Goal: Task Accomplishment & Management: Manage account settings

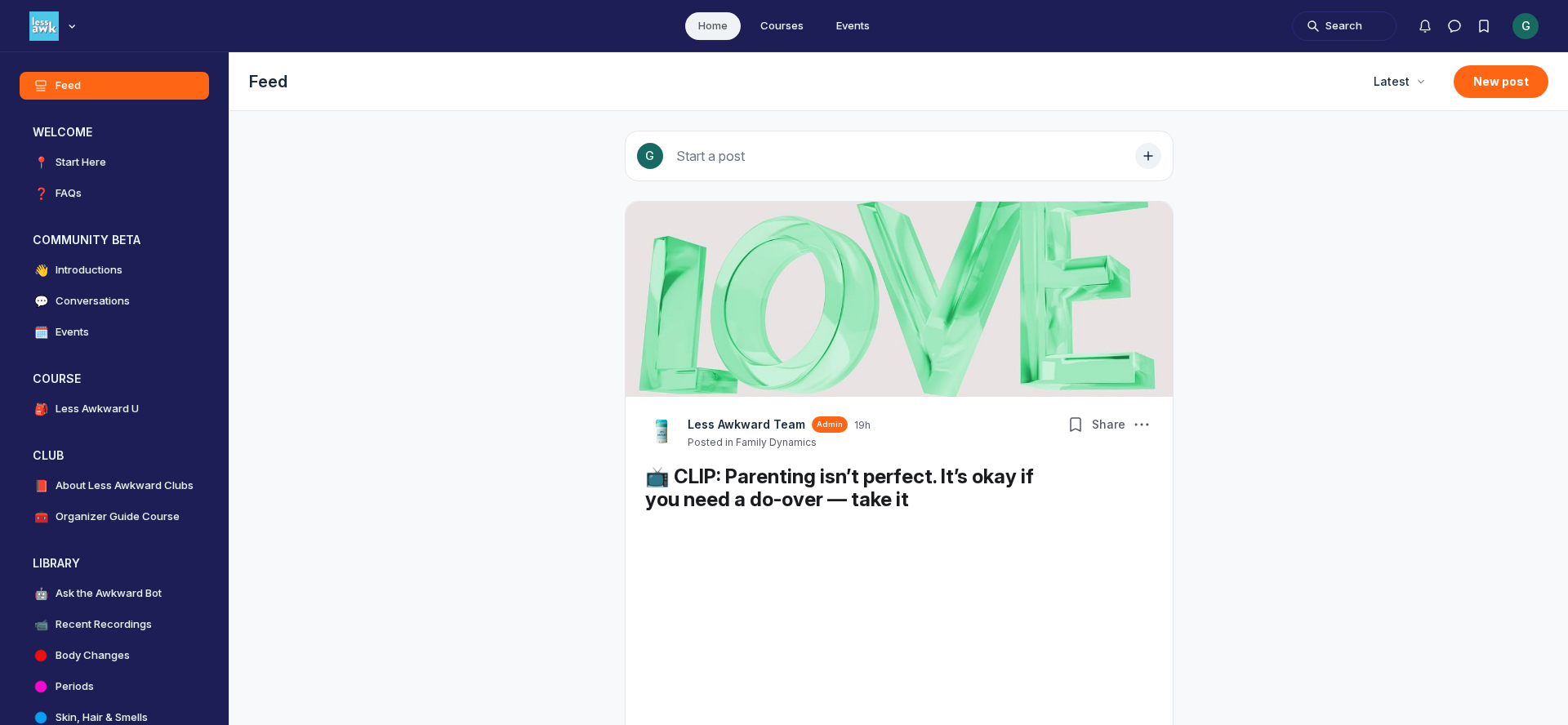
scroll to position [5097, 3128]
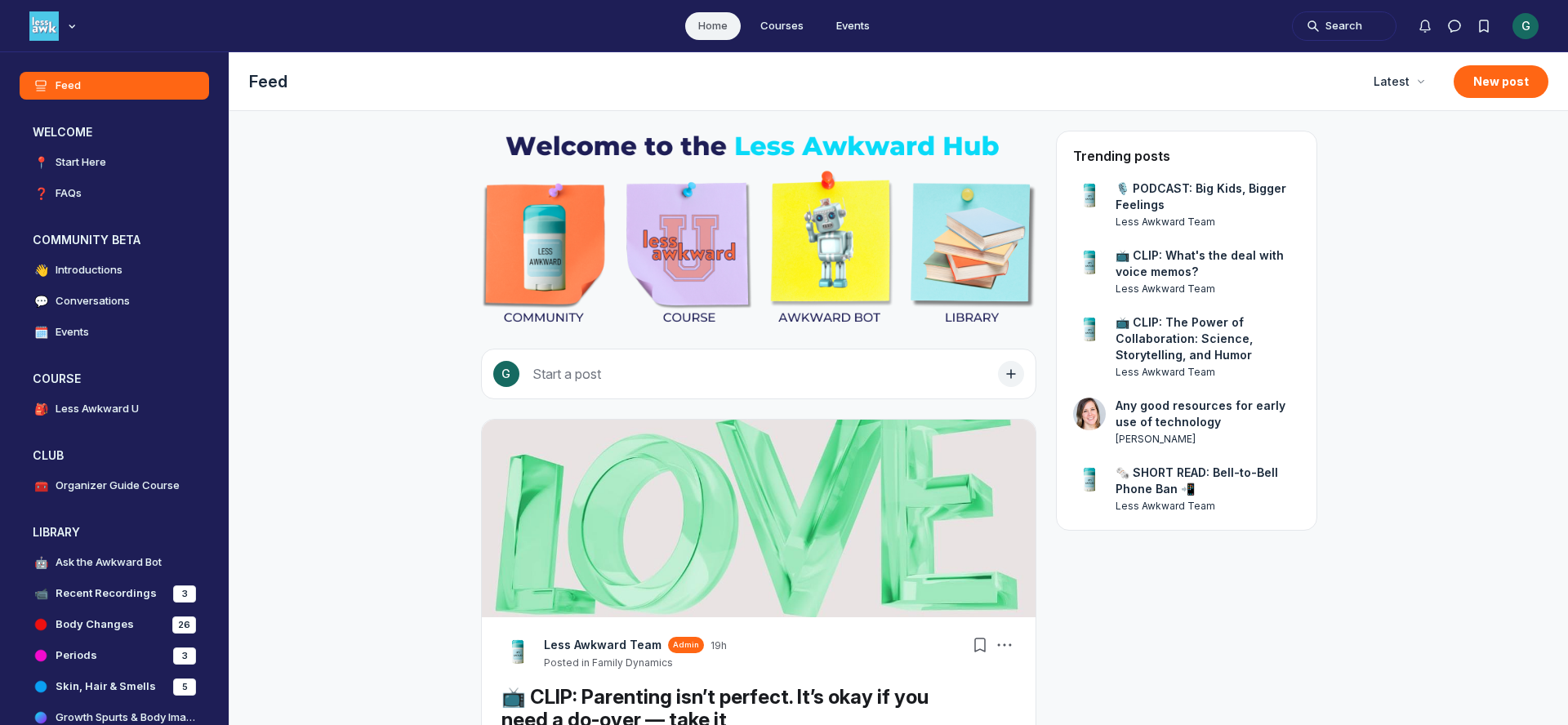
click at [1534, 17] on div "G" at bounding box center [1526, 25] width 26 height 26
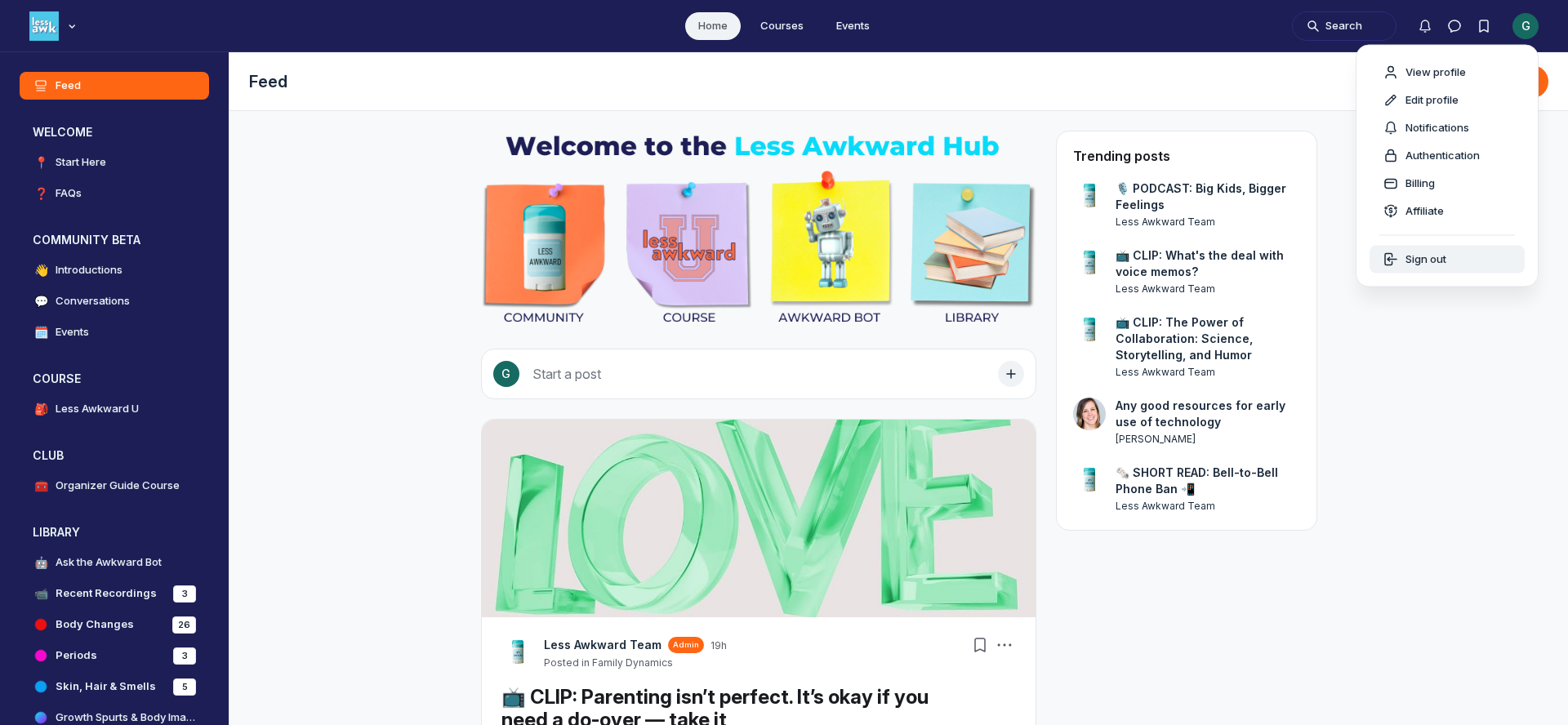
click at [1441, 257] on span "Sign out" at bounding box center [1426, 259] width 41 height 16
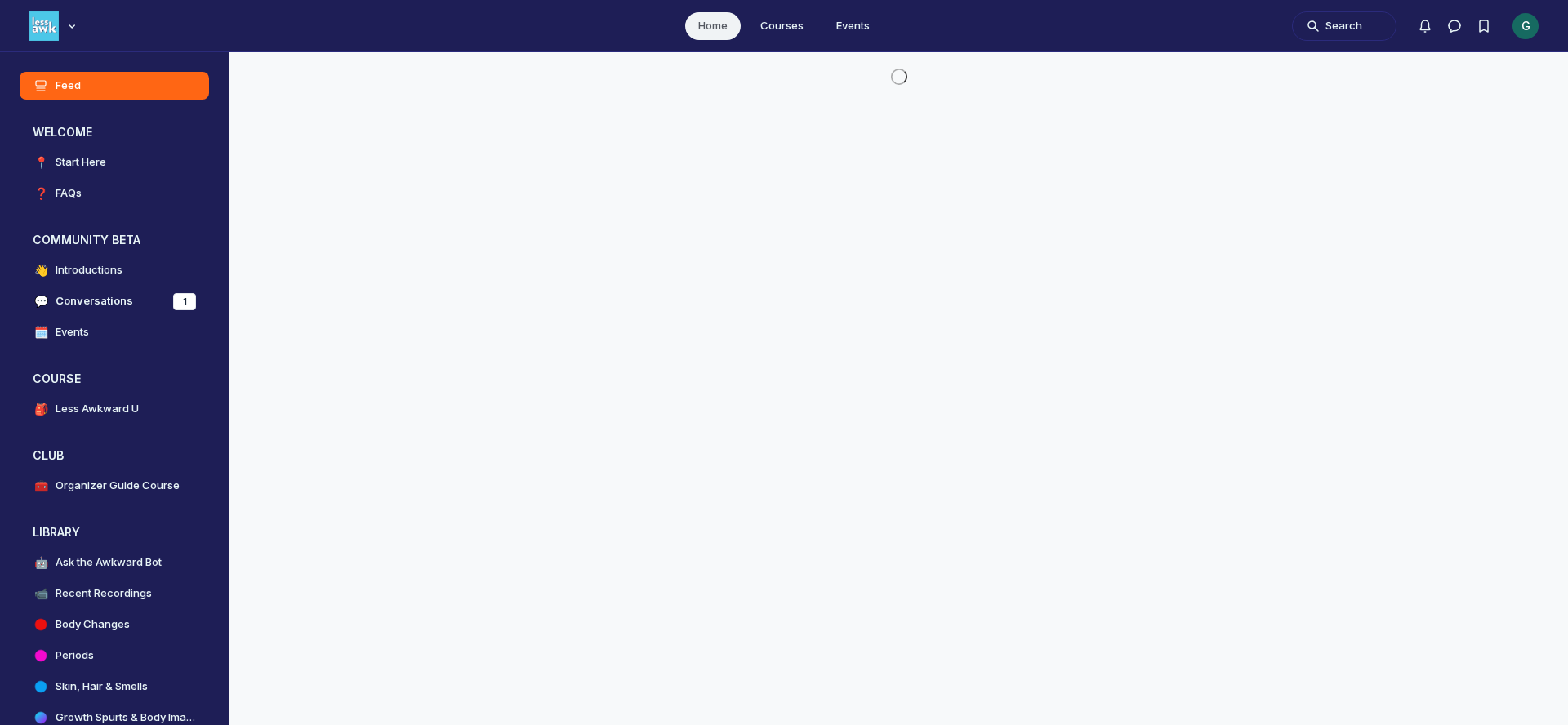
scroll to position [4840, 3128]
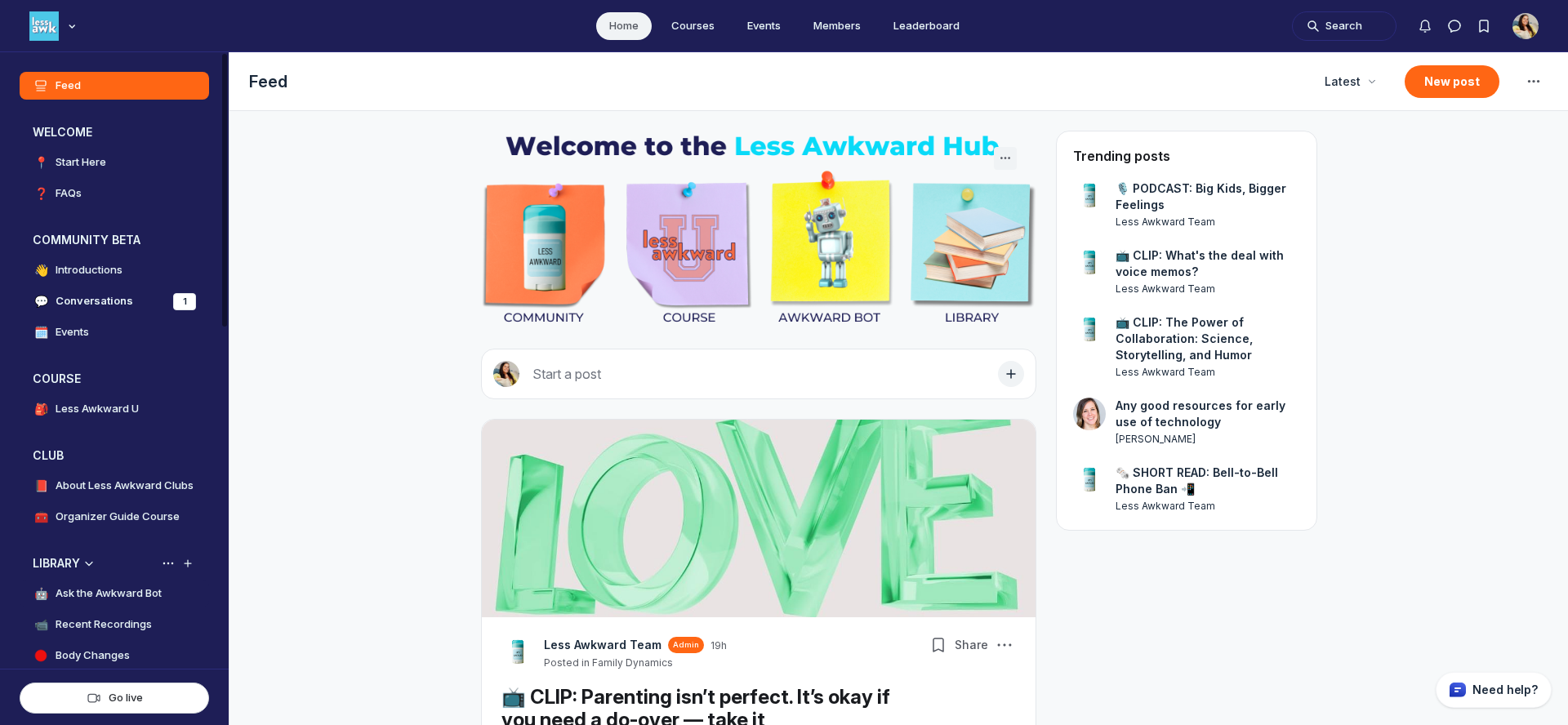
click at [115, 584] on link "🤖 Ask the Awkward Bot" at bounding box center [114, 593] width 190 height 28
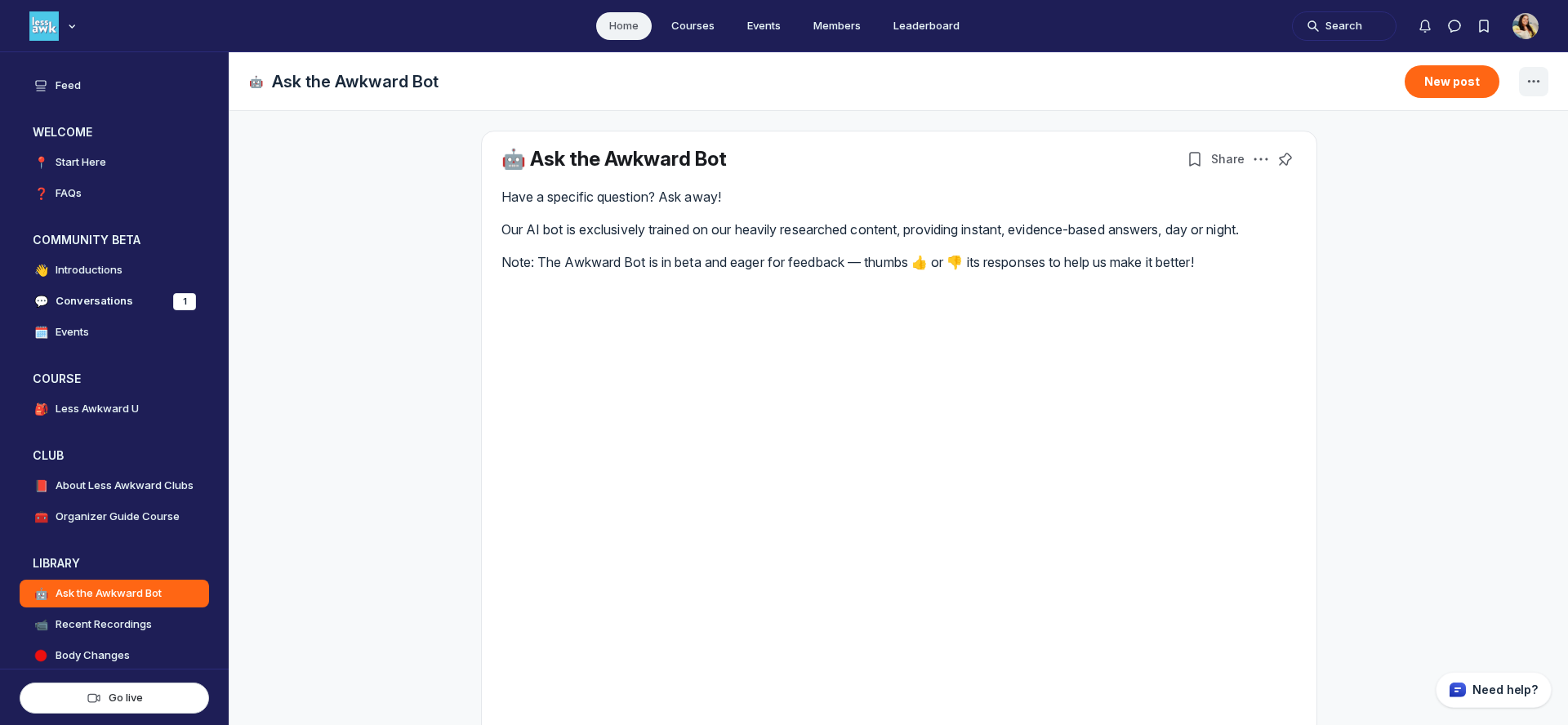
click at [1533, 87] on icon "Space settings" at bounding box center [1533, 81] width 19 height 19
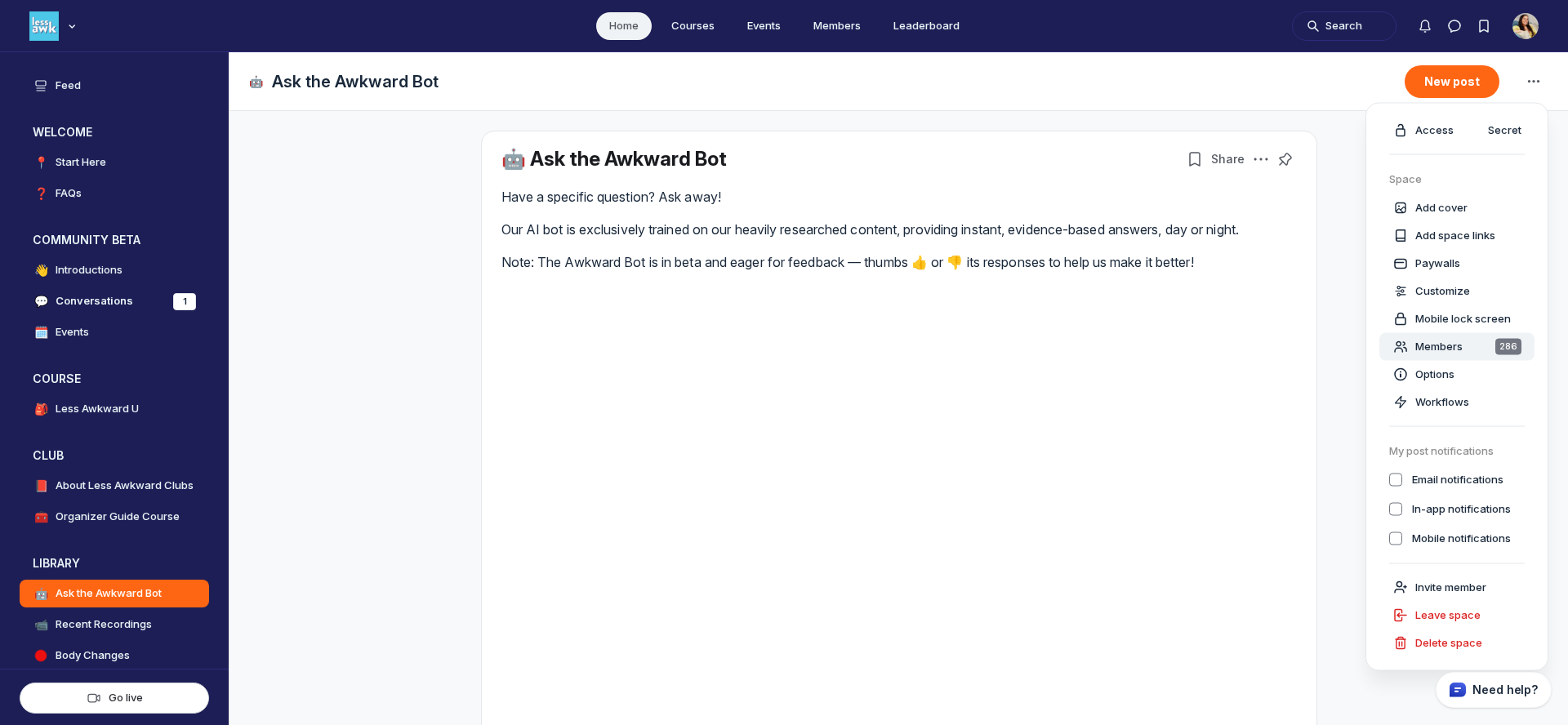
click at [1442, 339] on span "Members" at bounding box center [1439, 346] width 47 height 16
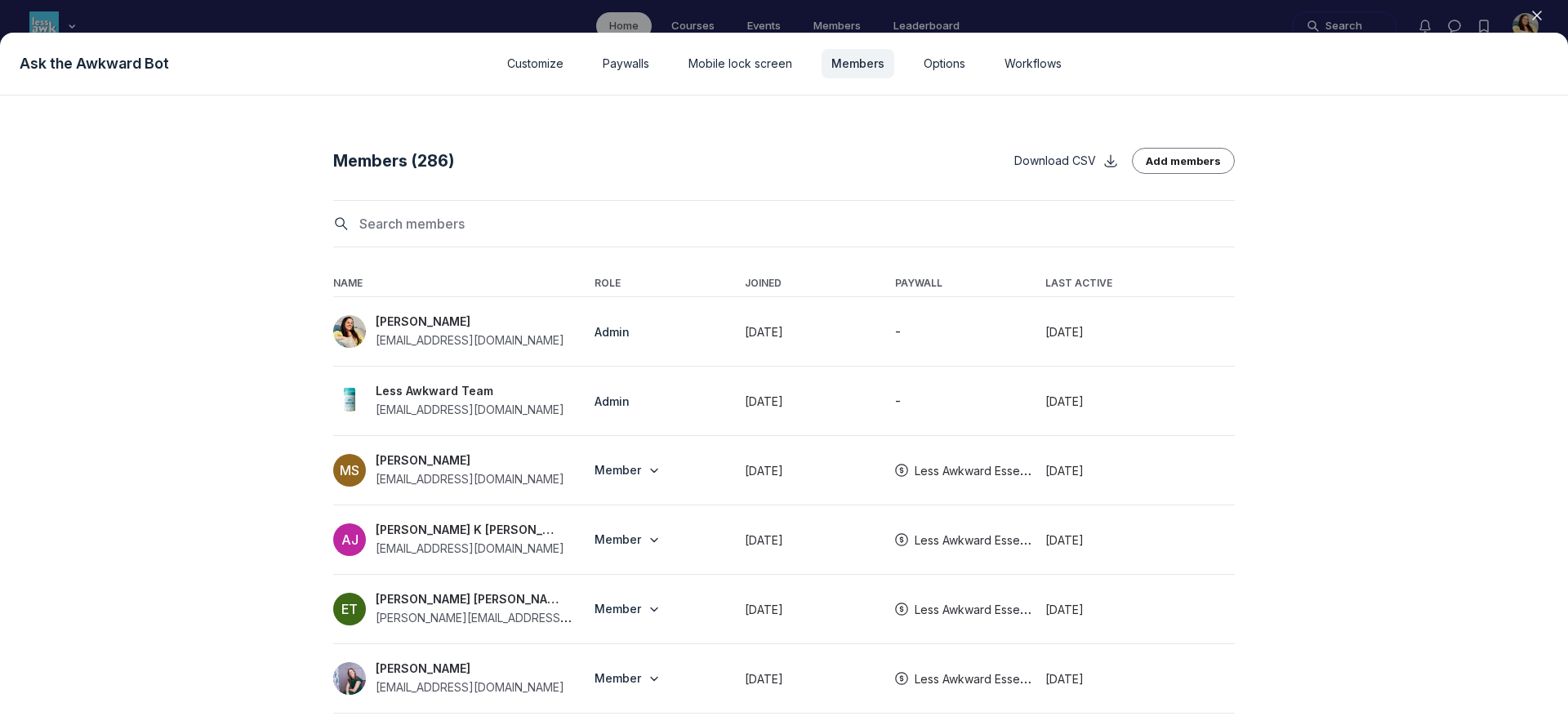
click at [1190, 5] on div at bounding box center [784, 362] width 1568 height 725
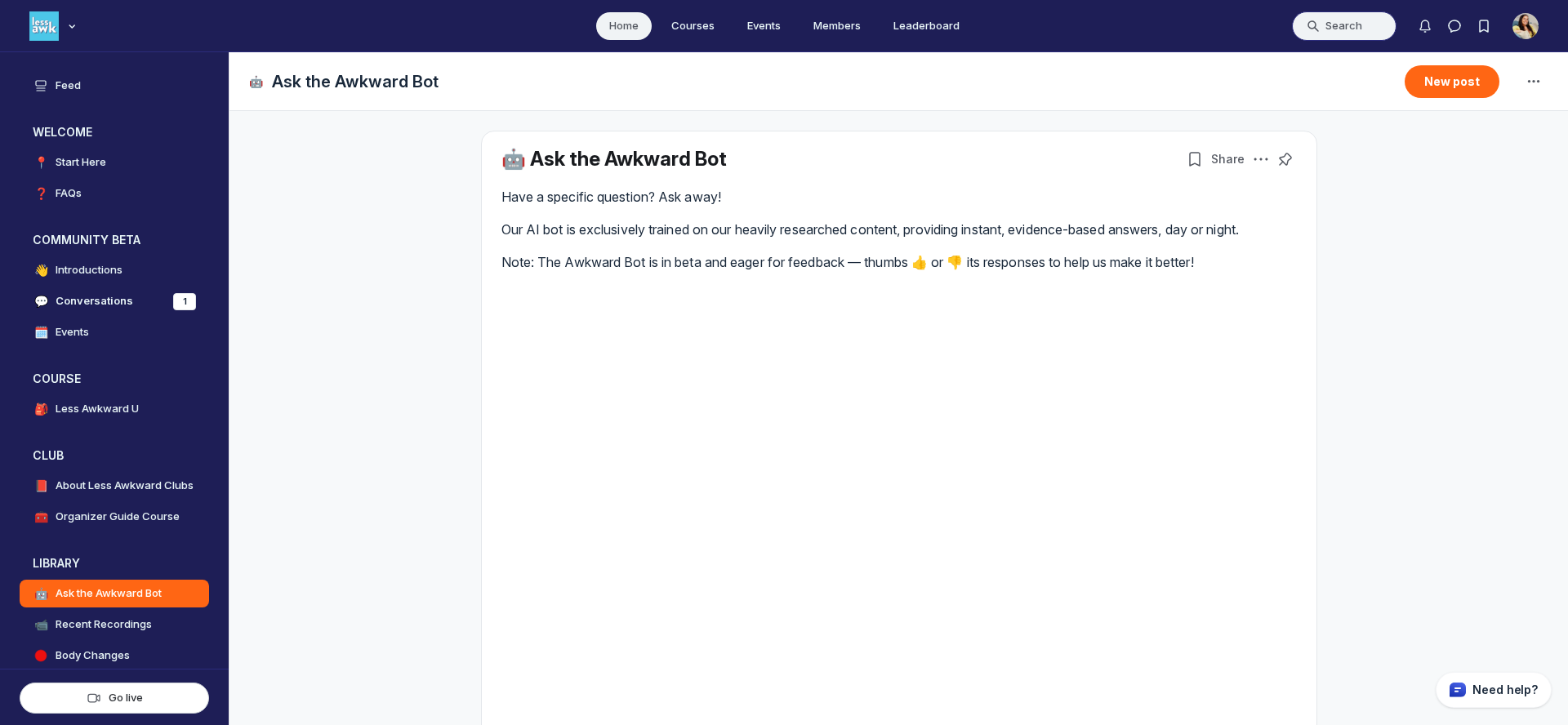
click at [1338, 24] on button "Search" at bounding box center [1344, 26] width 105 height 30
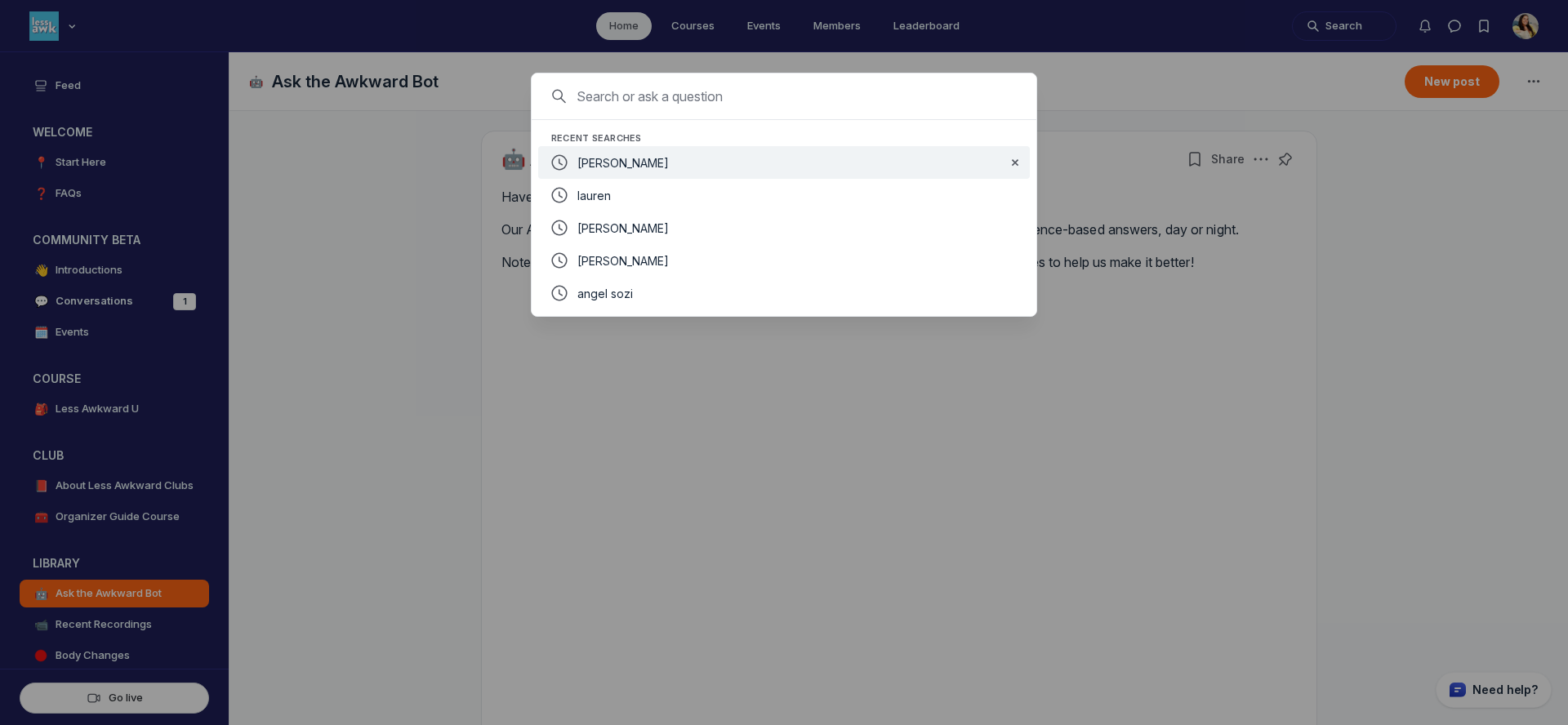
click at [719, 175] on div "spencer" at bounding box center [773, 162] width 469 height 33
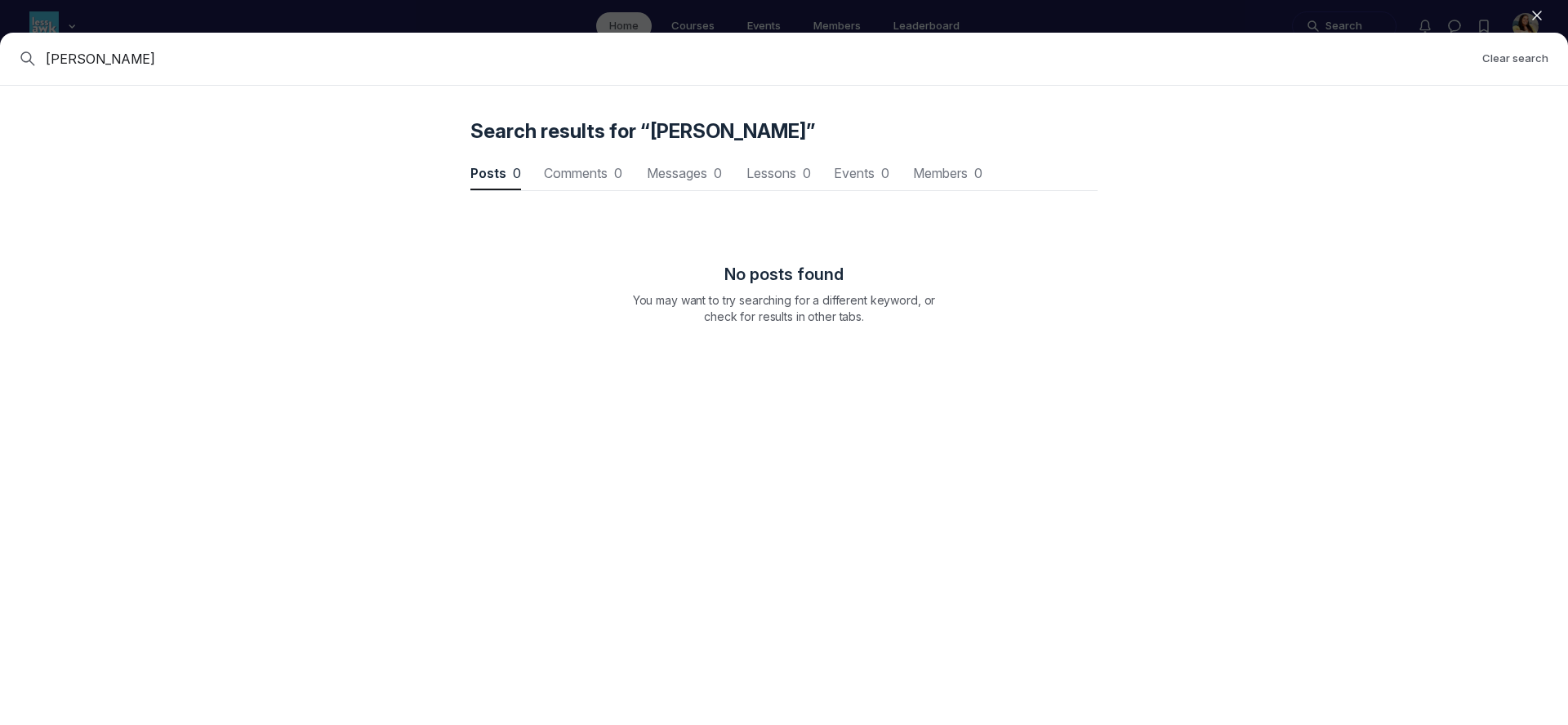
scroll to position [2211, 4923]
click at [922, 167] on span "Members 1" at bounding box center [946, 172] width 73 height 13
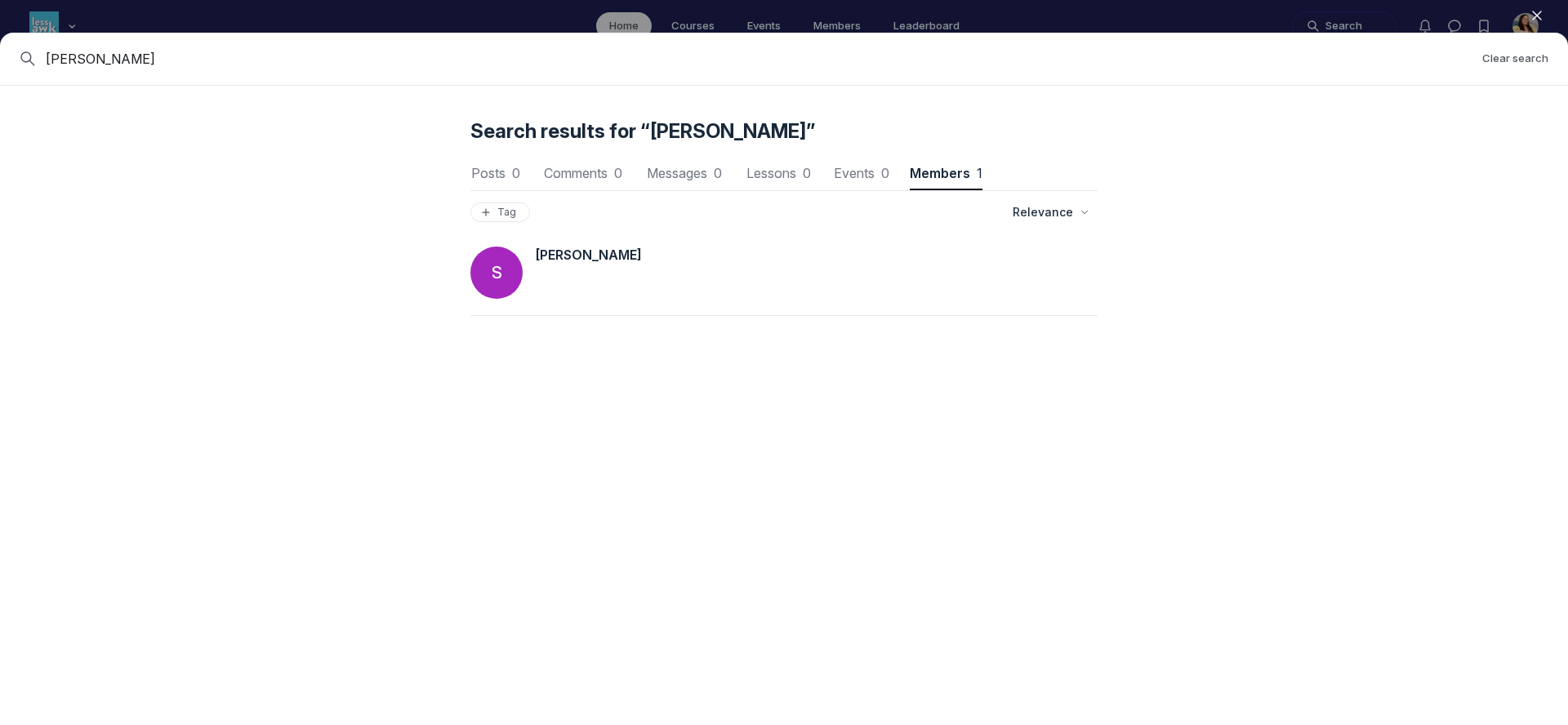
click at [587, 257] on span "Spencer" at bounding box center [589, 254] width 106 height 16
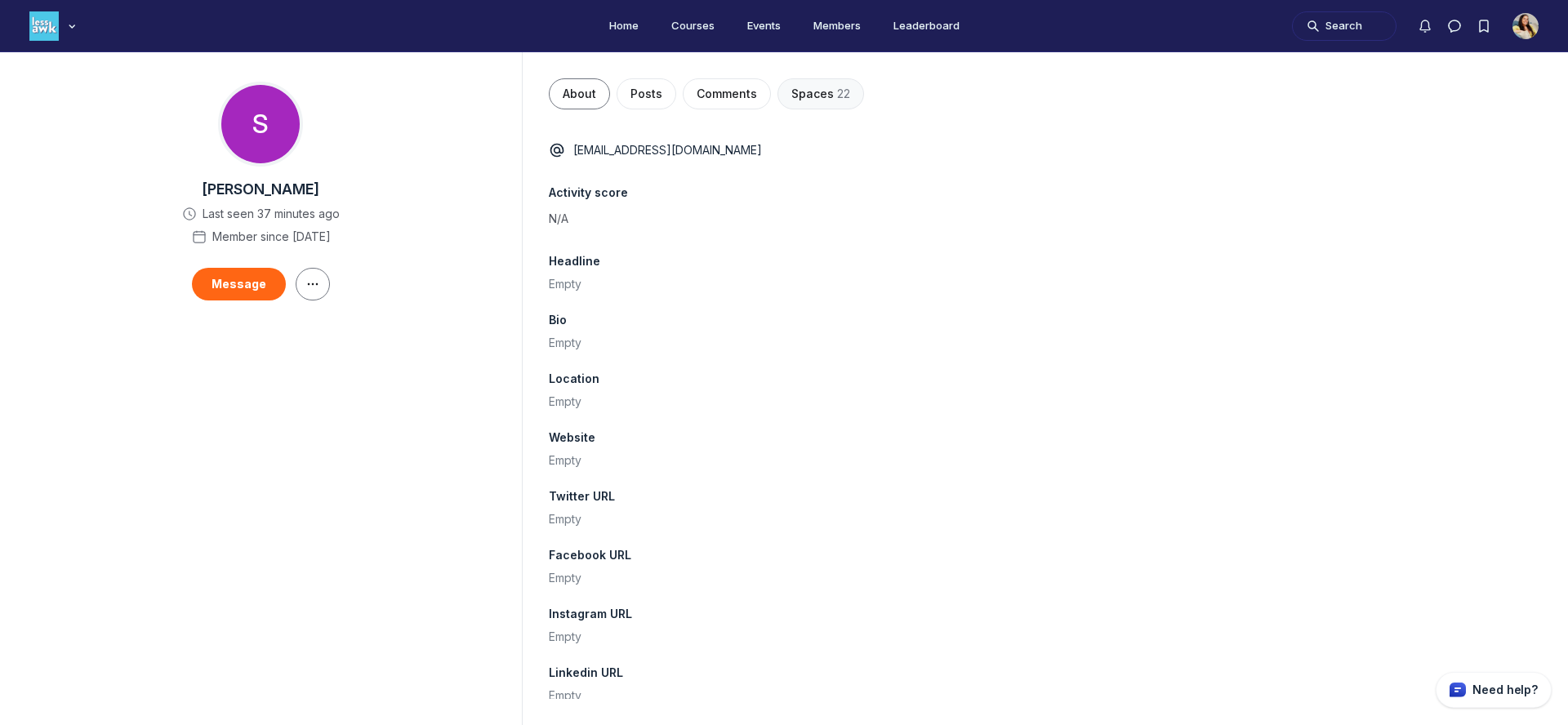
click at [828, 78] on button "Spaces 22" at bounding box center [820, 94] width 87 height 31
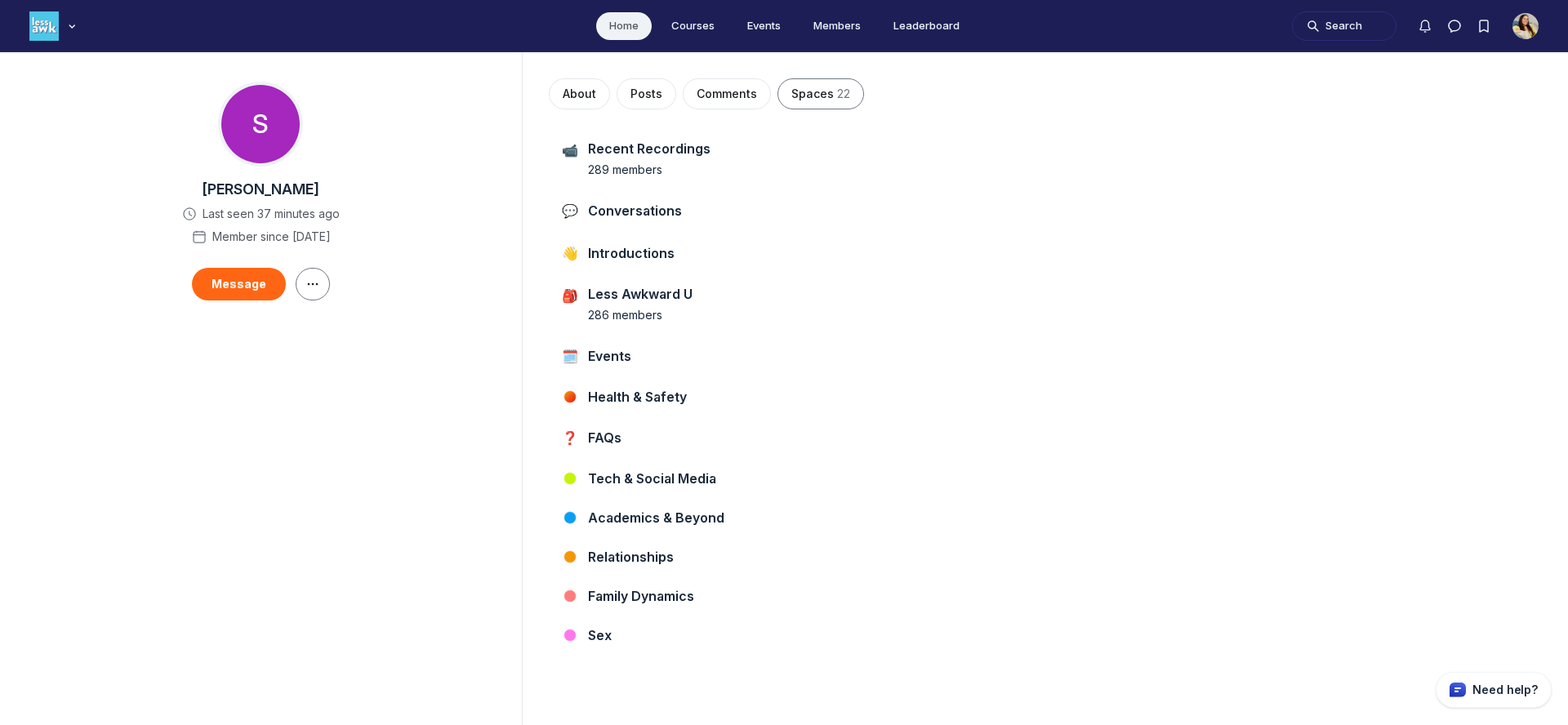
click at [629, 26] on link "Home" at bounding box center [624, 26] width 56 height 28
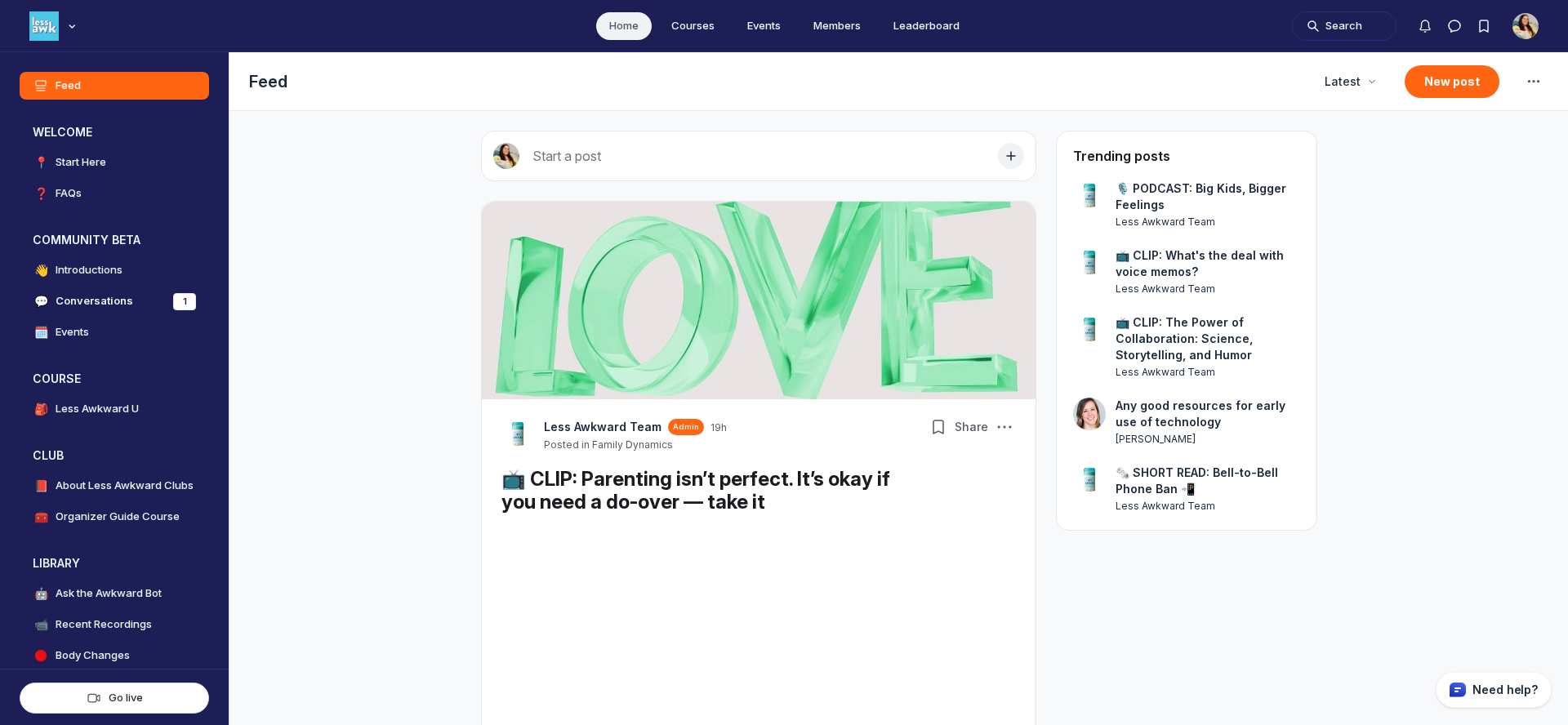
scroll to position [4840, 3128]
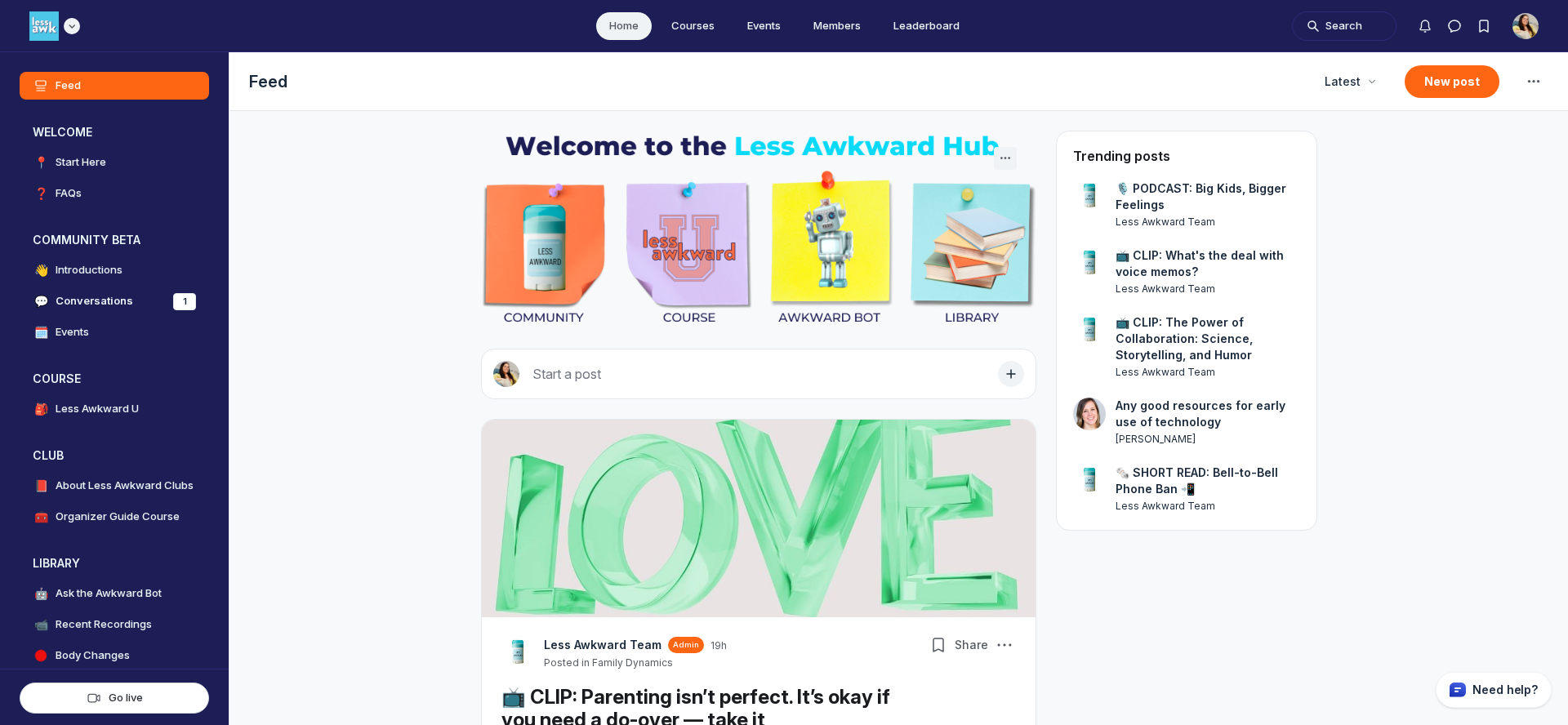
click at [67, 29] on icon "Main navigation bar" at bounding box center [71, 26] width 16 height 10
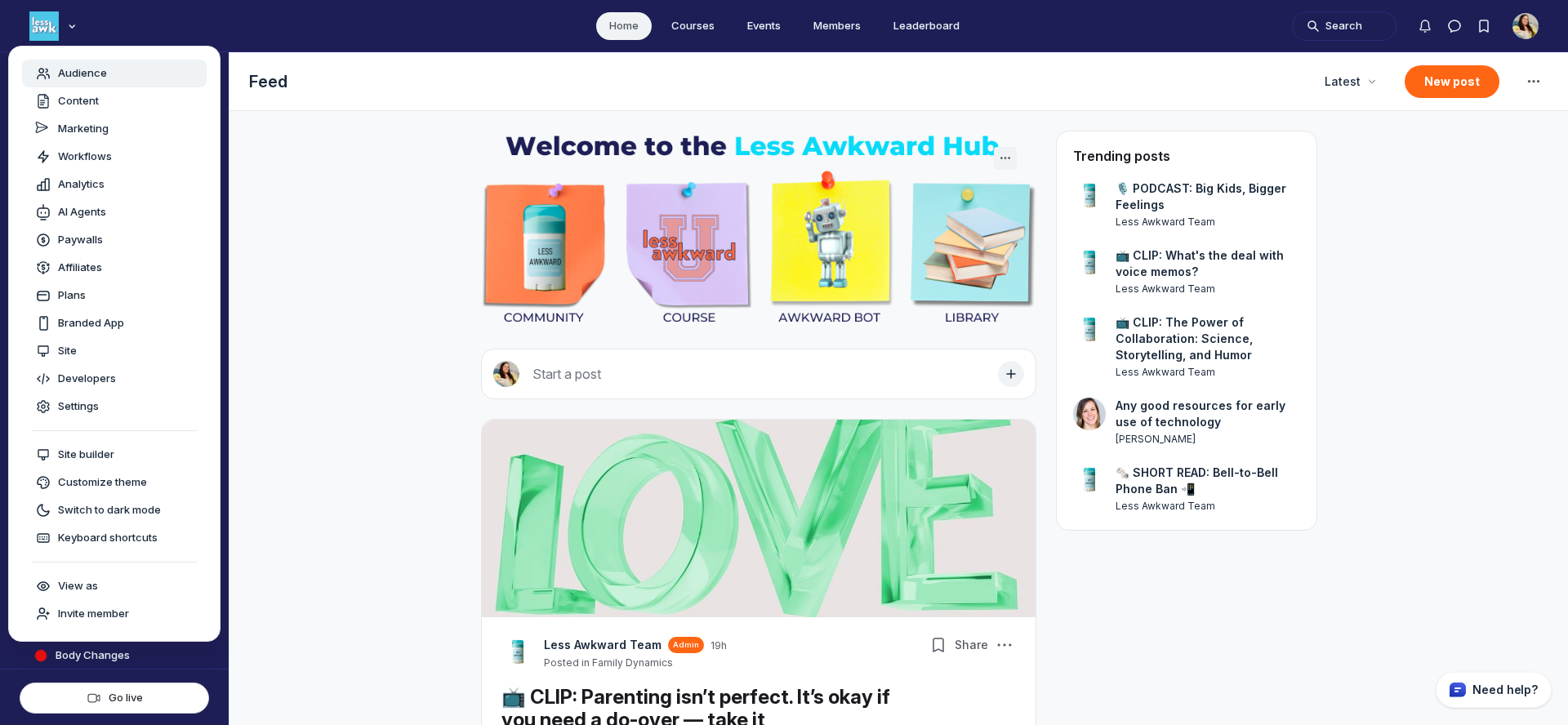
click at [90, 75] on span "Audience" at bounding box center [83, 73] width 49 height 16
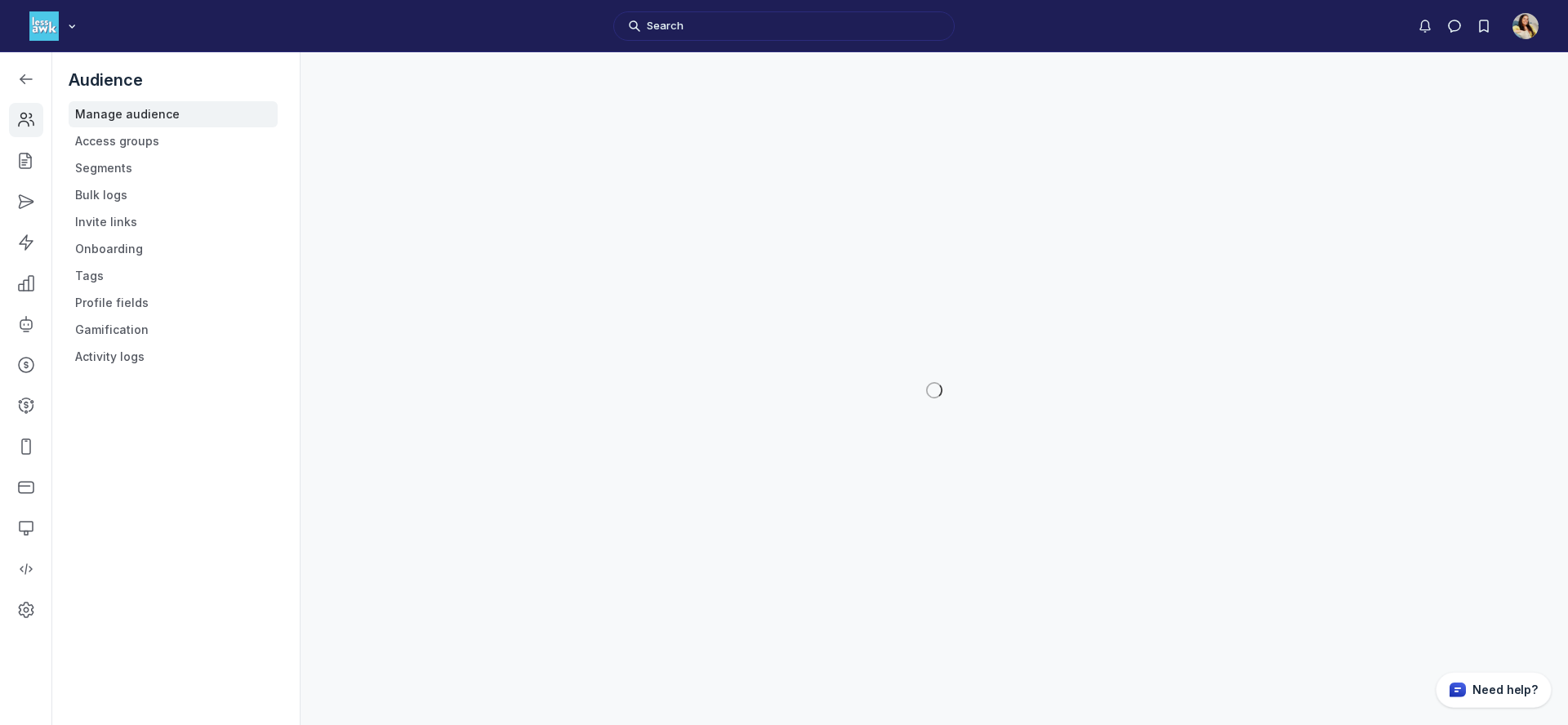
scroll to position [5094, 2328]
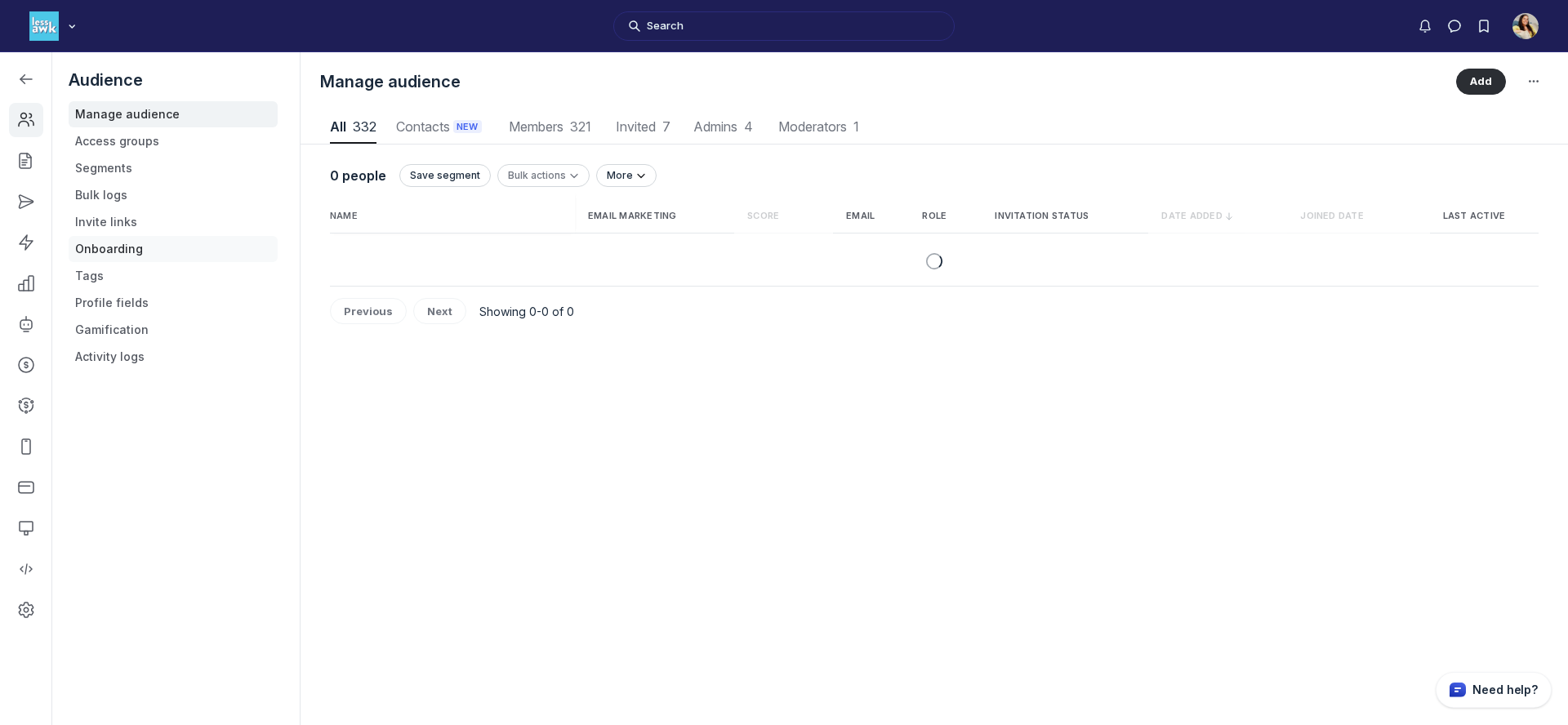
scroll to position [2207, 7510]
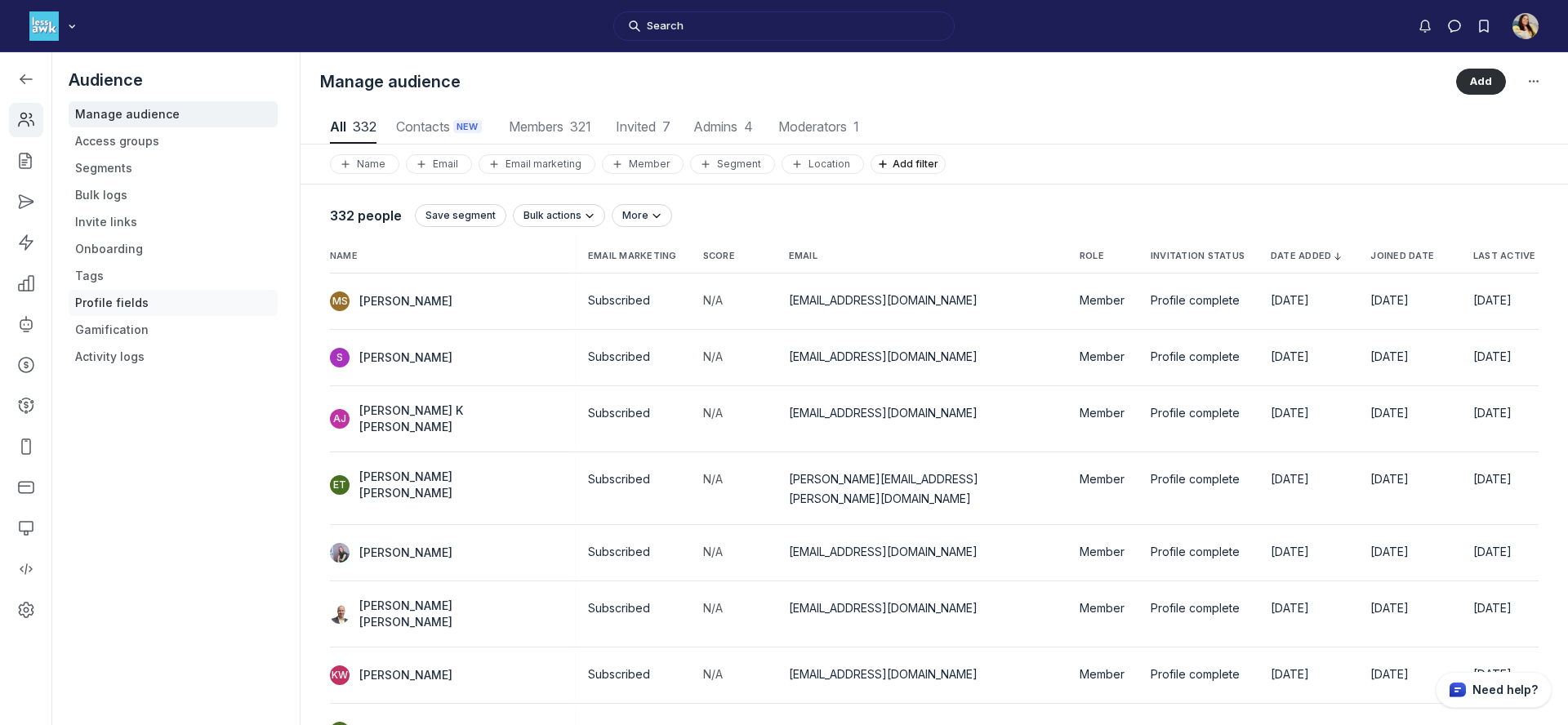
click at [115, 307] on link "Profile fields" at bounding box center [173, 303] width 209 height 26
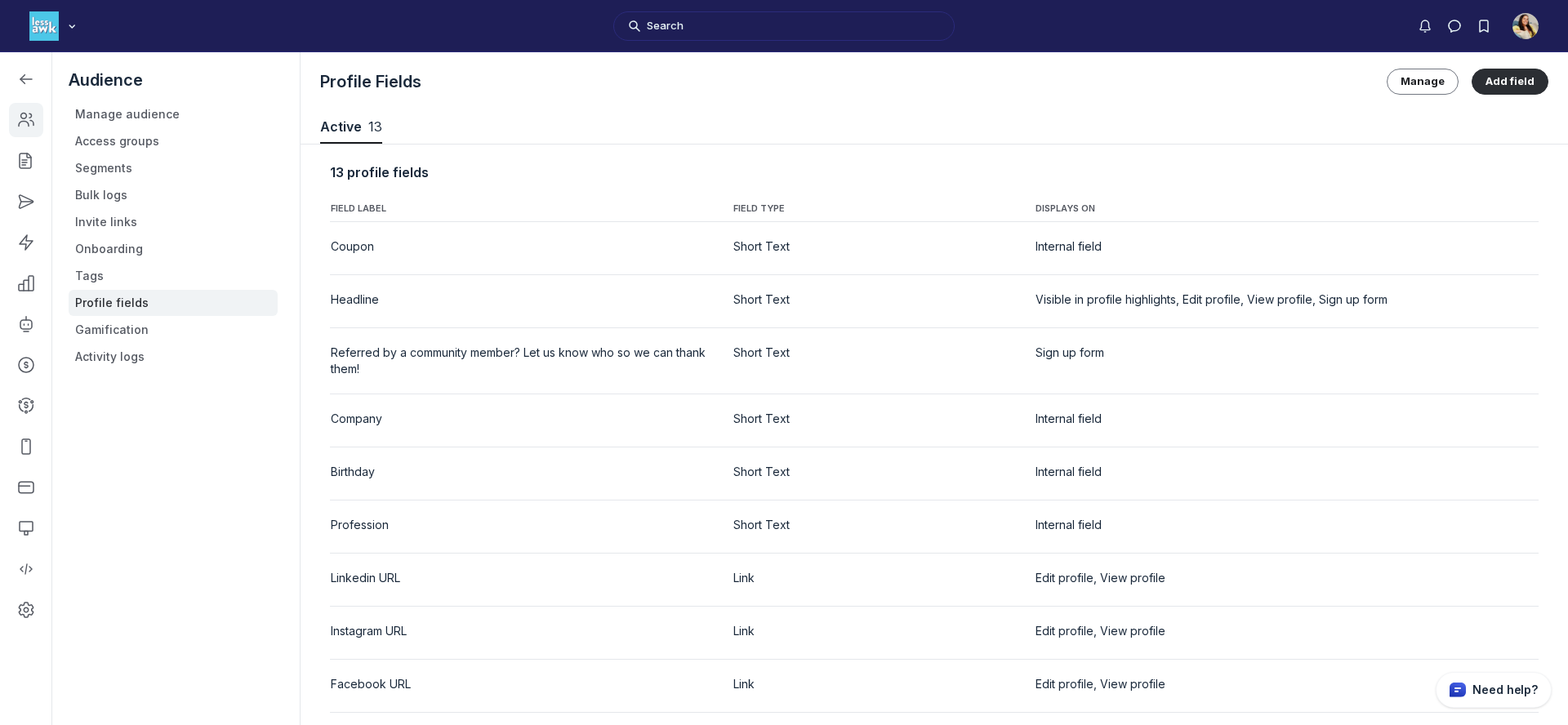
scroll to position [2211, 7627]
click at [1402, 78] on button "Manage" at bounding box center [1422, 81] width 72 height 26
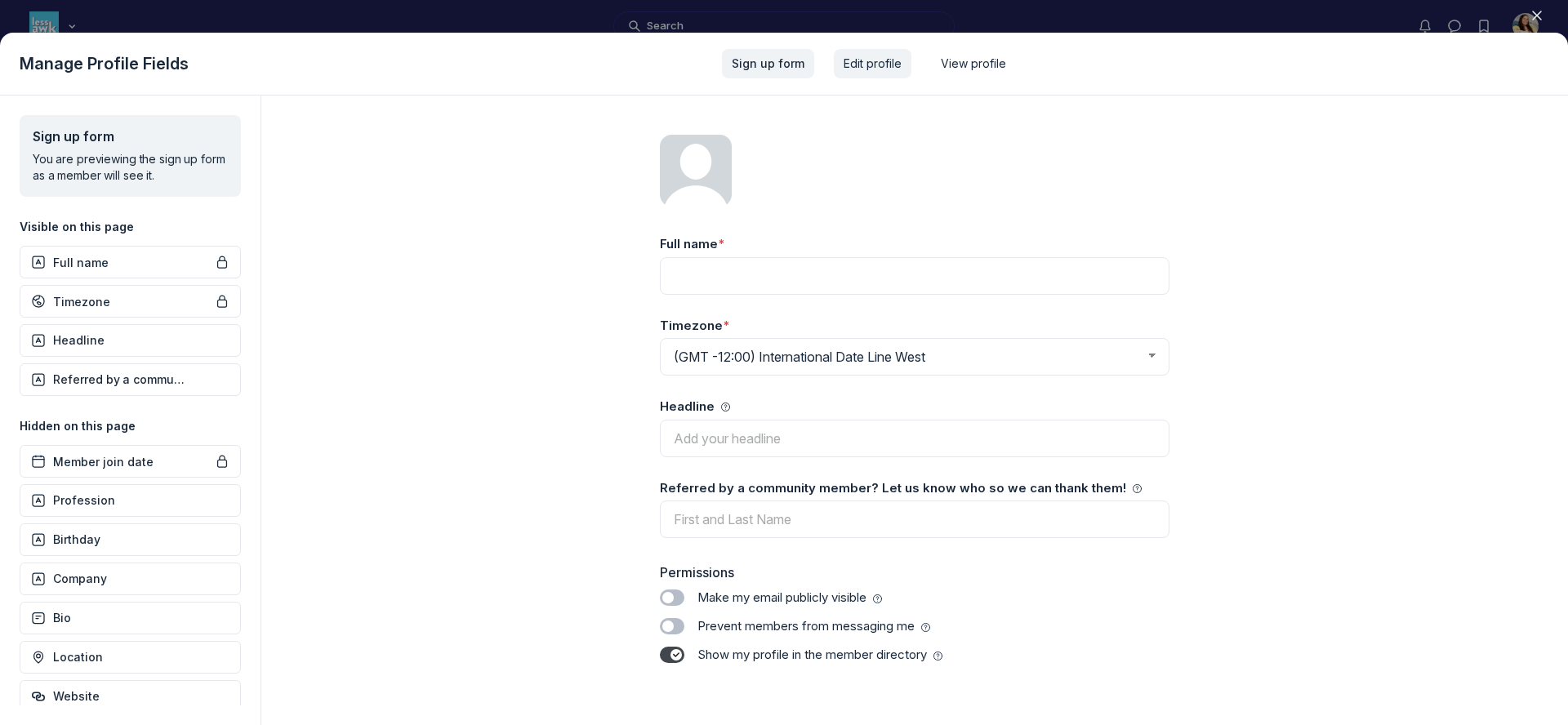
click at [906, 66] on div "Edit profile" at bounding box center [873, 63] width 78 height 30
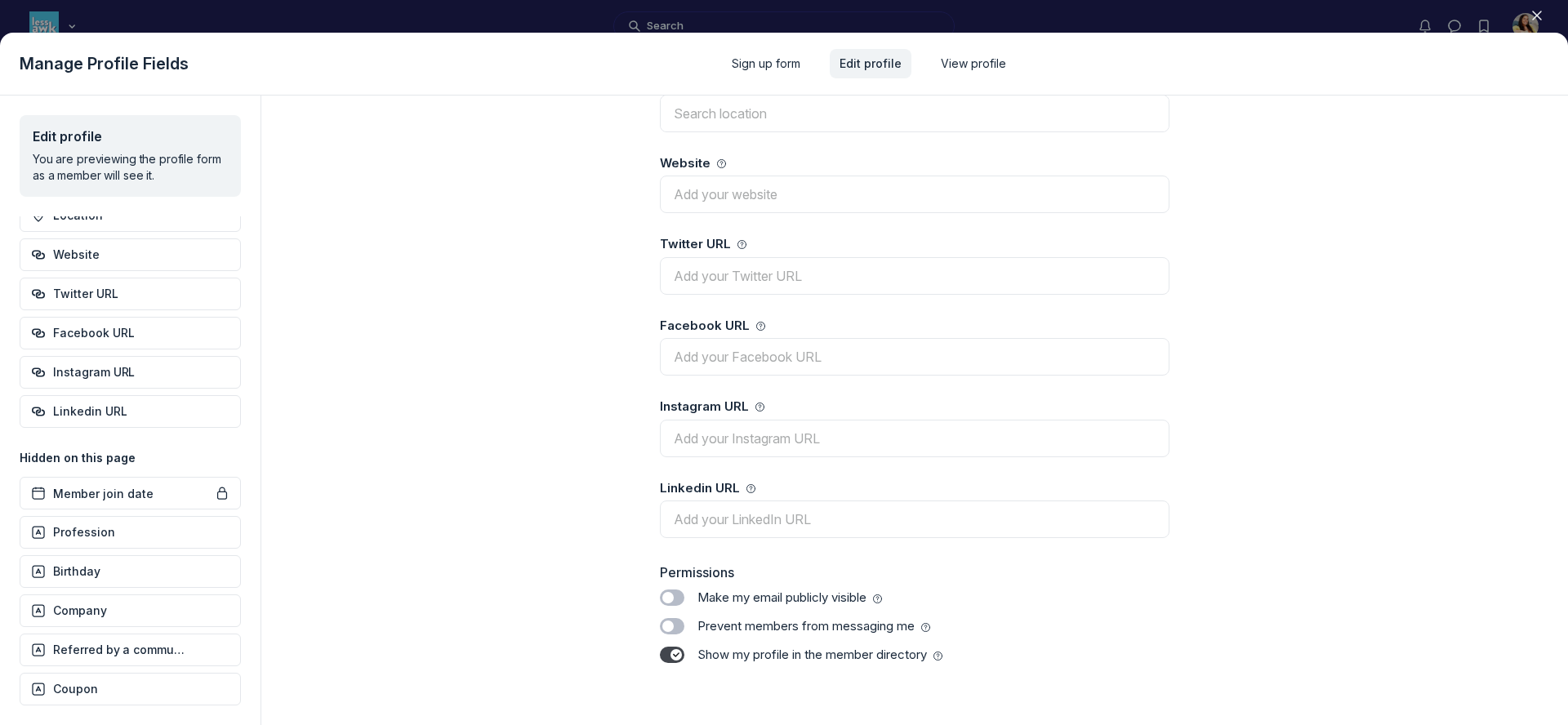
scroll to position [25, 0]
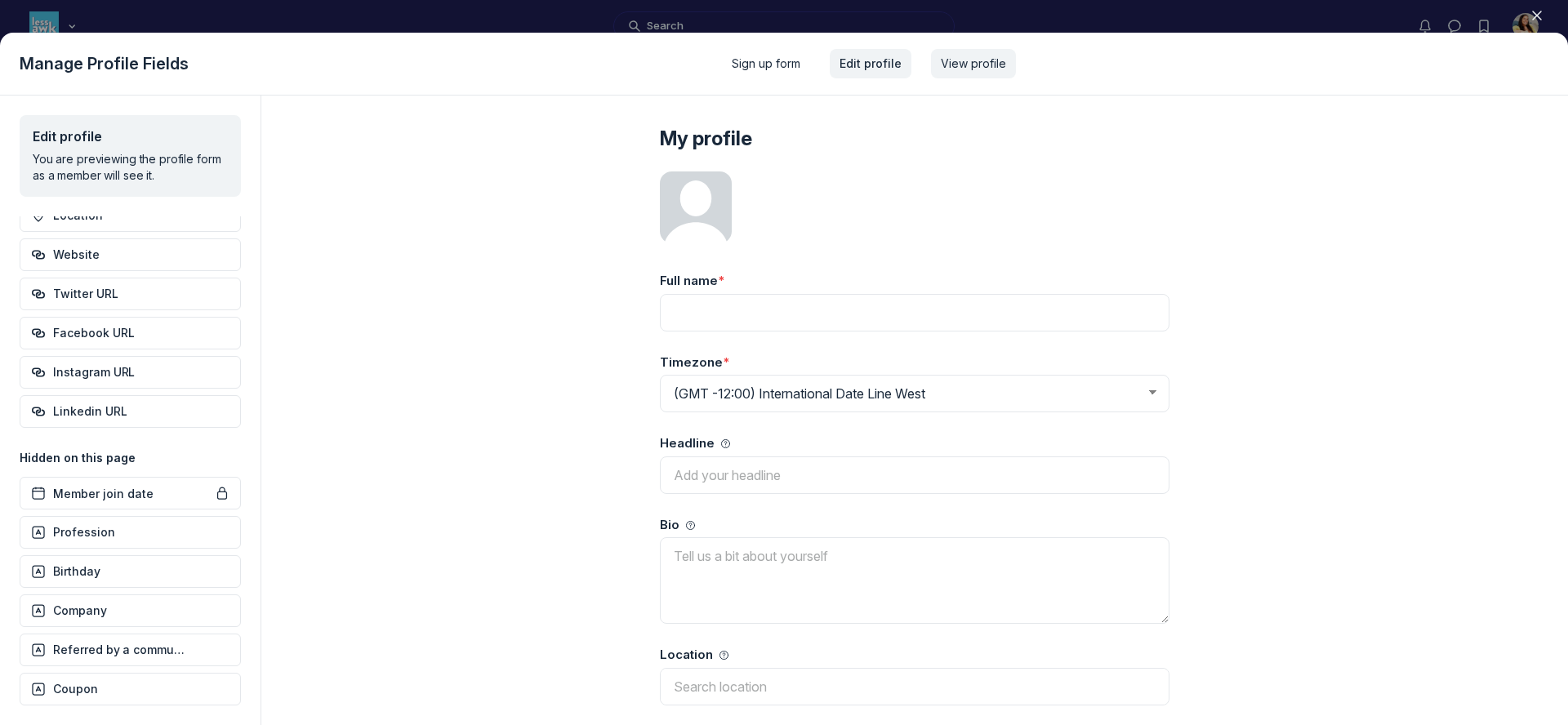
click at [950, 65] on span "View profile" at bounding box center [973, 63] width 65 height 16
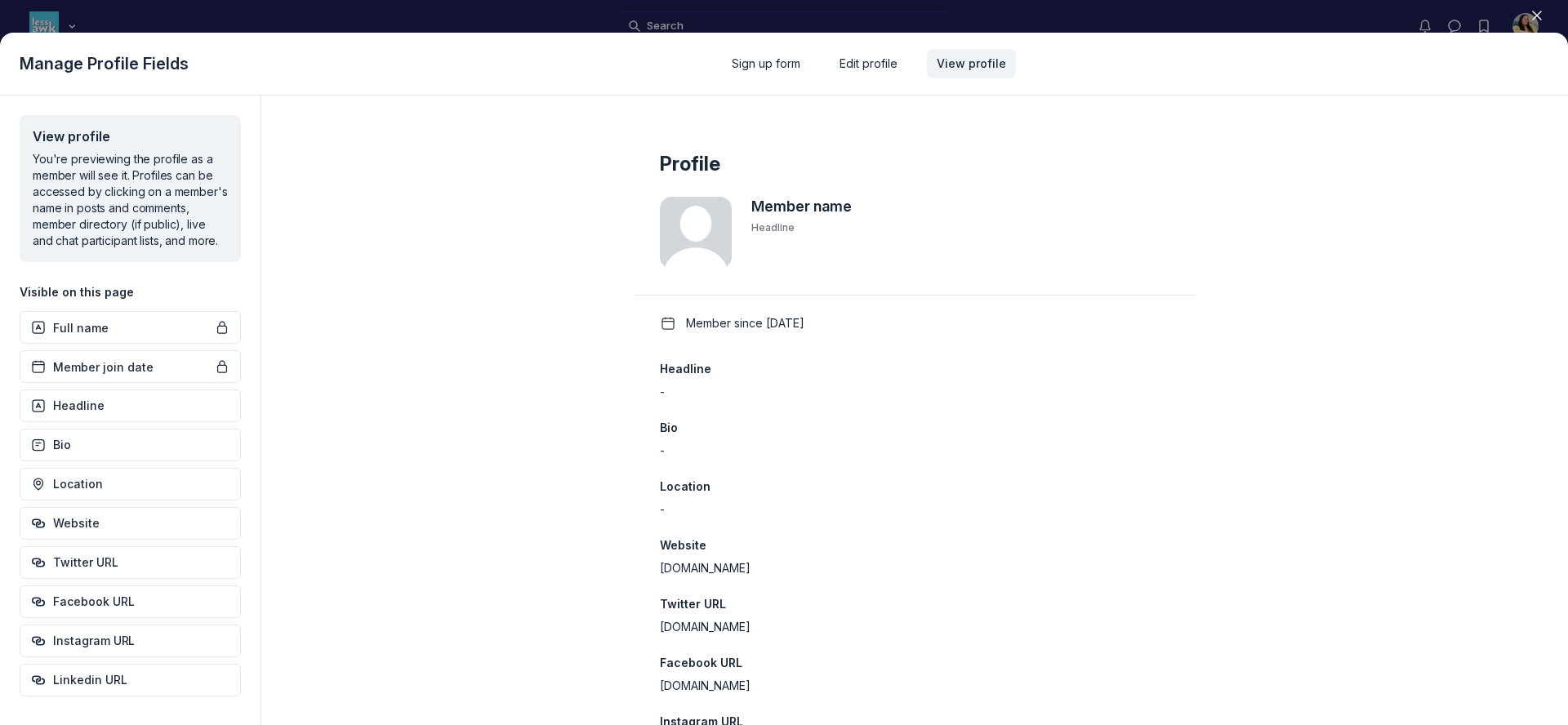
click at [1110, 17] on div at bounding box center [784, 362] width 1568 height 725
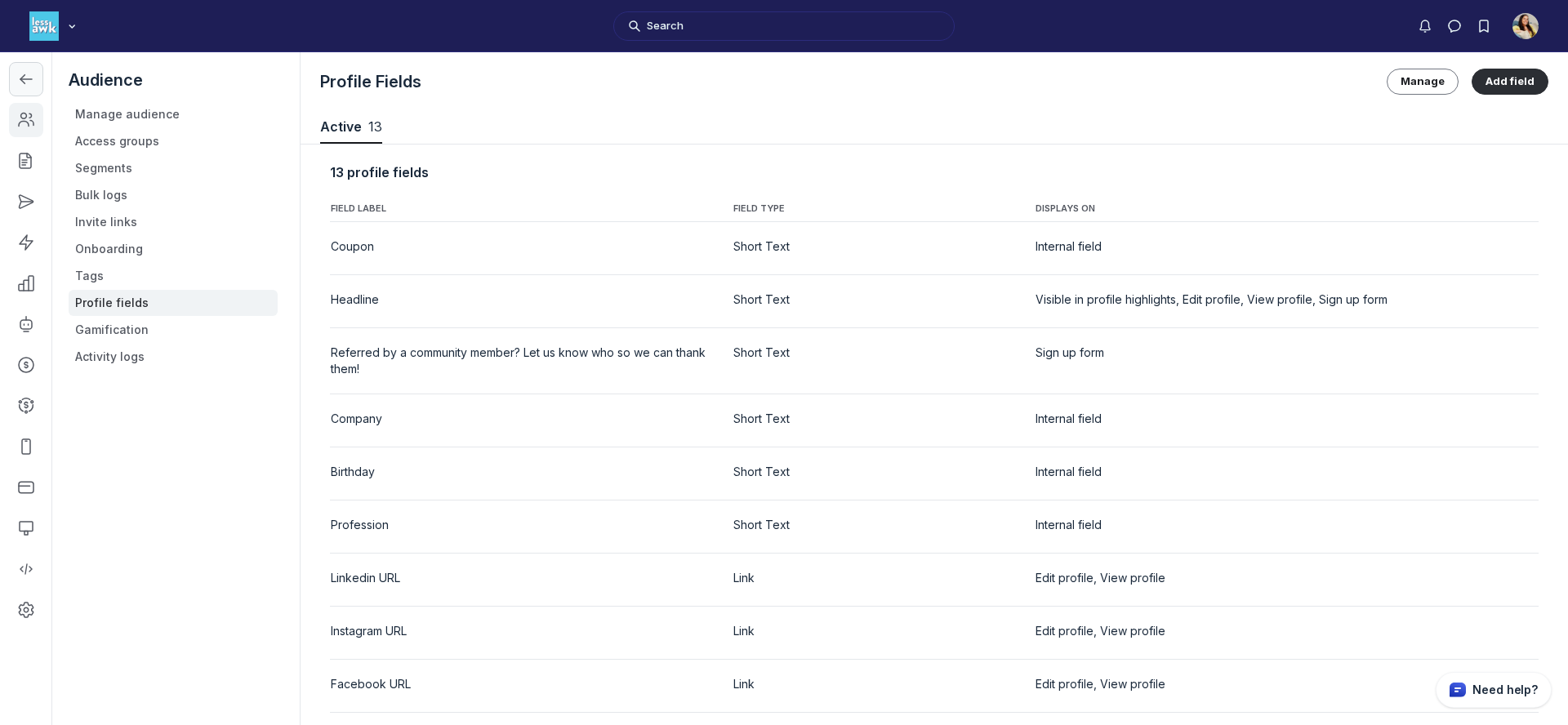
click at [23, 89] on link "Left Sidebar" at bounding box center [26, 79] width 35 height 35
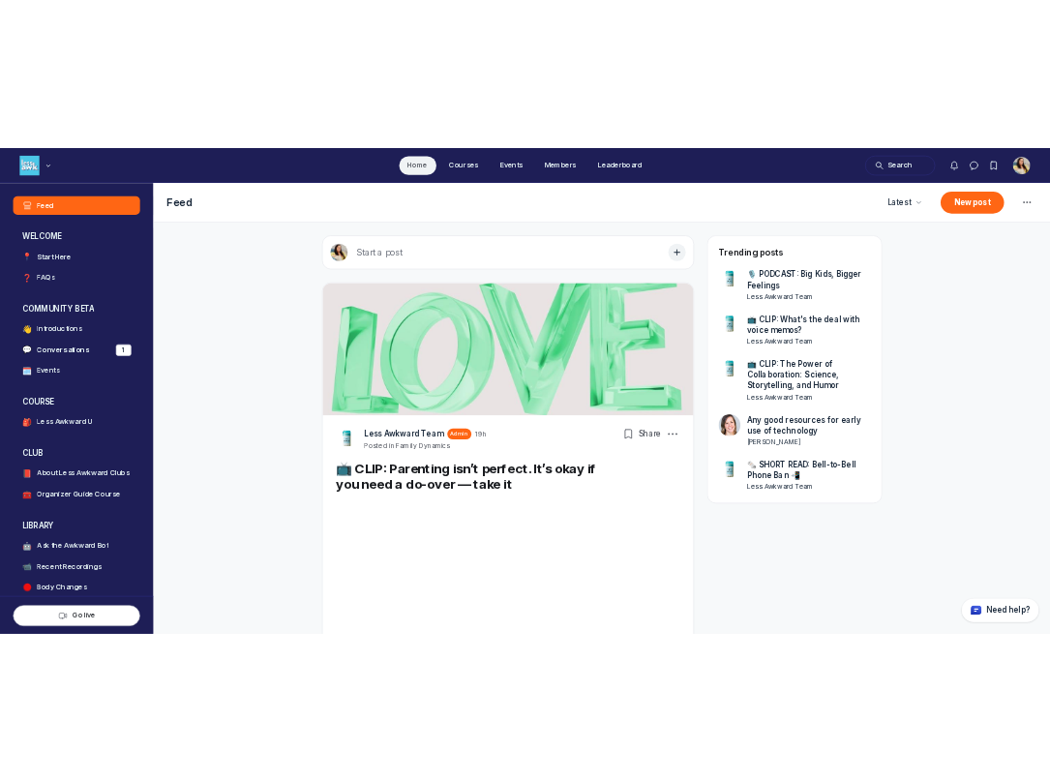
scroll to position [5734, 3707]
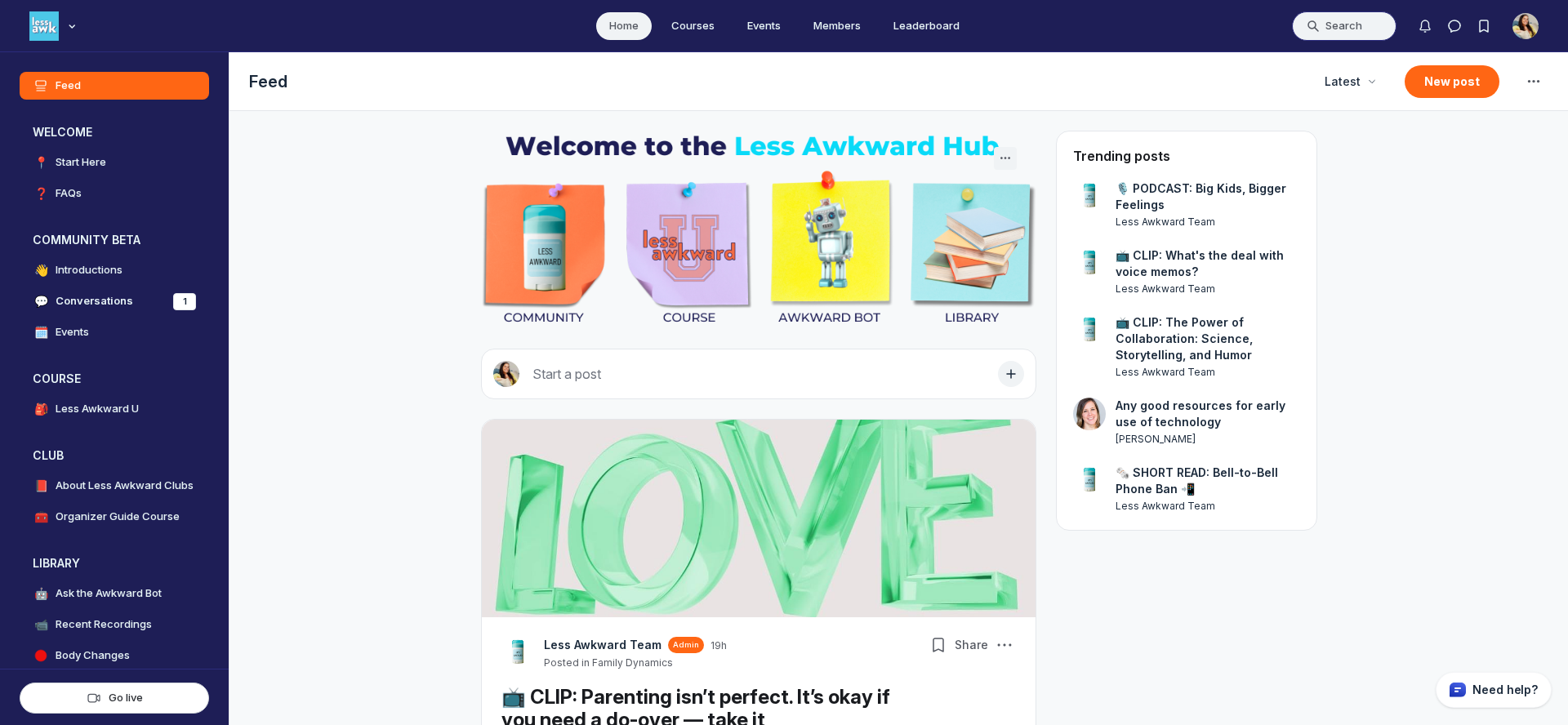
click at [1326, 30] on button "Search" at bounding box center [1344, 26] width 105 height 30
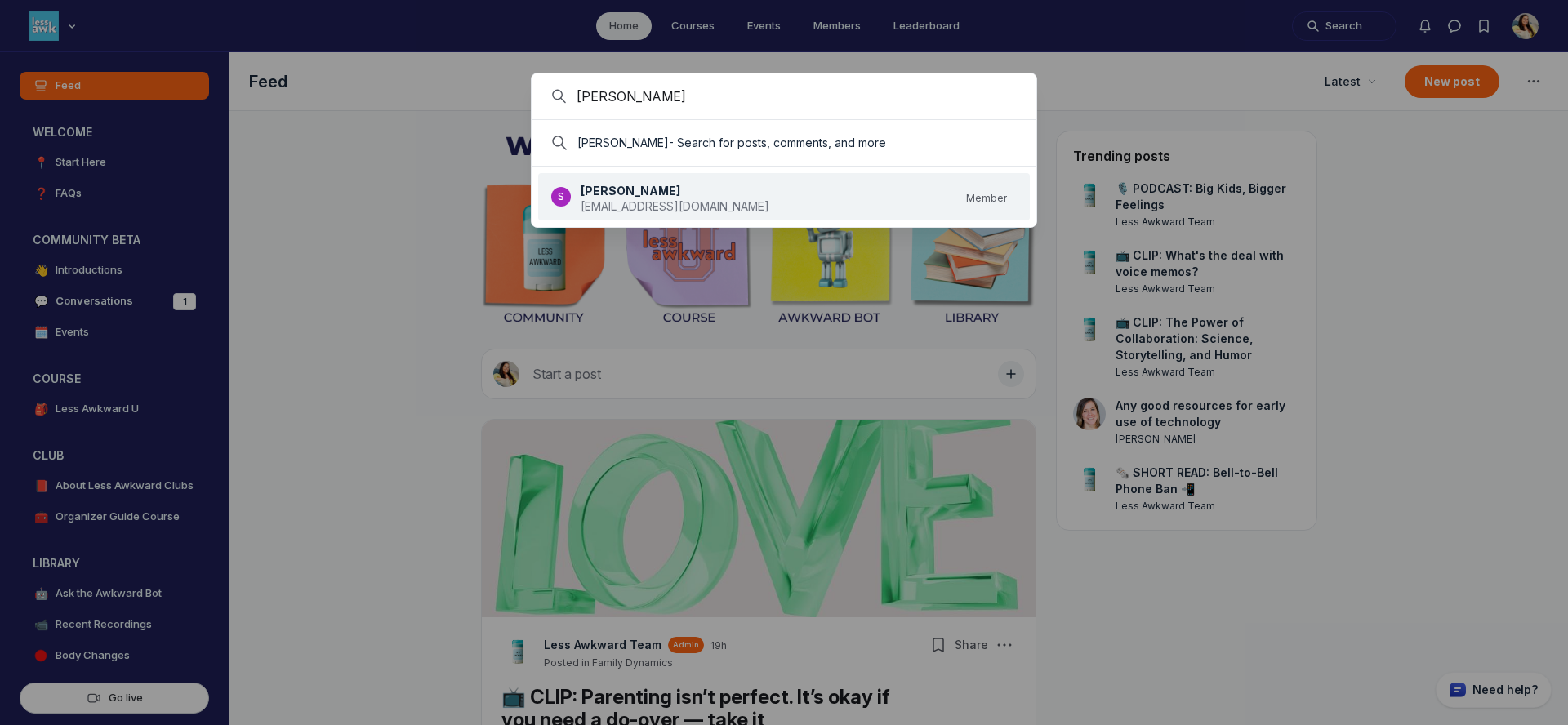
type input "spencer"
click at [686, 186] on div "Spencer" at bounding box center [675, 191] width 189 height 16
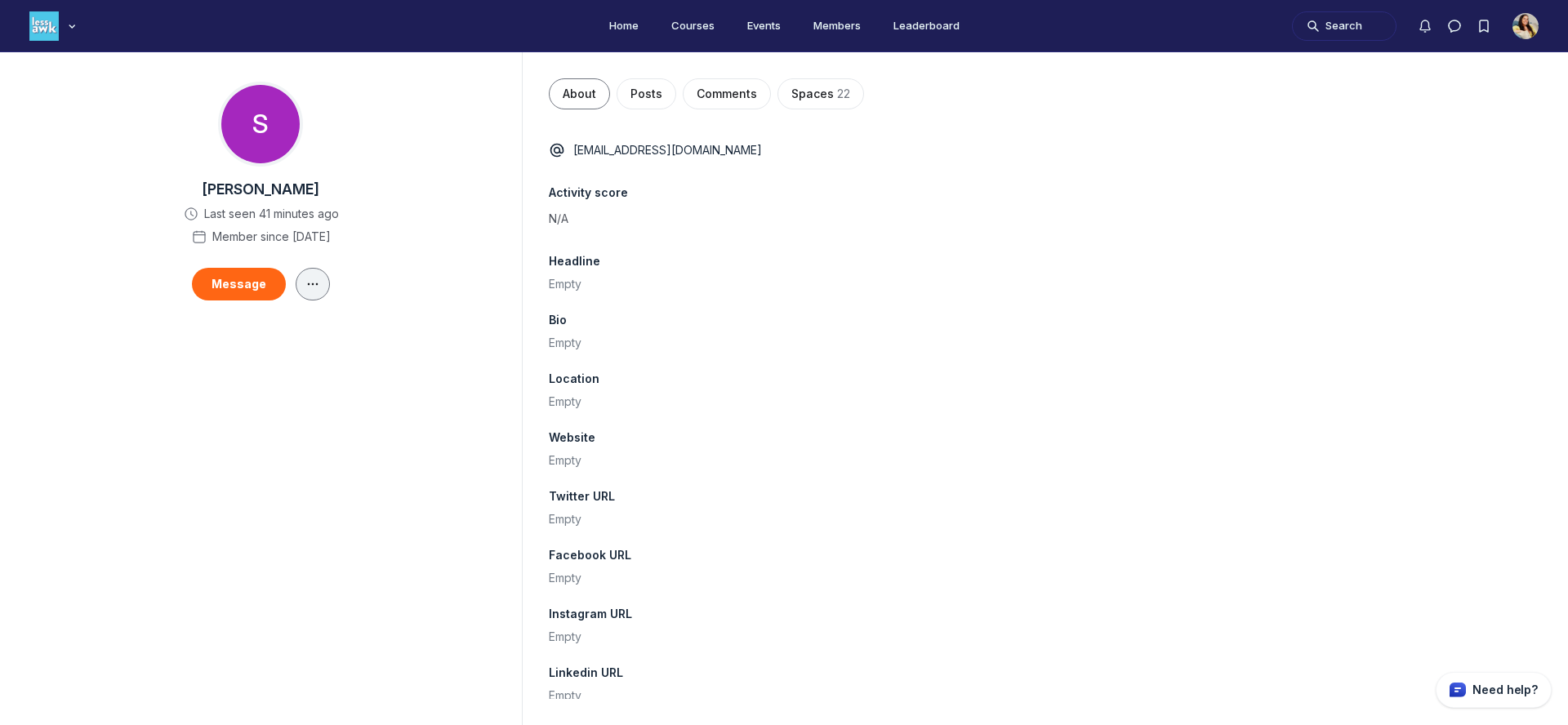
click at [315, 288] on icon "Main Content" at bounding box center [312, 284] width 16 height 13
click at [245, 331] on div "Edit" at bounding box center [217, 331] width 168 height 16
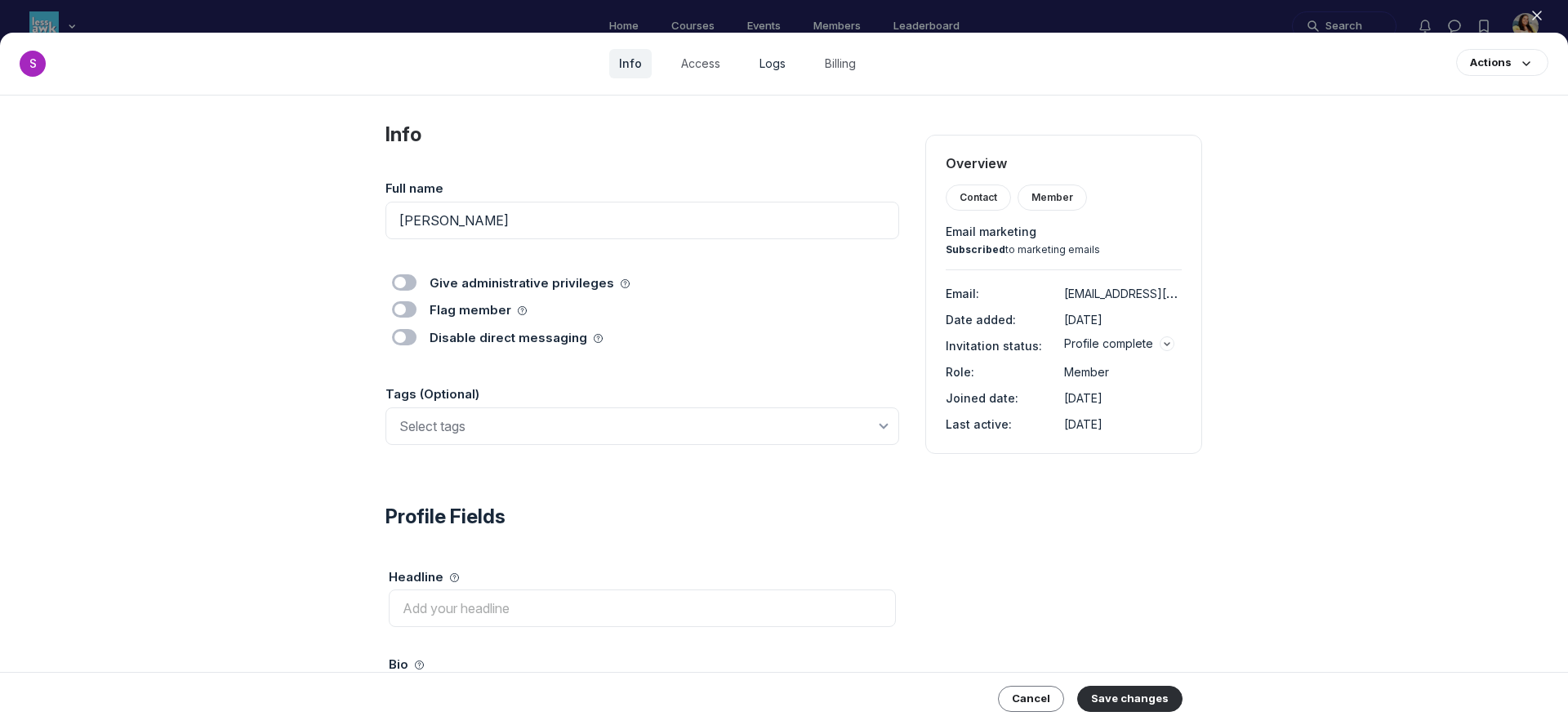
click at [770, 68] on link "Logs" at bounding box center [773, 63] width 46 height 30
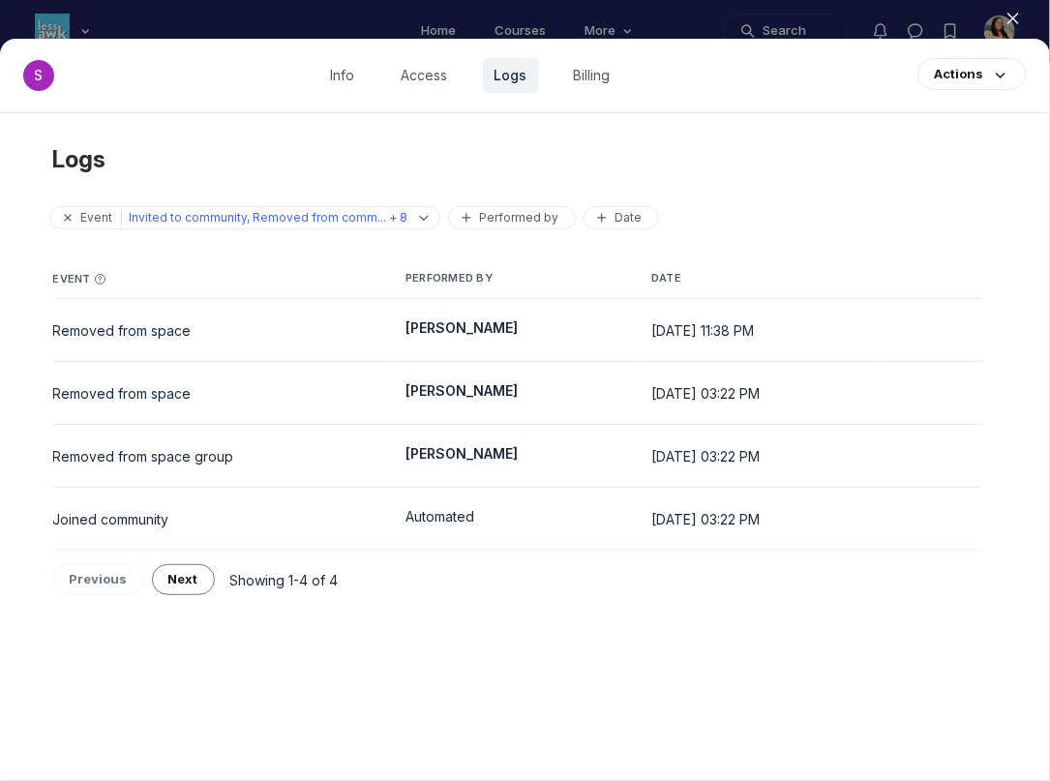
click at [881, 31] on div at bounding box center [525, 390] width 1050 height 781
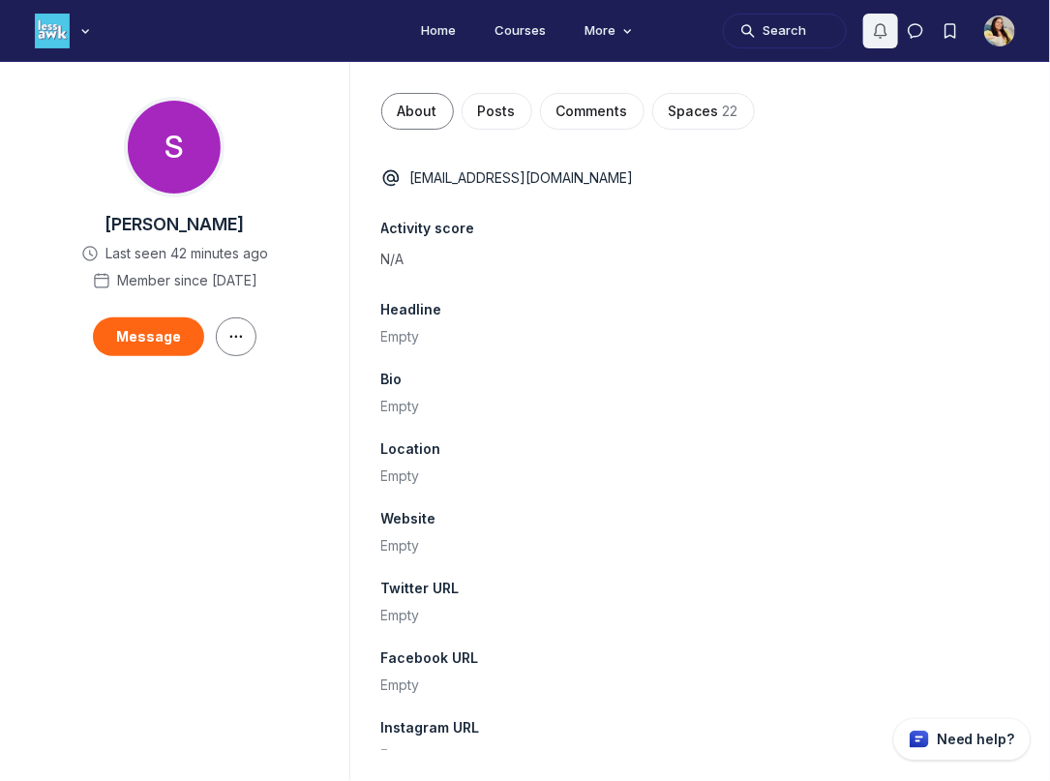
click at [884, 32] on icon "Notifications" at bounding box center [880, 30] width 19 height 19
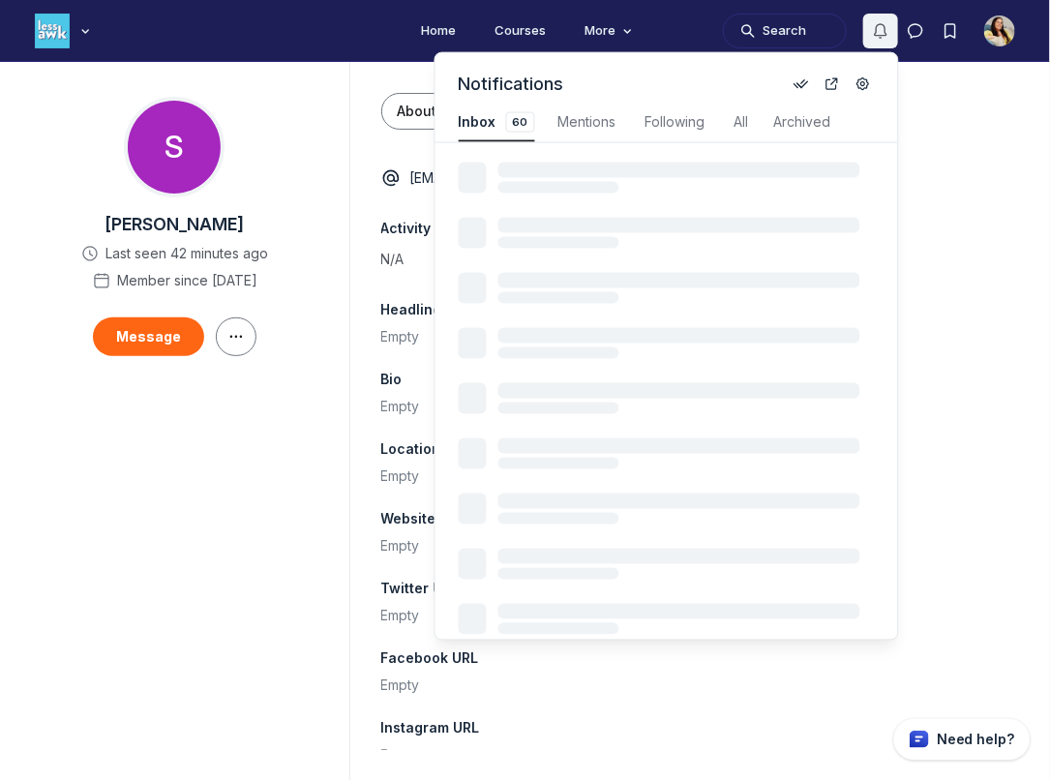
scroll to position [2619, 4132]
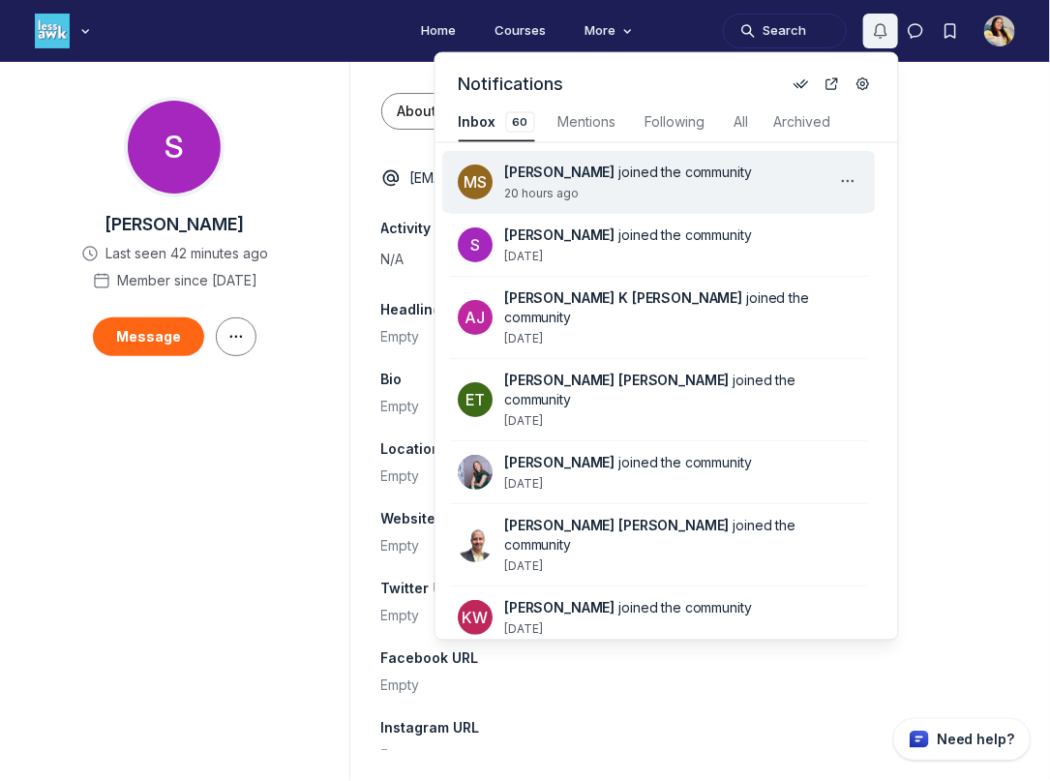
click at [597, 200] on div "Melissa Silva joined the community 20 hours ago" at bounding box center [671, 182] width 332 height 39
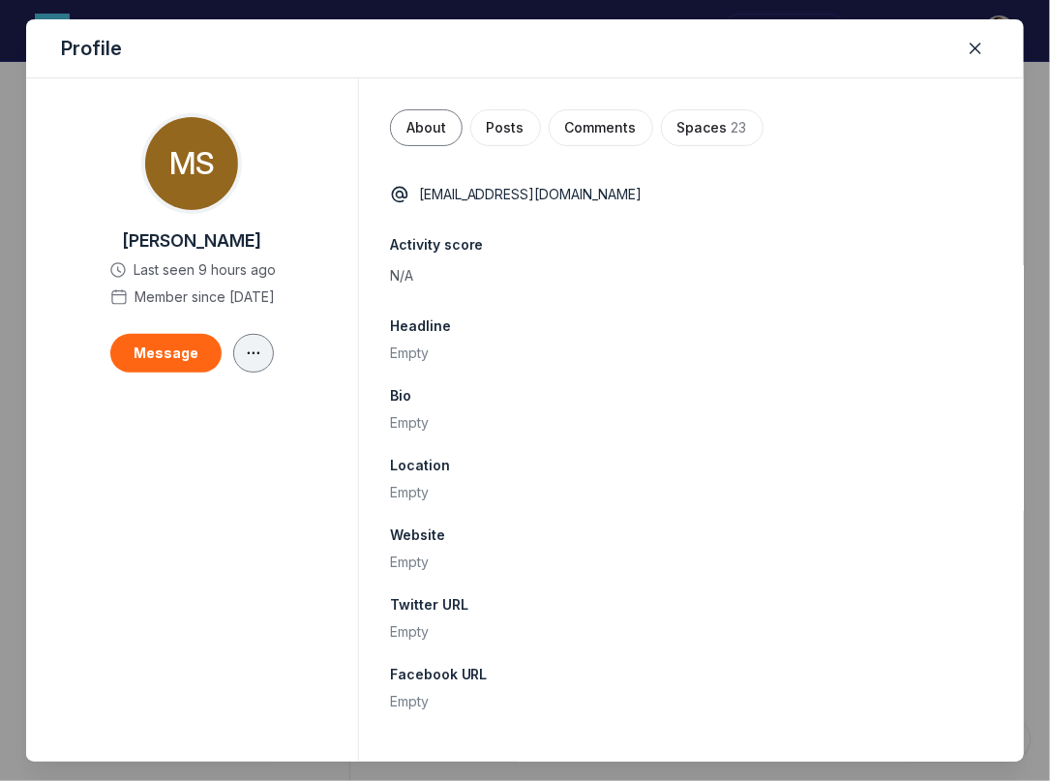
click at [242, 364] on button "button" at bounding box center [253, 353] width 41 height 39
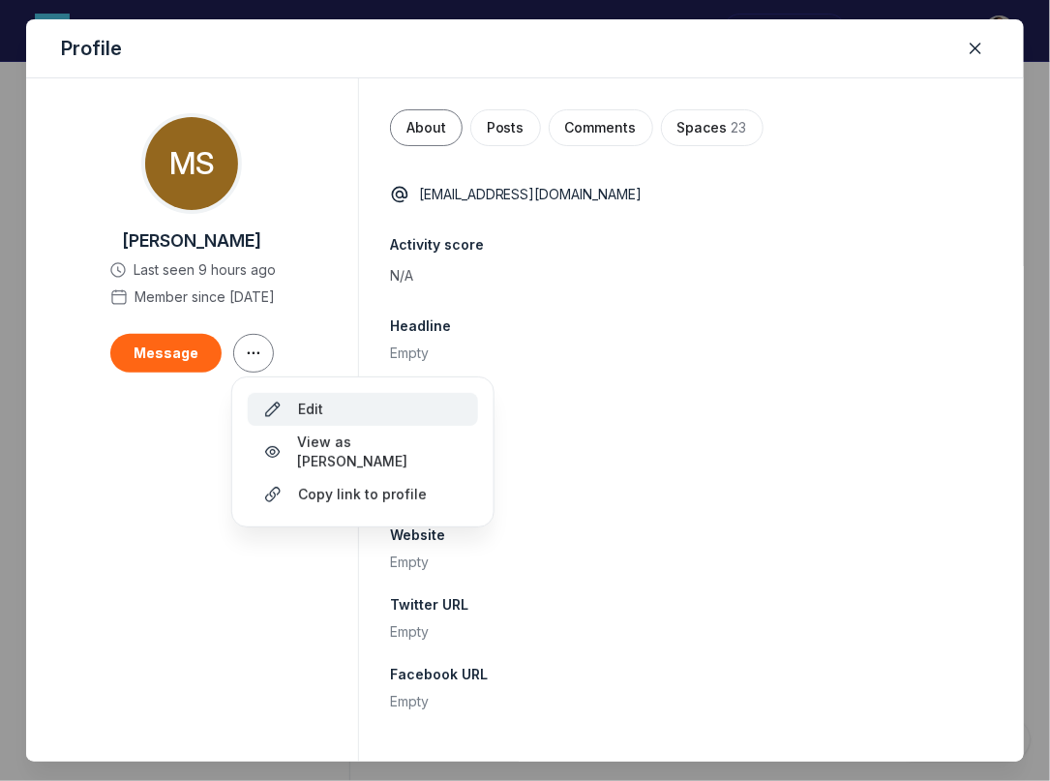
click at [298, 412] on span "Edit" at bounding box center [310, 409] width 25 height 19
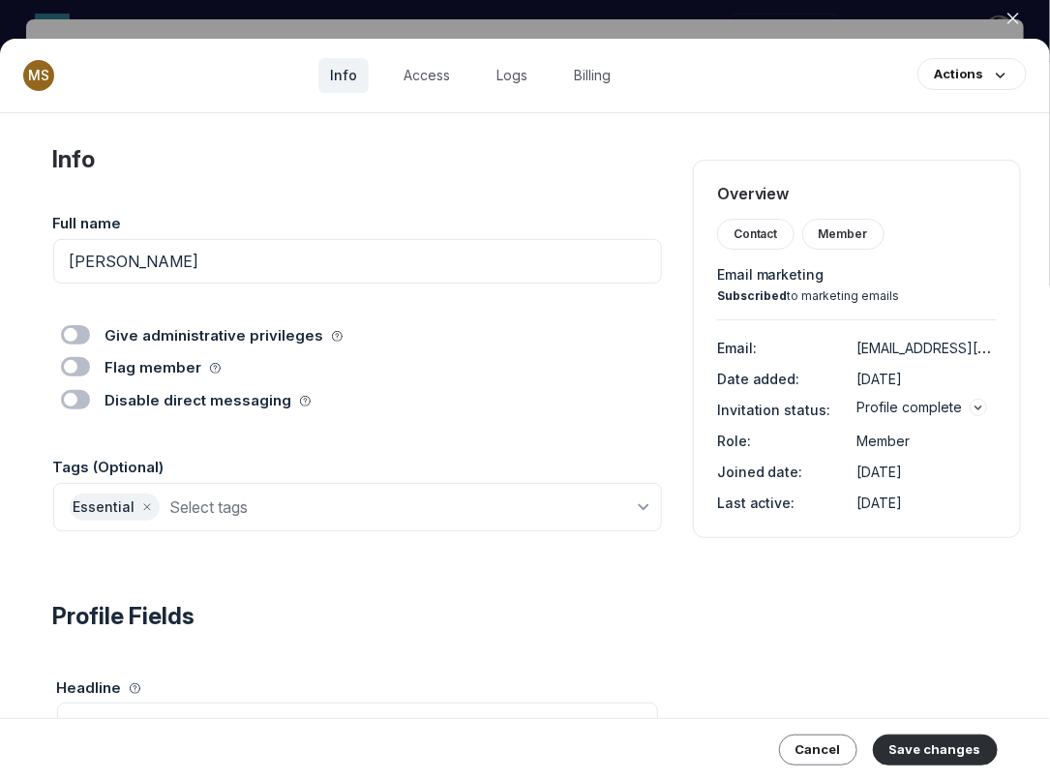
click at [1011, 19] on use "button" at bounding box center [1014, 19] width 10 height 10
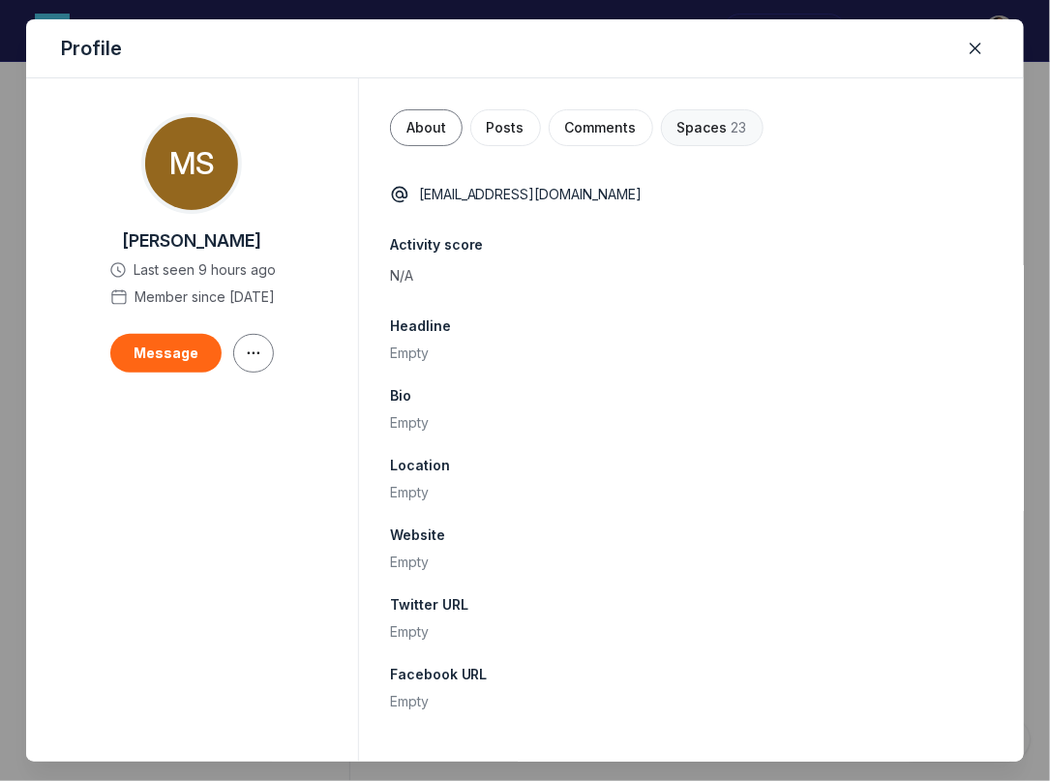
click at [732, 135] on span "23" at bounding box center [739, 127] width 15 height 19
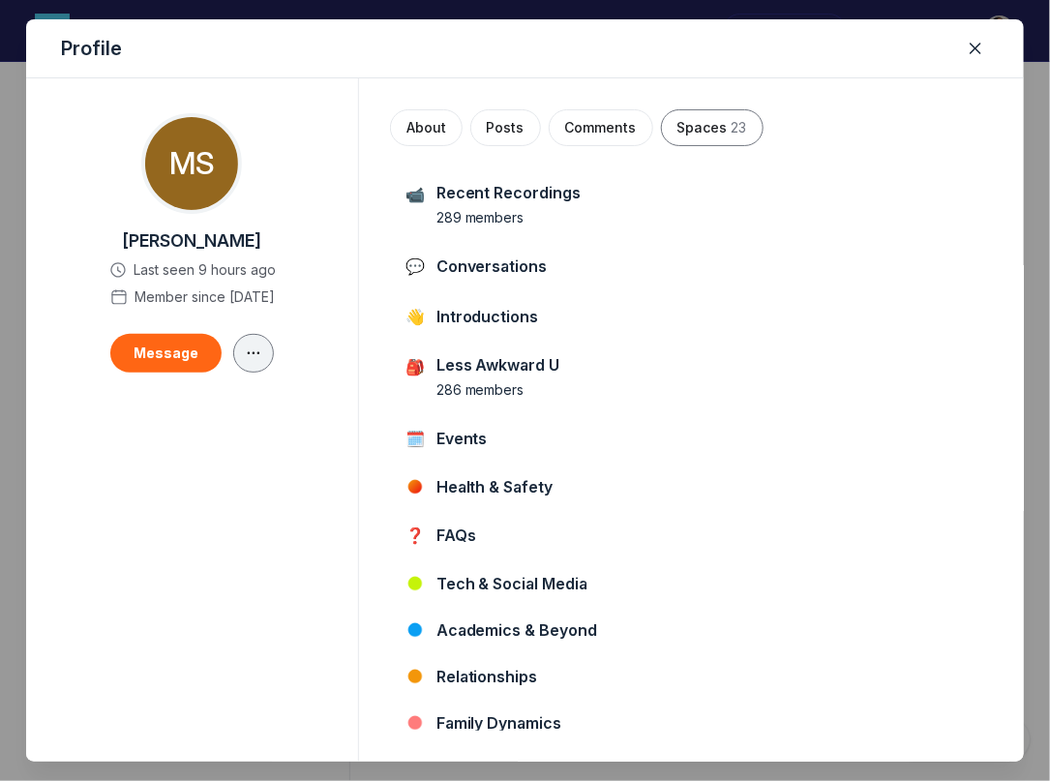
click at [250, 348] on icon "button" at bounding box center [253, 353] width 19 height 15
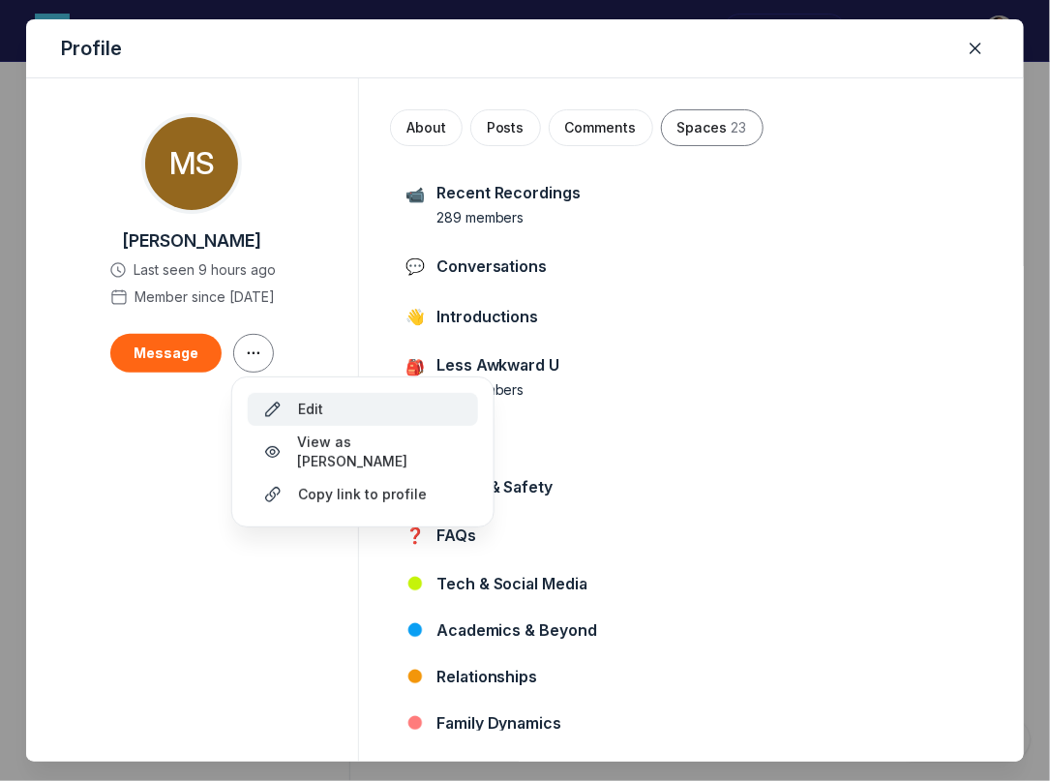
click at [347, 398] on button "Edit" at bounding box center [363, 409] width 230 height 33
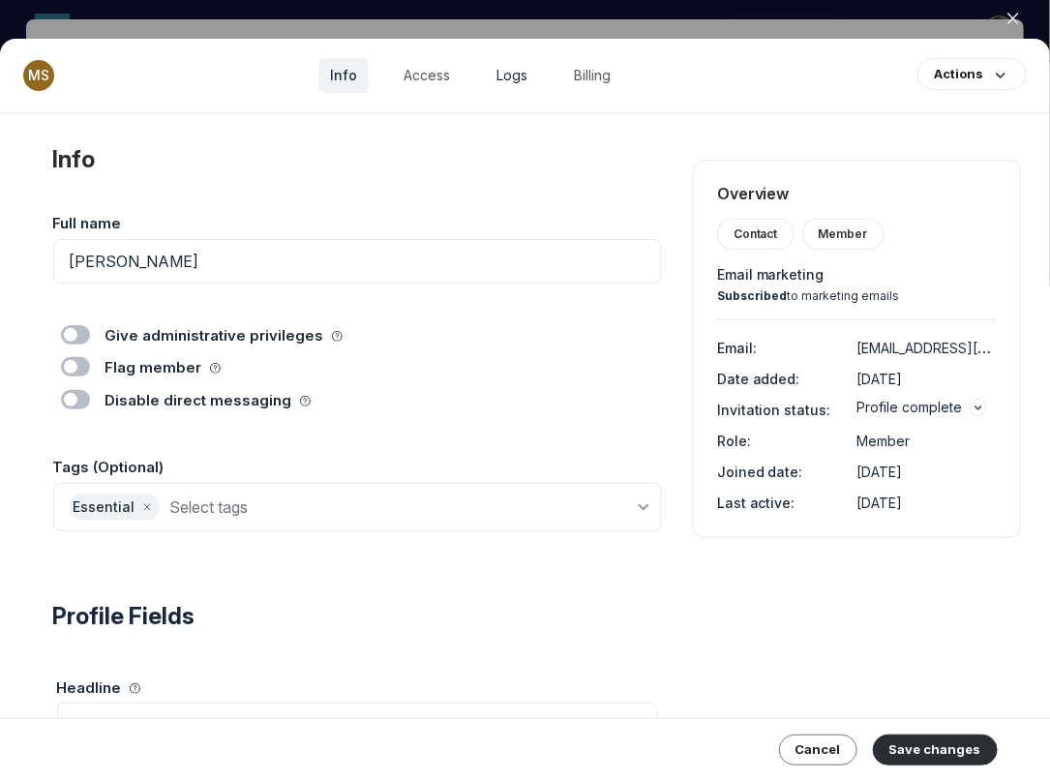
click at [516, 74] on link "Logs" at bounding box center [512, 75] width 54 height 35
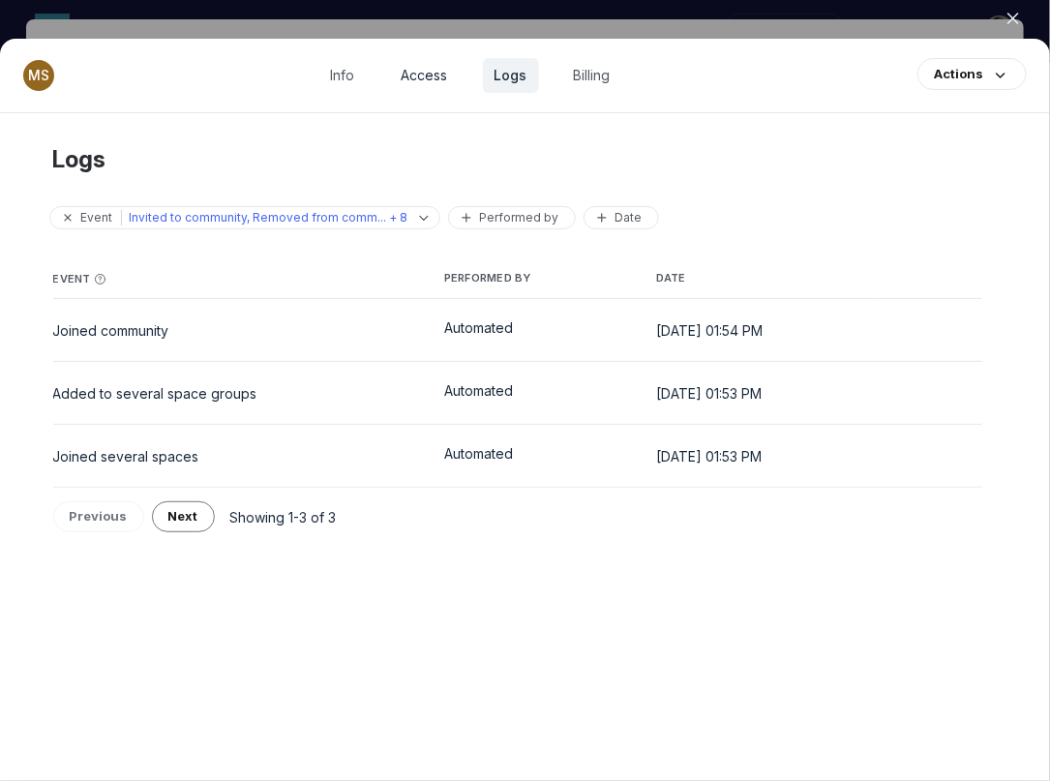
click at [438, 68] on link "Access" at bounding box center [425, 75] width 70 height 35
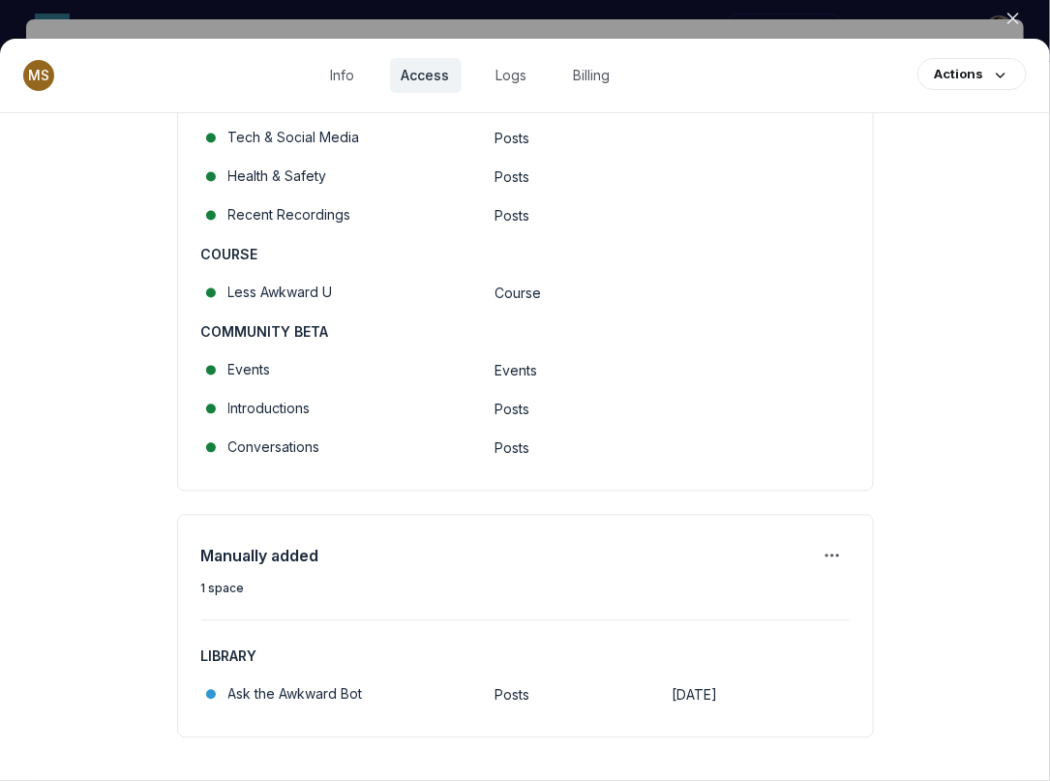
scroll to position [1174, 0]
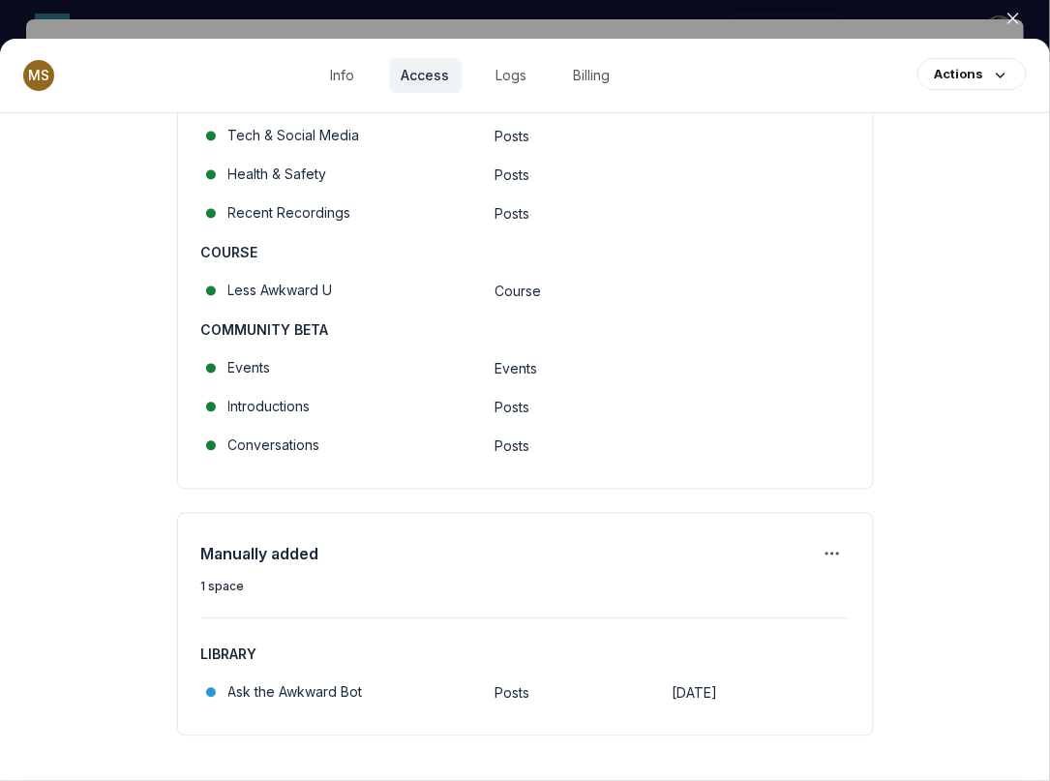
click at [1013, 22] on icon "button" at bounding box center [1013, 18] width 19 height 19
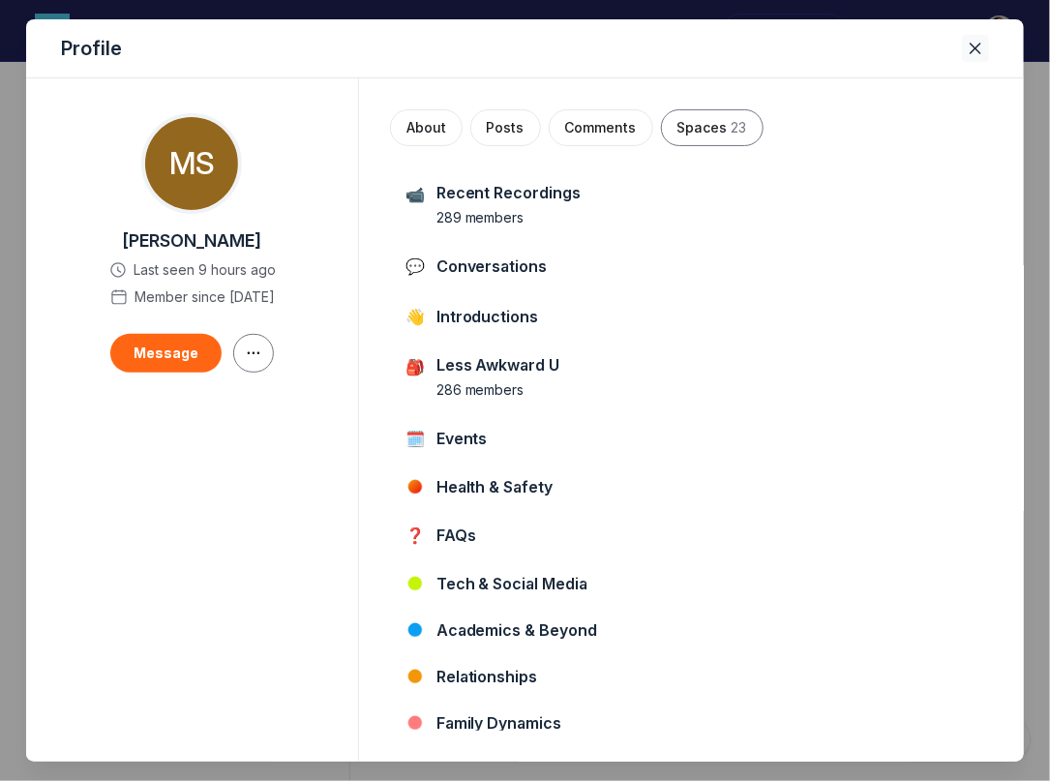
click at [981, 50] on icon "Close" at bounding box center [975, 48] width 19 height 19
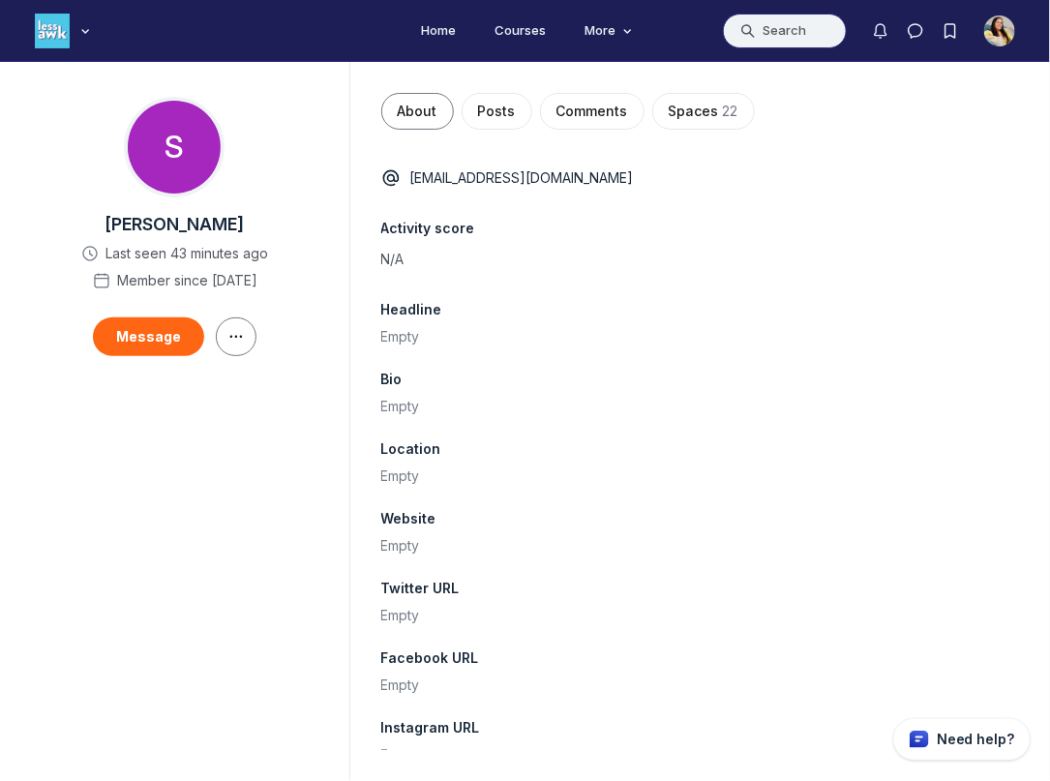
click at [819, 33] on button "Search" at bounding box center [785, 31] width 124 height 35
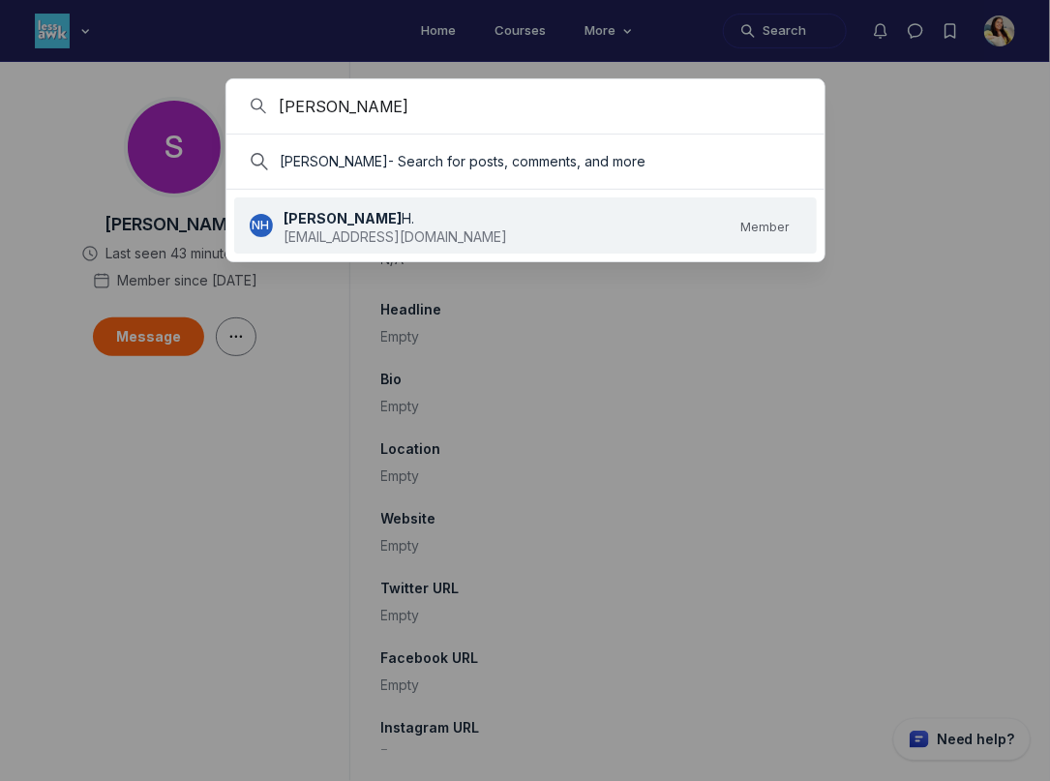
type input "natalia"
click at [413, 225] on div "liahmike@gmail.com" at bounding box center [397, 236] width 224 height 23
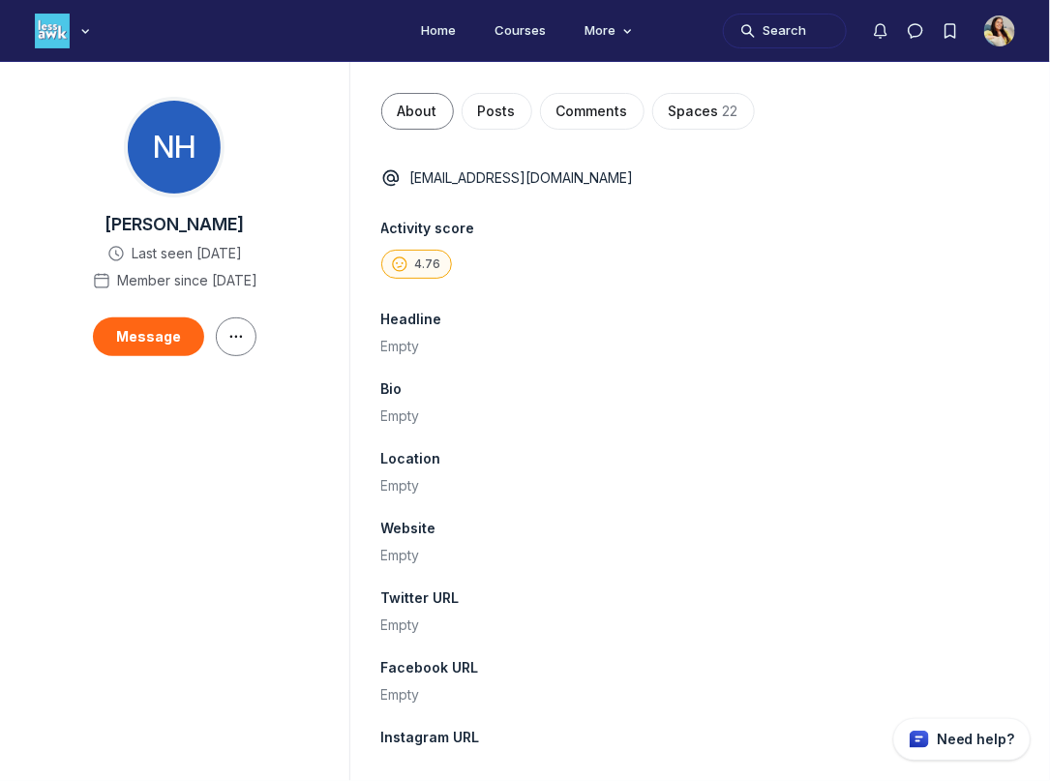
click at [252, 347] on div "Main Content" at bounding box center [236, 336] width 41 height 39
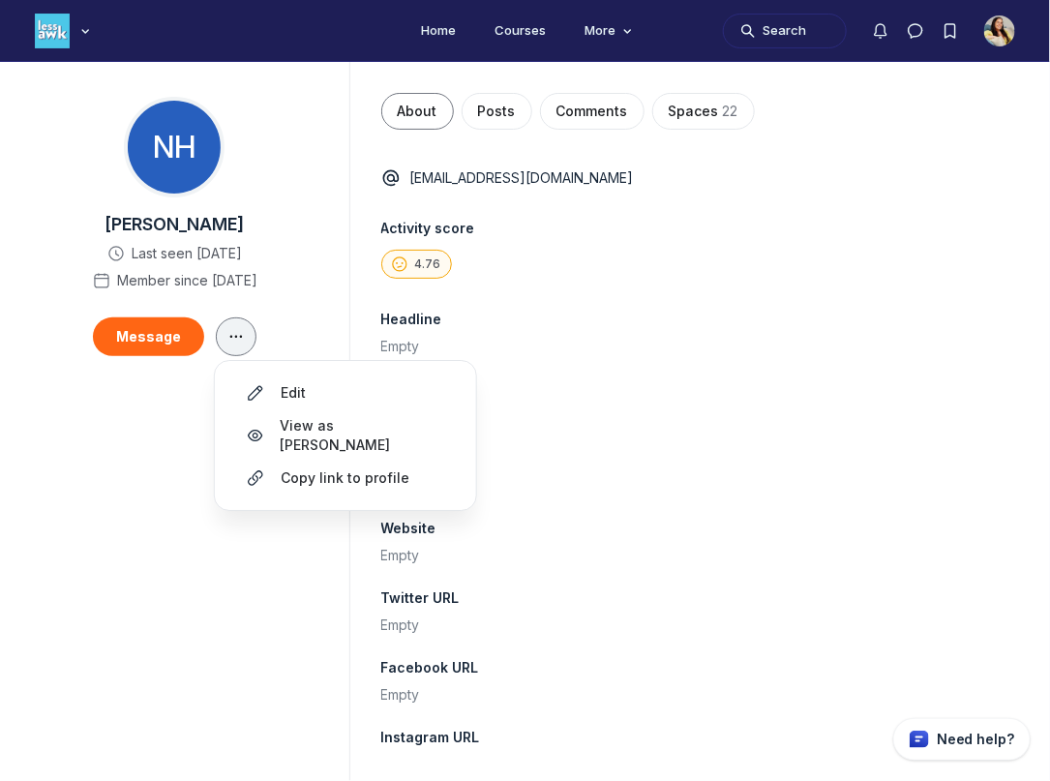
click at [246, 343] on button "Main Content" at bounding box center [236, 336] width 41 height 39
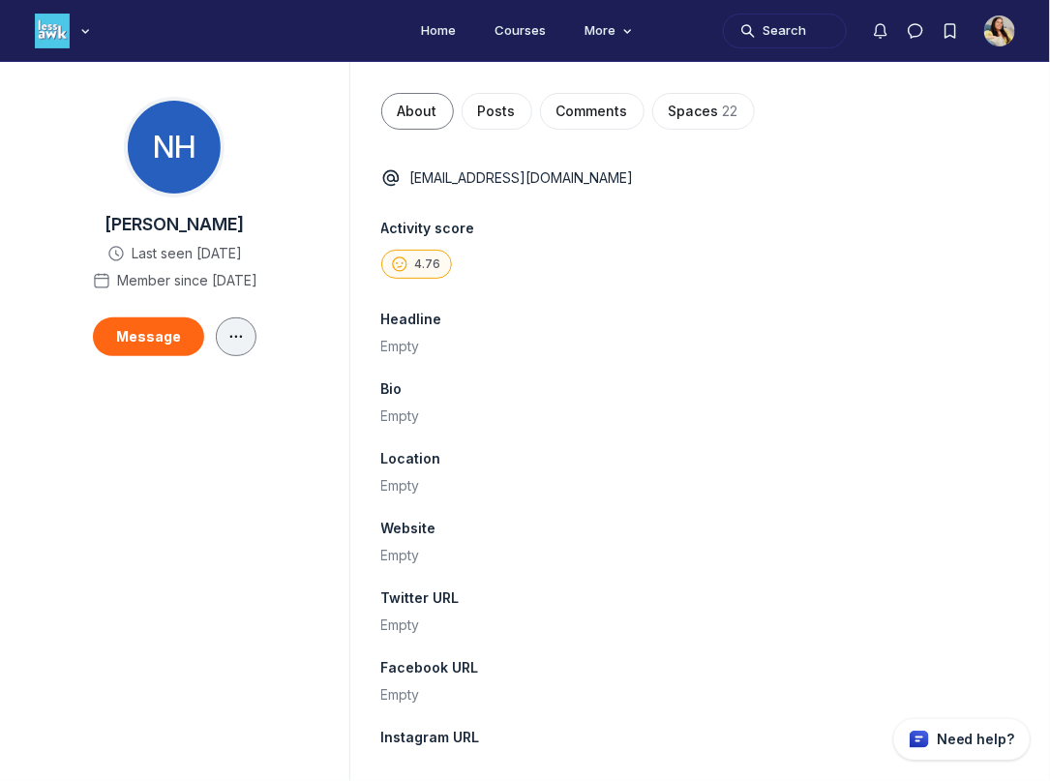
click at [246, 343] on button "Main Content" at bounding box center [236, 336] width 41 height 39
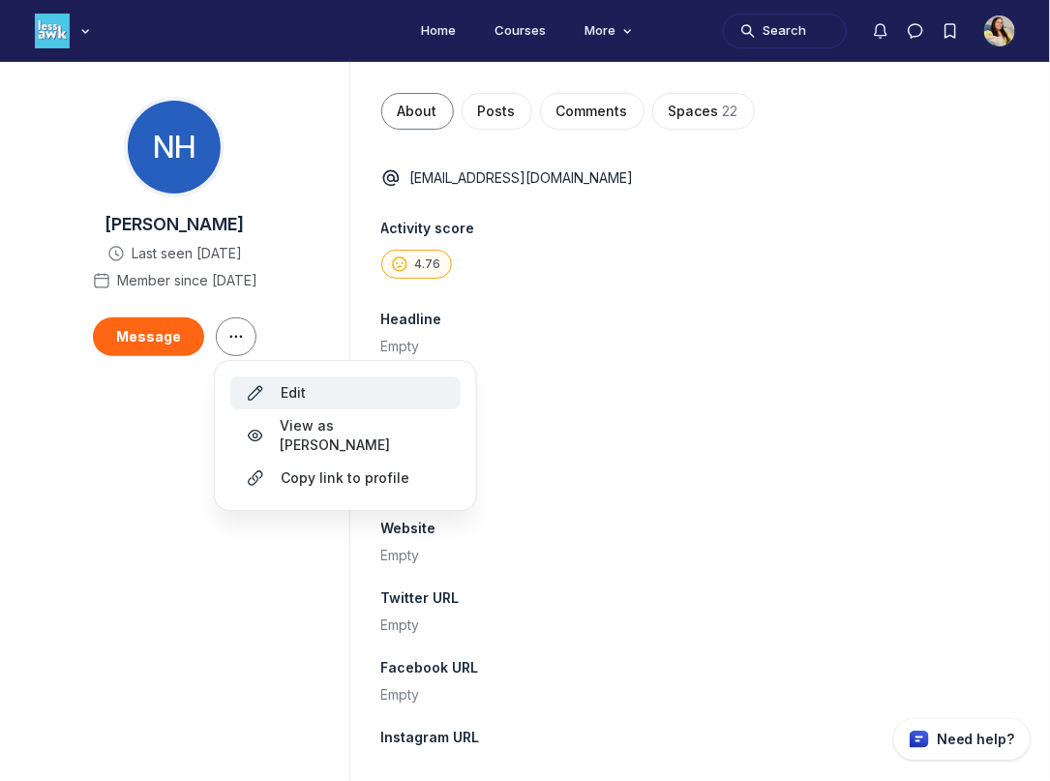
click at [261, 385] on icon "Main Content" at bounding box center [255, 392] width 19 height 15
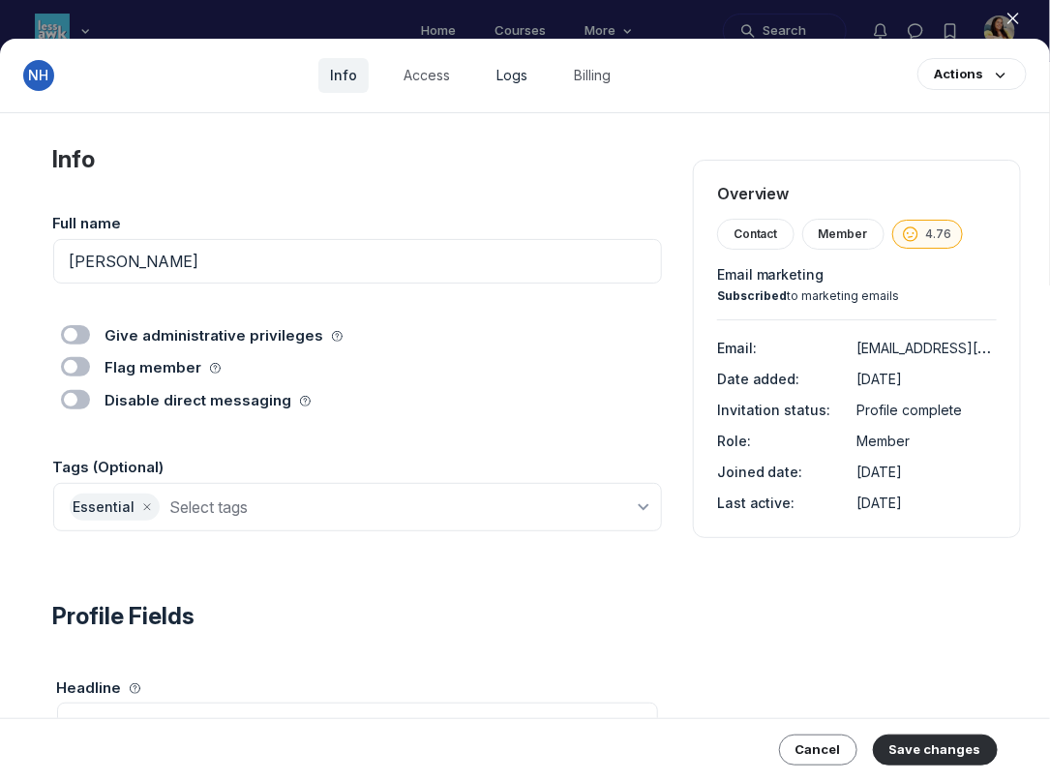
click at [513, 76] on link "Logs" at bounding box center [512, 75] width 54 height 35
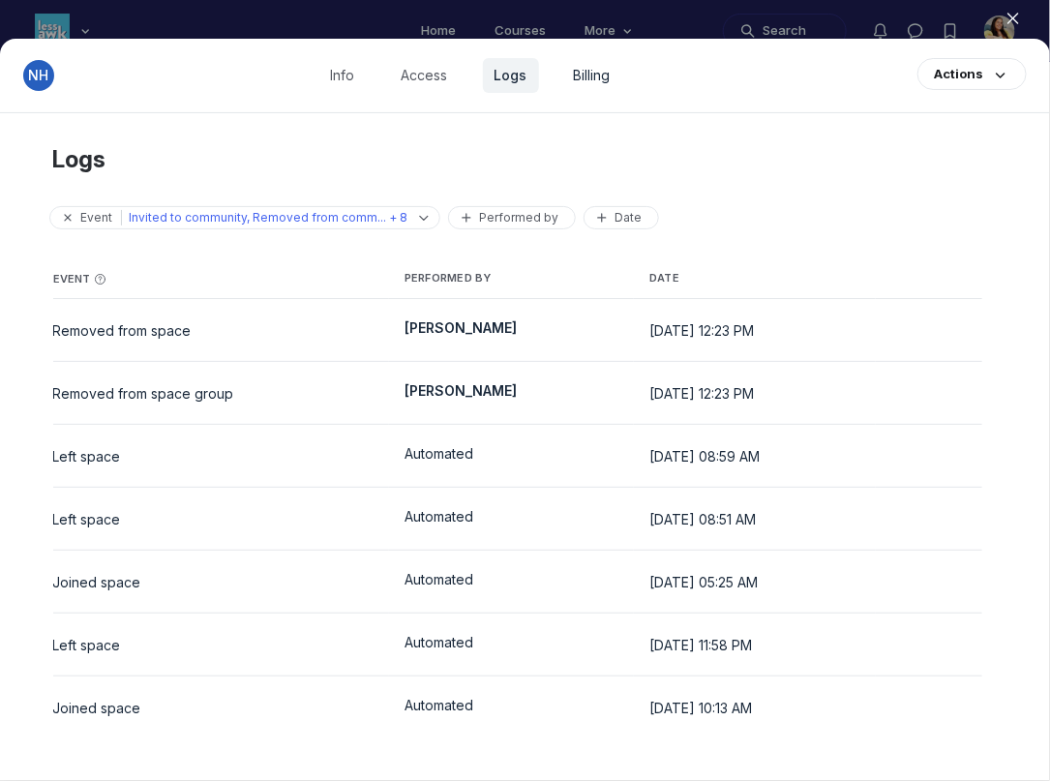
click at [580, 84] on link "Billing" at bounding box center [592, 75] width 60 height 35
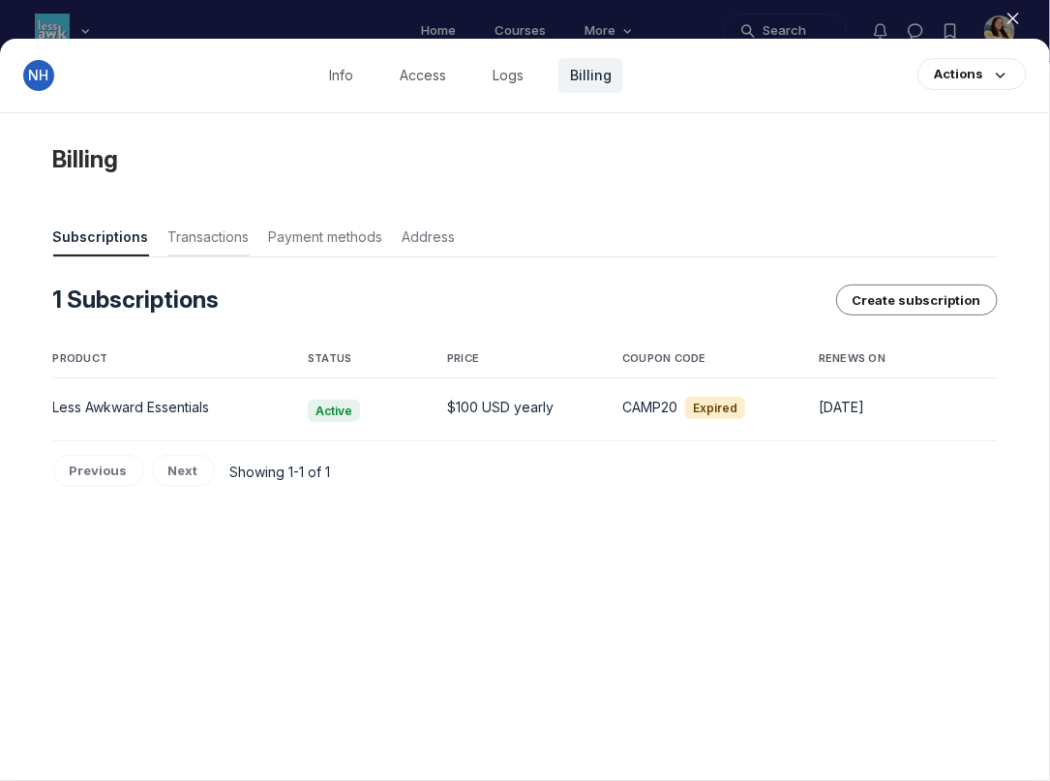
click at [210, 244] on span "Transactions" at bounding box center [208, 240] width 81 height 27
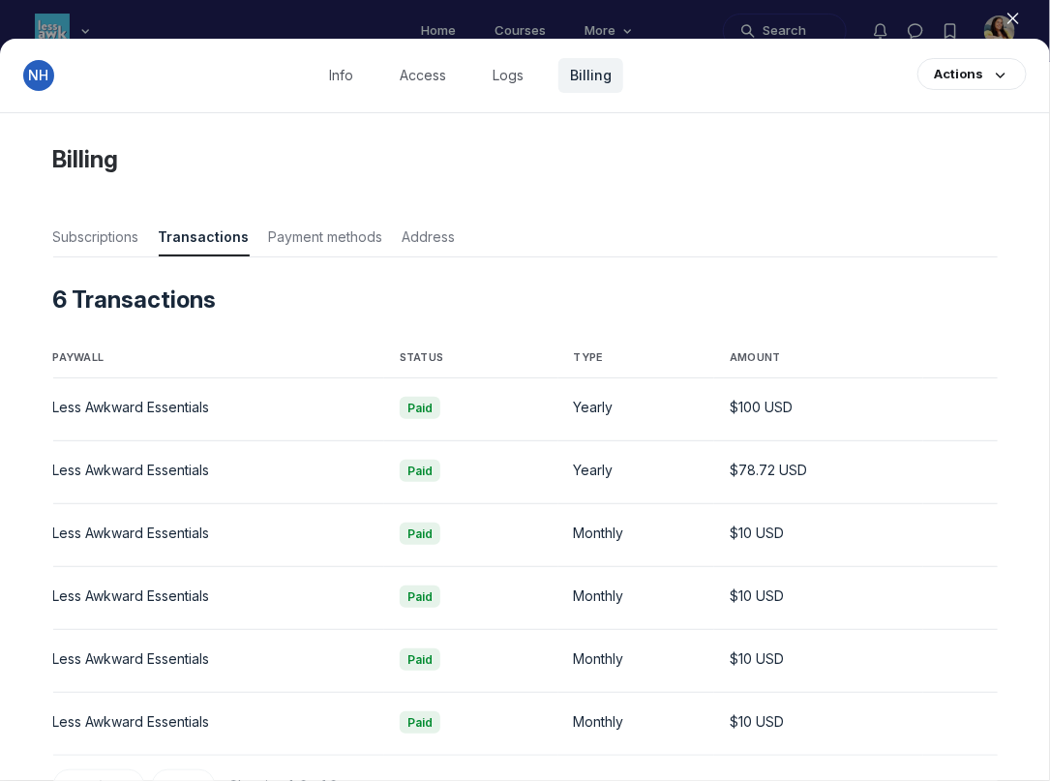
scroll to position [70, 0]
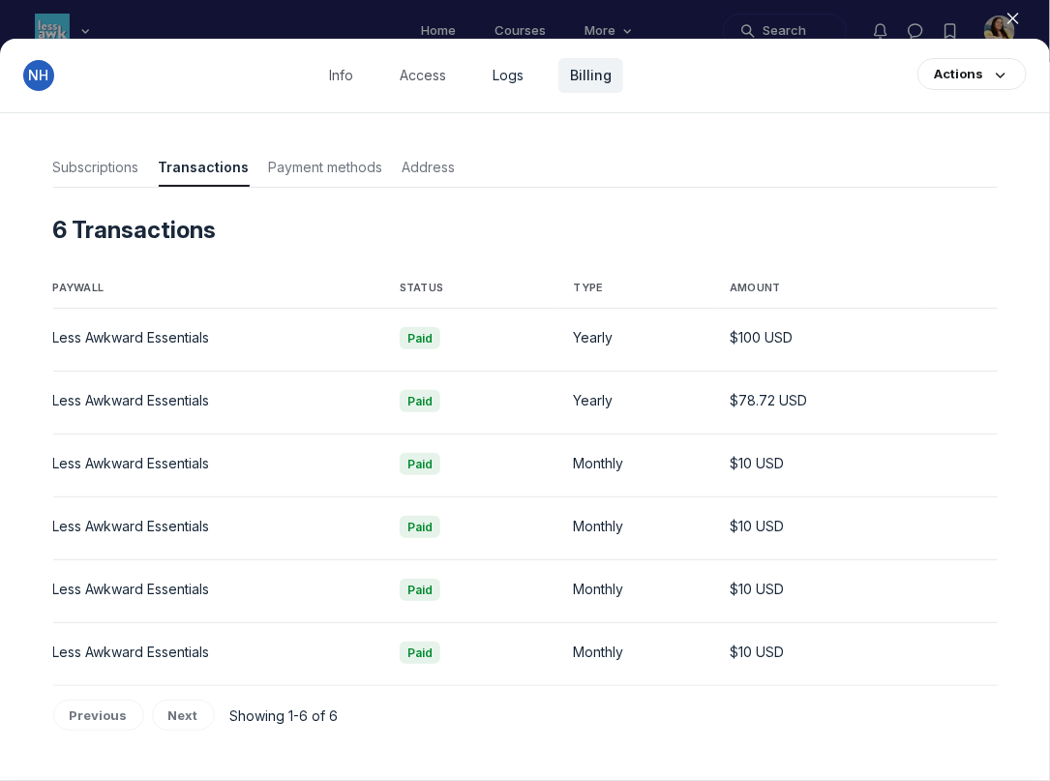
click at [513, 80] on link "Logs" at bounding box center [508, 75] width 54 height 35
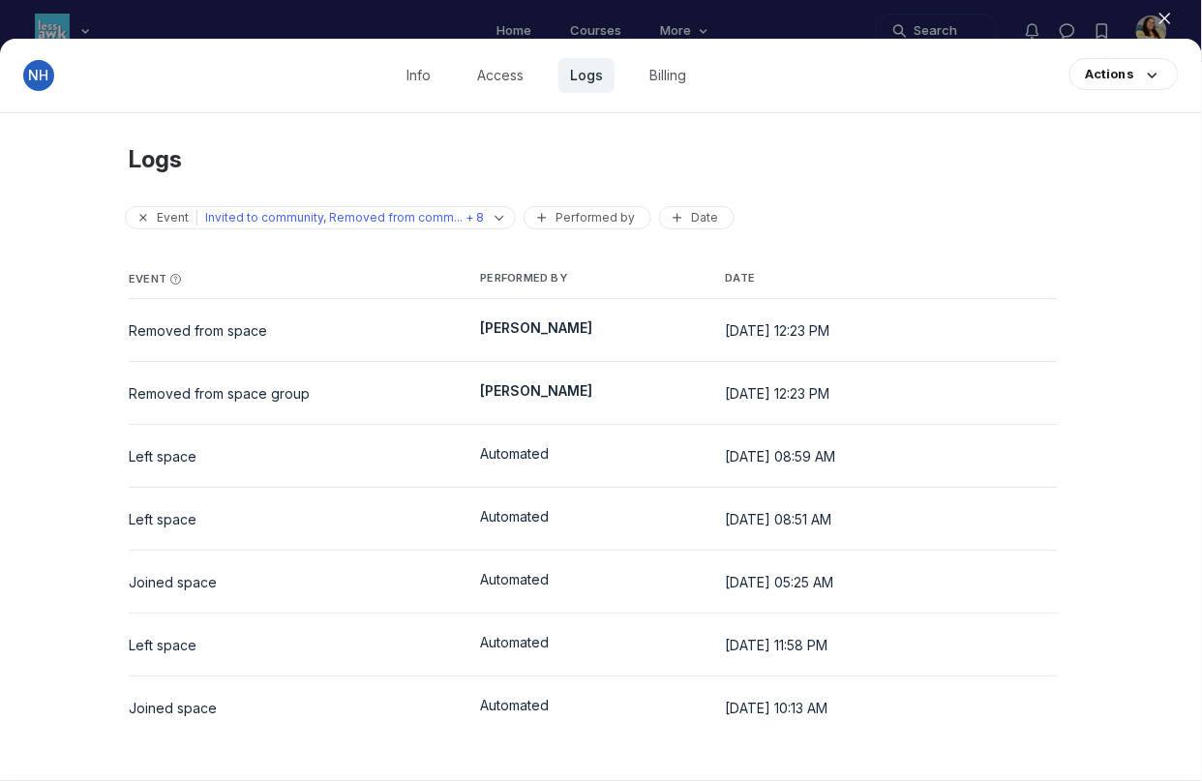
click at [812, 15] on div at bounding box center [601, 390] width 1202 height 781
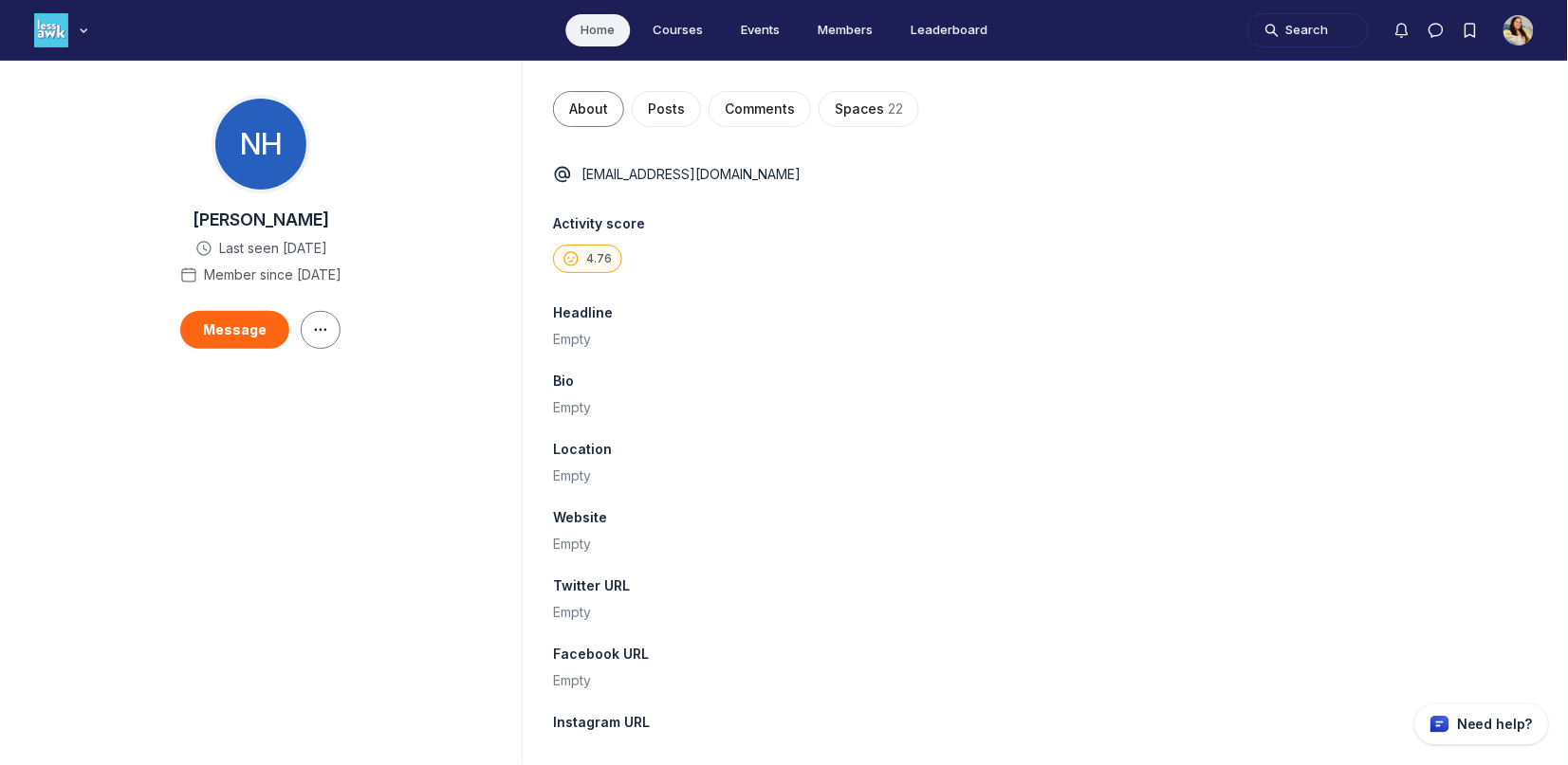
click at [602, 32] on link "Home" at bounding box center [598, 30] width 65 height 32
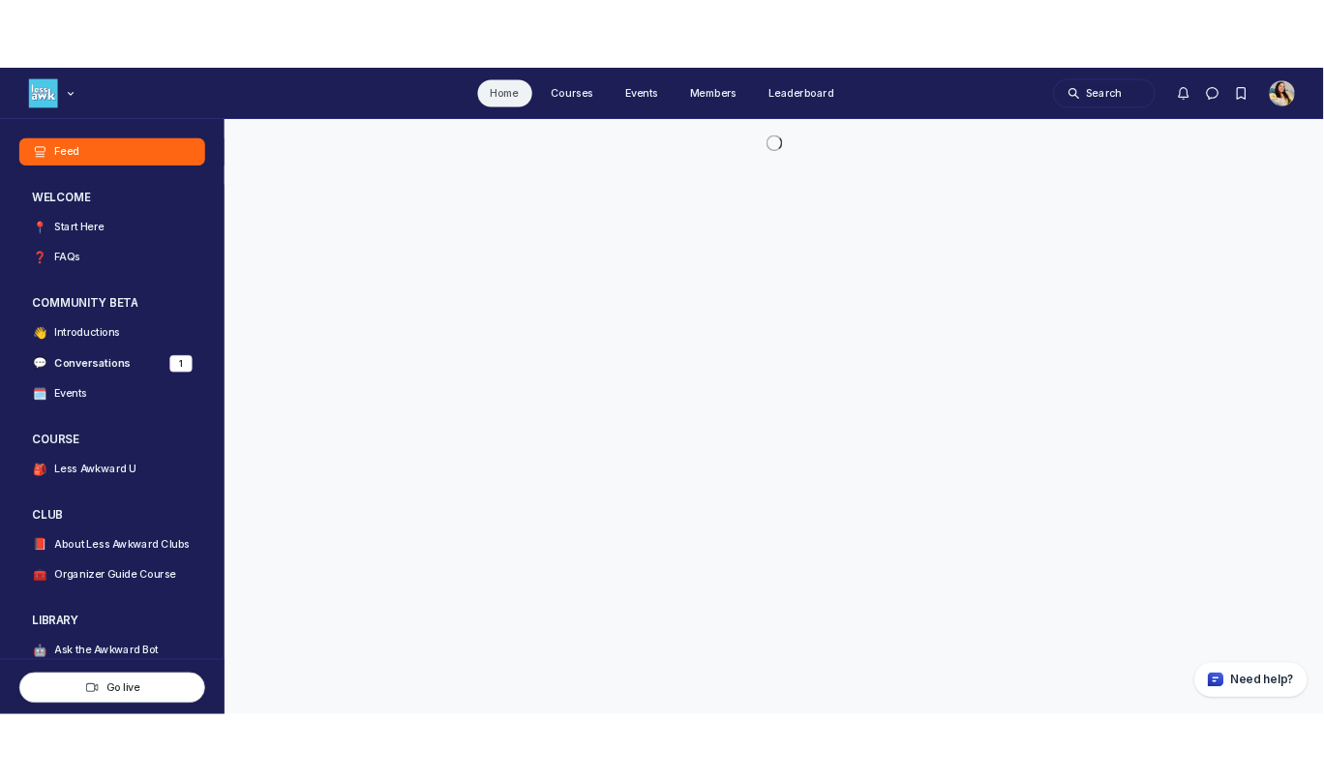
scroll to position [5381, 3707]
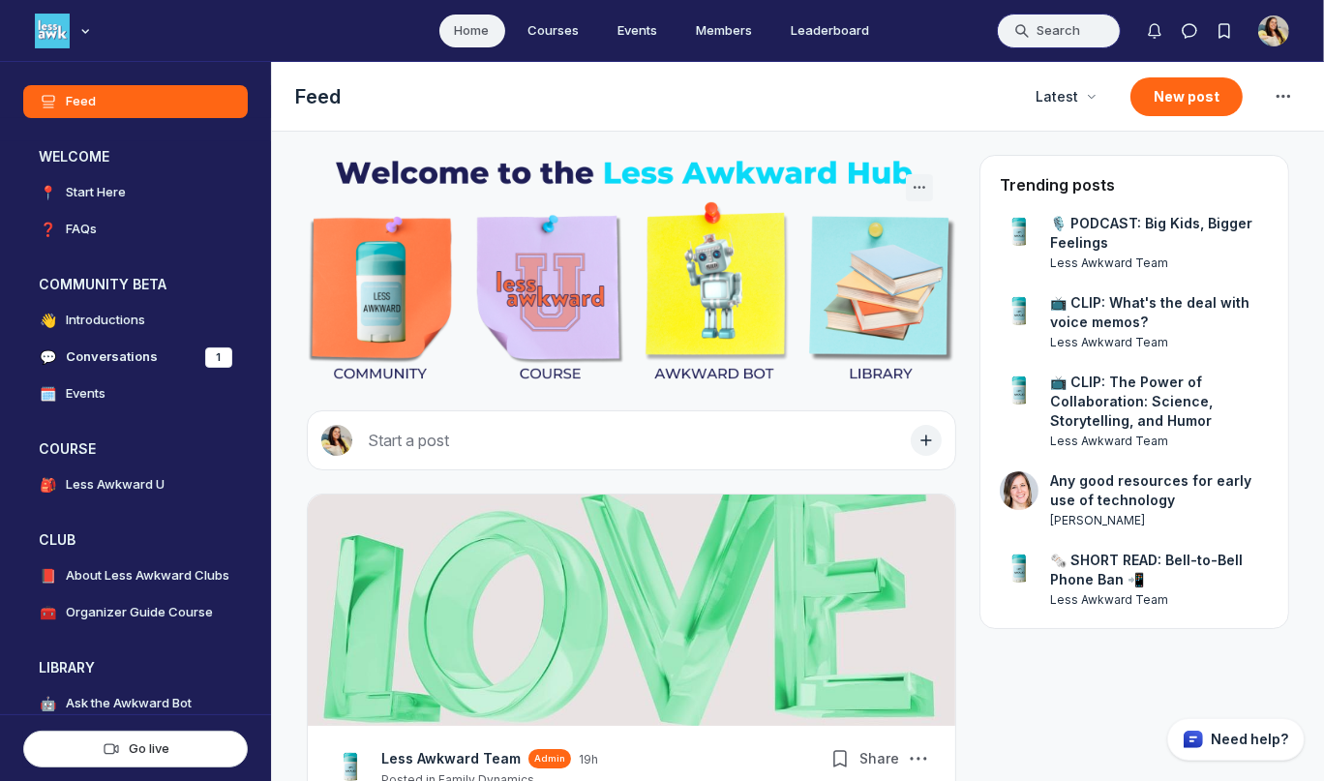
click at [1070, 31] on button "Search" at bounding box center [1059, 31] width 124 height 35
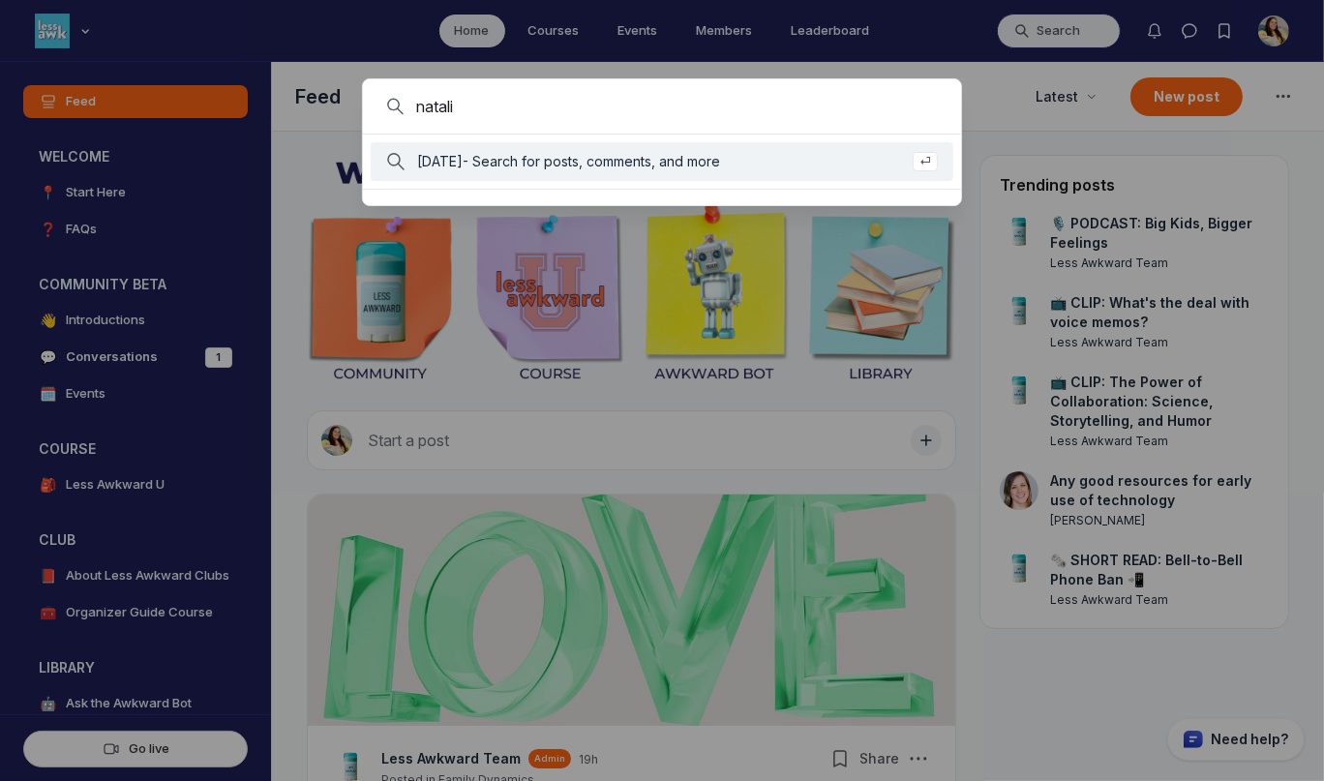
type input "natalia"
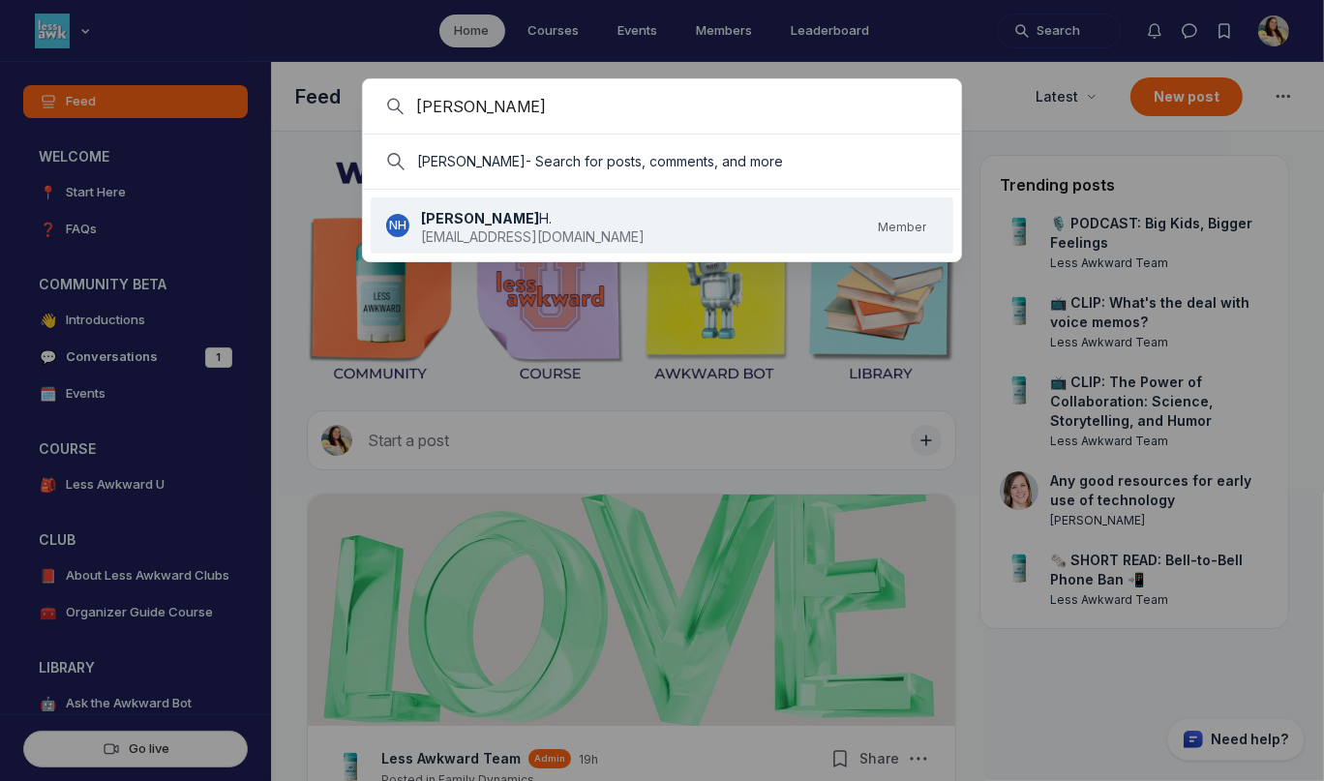
click at [138, 421] on div at bounding box center [662, 390] width 1324 height 781
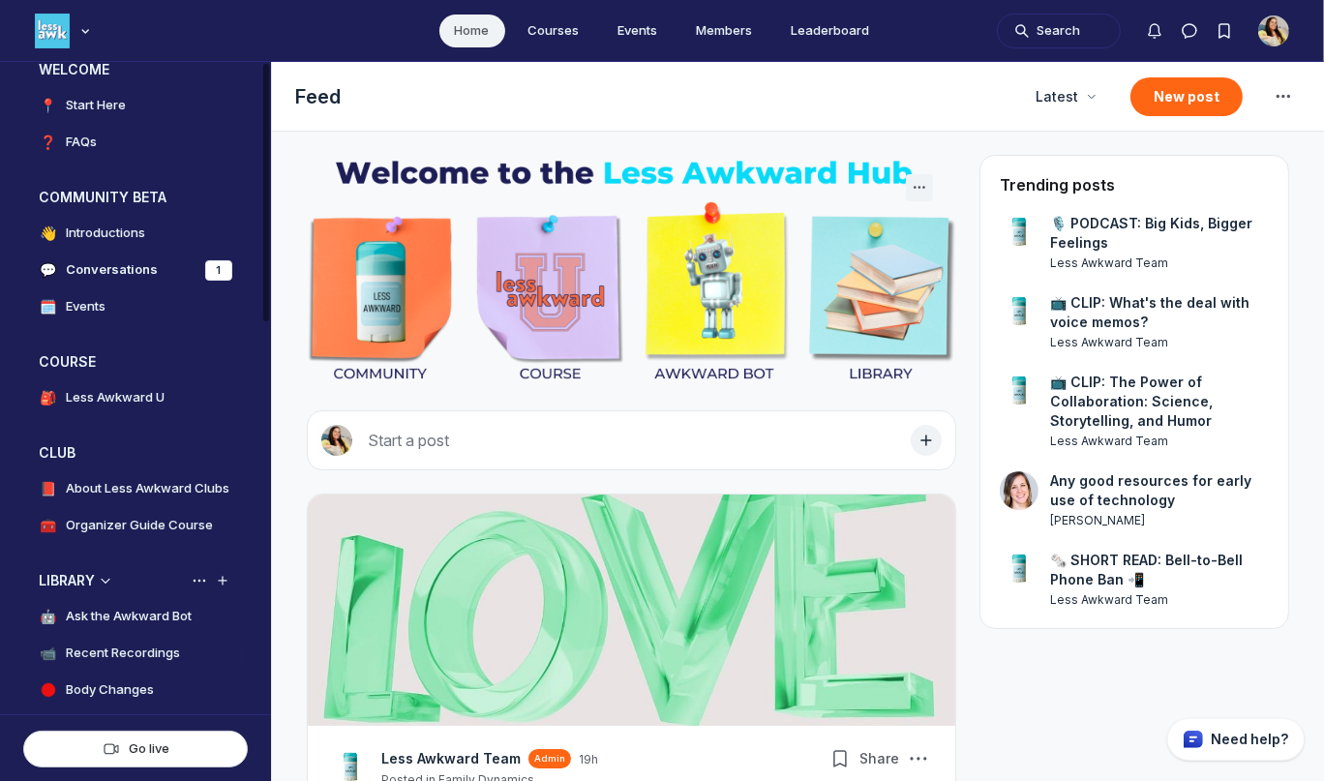
scroll to position [140, 0]
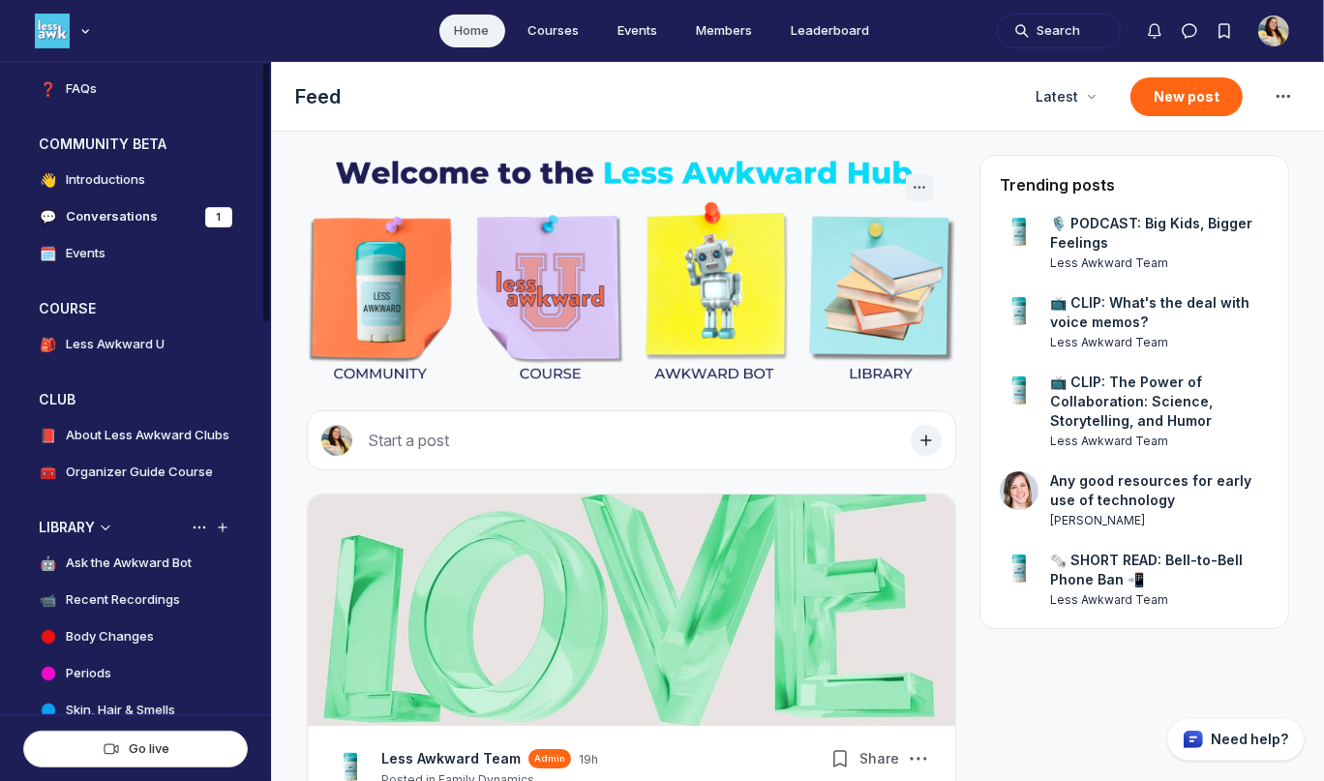
click at [160, 566] on h4 "Ask the Awkward Bot" at bounding box center [129, 563] width 126 height 19
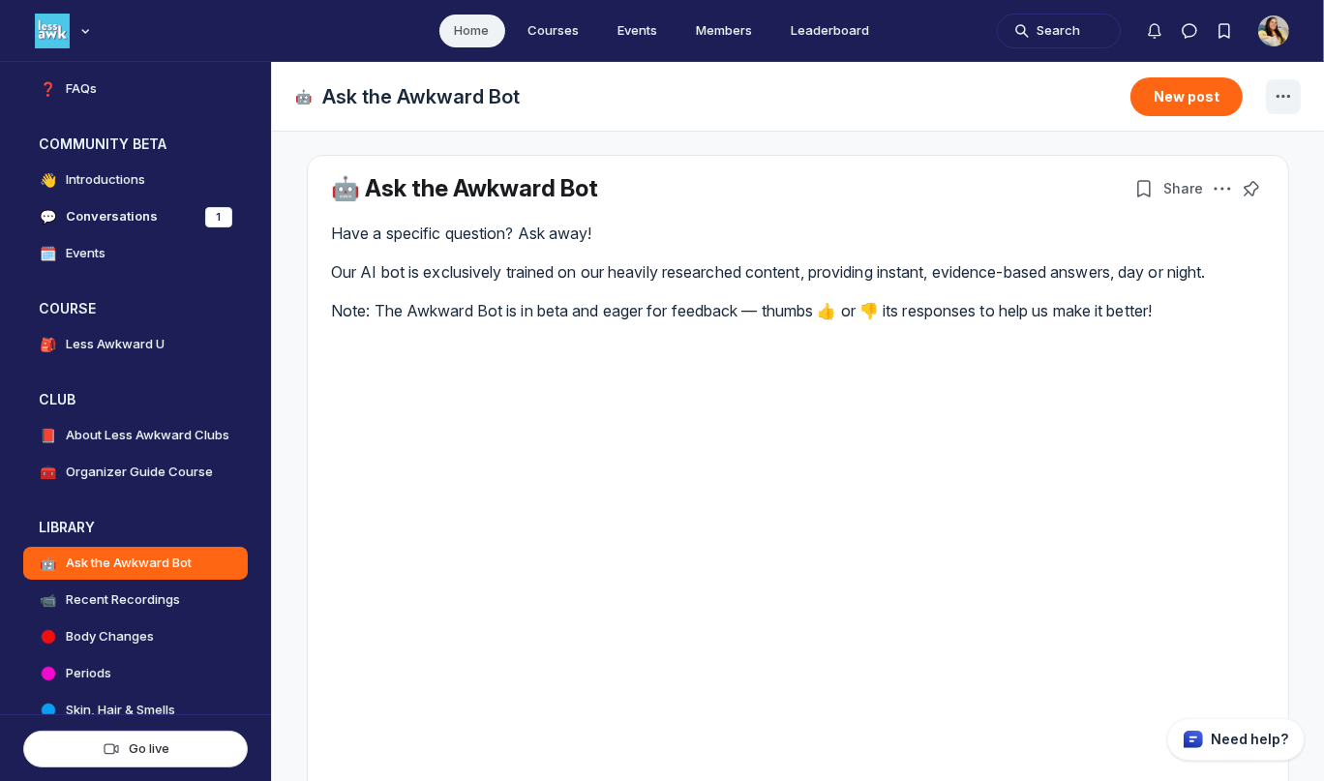
click at [1283, 99] on icon "Space settings" at bounding box center [1283, 96] width 23 height 23
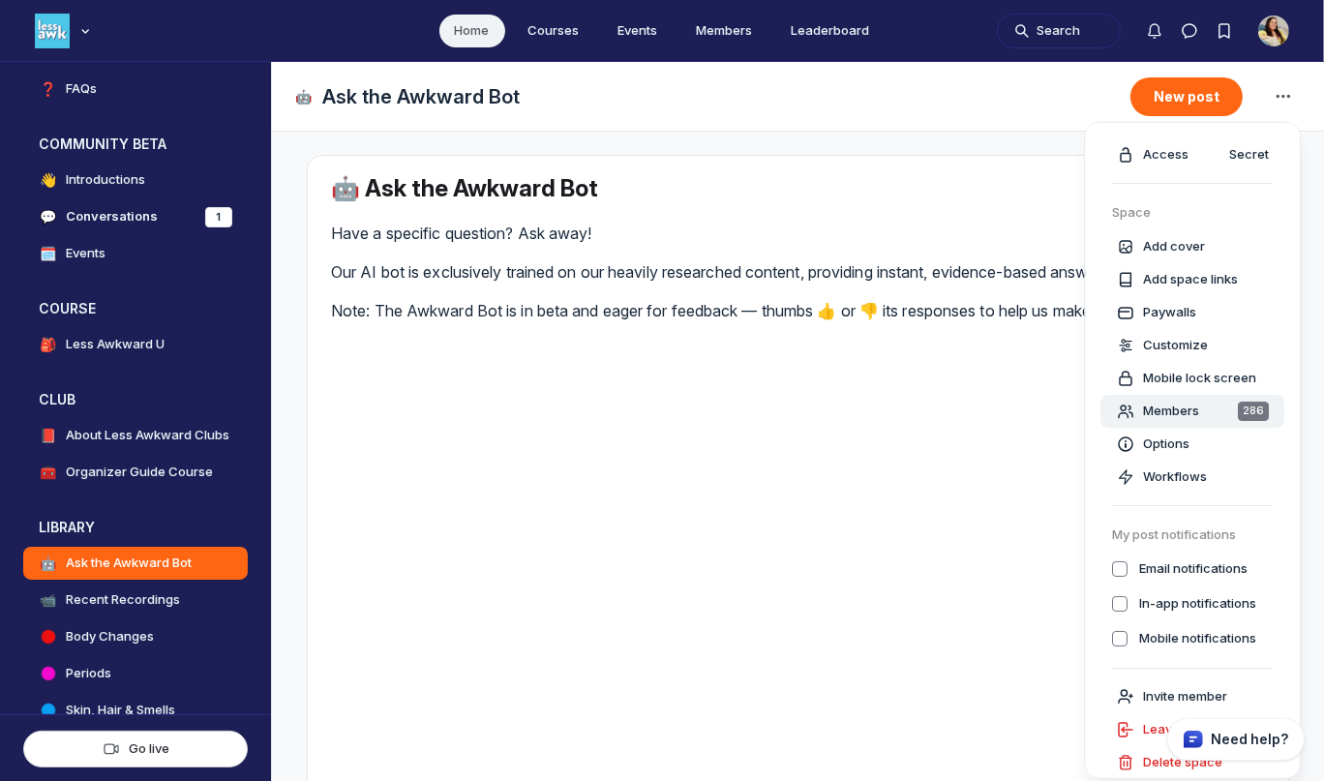
click at [1198, 411] on span "Members" at bounding box center [1171, 410] width 56 height 19
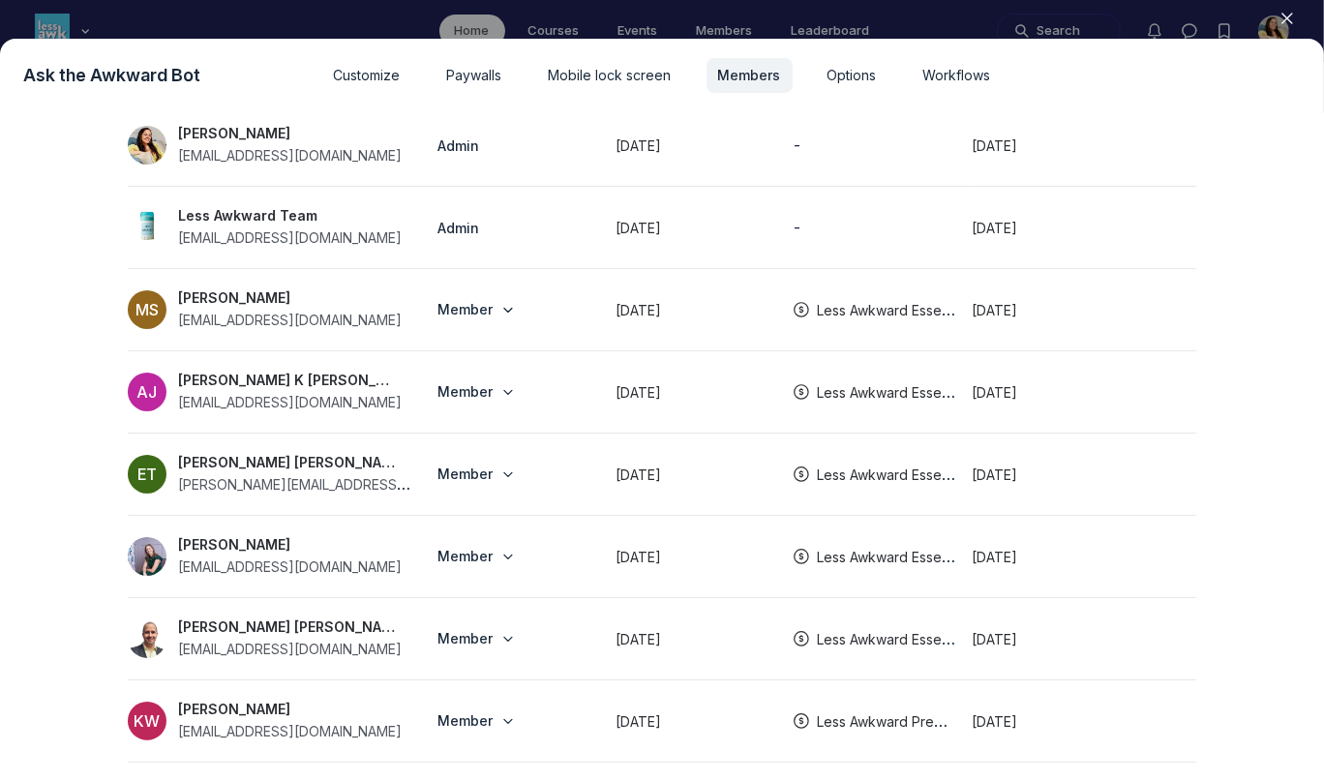
scroll to position [256, 0]
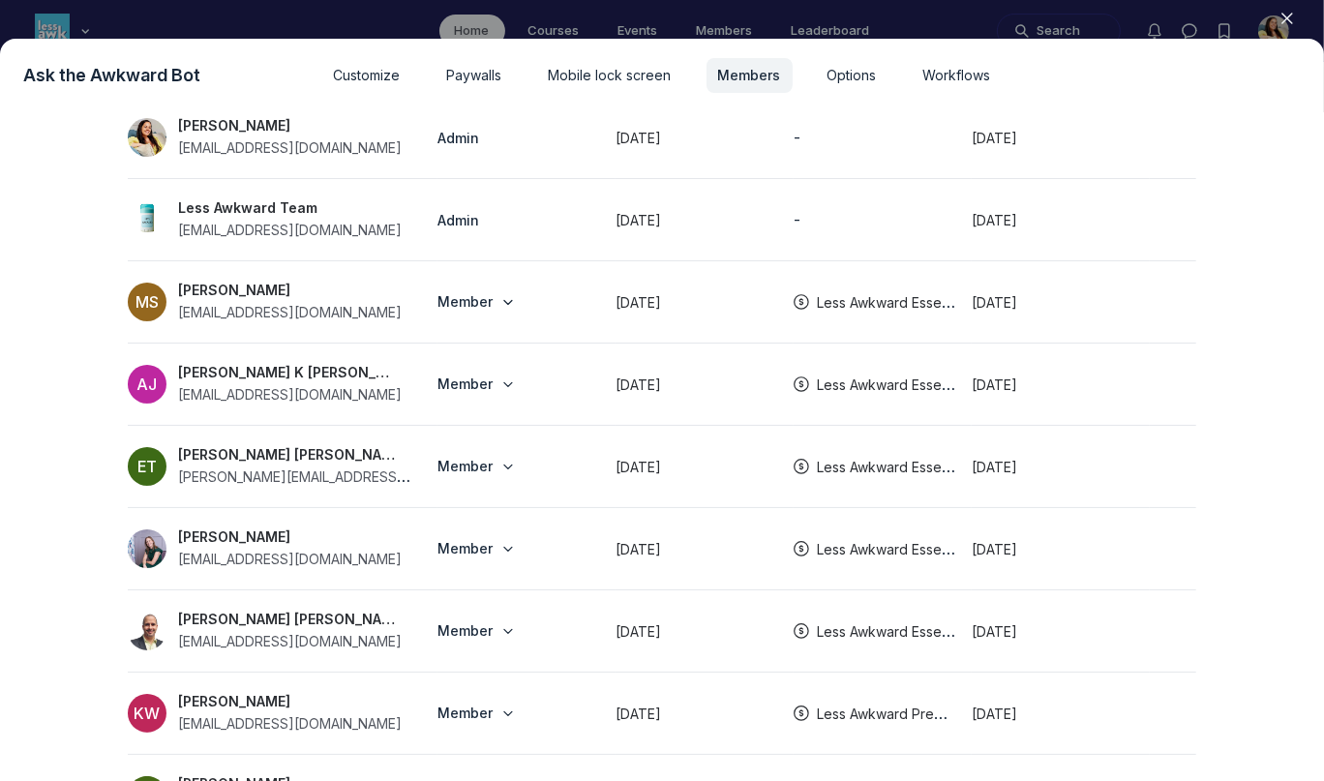
click at [414, 28] on div at bounding box center [662, 390] width 1324 height 781
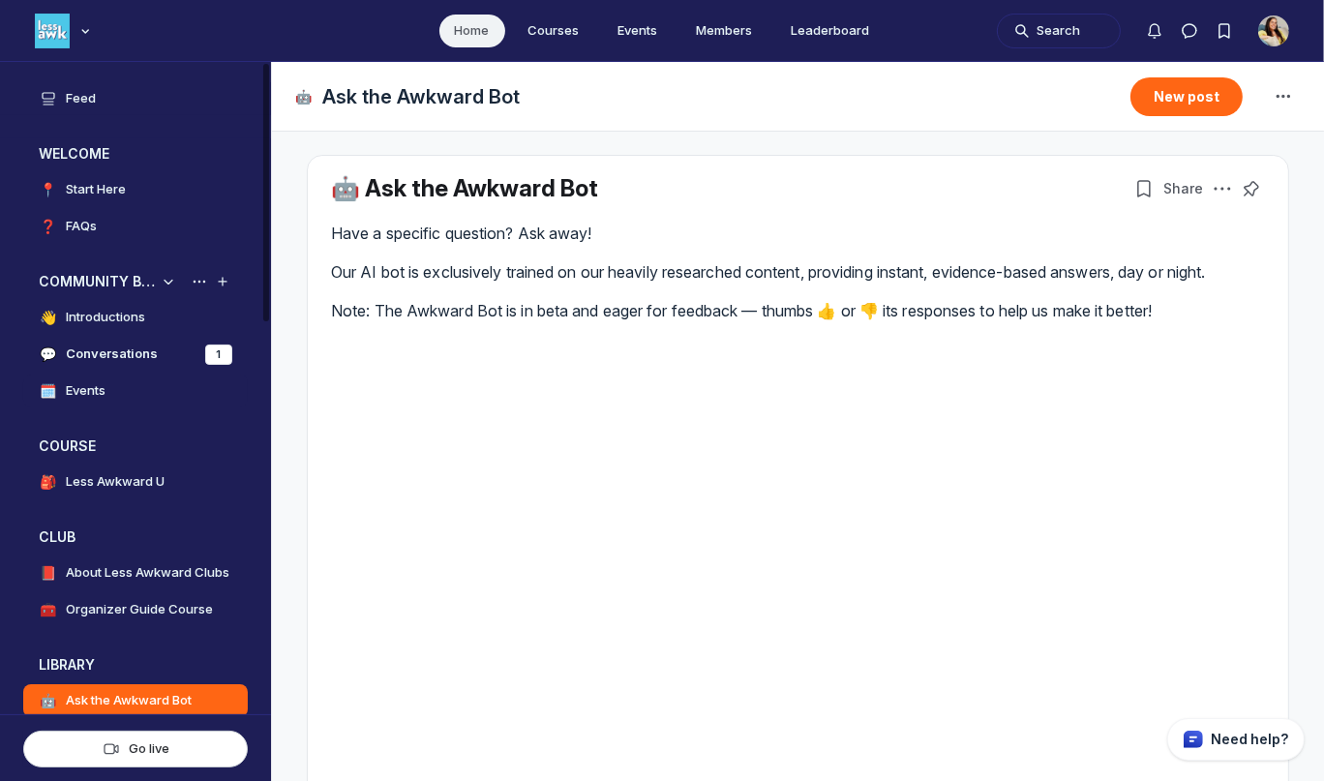
scroll to position [0, 0]
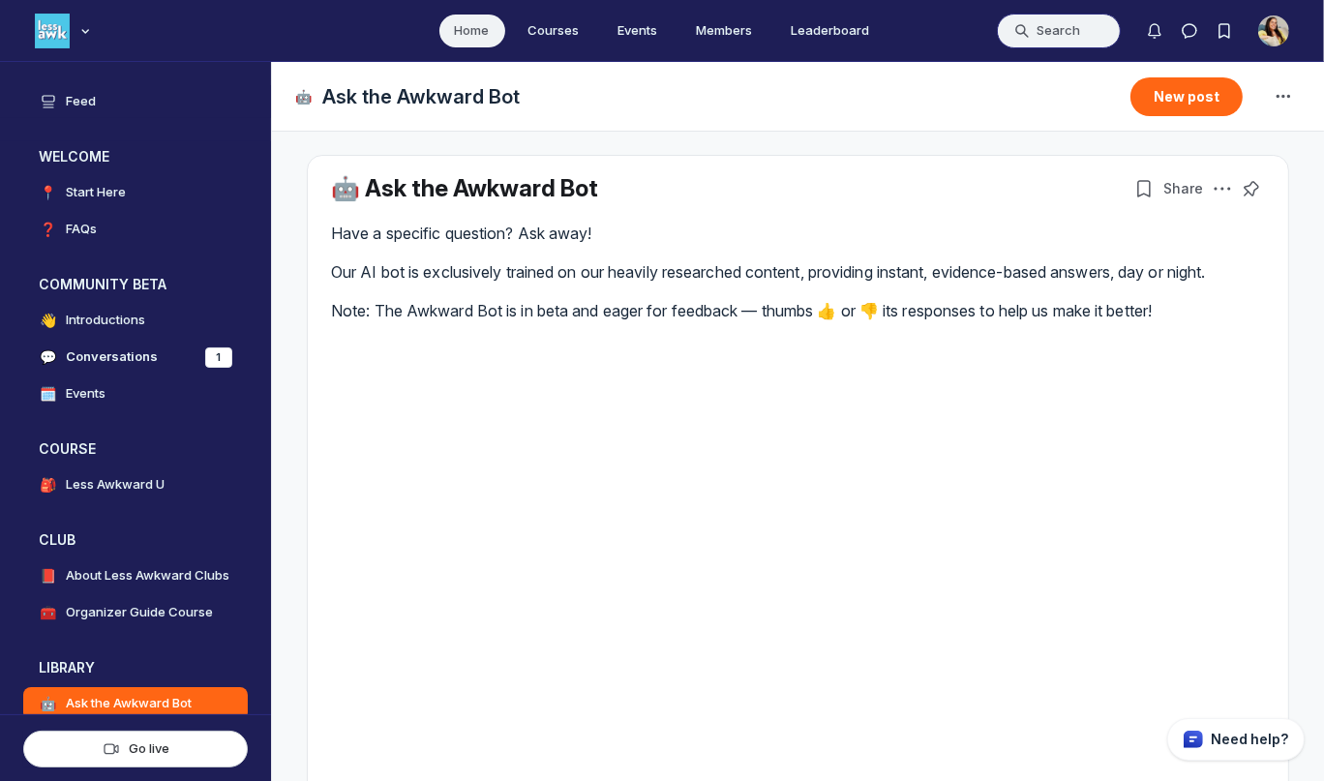
click at [1068, 25] on button "Search" at bounding box center [1059, 31] width 124 height 35
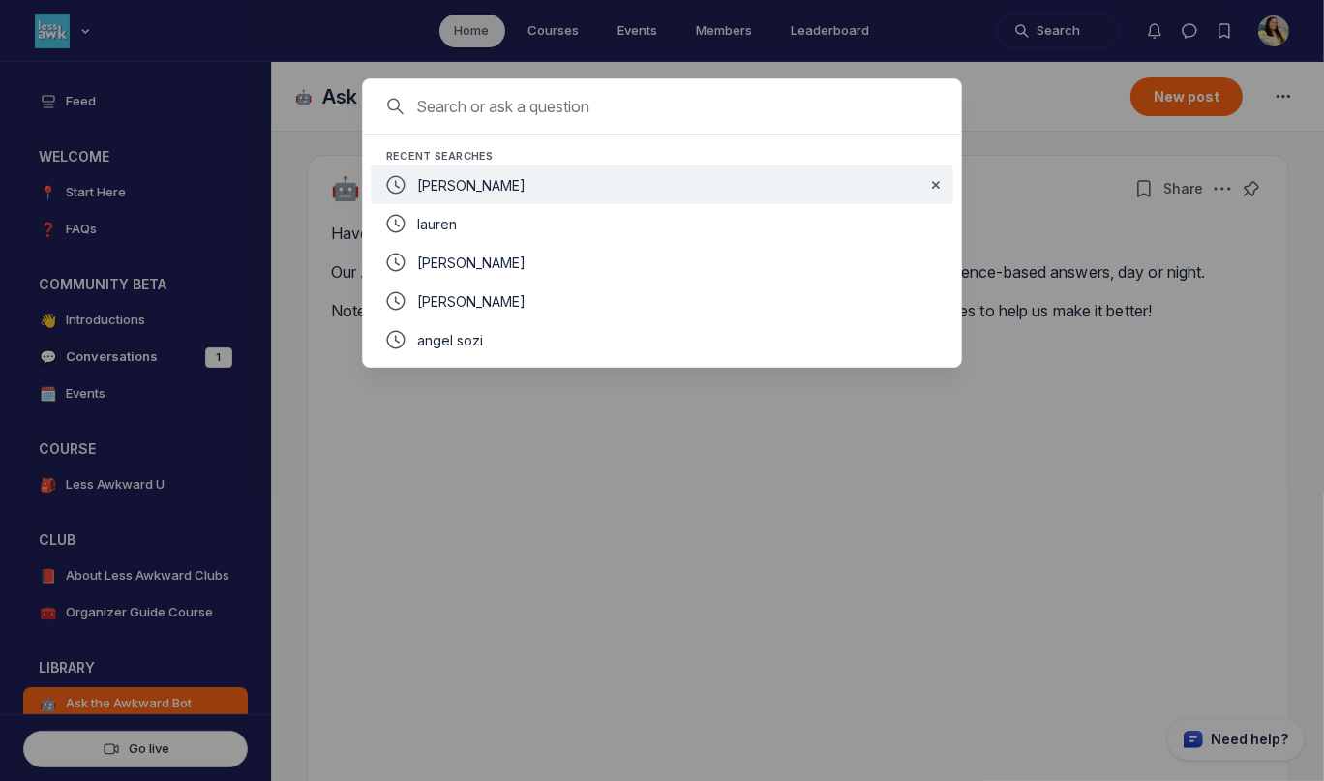
click at [462, 177] on span "spencer" at bounding box center [471, 185] width 108 height 16
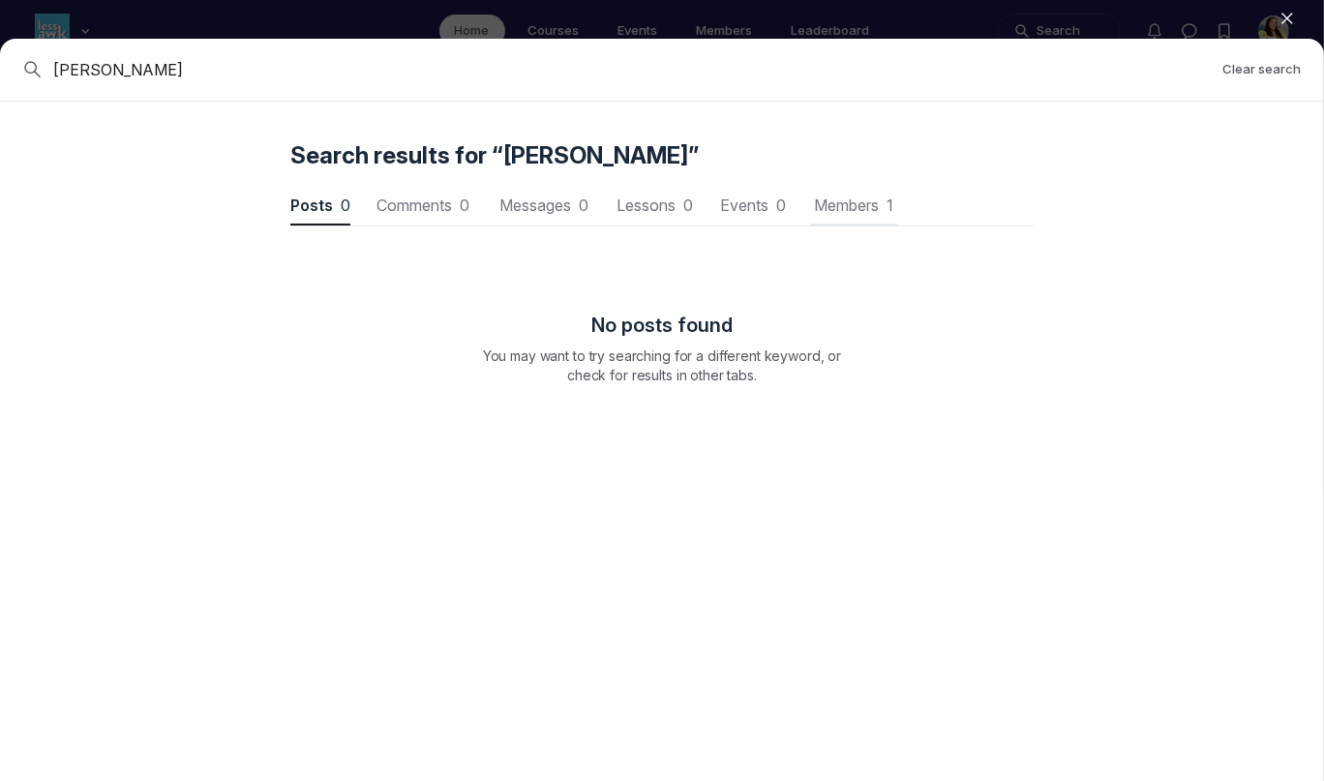
click at [827, 199] on span "Members 1" at bounding box center [854, 204] width 86 height 15
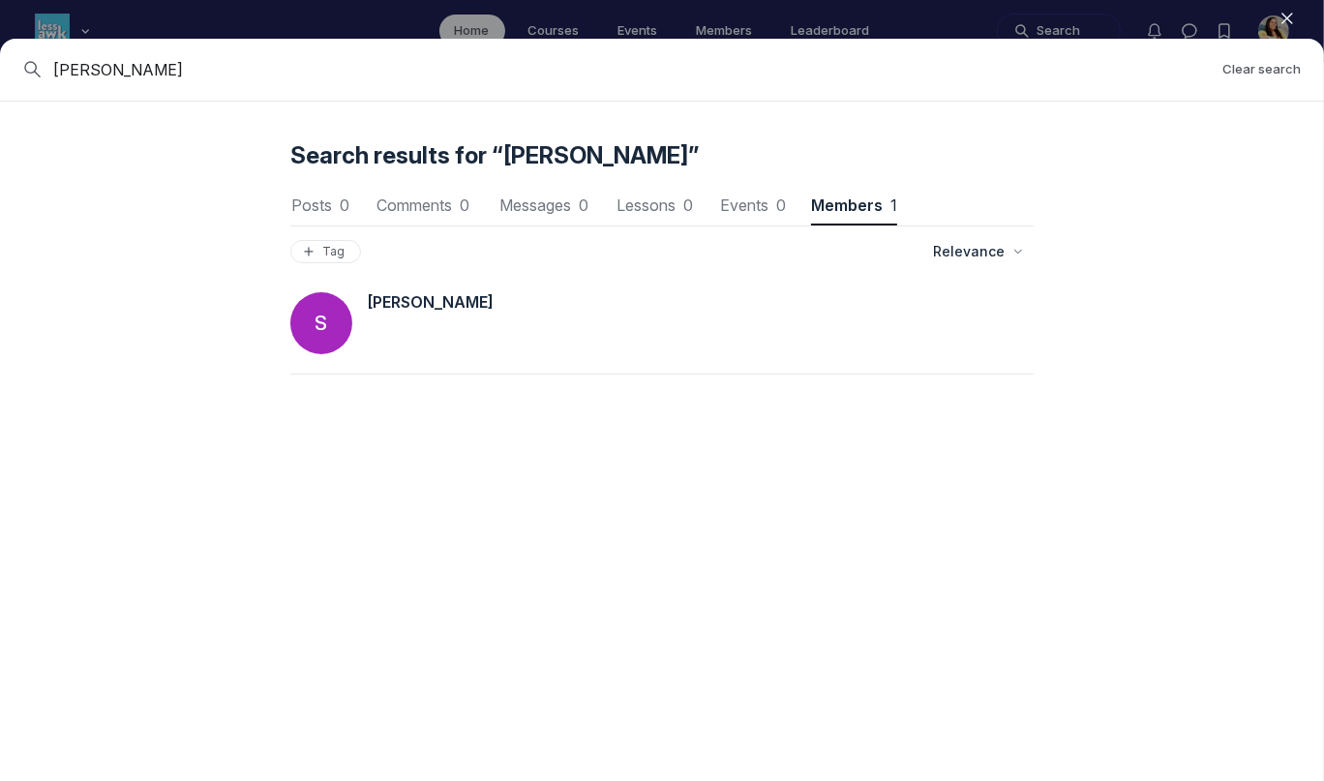
click at [399, 310] on span "Spencer" at bounding box center [431, 301] width 126 height 19
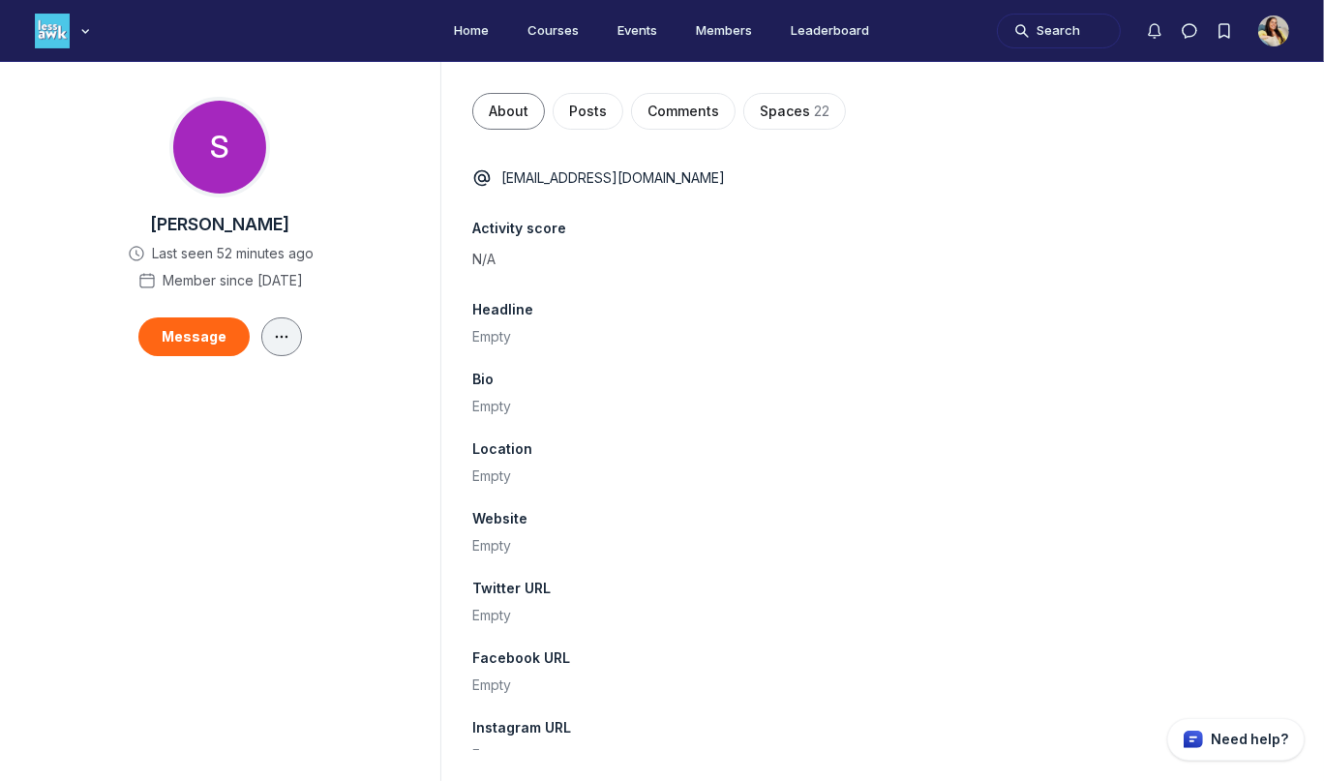
click at [276, 326] on button "Main Content" at bounding box center [281, 336] width 41 height 39
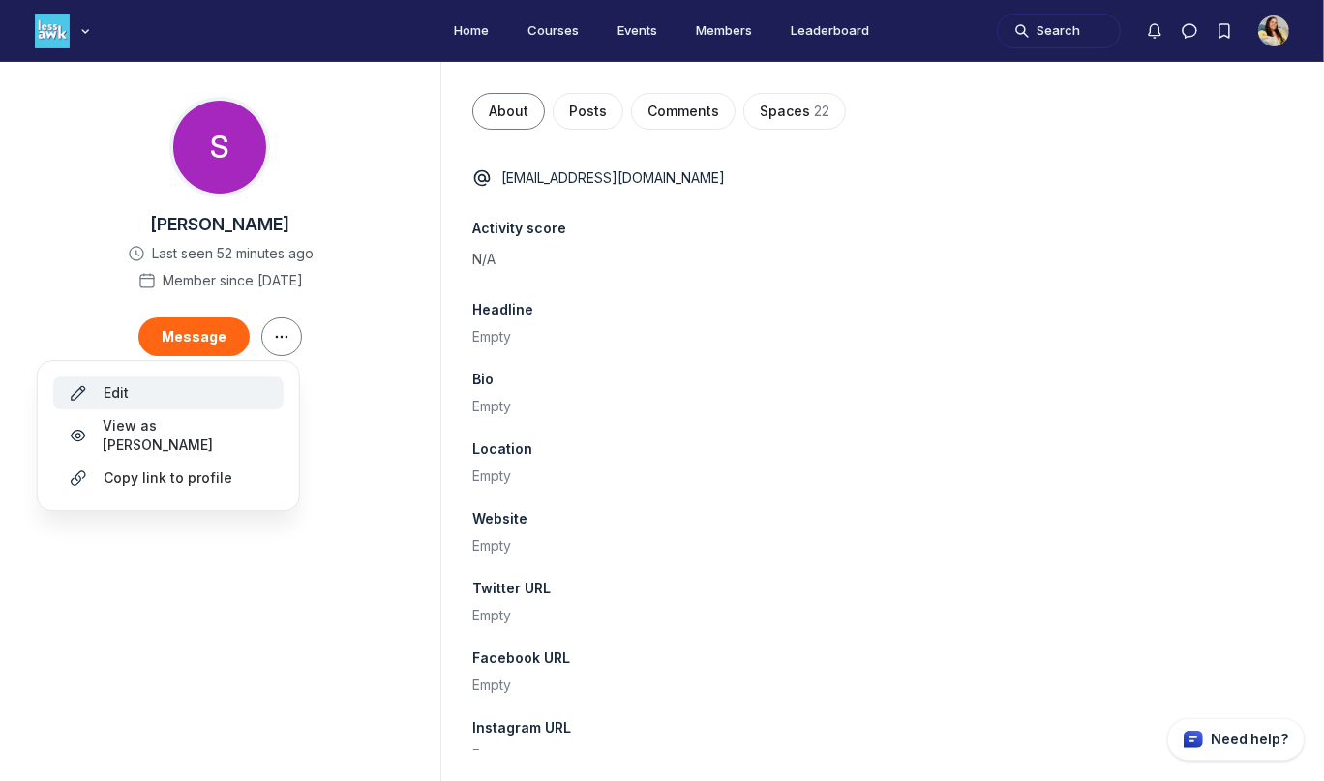
click at [269, 392] on button "Edit" at bounding box center [168, 393] width 230 height 33
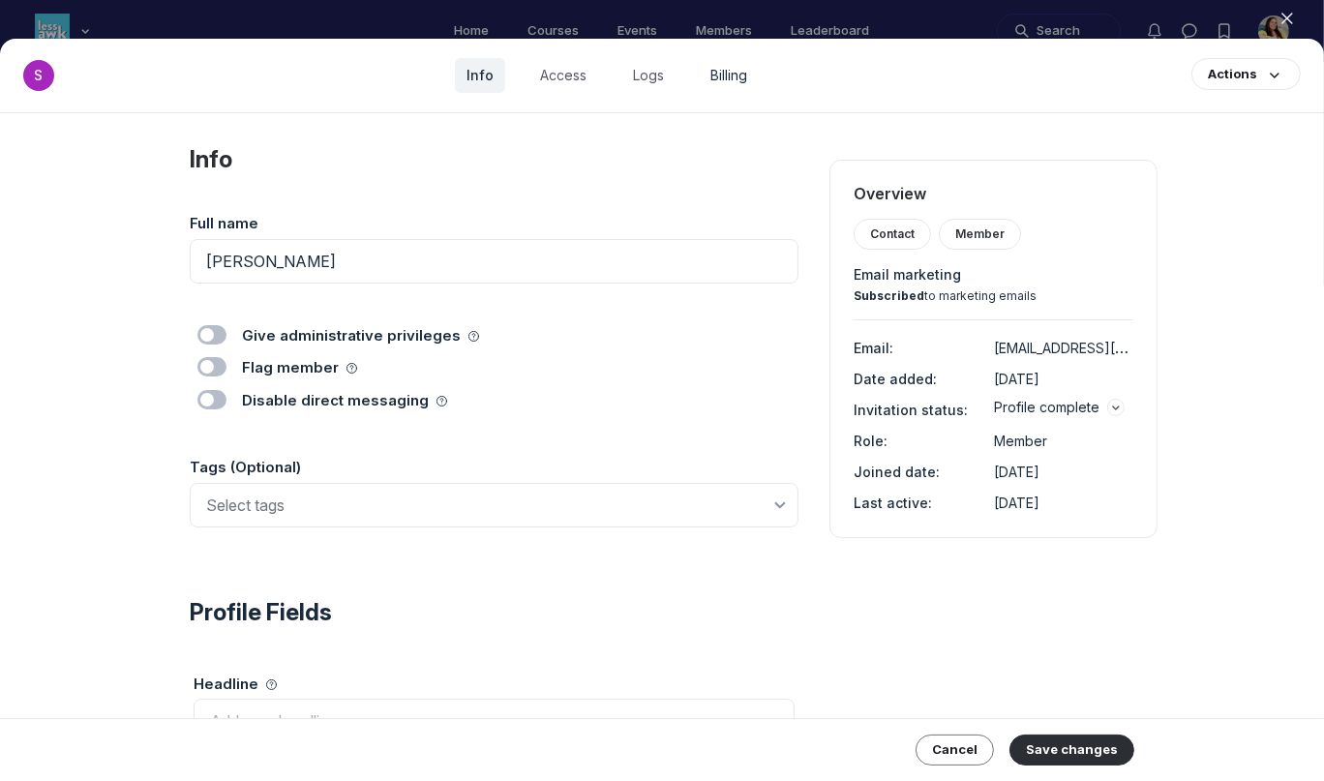
click at [724, 88] on link "Billing" at bounding box center [729, 75] width 60 height 35
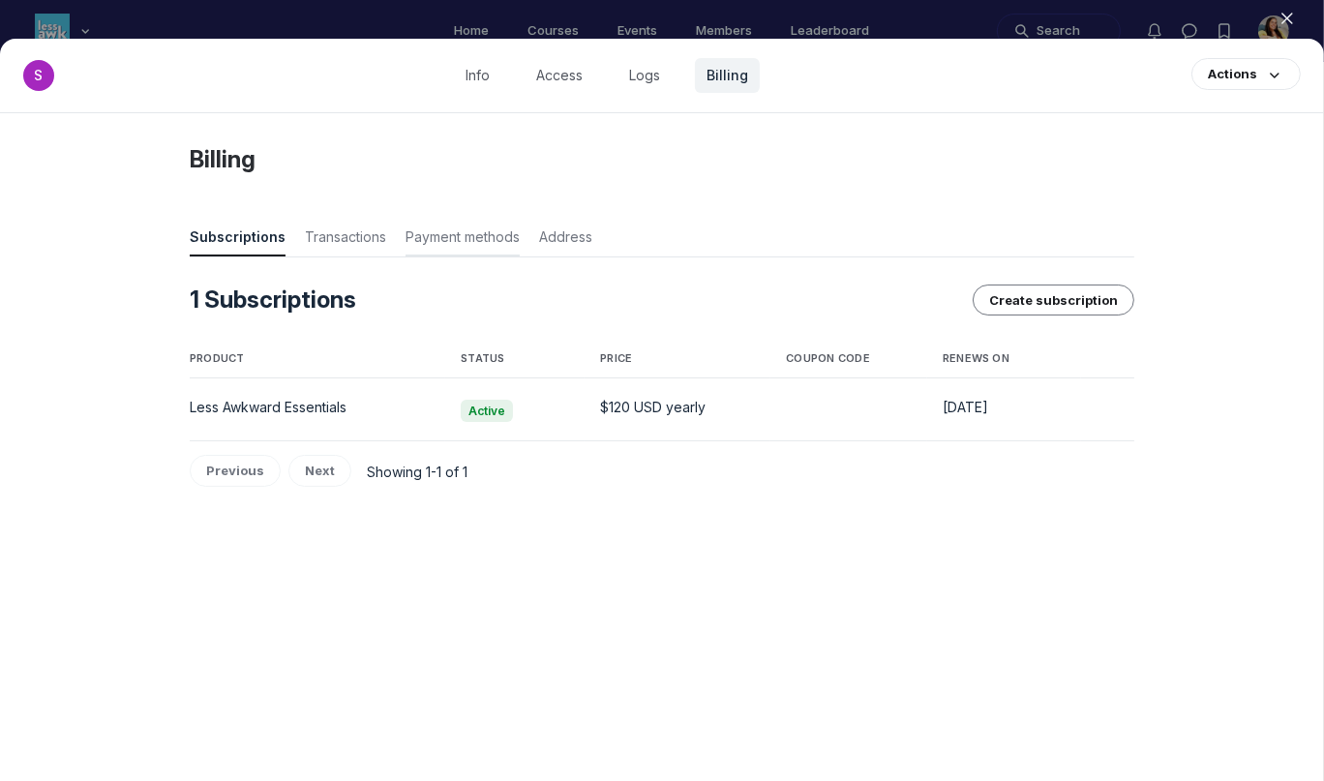
click at [488, 247] on span "Payment methods" at bounding box center [463, 240] width 114 height 27
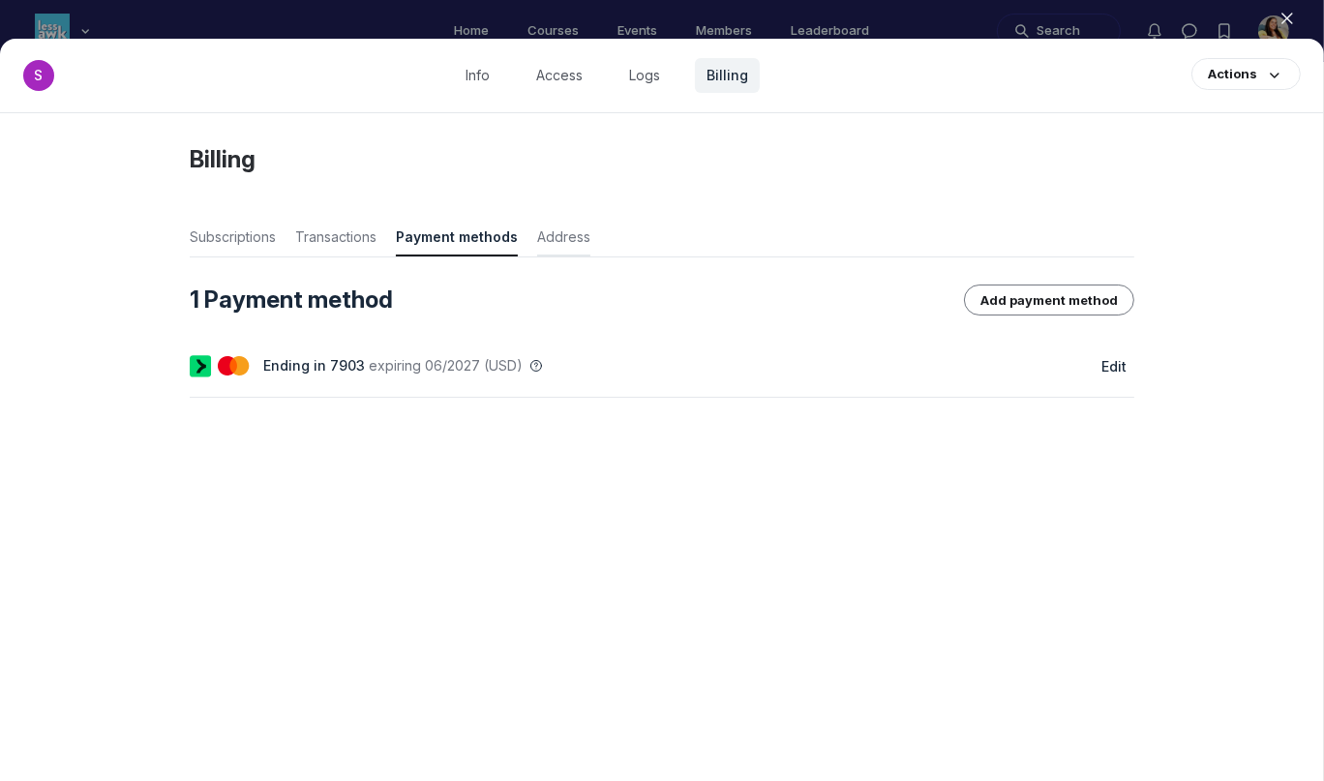
click at [546, 240] on span "Address" at bounding box center [563, 240] width 53 height 27
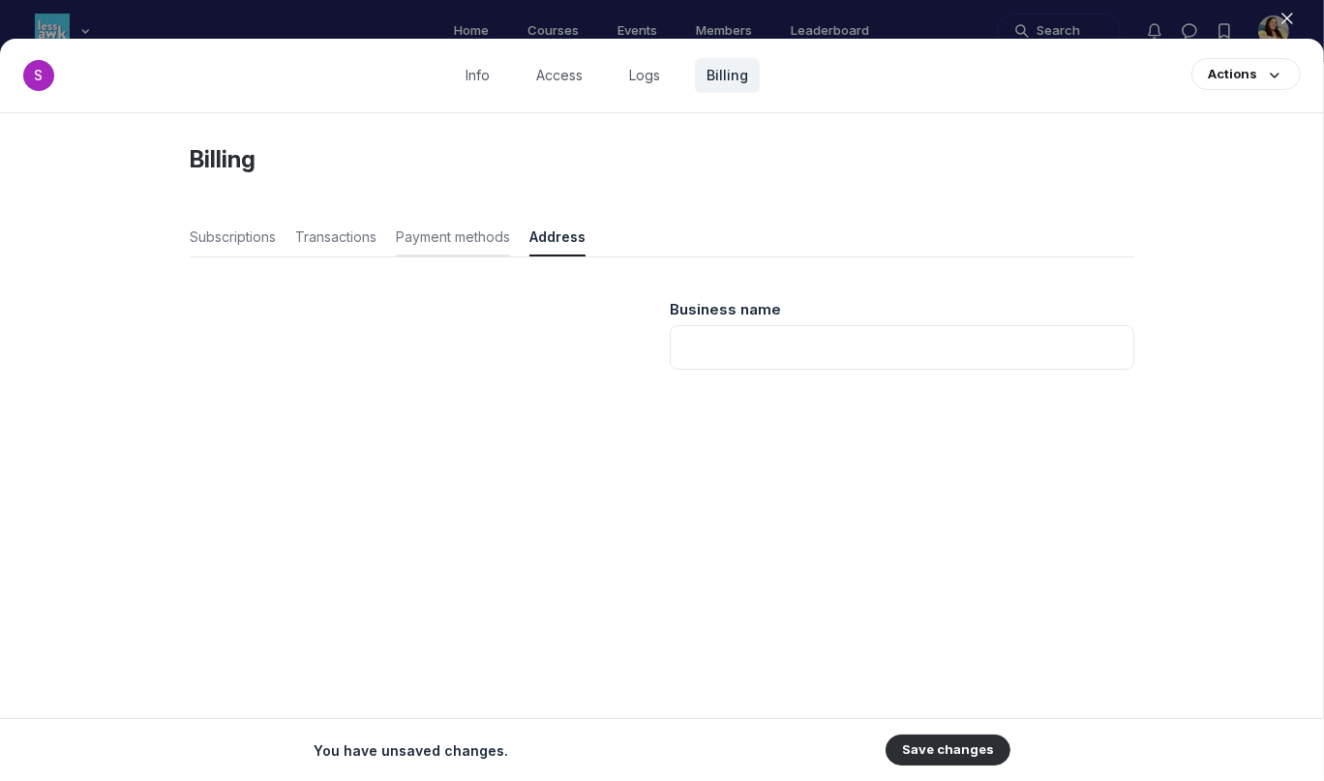
click at [471, 241] on span "Payment methods" at bounding box center [453, 240] width 114 height 27
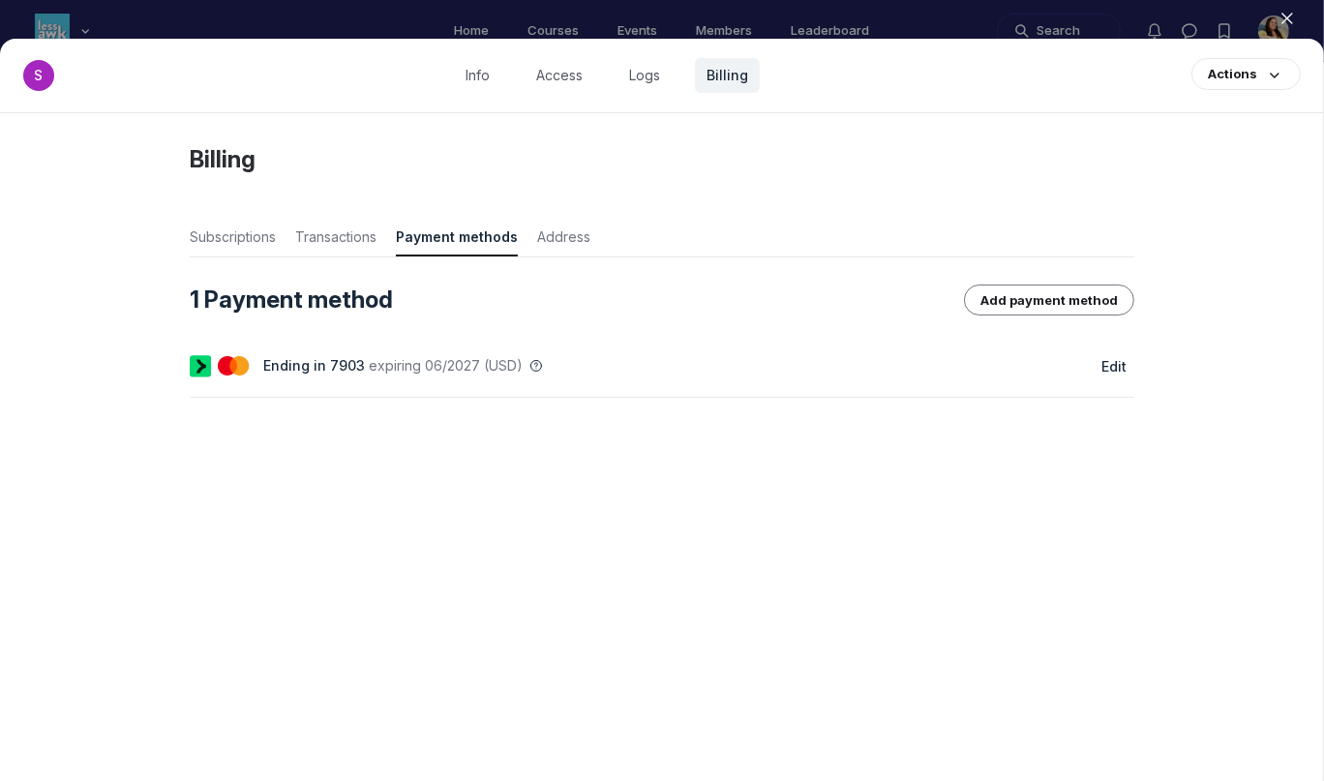
click at [969, 23] on div at bounding box center [662, 390] width 1324 height 781
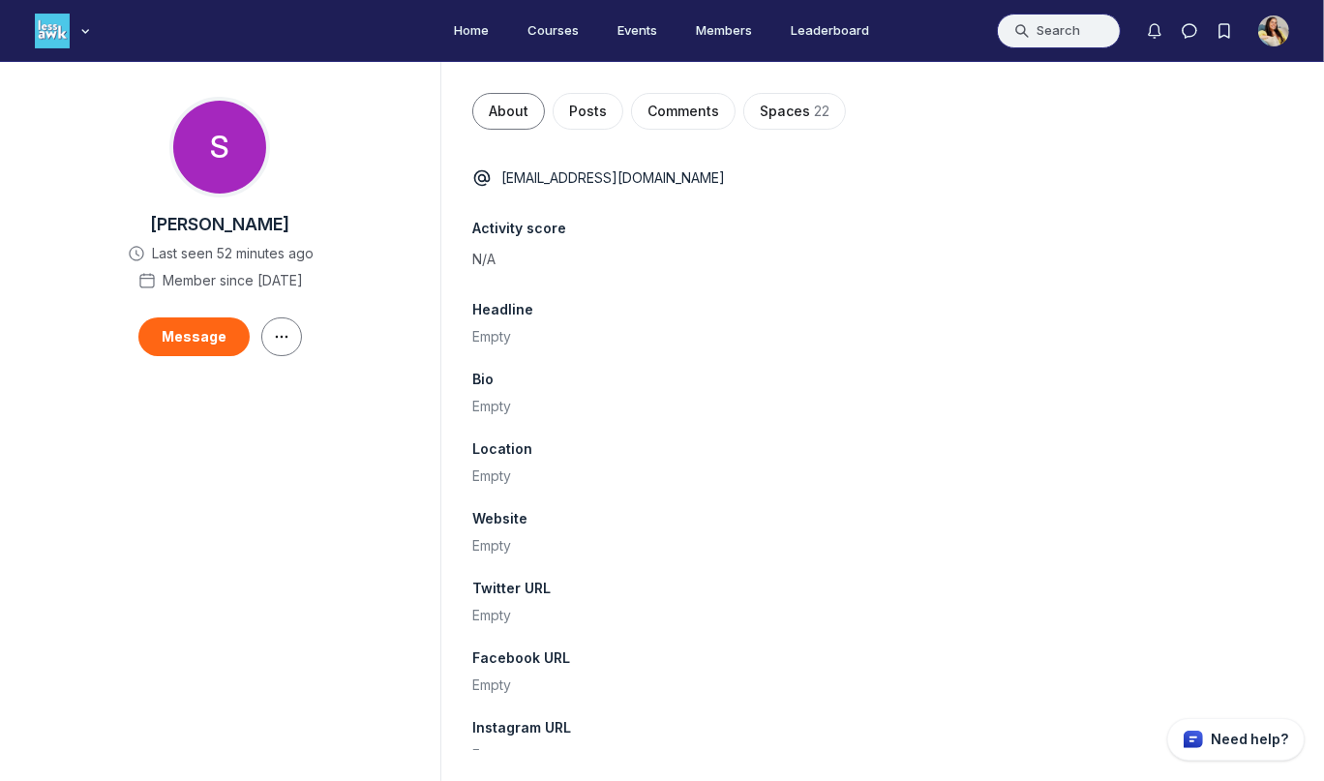
click at [1070, 27] on button "Search" at bounding box center [1059, 31] width 124 height 35
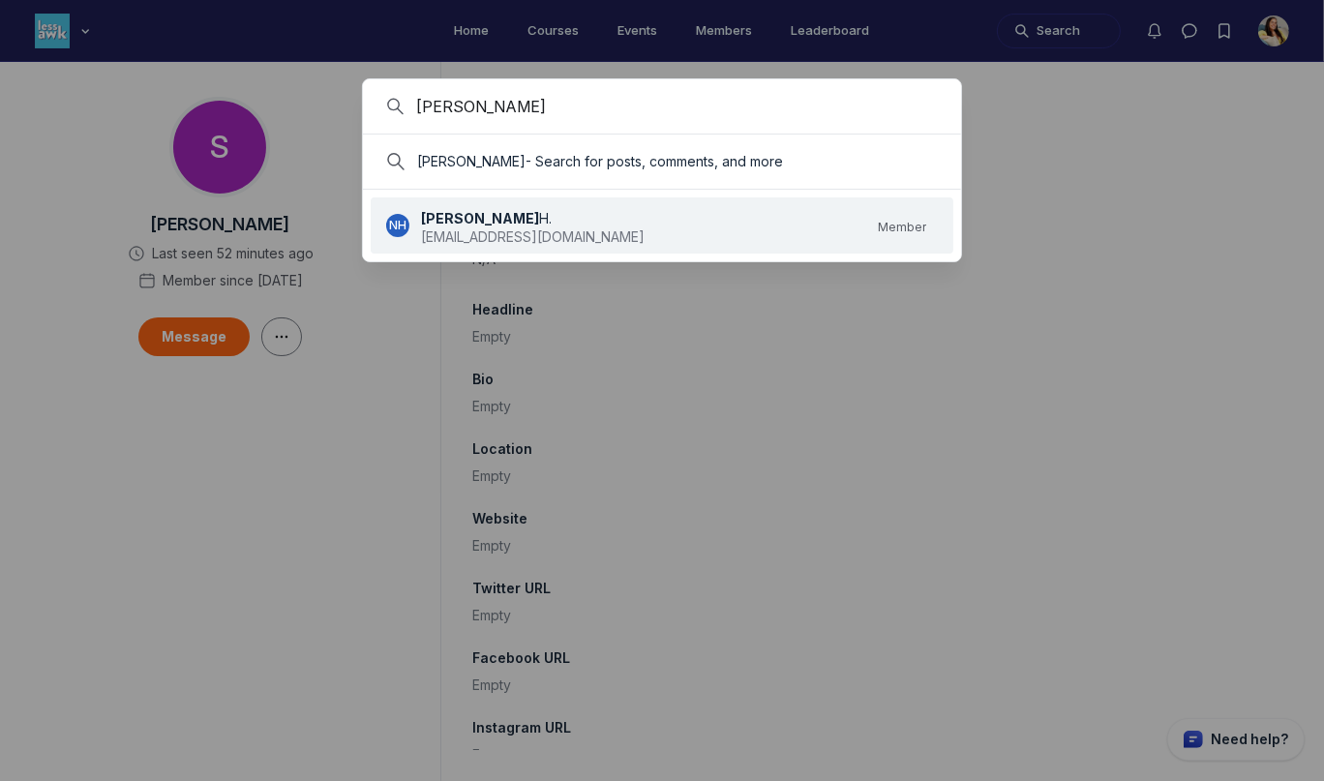
type input "natalia"
click at [708, 222] on link "NH Natalia H. liahmike@gmail.com Member" at bounding box center [656, 225] width 540 height 45
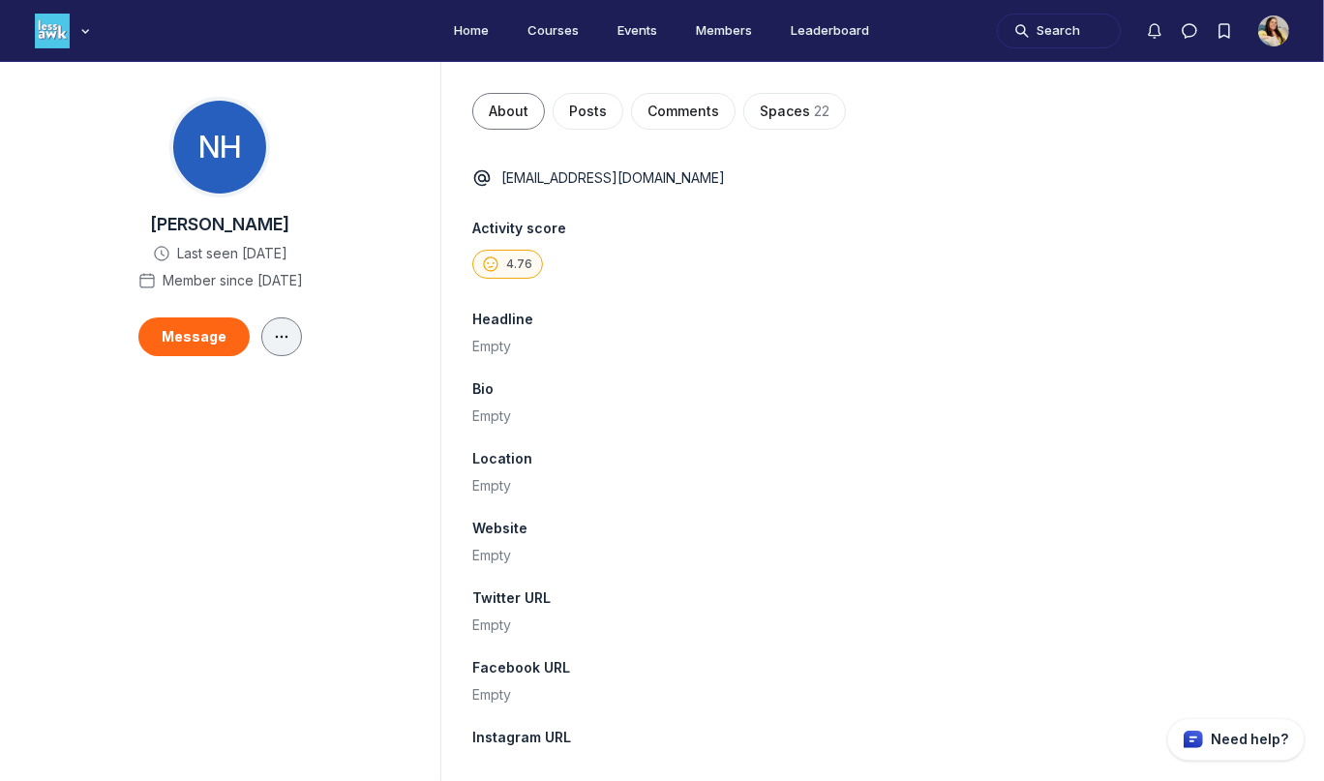
click at [272, 333] on icon "Main Content" at bounding box center [281, 336] width 19 height 15
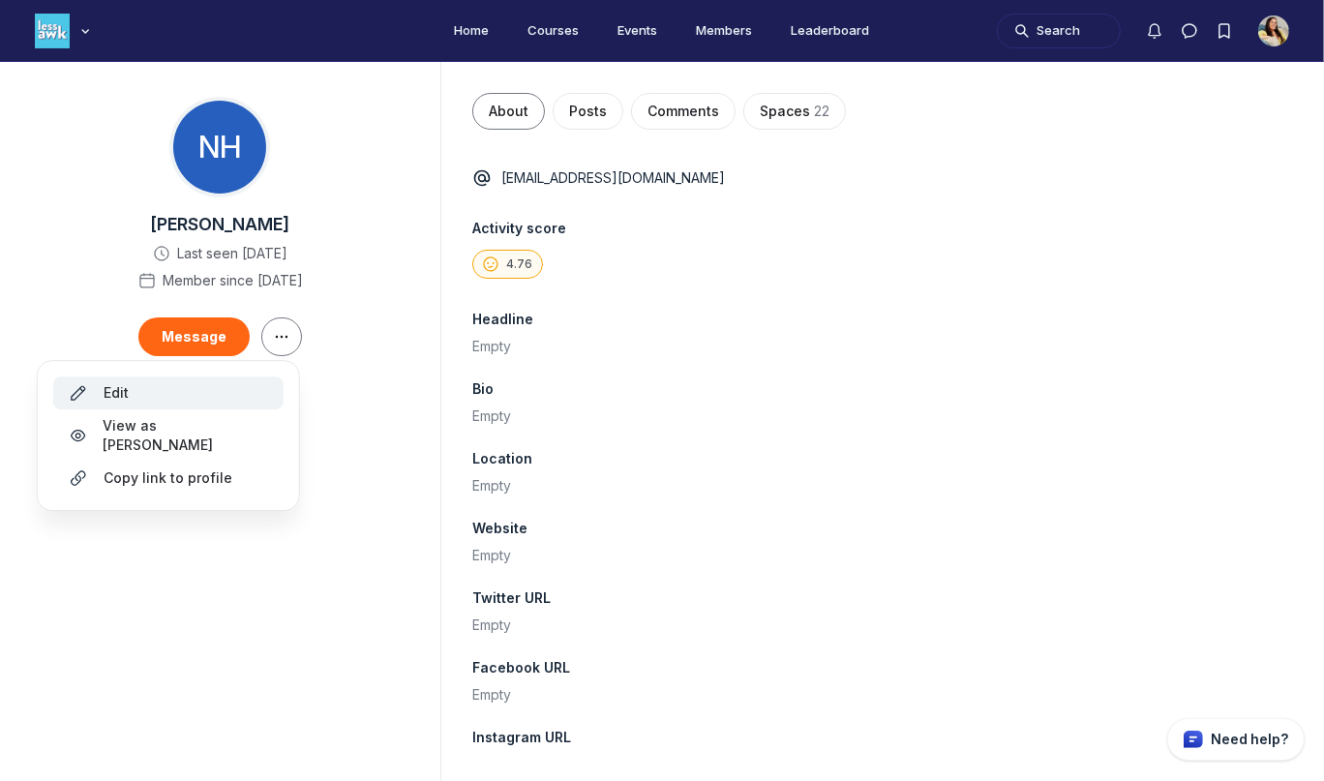
click at [225, 383] on div "Edit" at bounding box center [168, 392] width 199 height 19
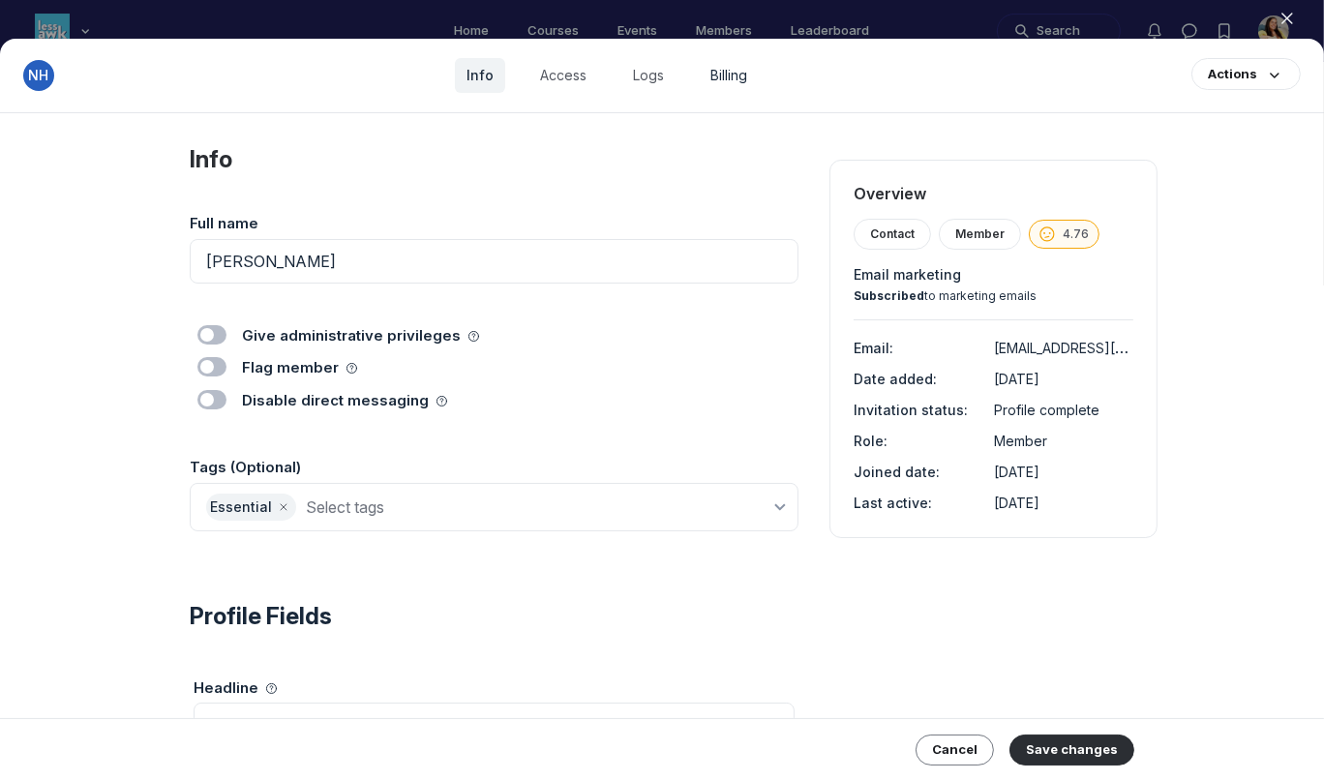
click at [734, 85] on link "Billing" at bounding box center [729, 75] width 60 height 35
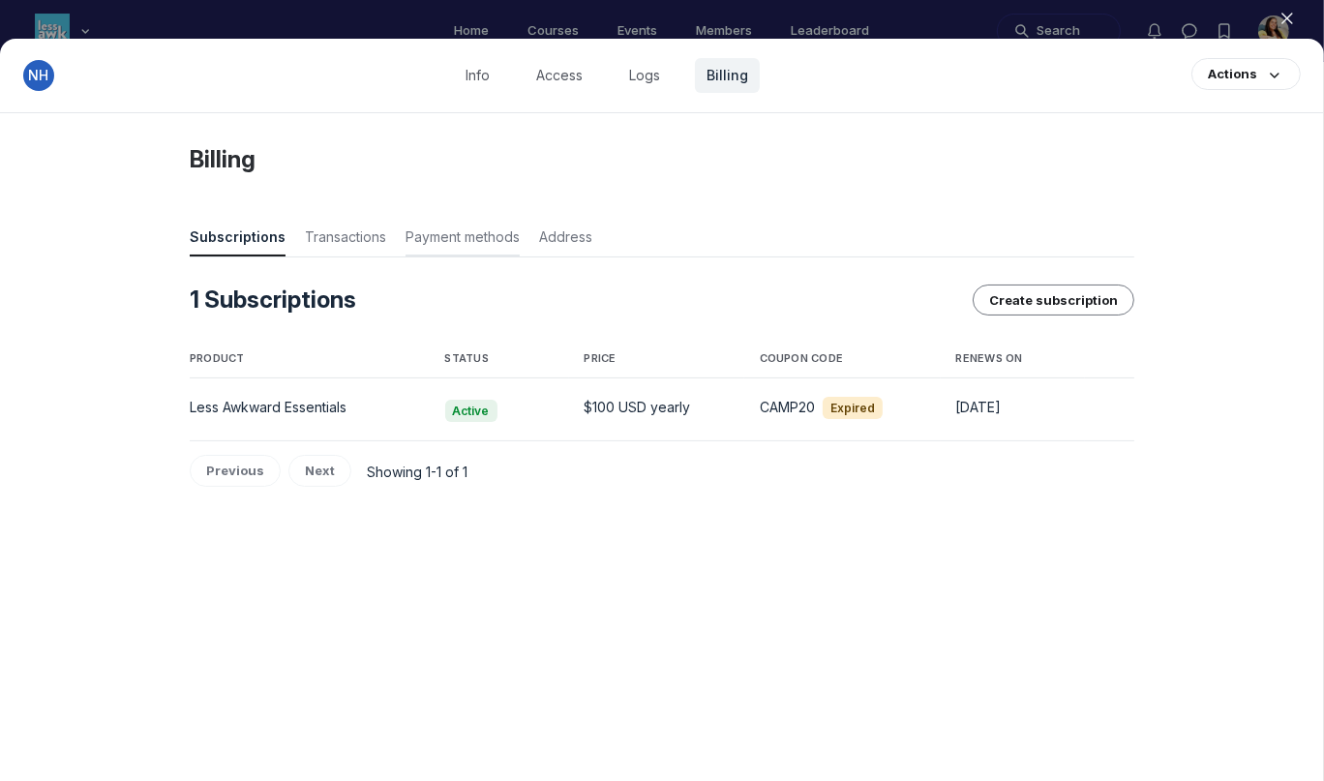
click at [481, 236] on span "Payment methods" at bounding box center [463, 240] width 114 height 27
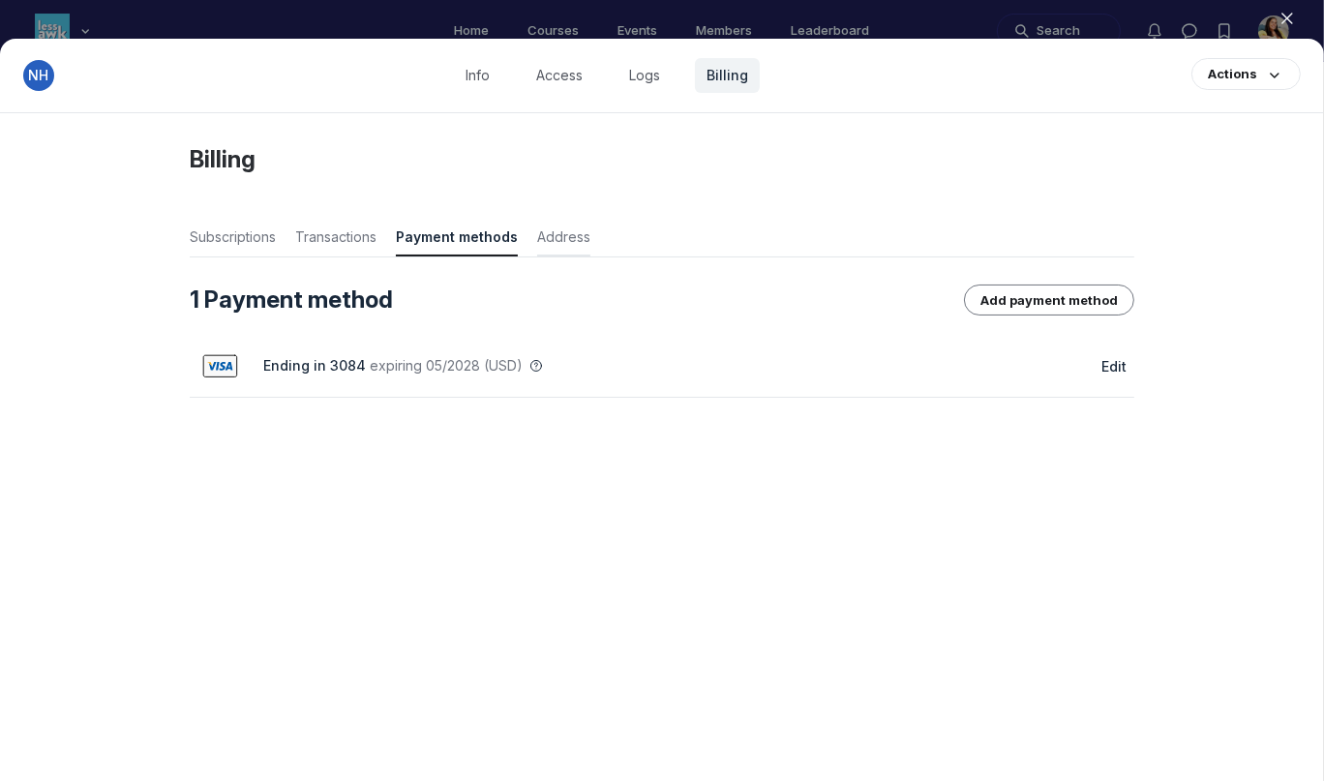
click at [580, 242] on span "Address" at bounding box center [563, 240] width 53 height 27
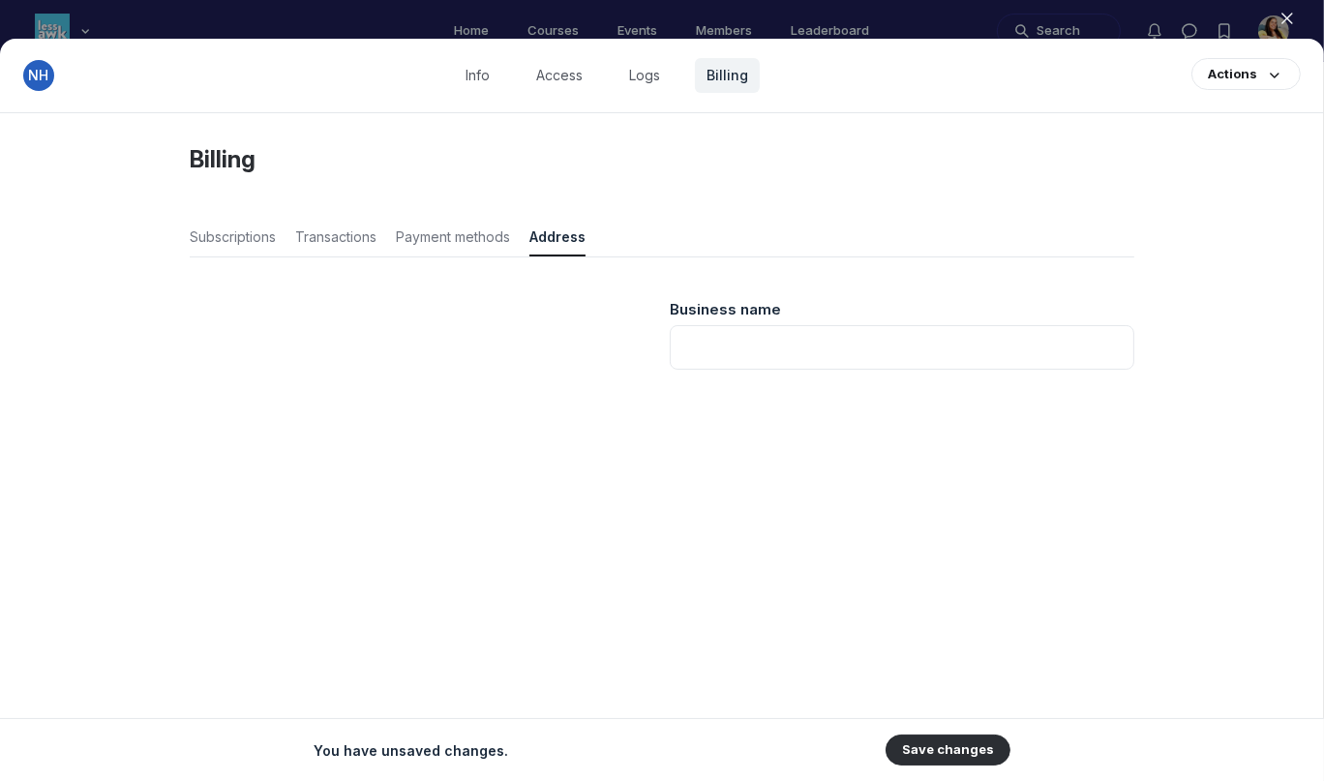
click at [1228, 91] on div "Actions" at bounding box center [1245, 75] width 109 height 35
click at [1235, 81] on div "Actions" at bounding box center [1232, 74] width 49 height 18
click at [480, 233] on span "Payment methods" at bounding box center [453, 240] width 114 height 27
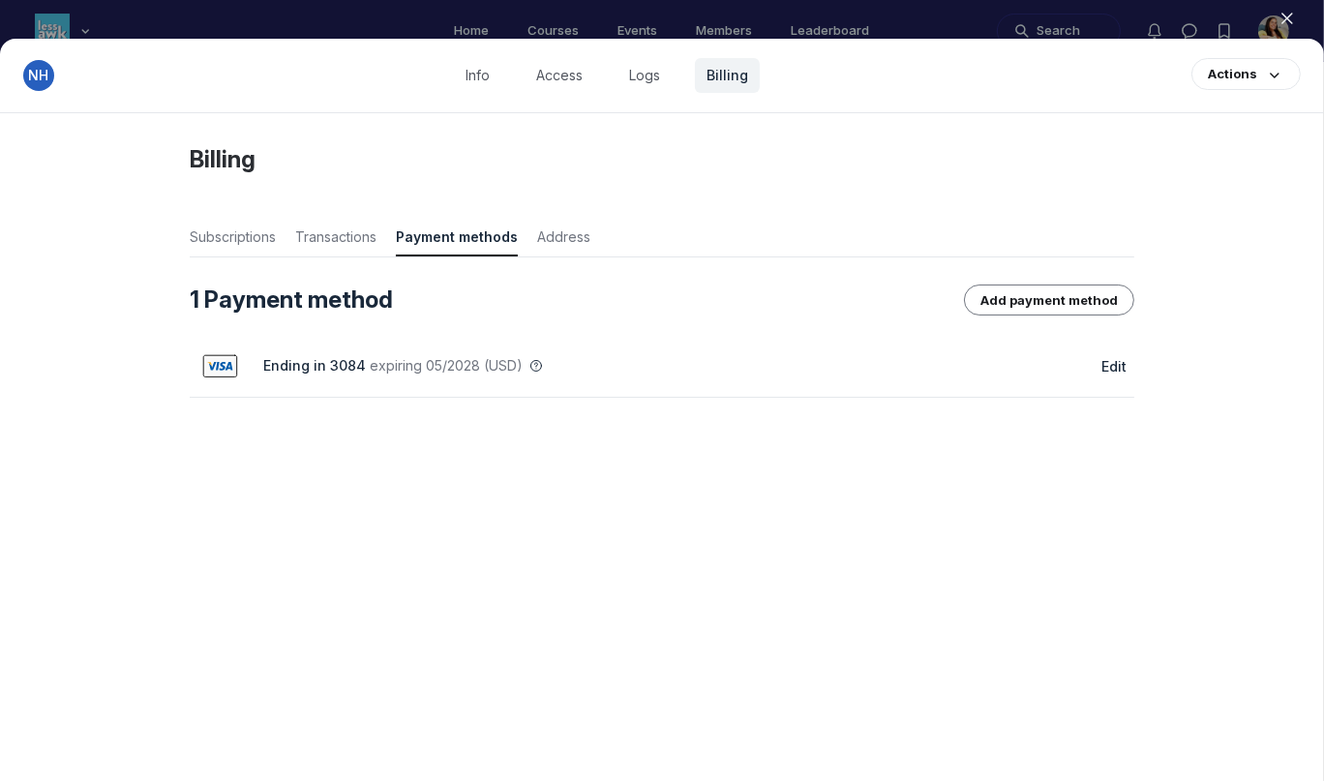
click at [622, 30] on div at bounding box center [662, 390] width 1324 height 781
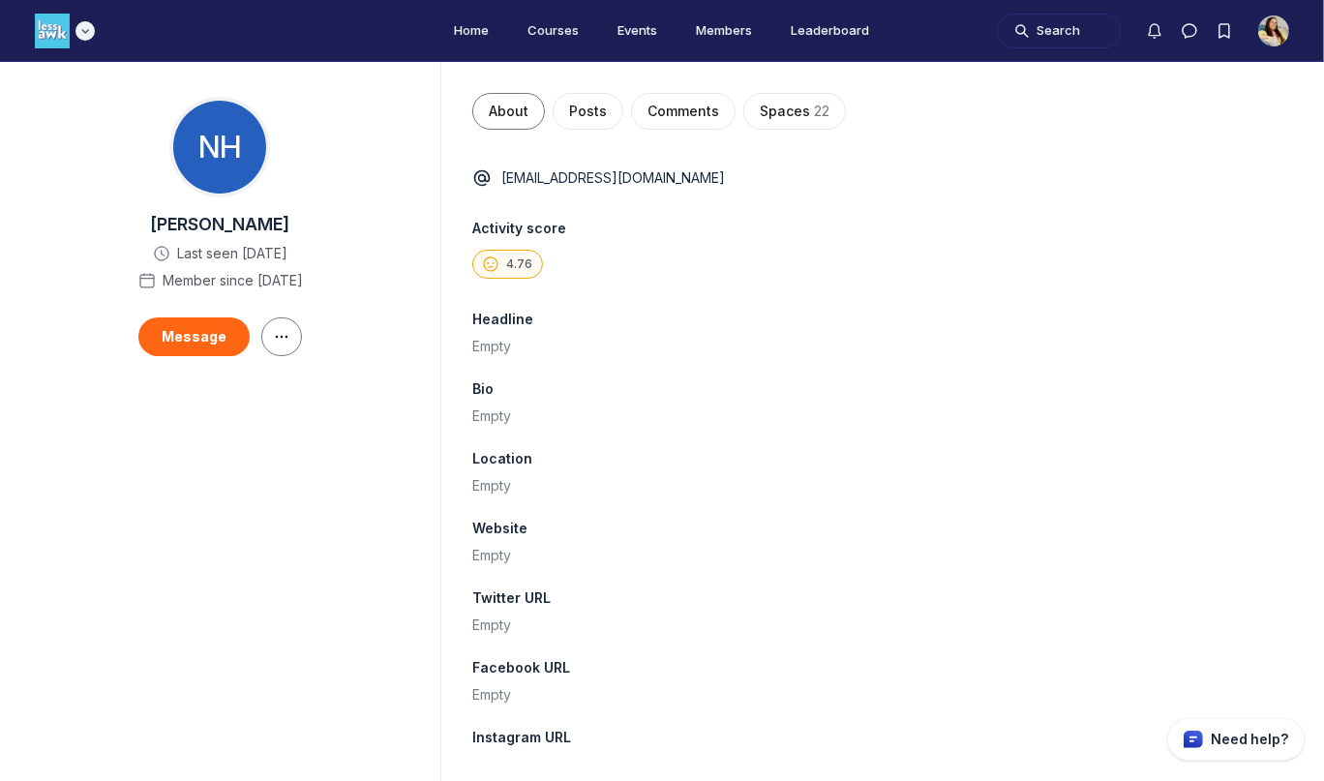
click at [88, 32] on icon "Main navigation bar" at bounding box center [84, 31] width 19 height 12
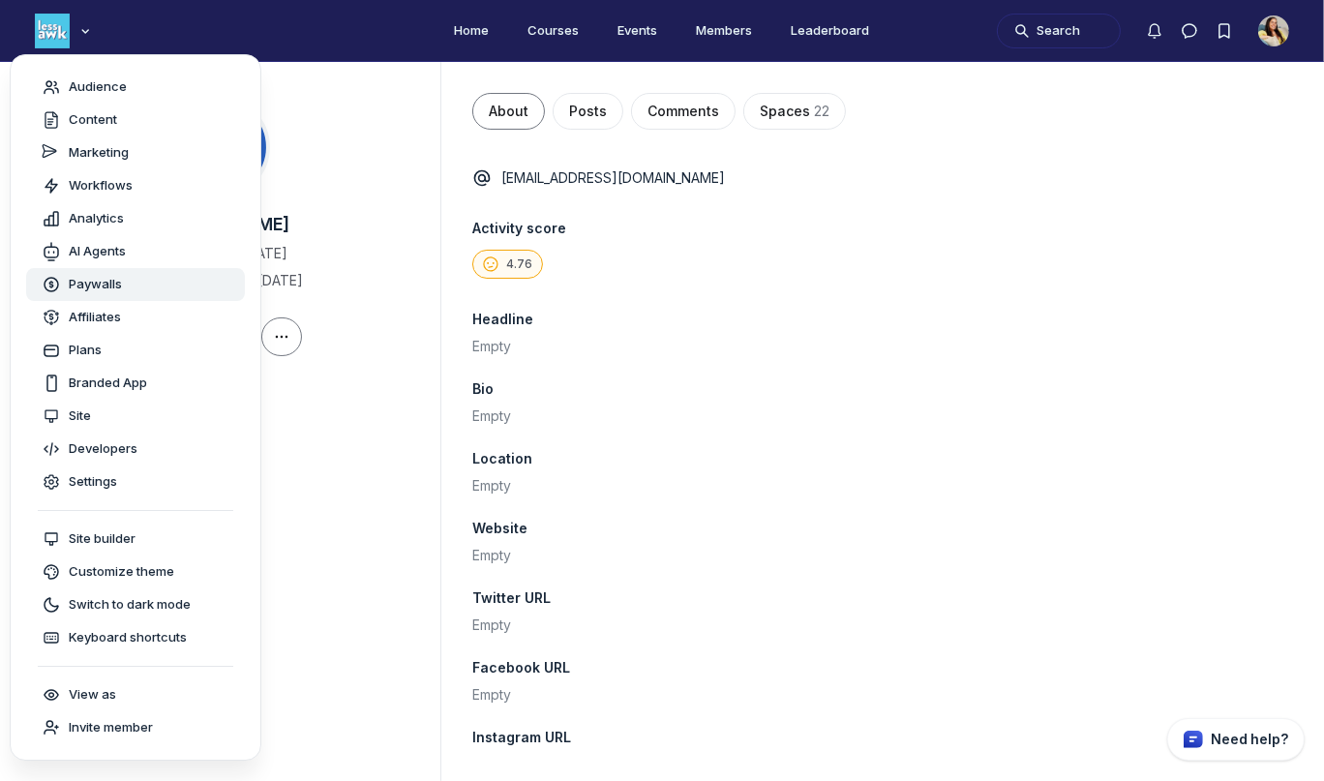
click at [104, 287] on span "Paywalls" at bounding box center [95, 284] width 53 height 19
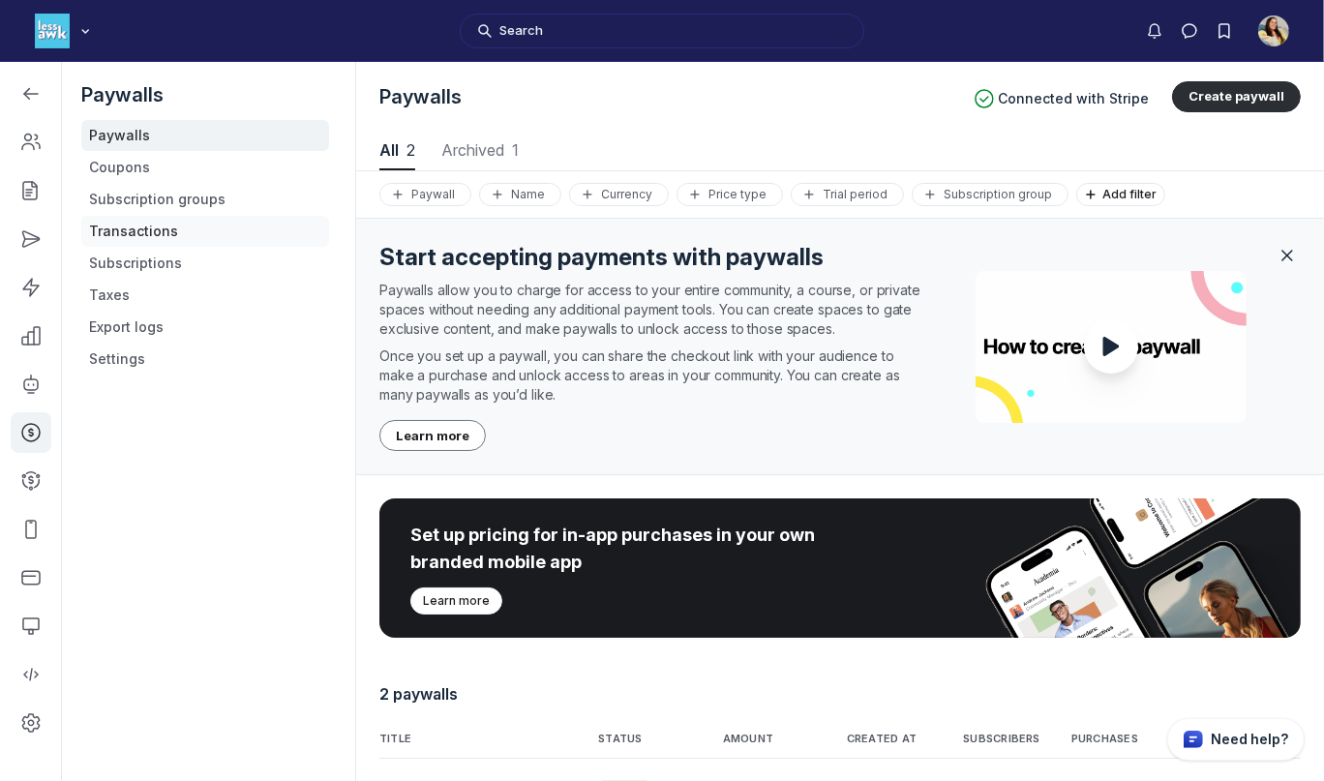
scroll to position [2619, 6635]
click at [118, 232] on link "Transactions" at bounding box center [205, 231] width 248 height 31
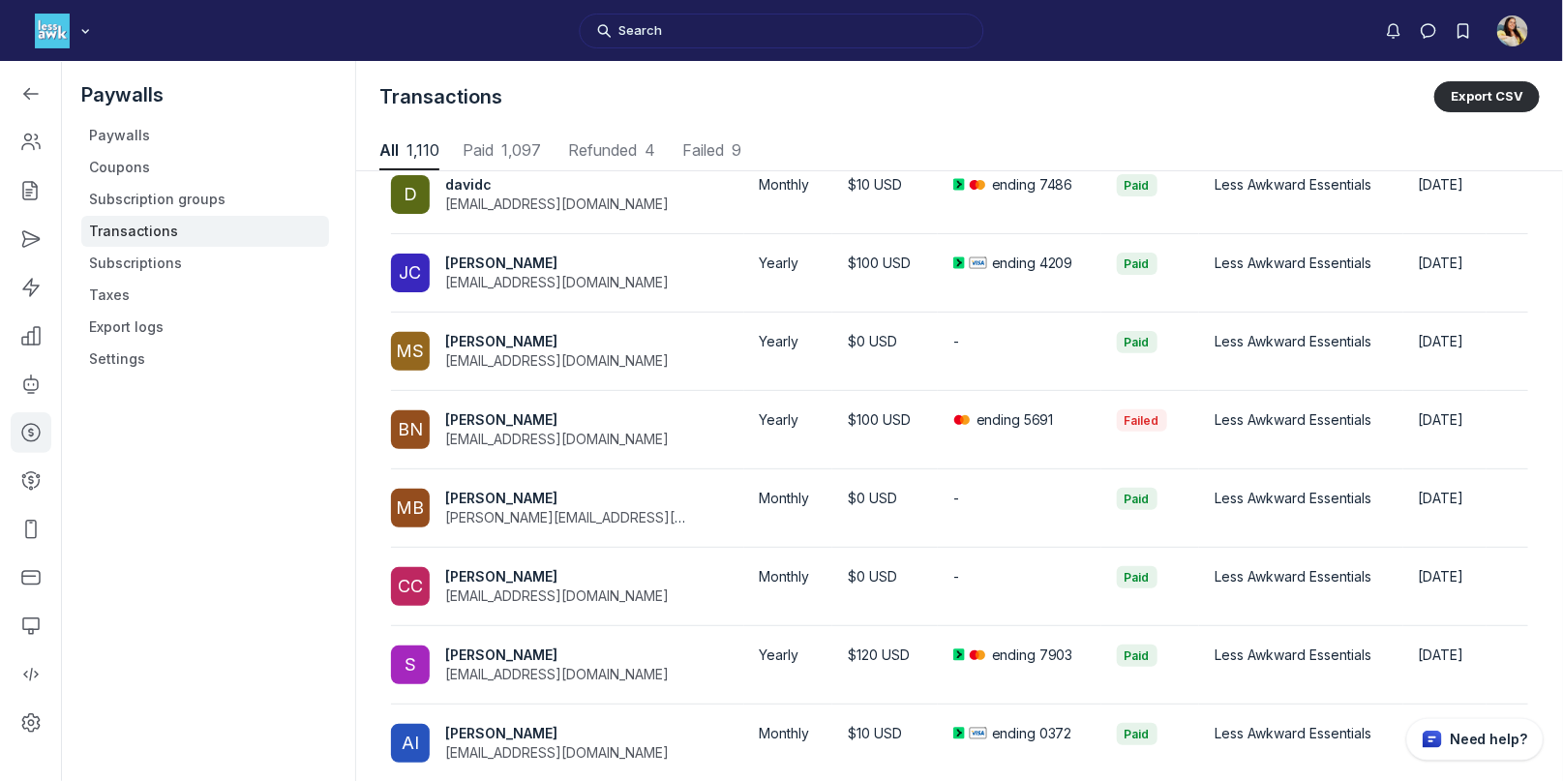
scroll to position [376, 0]
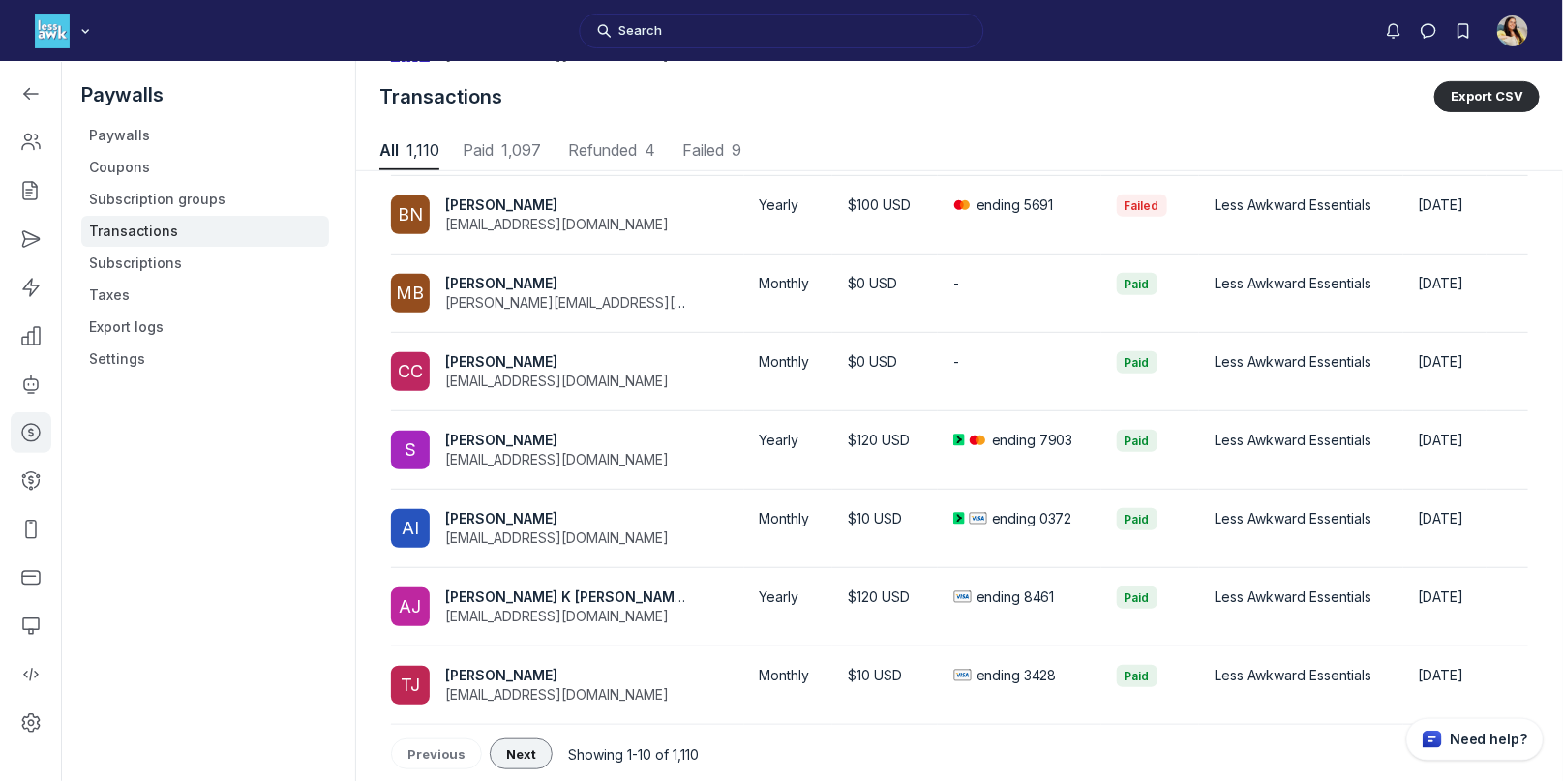
click at [514, 750] on span "Next" at bounding box center [521, 753] width 30 height 15
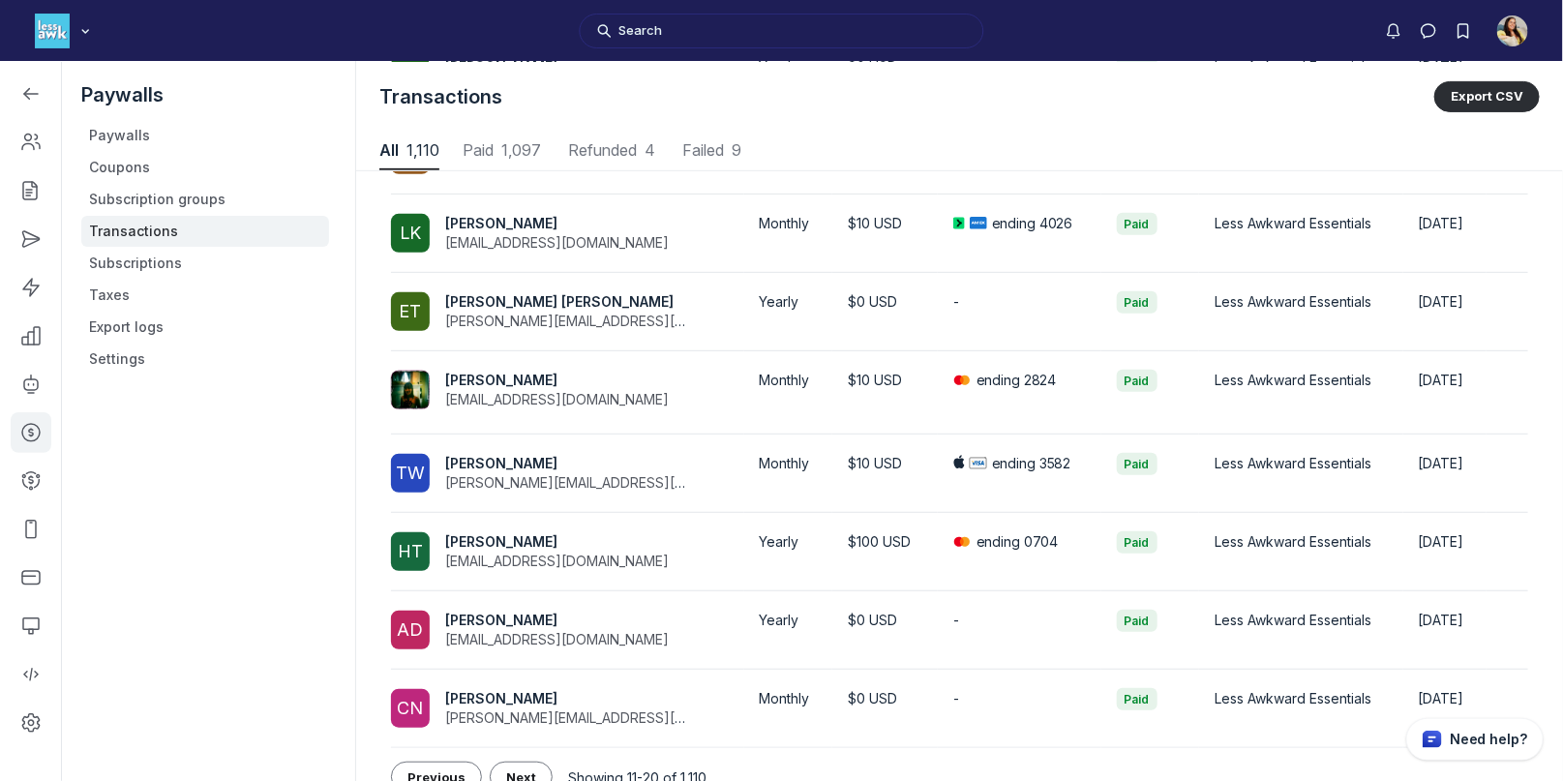
scroll to position [385, 0]
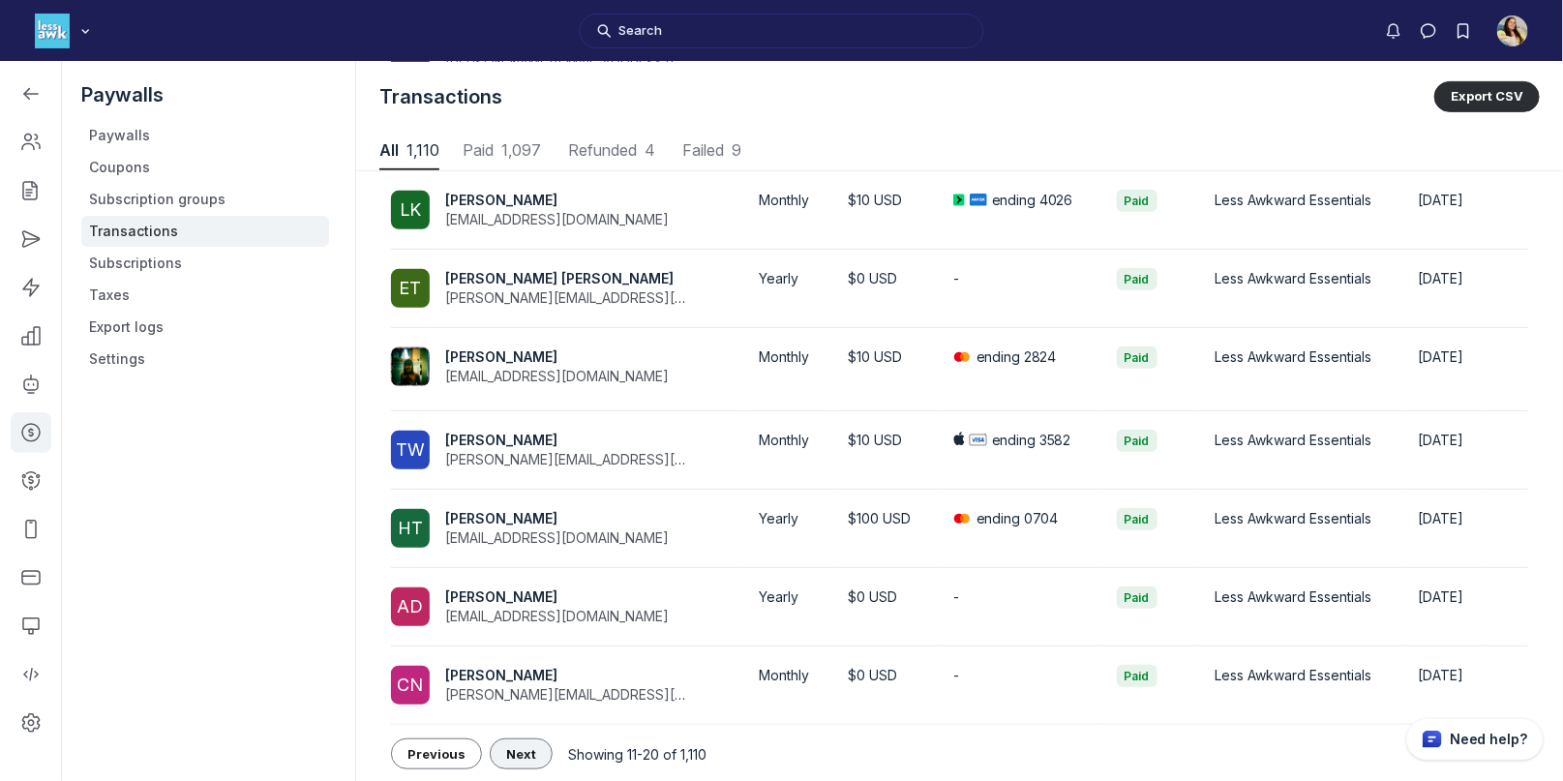
click at [528, 752] on span "Next" at bounding box center [521, 753] width 30 height 15
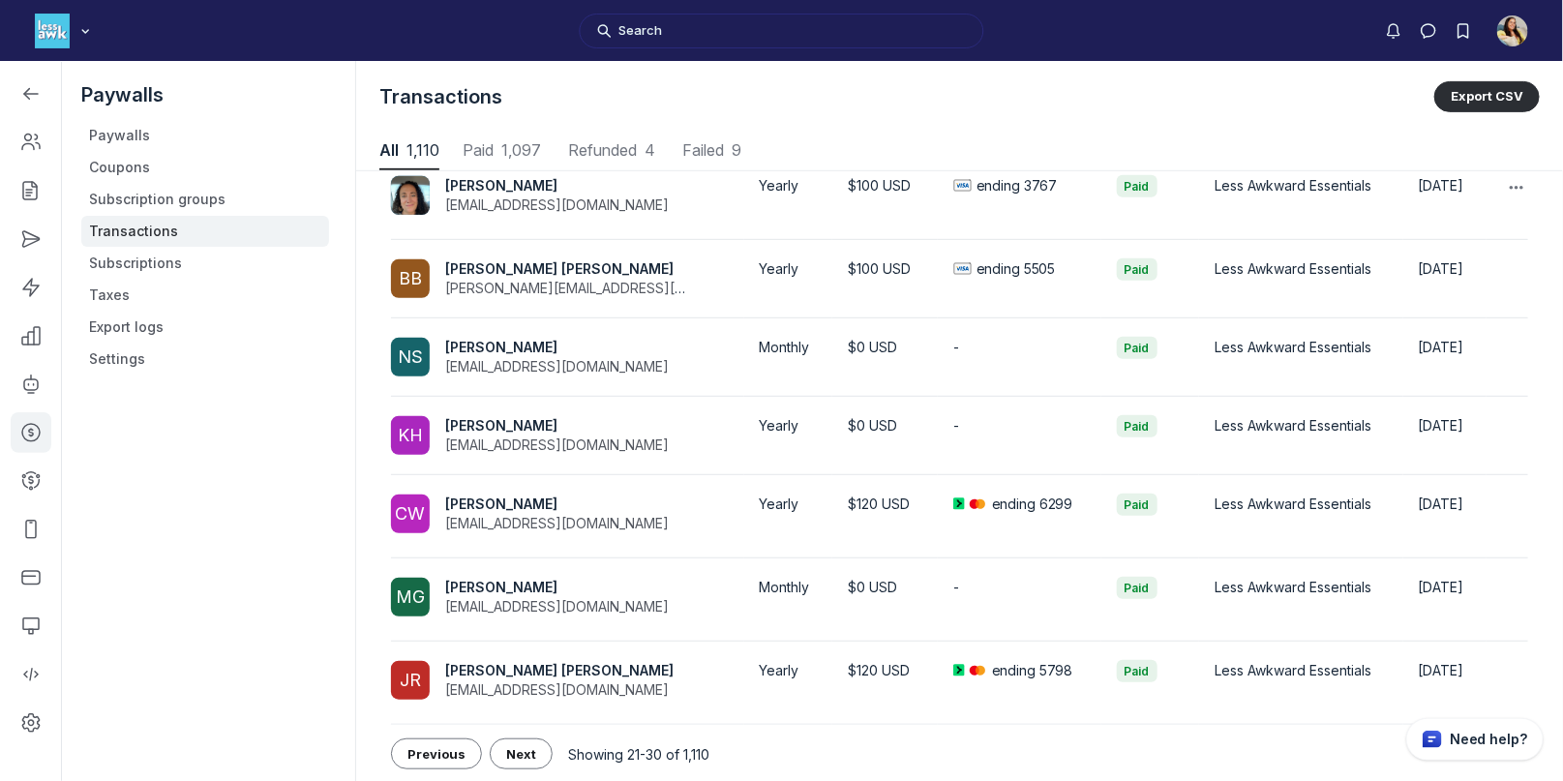
scroll to position [395, 0]
click at [497, 756] on button "Next" at bounding box center [521, 754] width 63 height 31
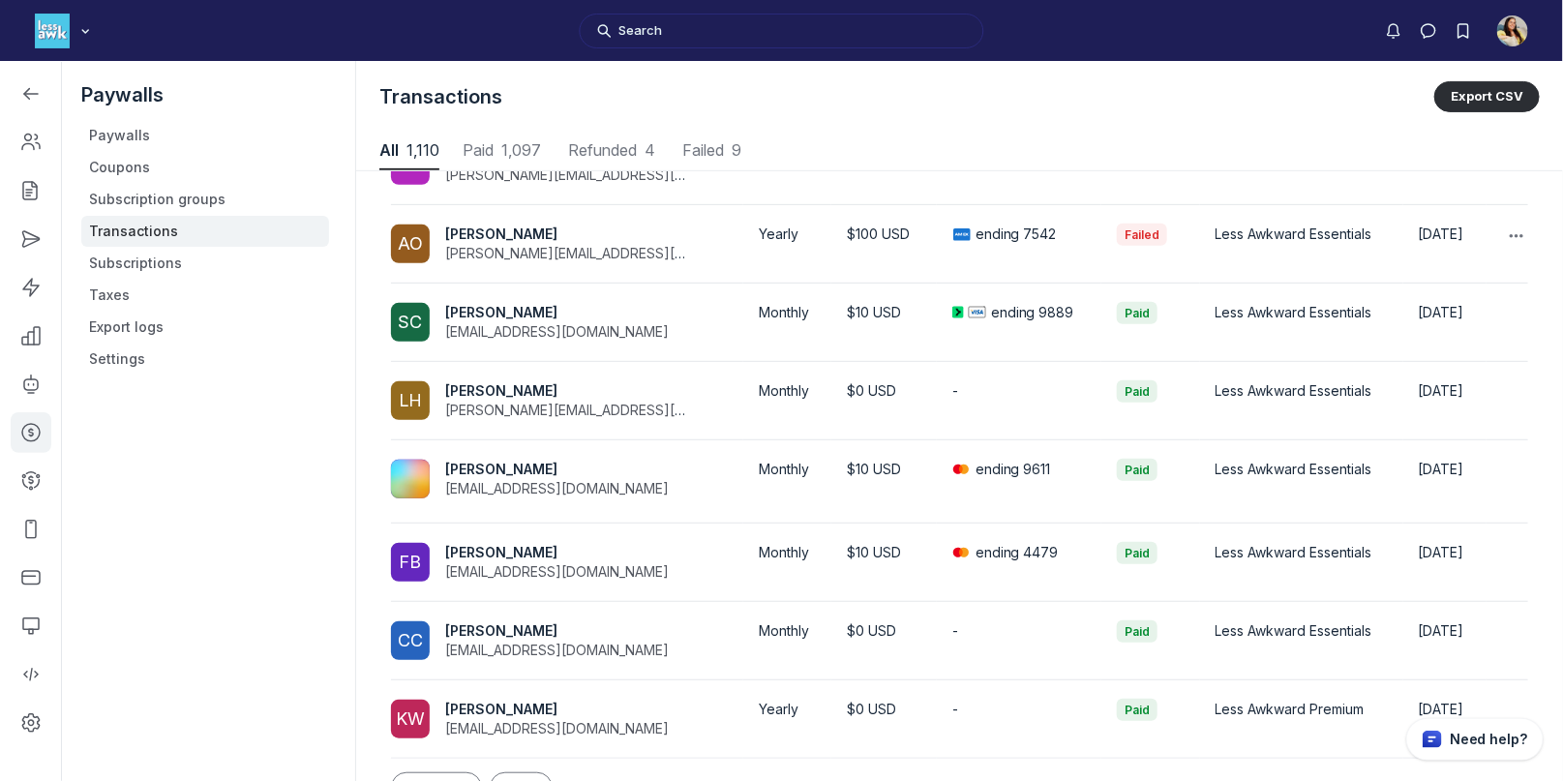
scroll to position [380, 0]
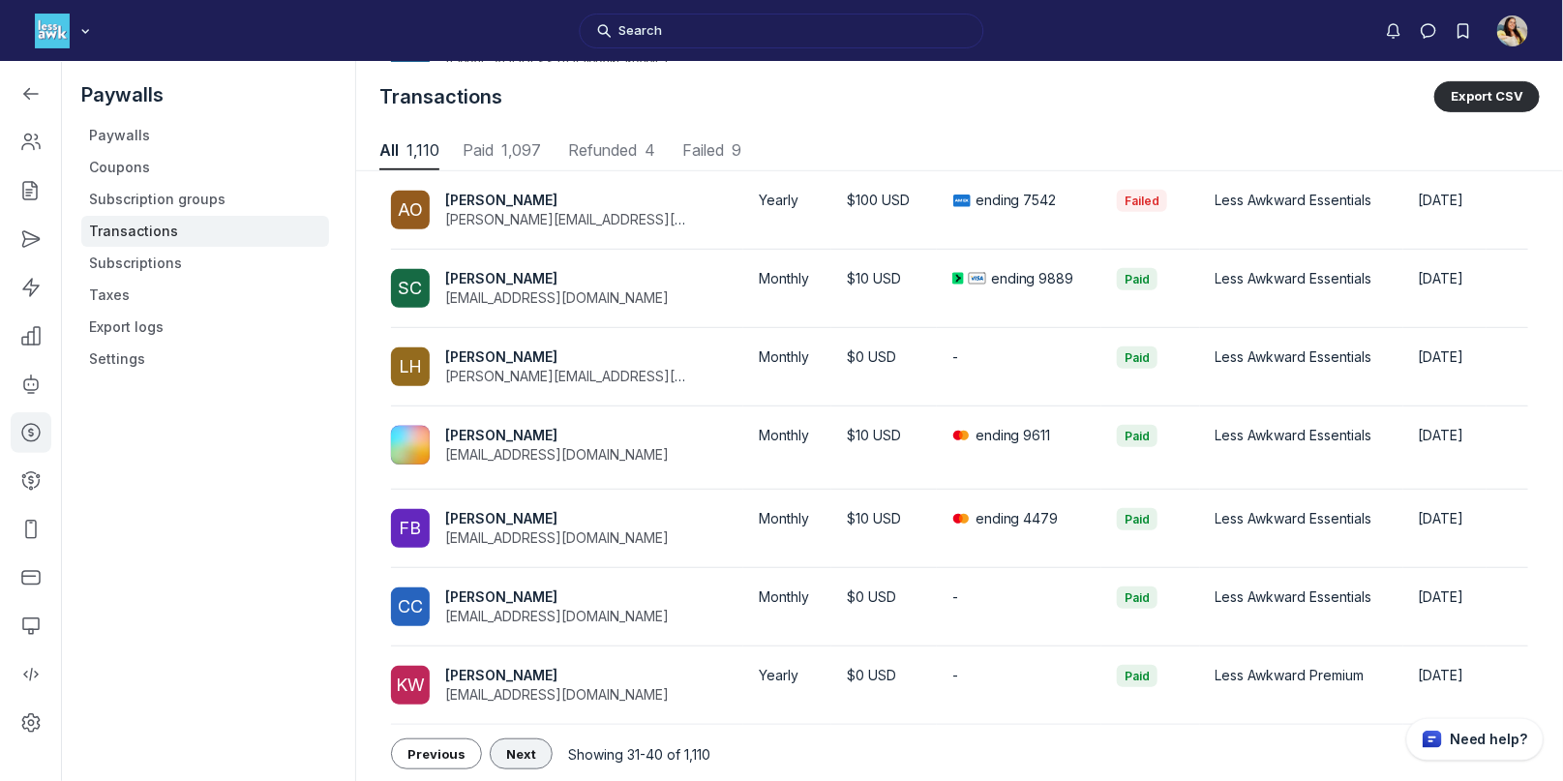
click at [521, 742] on button "Next" at bounding box center [521, 754] width 63 height 31
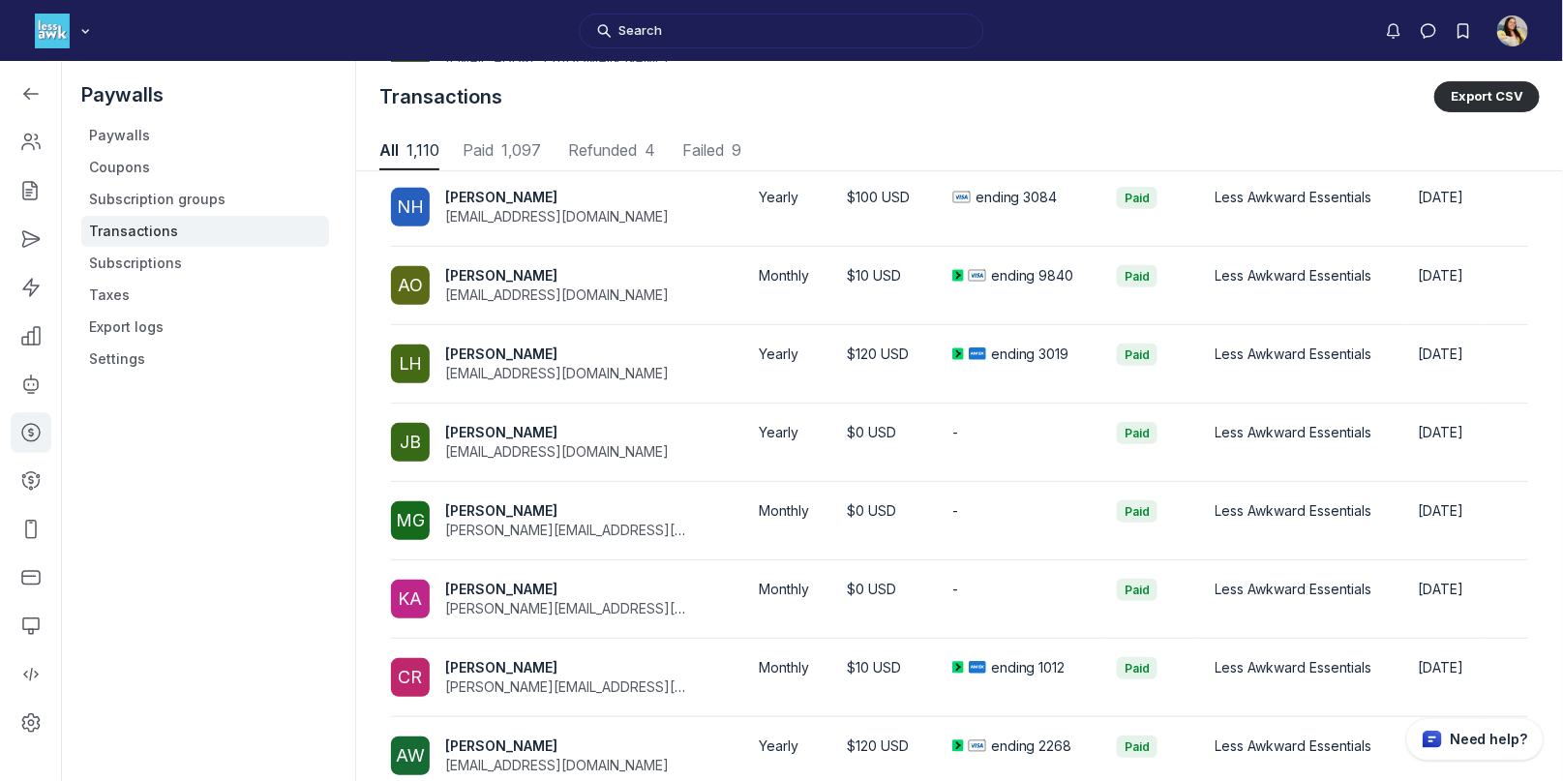
scroll to position [376, 0]
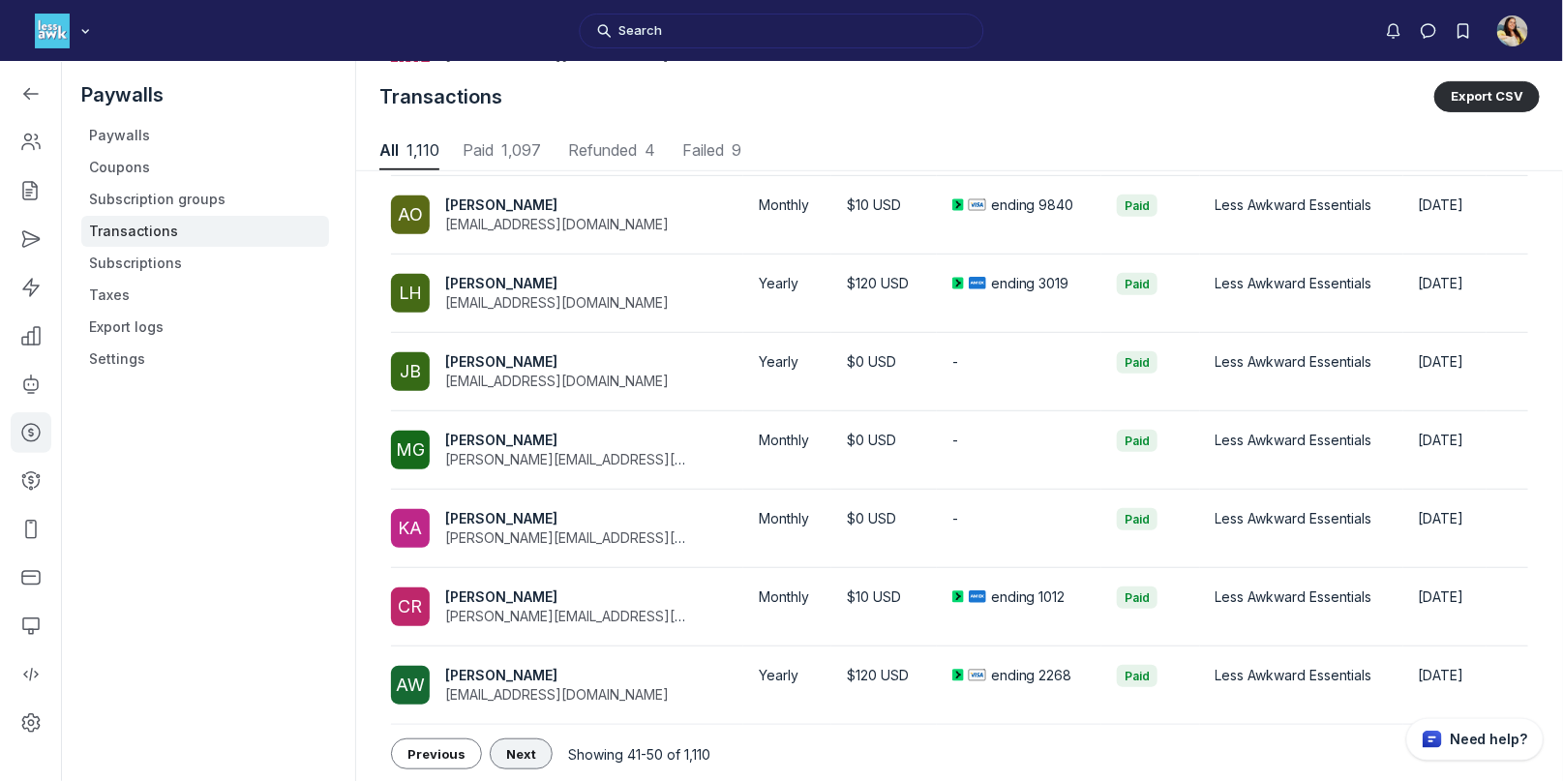
click at [533, 748] on button "Next" at bounding box center [521, 754] width 63 height 31
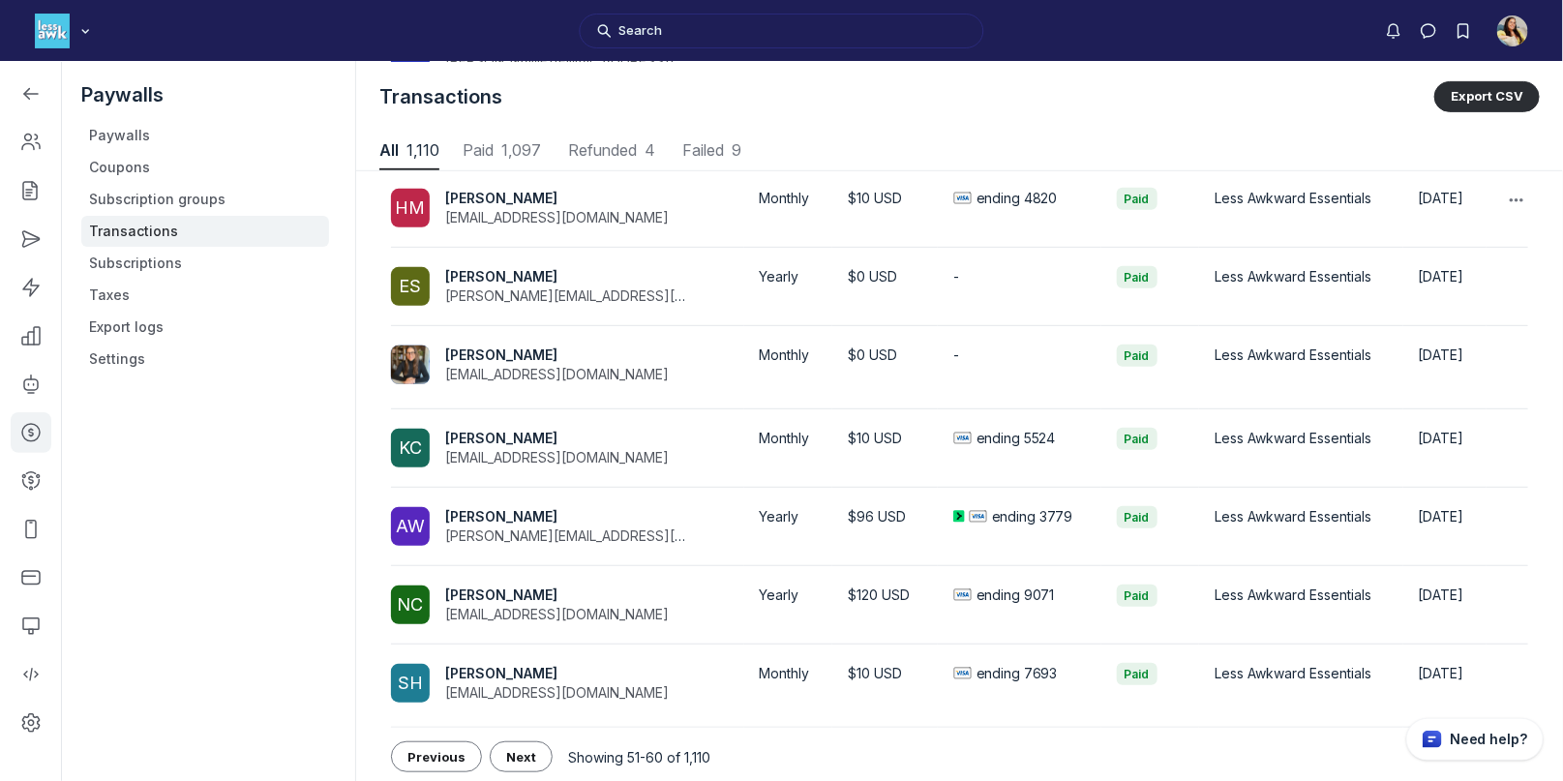
scroll to position [385, 0]
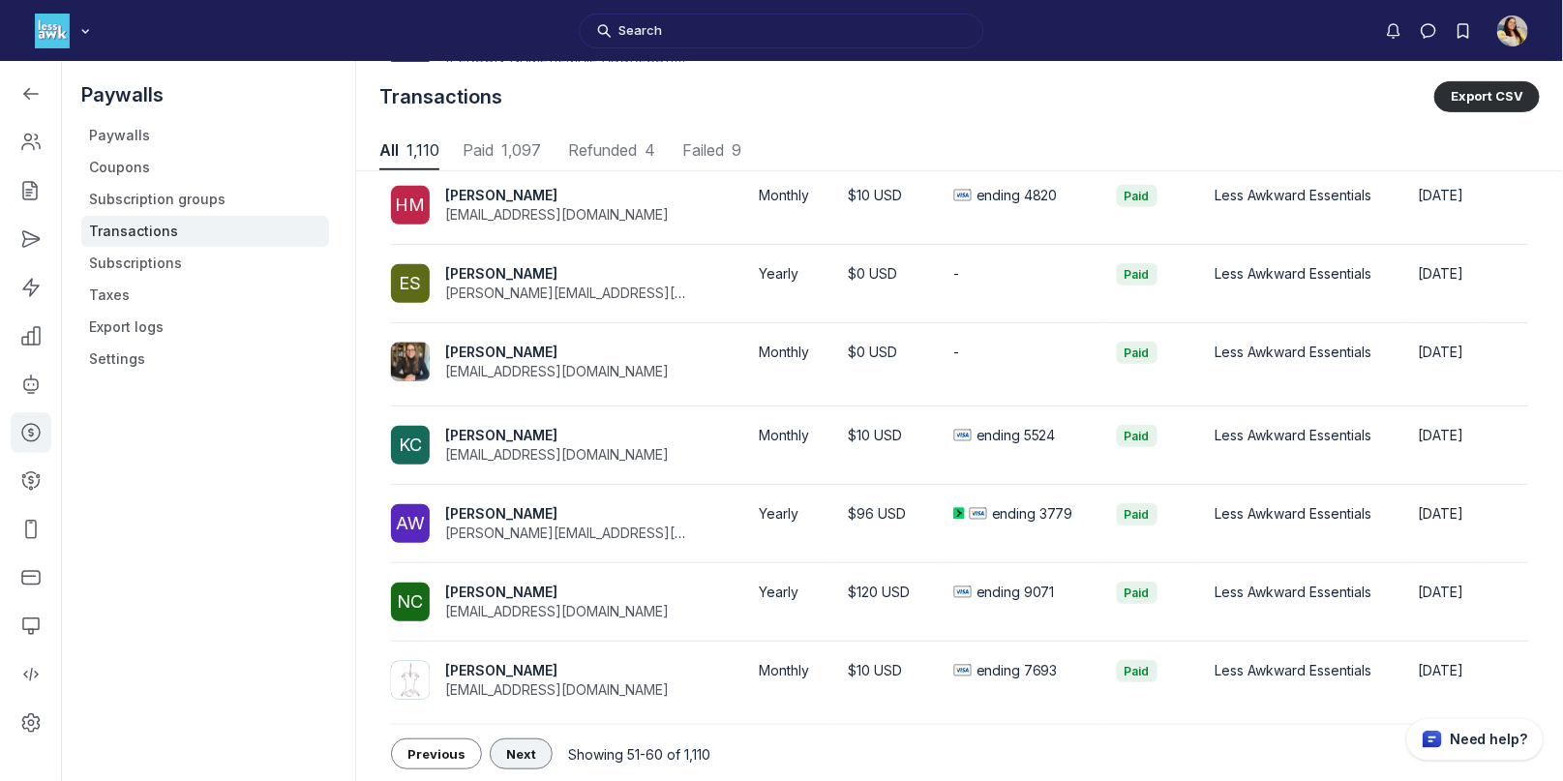
click at [506, 746] on span "Next" at bounding box center [521, 753] width 30 height 15
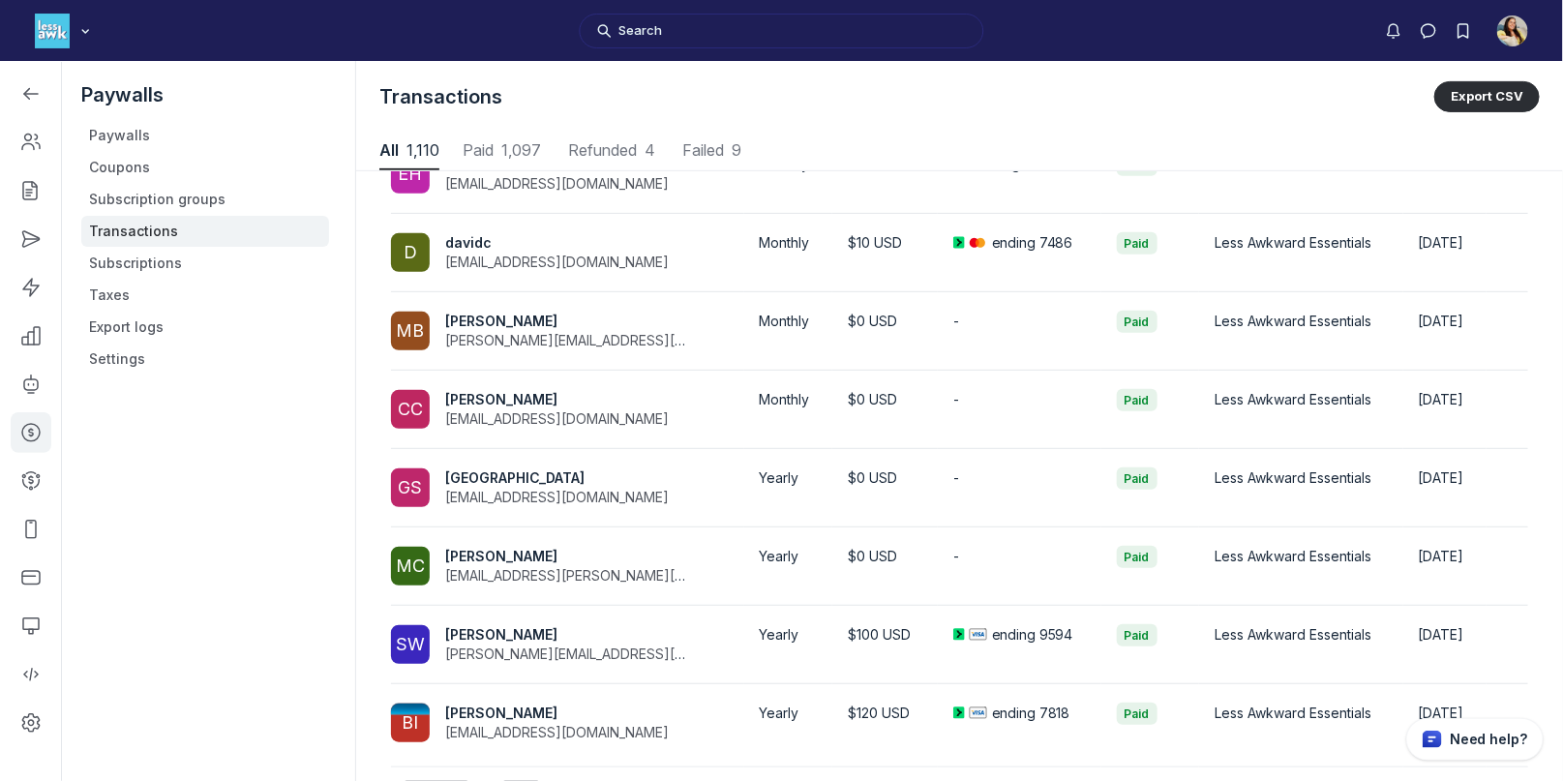
scroll to position [385, 0]
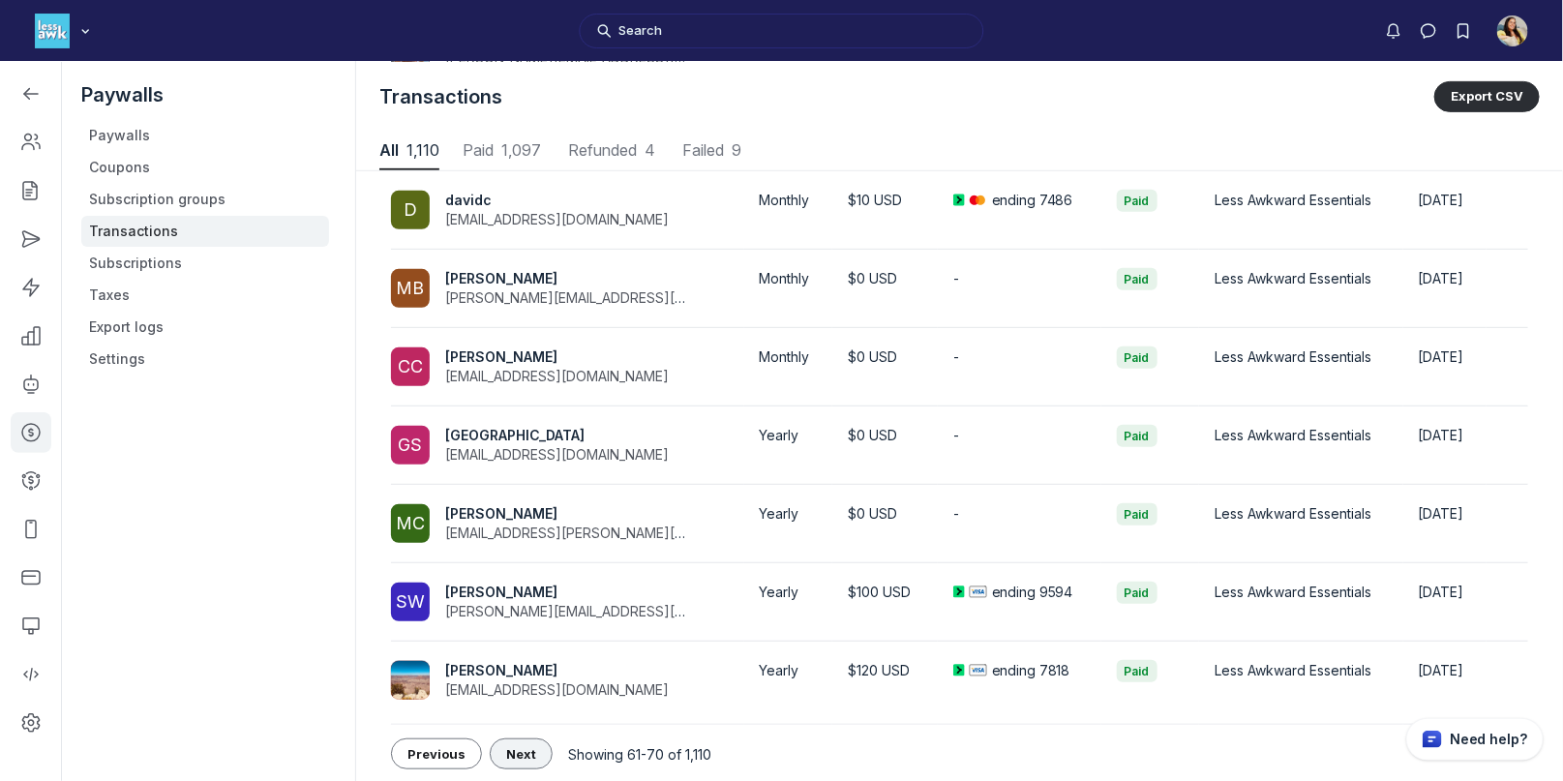
click at [506, 753] on span "Next" at bounding box center [521, 753] width 30 height 15
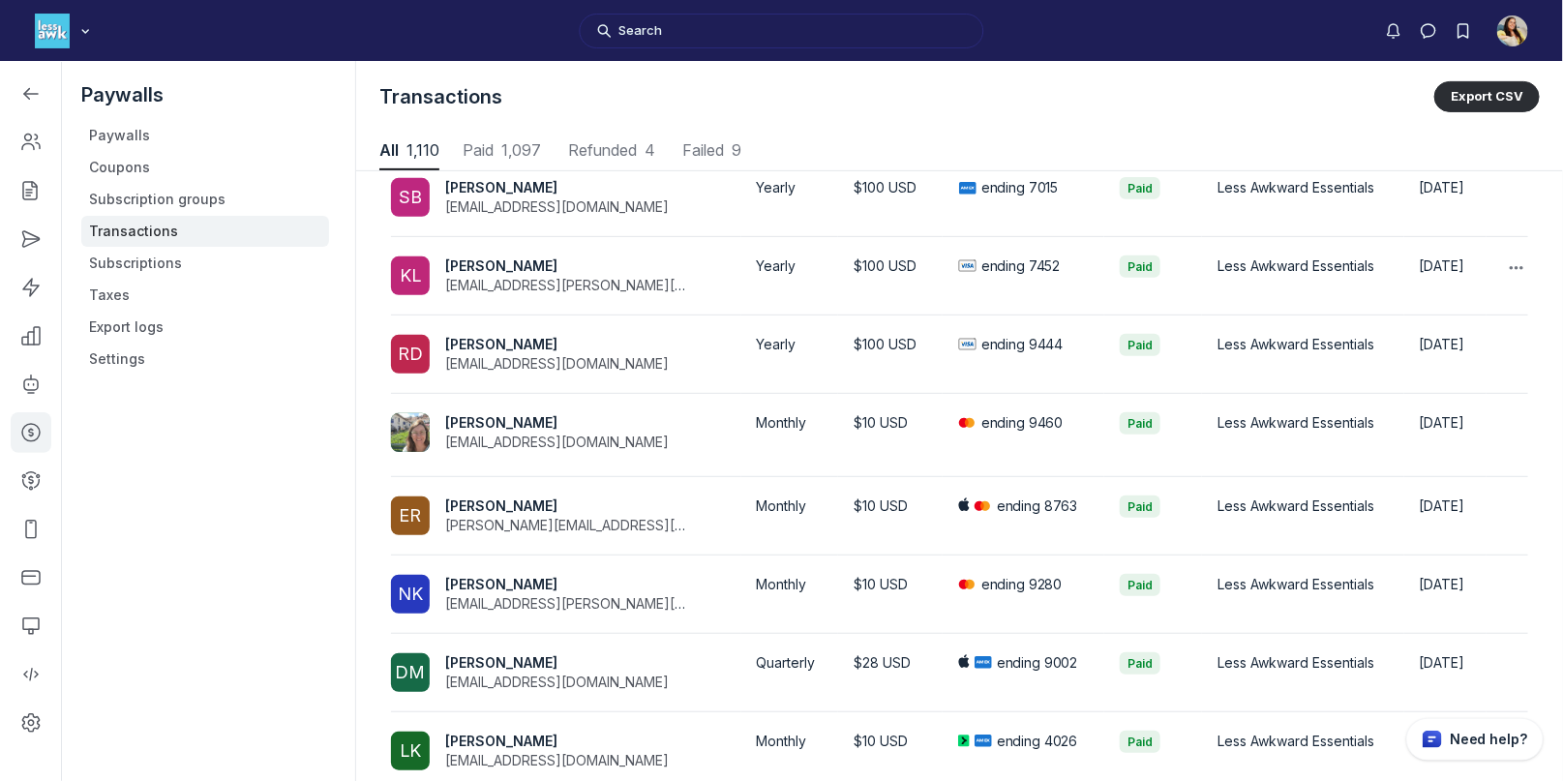
scroll to position [380, 0]
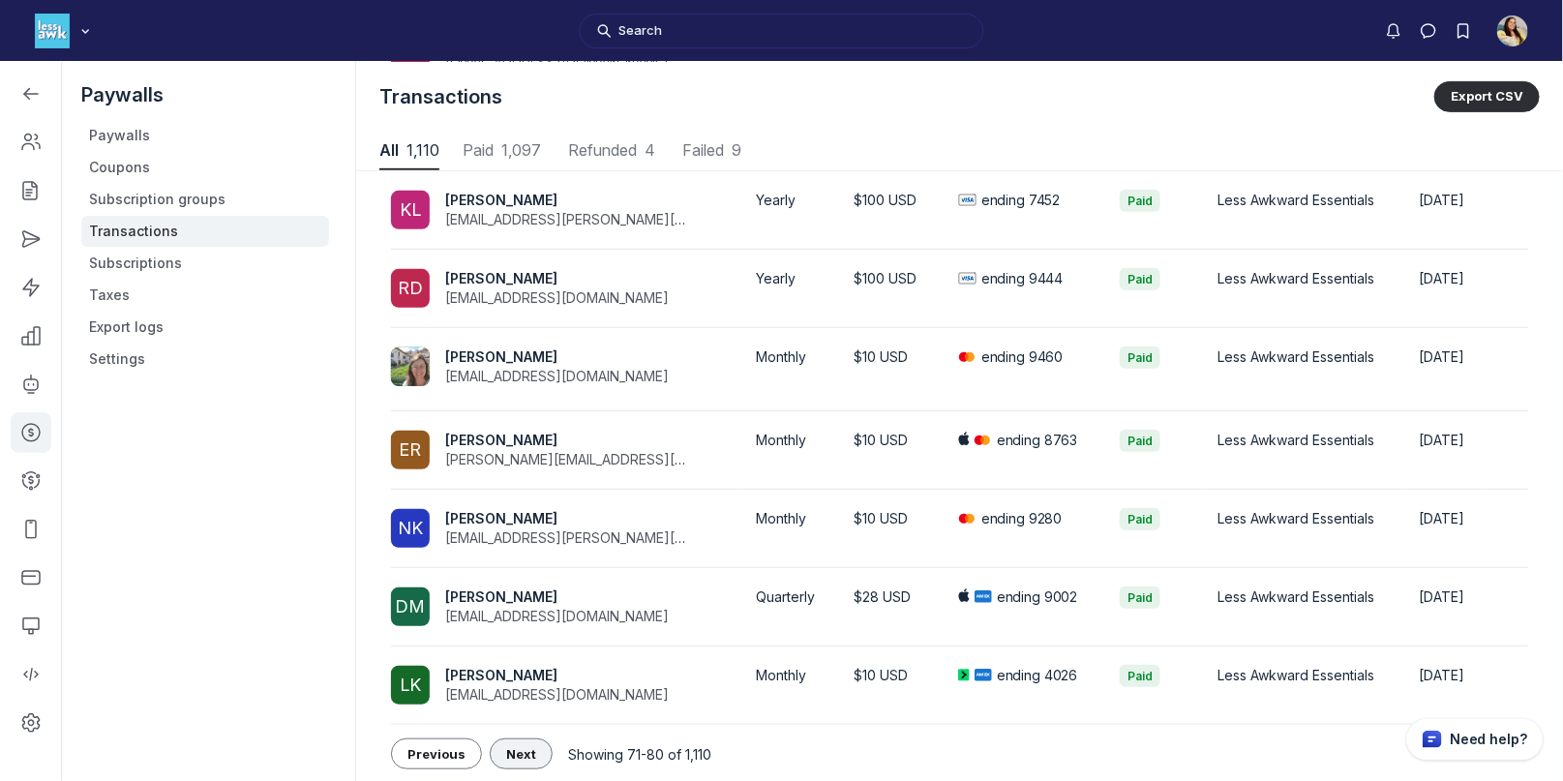
click at [517, 749] on span "Next" at bounding box center [521, 753] width 30 height 15
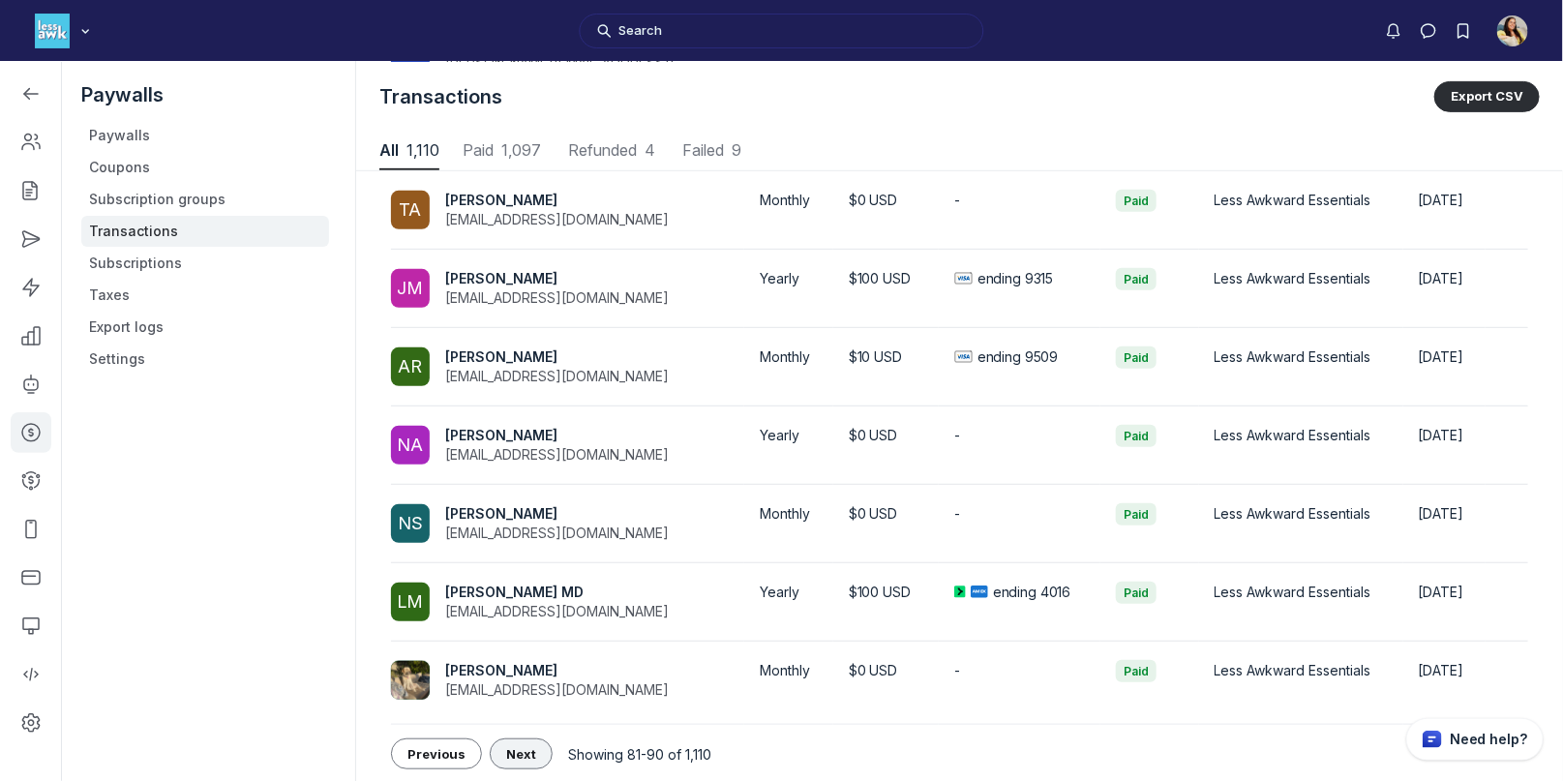
click at [534, 739] on button "Next" at bounding box center [521, 754] width 63 height 31
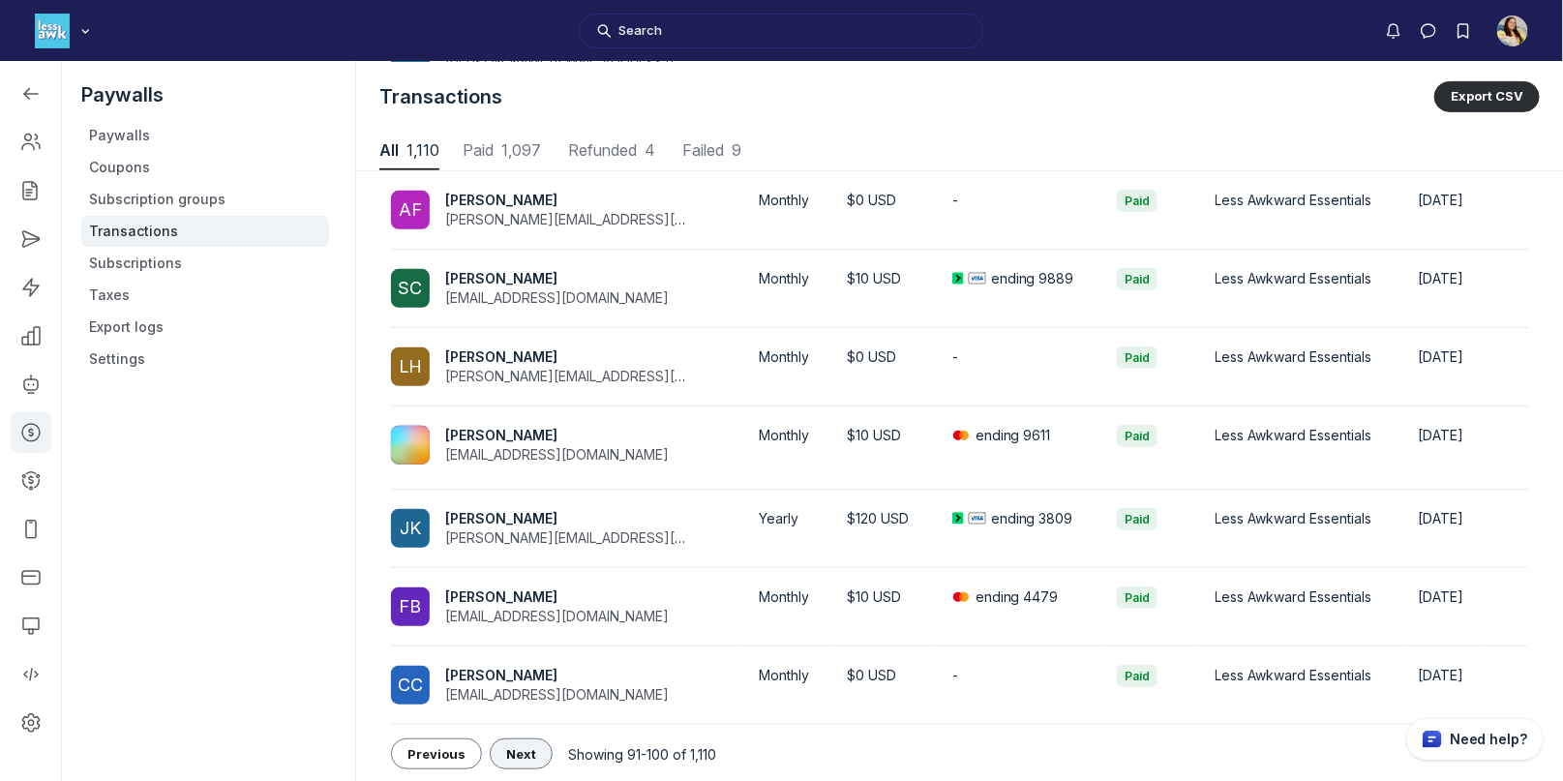
click at [493, 748] on button "Next" at bounding box center [521, 754] width 63 height 31
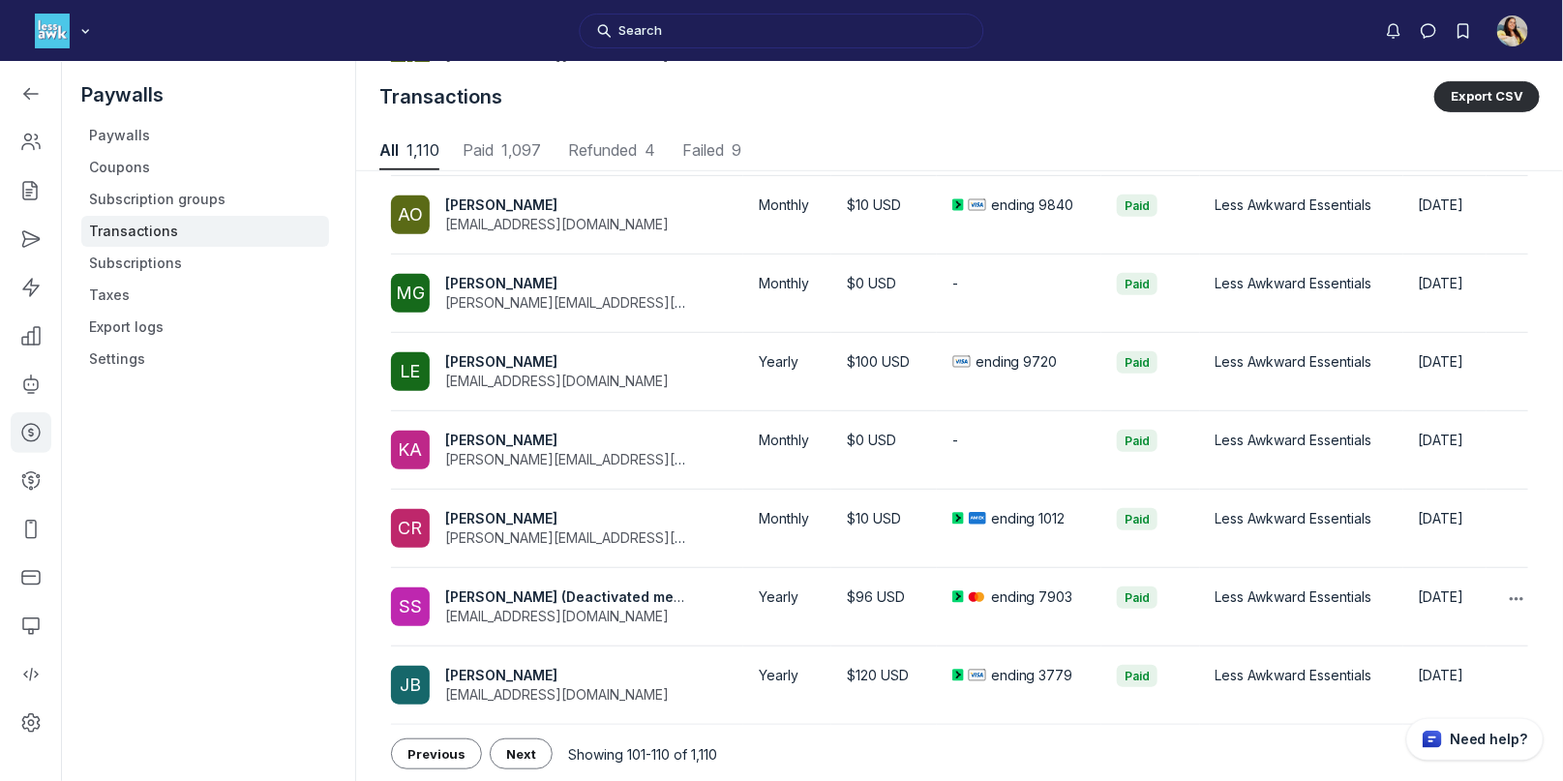
click at [568, 595] on span "Sydney Sioch (Deactivated member)" at bounding box center [579, 596] width 268 height 16
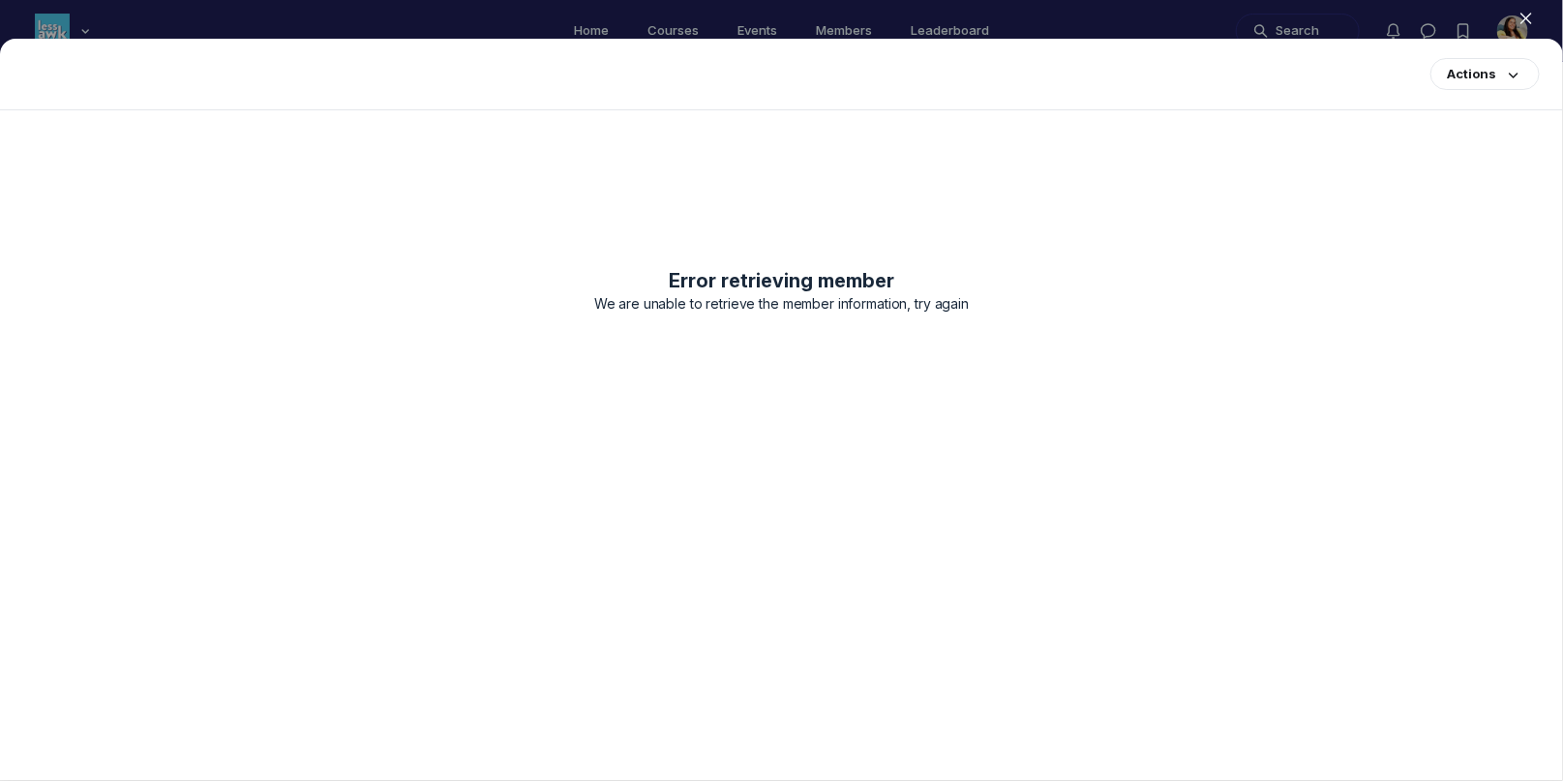
click at [1528, 20] on use "button" at bounding box center [1527, 19] width 10 height 10
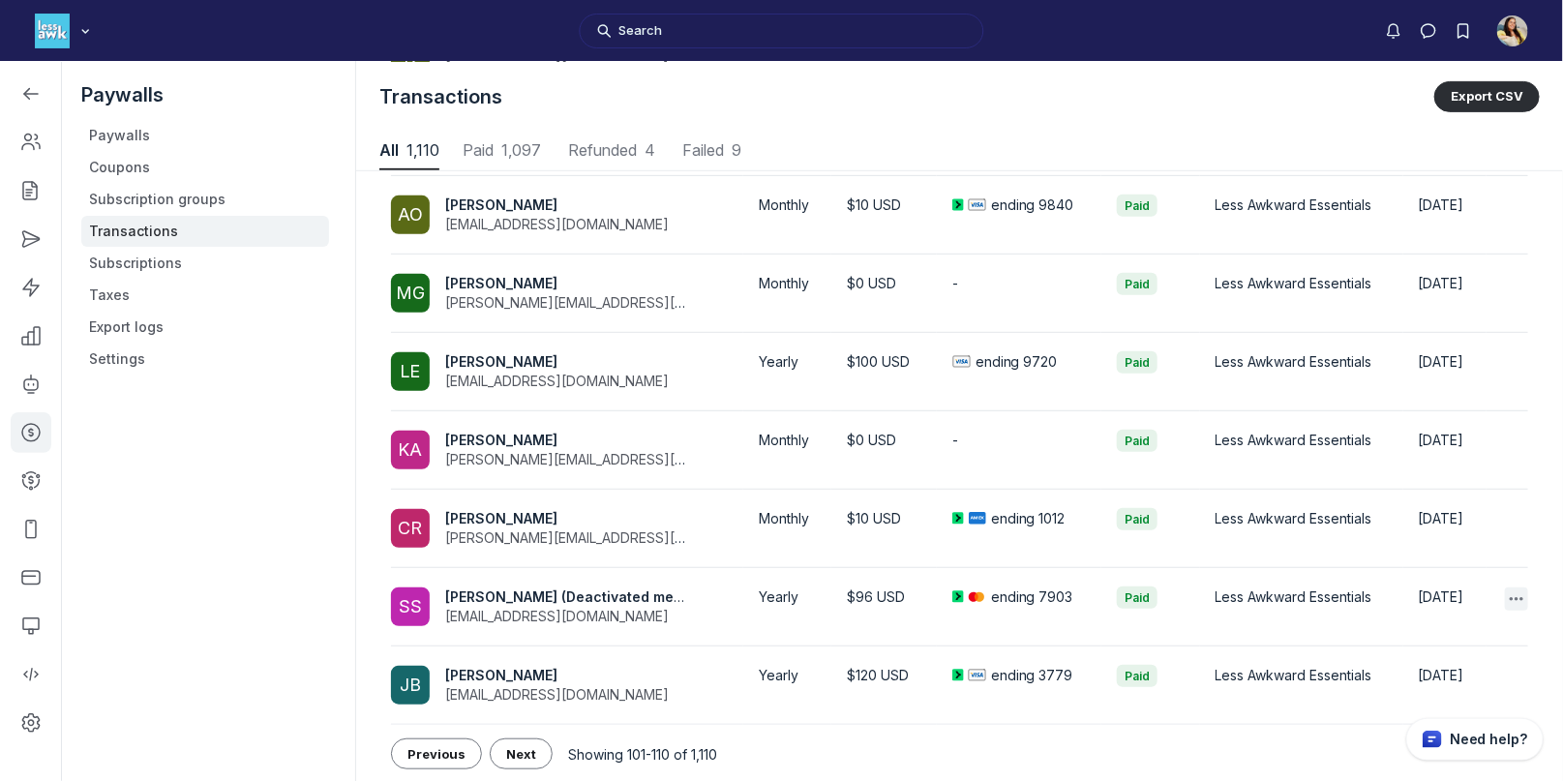
click at [1518, 602] on icon "button" at bounding box center [1516, 598] width 19 height 19
click at [1452, 651] on button "Details" at bounding box center [1421, 651] width 184 height 33
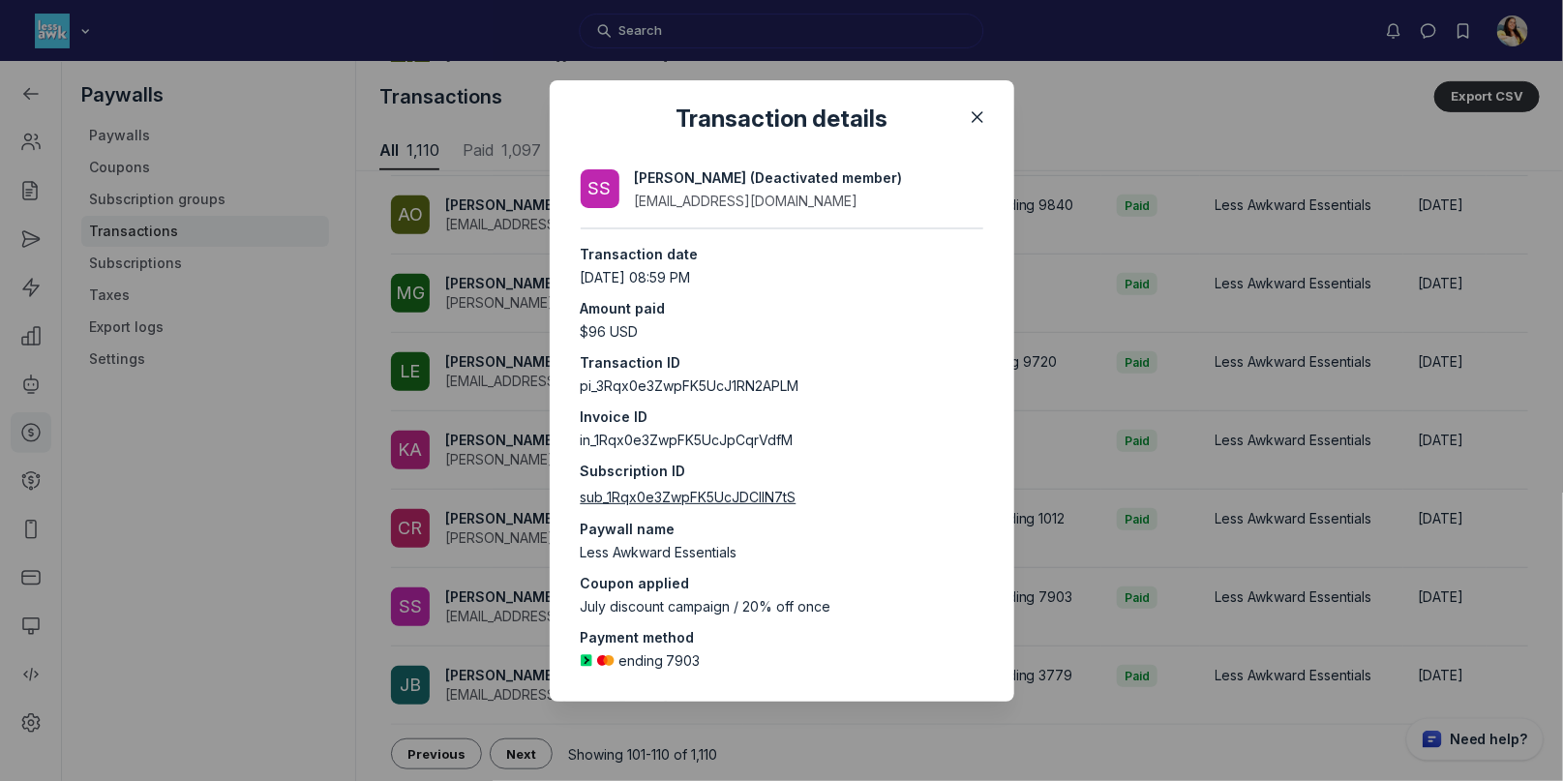
click at [731, 496] on span "sub_1Rqx0e3ZwpFK5UcJDCllN7tS" at bounding box center [689, 497] width 216 height 16
drag, startPoint x: 820, startPoint y: 203, endPoint x: 633, endPoint y: 207, distance: 186.8
click at [633, 207] on div "SS Sydney Sioch (Deactivated member) sydney.sioch@icloud.com" at bounding box center [750, 189] width 338 height 46
copy span "sydney.sioch@icloud.com"
click at [973, 121] on use "Close" at bounding box center [978, 117] width 10 height 10
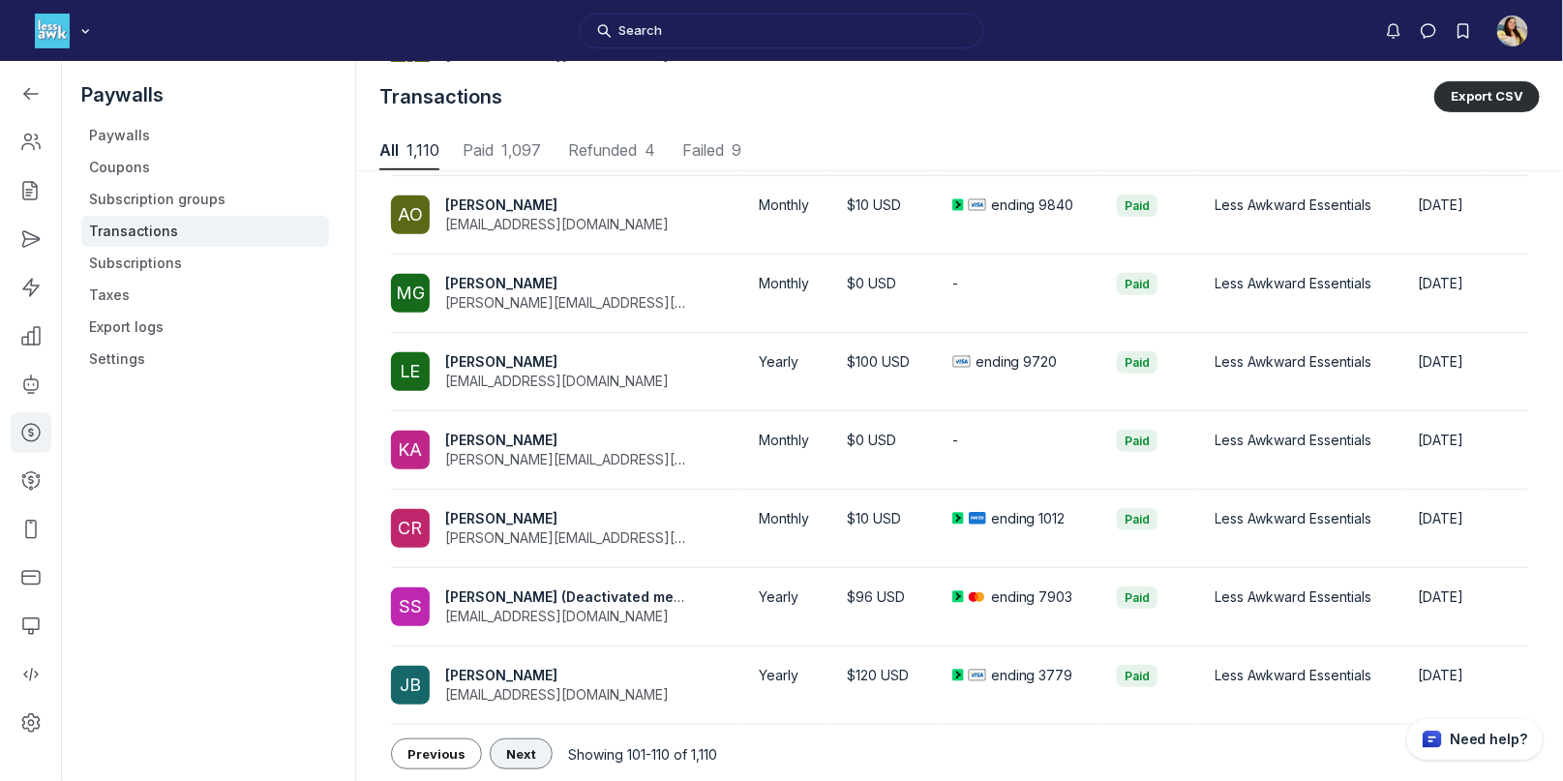
click at [511, 755] on span "Next" at bounding box center [521, 753] width 30 height 15
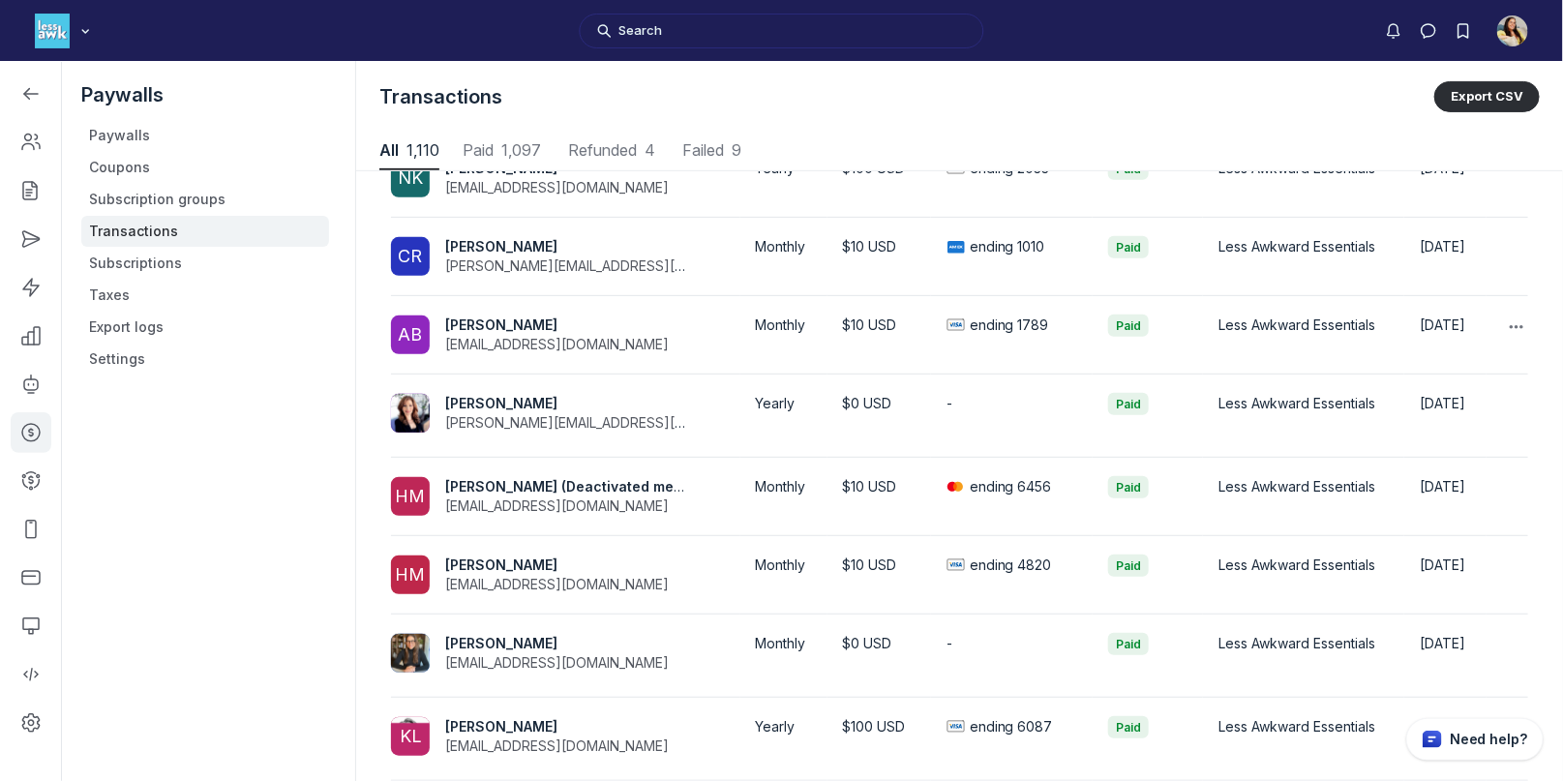
scroll to position [390, 0]
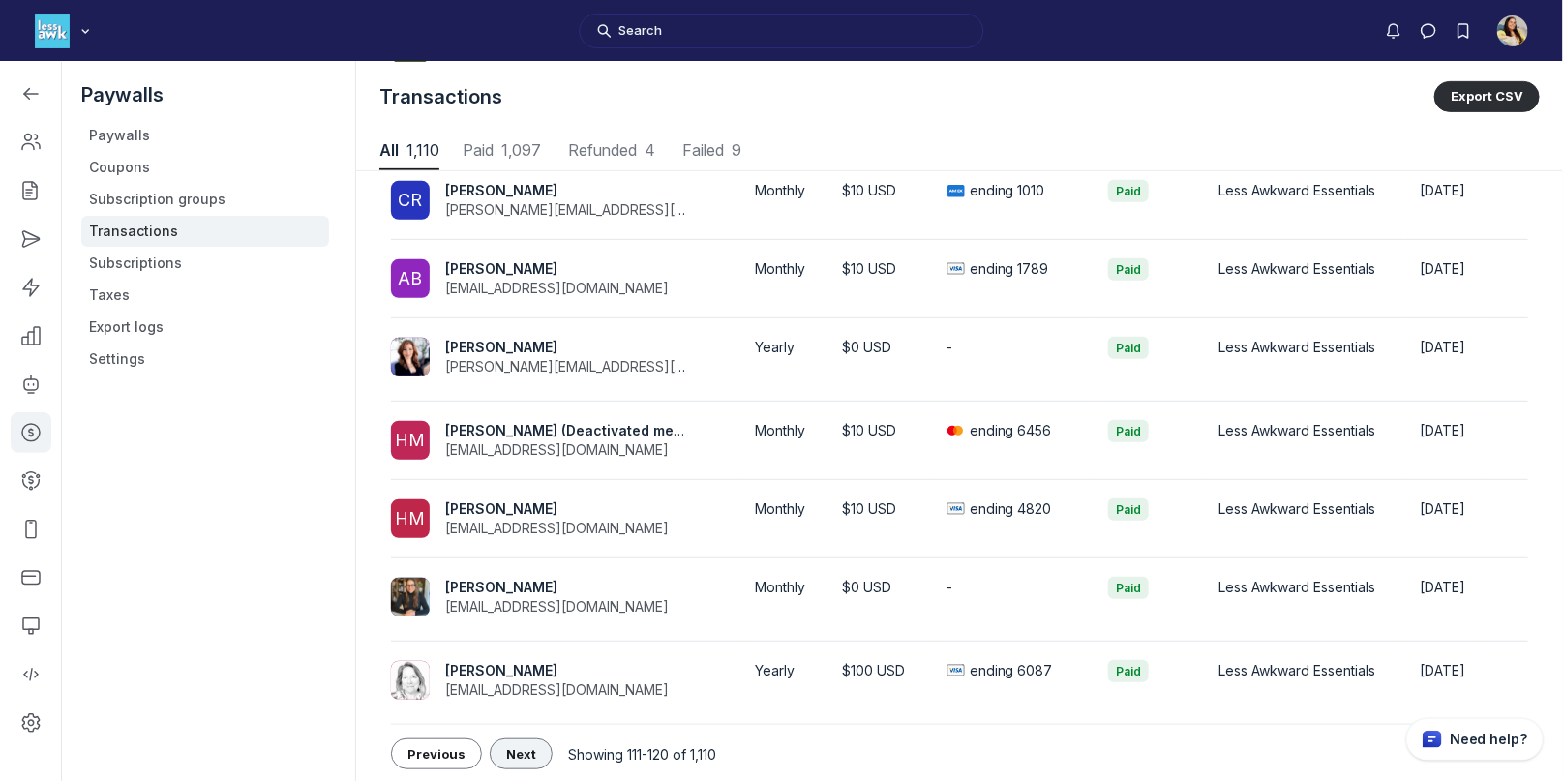
click at [518, 749] on span "Next" at bounding box center [521, 753] width 30 height 15
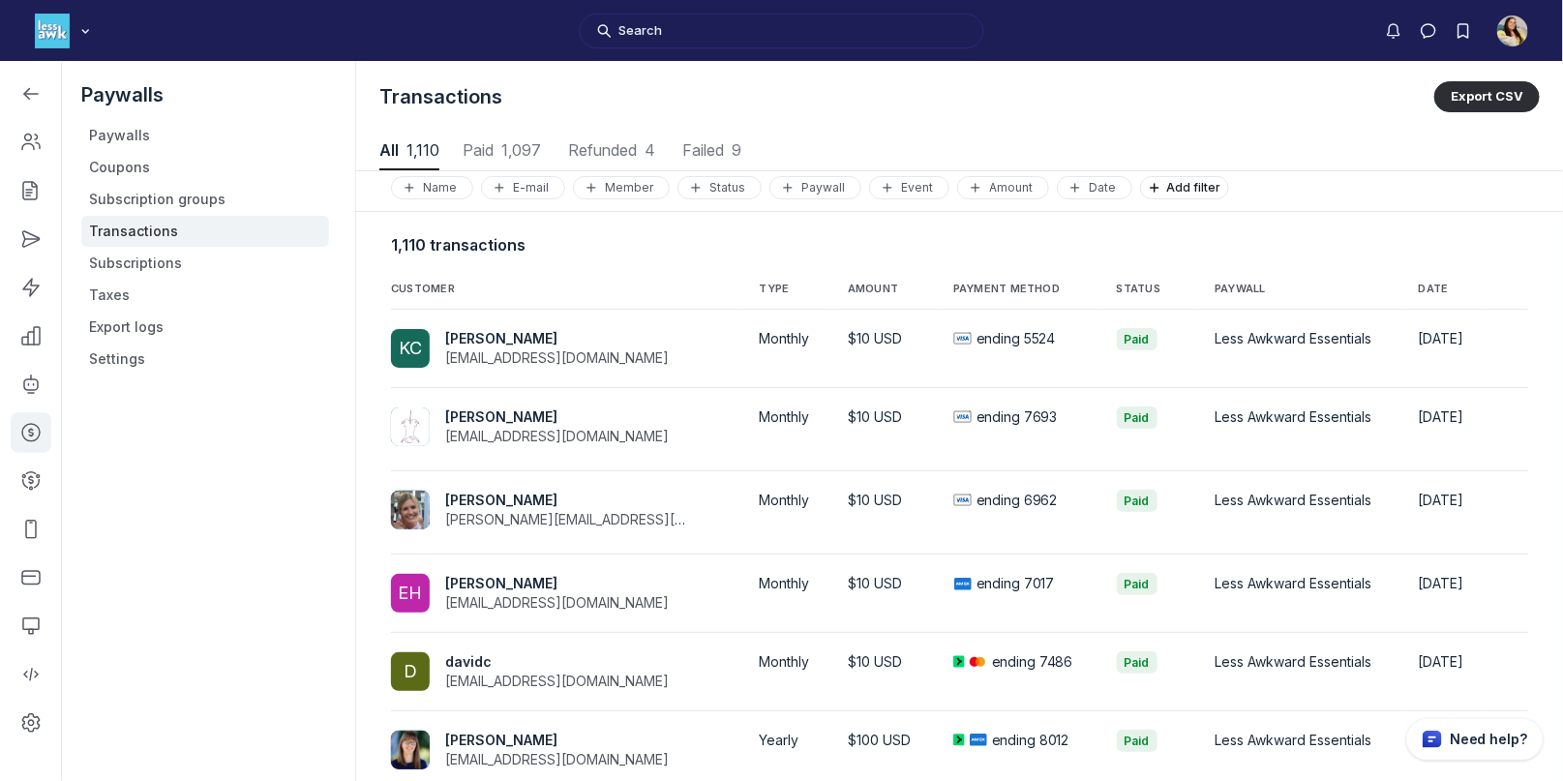
scroll to position [390, 0]
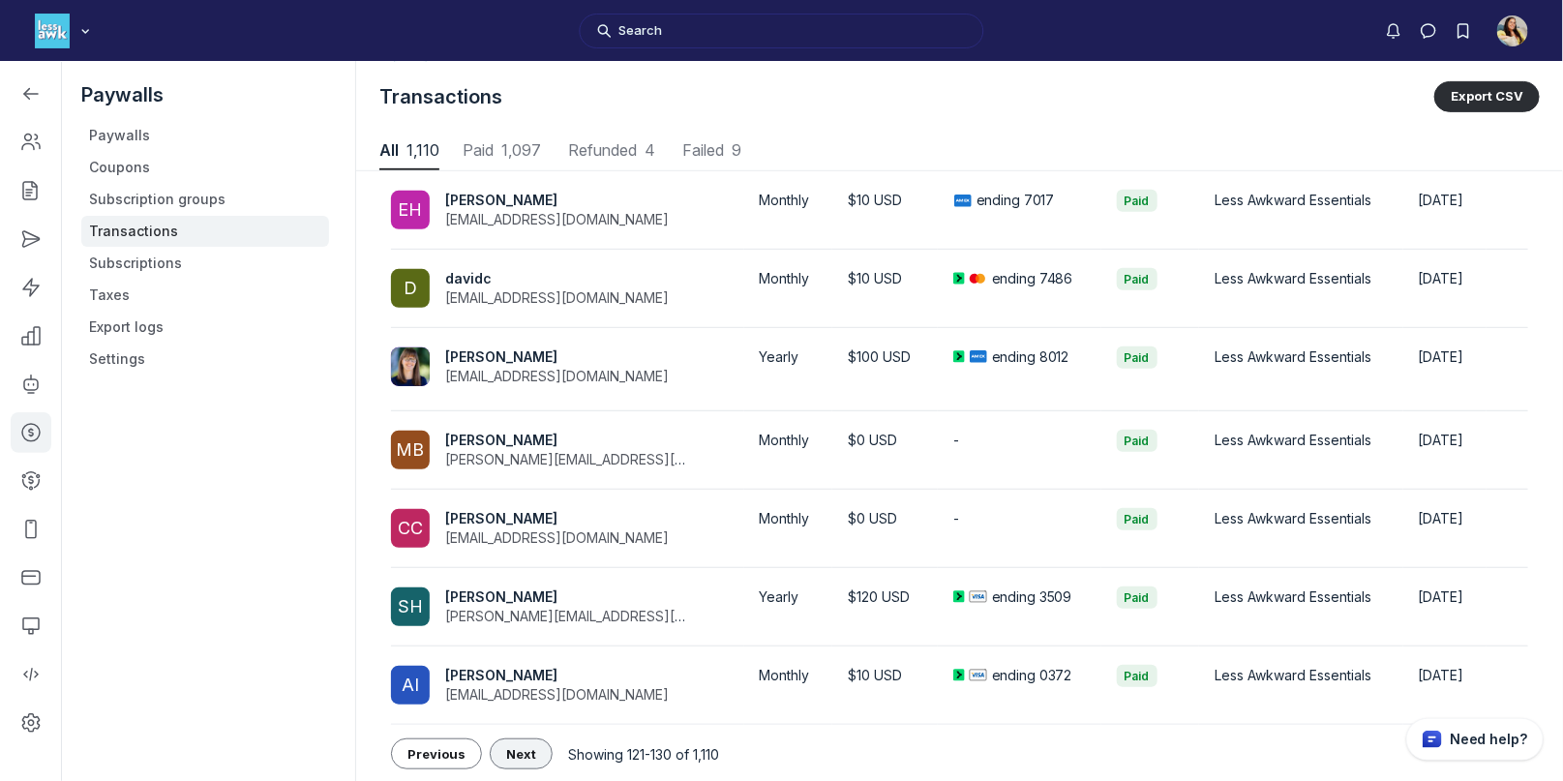
click at [521, 748] on span "Next" at bounding box center [521, 753] width 30 height 15
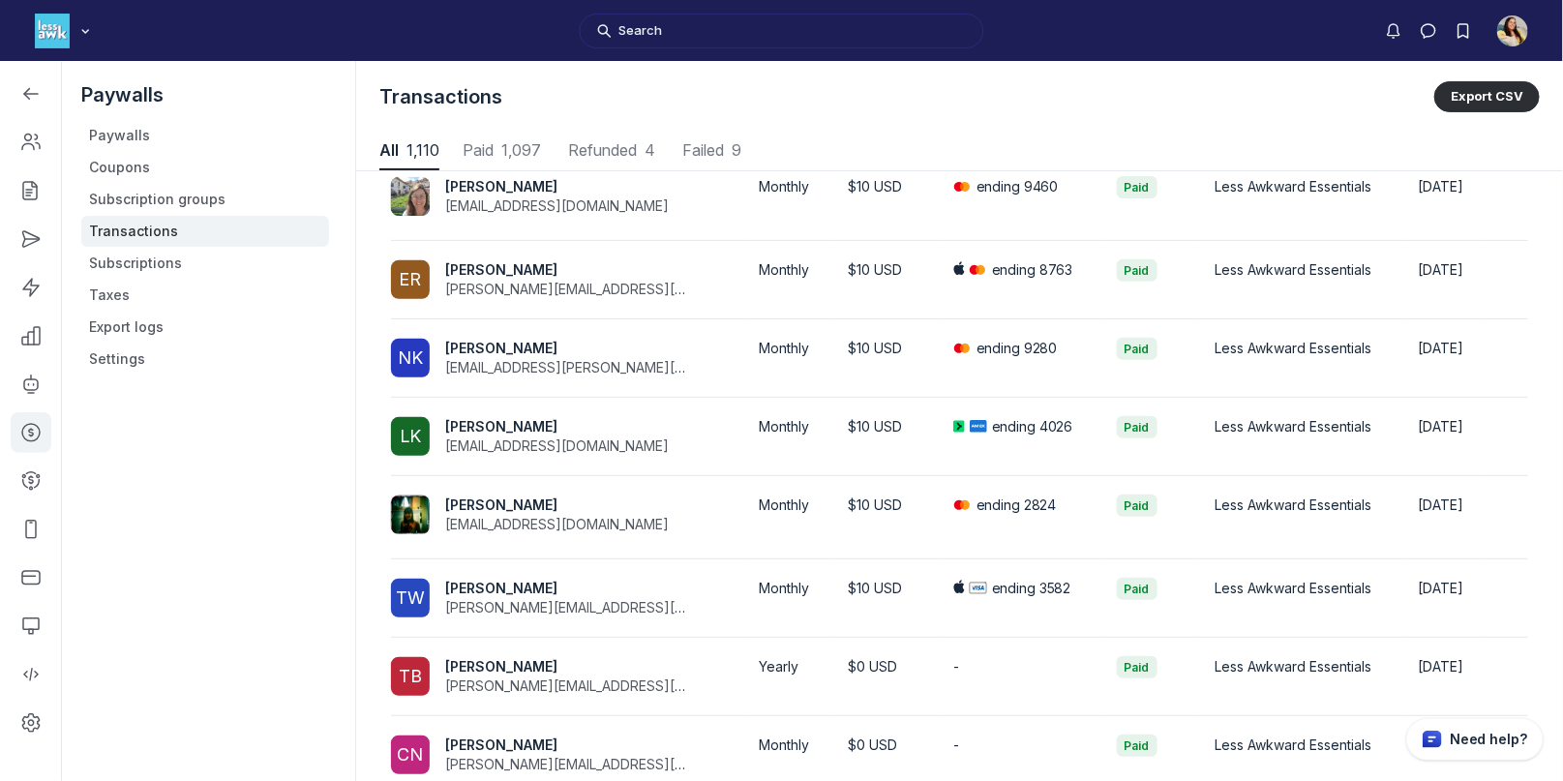
scroll to position [385, 0]
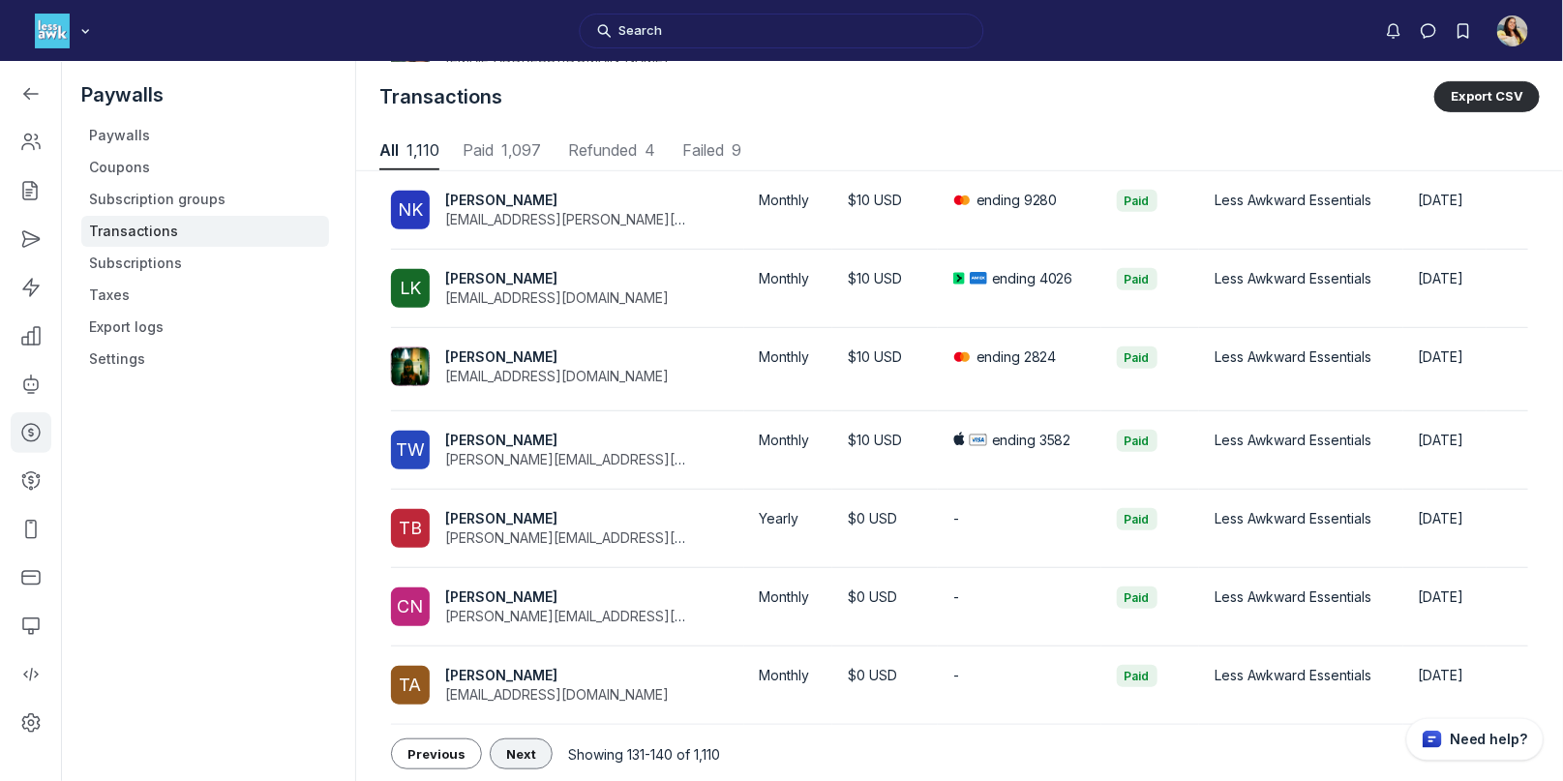
click at [523, 754] on span "Next" at bounding box center [521, 753] width 30 height 15
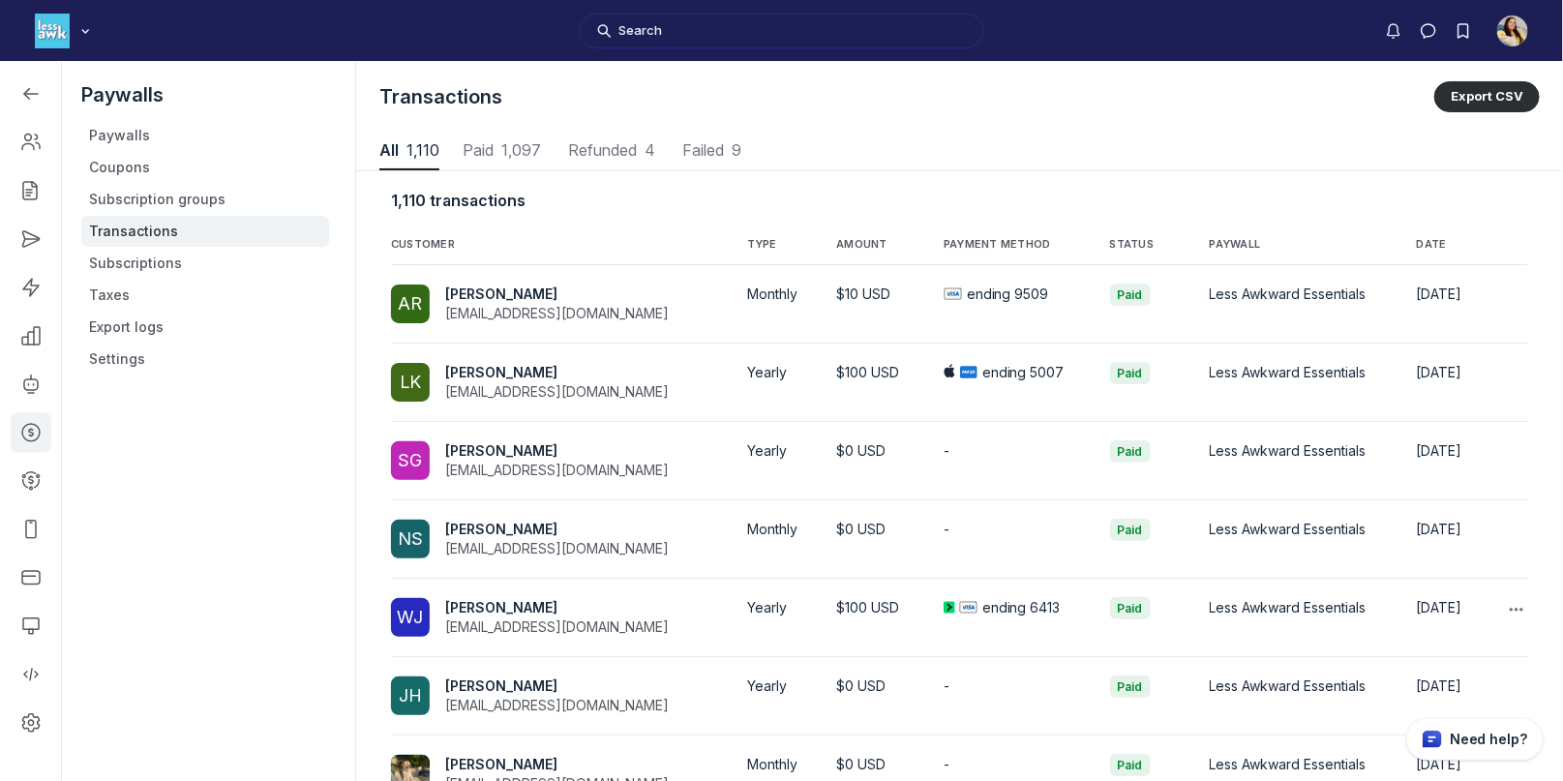
scroll to position [380, 0]
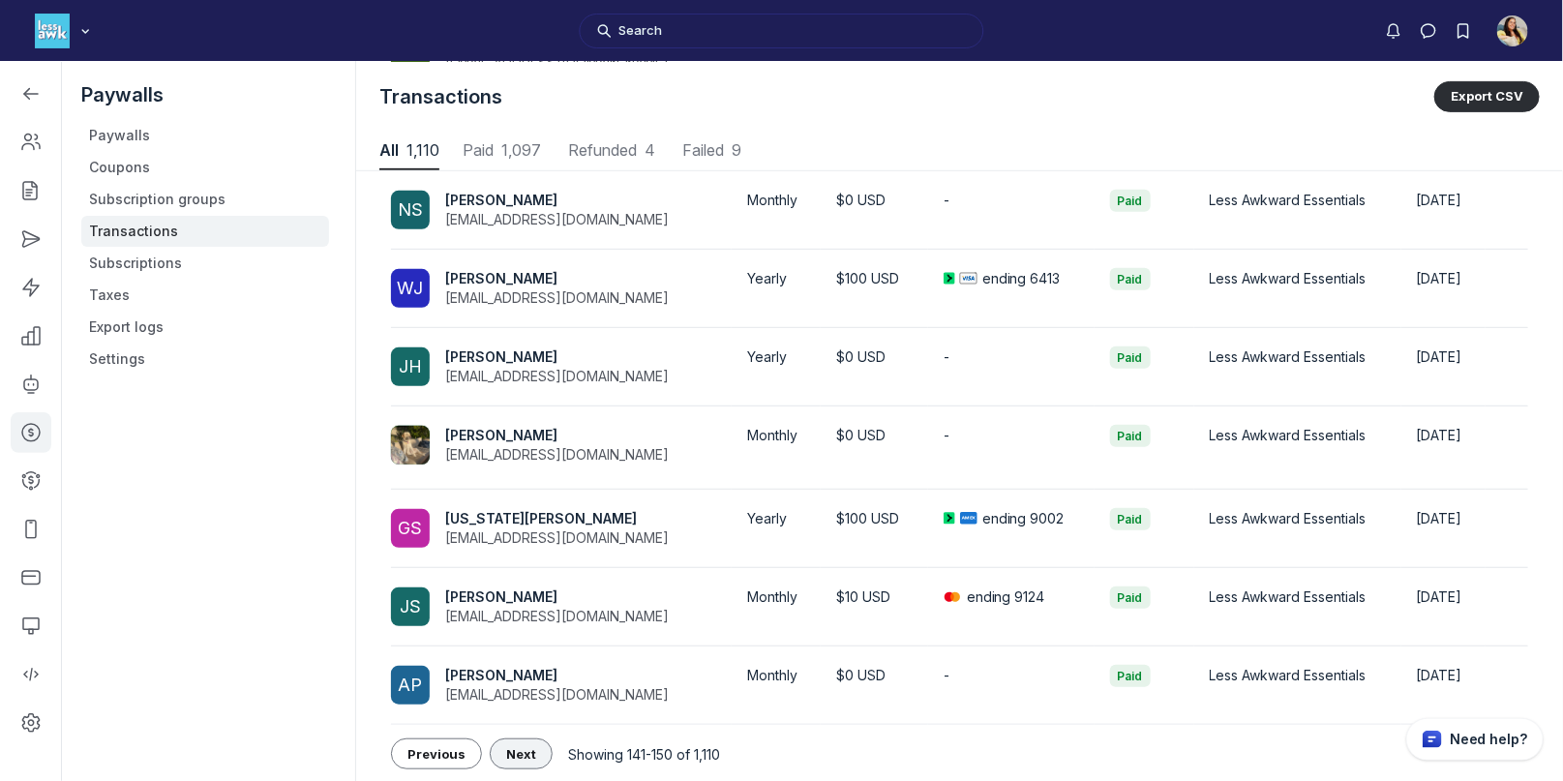
click at [512, 750] on span "Next" at bounding box center [521, 753] width 30 height 15
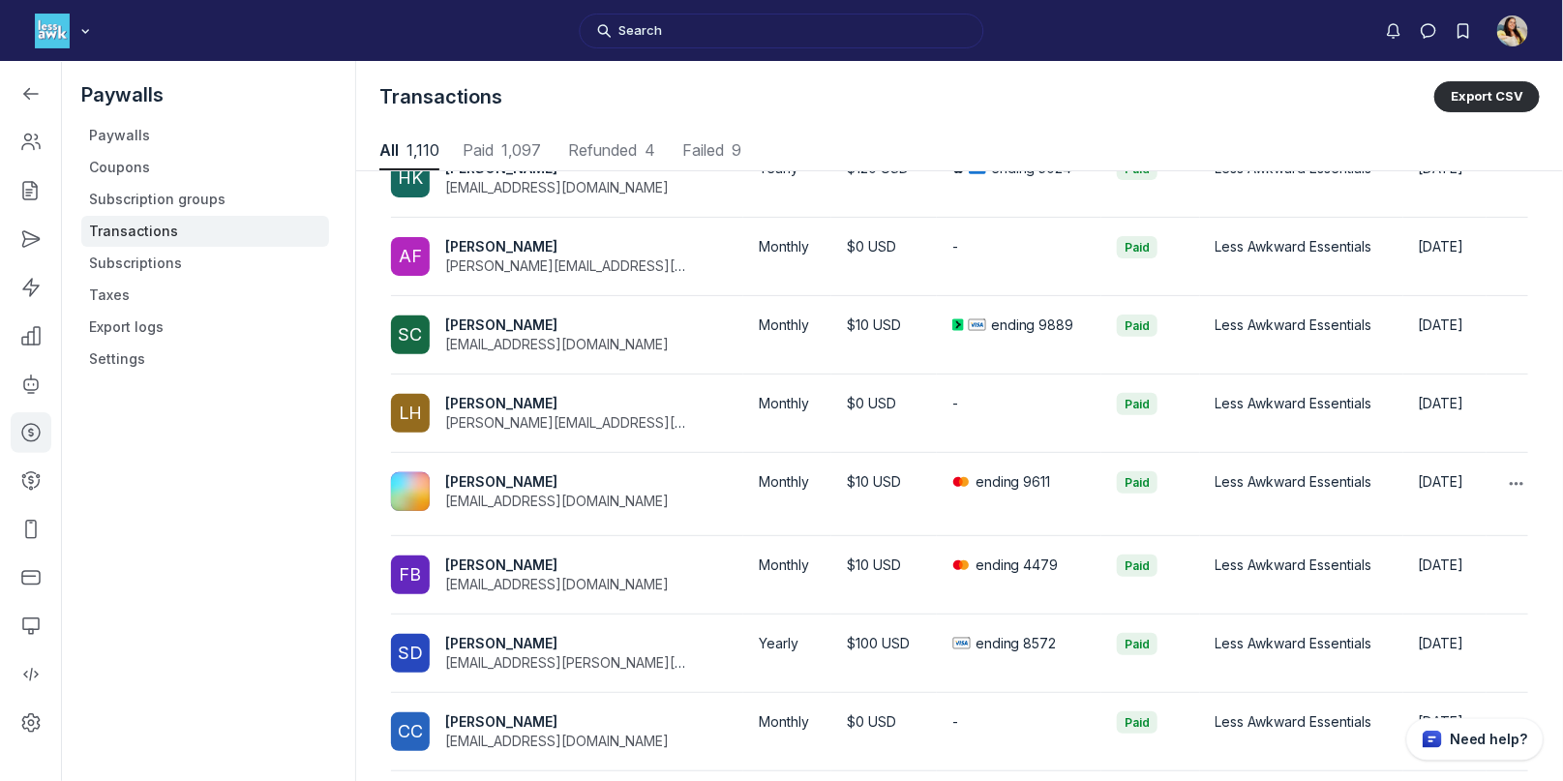
scroll to position [380, 0]
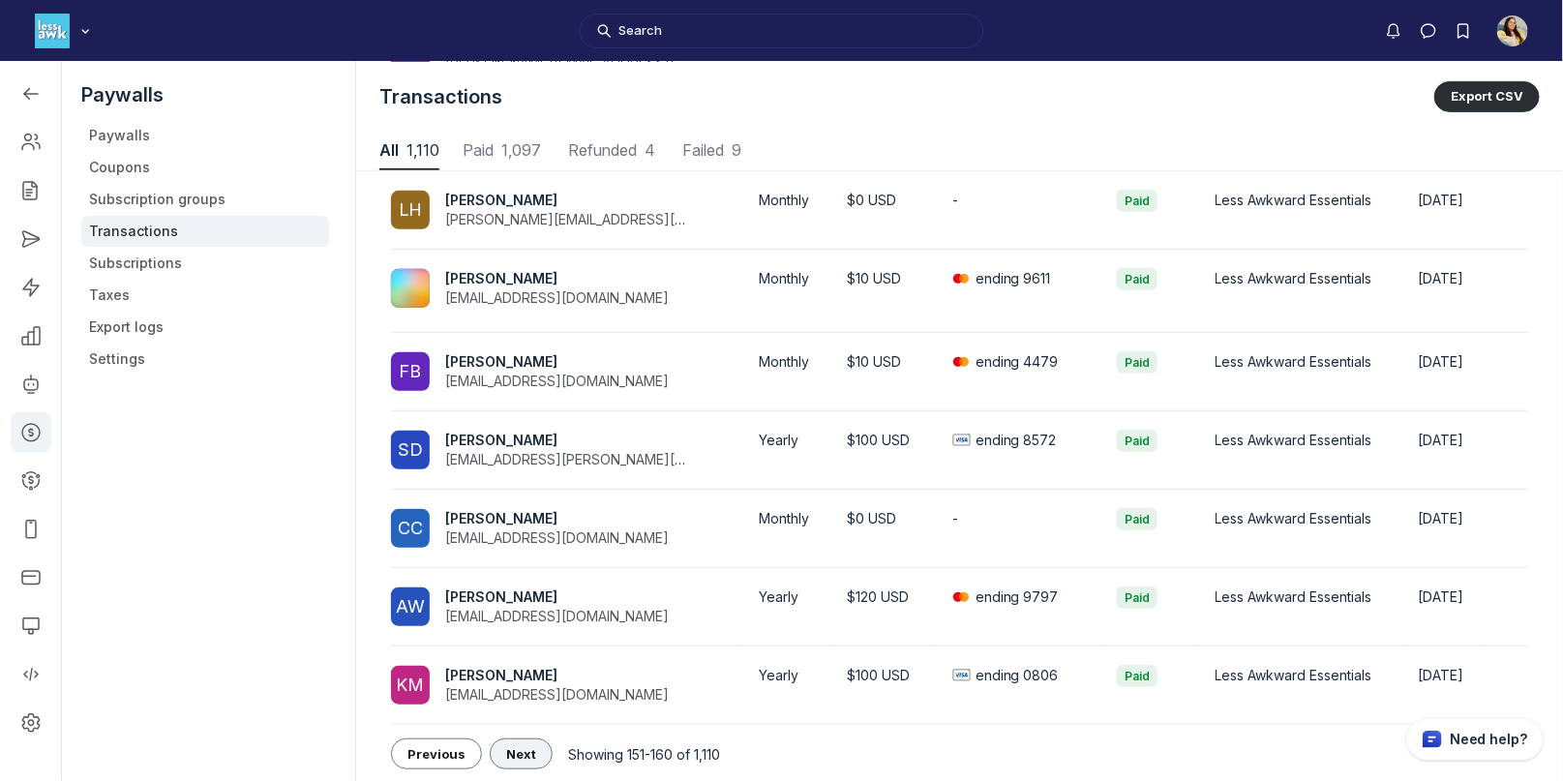
click at [528, 752] on span "Next" at bounding box center [521, 753] width 30 height 15
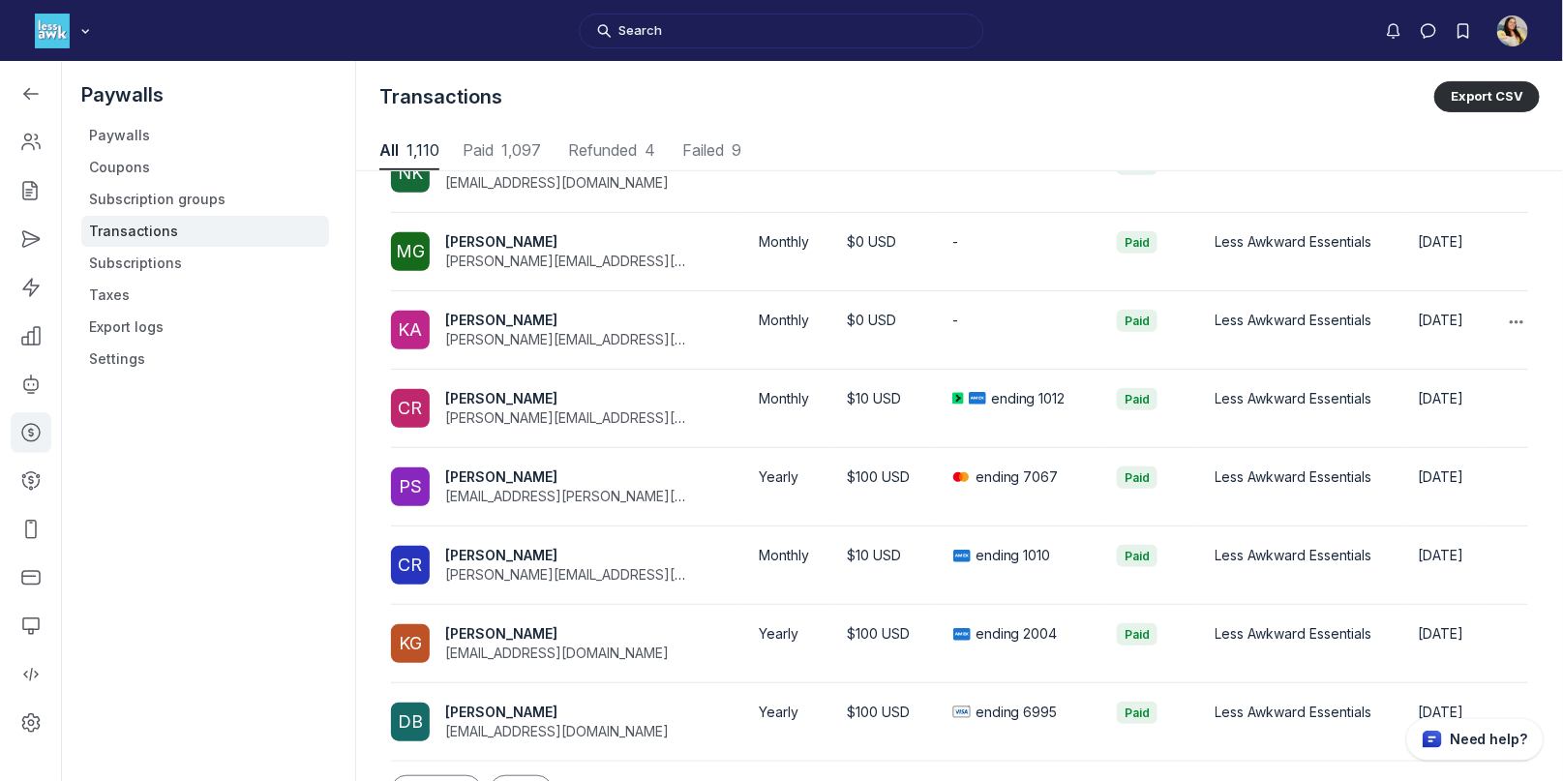
scroll to position [376, 0]
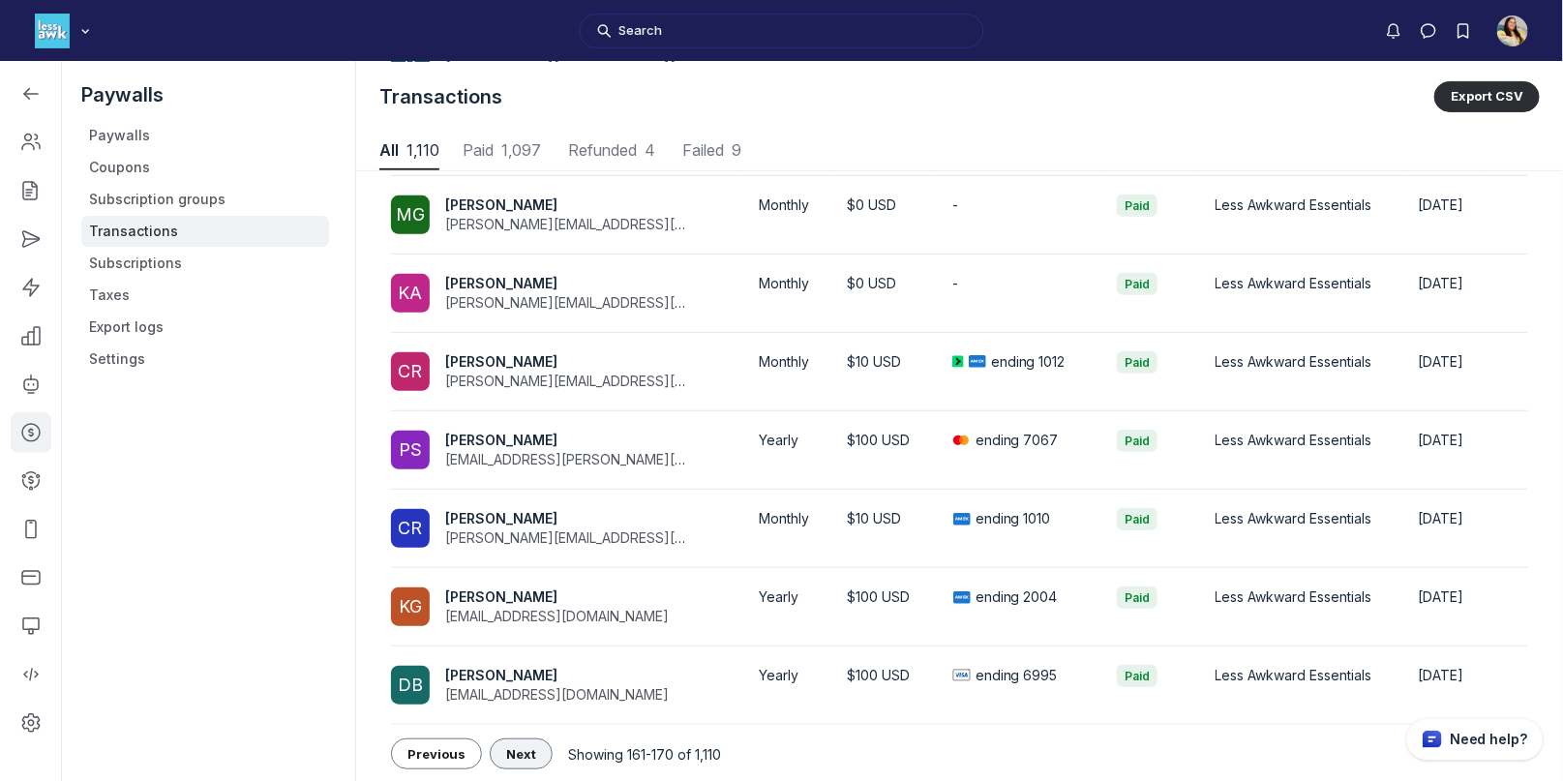
click at [511, 750] on span "Next" at bounding box center [521, 753] width 30 height 15
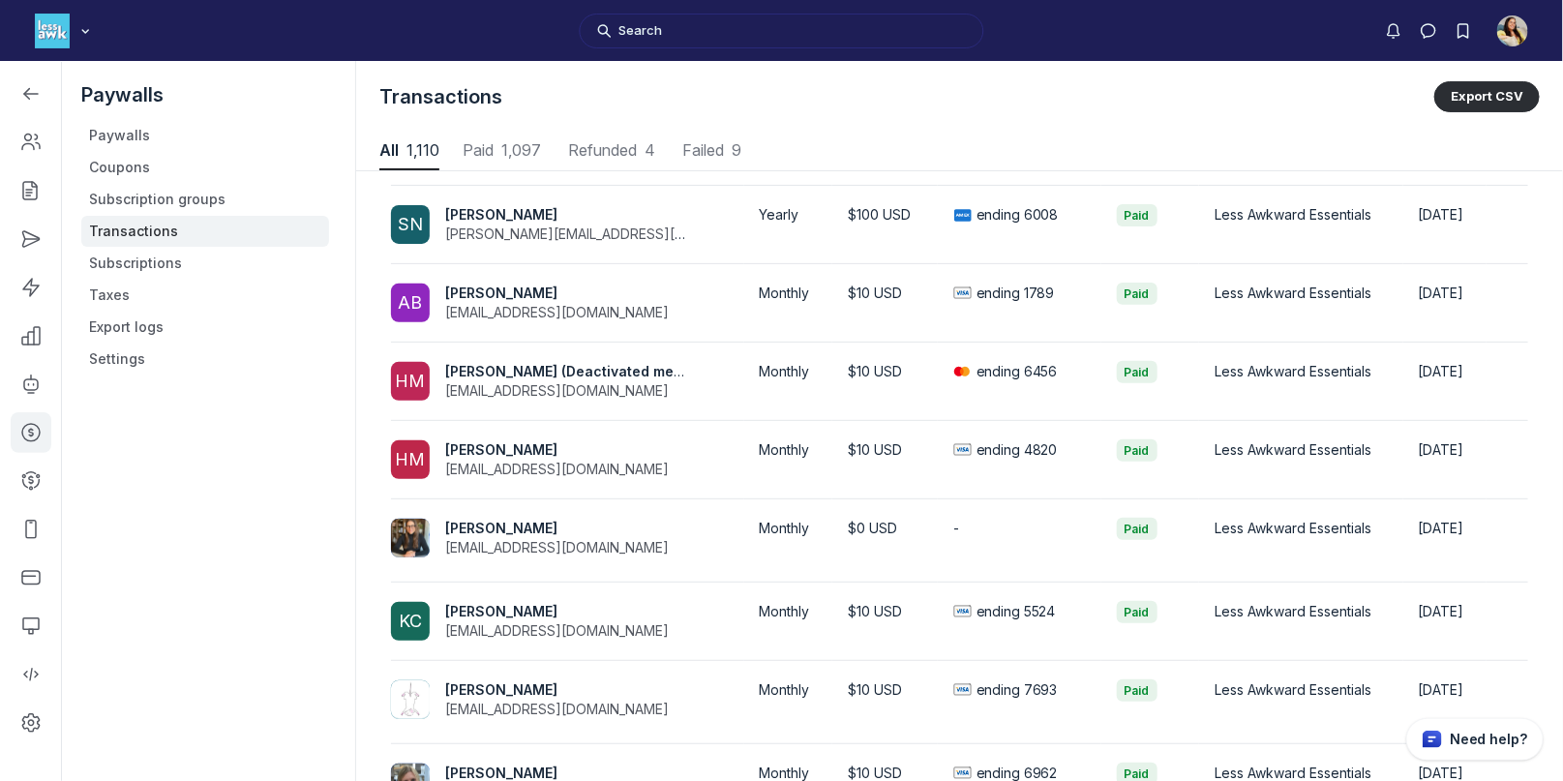
scroll to position [390, 0]
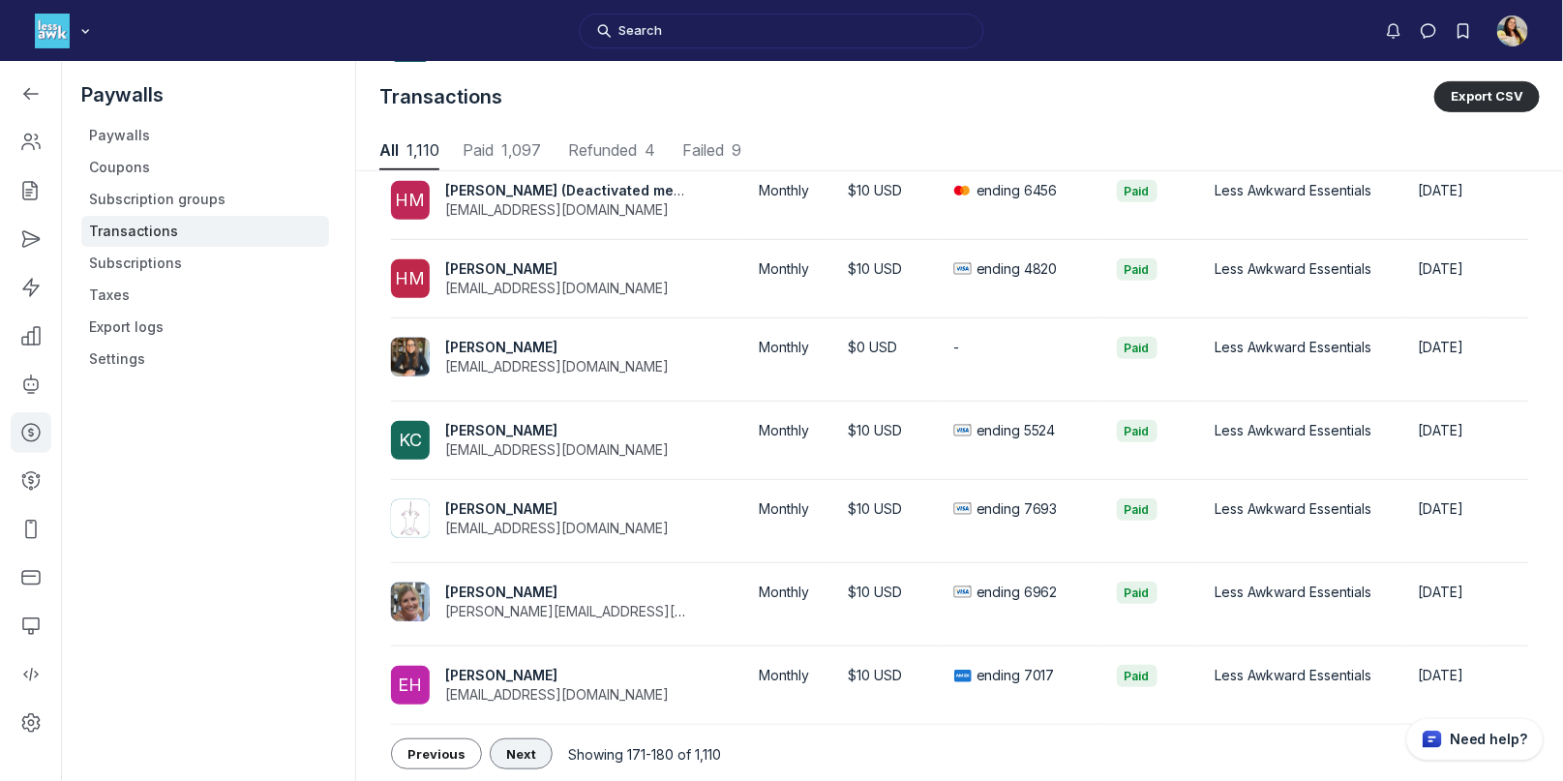
click at [528, 747] on span "Next" at bounding box center [521, 753] width 30 height 15
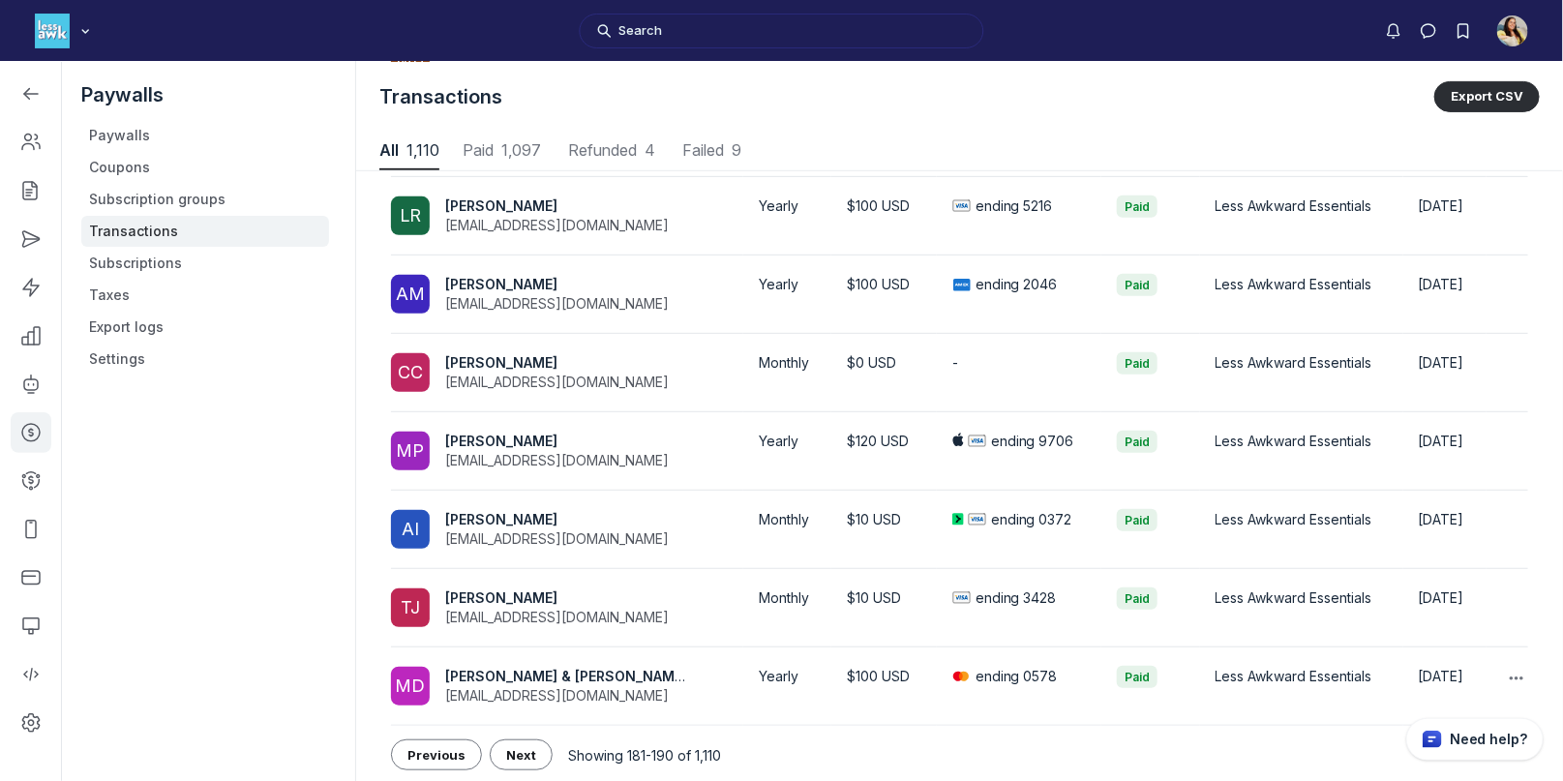
scroll to position [376, 0]
click at [514, 760] on button "Next" at bounding box center [521, 754] width 63 height 31
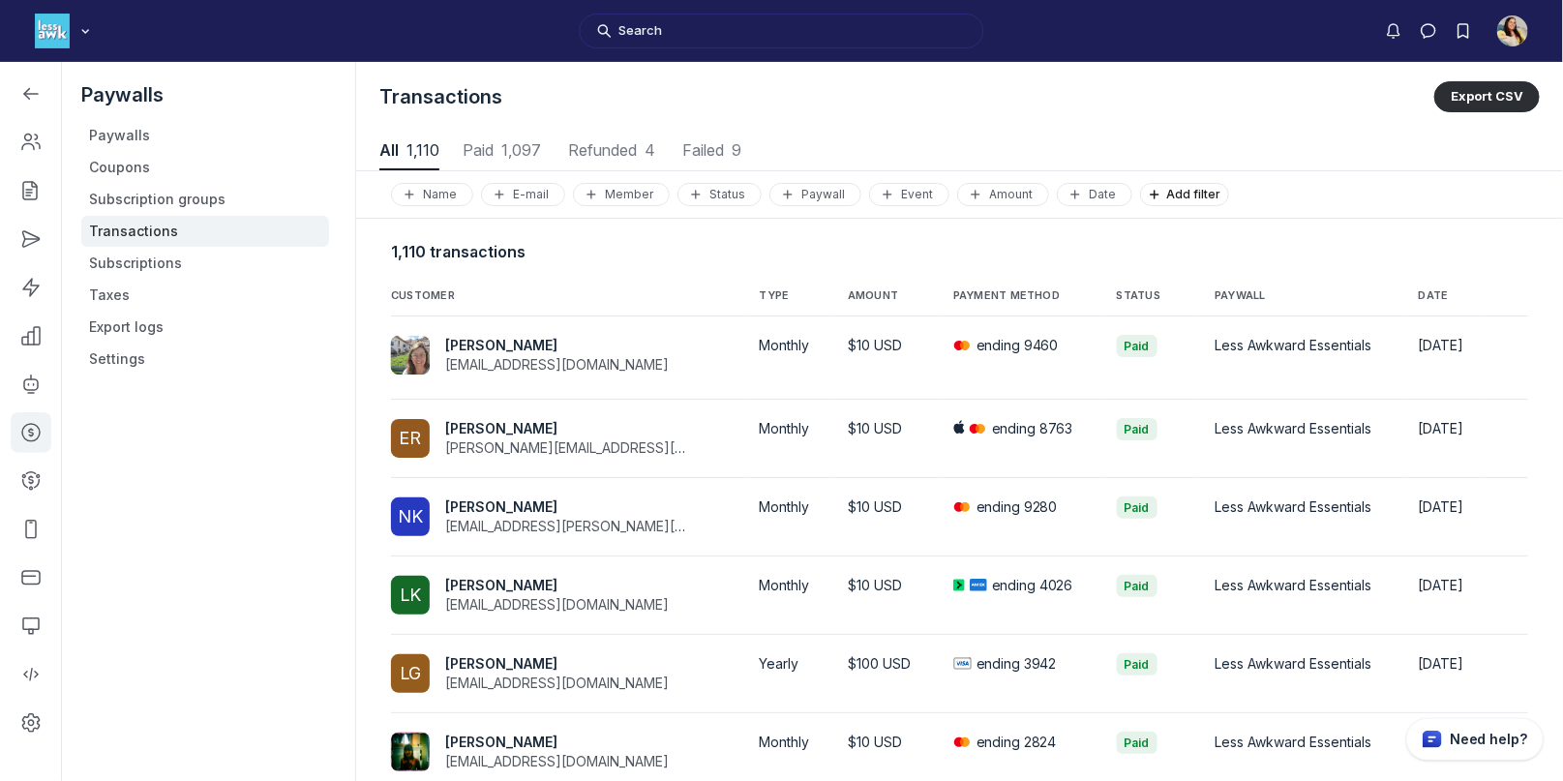
scroll to position [2619, 7711]
click at [11, 131] on link "Left Sidebar" at bounding box center [31, 142] width 41 height 41
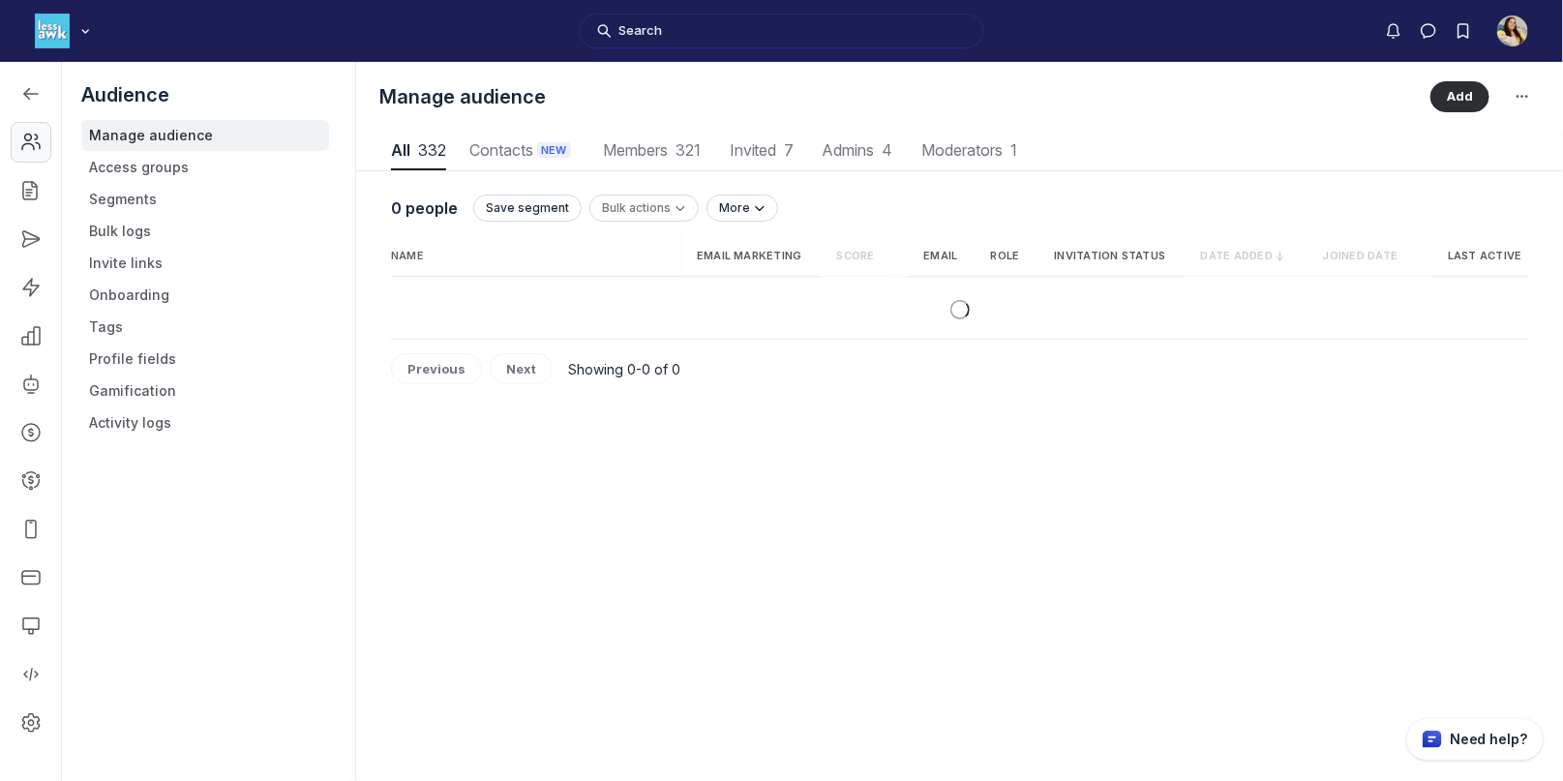
scroll to position [2615, 7572]
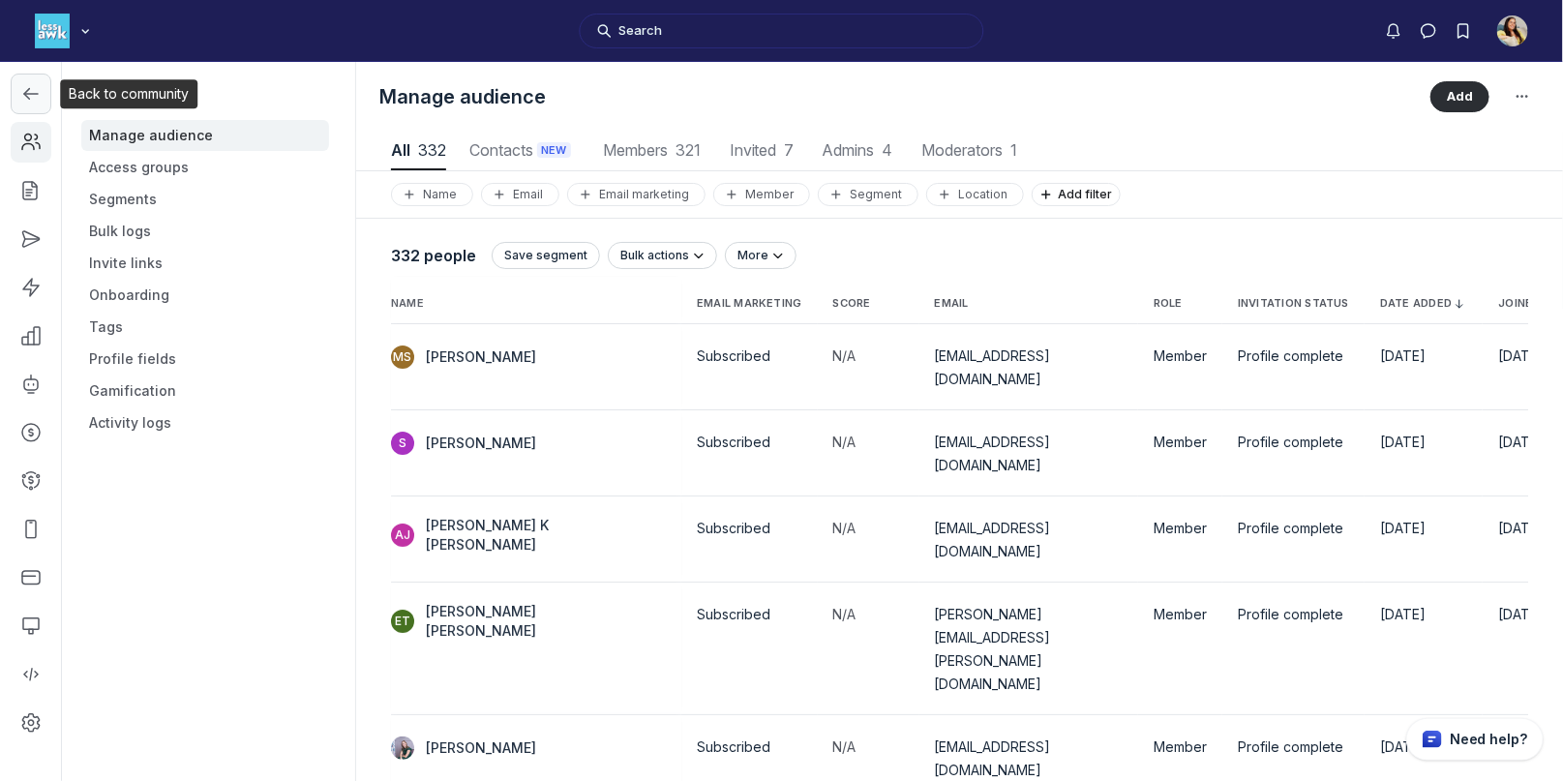
click at [24, 109] on link "Left Sidebar" at bounding box center [31, 94] width 41 height 41
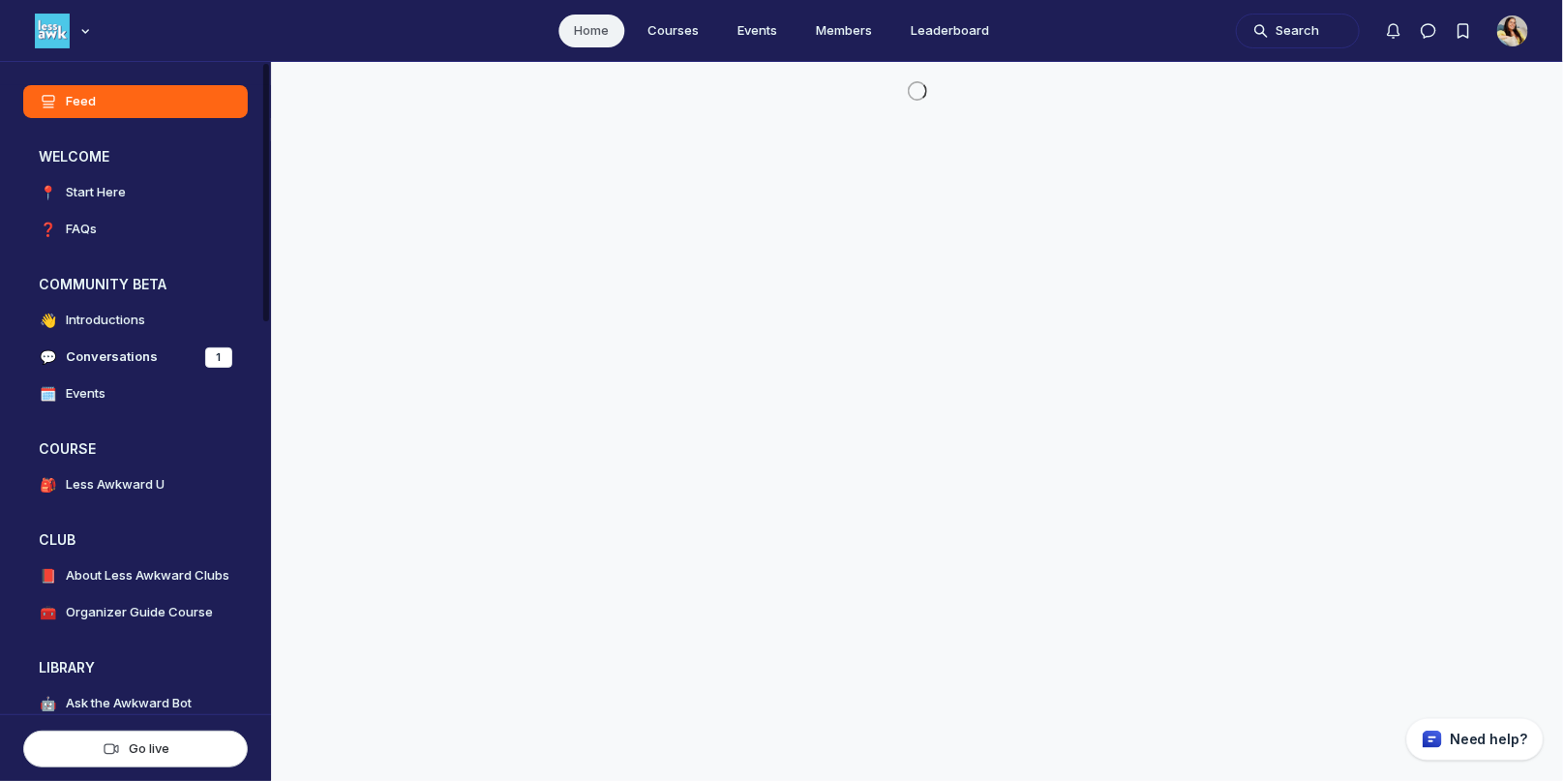
scroll to position [5381, 3707]
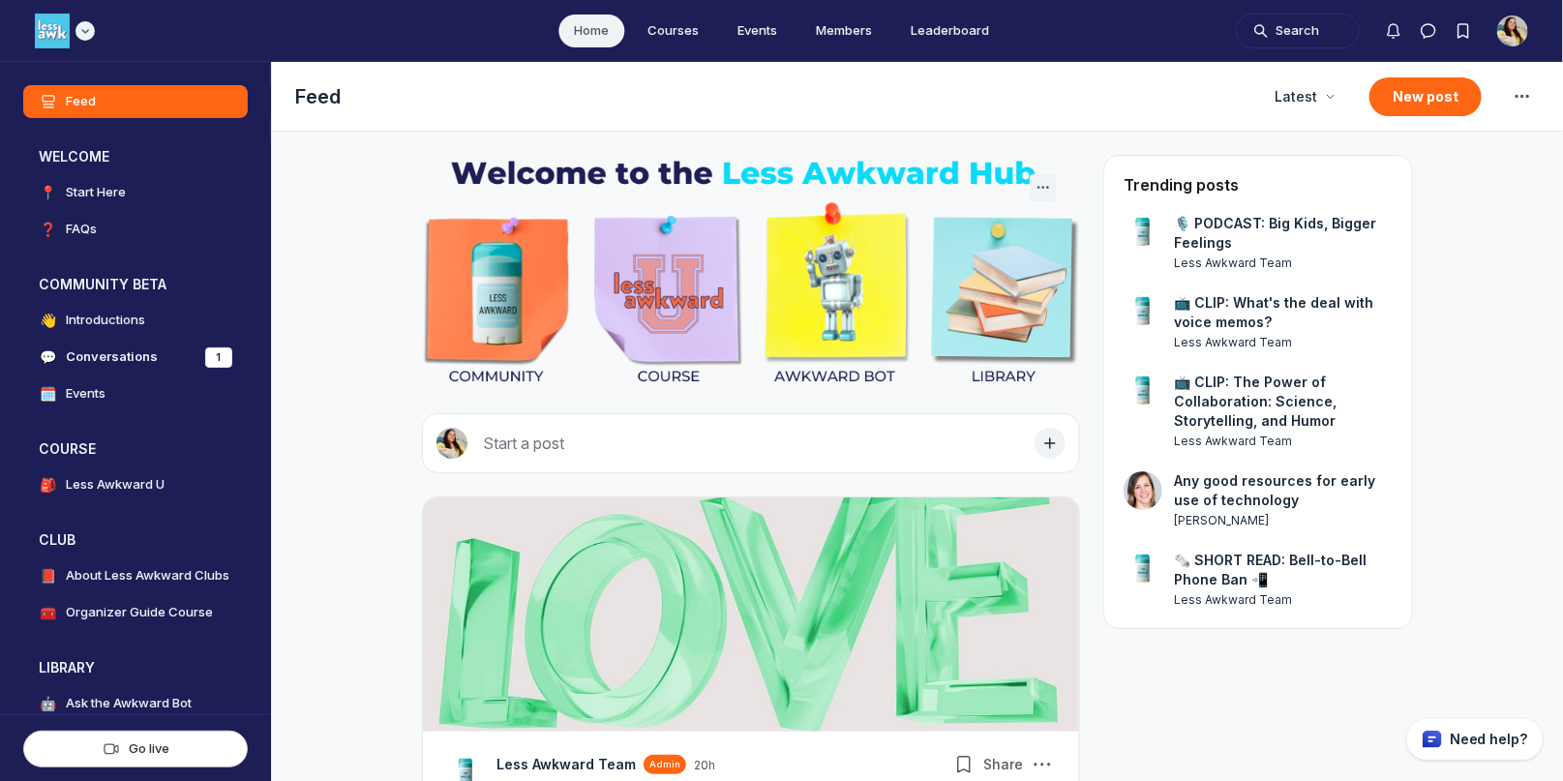
click at [90, 36] on icon "Main navigation bar" at bounding box center [84, 31] width 19 height 12
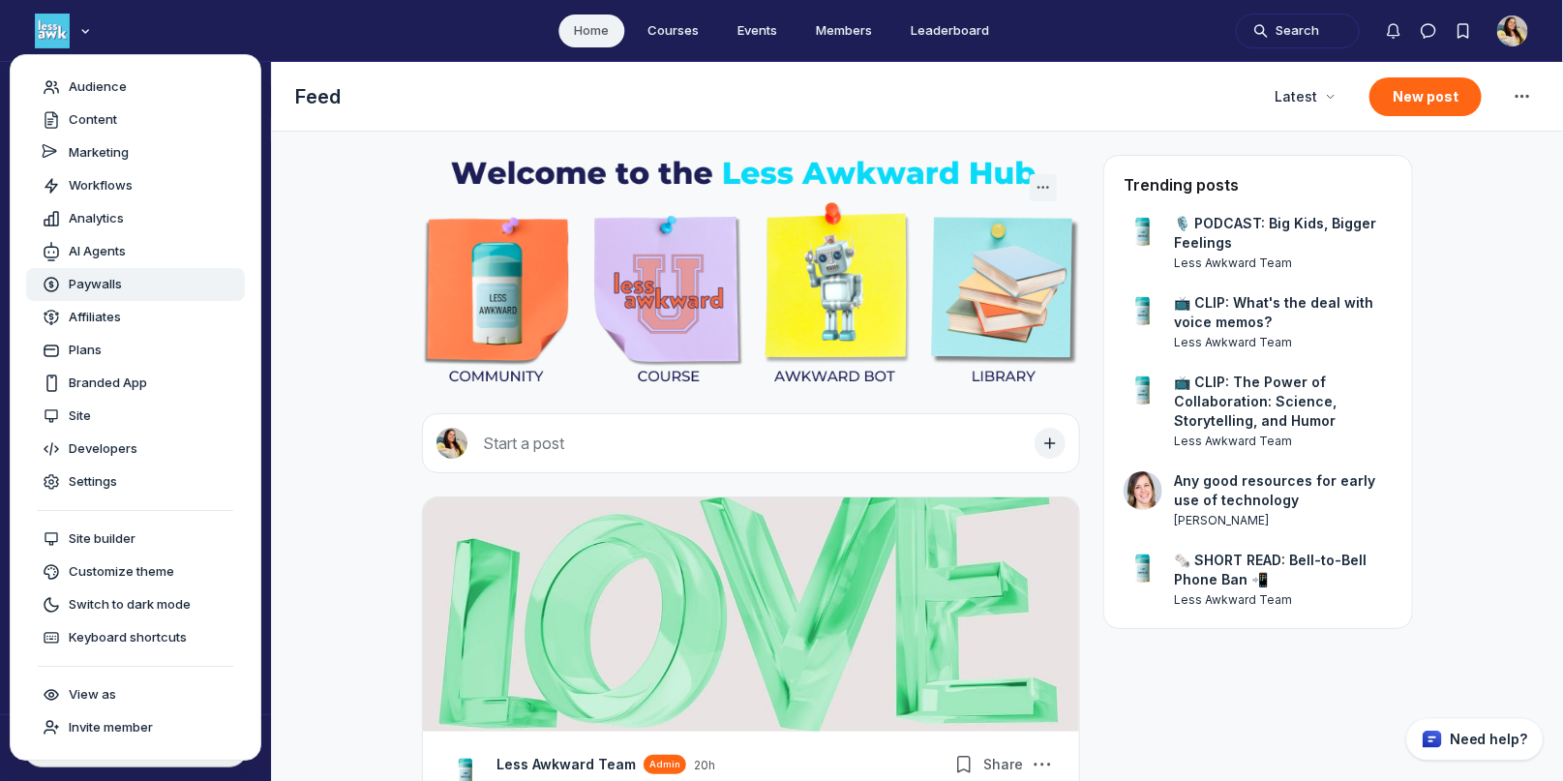
click at [114, 282] on span "Paywalls" at bounding box center [95, 284] width 53 height 19
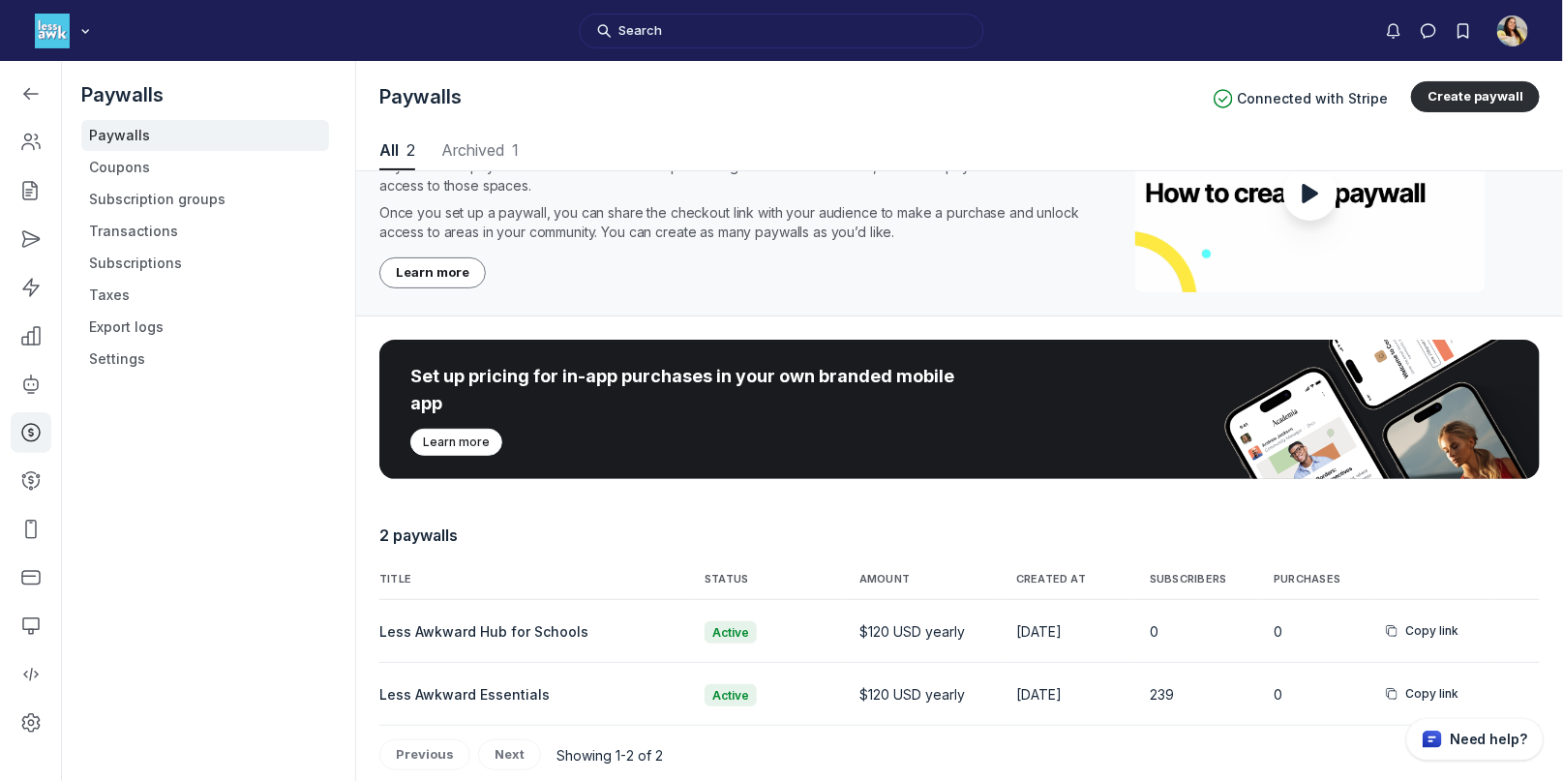
scroll to position [149, 0]
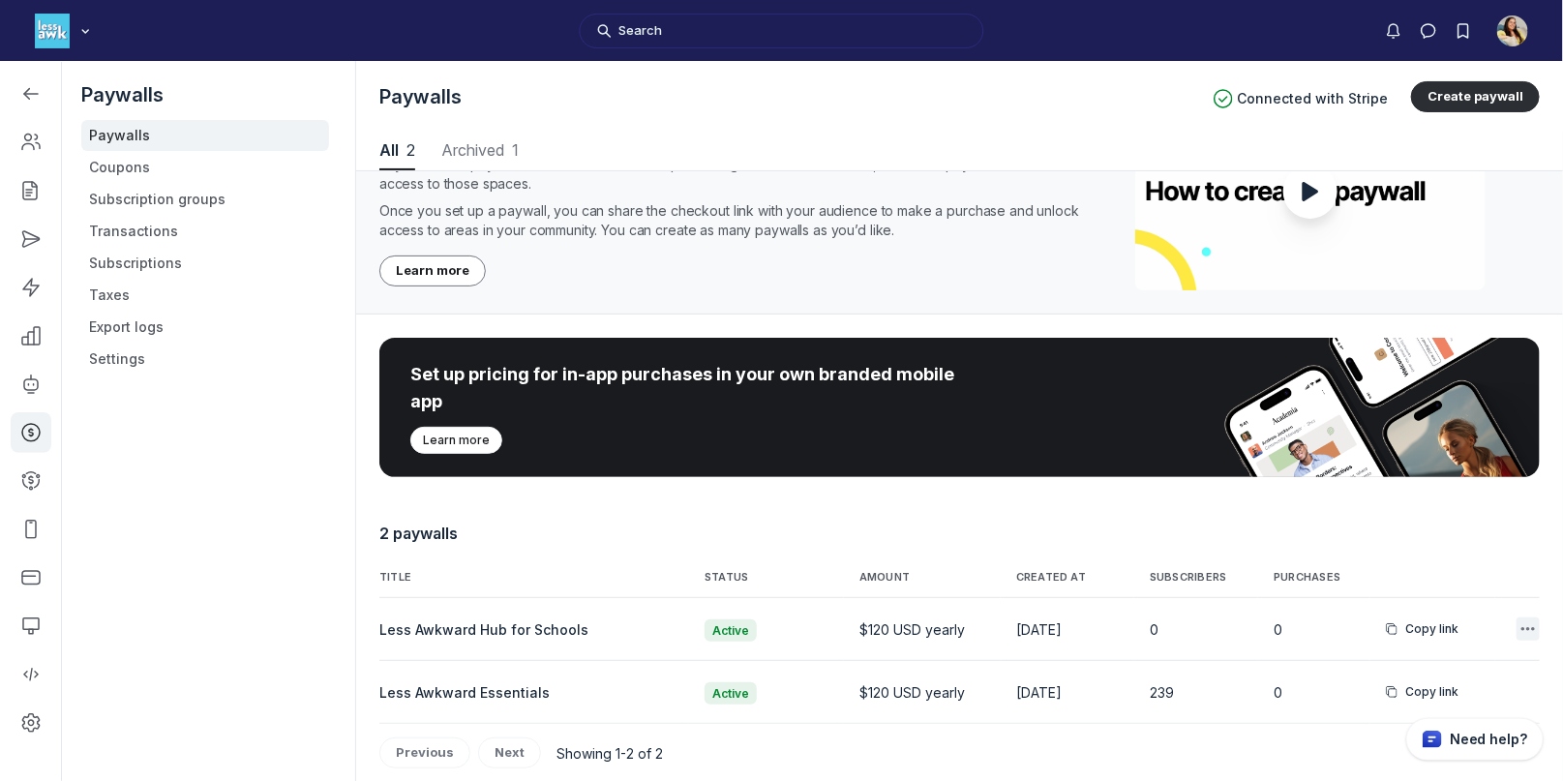
click at [1522, 625] on icon "button" at bounding box center [1528, 628] width 19 height 19
click at [1348, 476] on button "Edit" at bounding box center [1432, 482] width 184 height 33
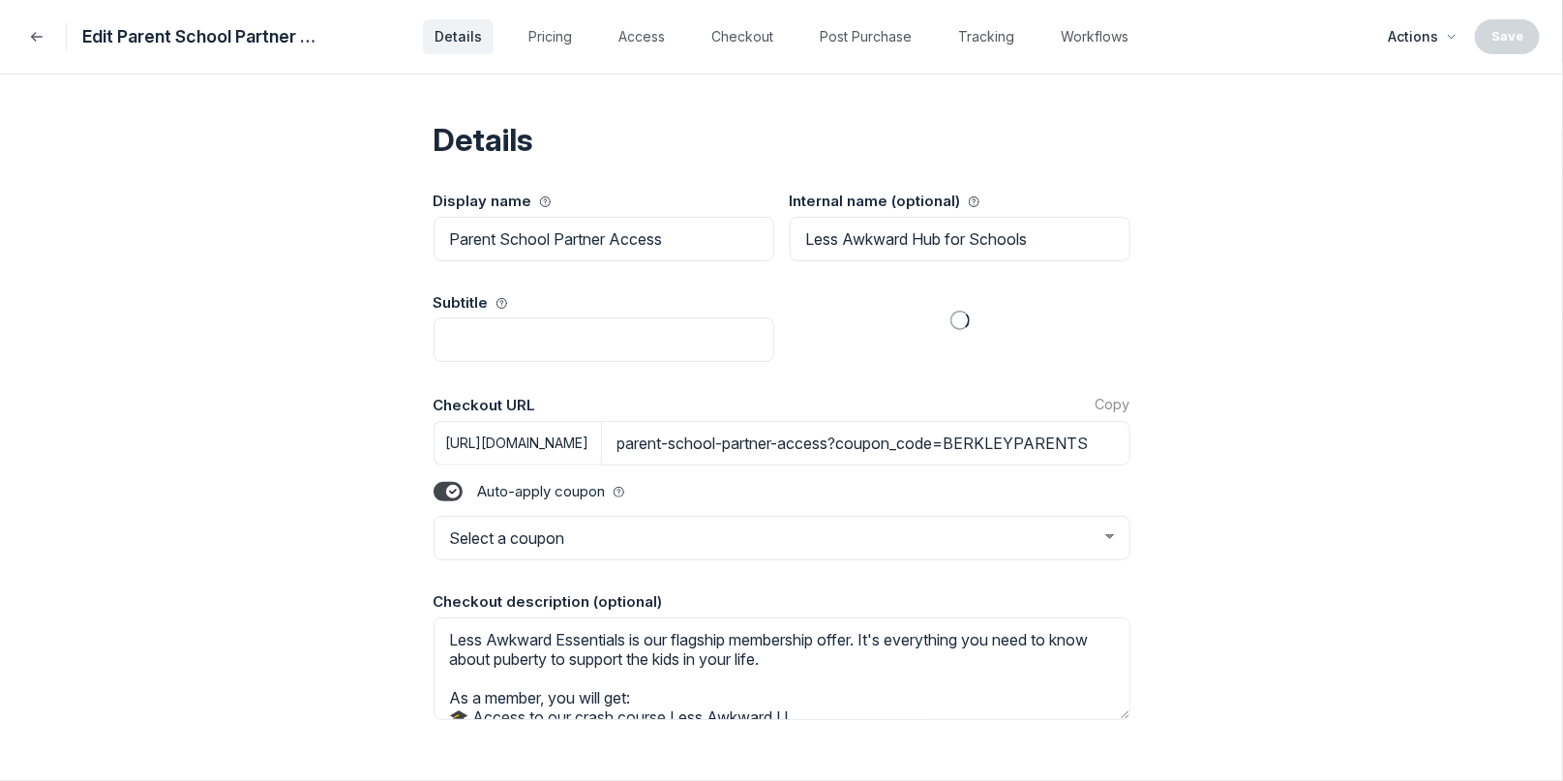
select select "1"
select select "BERKLEYPARENTS"
click at [601, 637] on textarea "Less Awkward Essentials is our flagship membership offer. It's everything you n…" at bounding box center [782, 669] width 697 height 103
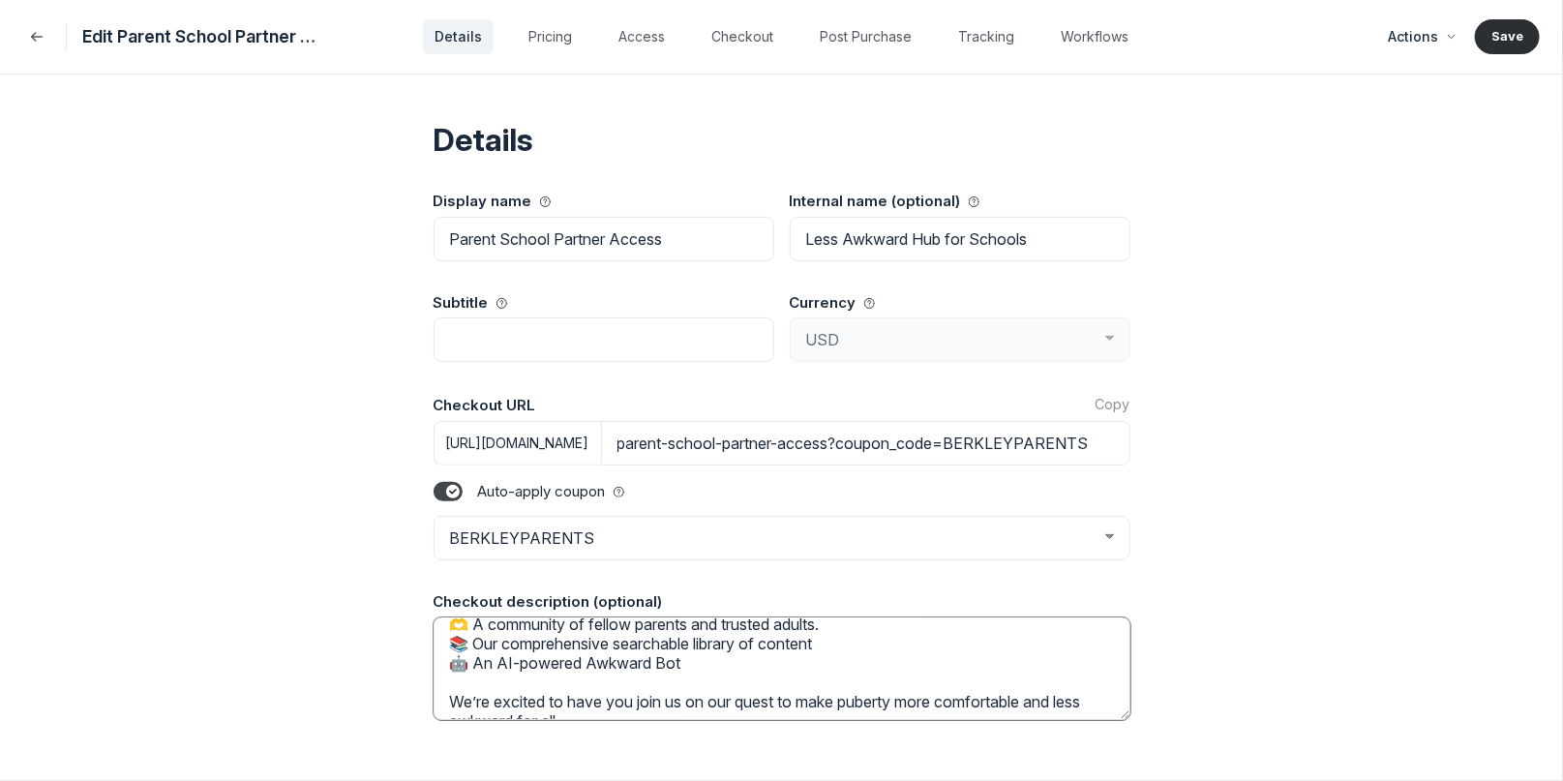
scroll to position [174, 0]
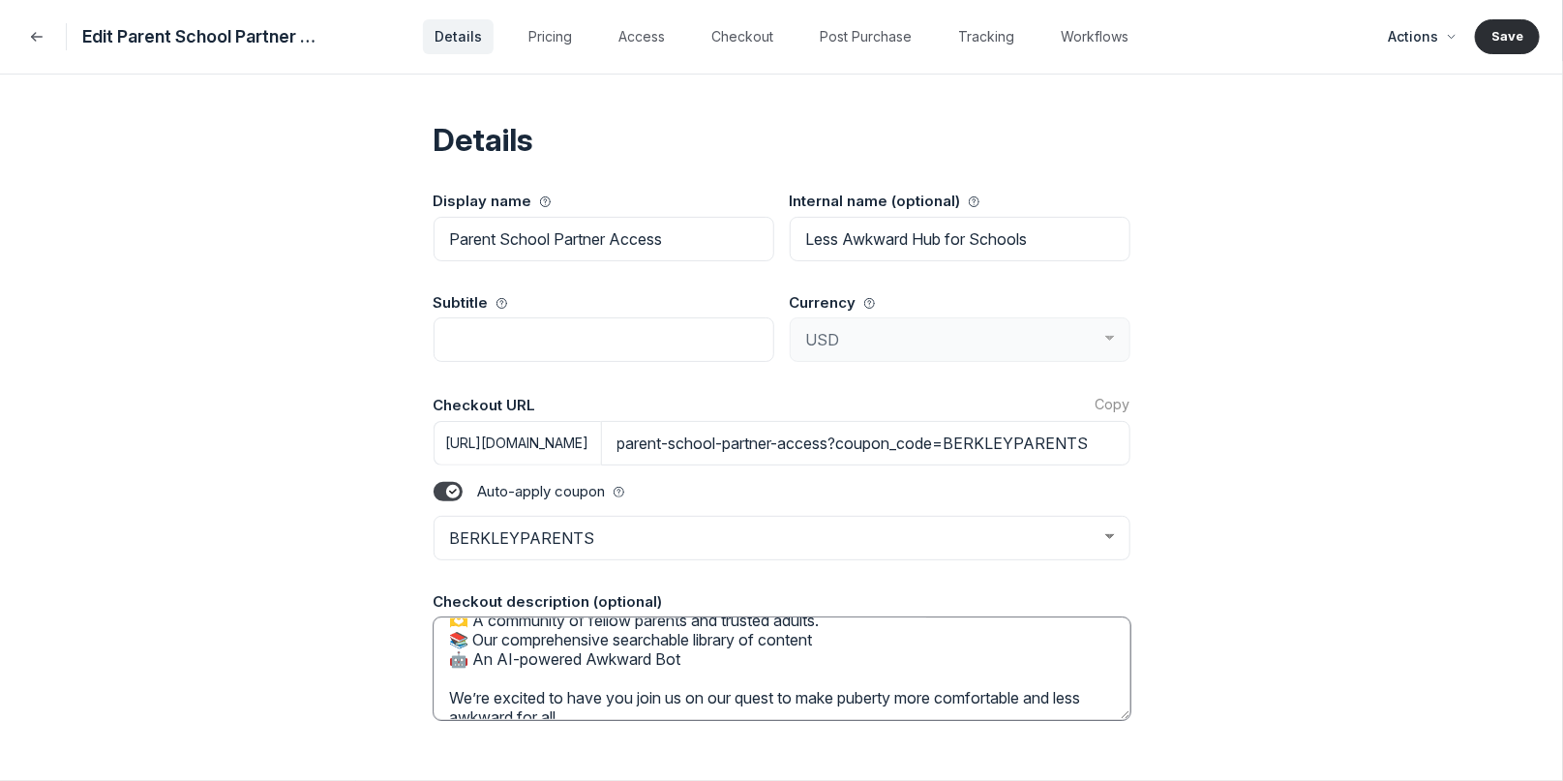
click at [686, 637] on textarea "Less Awkward Hub is our flagship membership offer. It's everything you need to …" at bounding box center [782, 669] width 697 height 103
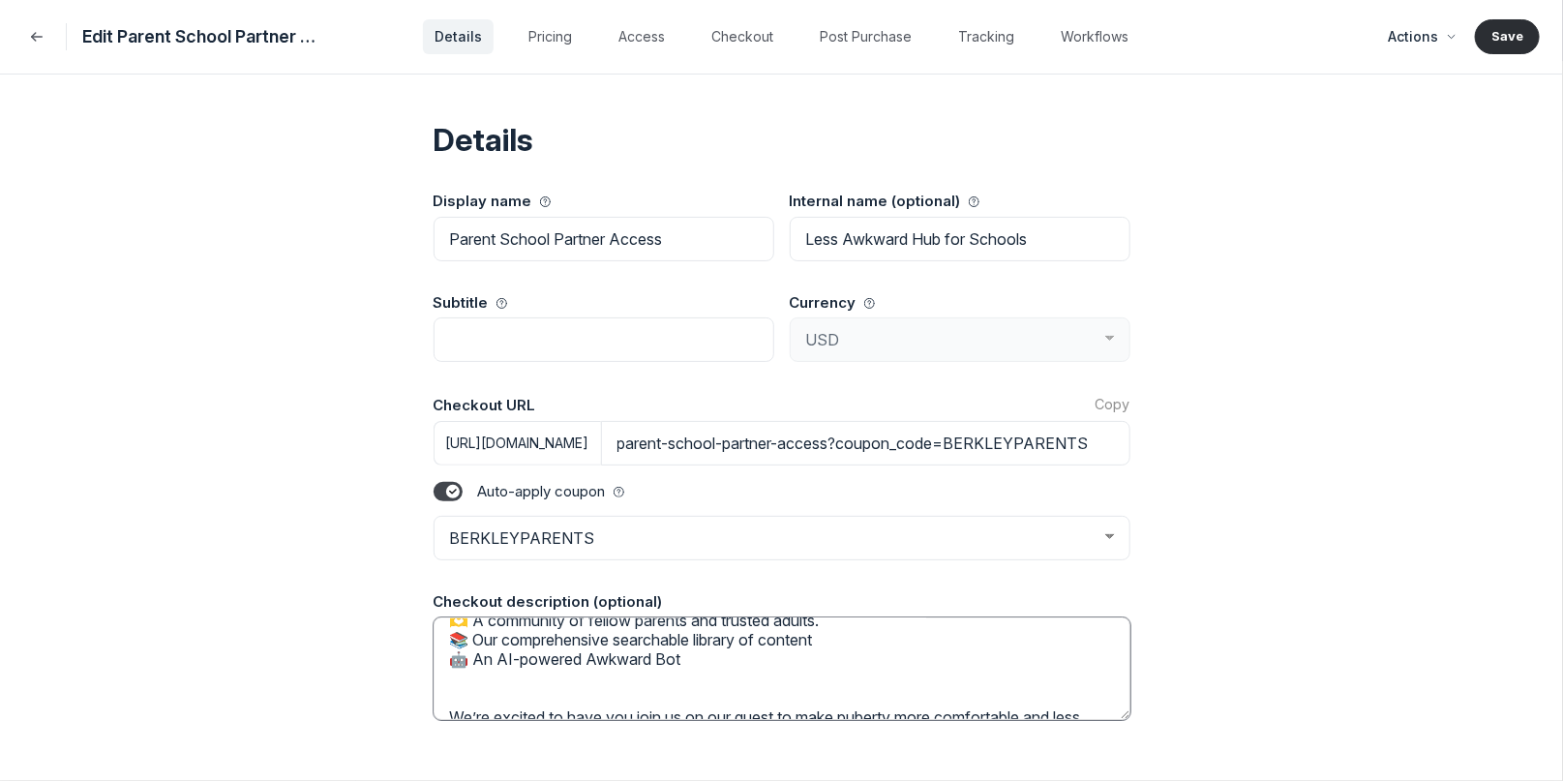
type textarea "Less Awkward Hub is our flagship membership offer. It's everything you need to …"
click at [803, 130] on h2 "Details" at bounding box center [782, 140] width 697 height 39
drag, startPoint x: 660, startPoint y: 245, endPoint x: 654, endPoint y: 217, distance: 28.7
click at [654, 217] on input "Parent School Partner Access" at bounding box center [604, 239] width 341 height 45
click at [685, 238] on input "Parent School Partner Access" at bounding box center [604, 239] width 341 height 45
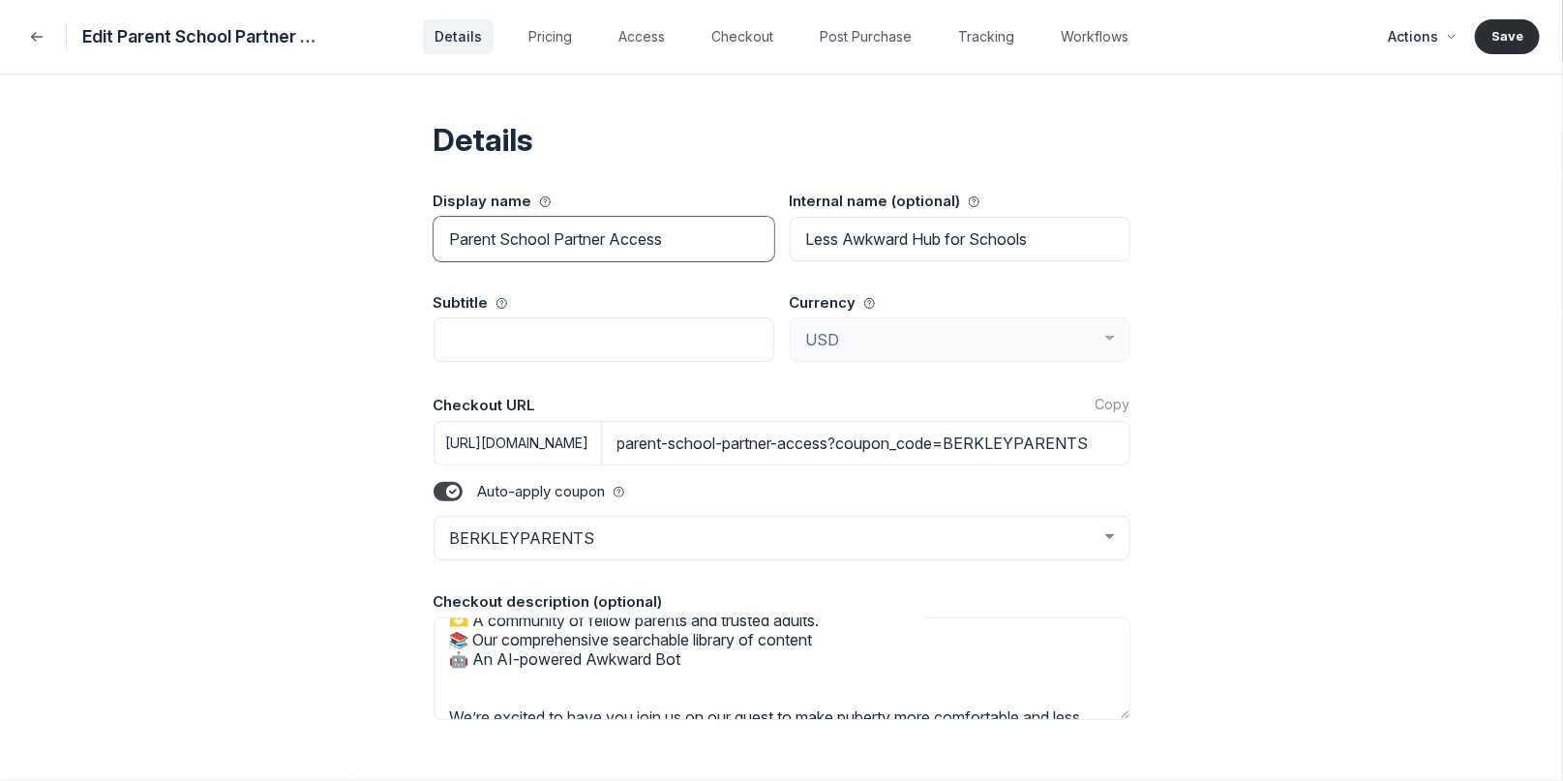
drag, startPoint x: 685, startPoint y: 238, endPoint x: 666, endPoint y: 197, distance: 45.0
click at [666, 197] on div "Display name Parent School Partner Access" at bounding box center [604, 226] width 341 height 71
paste input "tner School Parent"
type input "Partner School Parent Access"
type input "partner-school-parent-access?coupon_code=BERKLEYPARENTS"
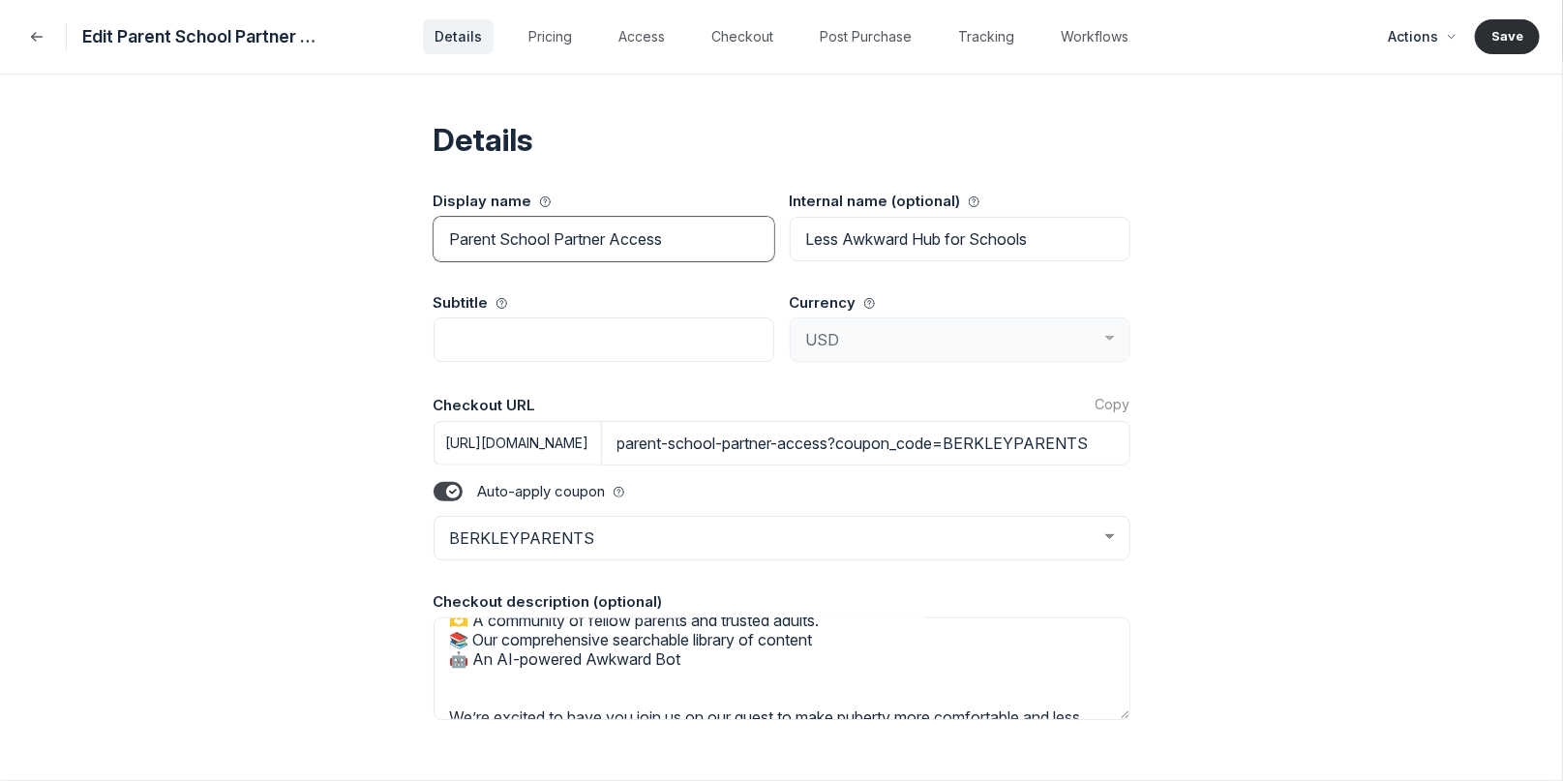
select select "BERKLEYPARENTS"
type input "Partner School Parent Access"
click at [1504, 32] on button "Save" at bounding box center [1507, 36] width 65 height 35
click at [33, 43] on icon "Back" at bounding box center [36, 36] width 19 height 19
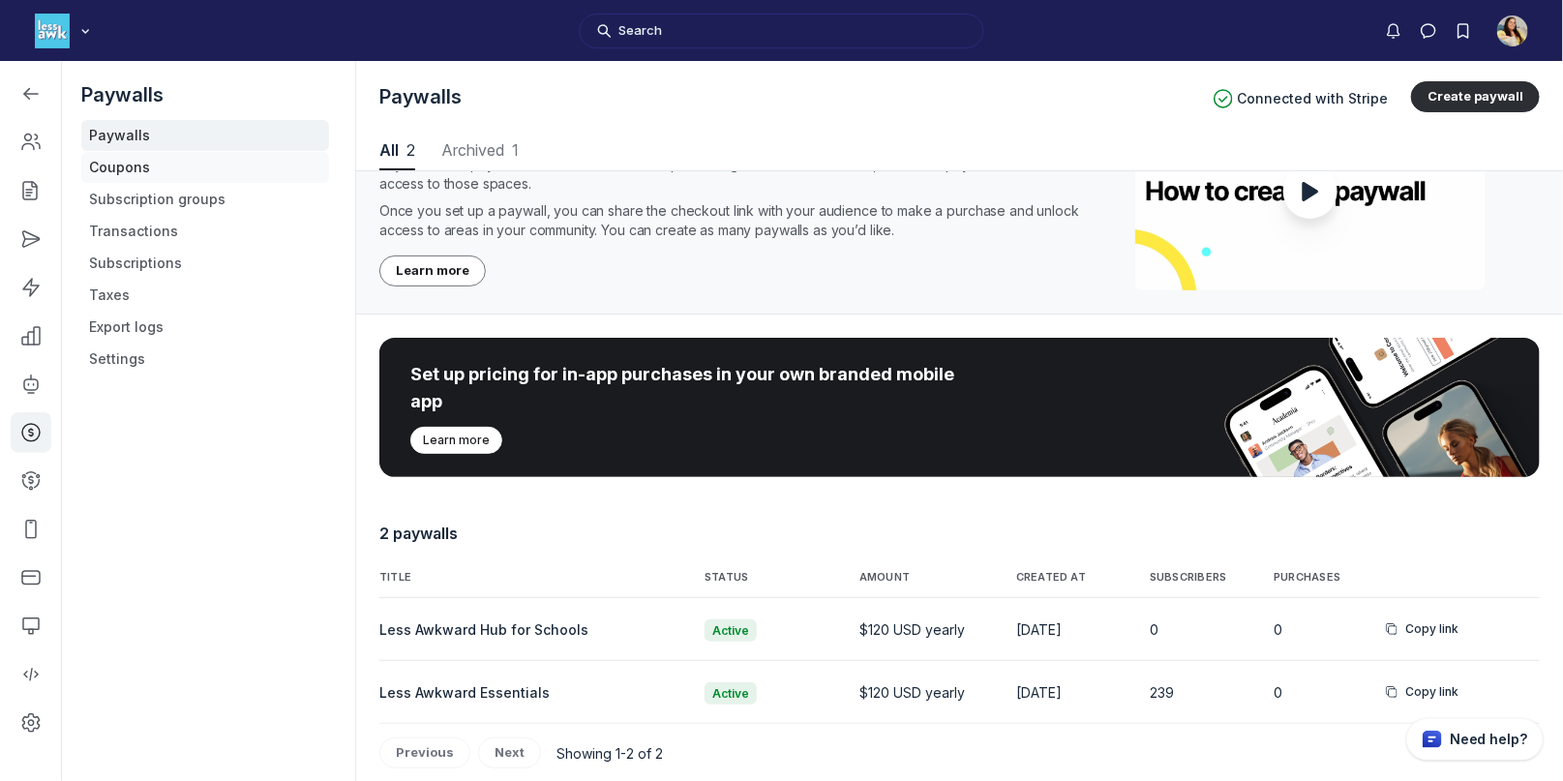
click at [137, 166] on link "Coupons" at bounding box center [205, 167] width 248 height 31
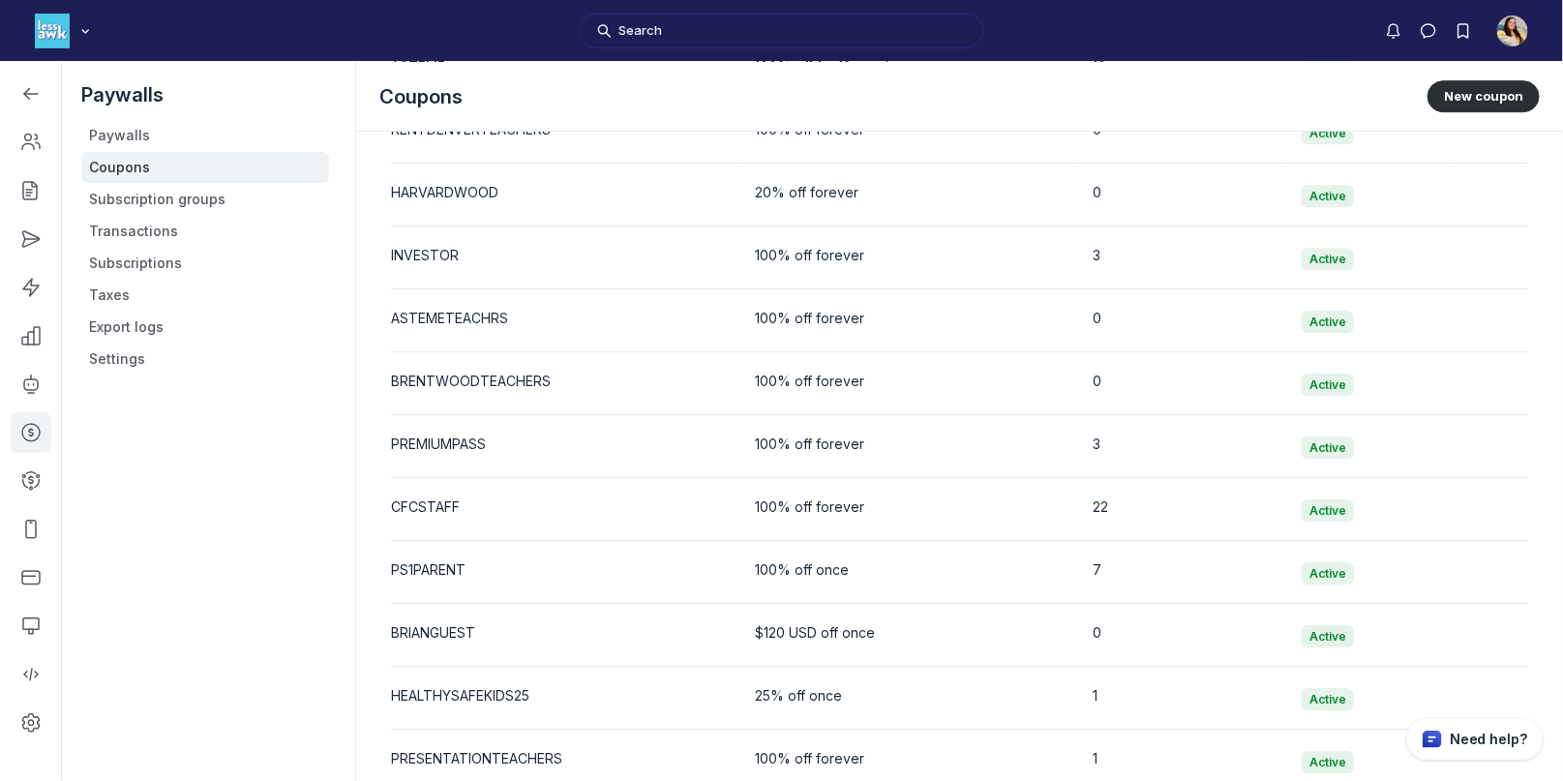
scroll to position [3968, 0]
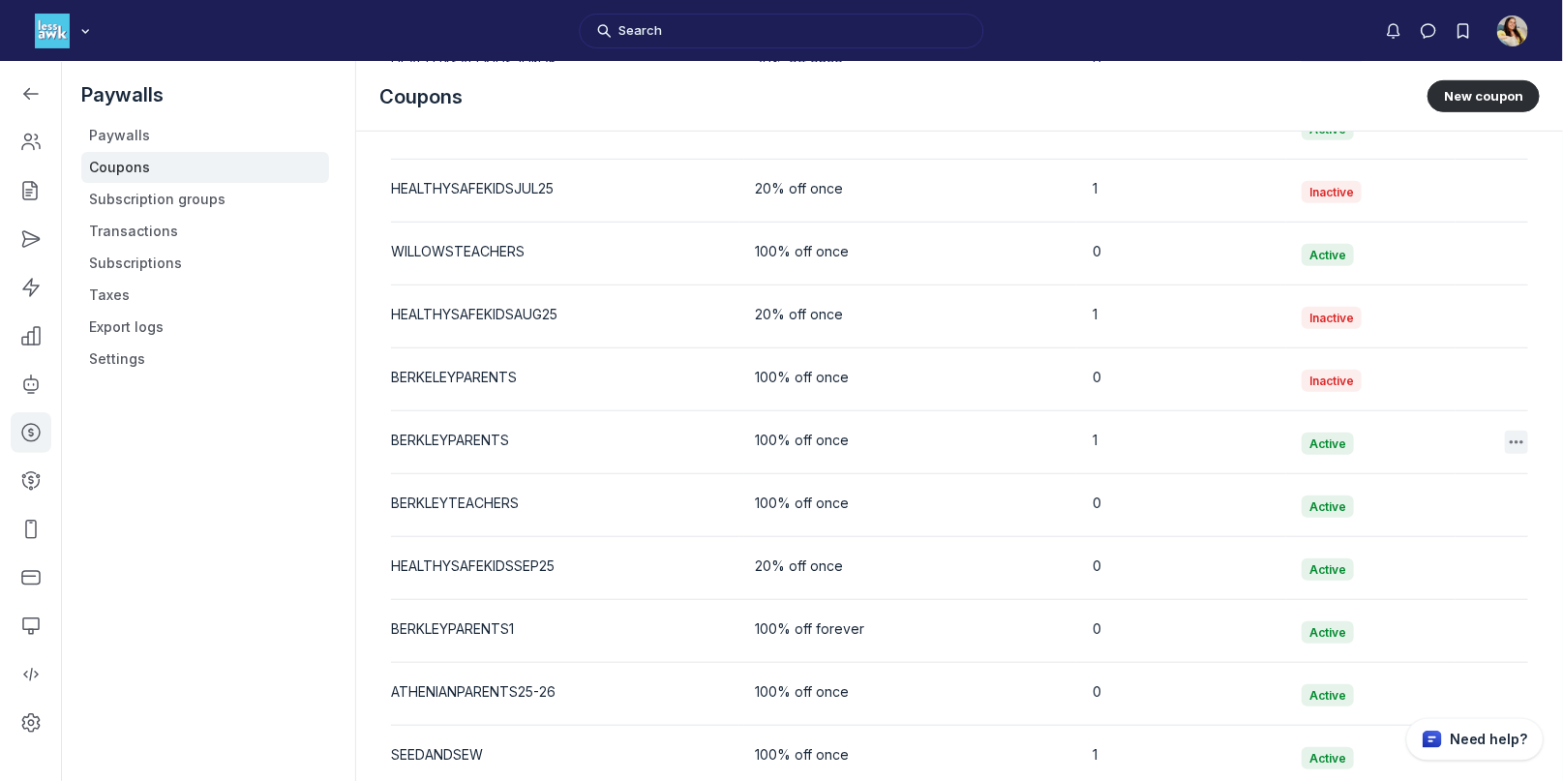
click at [1510, 440] on use "button" at bounding box center [1517, 442] width 14 height 4
click at [1444, 517] on button "Delete" at bounding box center [1421, 520] width 184 height 33
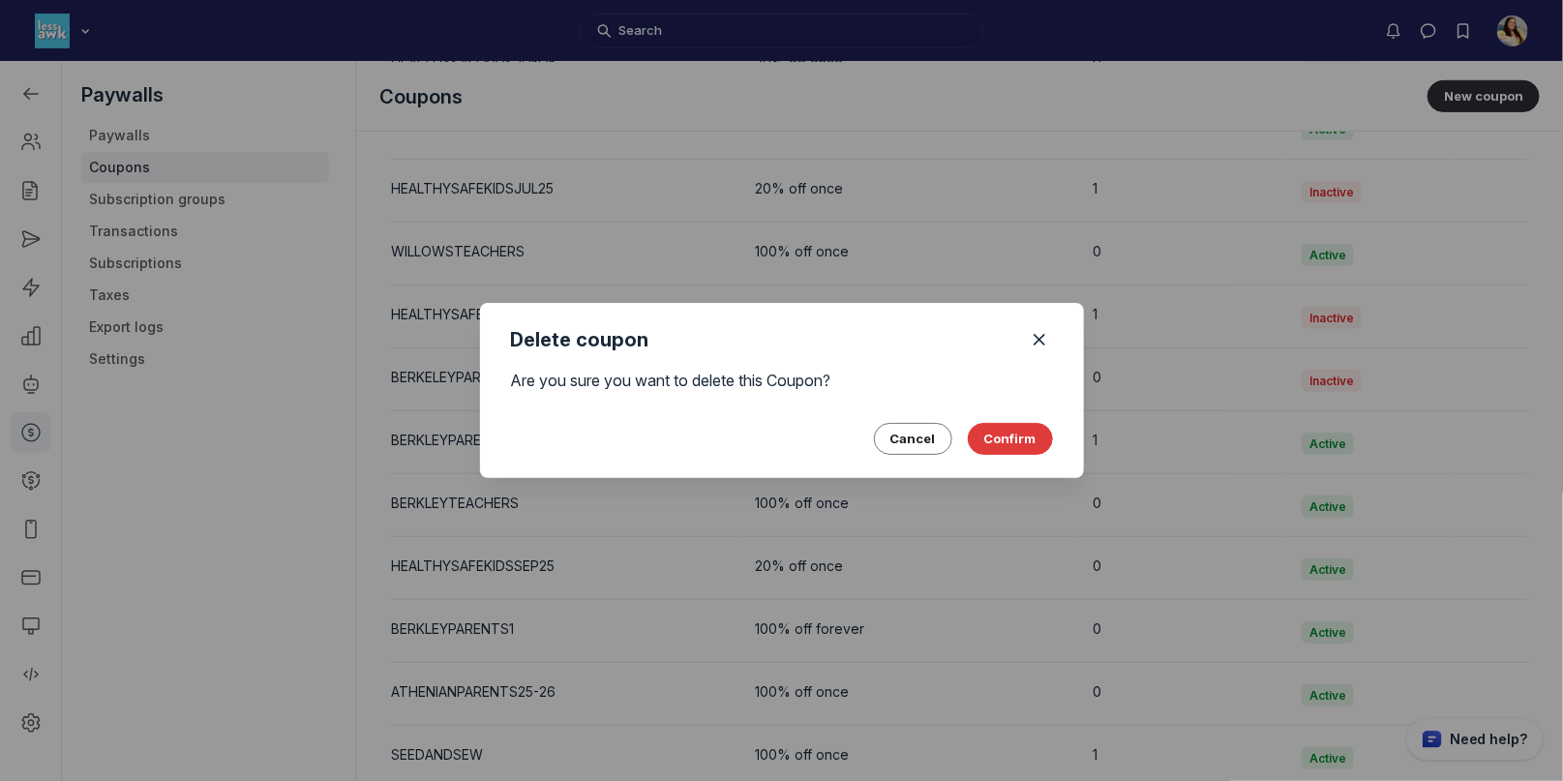
click at [1002, 442] on button "Confirm" at bounding box center [1010, 438] width 85 height 31
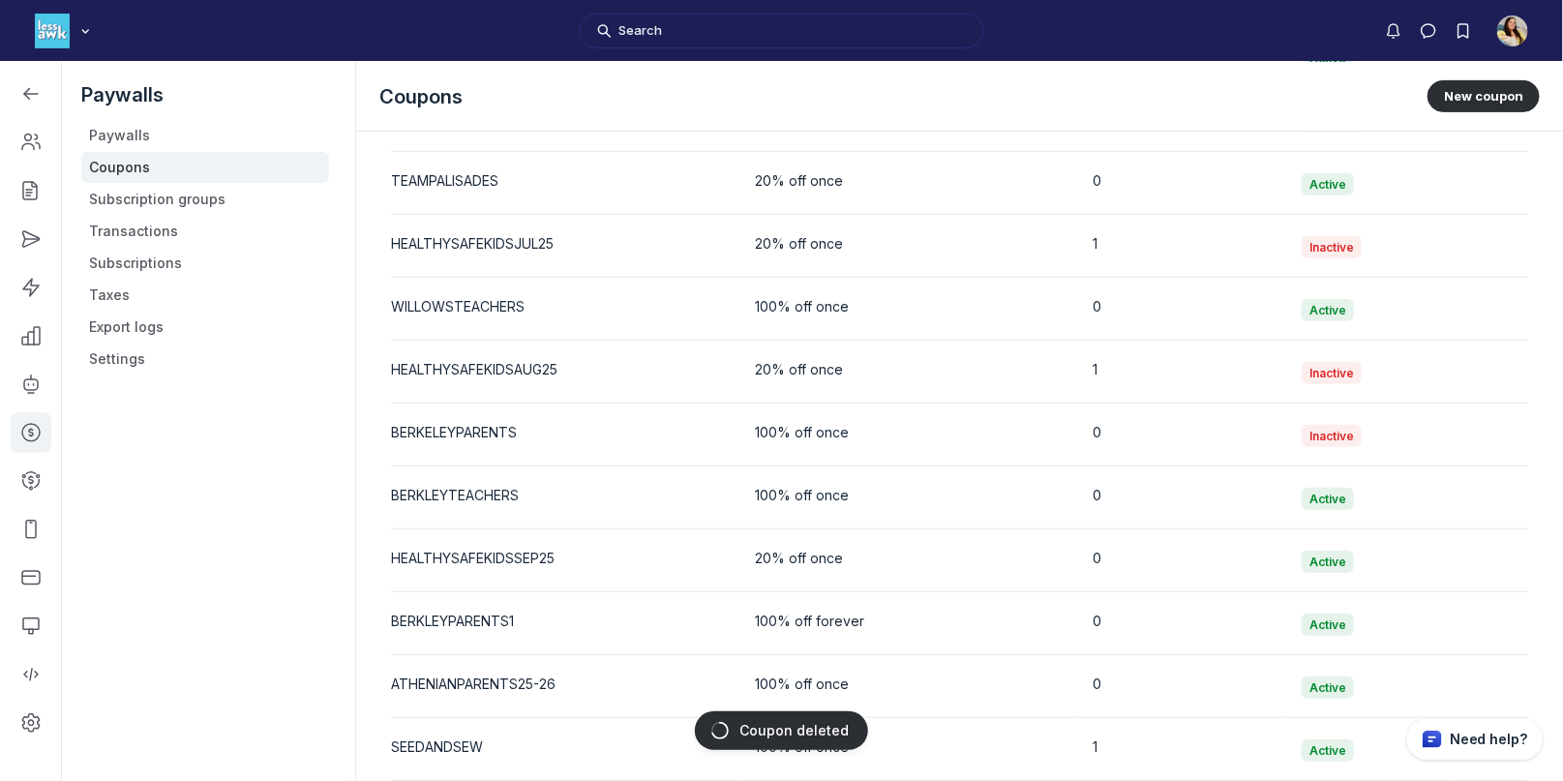
scroll to position [3905, 0]
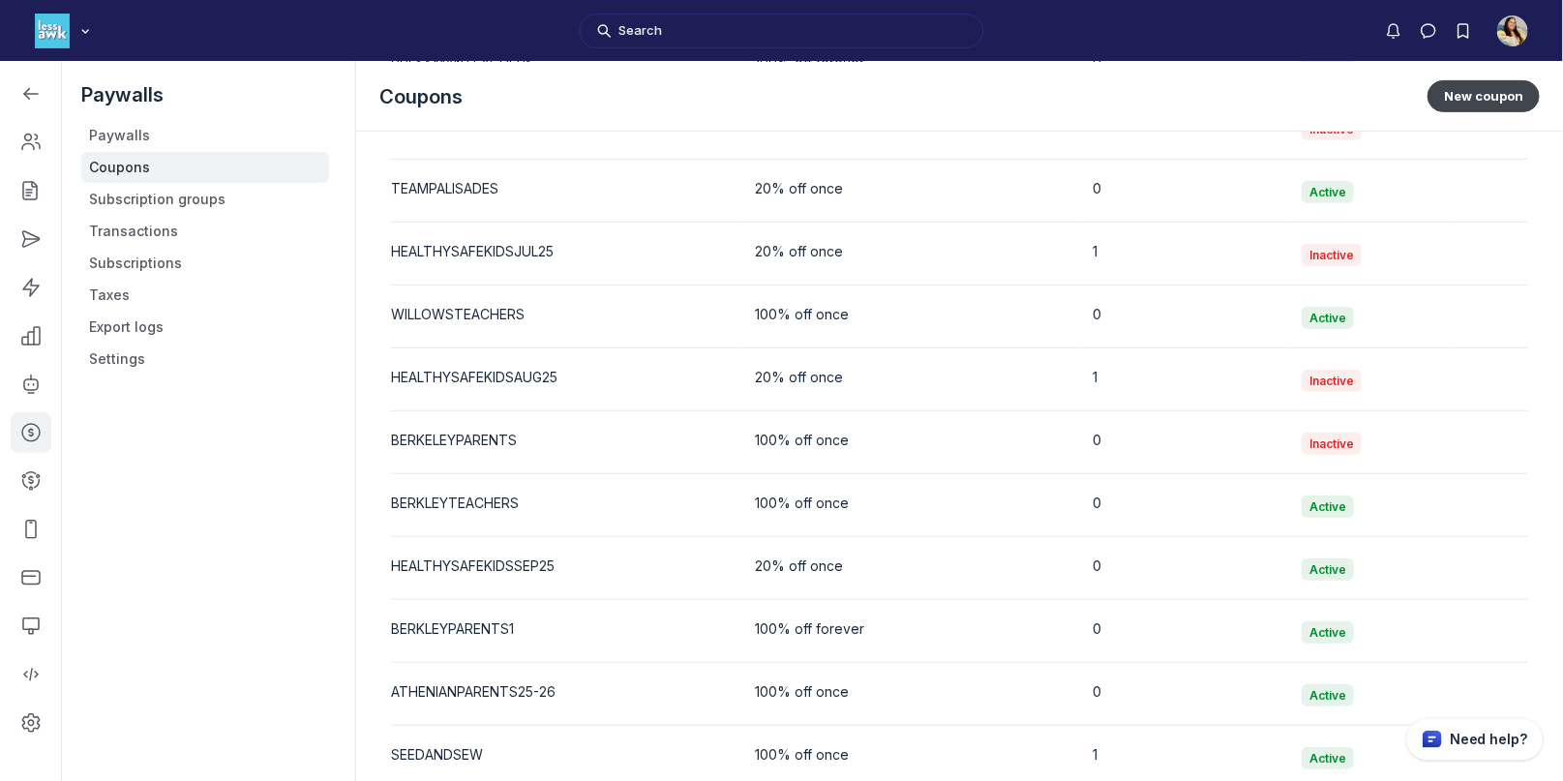
click at [1493, 93] on button "New coupon" at bounding box center [1484, 95] width 112 height 31
select select "1"
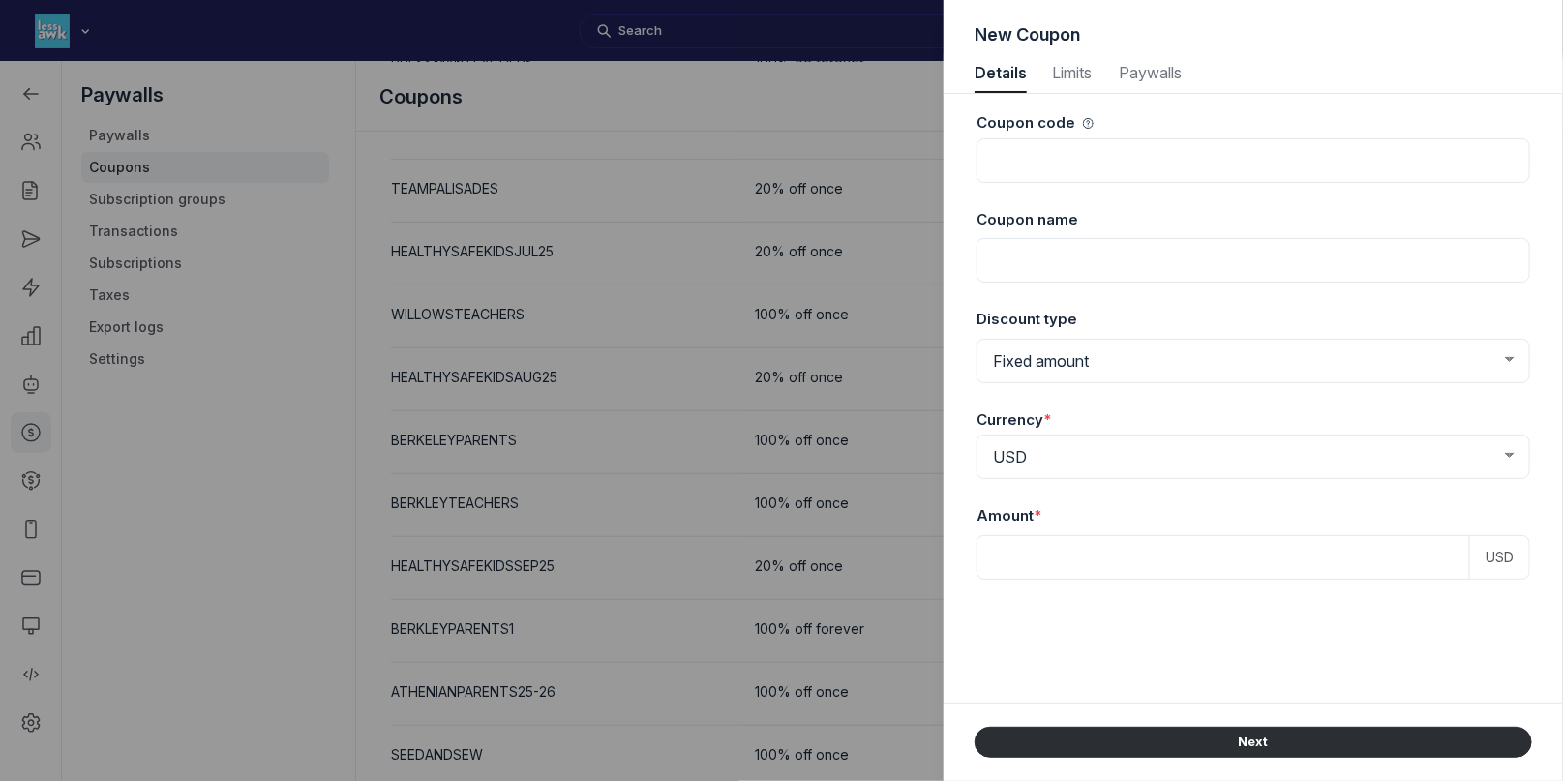
scroll to position [2619, 4996]
click at [1084, 163] on input at bounding box center [1254, 160] width 554 height 45
type input "BERKLEYPARENTS"
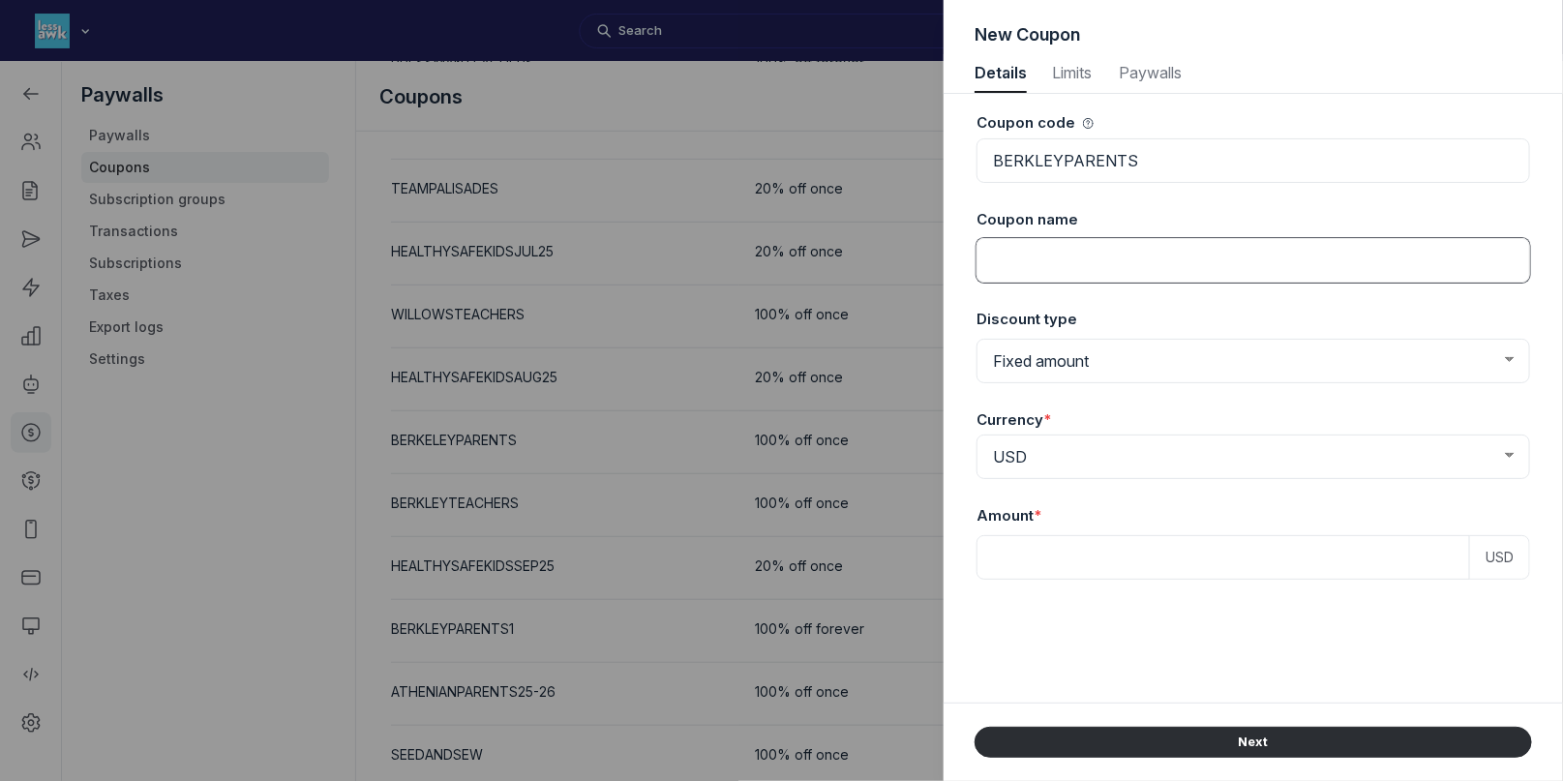
click at [1076, 248] on input at bounding box center [1254, 260] width 554 height 45
type input "Berkley Pa"
drag, startPoint x: 1144, startPoint y: 255, endPoint x: 948, endPoint y: 259, distance: 196.5
click at [948, 259] on div "Coupon code BERKLEYPARENTS Coupon name Berkley Pa Discount type Fixed amount Pe…" at bounding box center [1253, 398] width 619 height 609
click at [889, 296] on div at bounding box center [781, 390] width 1563 height 781
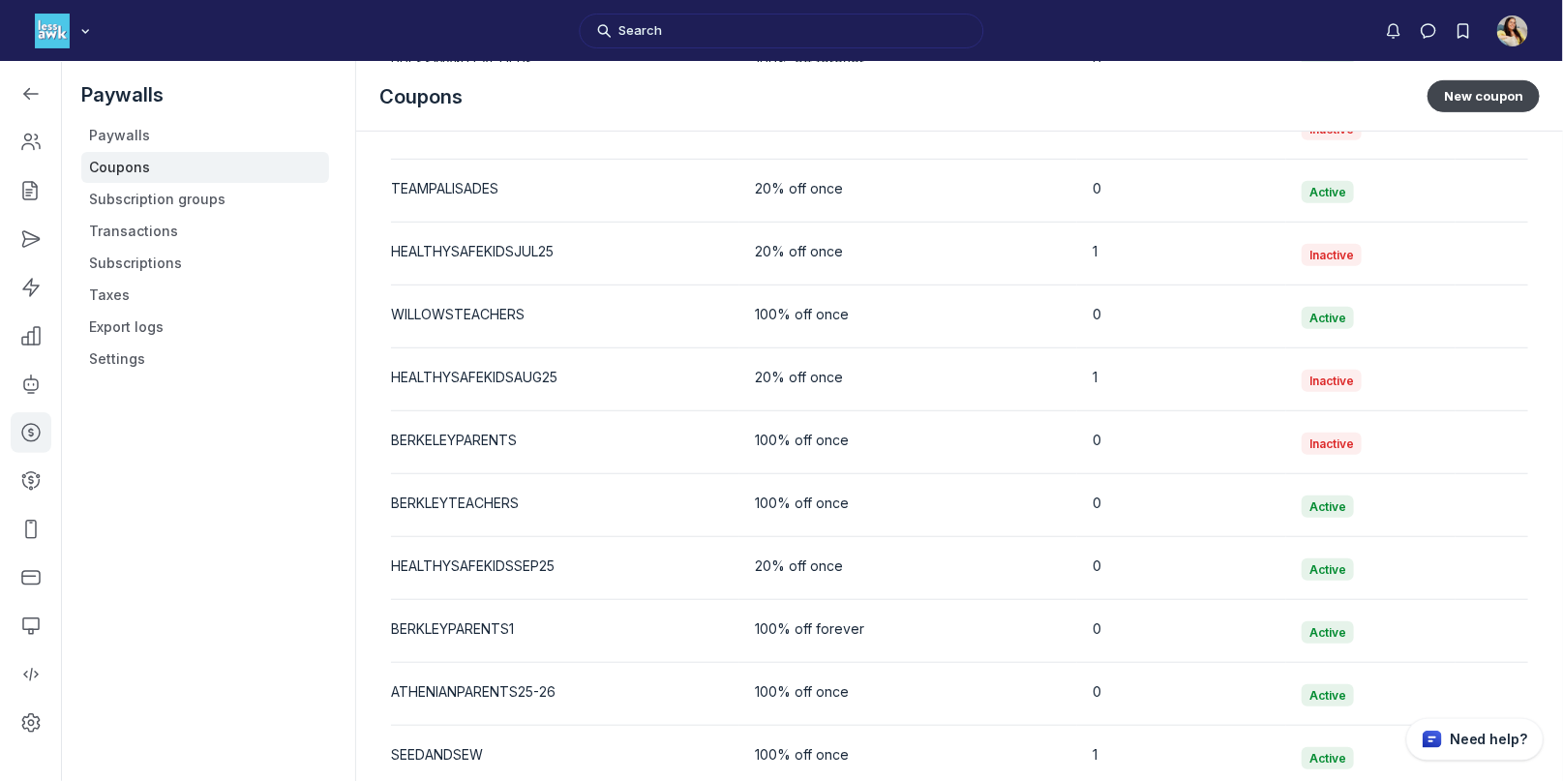
click at [1493, 102] on button "New coupon" at bounding box center [1484, 95] width 112 height 31
select select "1"
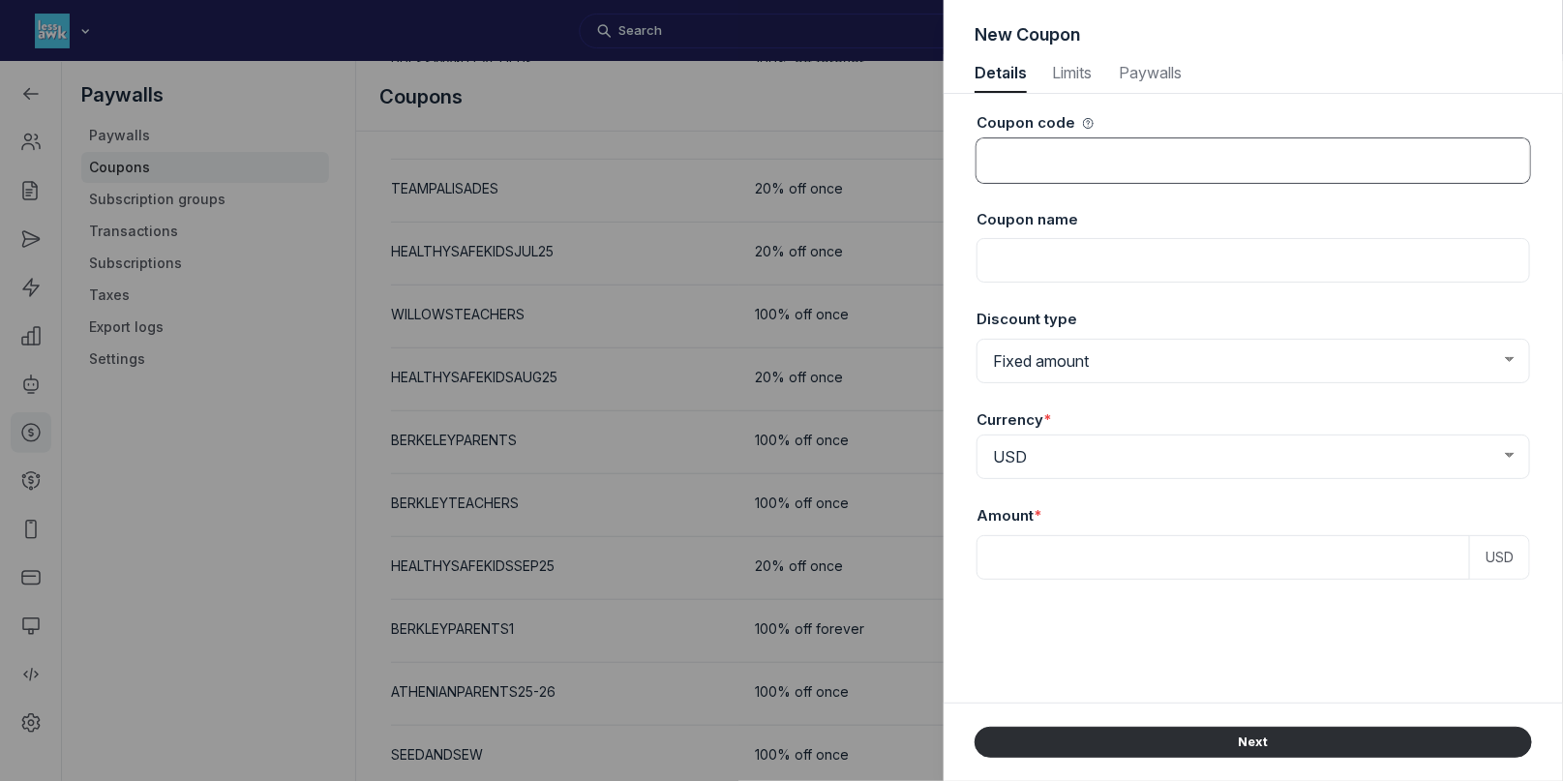
click at [1186, 163] on input at bounding box center [1254, 160] width 554 height 45
type input "BERKELEYPA"
click at [857, 312] on div at bounding box center [781, 390] width 1563 height 781
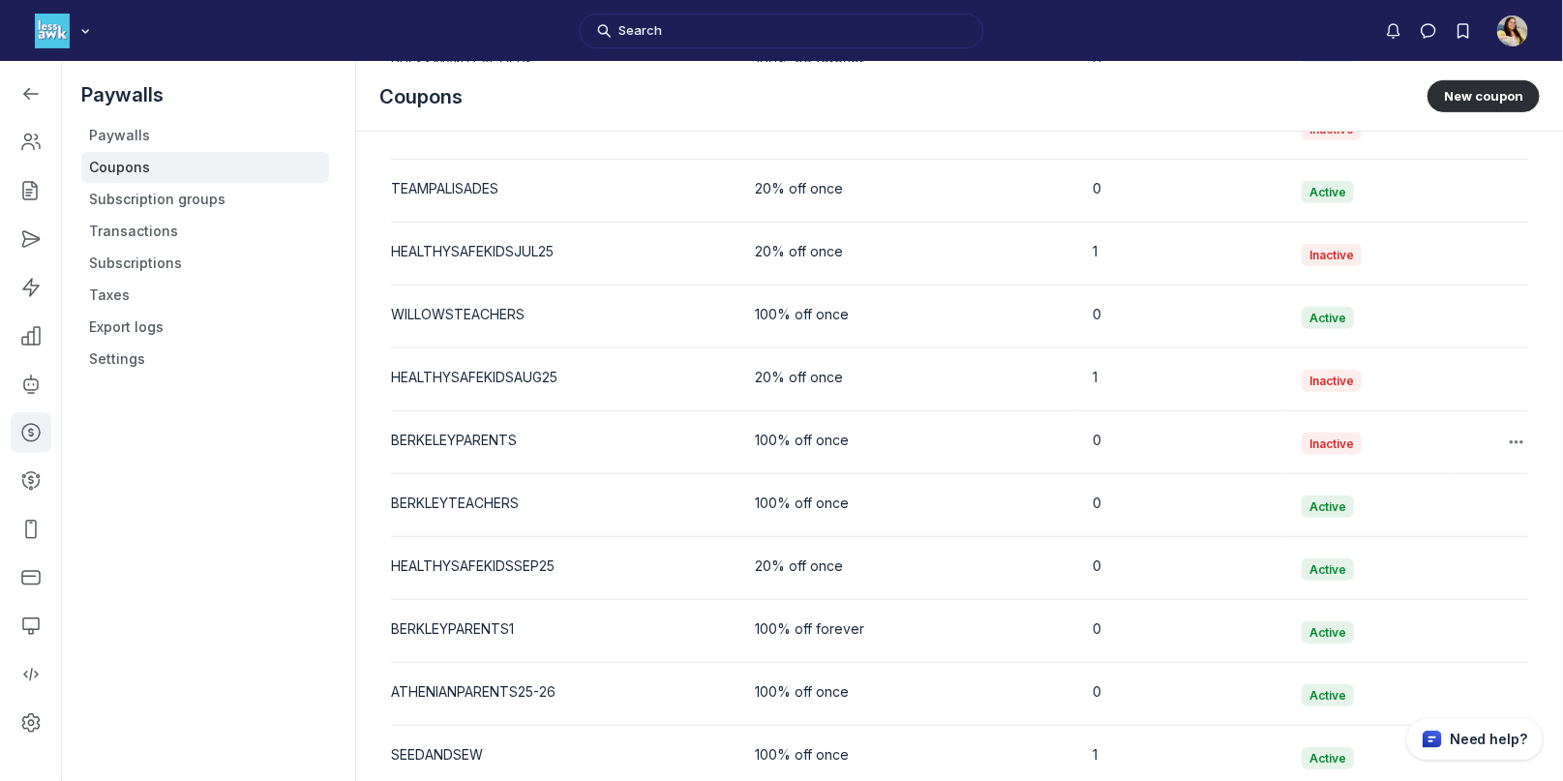
click at [435, 432] on div "BERKELEYPARENTS" at bounding box center [557, 440] width 333 height 19
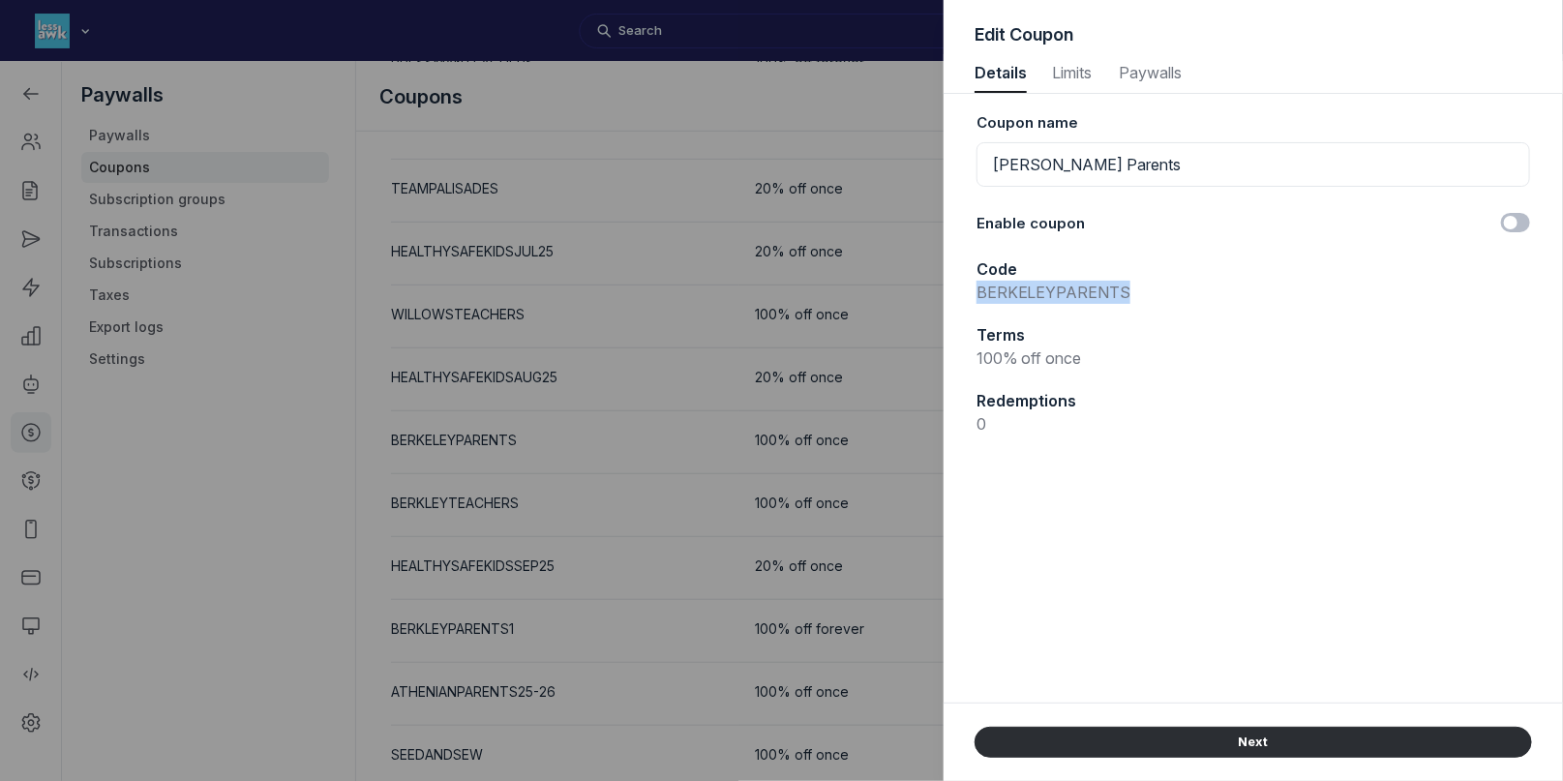
drag, startPoint x: 1003, startPoint y: 294, endPoint x: 1169, endPoint y: 295, distance: 166.5
click at [1169, 295] on p "BERKELEYPARENTS" at bounding box center [1254, 292] width 554 height 23
copy p "BERKELEYPARENTS"
click at [874, 96] on div at bounding box center [781, 390] width 1563 height 781
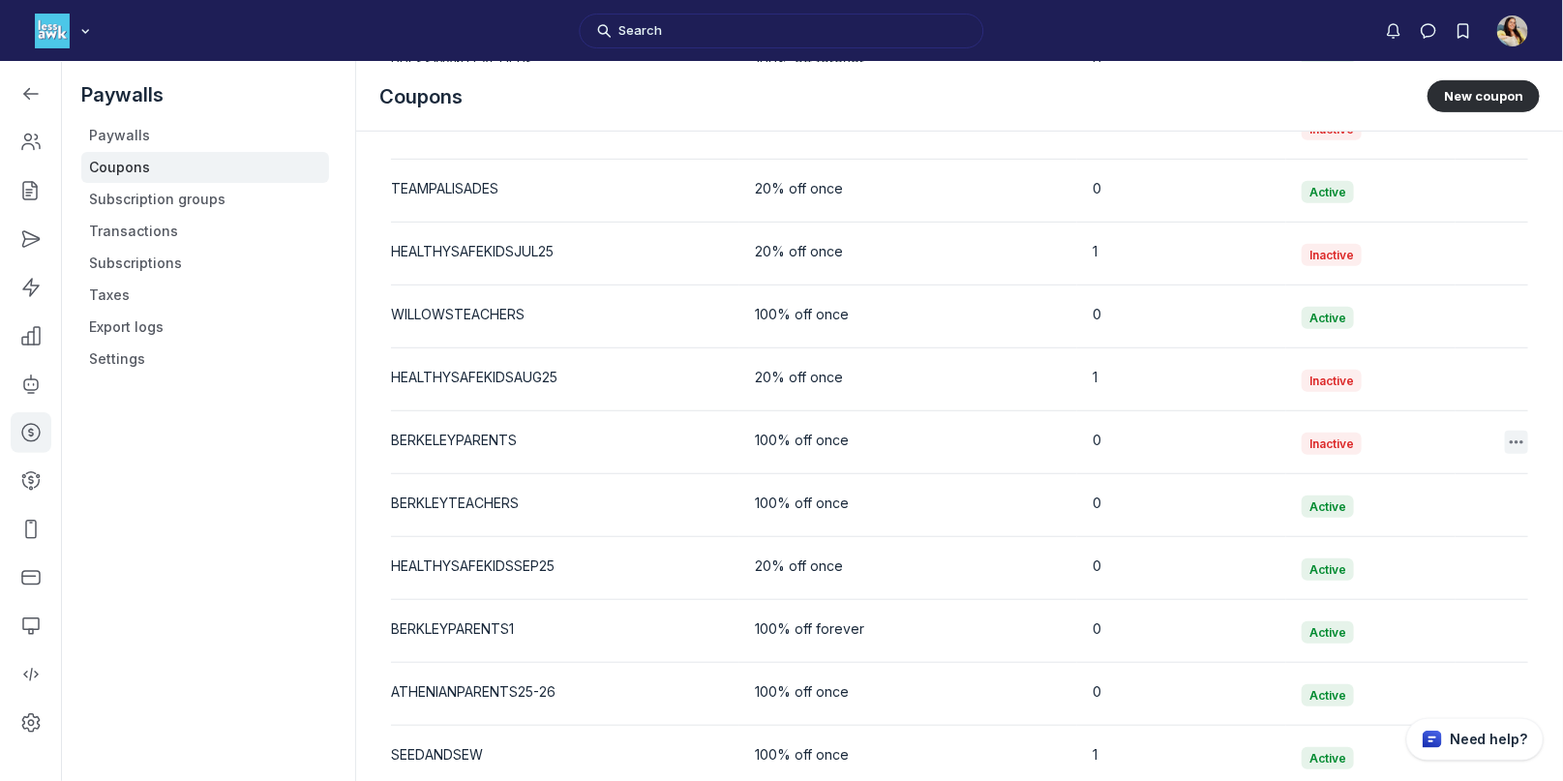
click at [1521, 438] on icon "button" at bounding box center [1516, 442] width 19 height 19
click at [1398, 530] on button "Delete" at bounding box center [1421, 520] width 184 height 33
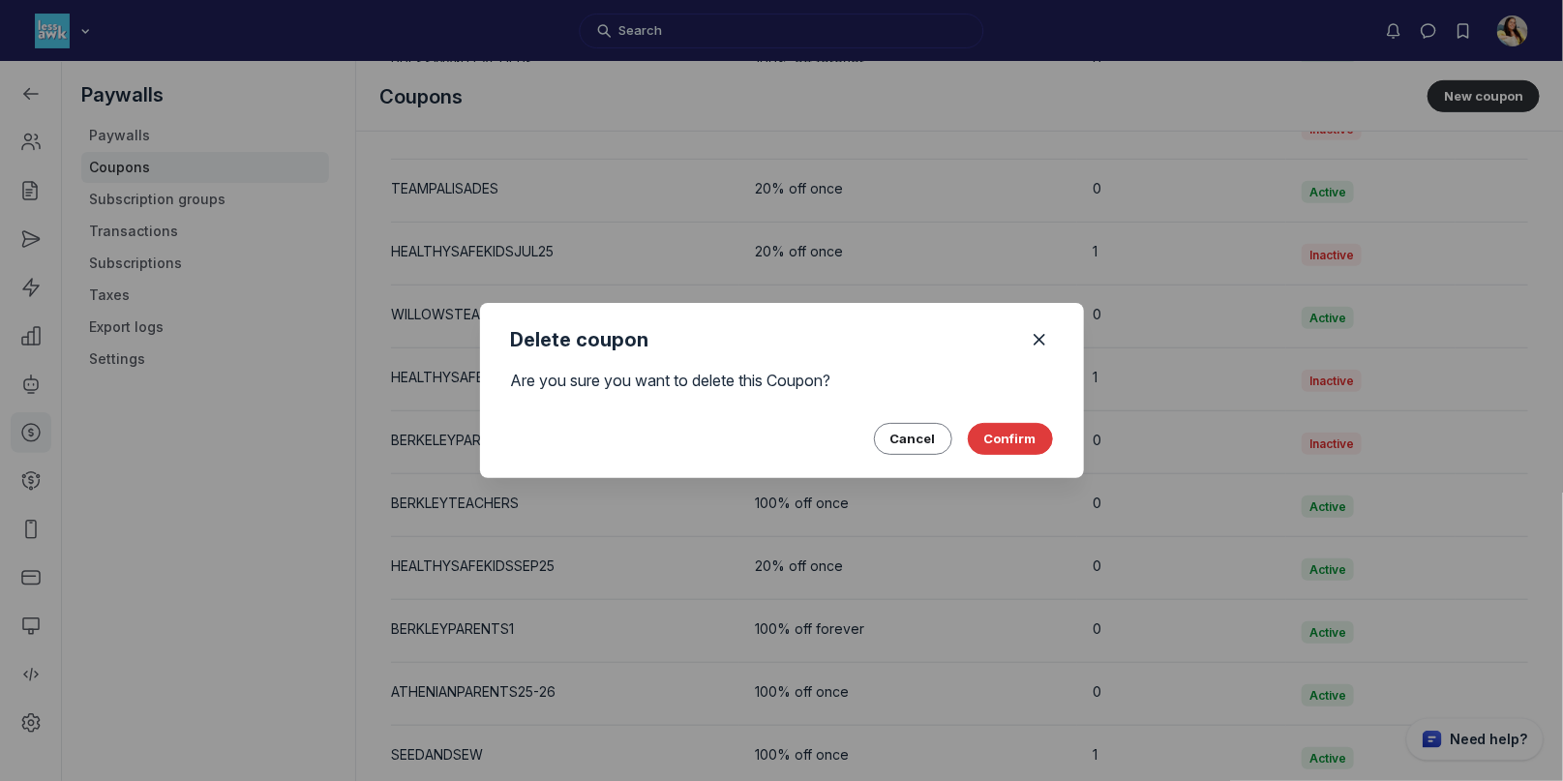
click at [1018, 445] on button "Confirm" at bounding box center [1010, 438] width 85 height 31
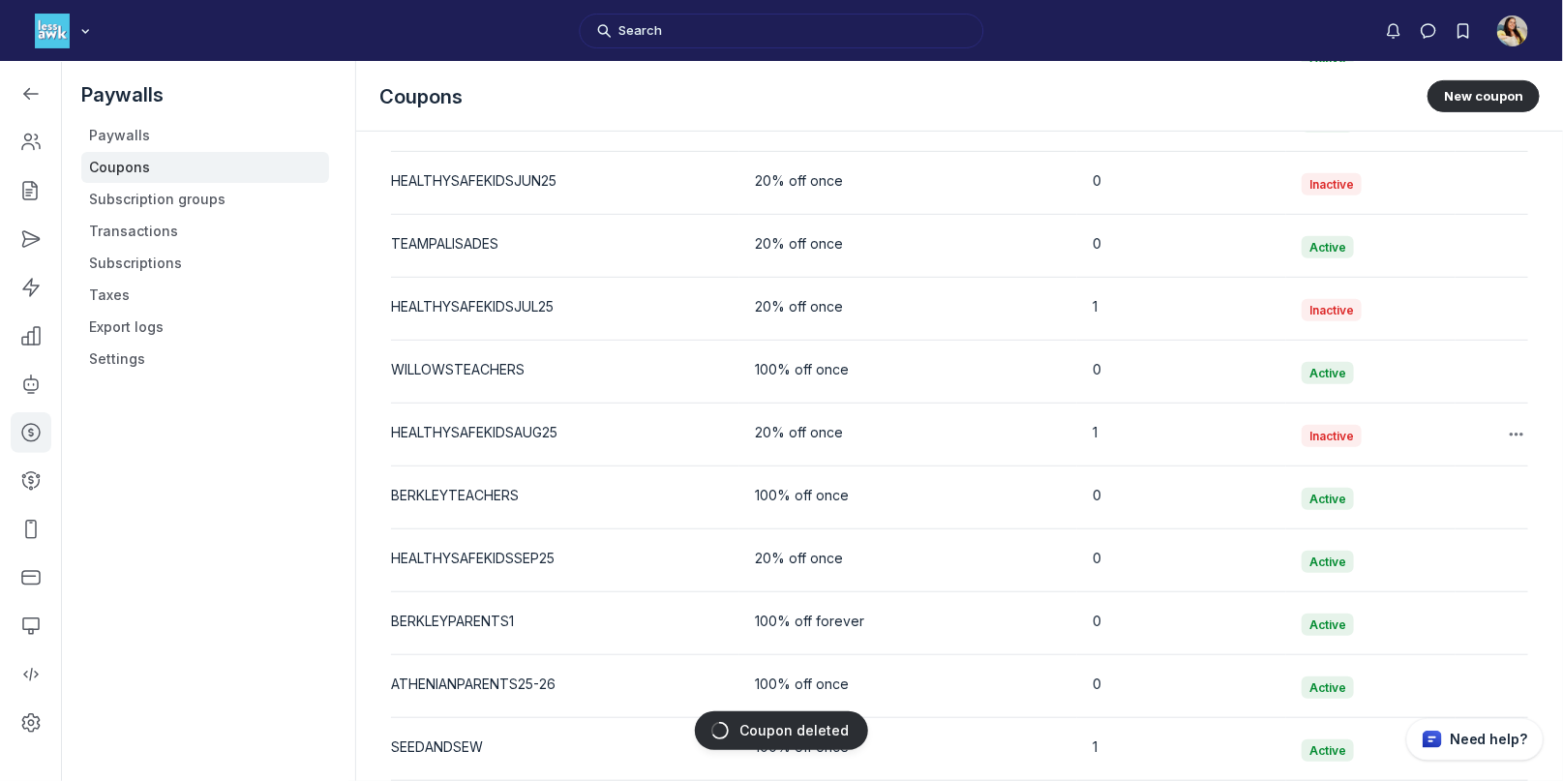
scroll to position [3843, 0]
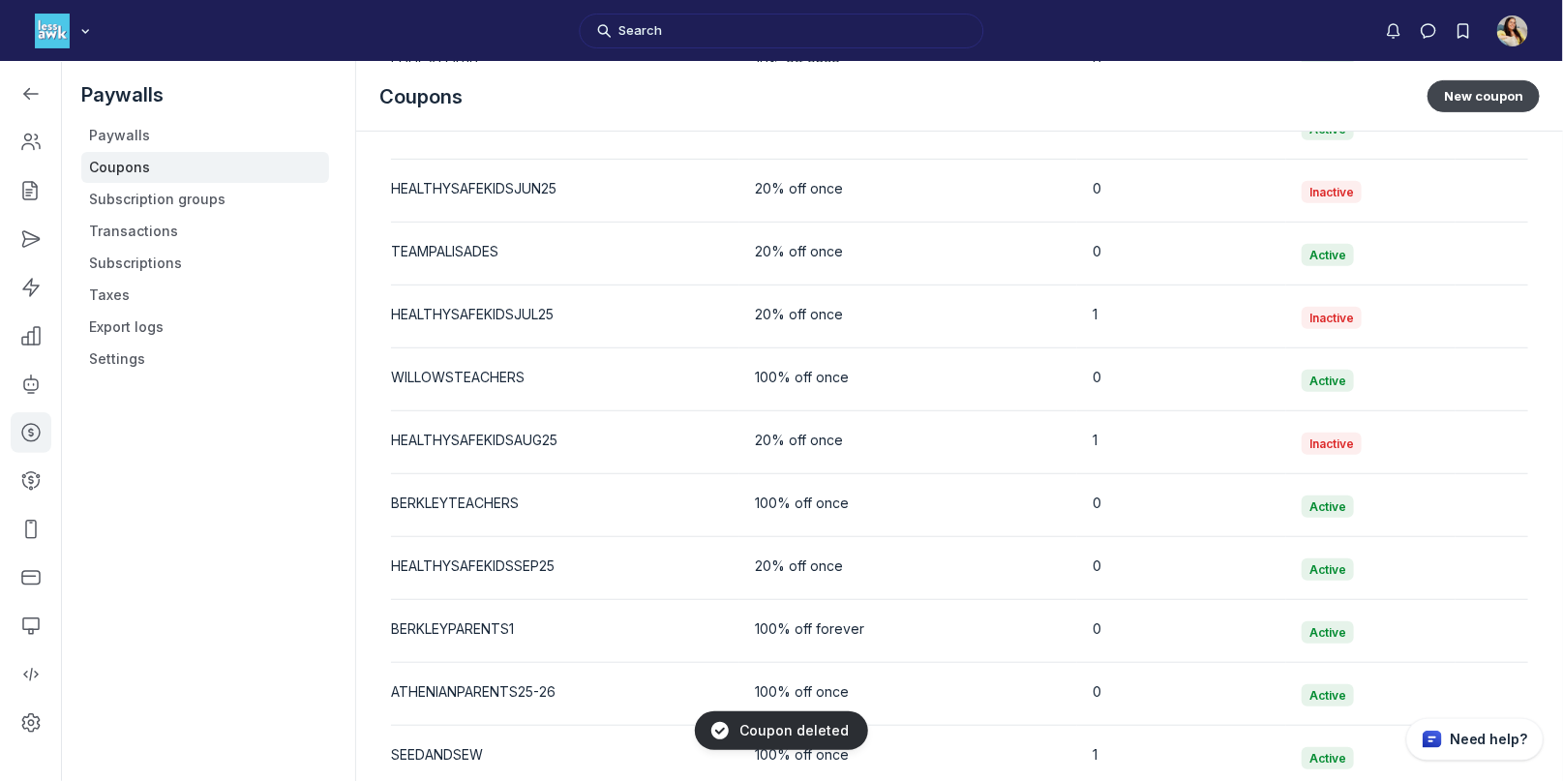
click at [1471, 97] on button "New coupon" at bounding box center [1484, 95] width 112 height 31
select select "1"
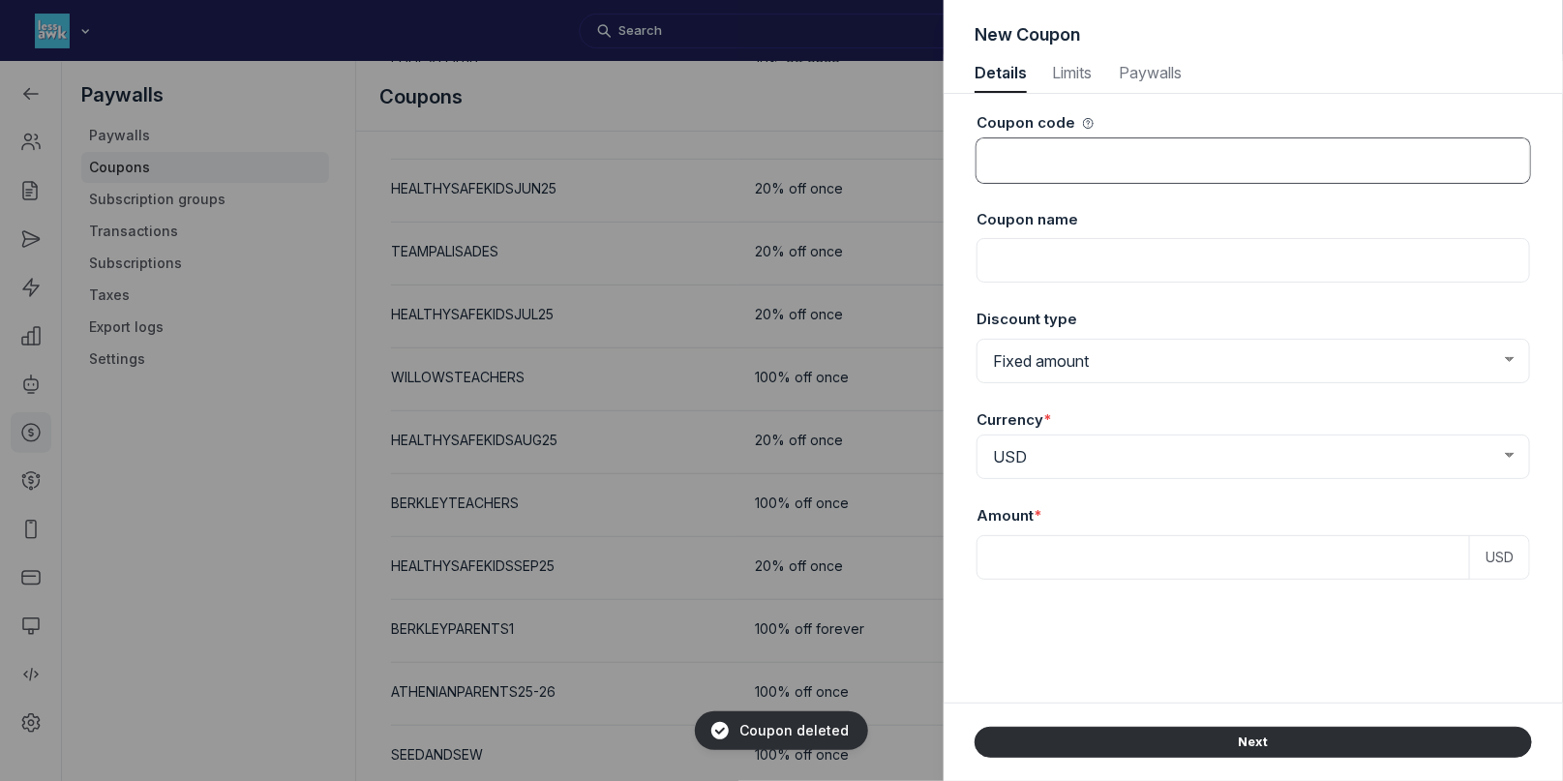
click at [1008, 166] on input at bounding box center [1254, 160] width 554 height 45
paste input "BERKELEYPARENTS"
type input "BERKELEYPARENTS"
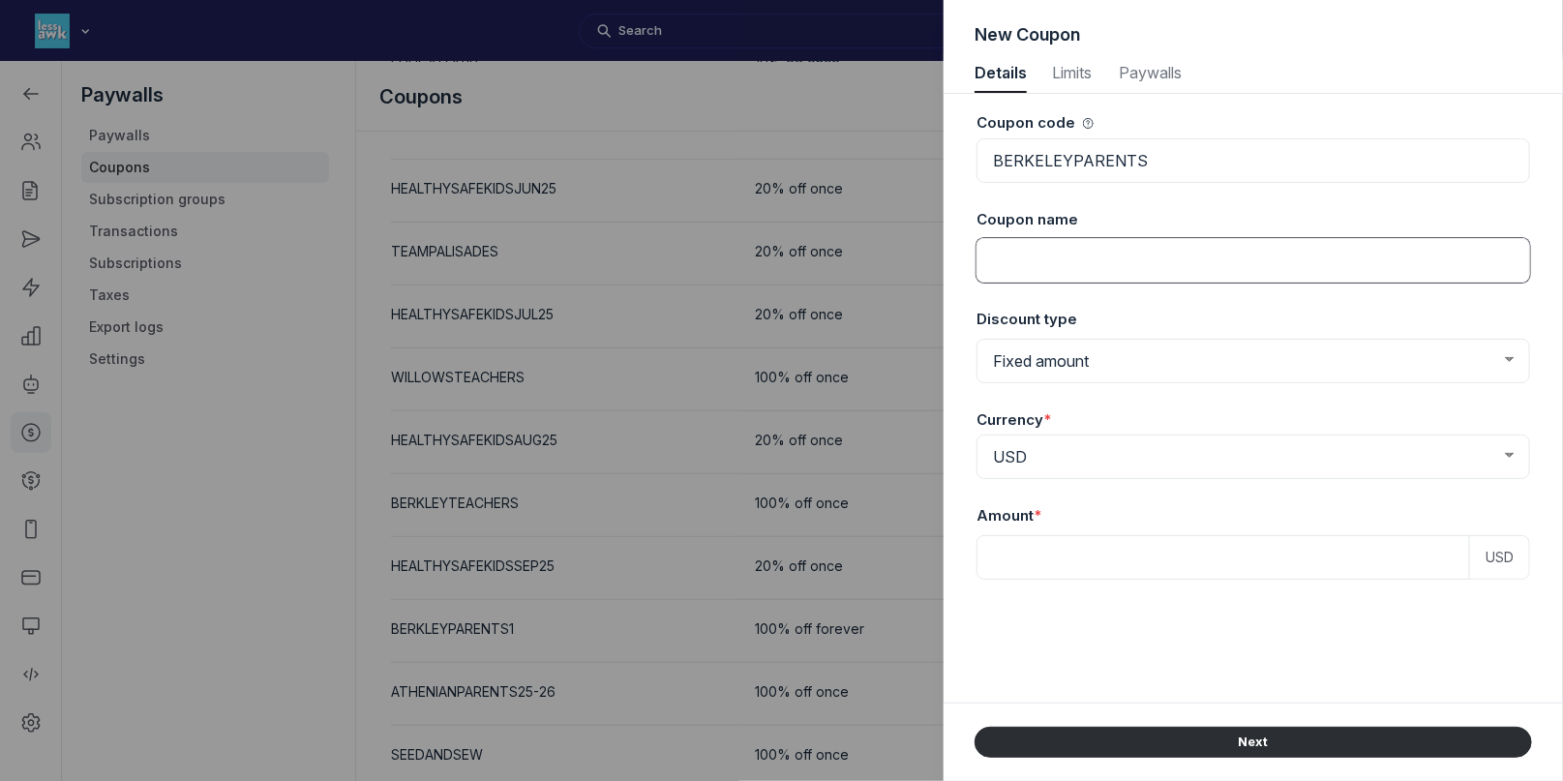
click at [1007, 241] on input at bounding box center [1254, 260] width 554 height 45
click at [1067, 267] on input "Berkeley Parents 2025" at bounding box center [1254, 260] width 554 height 45
click at [1061, 266] on input "Berkeley Parents 2025" at bounding box center [1254, 260] width 554 height 45
click at [1084, 265] on input "Berkeley Caroll Parents 2025" at bounding box center [1254, 260] width 554 height 45
type input "Berkeley Carroll Parents 2025"
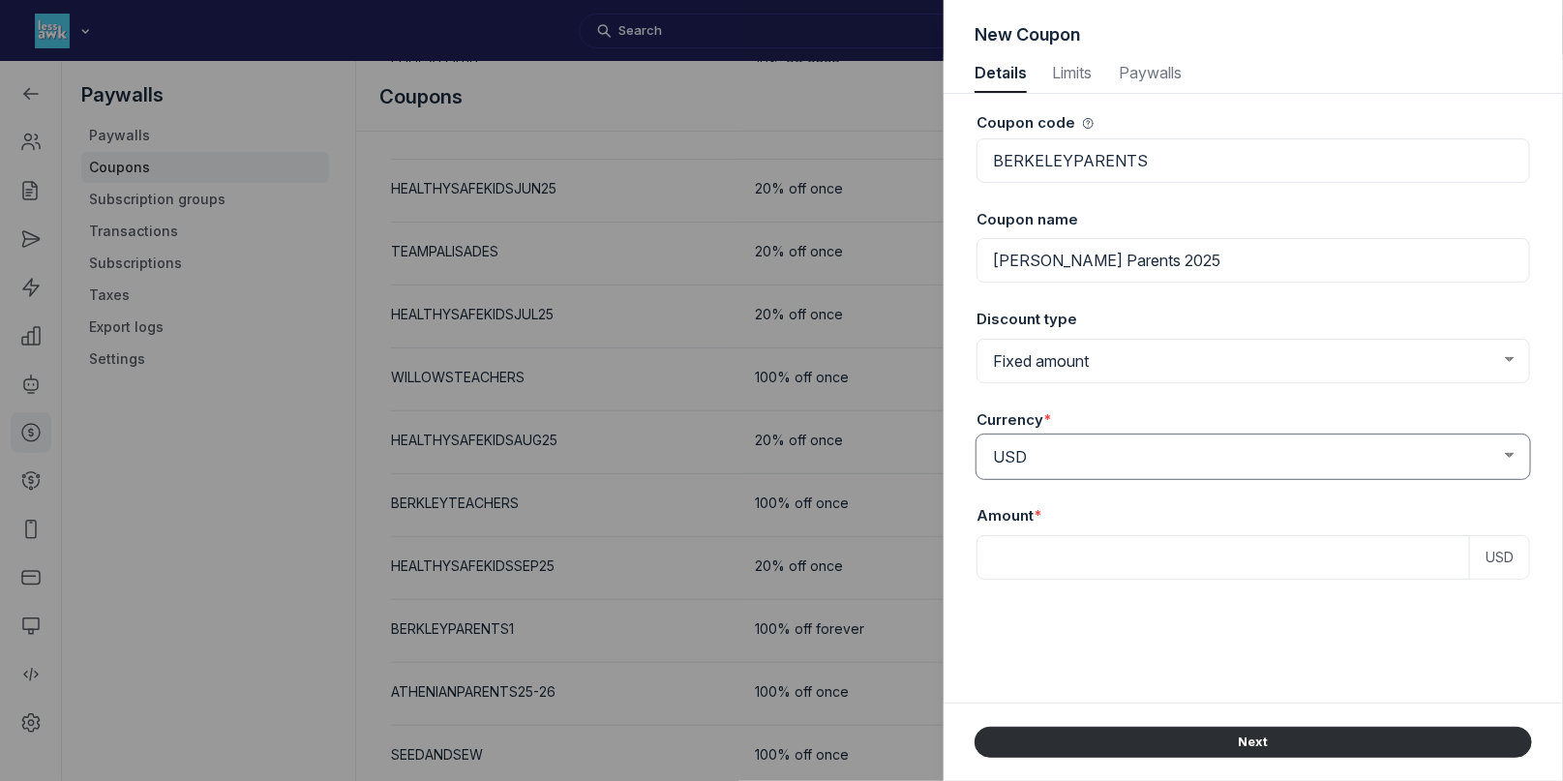
click at [1104, 442] on select "AED AUD BRL CAD CHF CNY CZK DKK EUR GBP HKD HUF INR MXN NOK NZD PLN RON SAR SEK…" at bounding box center [1254, 457] width 554 height 45
click at [1088, 368] on select "Fixed amount Percentage discount" at bounding box center [1254, 361] width 554 height 45
select select "PaywallCoupons::Percent"
click at [977, 339] on select "Fixed amount Percentage discount" at bounding box center [1254, 361] width 554 height 45
click at [1058, 442] on input at bounding box center [1254, 460] width 554 height 45
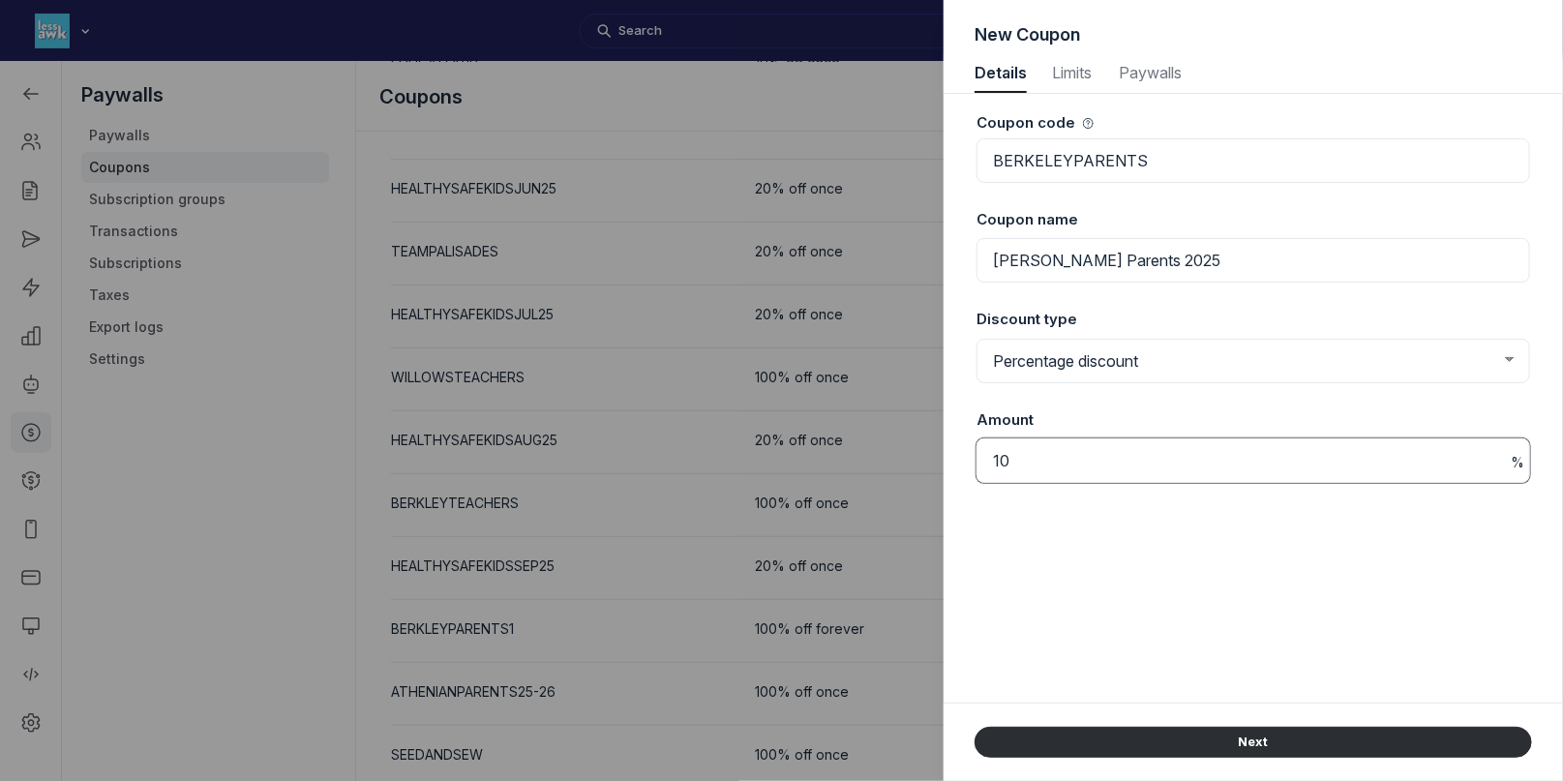
type input "100"
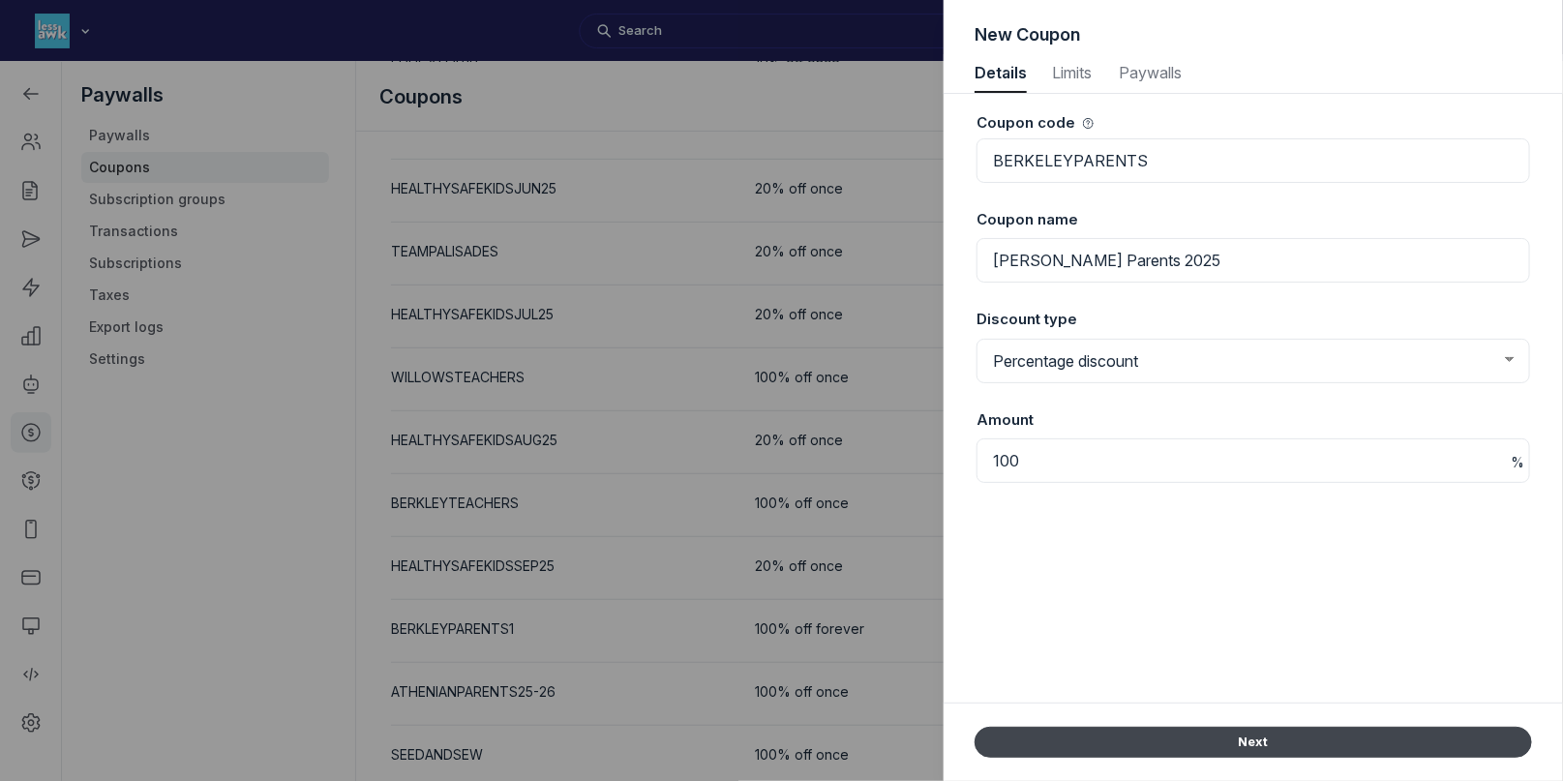
click at [1152, 730] on button "Next" at bounding box center [1254, 742] width 558 height 31
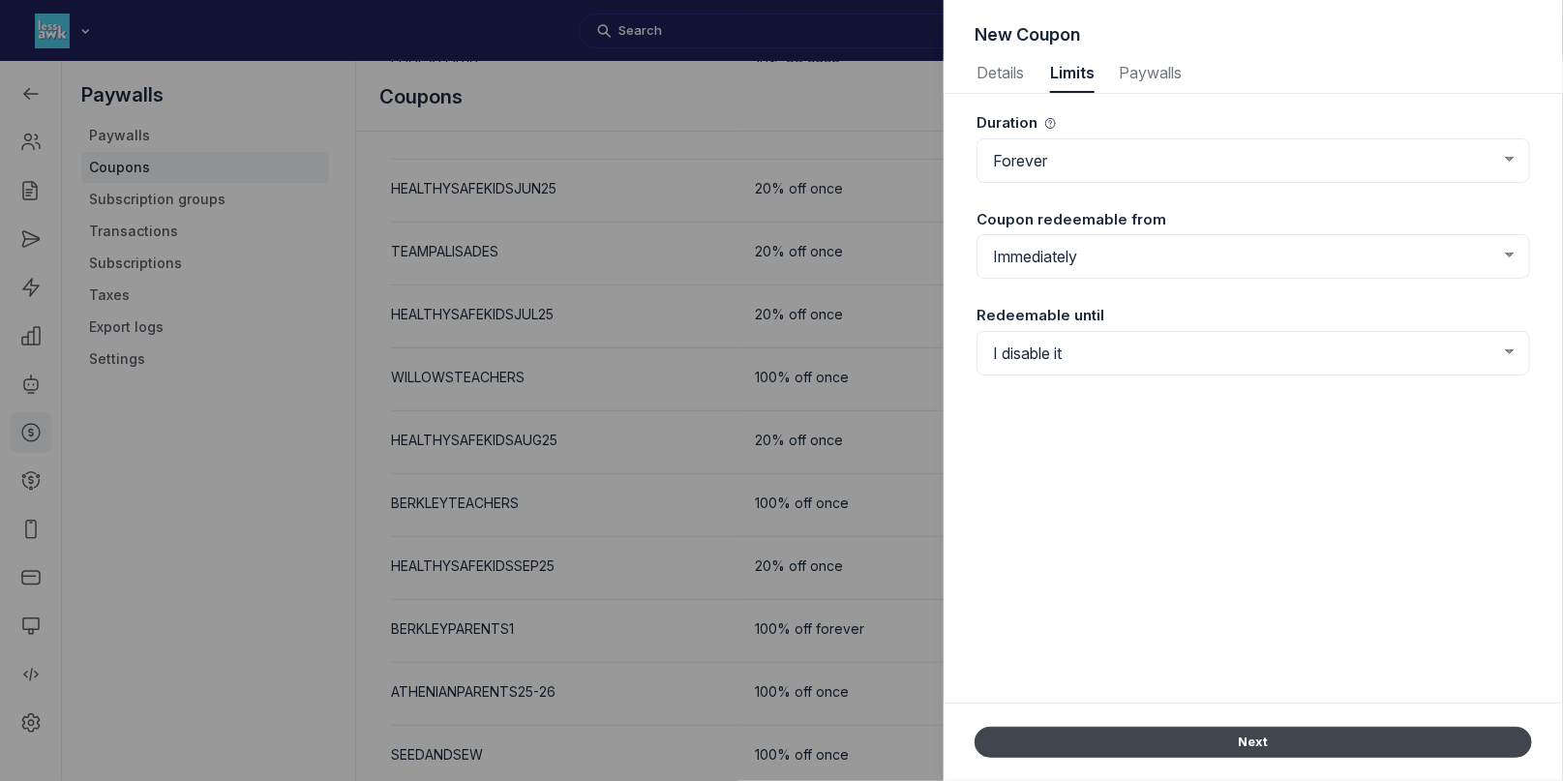
click at [1172, 739] on button "Next" at bounding box center [1254, 742] width 558 height 31
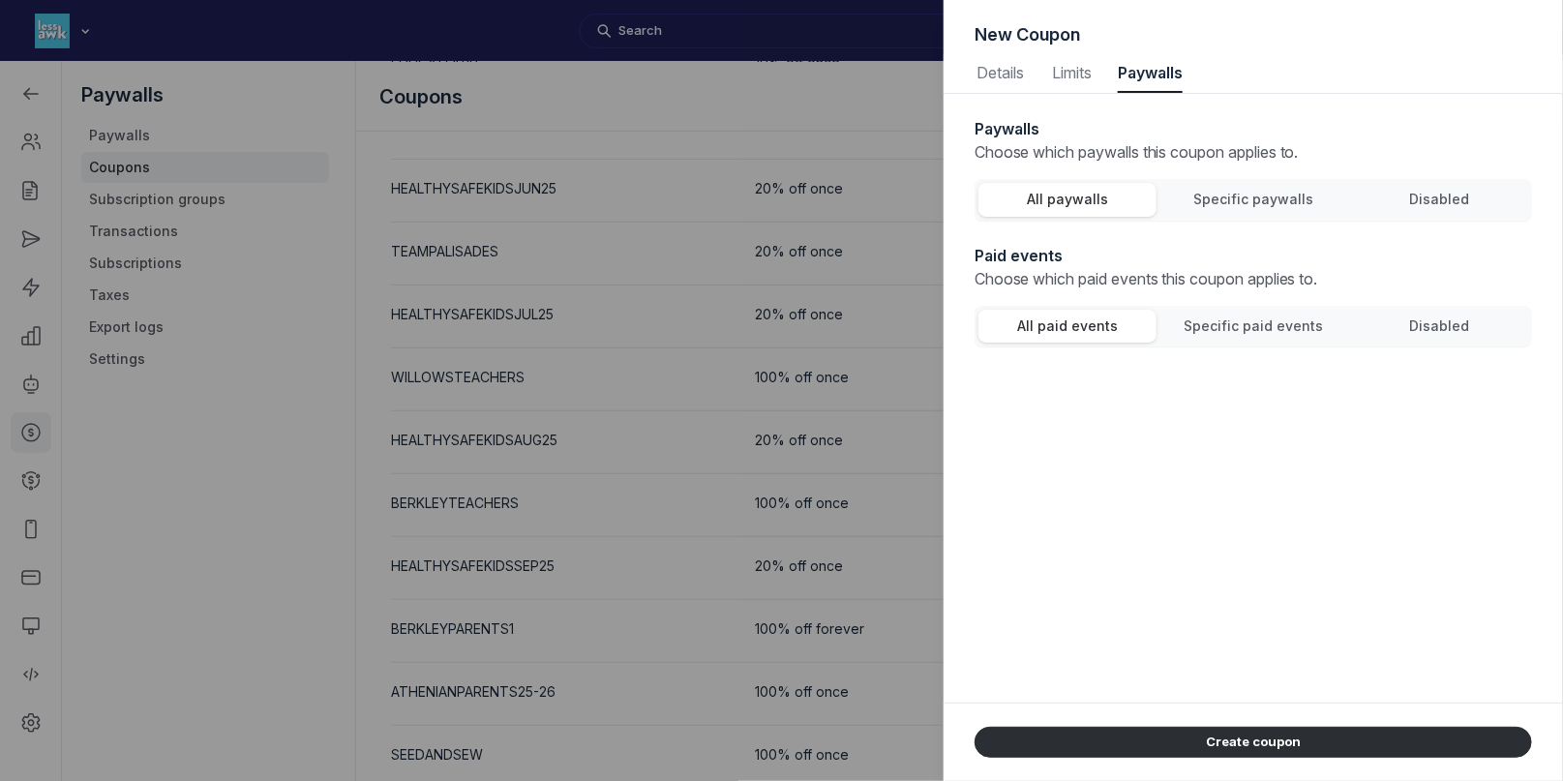
click at [1257, 202] on span "Specific paywalls" at bounding box center [1253, 199] width 120 height 16
click at [0, 0] on input "Specific paywalls" at bounding box center [0, 0] width 0 height 0
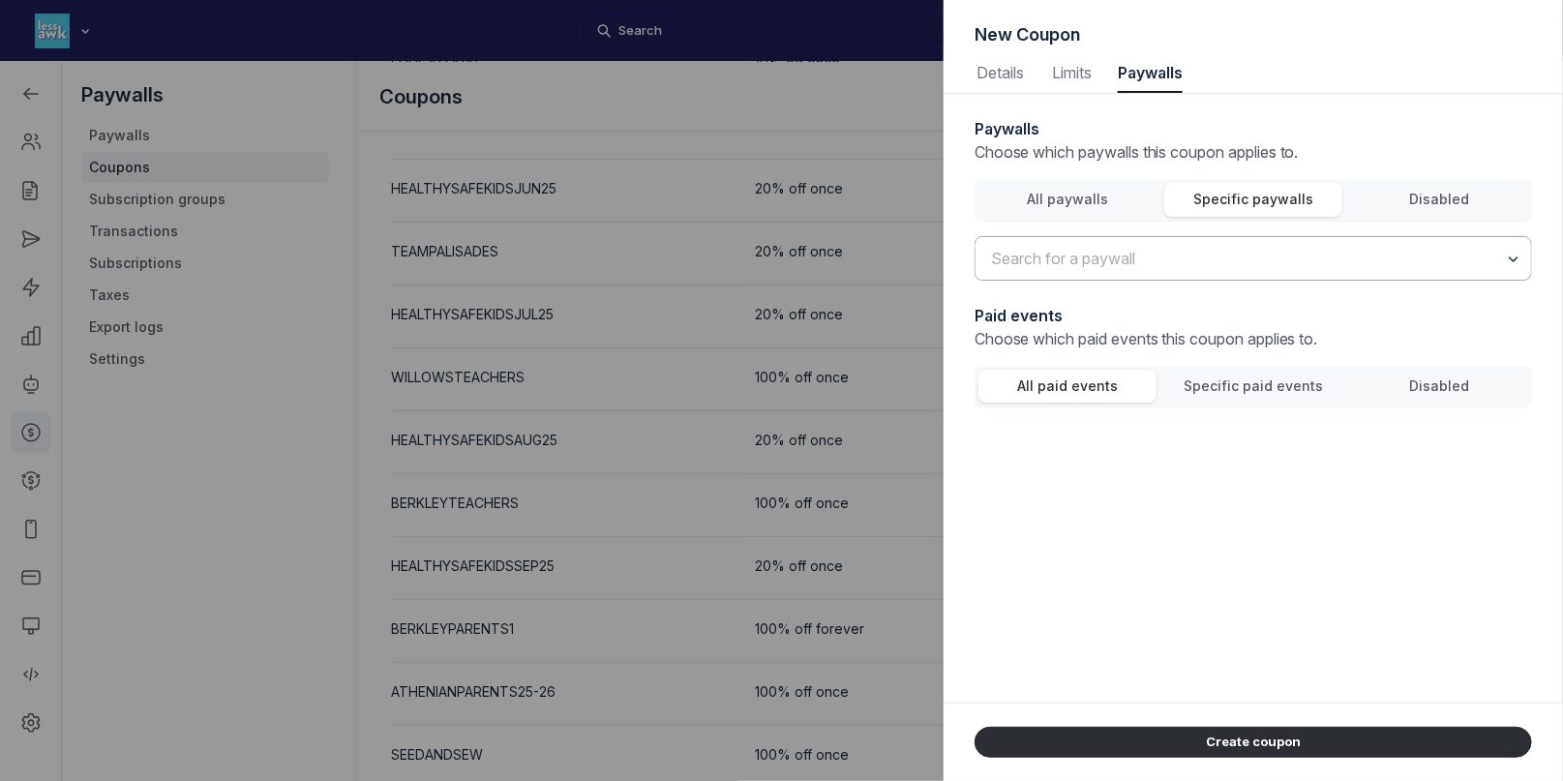
click at [1241, 254] on input "text" at bounding box center [1254, 258] width 556 height 43
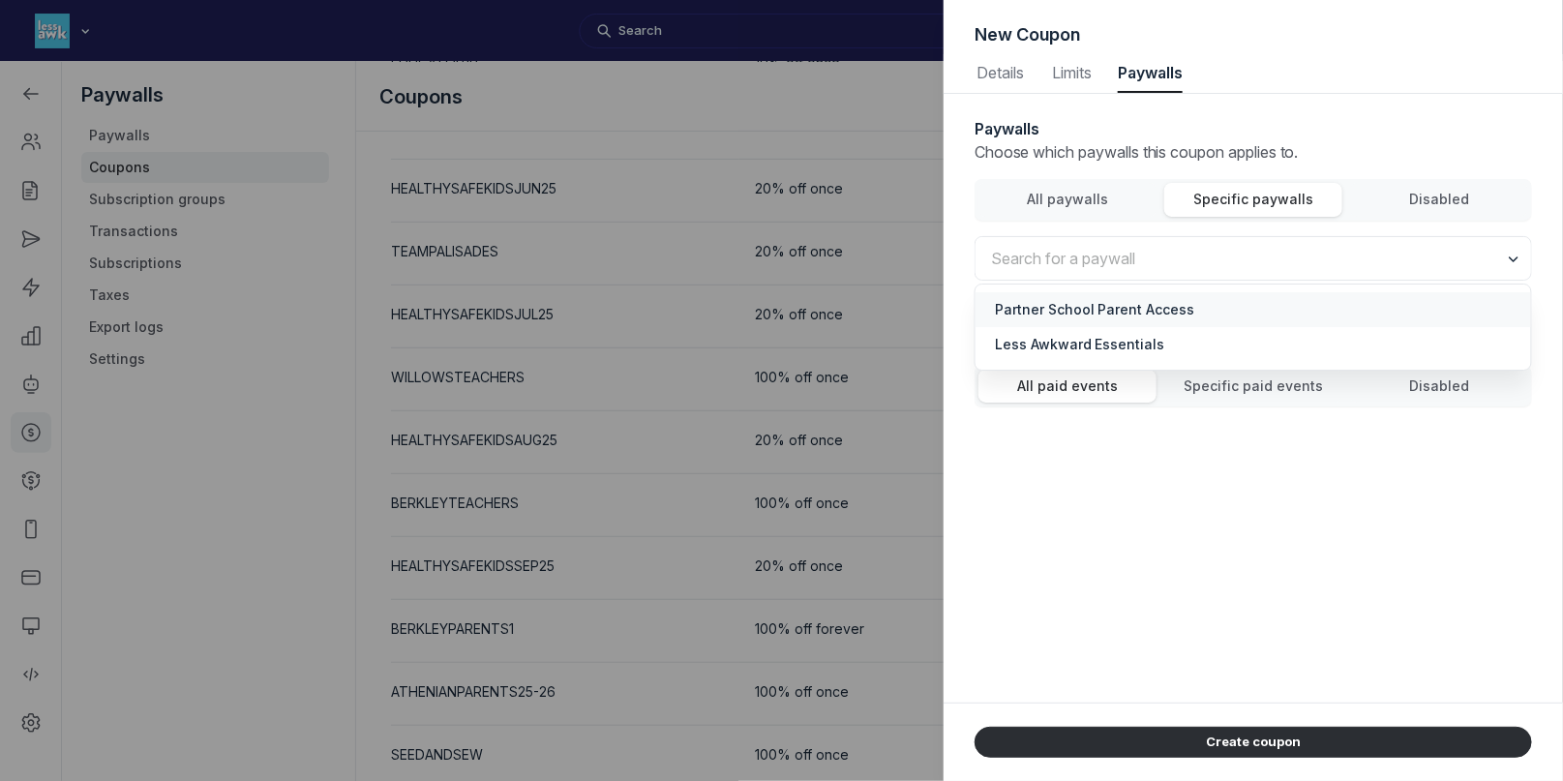
click at [1203, 309] on span "Partner School Parent Access" at bounding box center [1253, 309] width 517 height 19
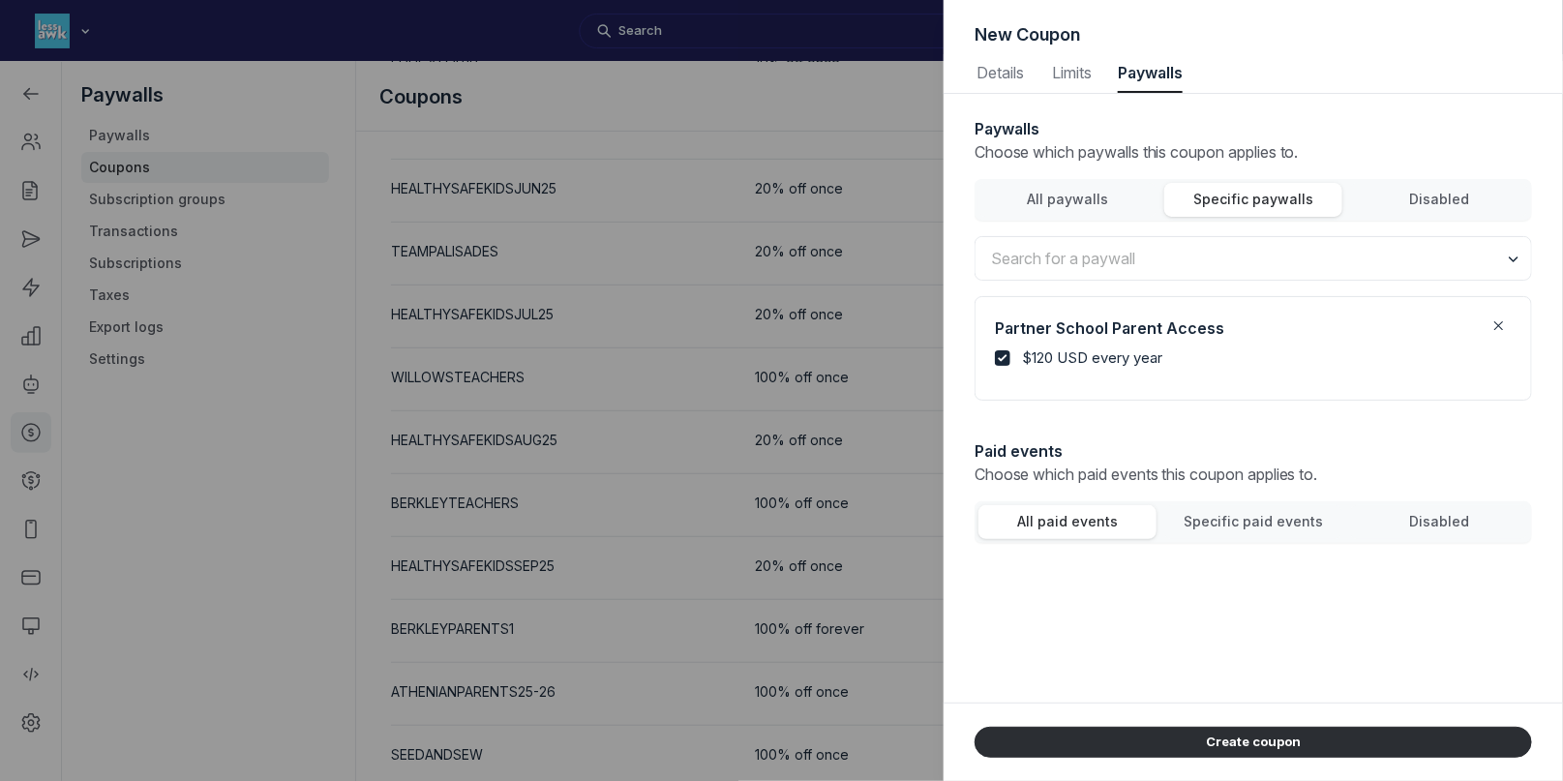
click at [1480, 527] on div "Disabled" at bounding box center [1439, 522] width 159 height 22
click at [0, 0] on input "Disabled" at bounding box center [0, 0] width 0 height 0
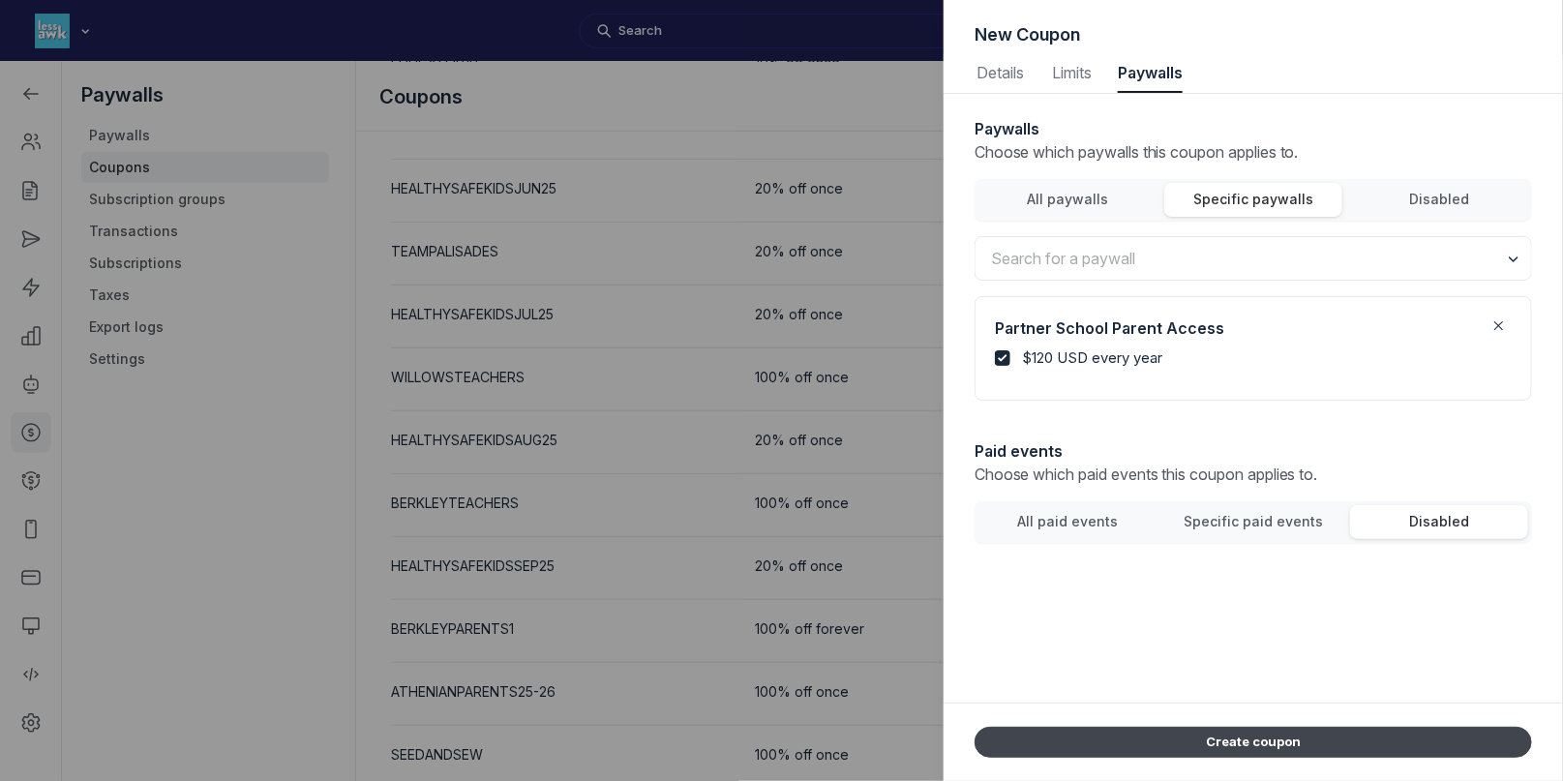
click at [1278, 739] on button "Create coupon" at bounding box center [1254, 742] width 558 height 31
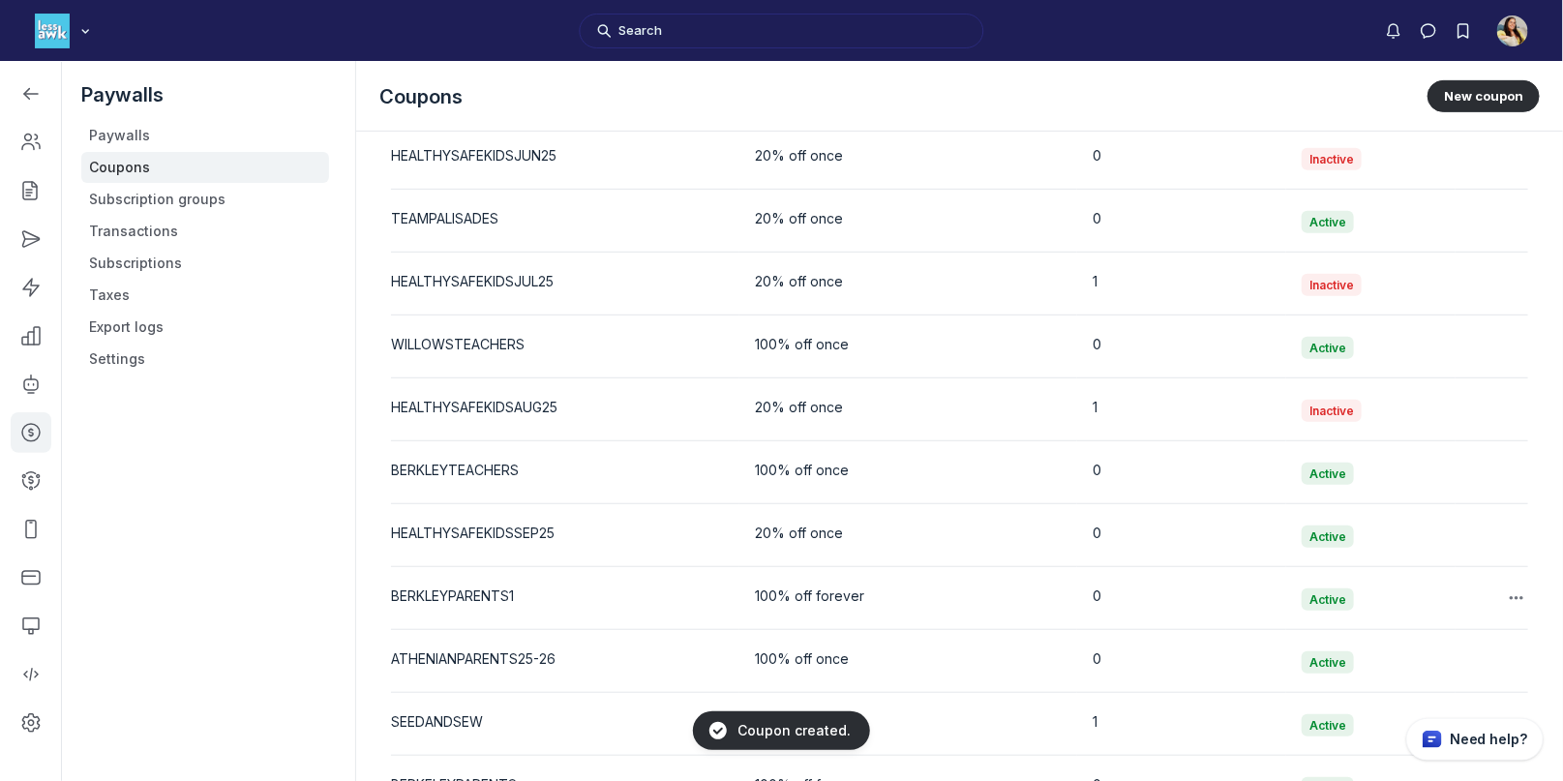
scroll to position [3905, 0]
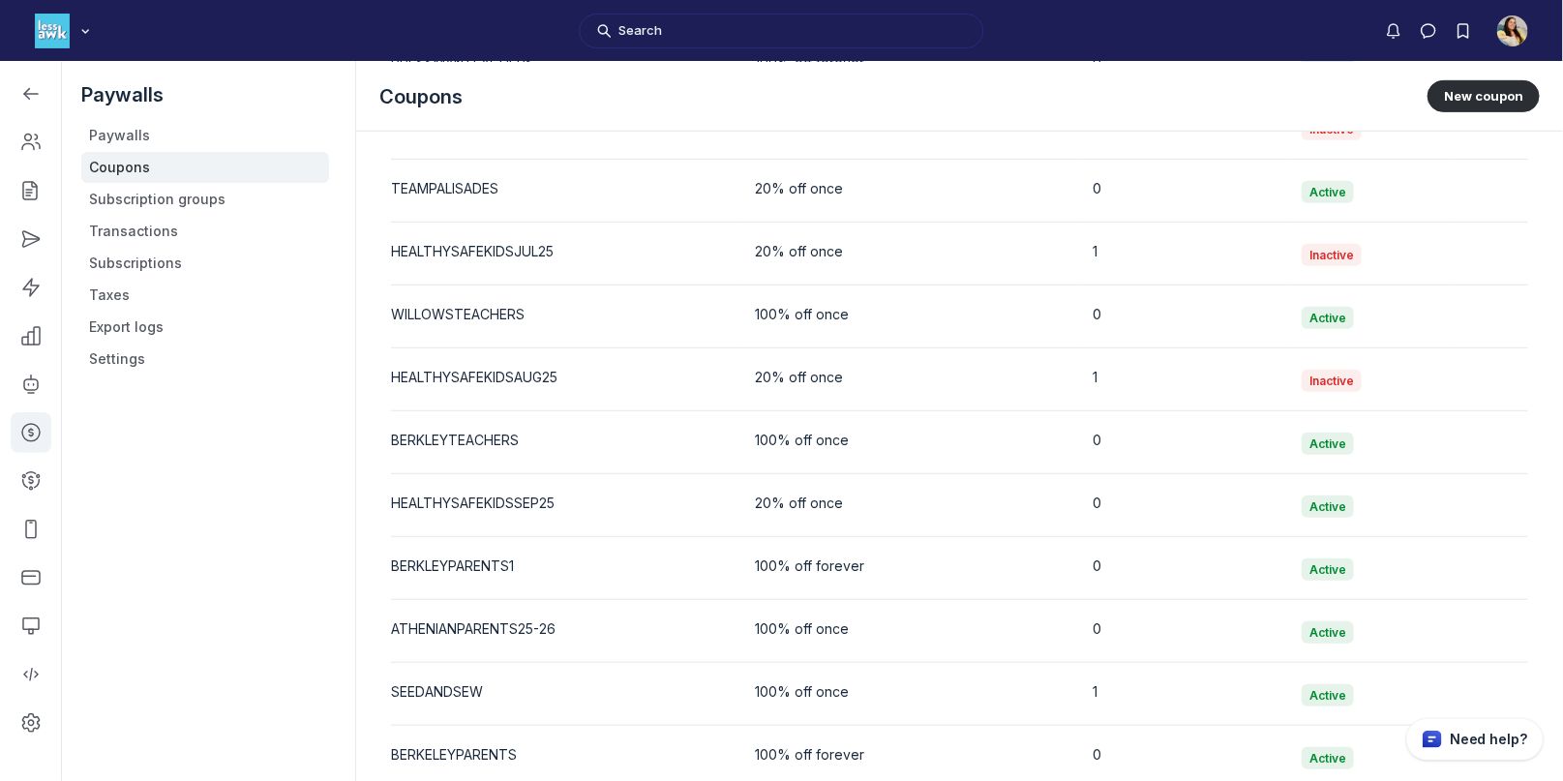
click at [583, 750] on div "BERKELEYPARENTS" at bounding box center [557, 754] width 333 height 19
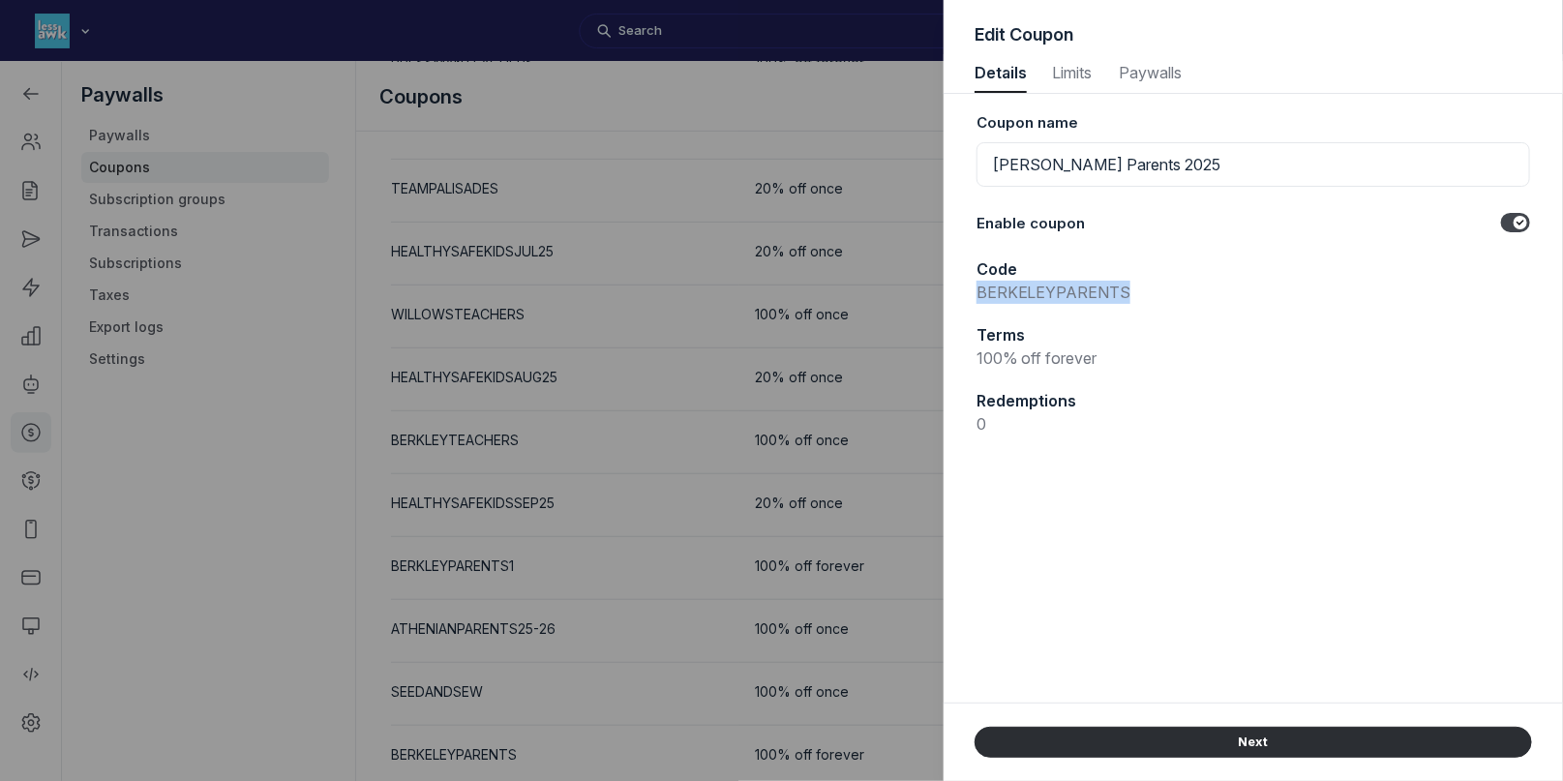
drag, startPoint x: 978, startPoint y: 289, endPoint x: 1190, endPoint y: 290, distance: 212.0
click at [1190, 290] on p "BERKELEYPARENTS" at bounding box center [1254, 292] width 554 height 23
copy p "BERKELEYPARENTS"
click at [240, 256] on div at bounding box center [781, 390] width 1563 height 781
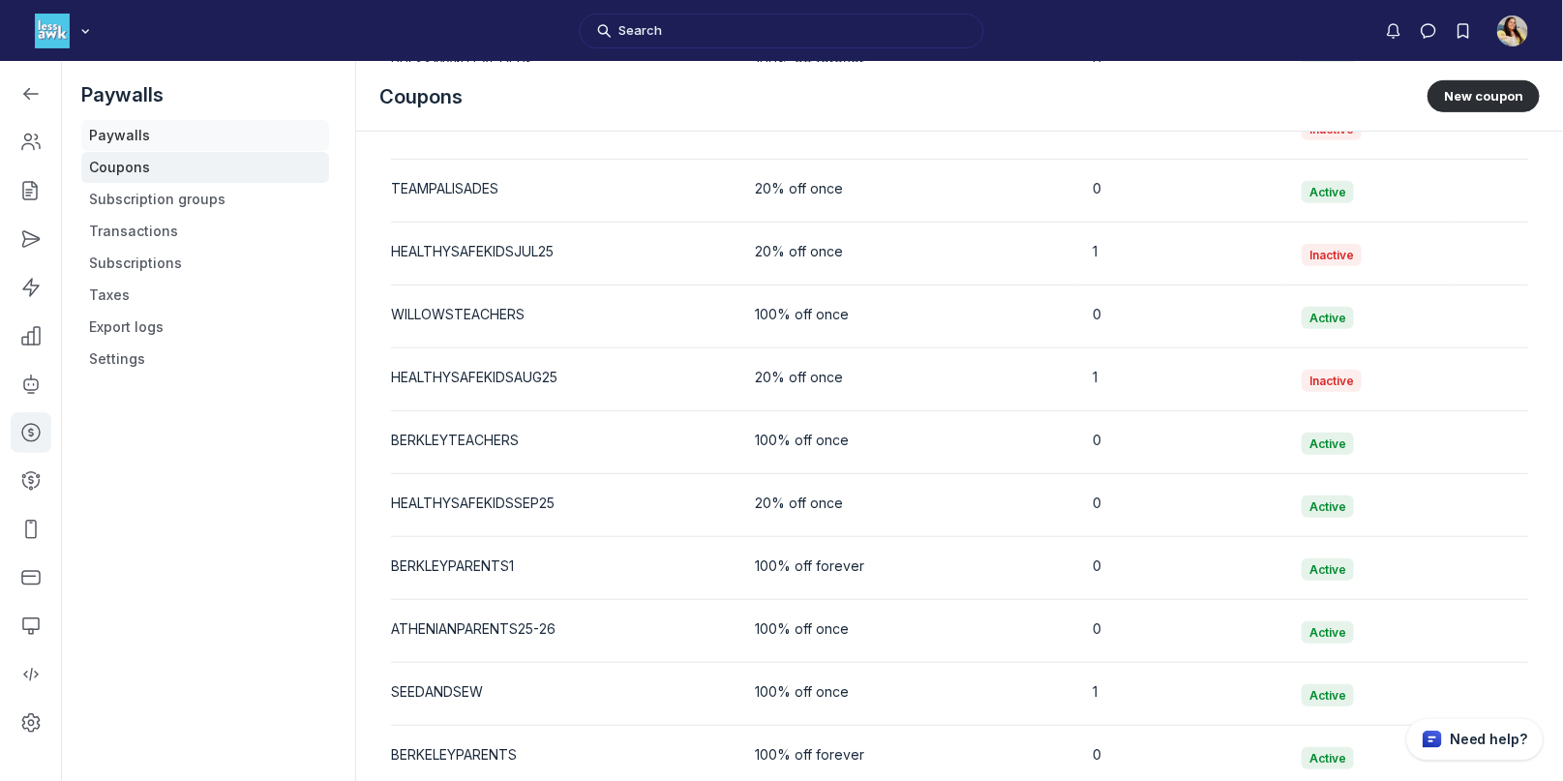
click at [105, 146] on link "Paywalls" at bounding box center [205, 135] width 248 height 31
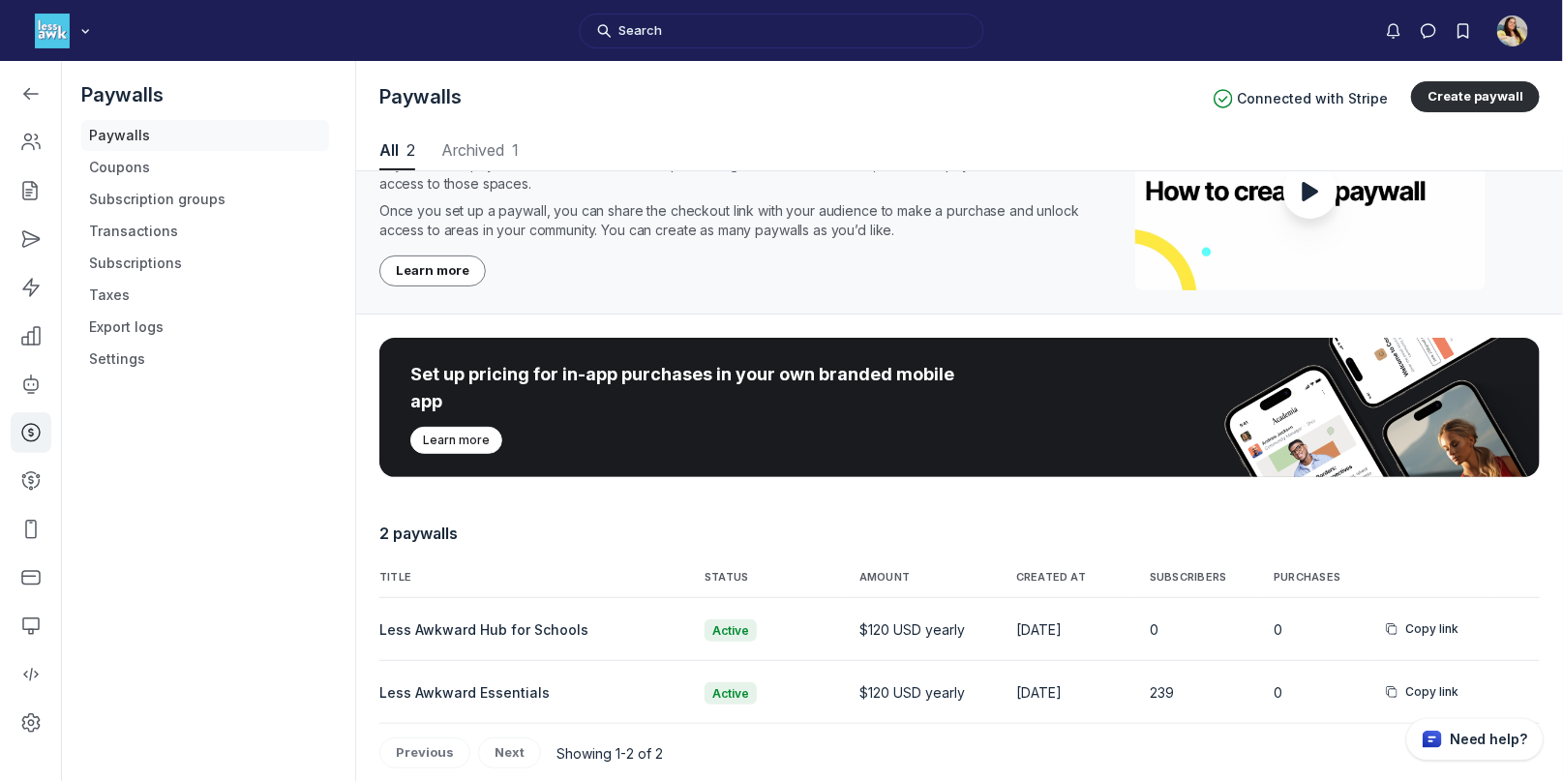
scroll to position [2619, 7711]
click at [109, 139] on link "Paywalls" at bounding box center [205, 135] width 248 height 31
click at [1525, 626] on icon "button" at bounding box center [1528, 628] width 19 height 19
click at [1400, 473] on button "Edit" at bounding box center [1432, 482] width 184 height 33
select select "1"
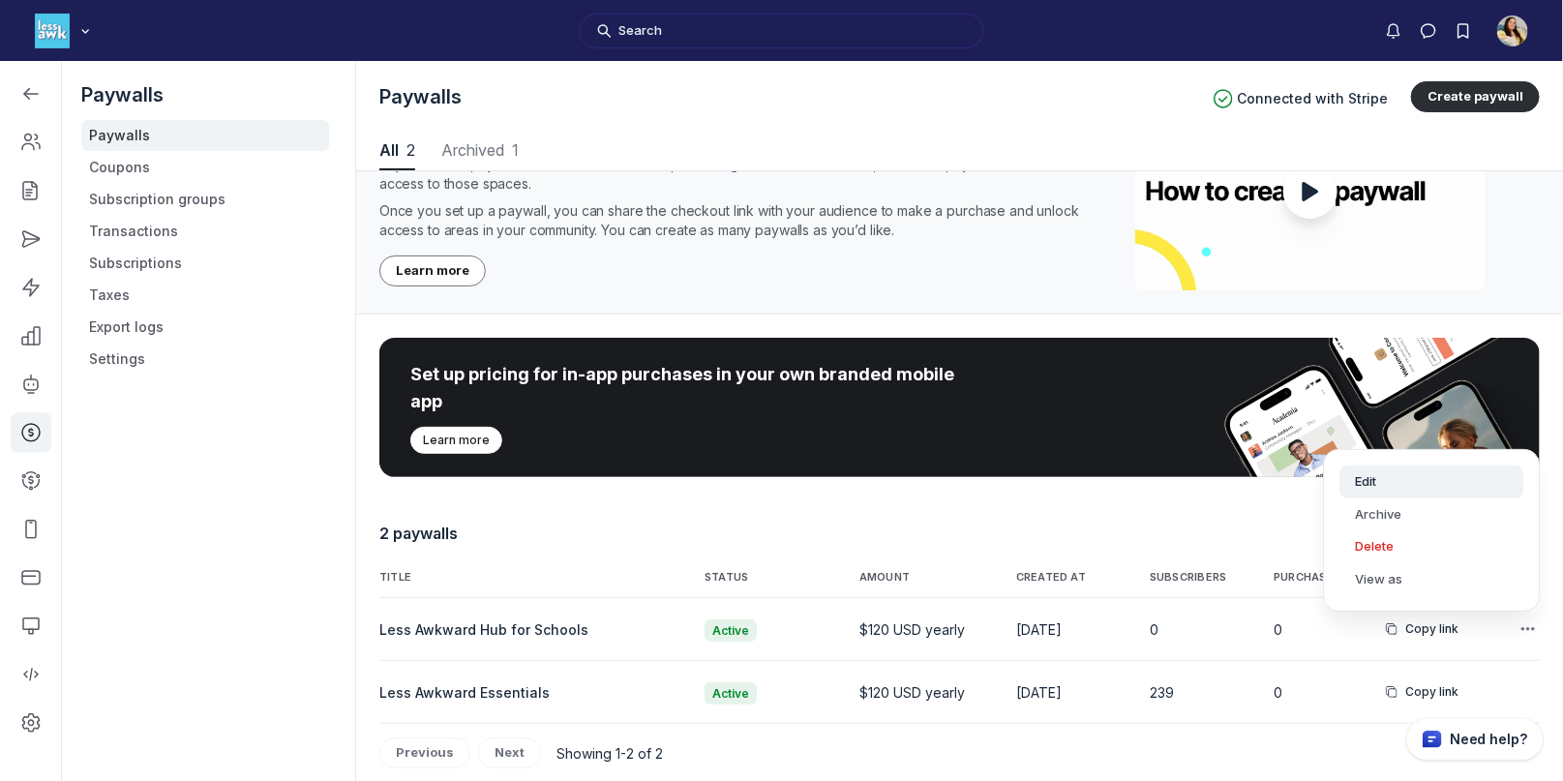
select select "BERKLEYPARENTS"
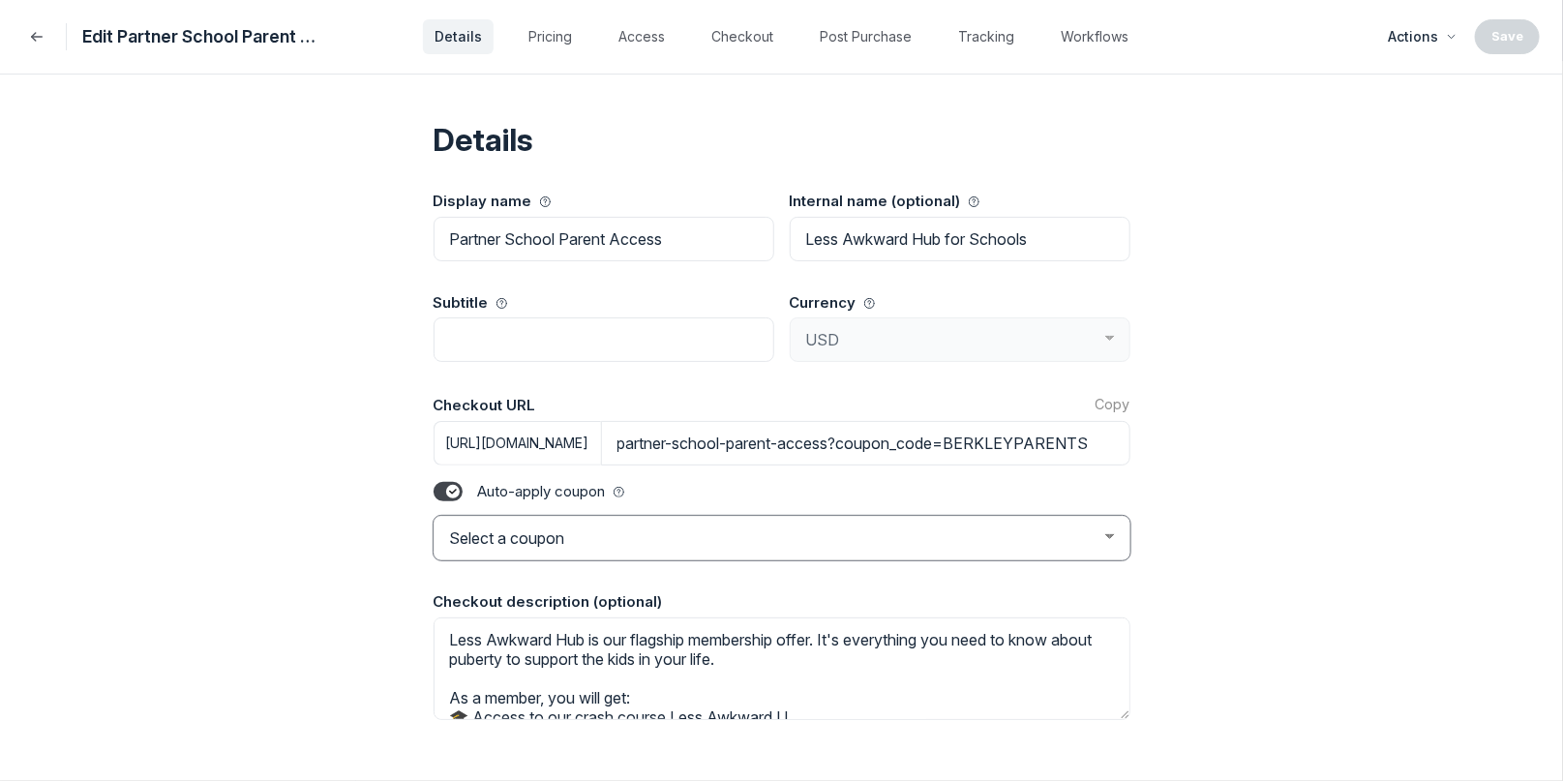
click at [561, 545] on select "Select a coupon FUTUREAFFILIATE FRIENDLYNOOKSTEST INVESTOR CFCSTAFF PRESENTATIO…" at bounding box center [782, 538] width 697 height 45
select select "BERKELEYPARENTS"
click at [434, 516] on select "Select a coupon FUTUREAFFILIATE FRIENDLYNOOKSTEST INVESTOR CFCSTAFF PRESENTATIO…" at bounding box center [782, 538] width 697 height 45
type input "partner-school-parent-access?coupon_code=BERKELEYPARENTS"
click at [1516, 33] on button "Save" at bounding box center [1507, 36] width 65 height 35
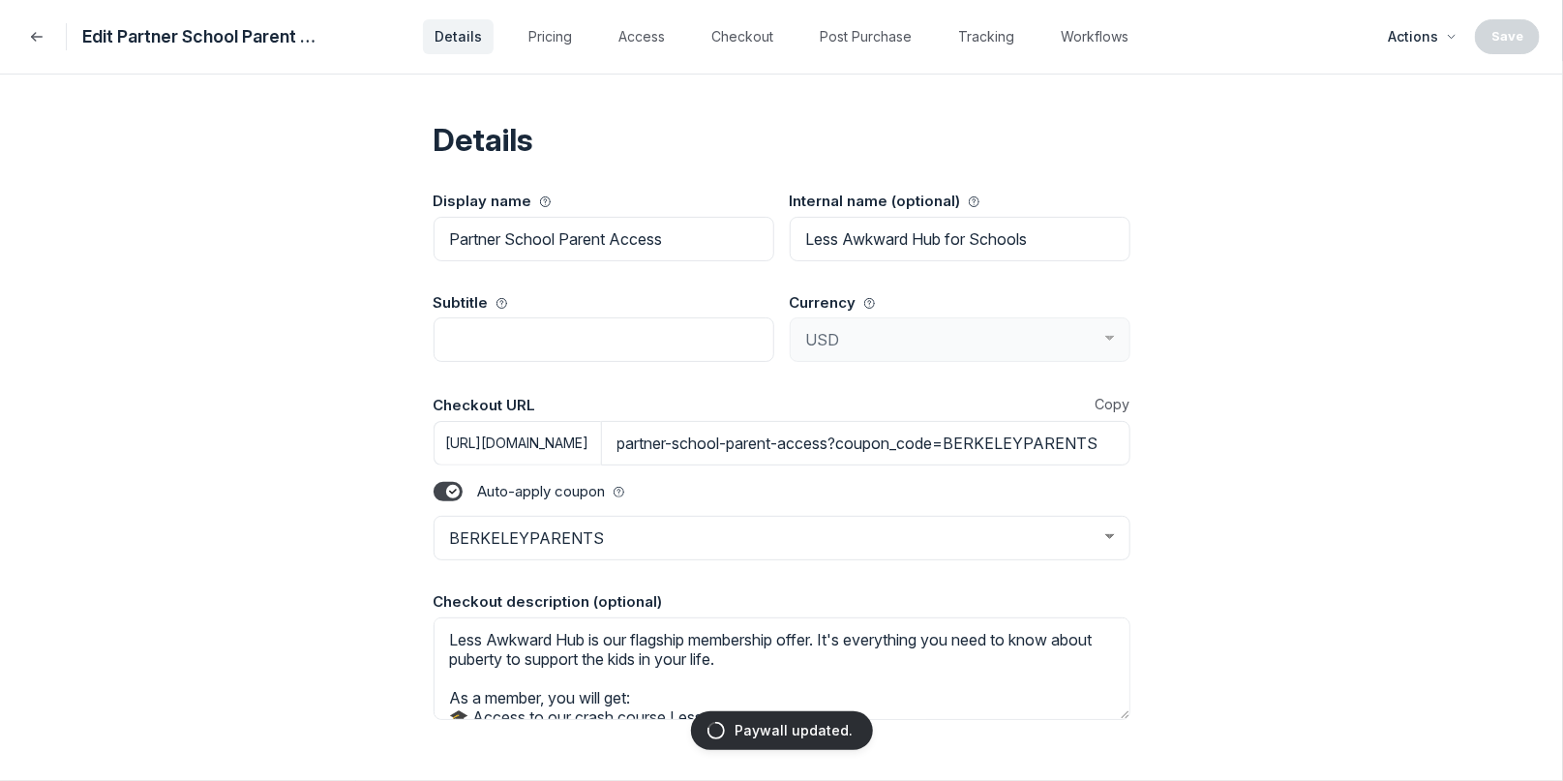
click at [1122, 404] on button "Copy" at bounding box center [1113, 404] width 35 height 19
click at [812, 443] on input "partner-school-parent-access?coupon_code=BERKELEYPARENTS" at bounding box center [865, 443] width 529 height 45
drag, startPoint x: 780, startPoint y: 443, endPoint x: 996, endPoint y: 446, distance: 215.9
click at [996, 446] on input "partner-school-parent-access?coupon_code=BERKELEYPARENTS" at bounding box center [865, 443] width 529 height 45
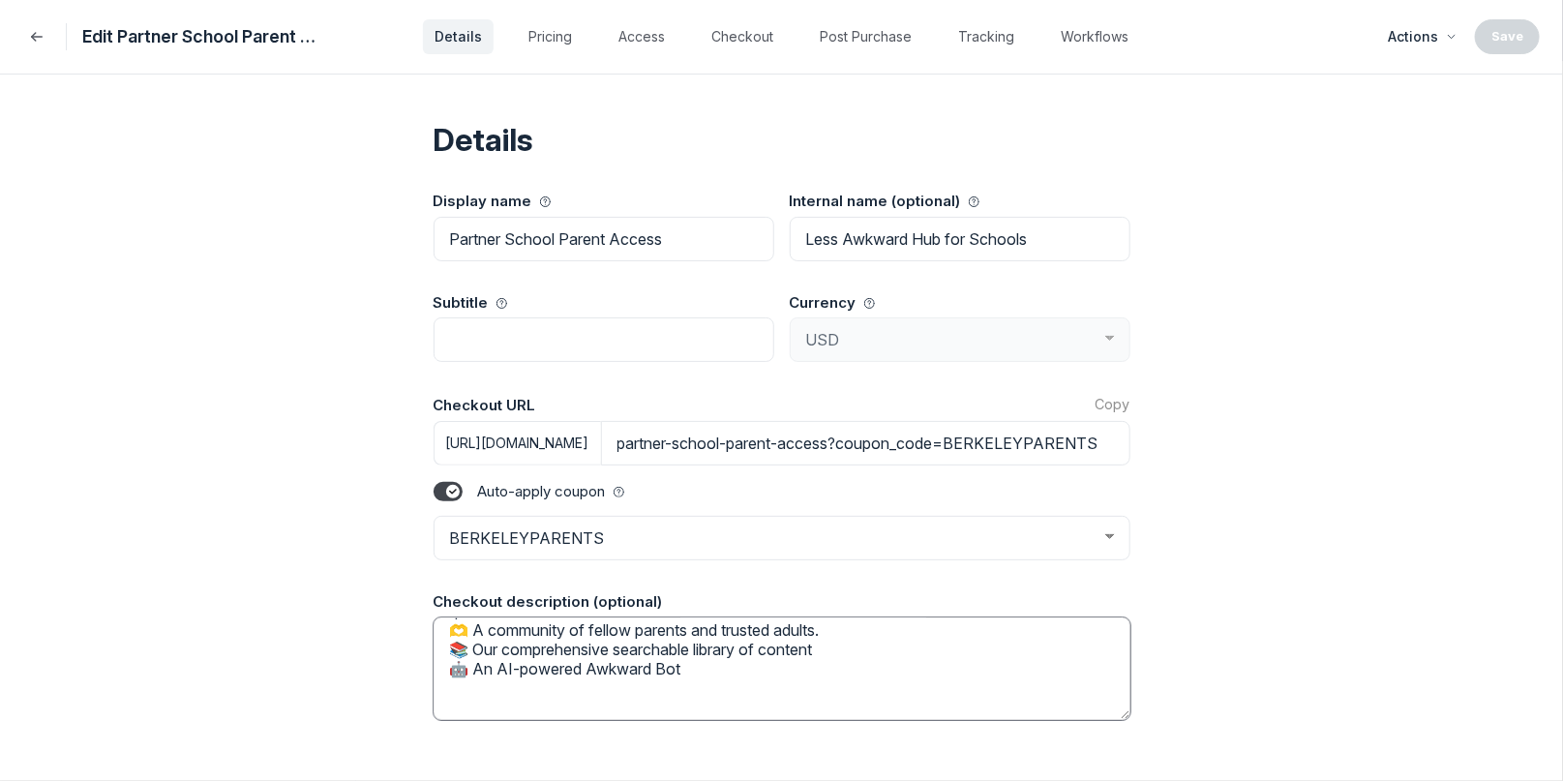
click at [678, 648] on textarea "Less Awkward Hub is our flagship membership offer. It's everything you need to …" at bounding box center [782, 669] width 697 height 103
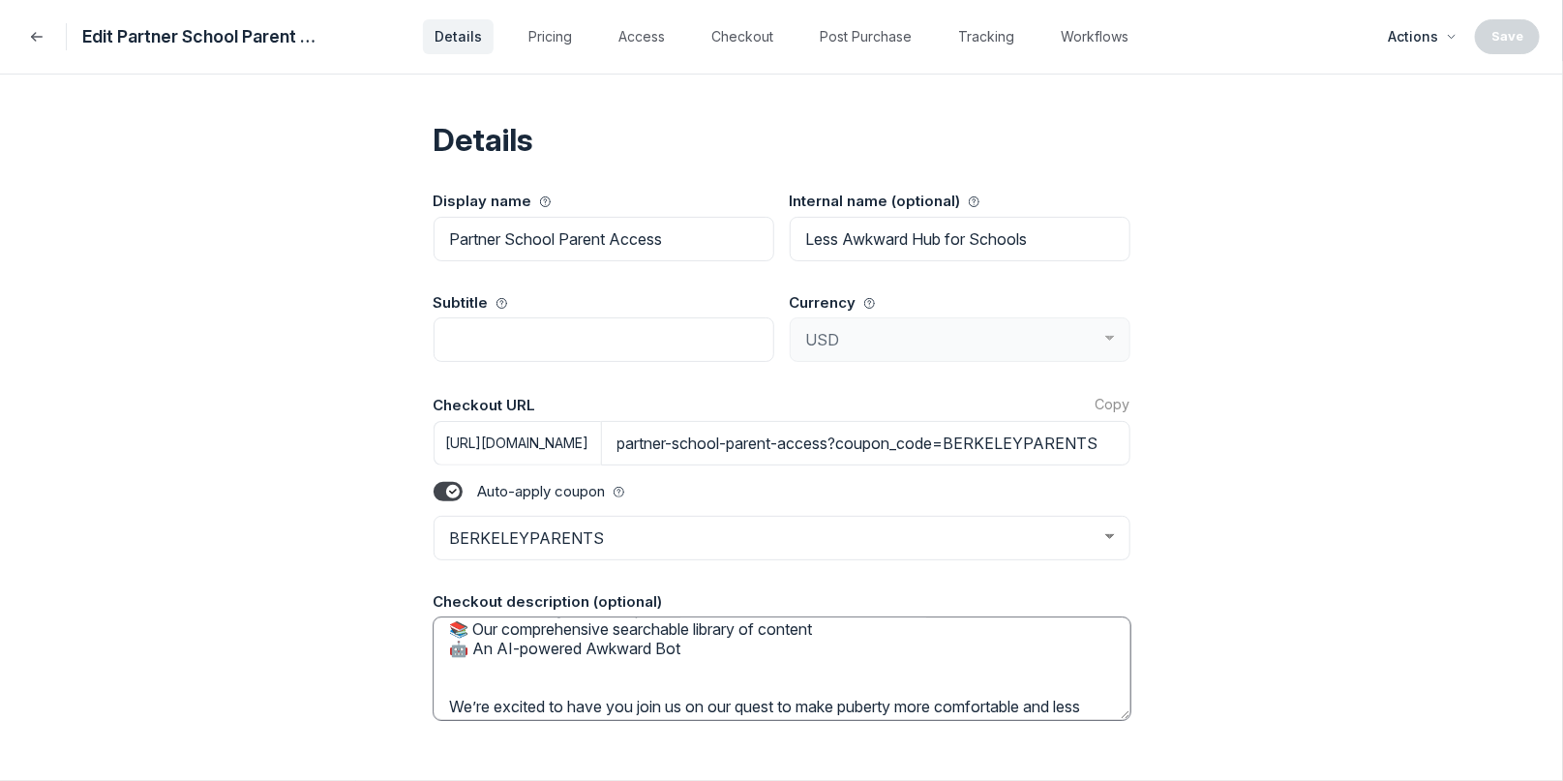
scroll to position [194, 0]
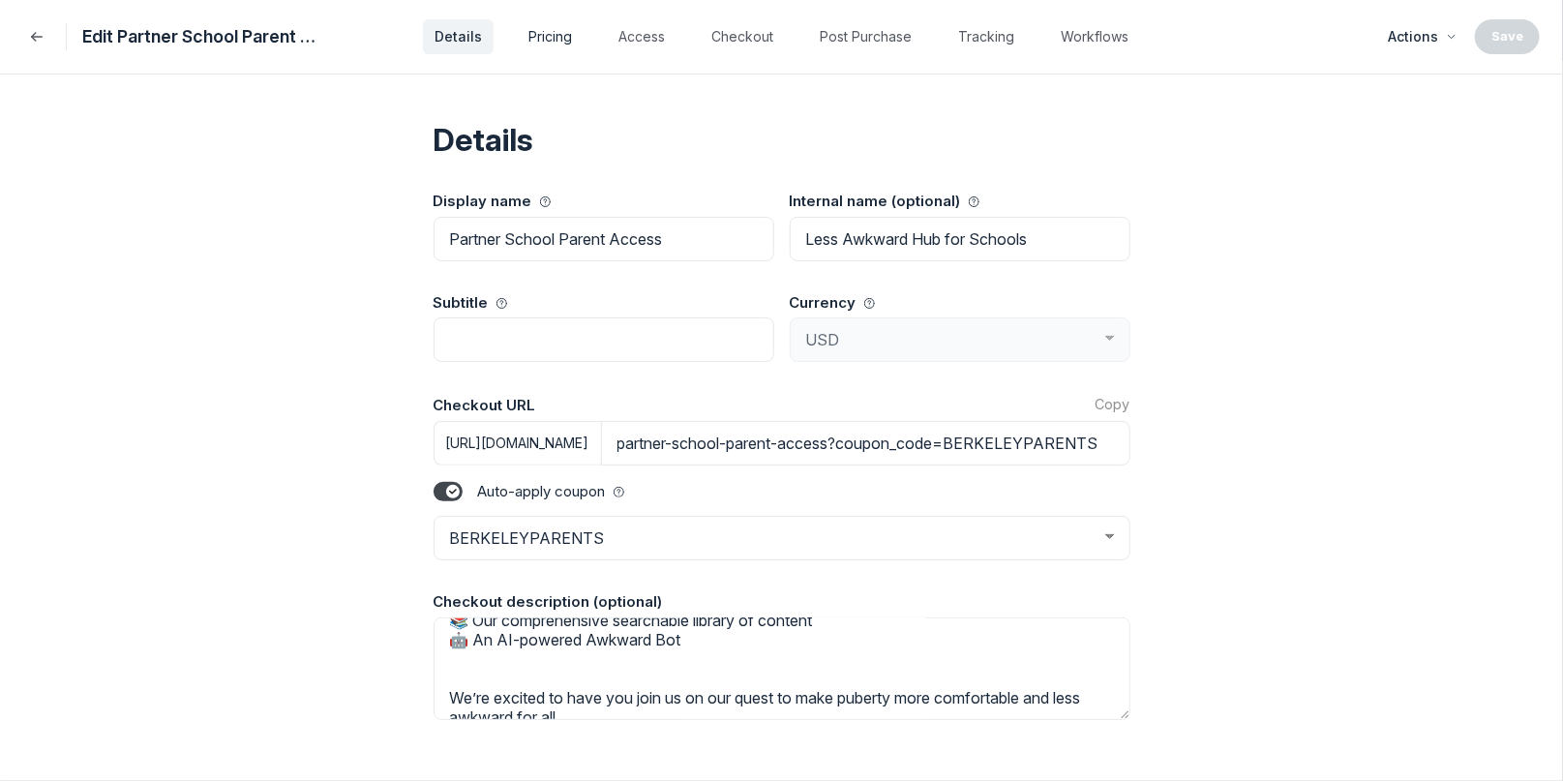
click at [554, 39] on button "Pricing" at bounding box center [550, 36] width 67 height 35
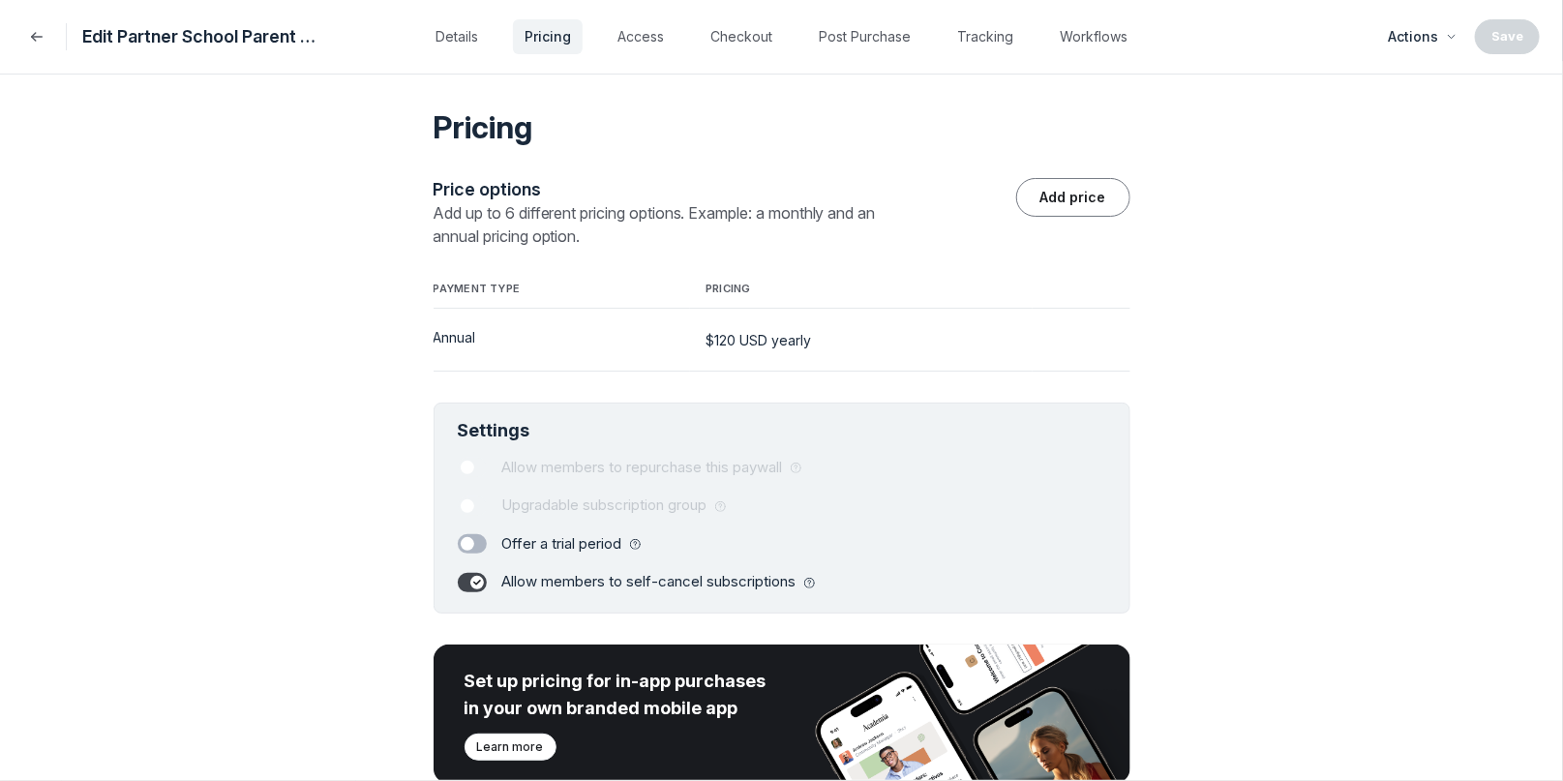
scroll to position [0, 0]
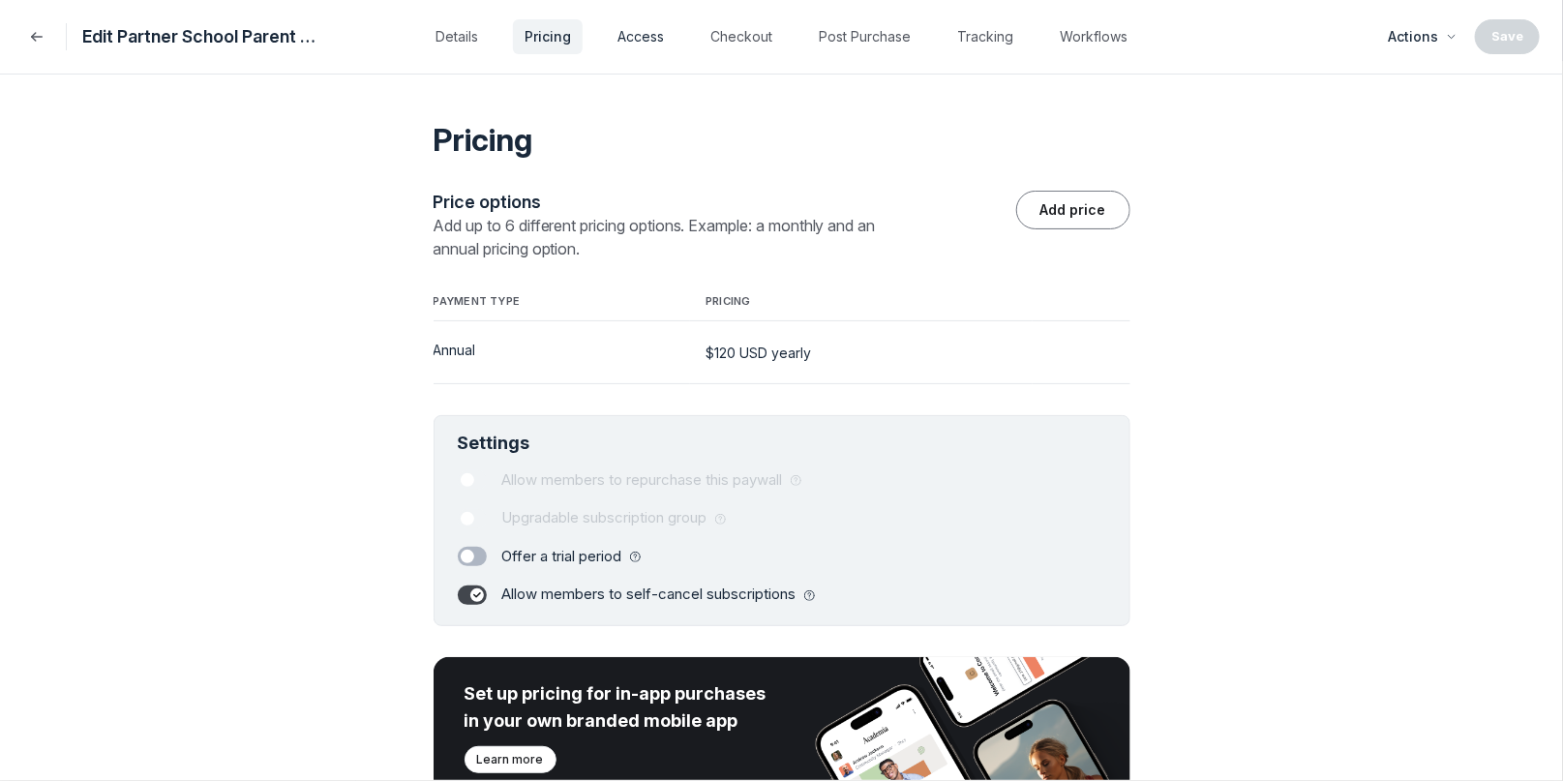
click at [649, 32] on button "Access" at bounding box center [641, 36] width 70 height 35
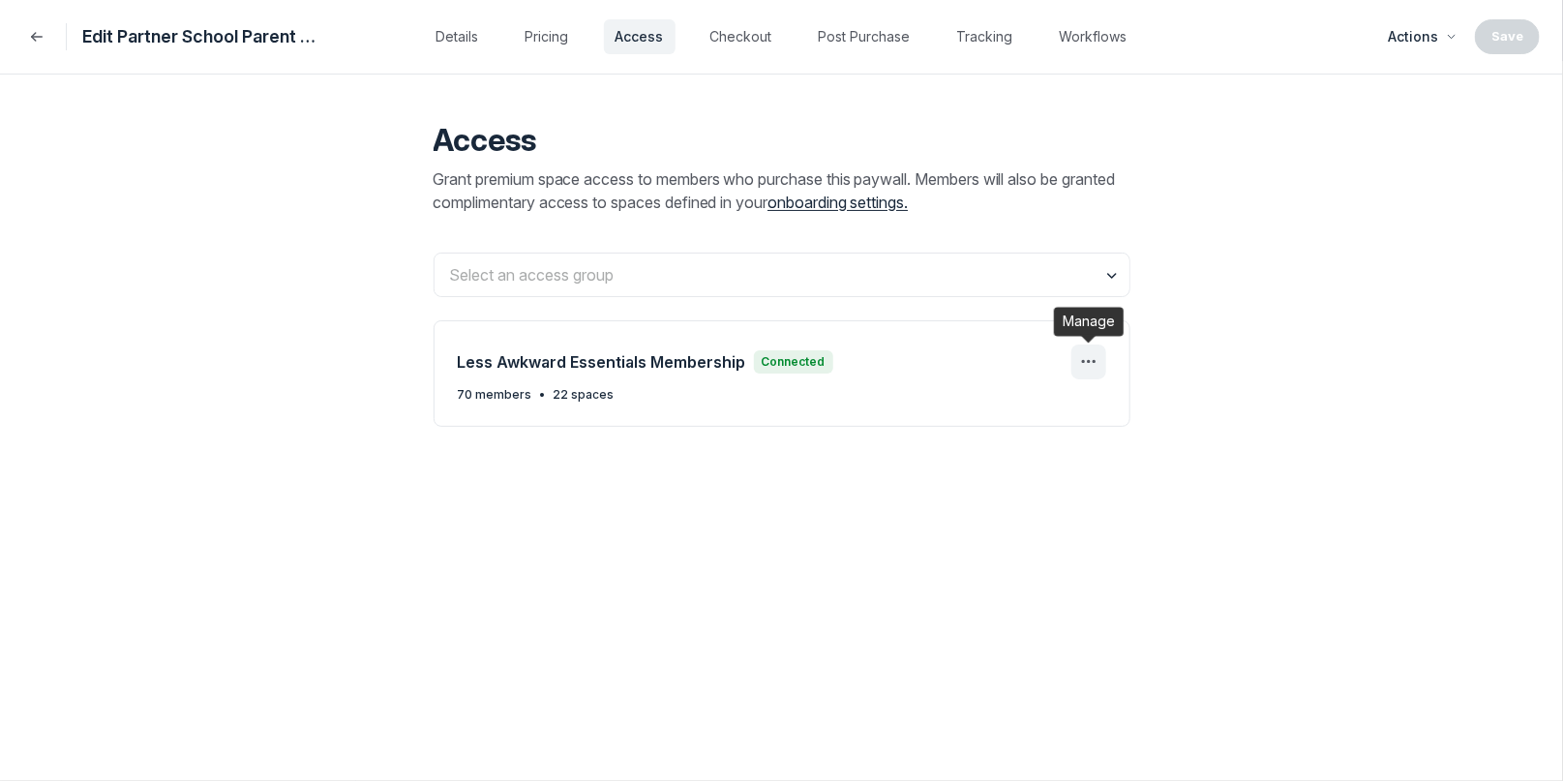
click at [1092, 362] on icon "Manage" at bounding box center [1088, 361] width 23 height 23
click at [1021, 412] on button "Edit" at bounding box center [998, 420] width 184 height 33
click at [945, 456] on button "Remove" at bounding box center [998, 452] width 184 height 33
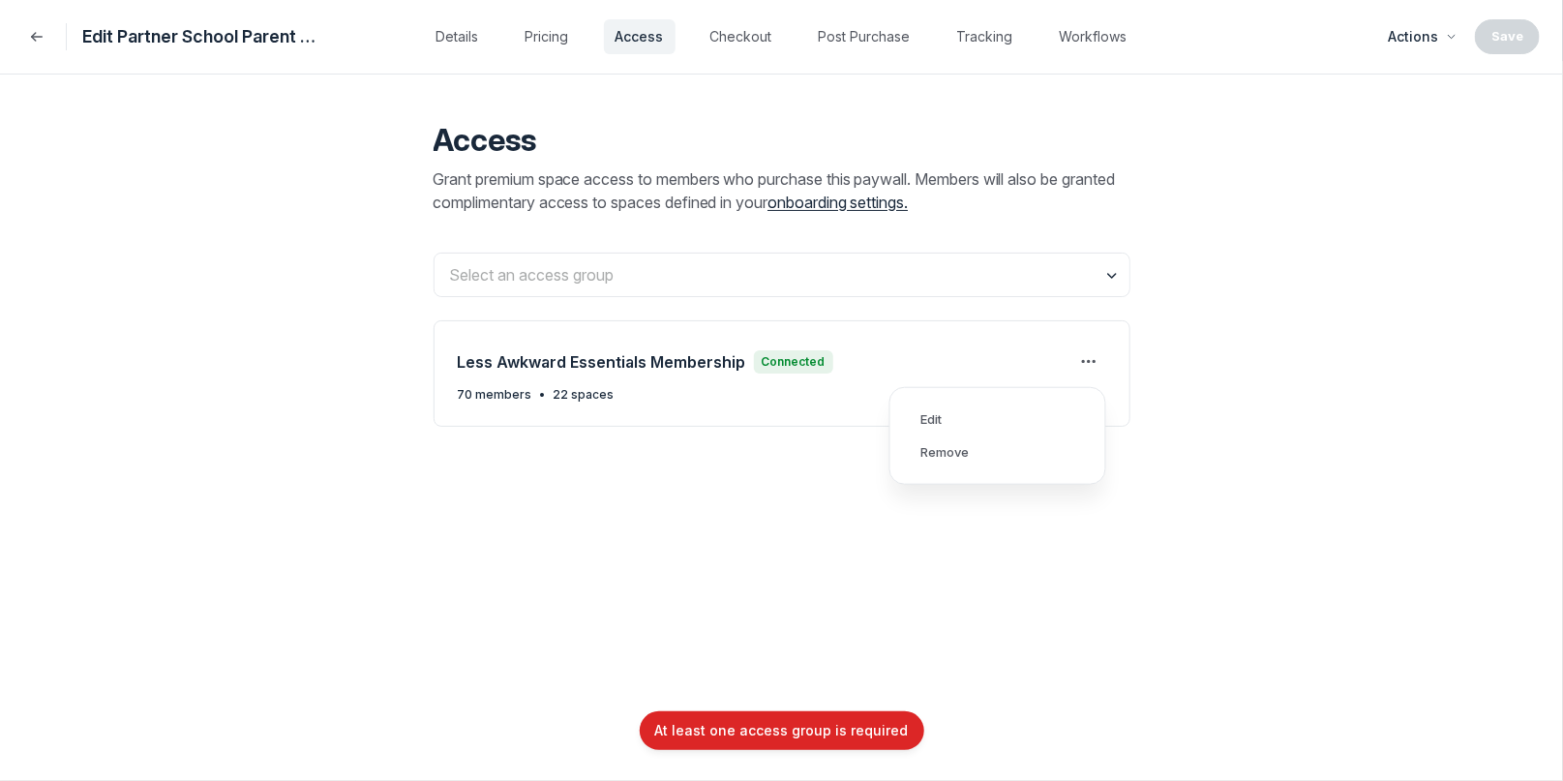
click at [762, 491] on div "Access Grant premium space access to members who purchase this paywall. Members…" at bounding box center [782, 286] width 697 height 422
click at [777, 264] on input "text" at bounding box center [782, 275] width 695 height 43
click at [650, 325] on span "Create new access group" at bounding box center [795, 326] width 629 height 19
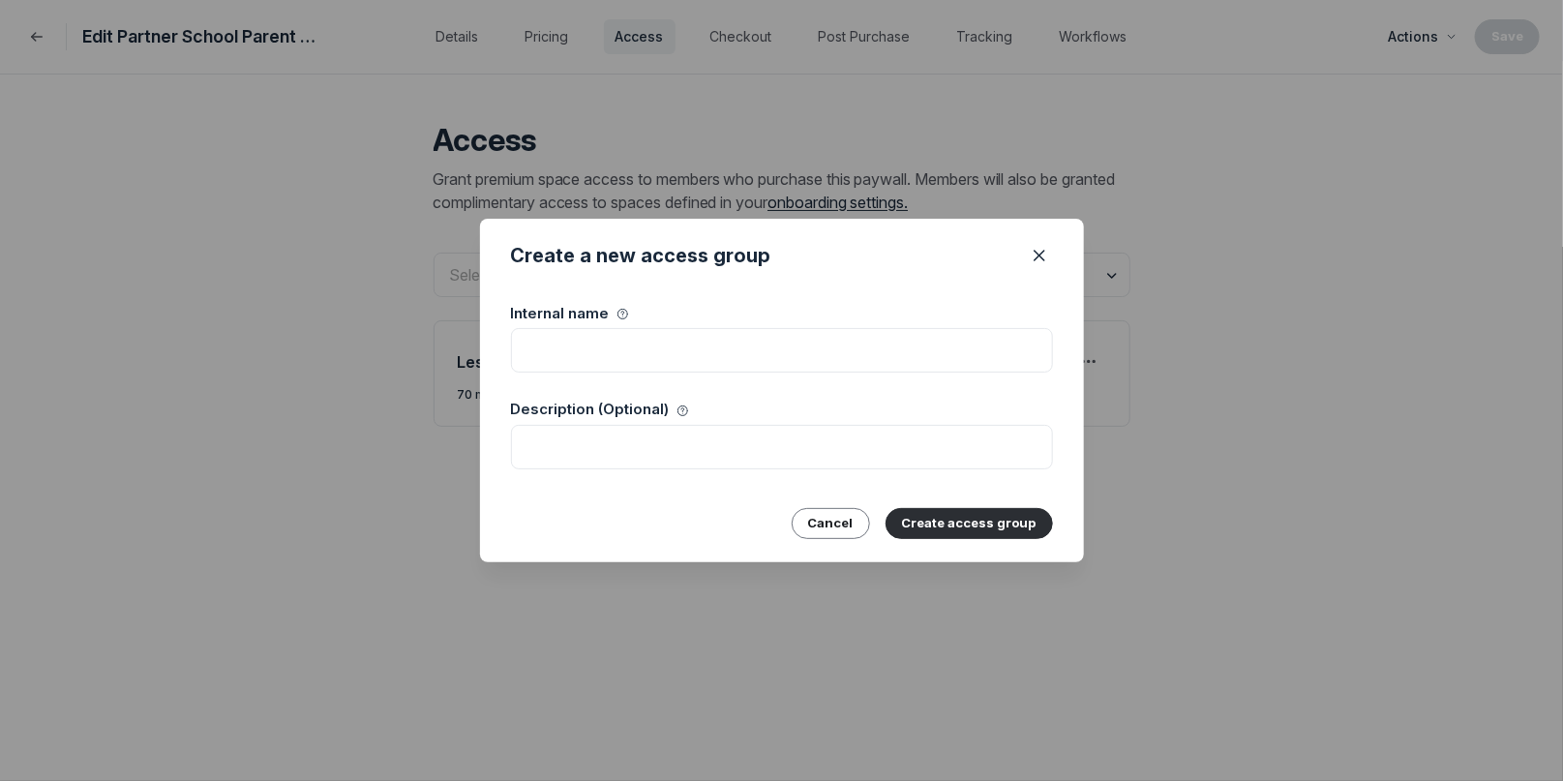
click at [644, 351] on input at bounding box center [782, 350] width 542 height 45
click at [519, 350] on input "Parent Access" at bounding box center [782, 350] width 542 height 45
type input "Partner School Parent Access"
click at [972, 524] on button "Create access group" at bounding box center [969, 523] width 167 height 31
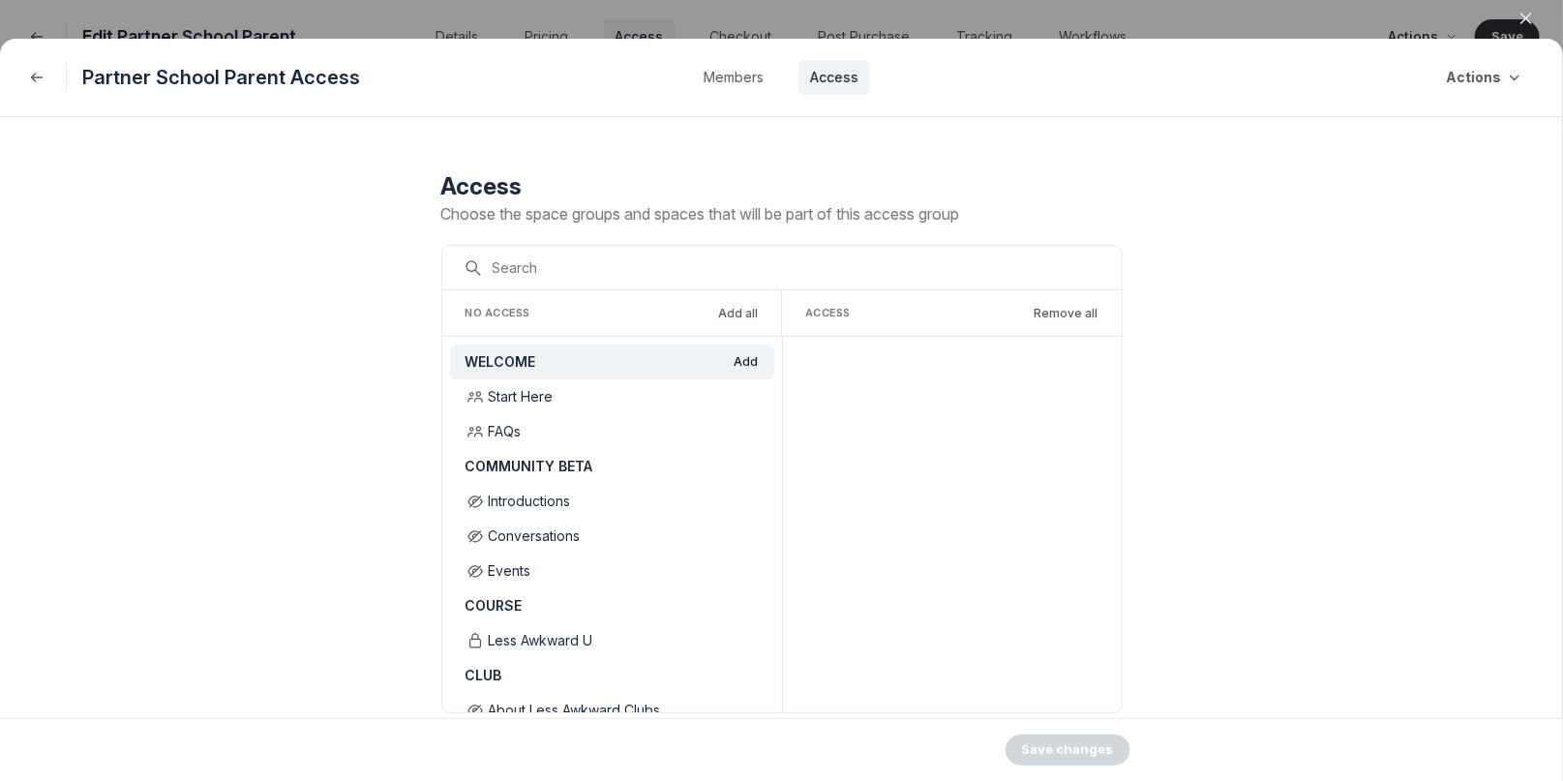
click at [753, 358] on button "Add" at bounding box center [747, 361] width 24 height 15
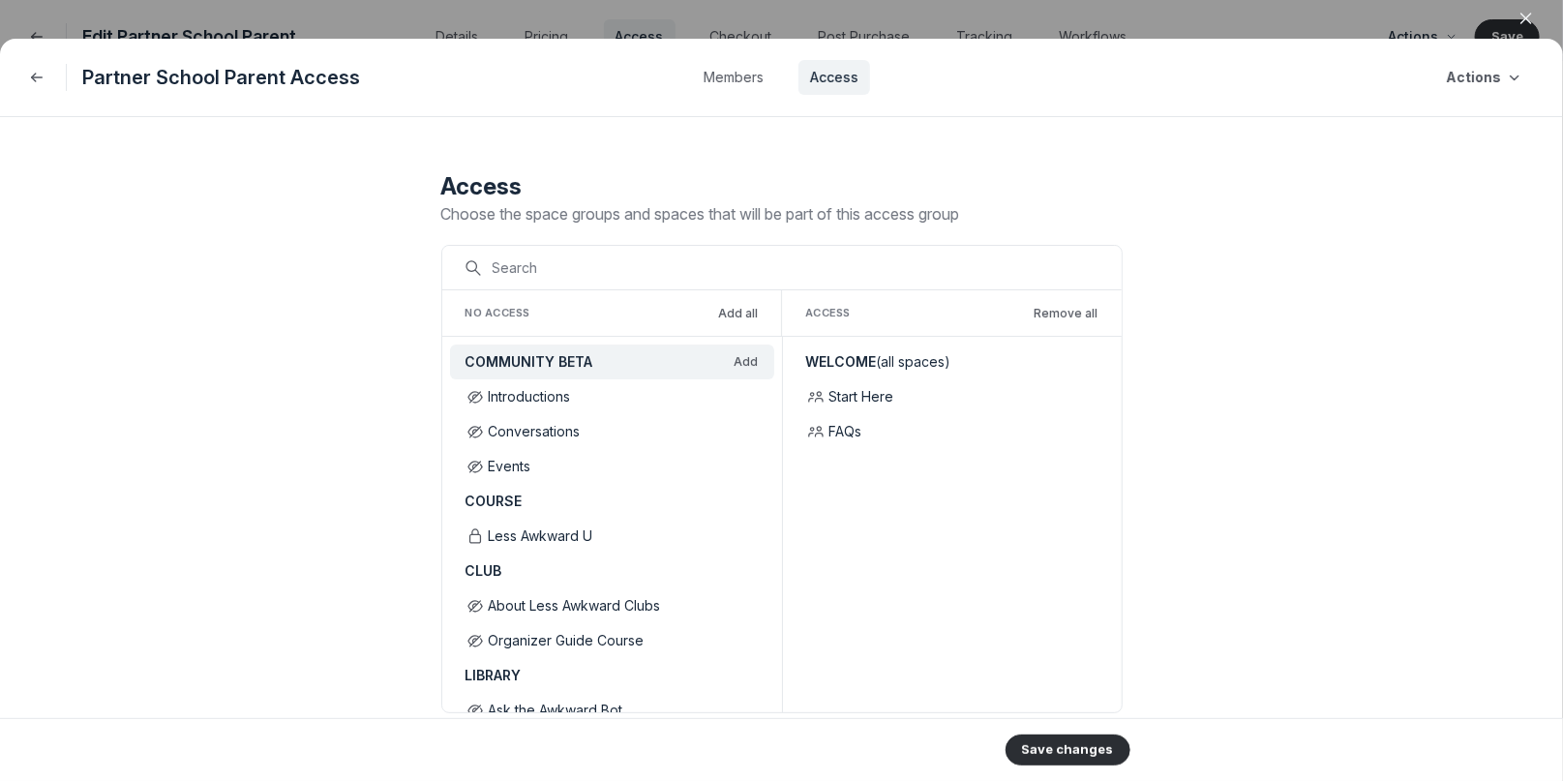
click at [753, 358] on button "Add" at bounding box center [747, 361] width 24 height 15
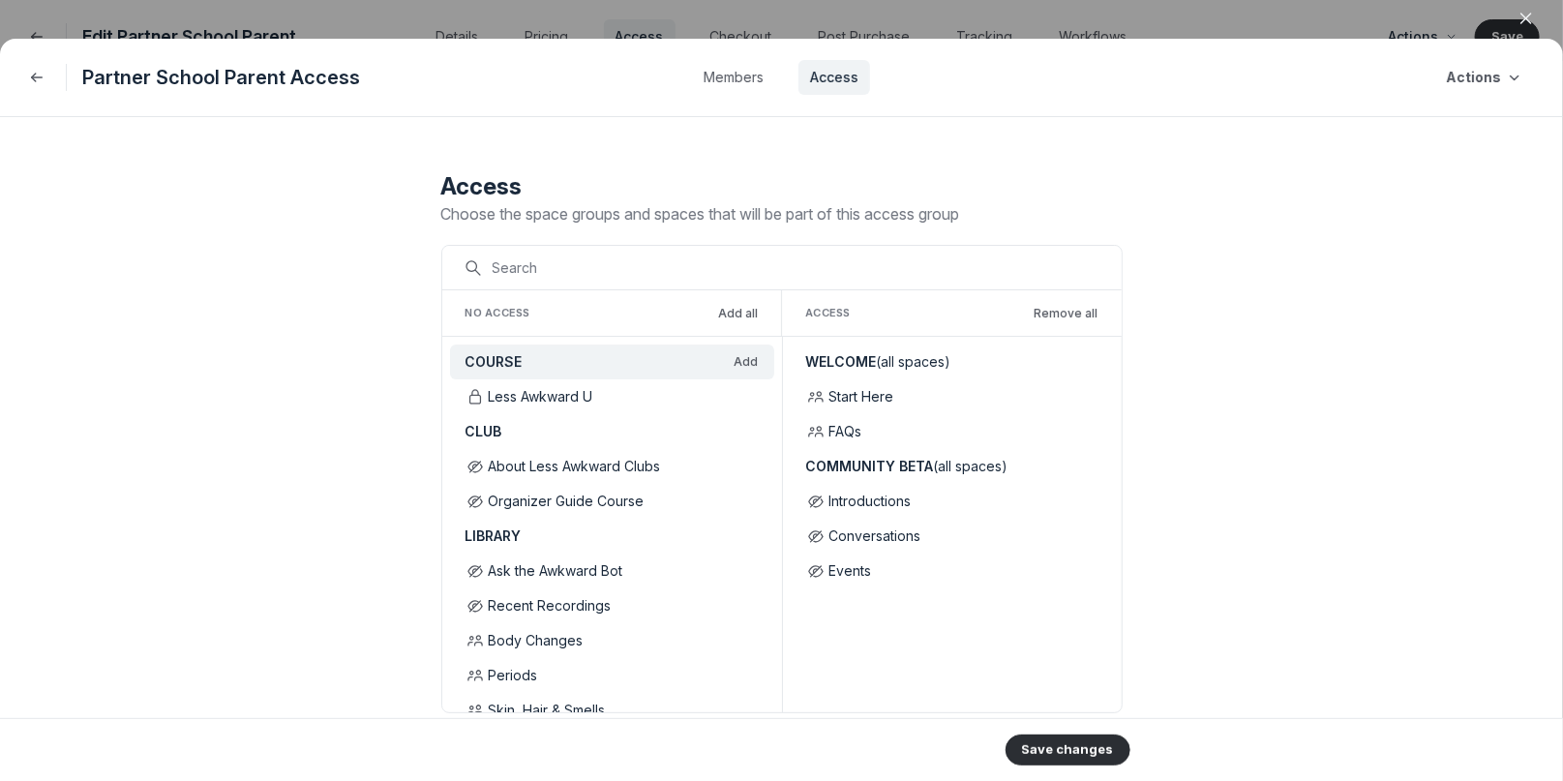
click at [753, 358] on button "Add" at bounding box center [747, 361] width 24 height 15
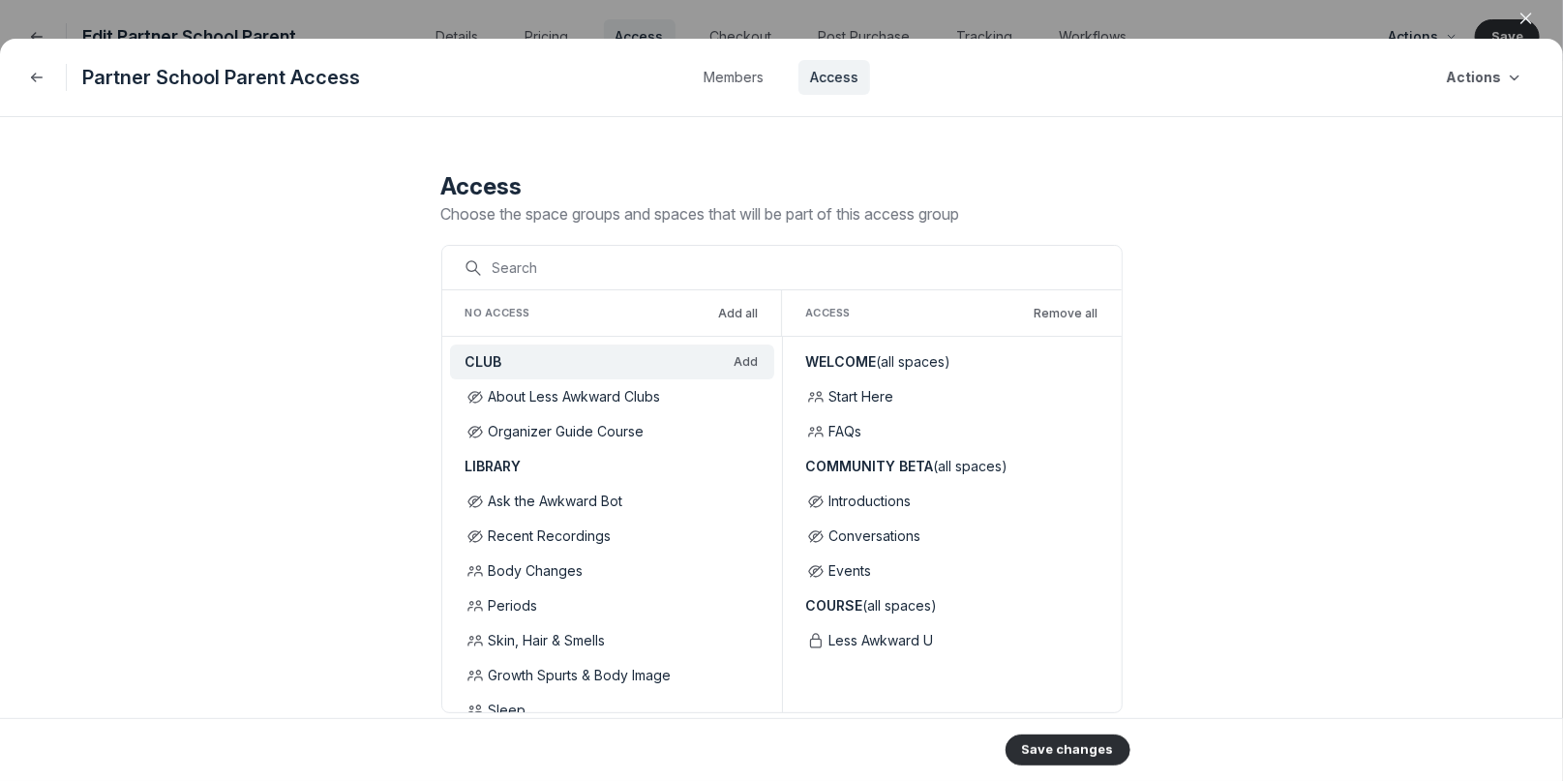
click at [753, 358] on button "Add" at bounding box center [747, 361] width 24 height 15
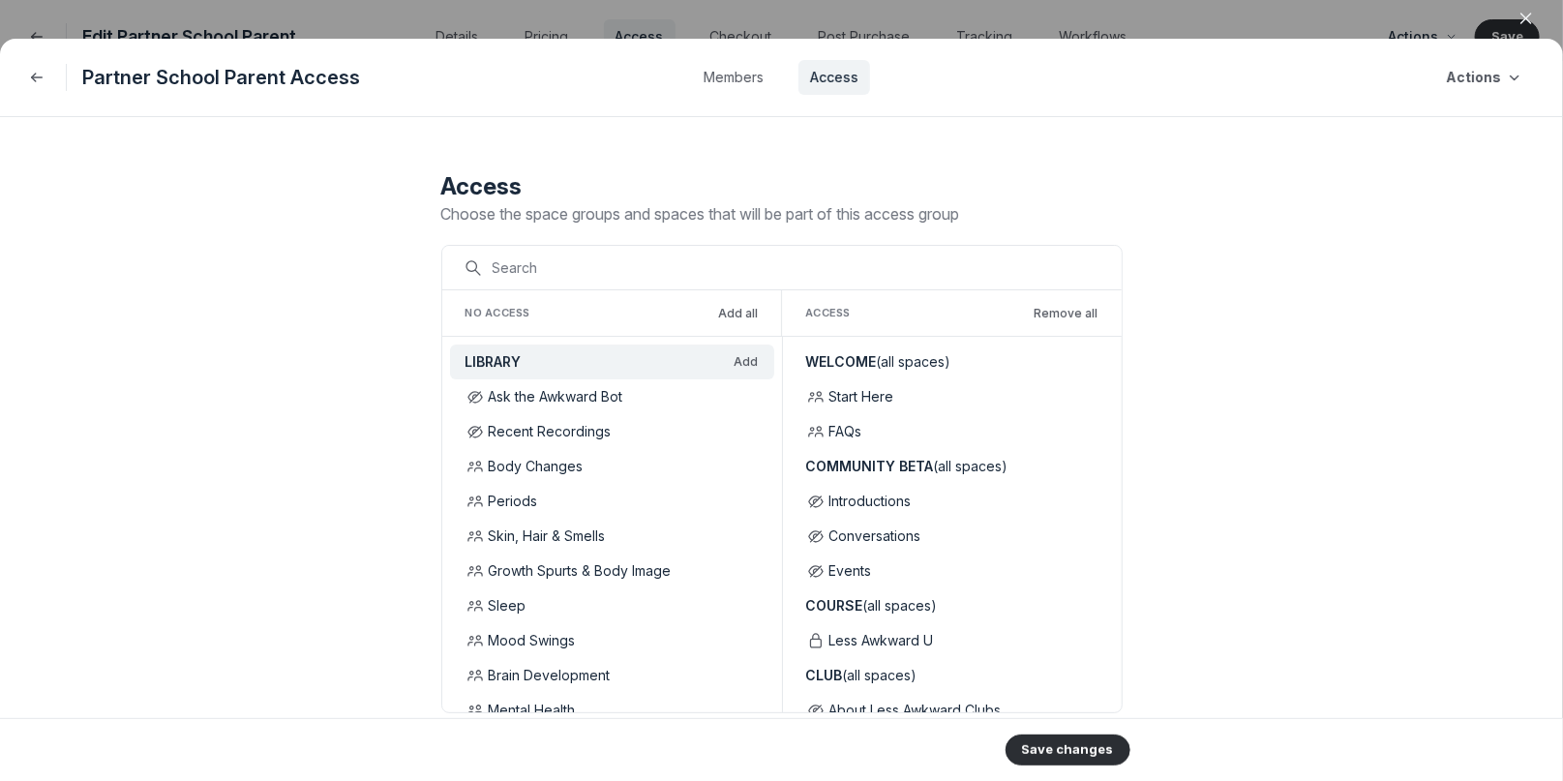
click at [753, 358] on button "Add" at bounding box center [747, 361] width 24 height 15
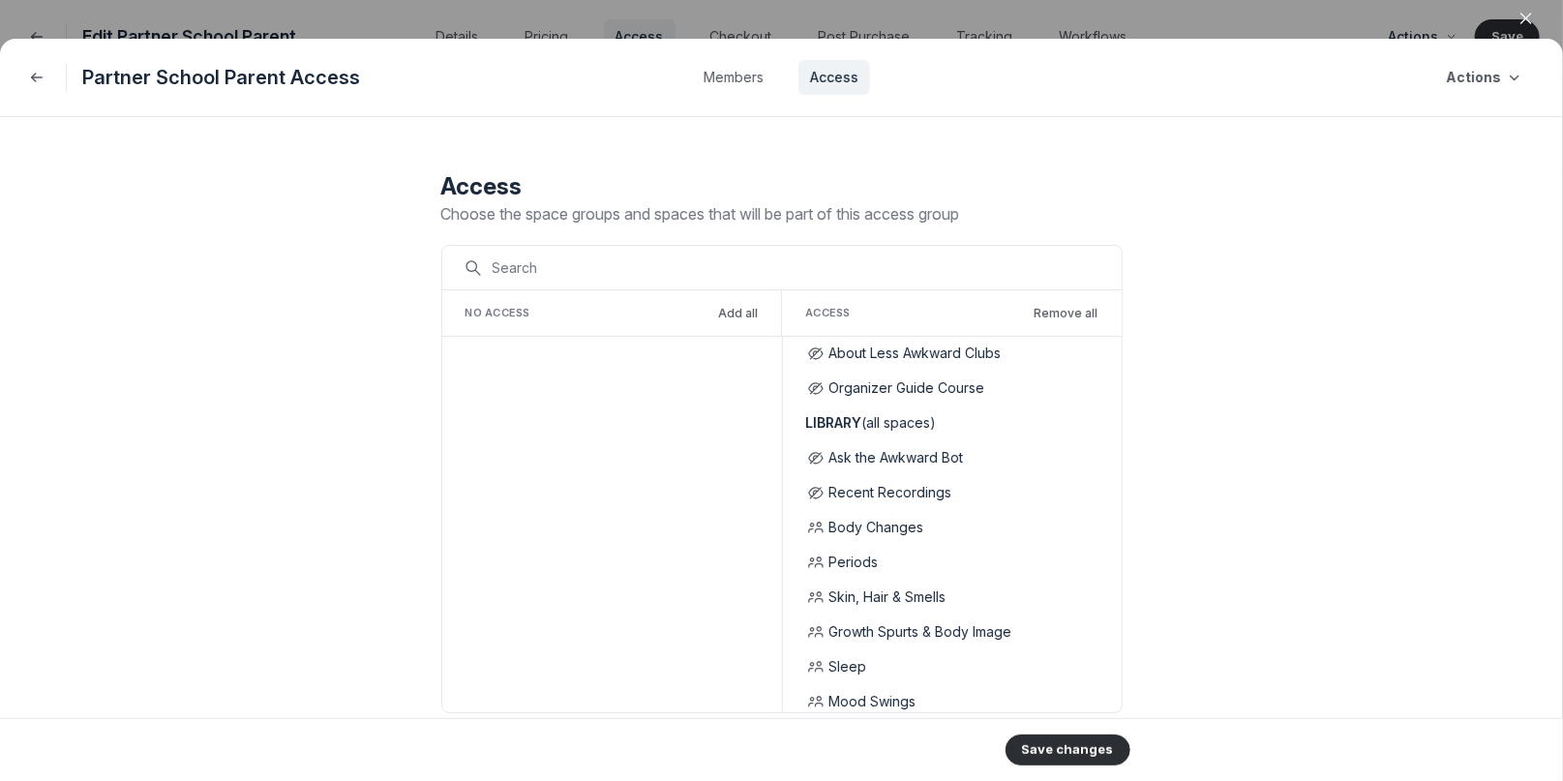
scroll to position [127, 0]
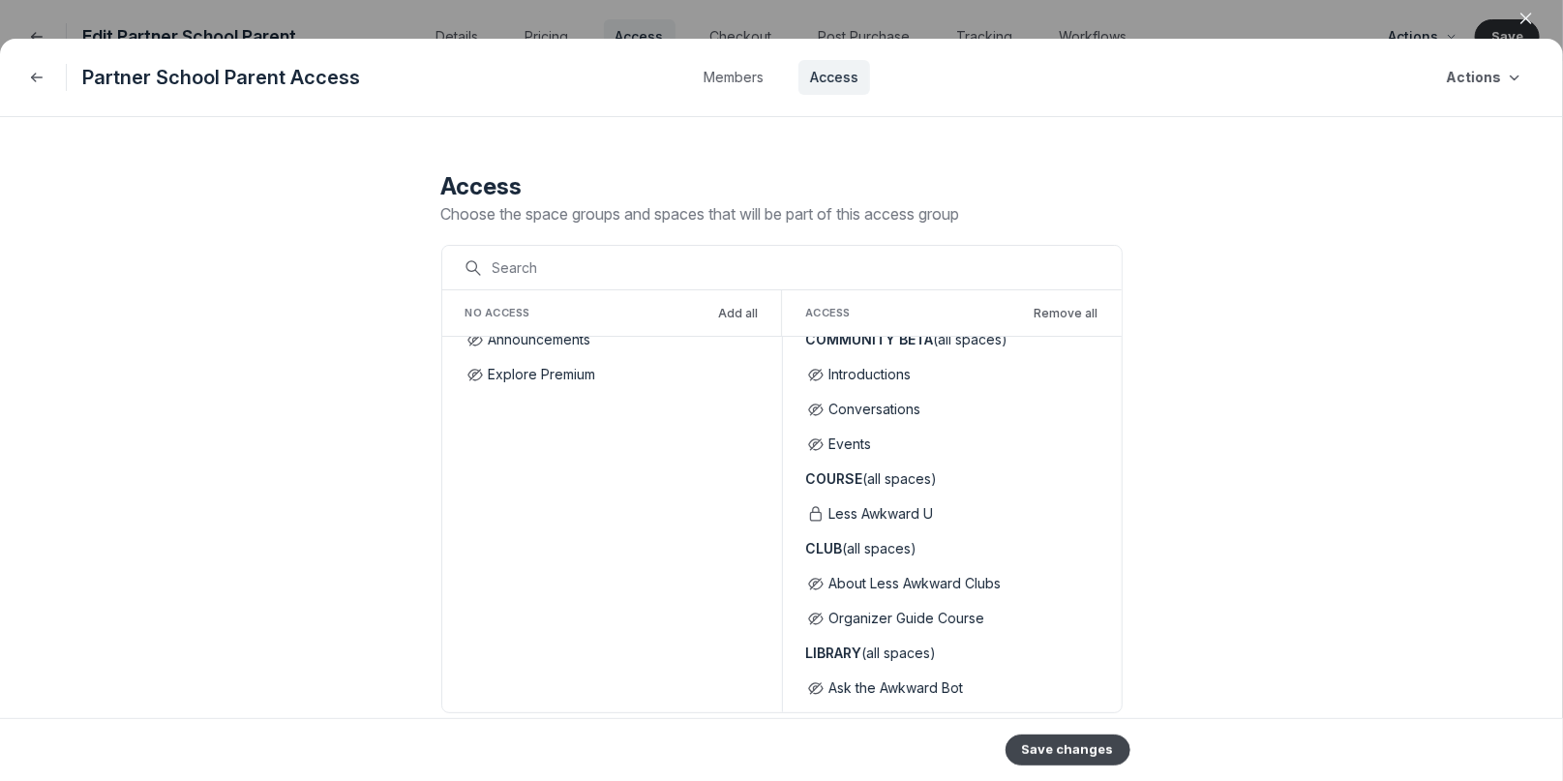
click at [1052, 750] on button "Save changes" at bounding box center [1068, 750] width 125 height 31
click at [1533, 16] on icon "button" at bounding box center [1526, 18] width 19 height 19
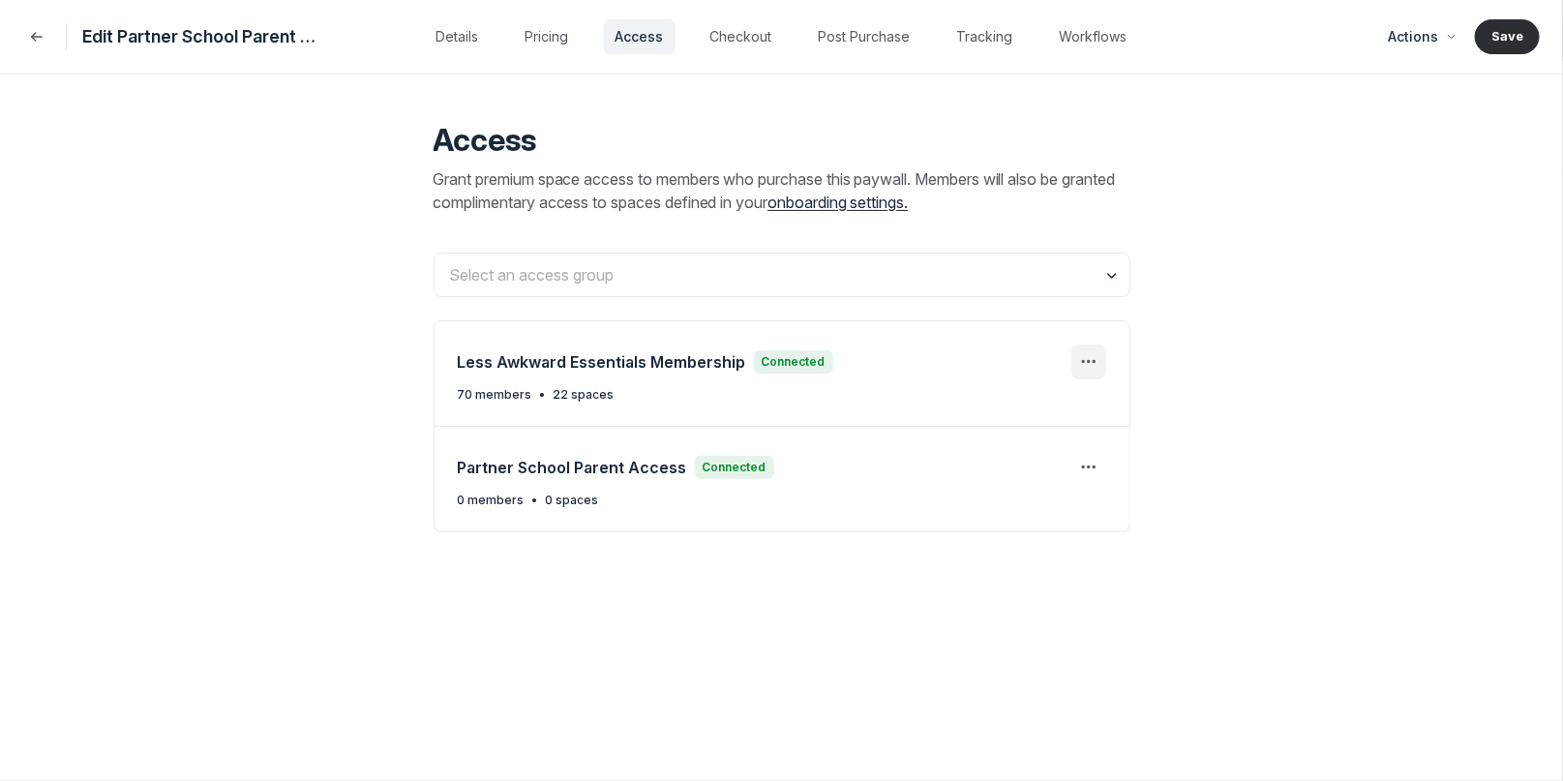
click at [1077, 364] on icon "Manage" at bounding box center [1088, 361] width 23 height 23
click at [1004, 454] on button "Remove" at bounding box center [998, 452] width 184 height 33
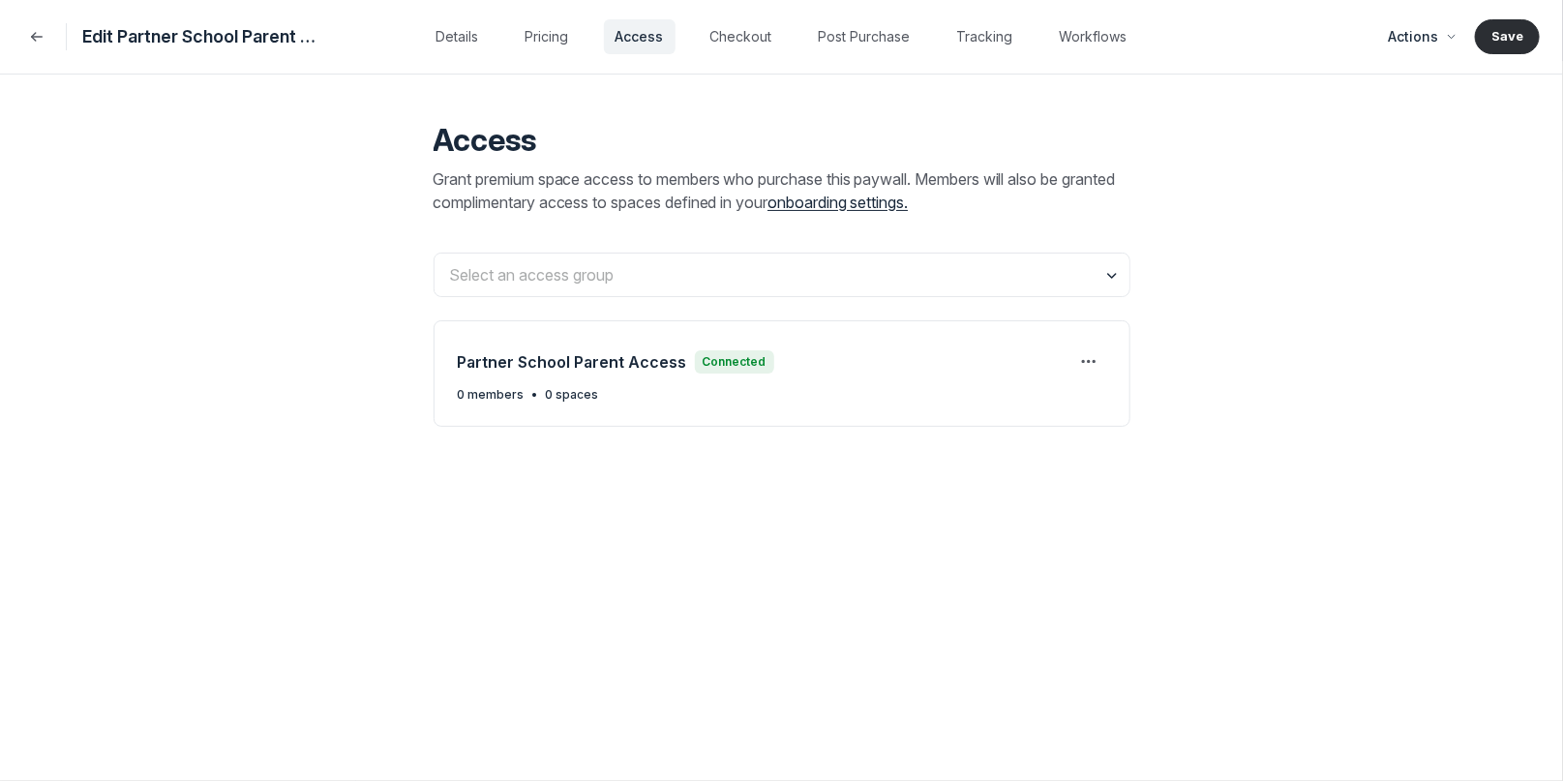
click at [931, 387] on div "0 members • 0 spaces" at bounding box center [782, 394] width 648 height 15
click at [1083, 363] on icon "Manage" at bounding box center [1088, 361] width 23 height 23
click at [1024, 413] on button "Edit" at bounding box center [998, 420] width 184 height 33
click at [734, 34] on button "Checkout" at bounding box center [741, 36] width 85 height 35
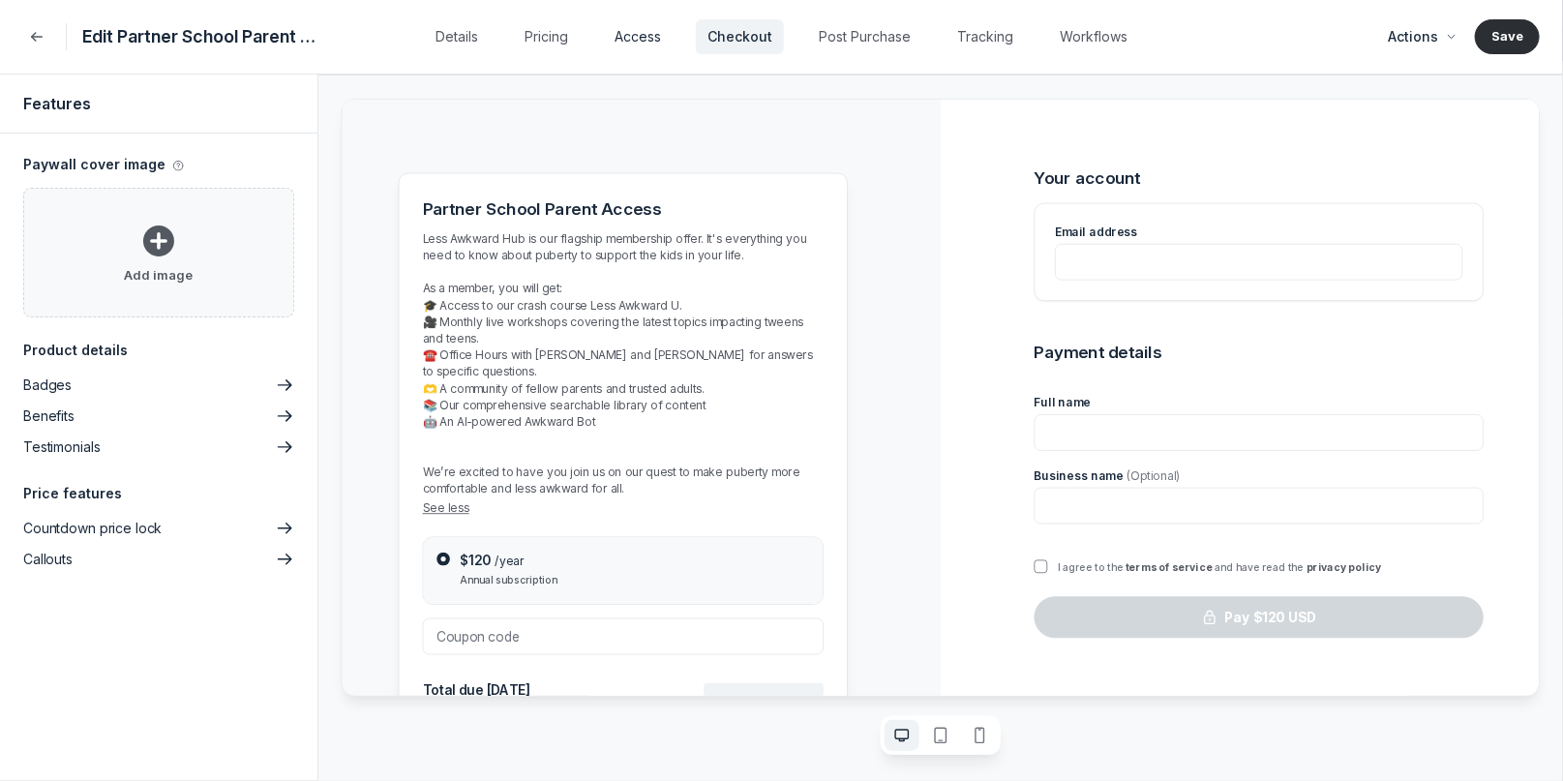
scroll to position [0, 0]
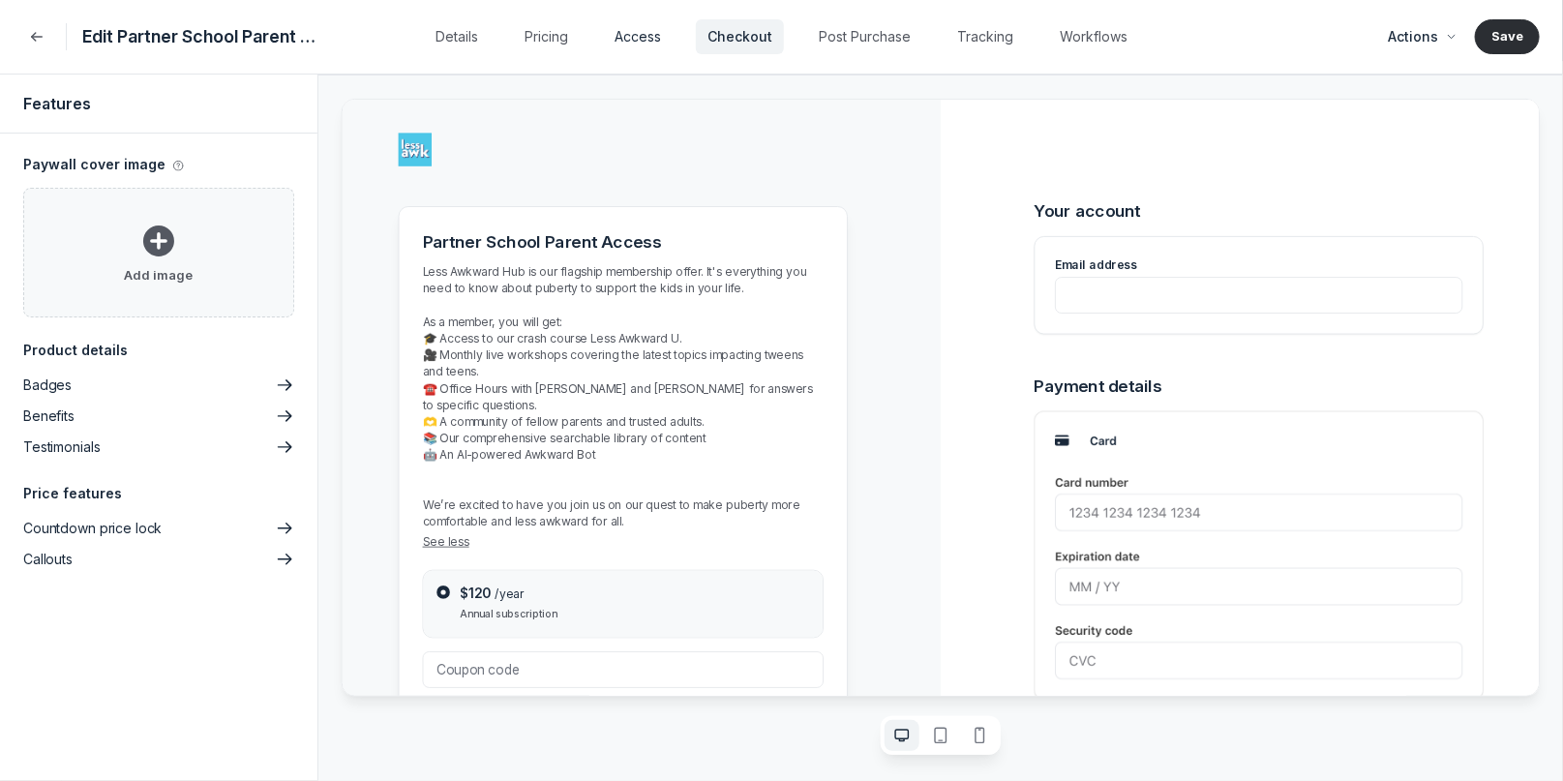
type input "BERKELEYPARENTS"
click at [631, 34] on button "Access" at bounding box center [638, 36] width 70 height 35
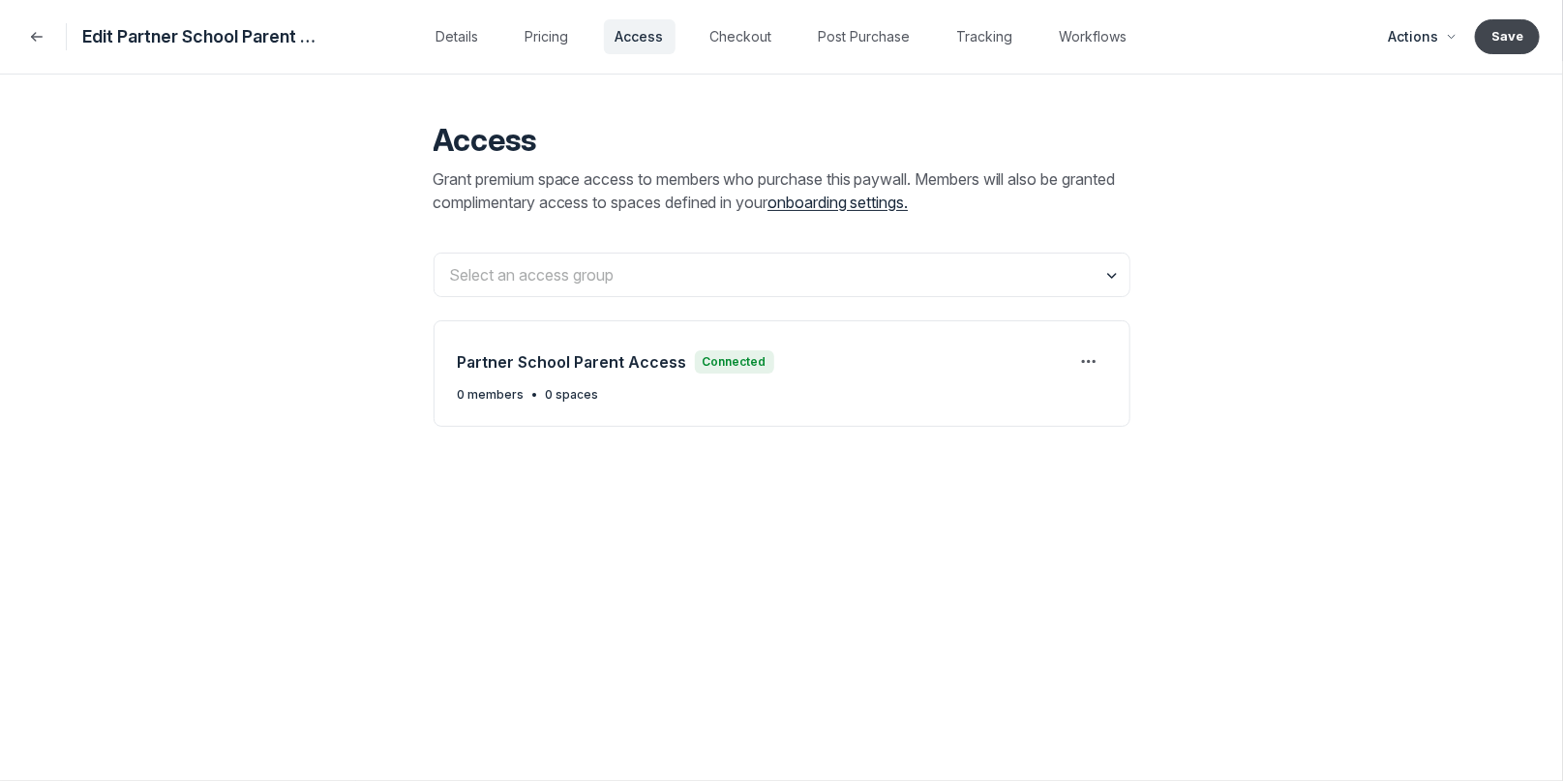
click at [1504, 41] on button "Save" at bounding box center [1507, 36] width 65 height 35
click at [750, 41] on button "Checkout" at bounding box center [741, 36] width 85 height 35
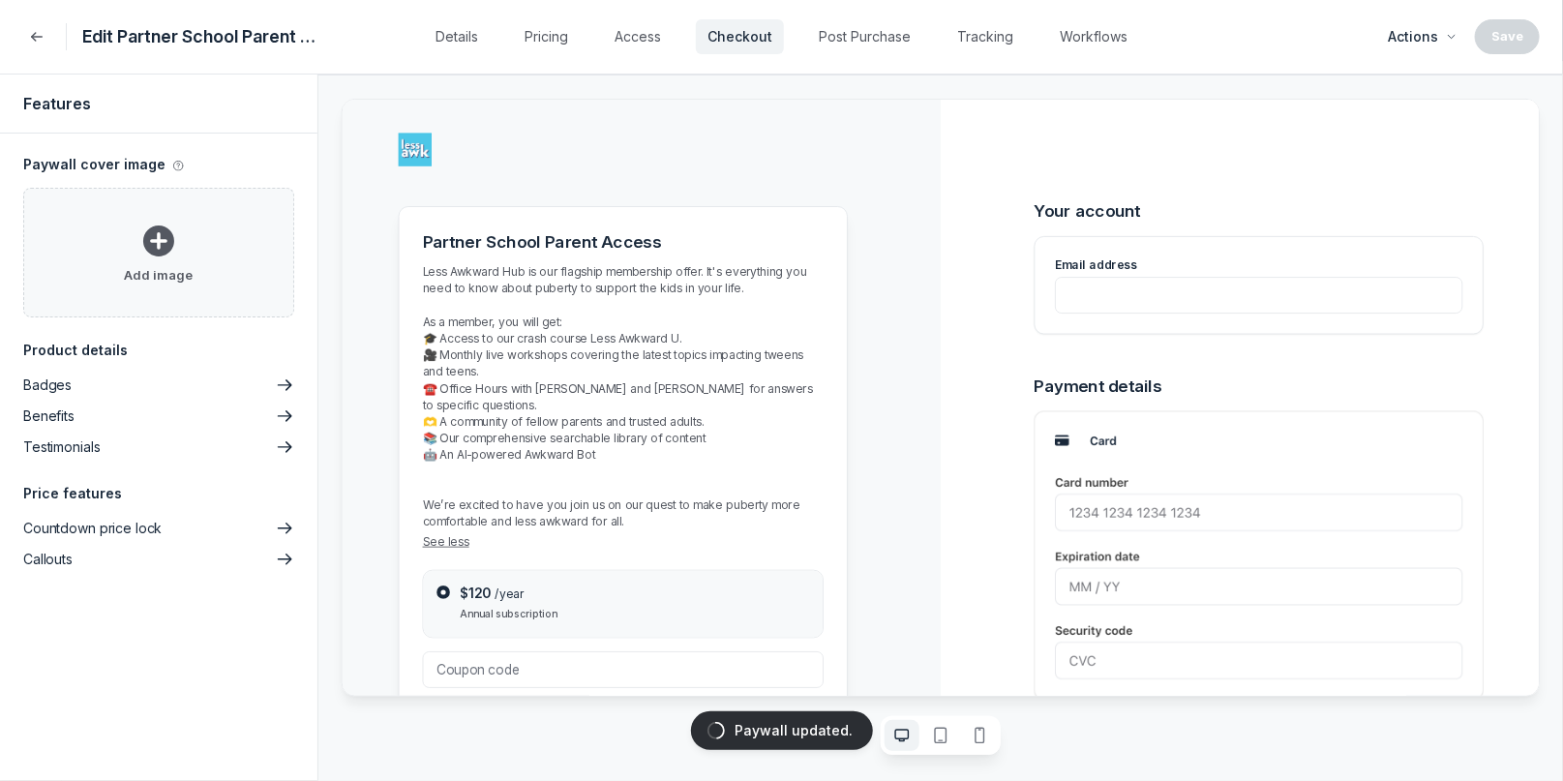
type input "BERKELEYPARENTS"
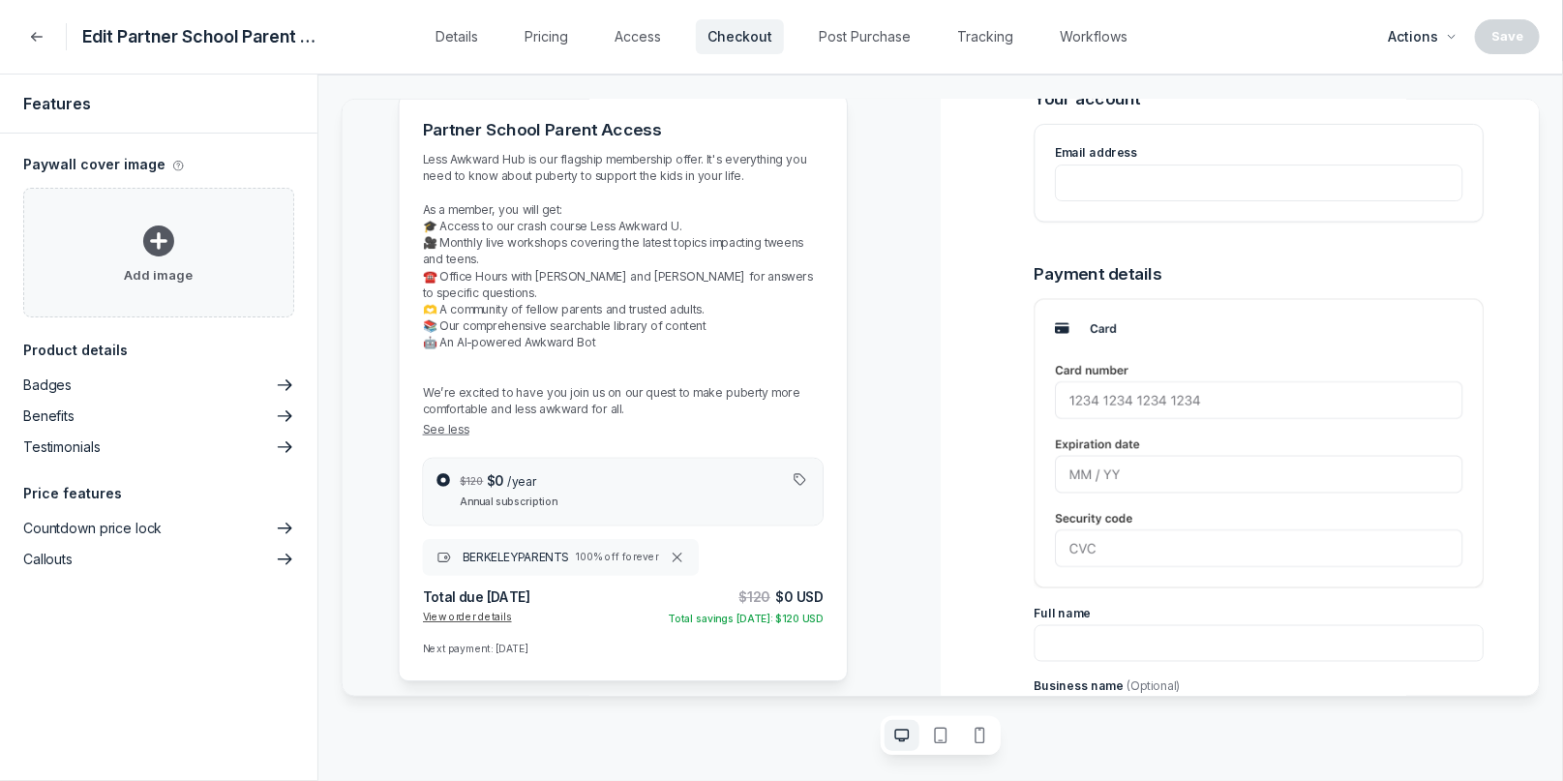
scroll to position [330, 0]
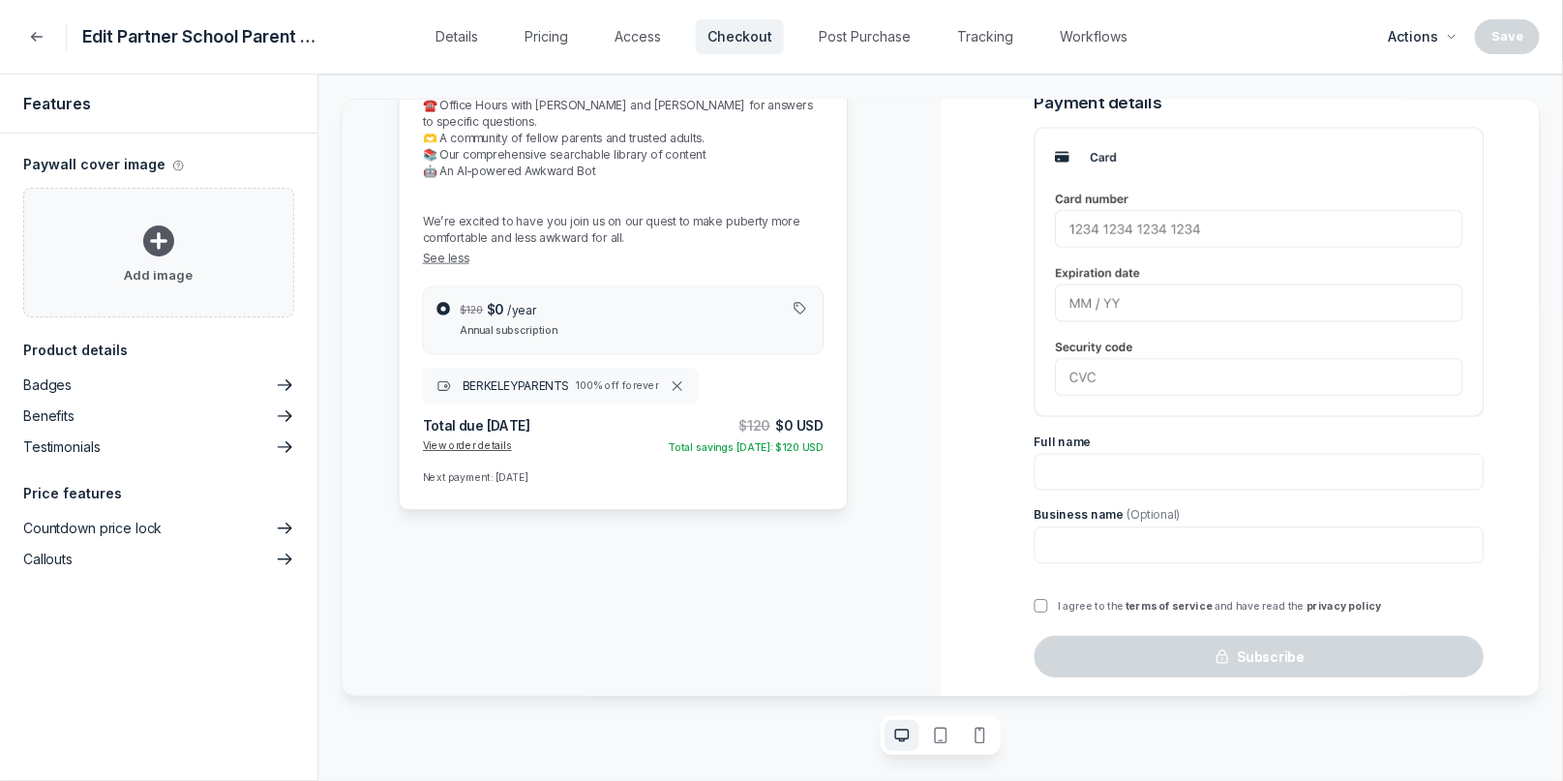
click at [1264, 461] on html at bounding box center [1037, 114] width 1392 height 693
drag, startPoint x: 1273, startPoint y: 585, endPoint x: 1270, endPoint y: 609, distance: 24.4
click at [1308, 461] on html at bounding box center [1037, 114] width 1392 height 693
drag, startPoint x: 1455, startPoint y: 597, endPoint x: 1304, endPoint y: 584, distance: 151.6
click at [1304, 461] on html at bounding box center [1037, 114] width 1392 height 693
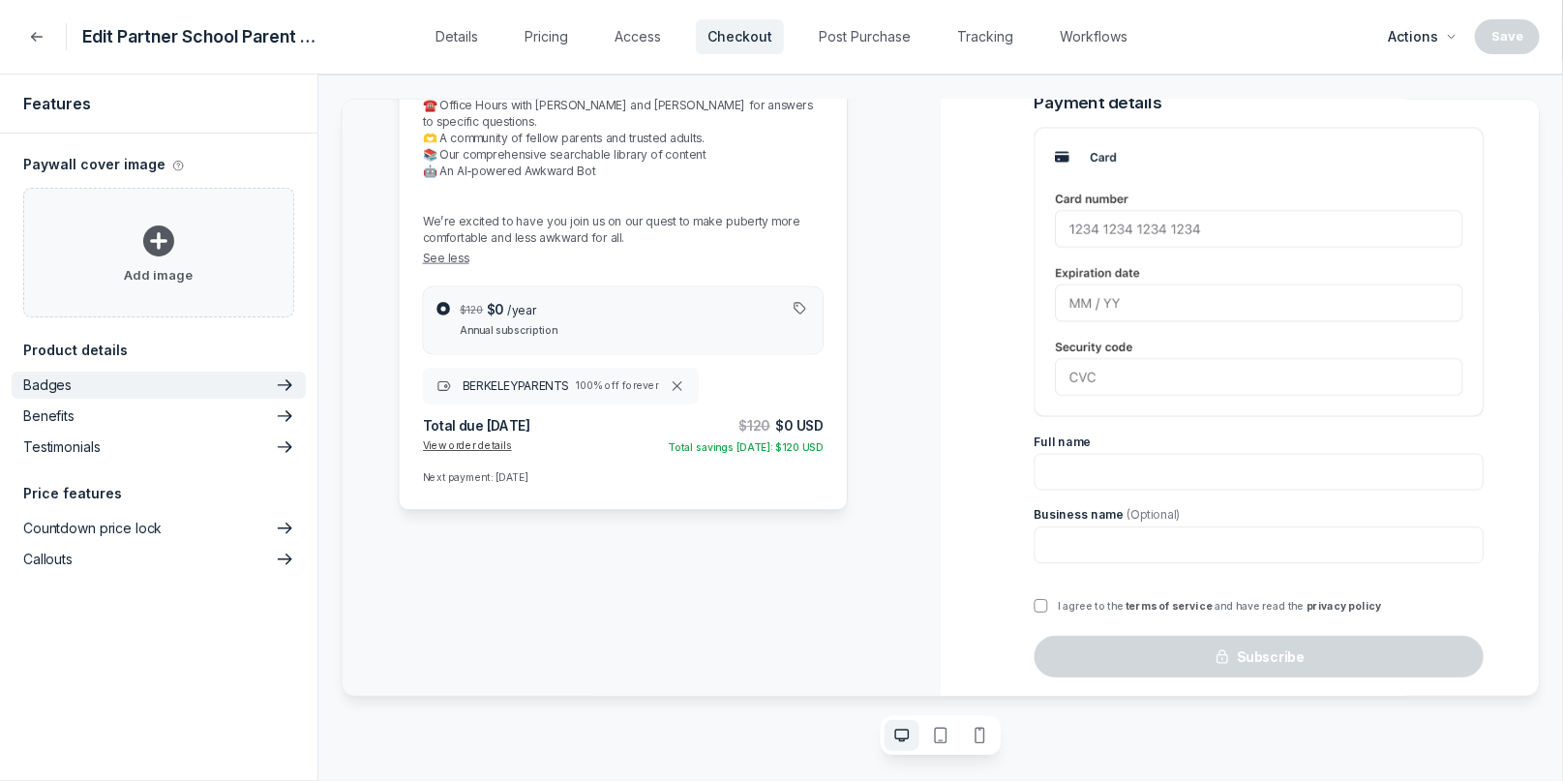
click at [172, 375] on button "Badges" at bounding box center [159, 385] width 294 height 27
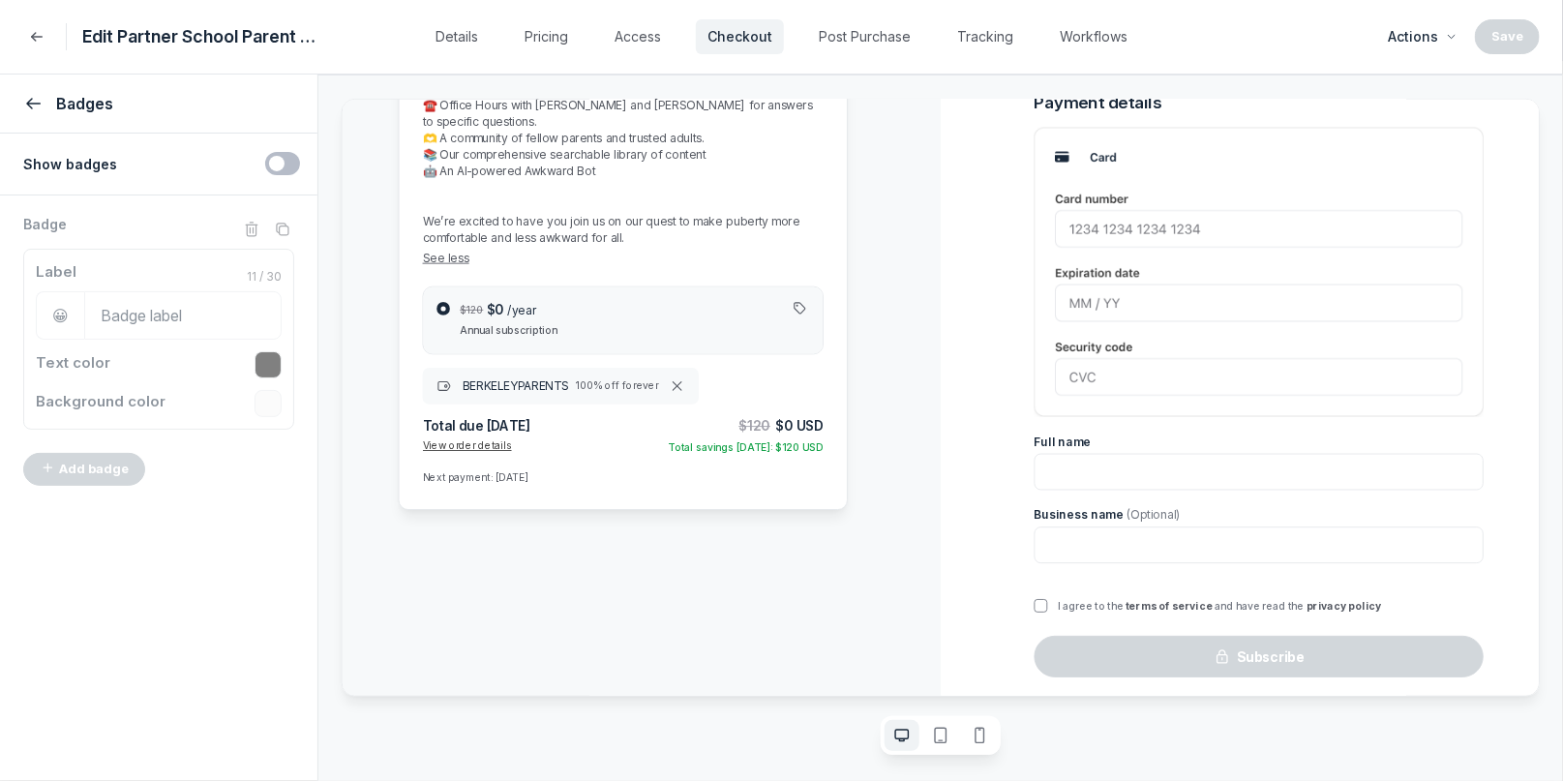
click at [26, 102] on icon "submit" at bounding box center [32, 103] width 19 height 19
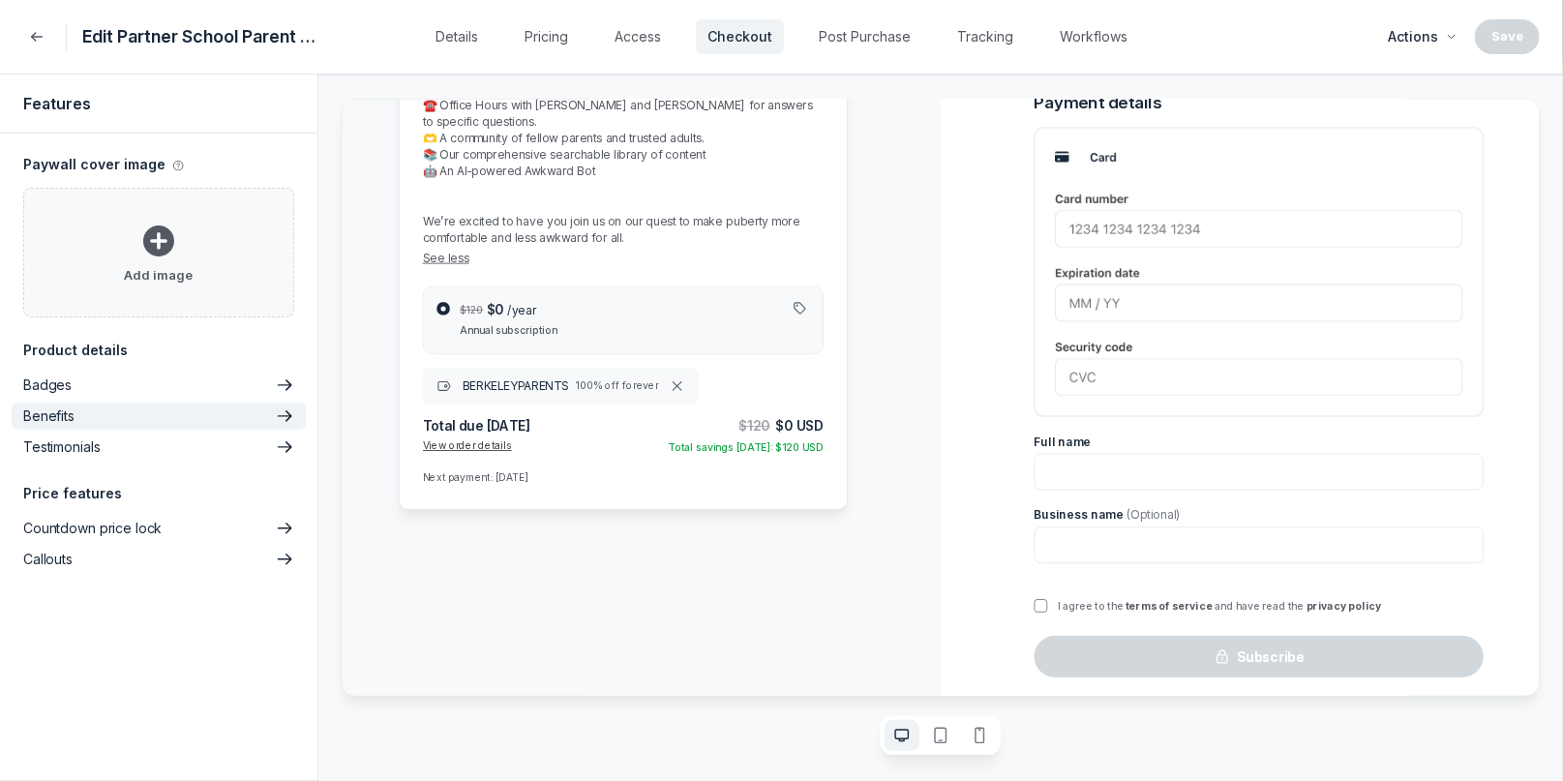
click at [112, 418] on button "Benefits" at bounding box center [159, 416] width 294 height 27
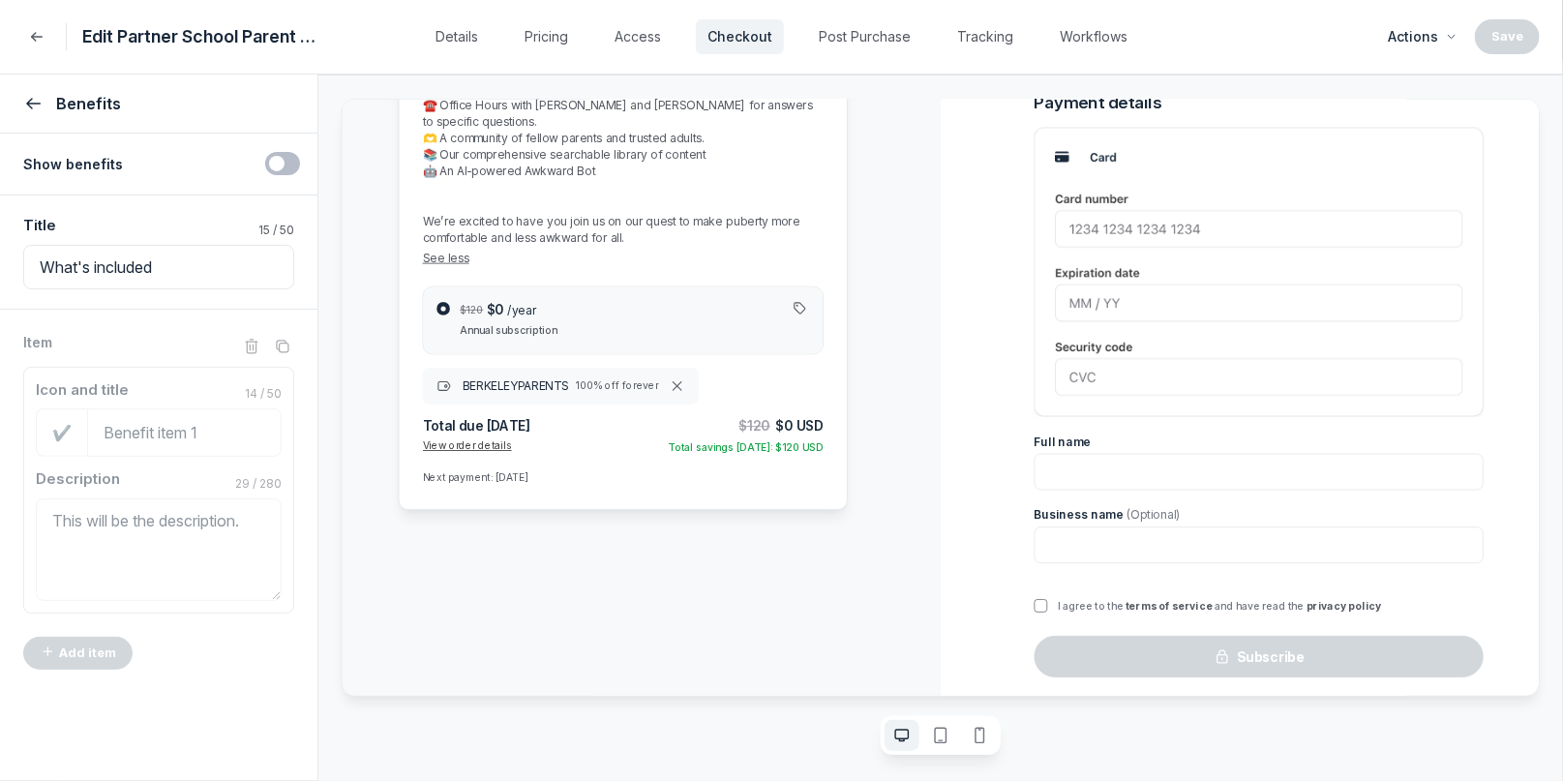
click at [23, 104] on icon "submit" at bounding box center [32, 103] width 19 height 19
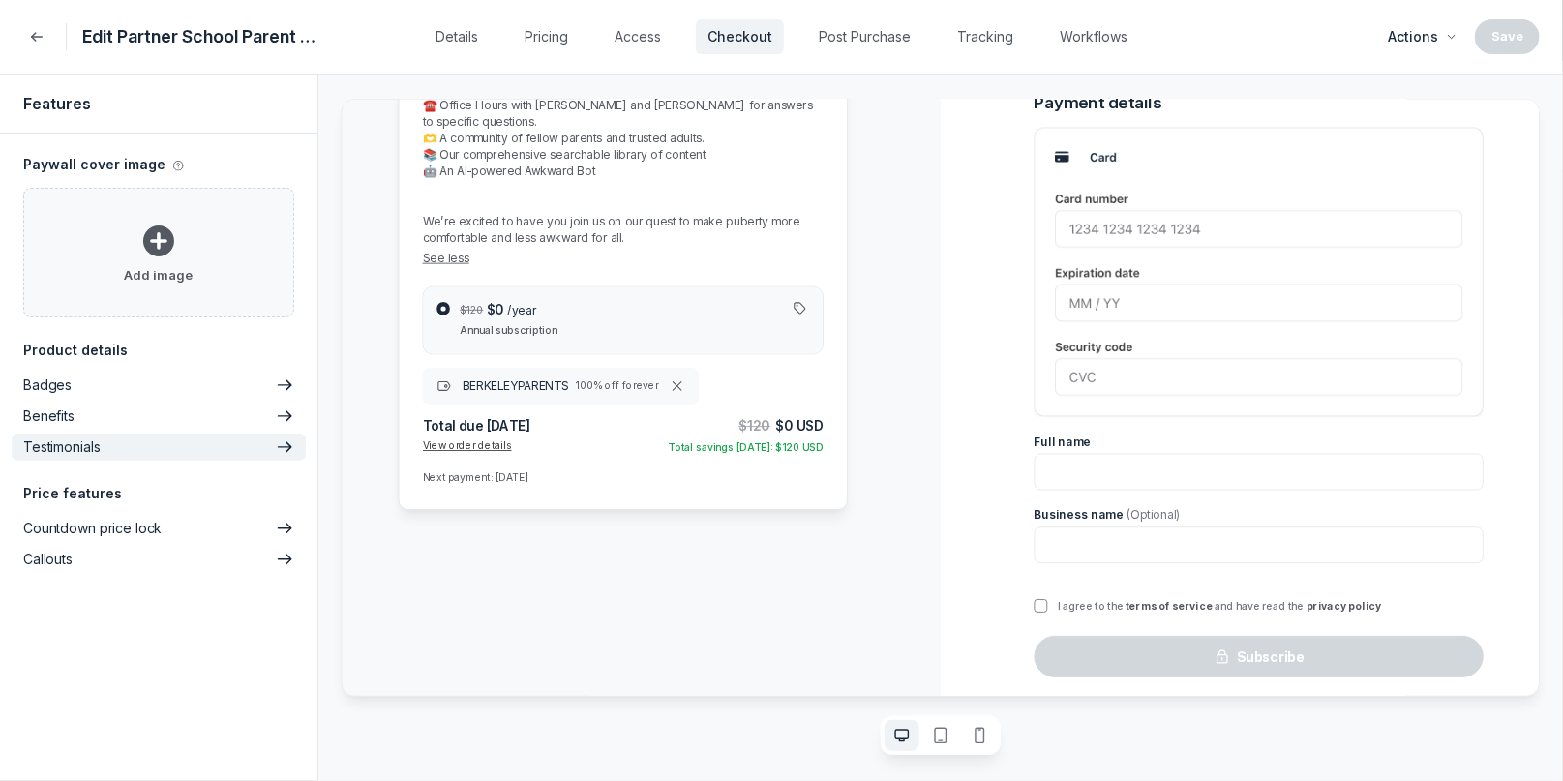
click at [91, 439] on p "Testimonials" at bounding box center [61, 446] width 76 height 19
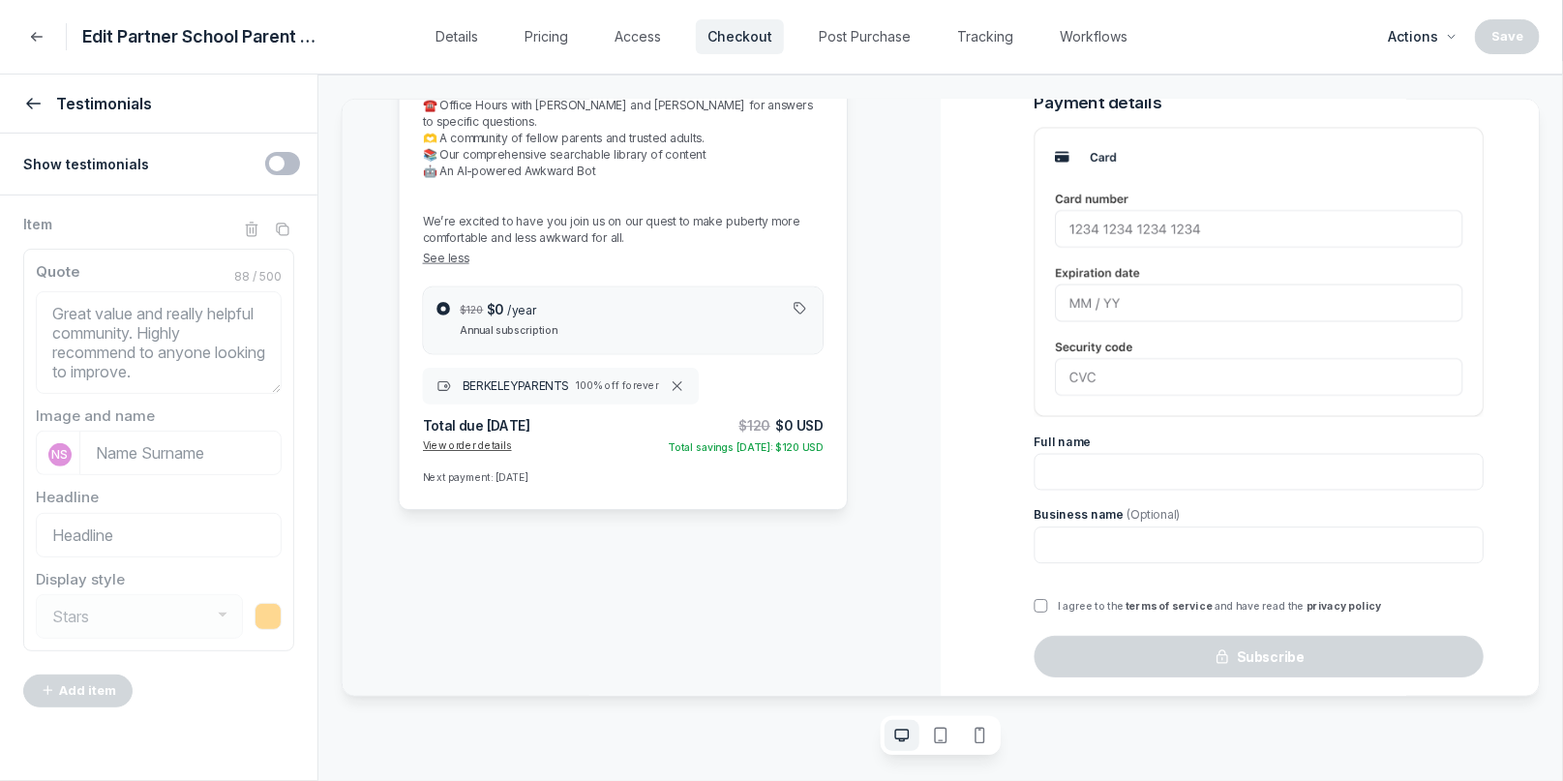
click at [34, 113] on icon "submit" at bounding box center [32, 103] width 19 height 19
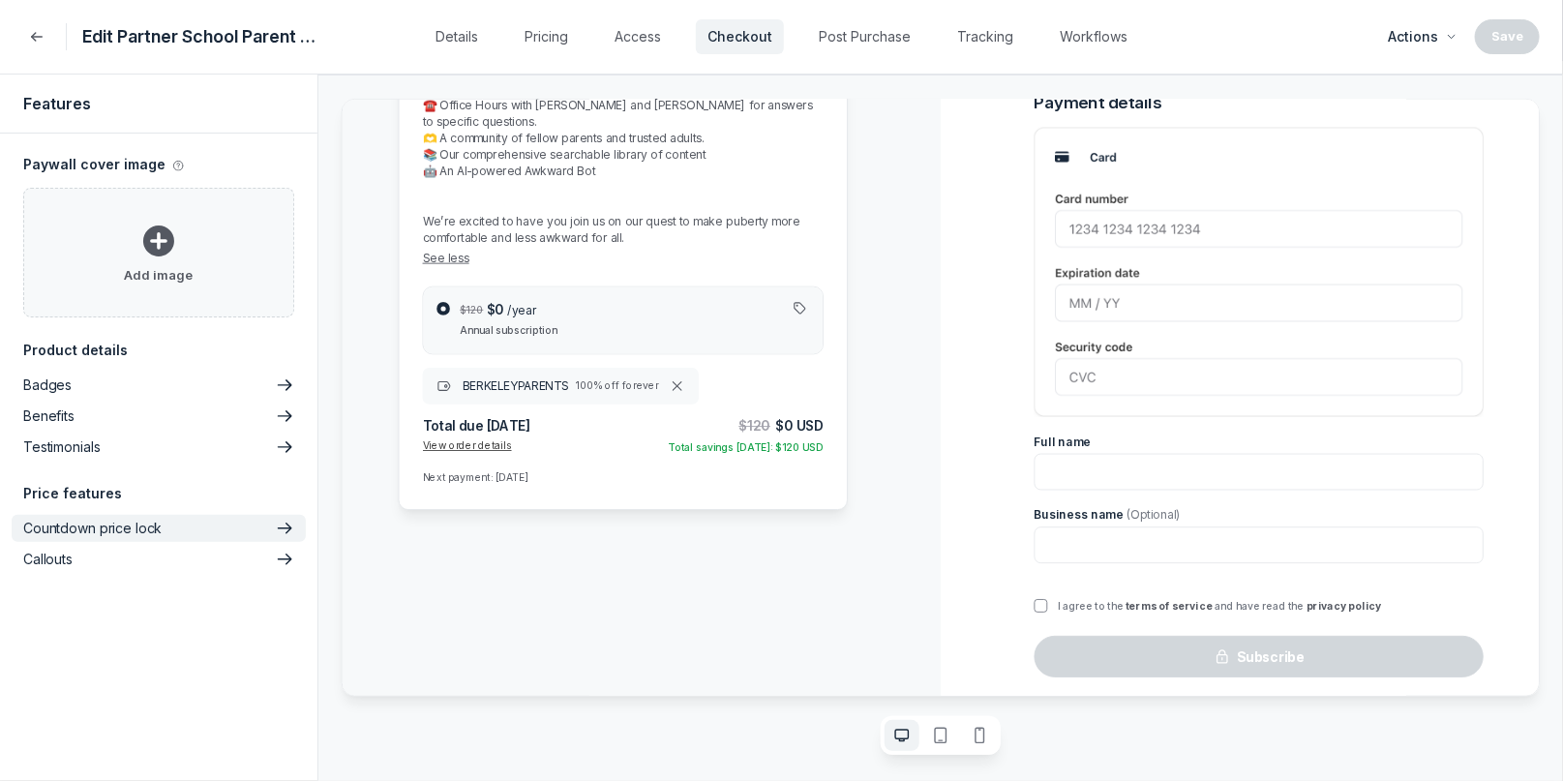
click at [103, 522] on p "Countdown price lock" at bounding box center [92, 528] width 138 height 19
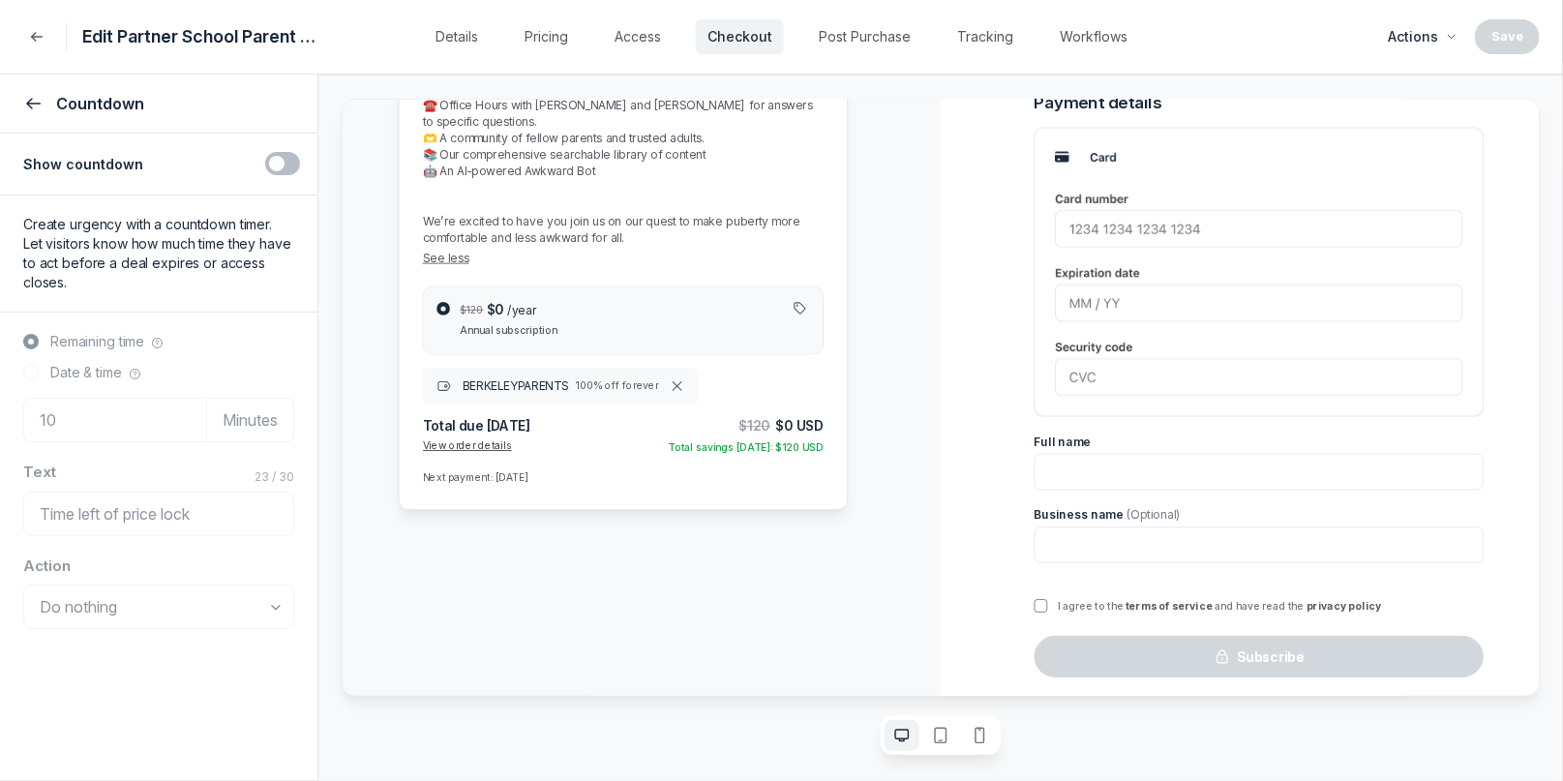
click at [28, 103] on use "submit" at bounding box center [33, 104] width 13 height 10
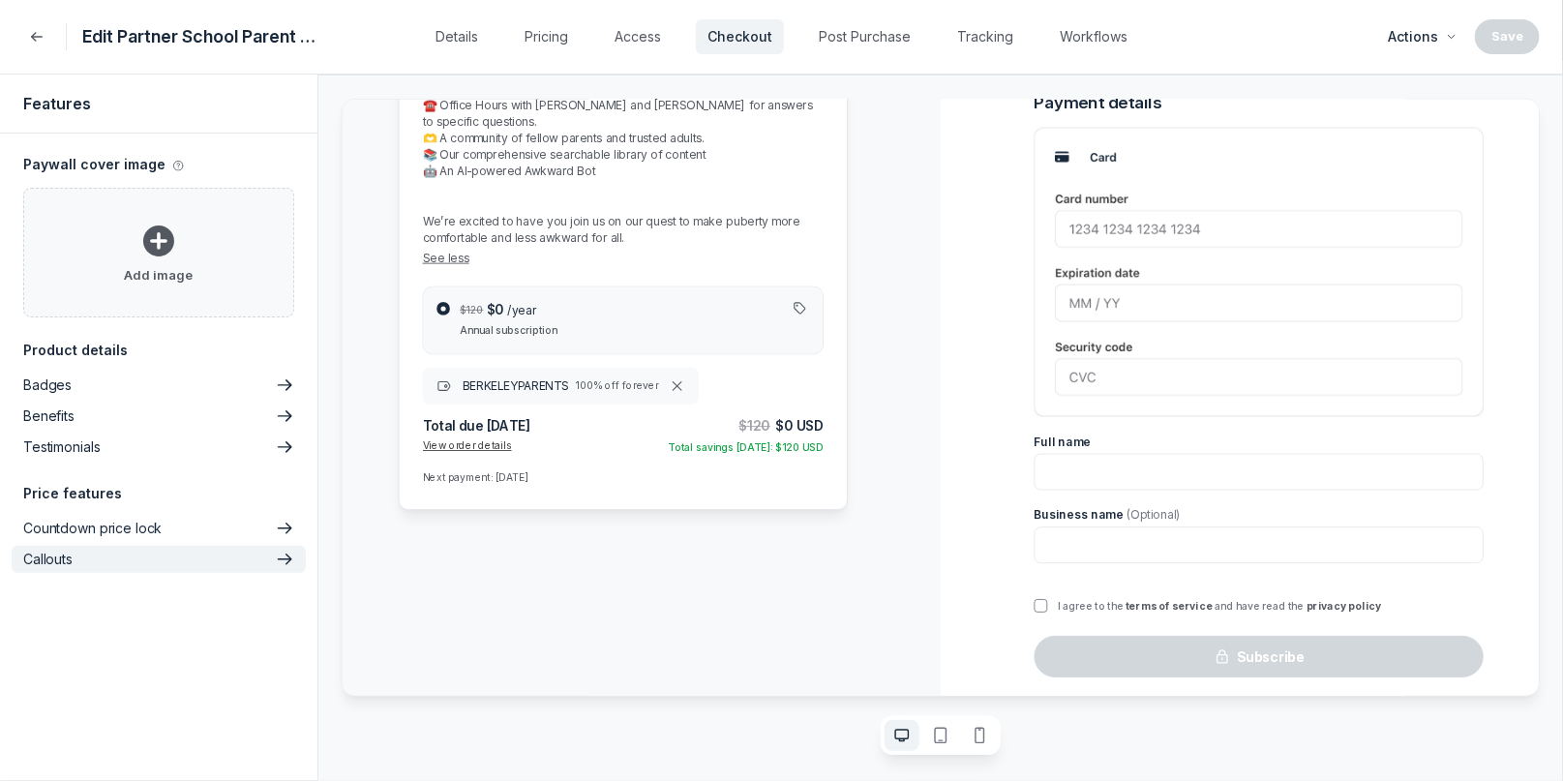
click at [83, 551] on button "Callouts" at bounding box center [159, 559] width 294 height 27
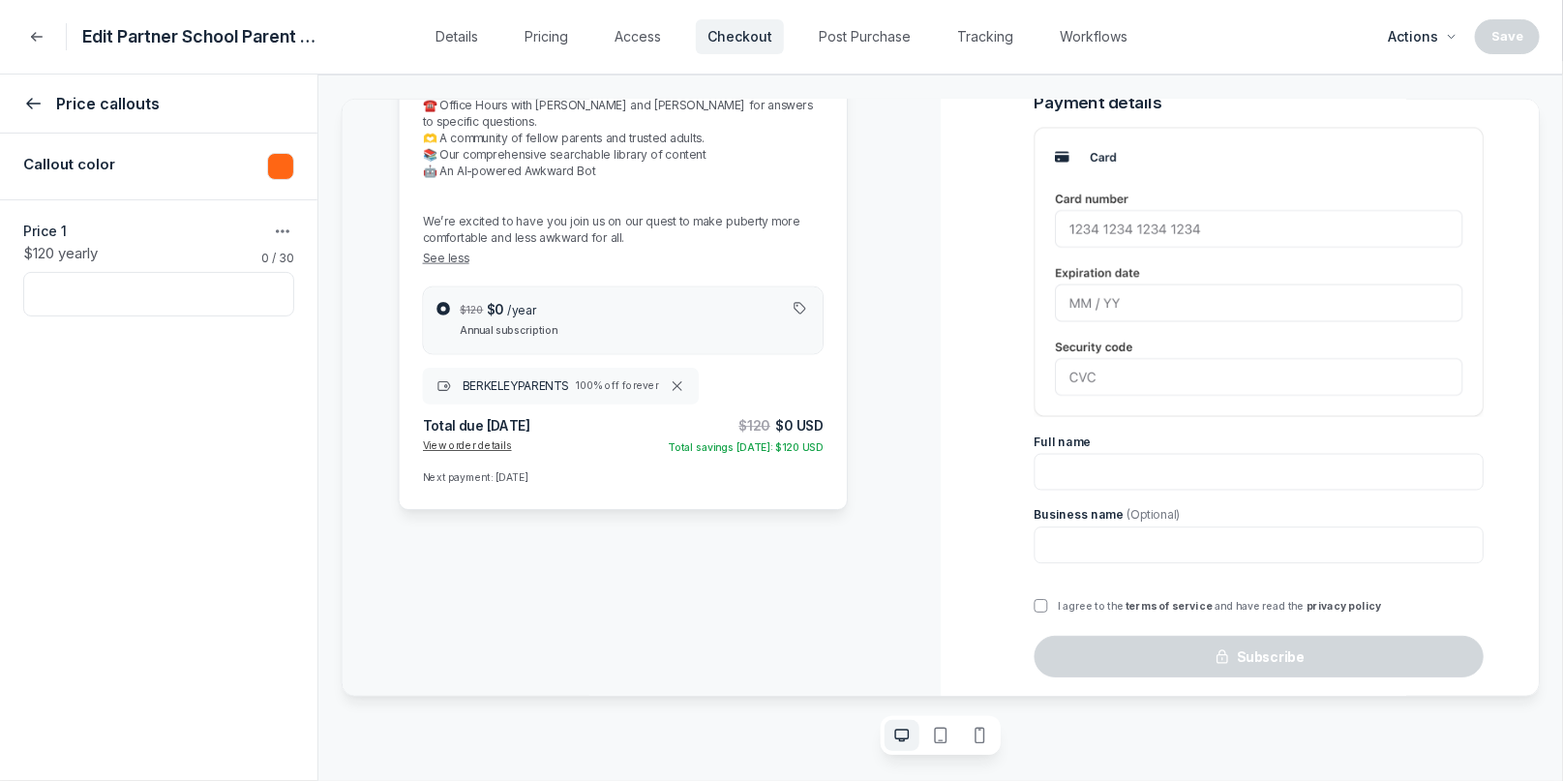
click at [37, 116] on div "Price callouts" at bounding box center [158, 104] width 317 height 59
click at [33, 108] on icon "submit" at bounding box center [32, 103] width 19 height 19
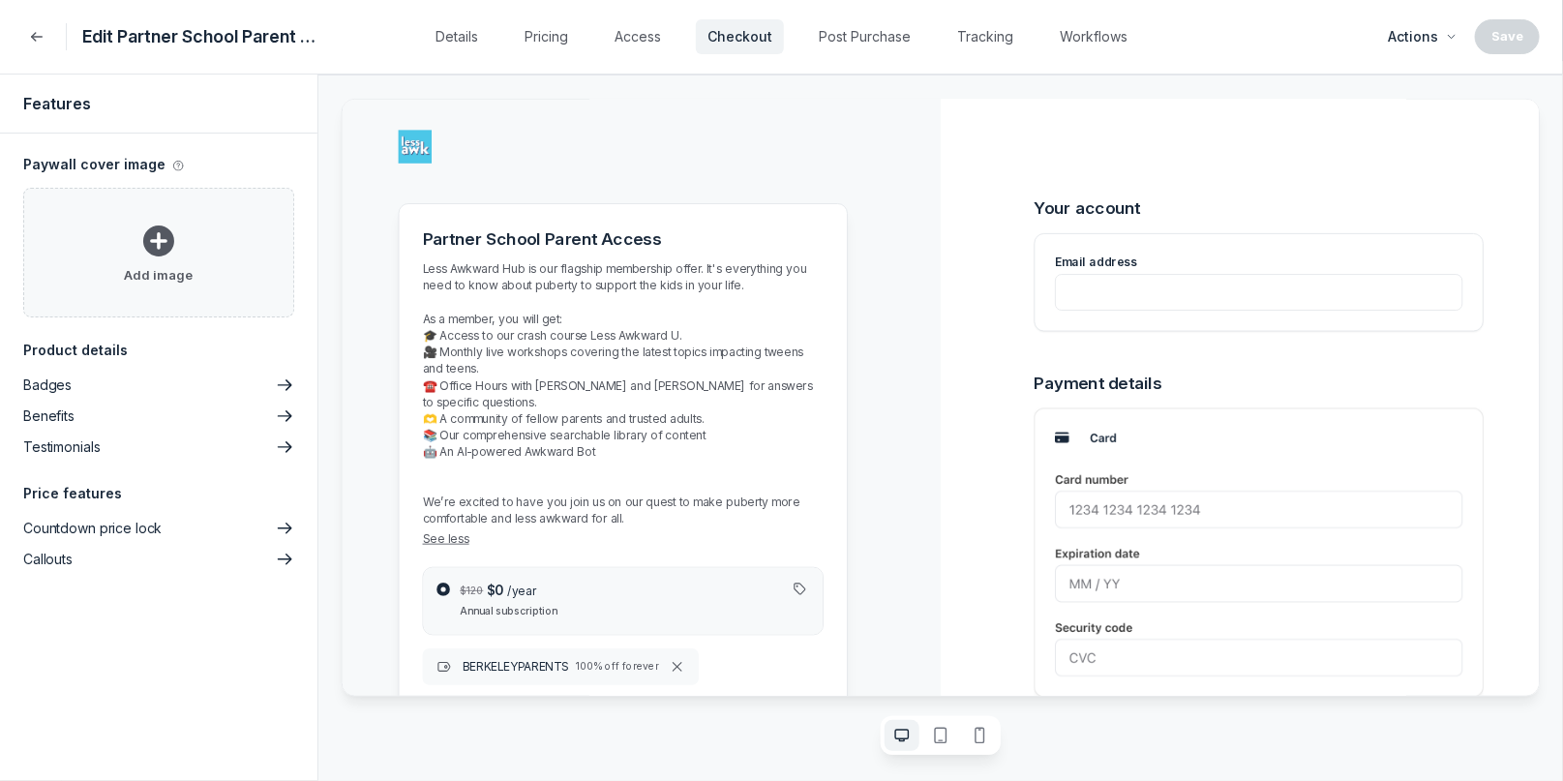
scroll to position [0, 0]
click at [895, 30] on button "Post Purchase" at bounding box center [864, 36] width 115 height 35
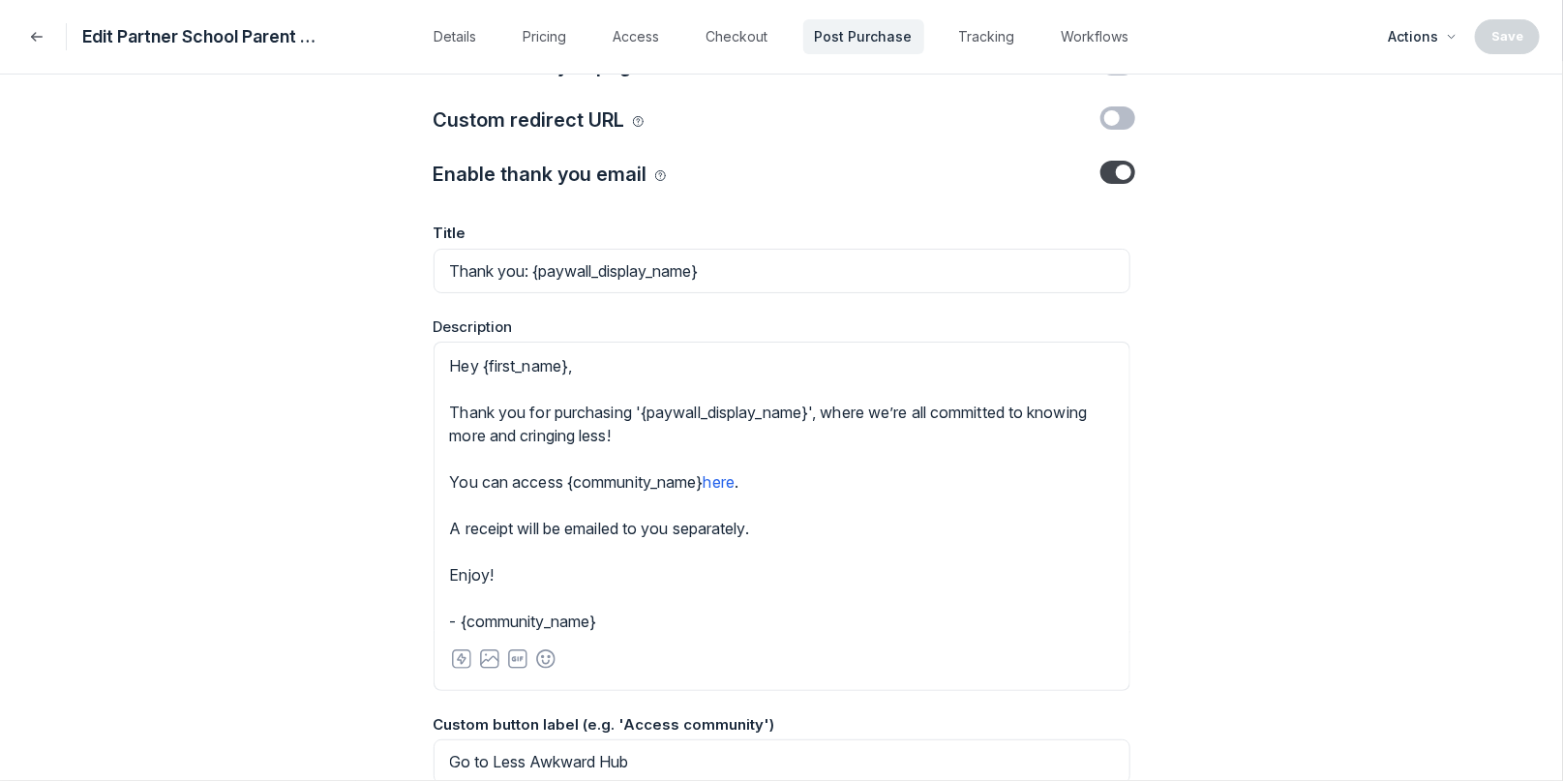
scroll to position [439, 0]
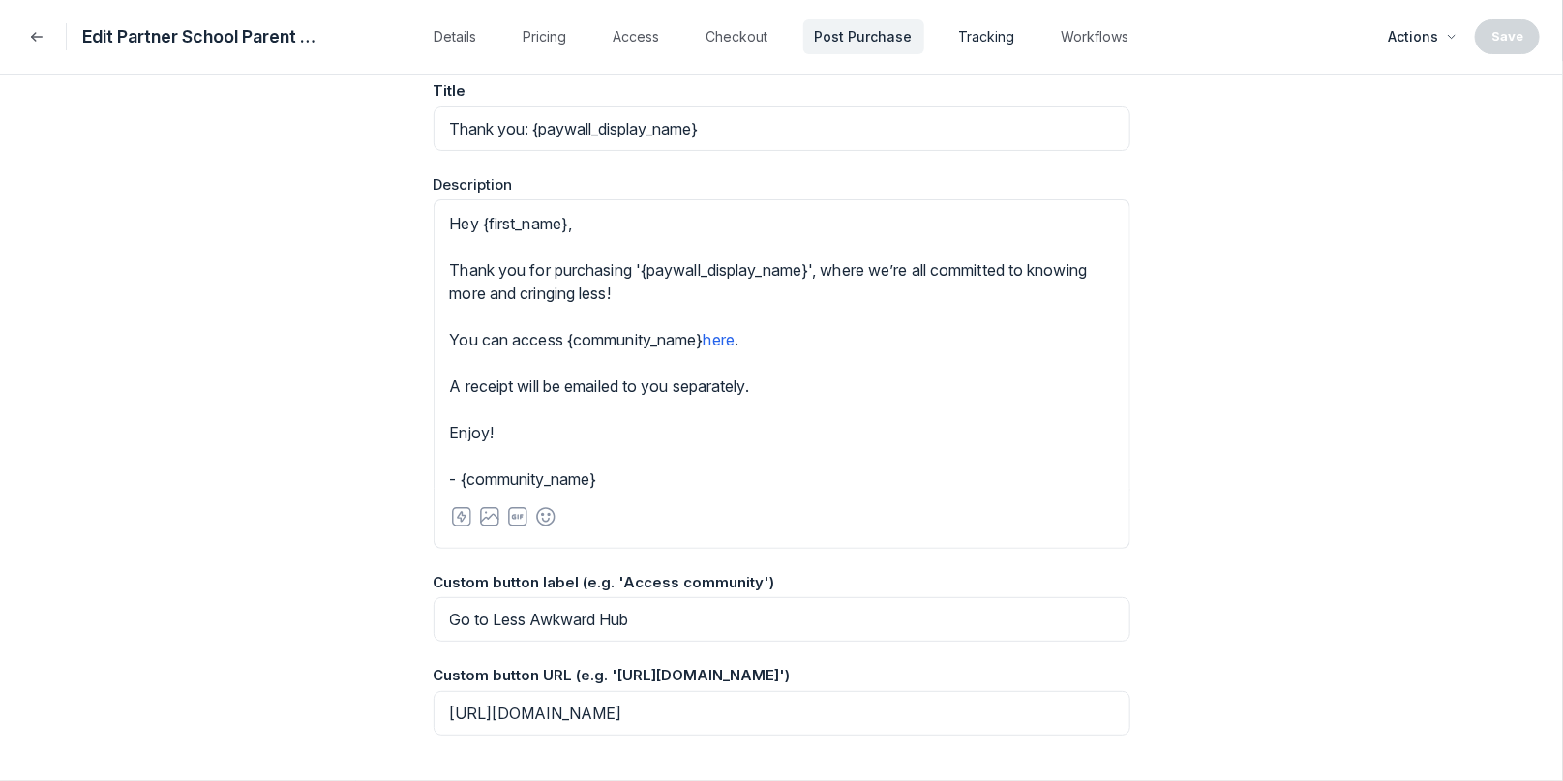
click at [980, 33] on button "Tracking" at bounding box center [987, 36] width 79 height 35
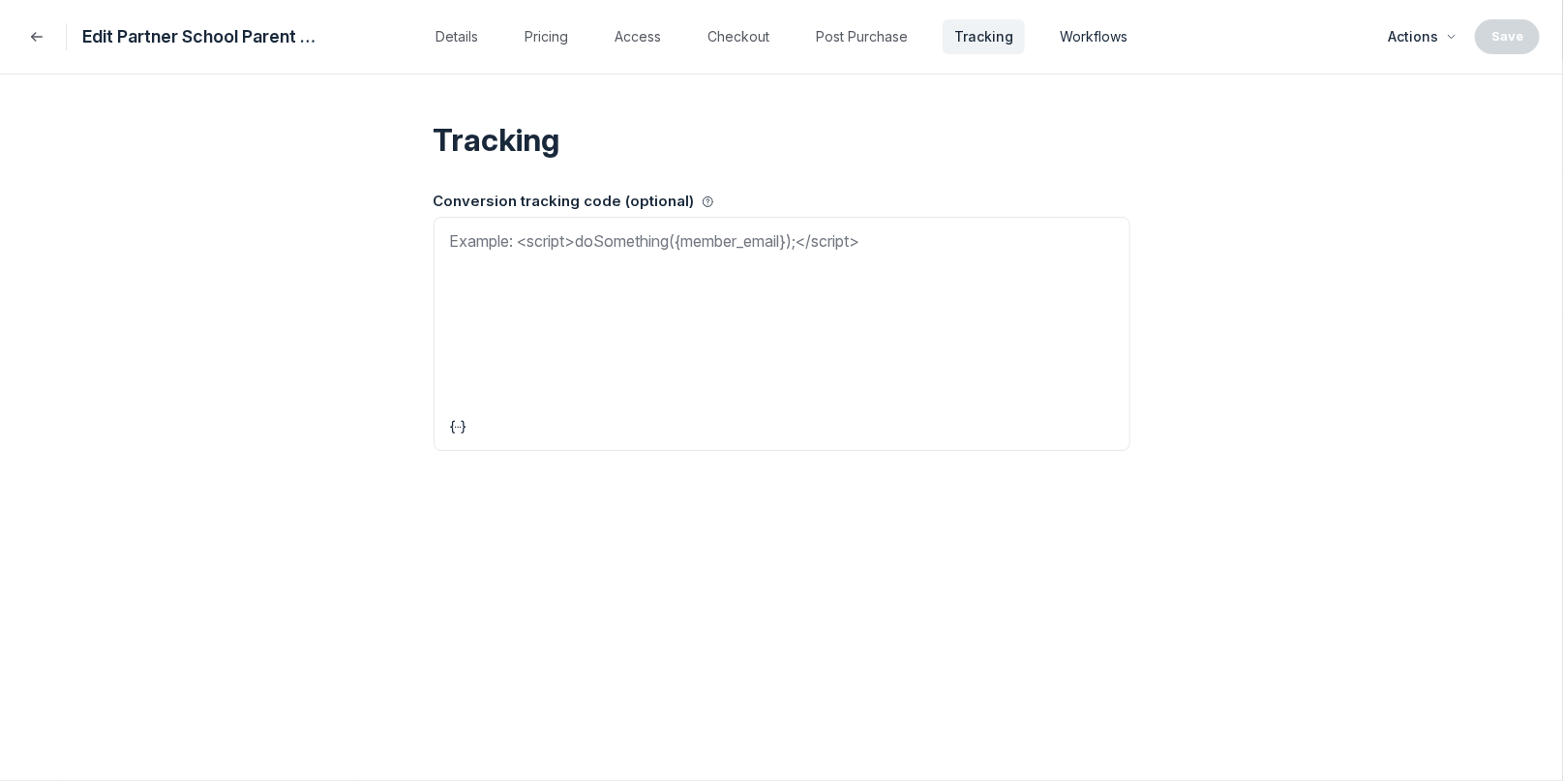
click at [1053, 43] on button "Workflows" at bounding box center [1093, 36] width 91 height 35
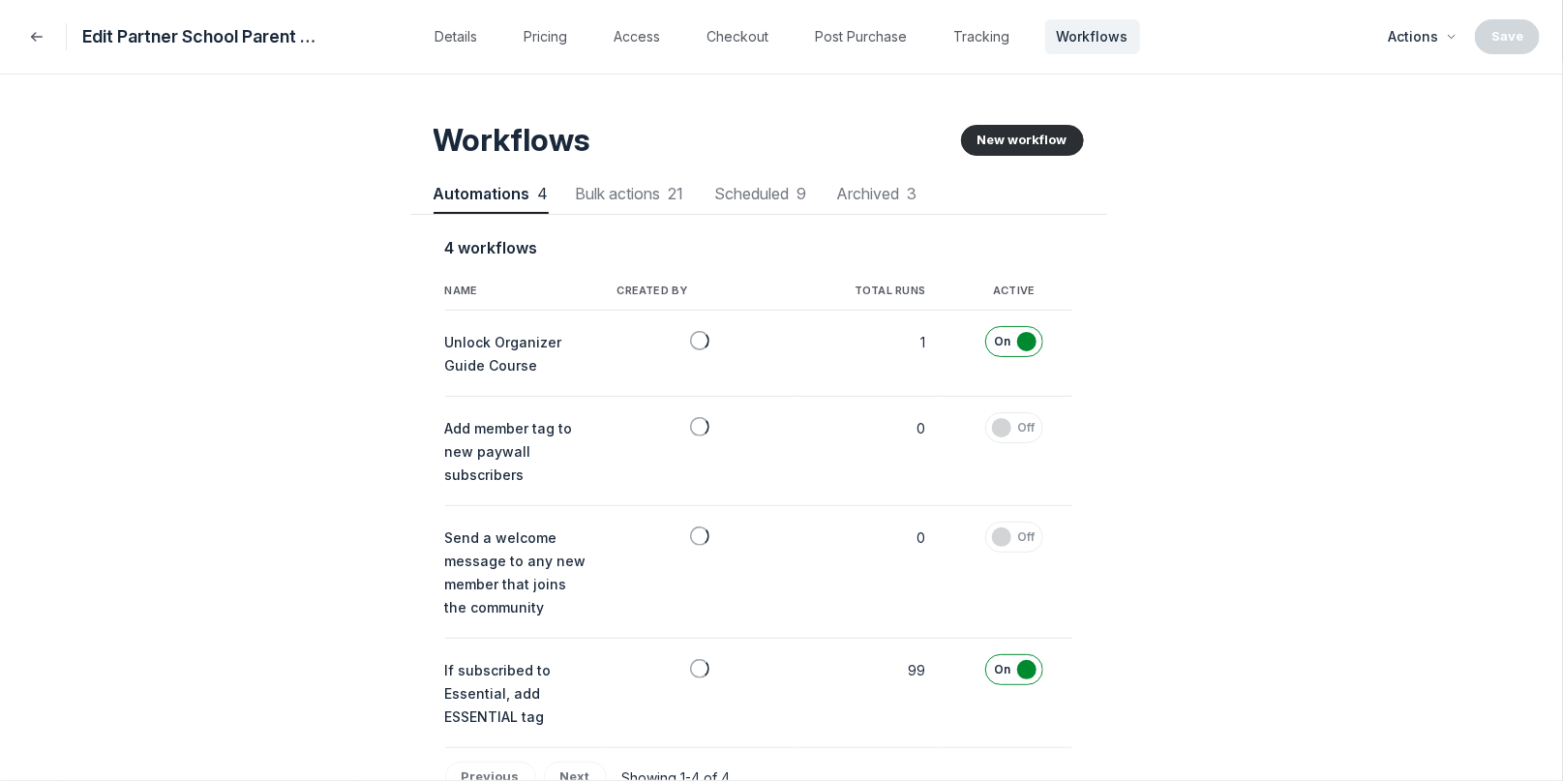
scroll to position [2619, 5413]
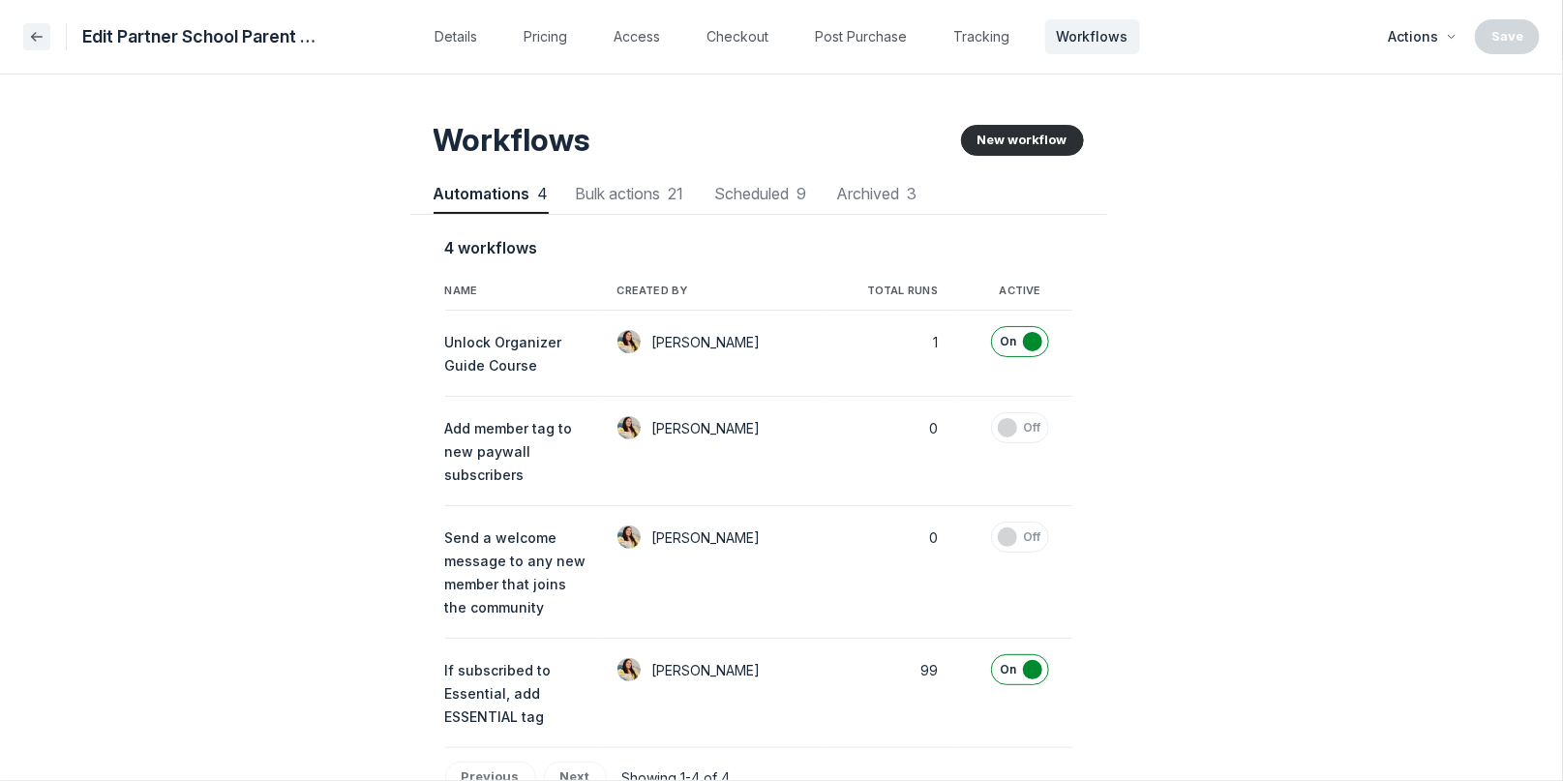
click at [38, 39] on icon "Back" at bounding box center [36, 36] width 19 height 19
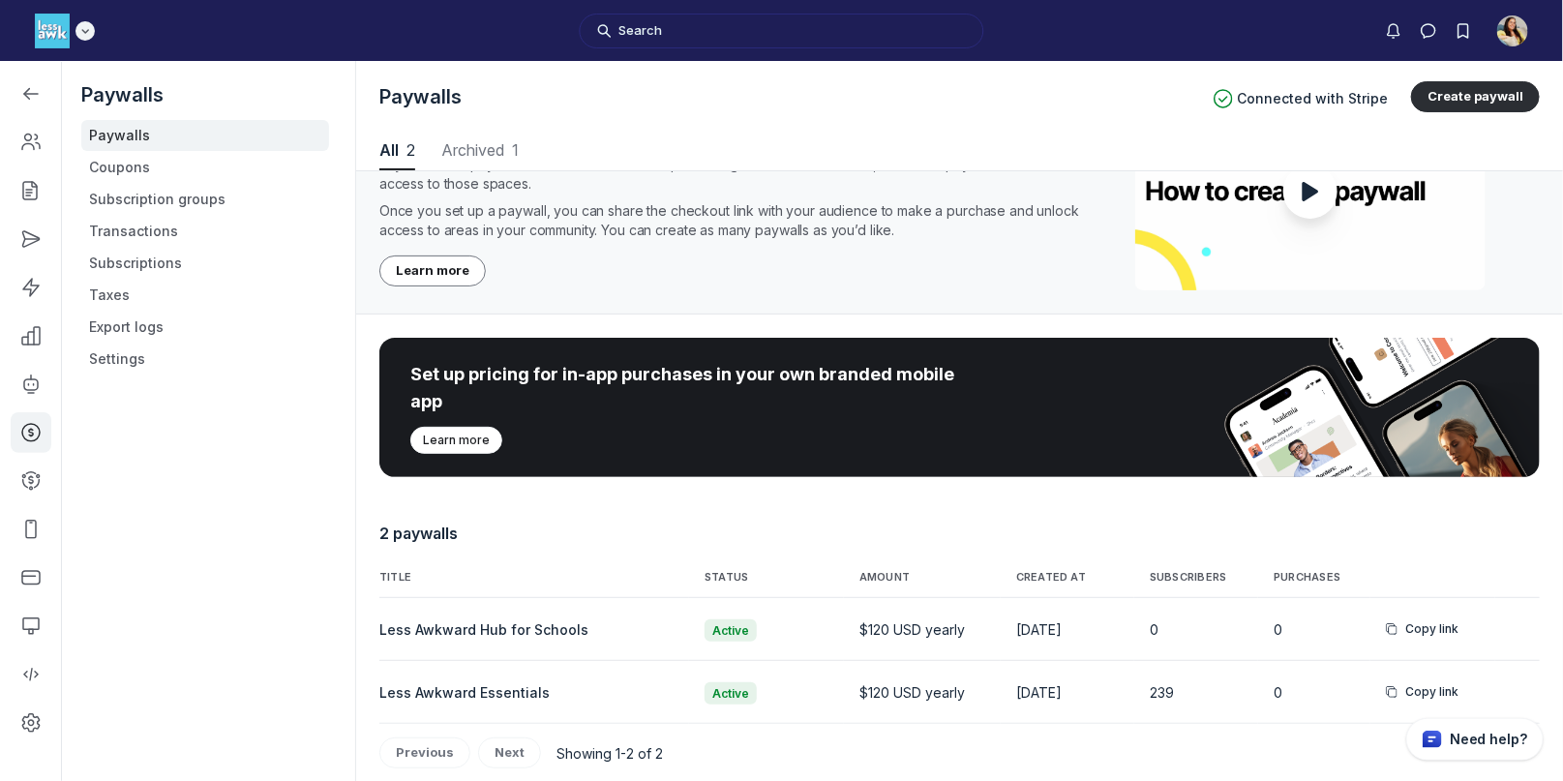
click at [79, 32] on icon "Main navigation bar" at bounding box center [84, 31] width 19 height 12
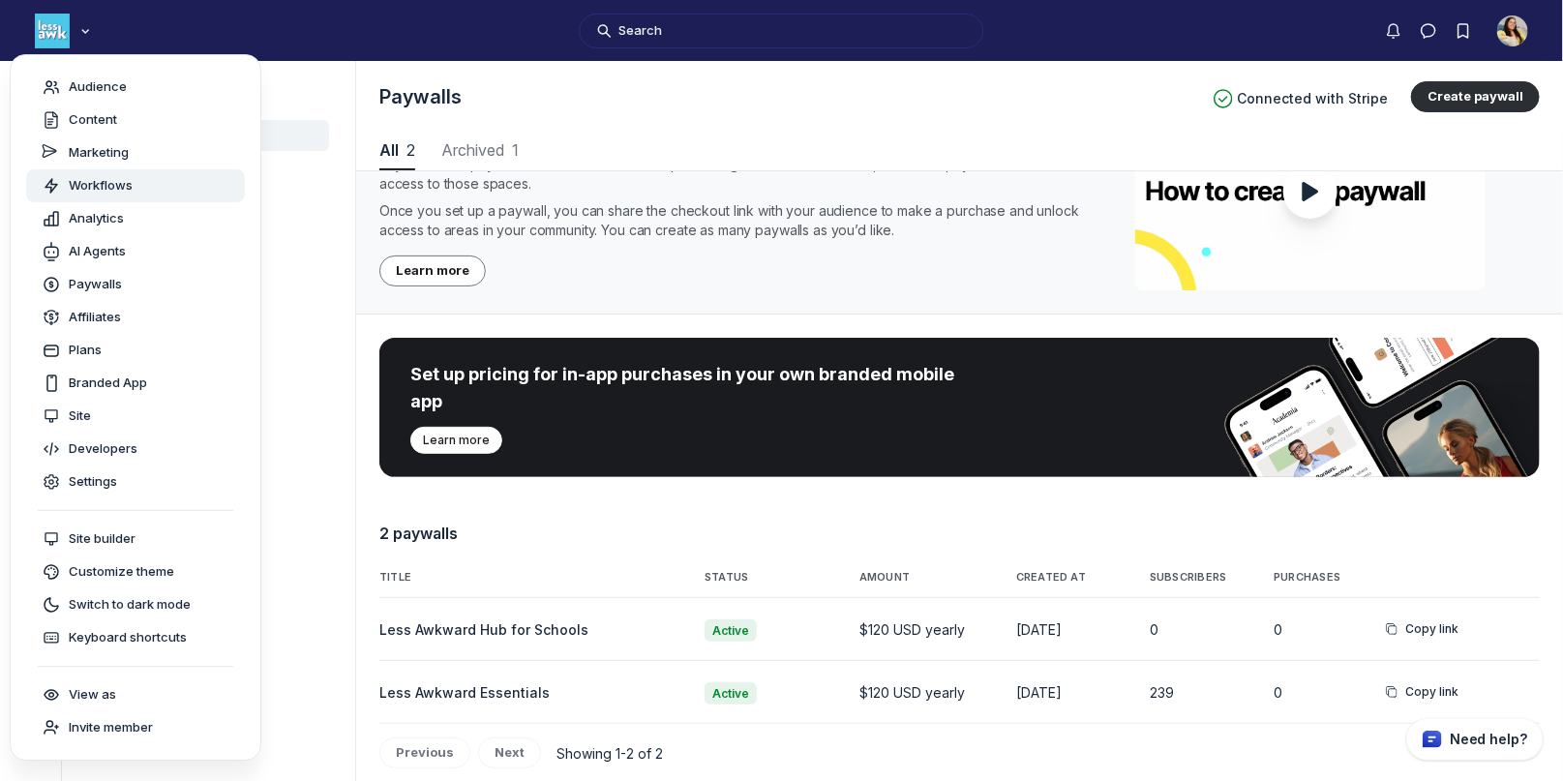
click at [104, 184] on span "Workflows" at bounding box center [101, 185] width 64 height 19
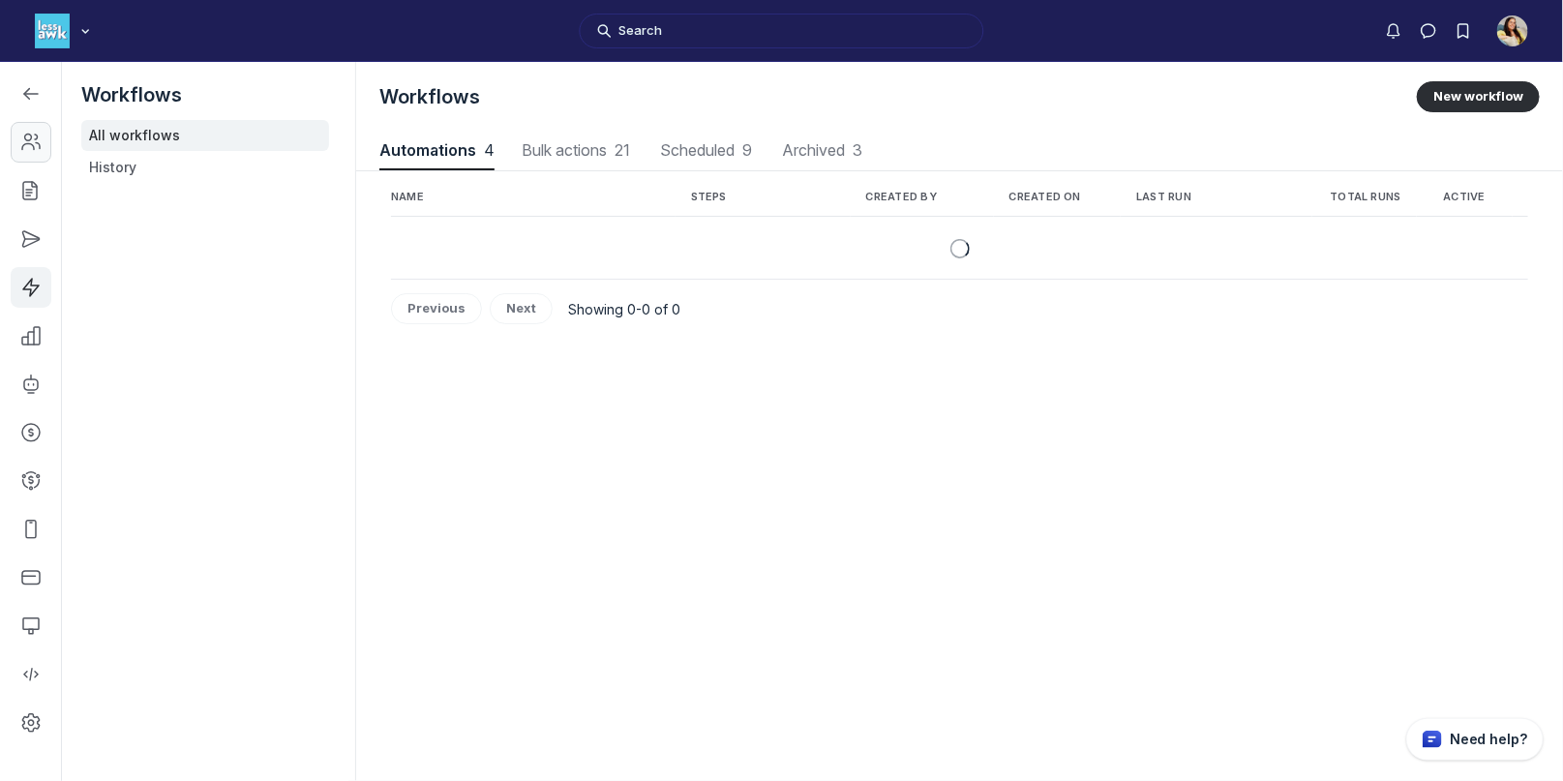
scroll to position [2619, 7711]
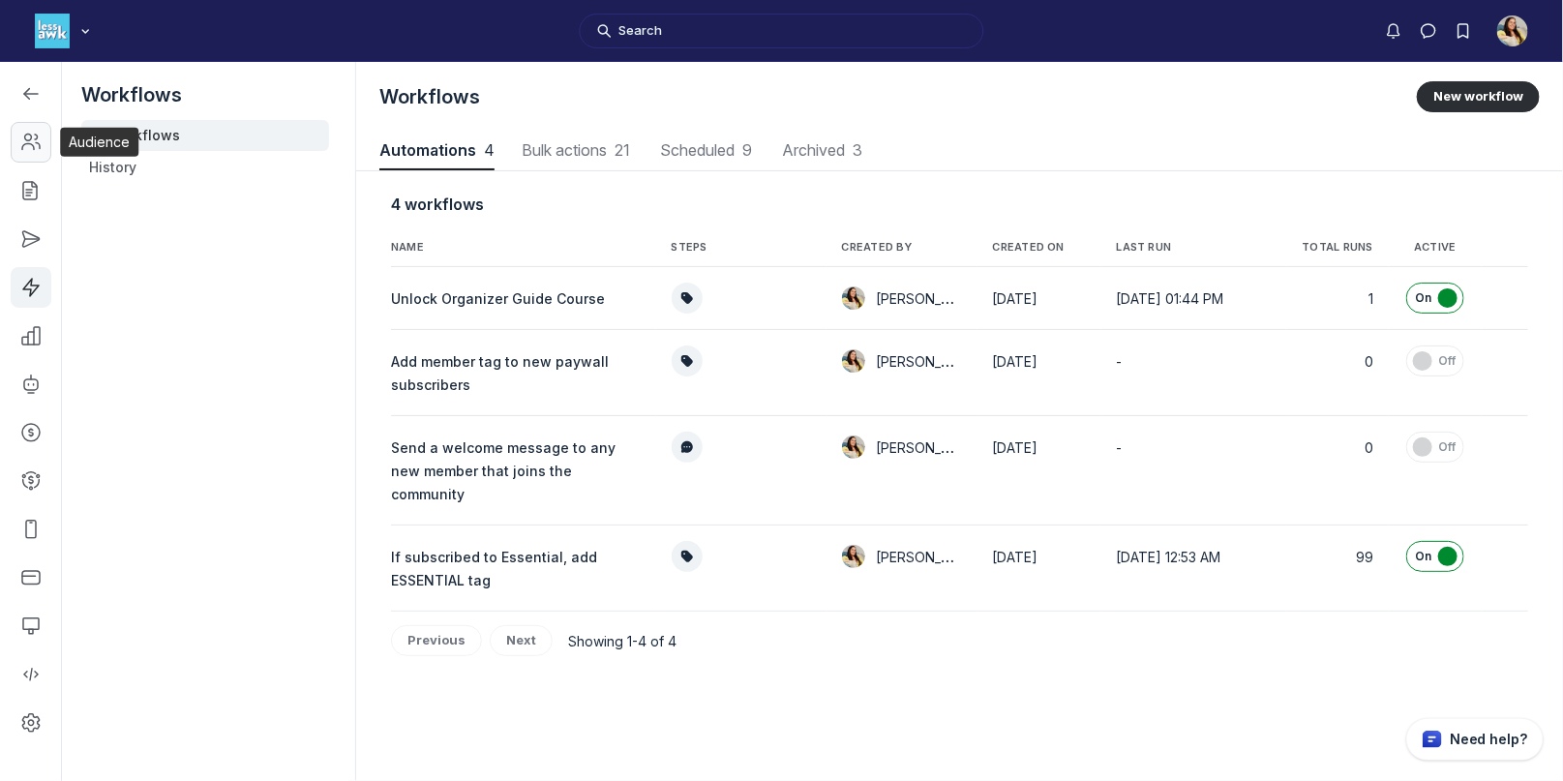
click at [37, 146] on icon "Left Sidebar" at bounding box center [30, 142] width 19 height 19
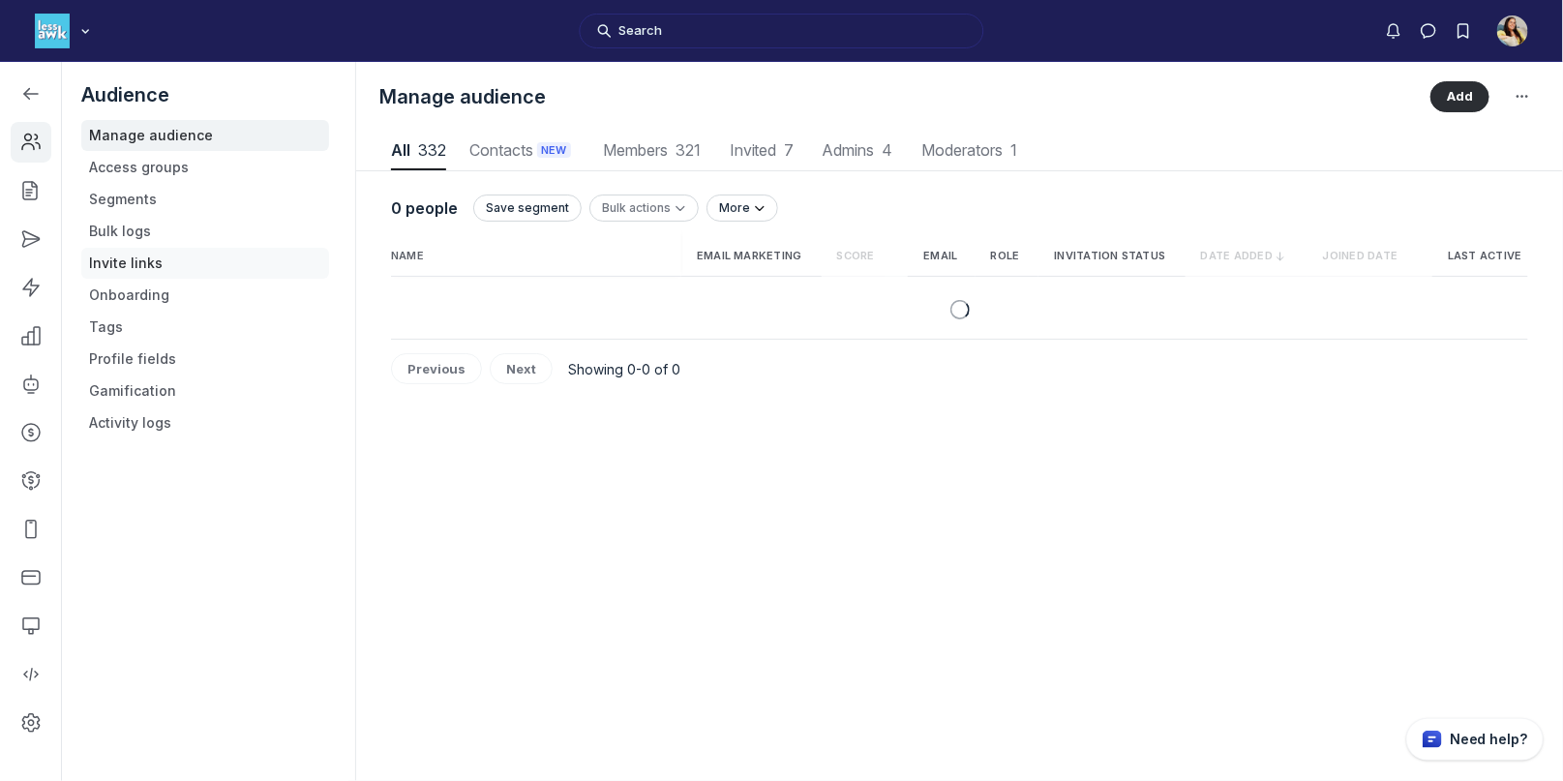
scroll to position [2615, 7572]
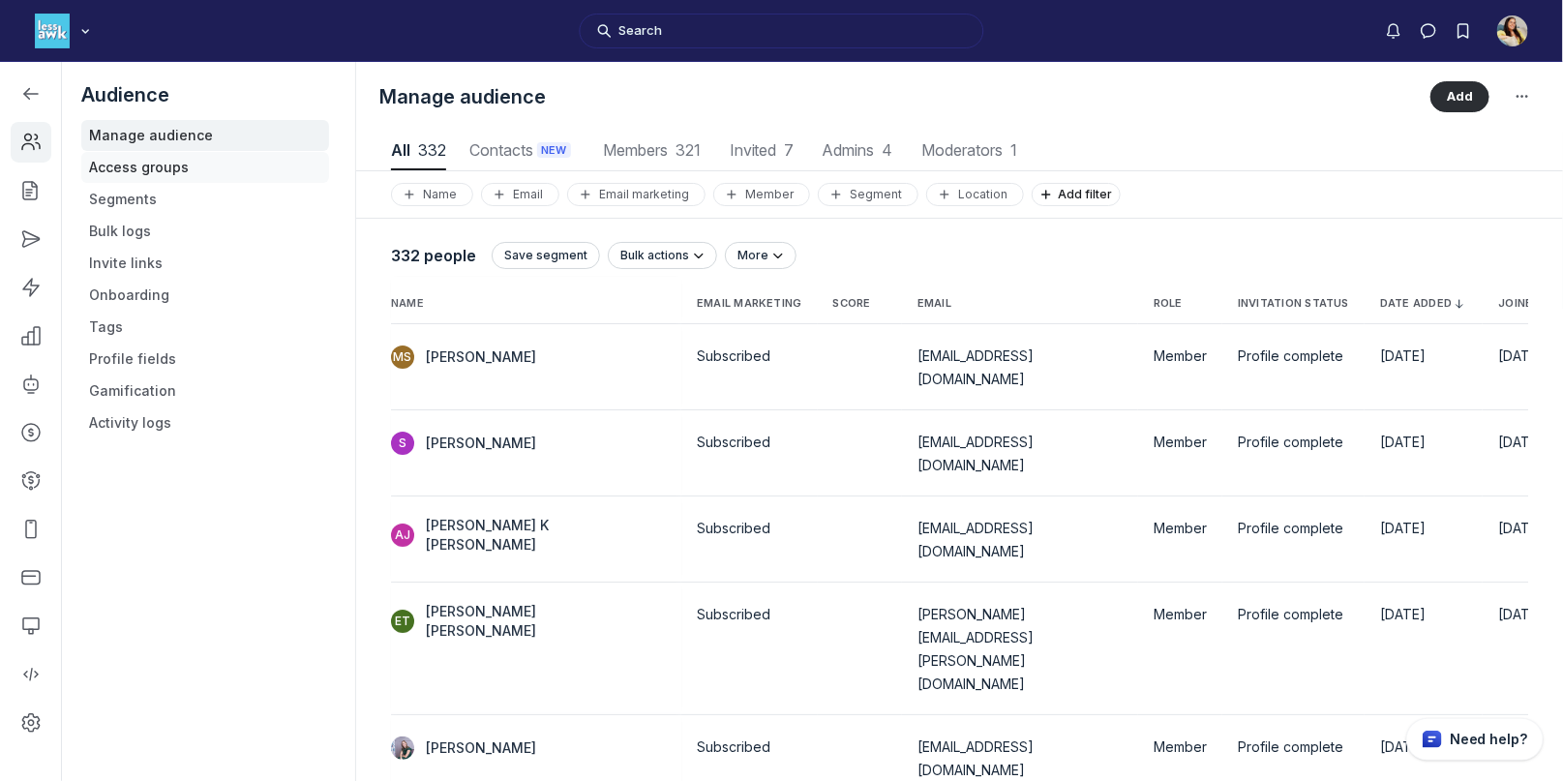
click at [128, 176] on link "Access groups" at bounding box center [205, 167] width 248 height 31
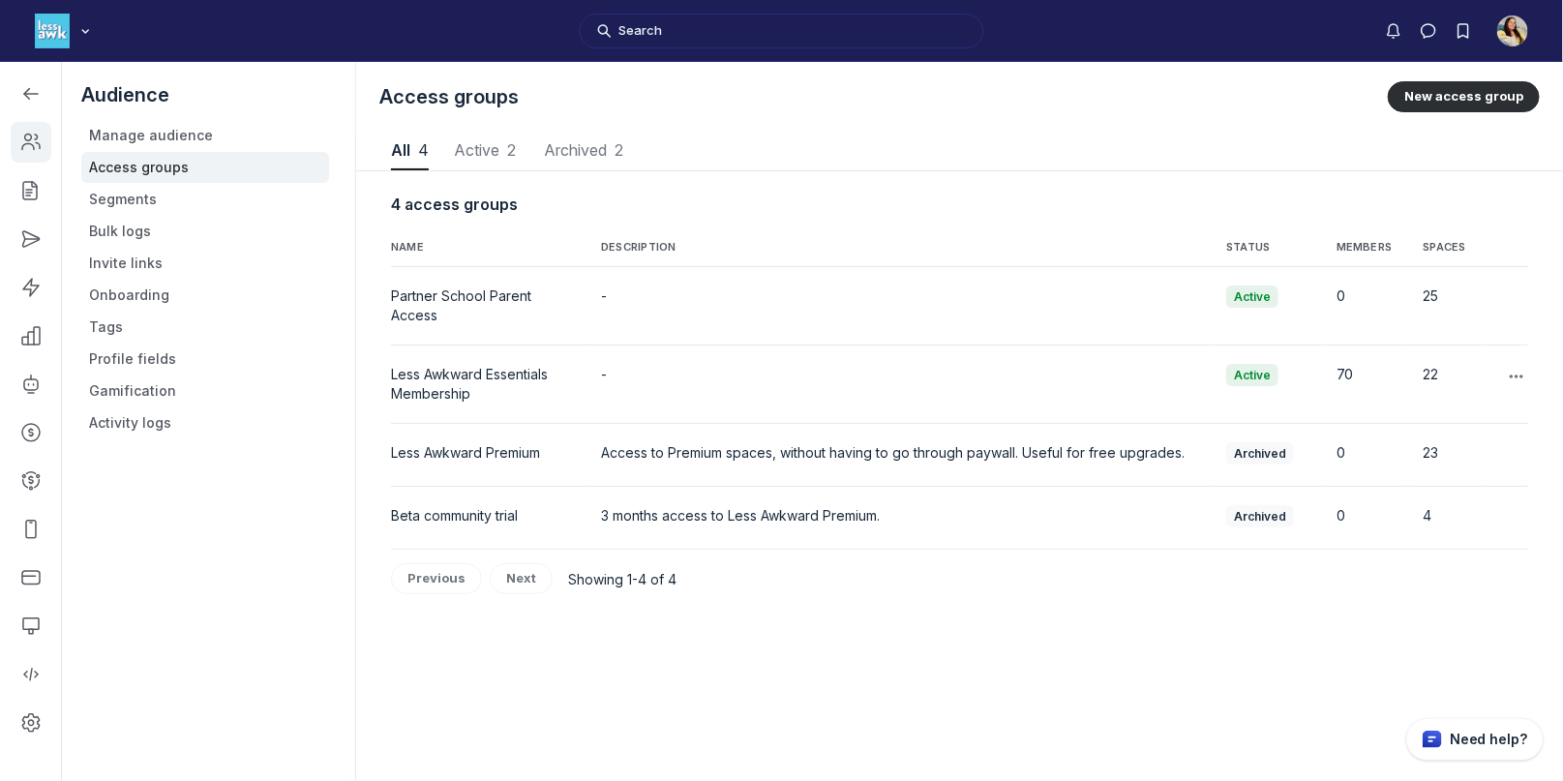
scroll to position [2615, 7572]
click at [1509, 298] on icon "button" at bounding box center [1516, 297] width 19 height 19
click at [1397, 347] on button "Edit" at bounding box center [1421, 351] width 184 height 33
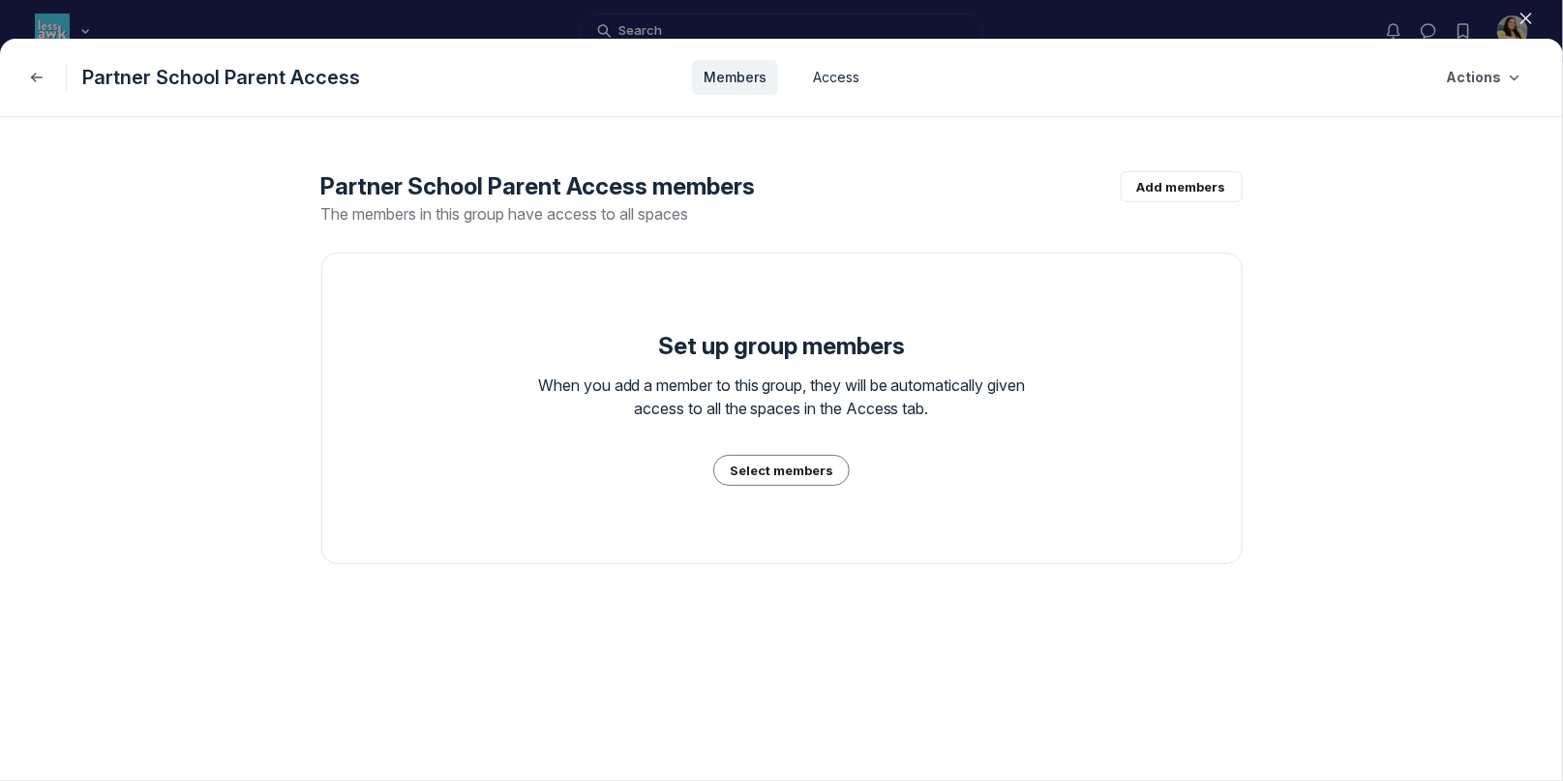
click at [829, 79] on link "Access" at bounding box center [836, 77] width 70 height 35
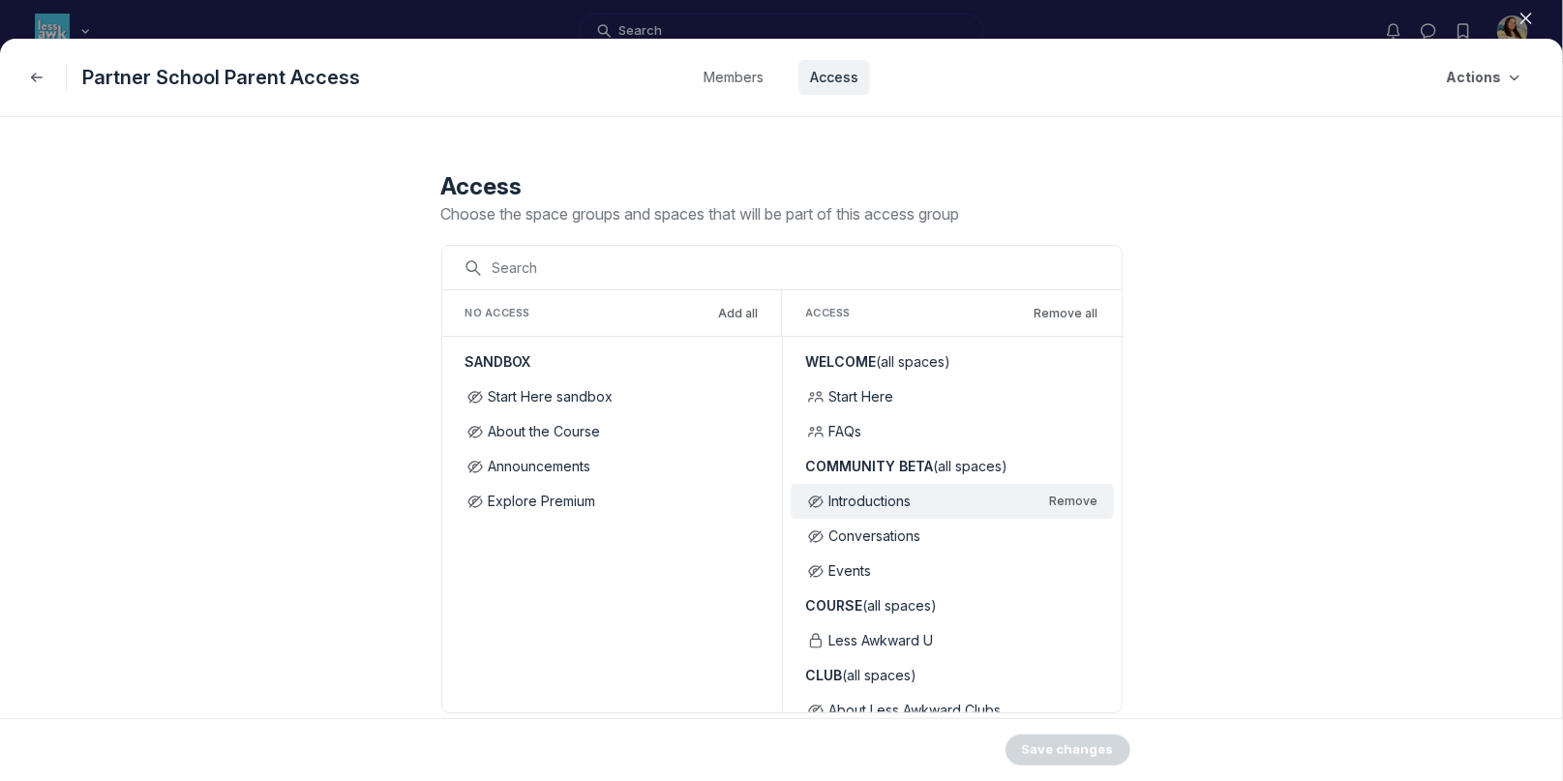
scroll to position [258, 0]
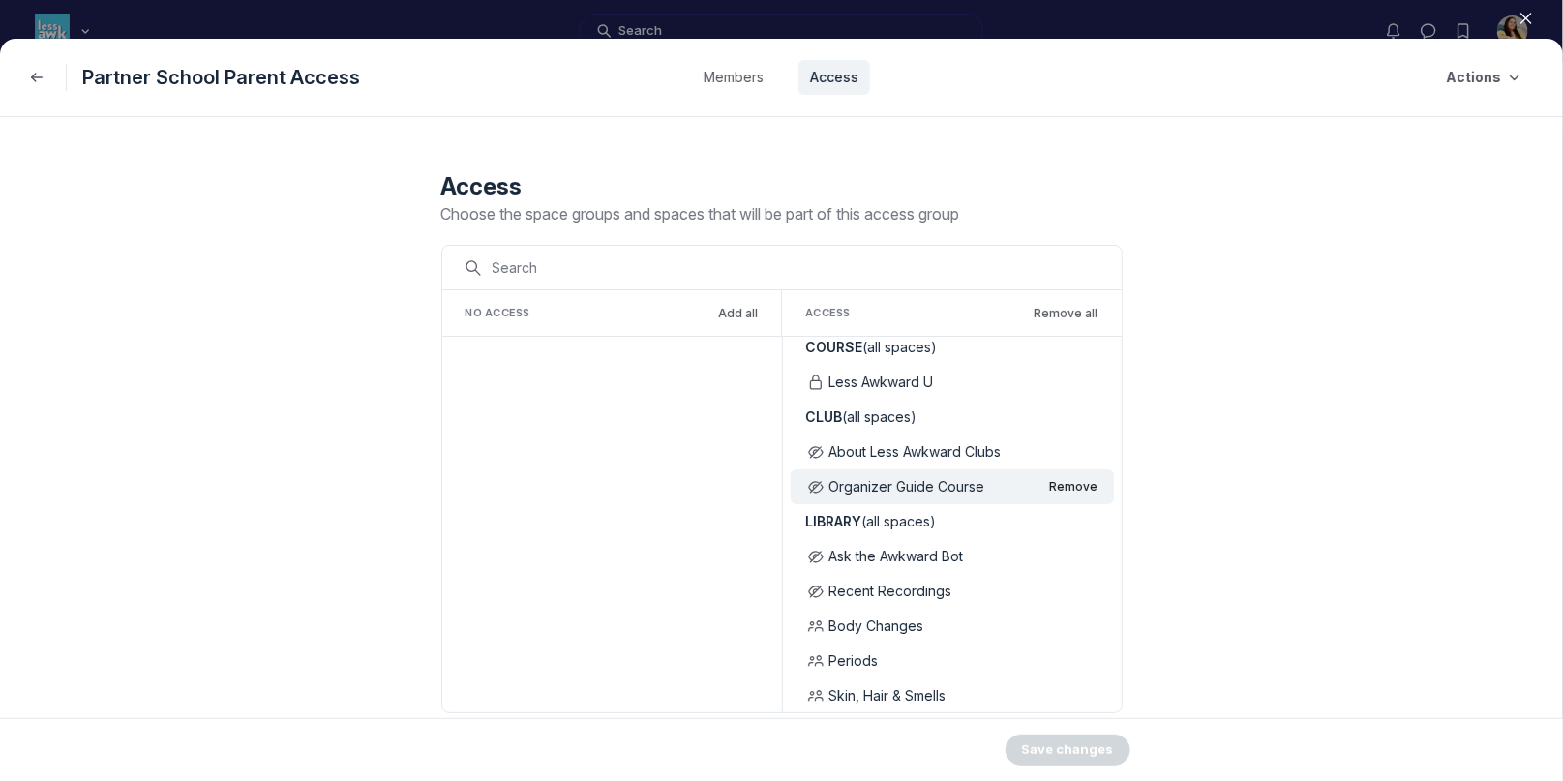
click at [1074, 485] on button "Remove" at bounding box center [1074, 486] width 48 height 15
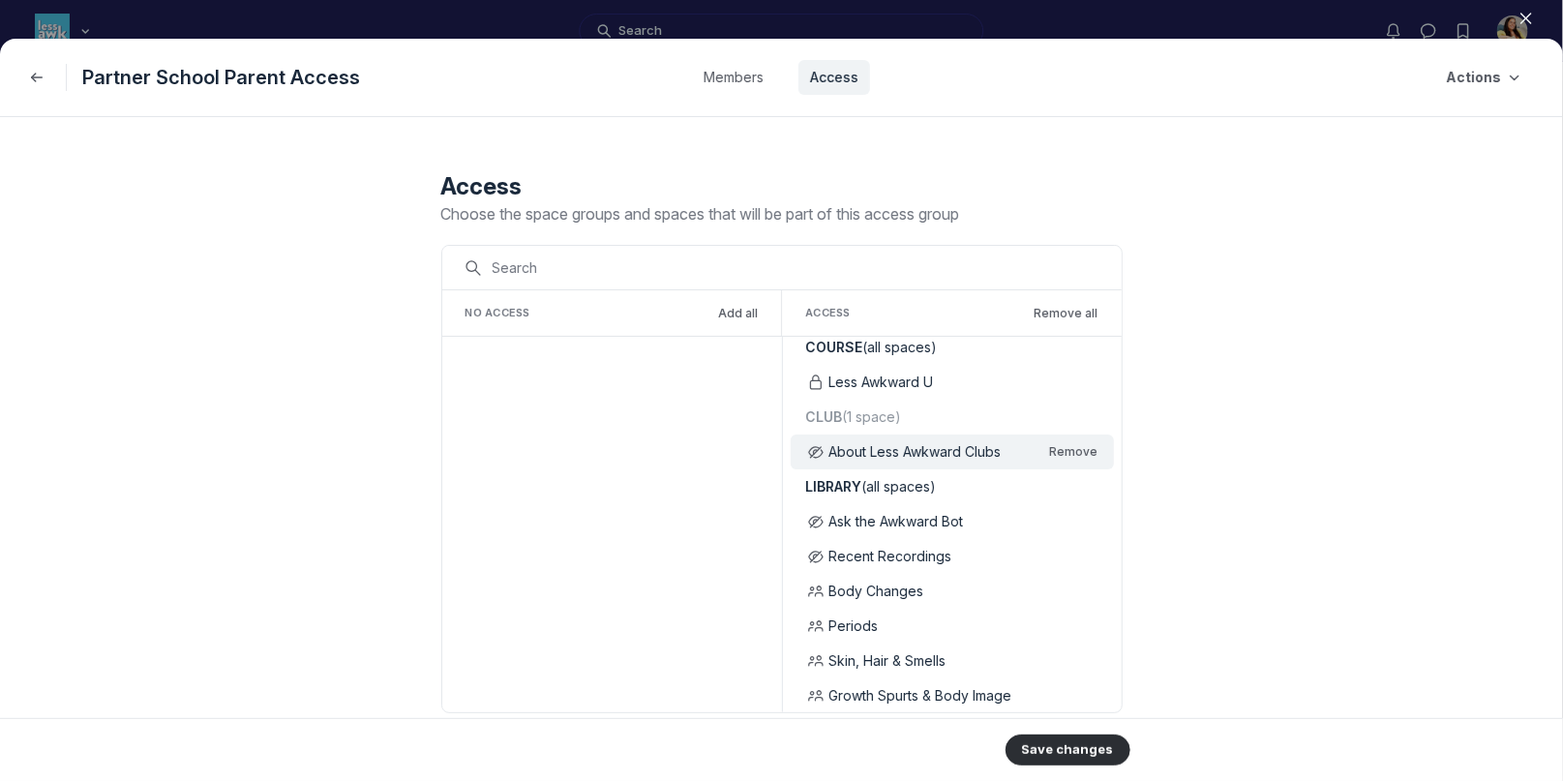
scroll to position [0, 0]
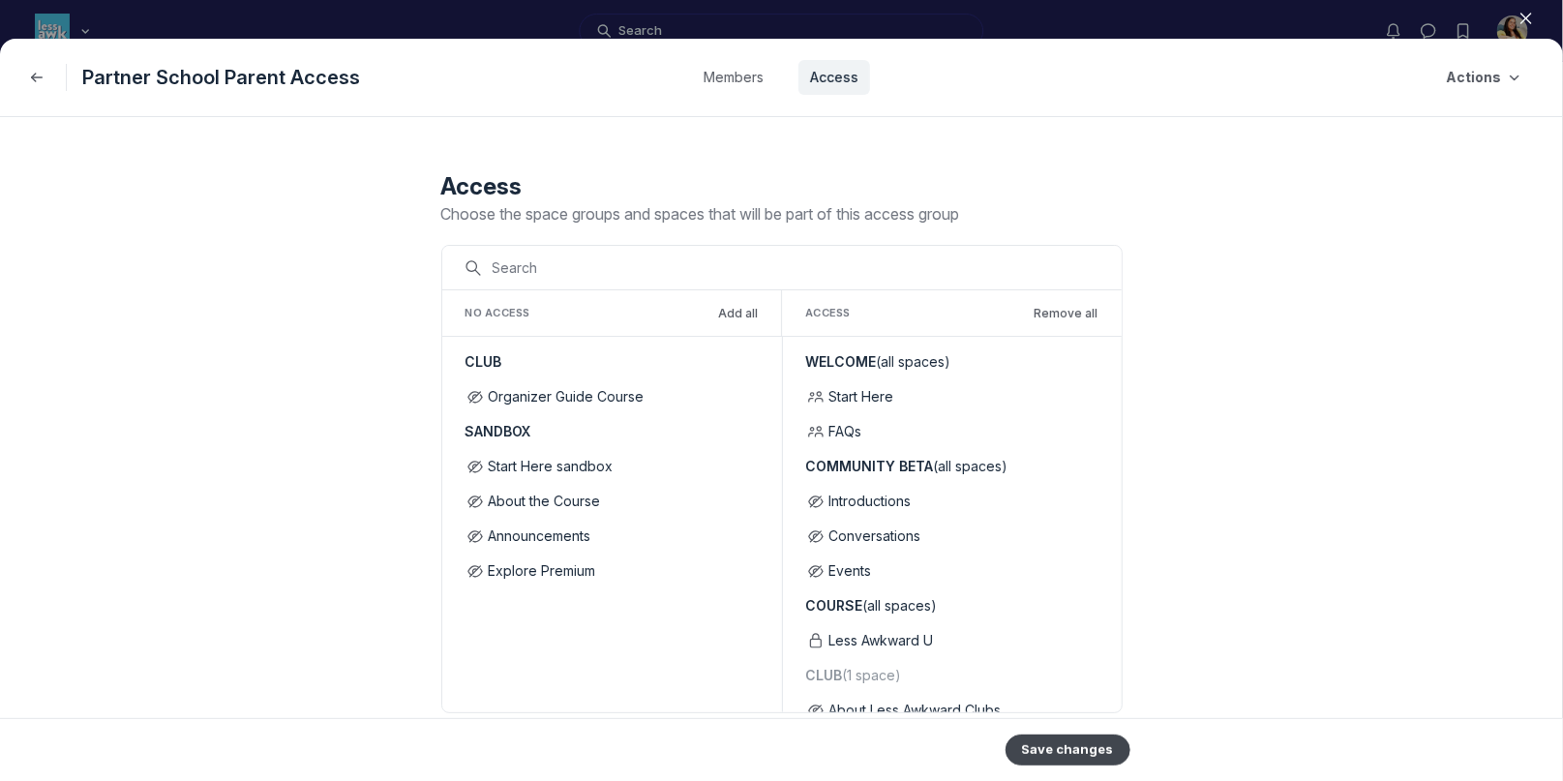
click at [1059, 744] on button "Save changes" at bounding box center [1068, 750] width 125 height 31
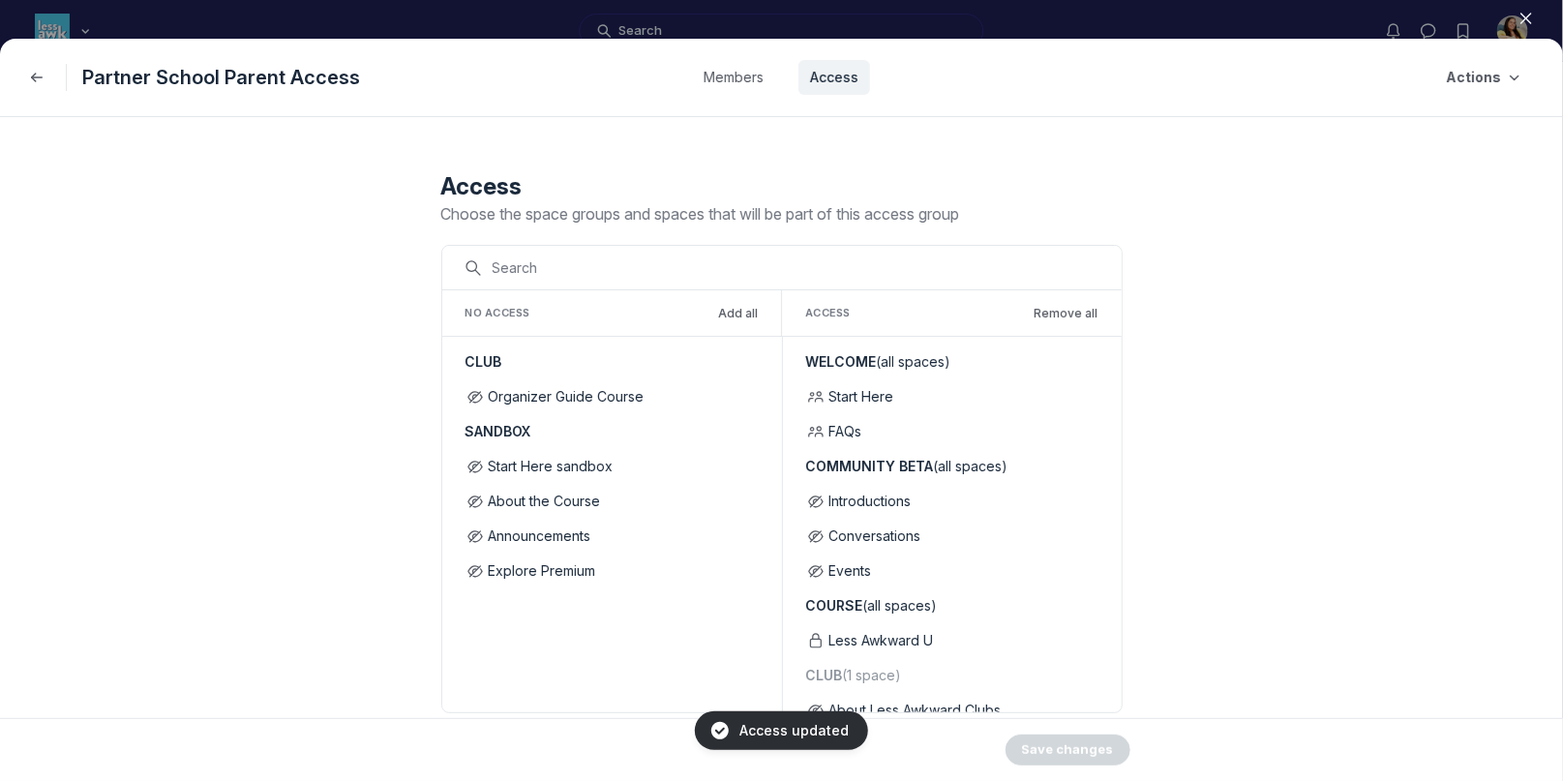
click at [1530, 20] on icon "button" at bounding box center [1526, 18] width 19 height 19
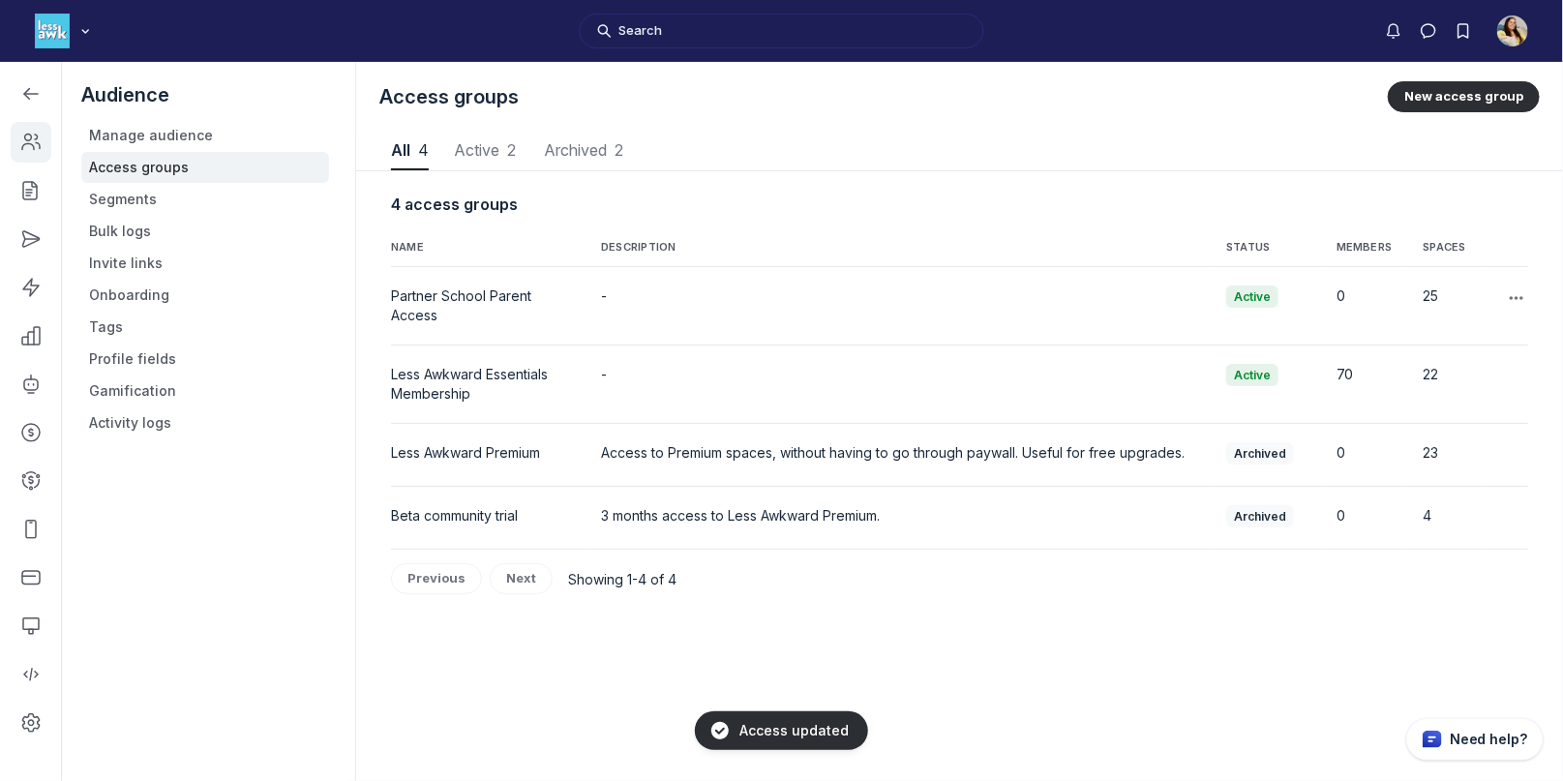
scroll to position [2615, 7572]
click at [15, 89] on link "Left Sidebar" at bounding box center [31, 94] width 41 height 41
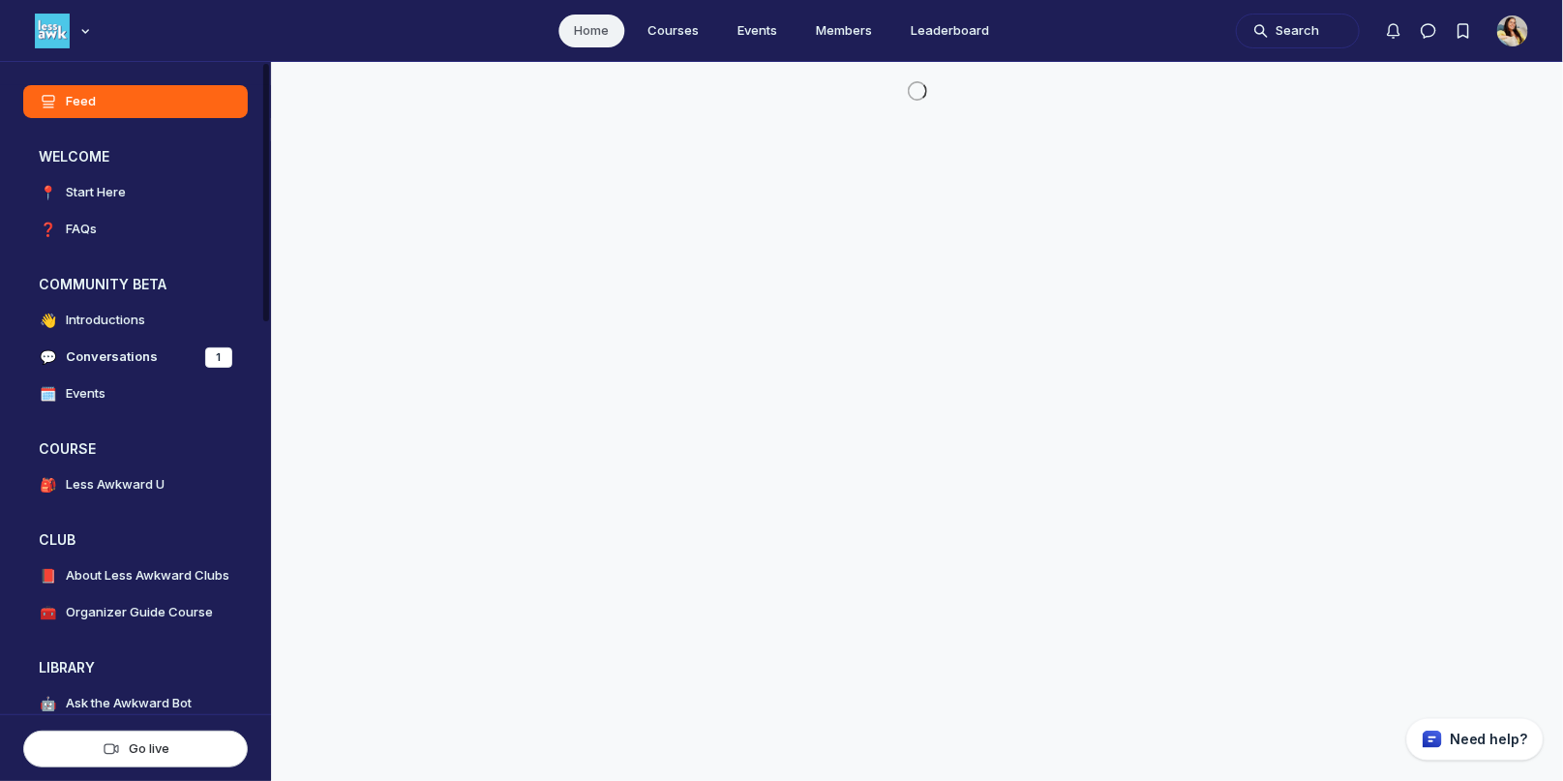
scroll to position [5381, 3707]
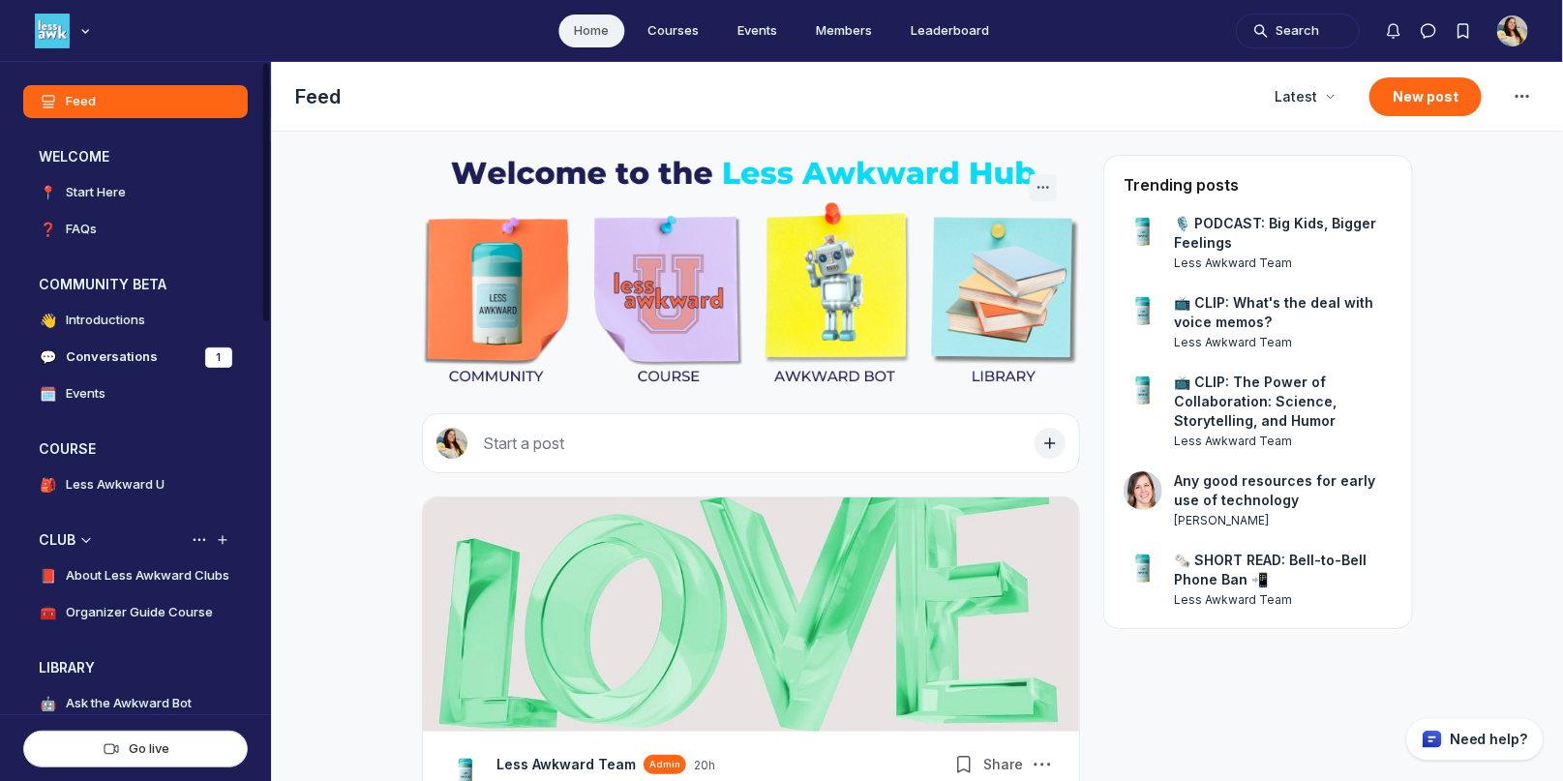
click at [157, 607] on h4 "Organizer Guide Course" at bounding box center [139, 612] width 147 height 19
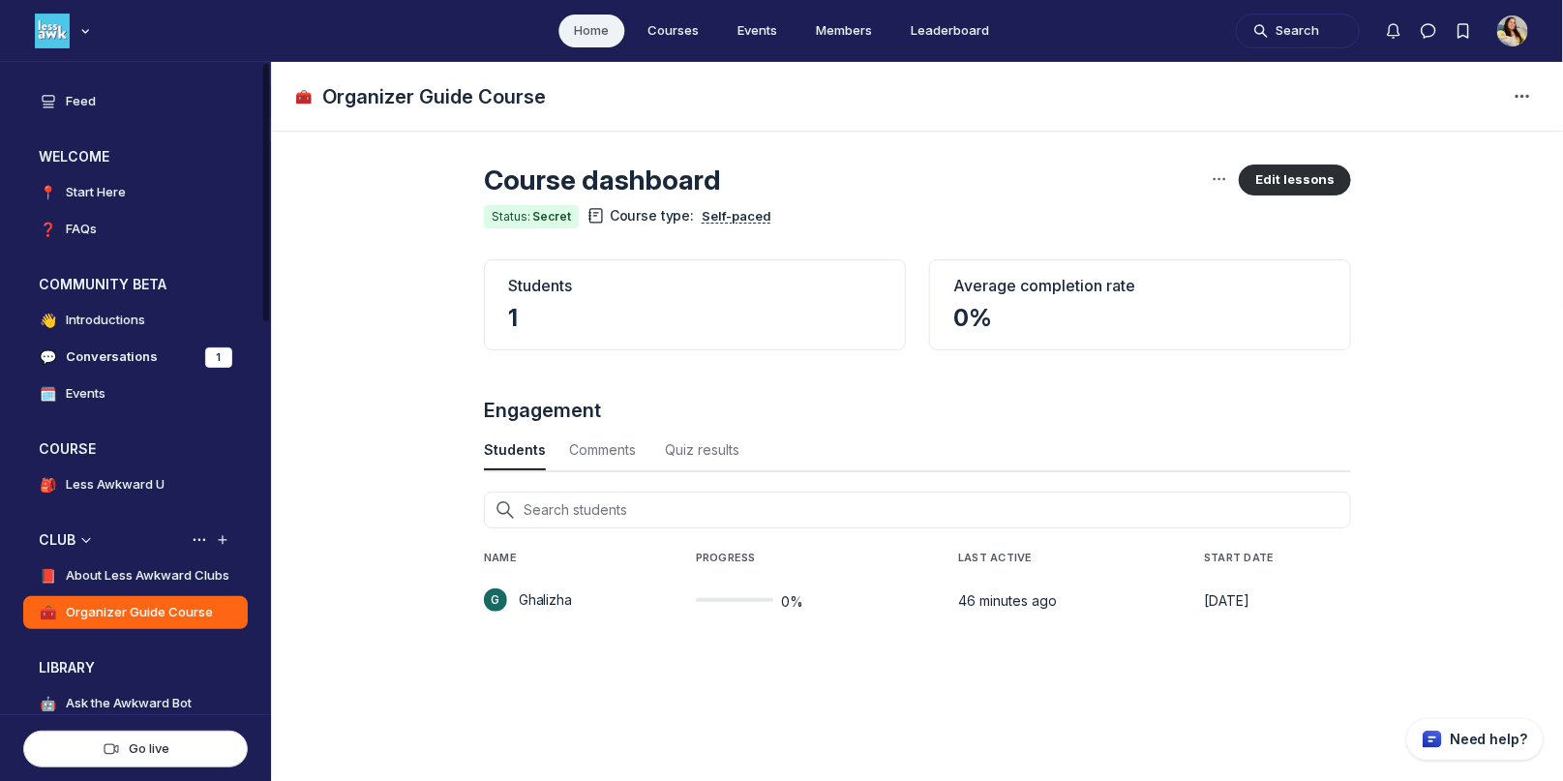
scroll to position [2619, 6390]
click at [1224, 179] on use "Main Content" at bounding box center [1220, 179] width 13 height 3
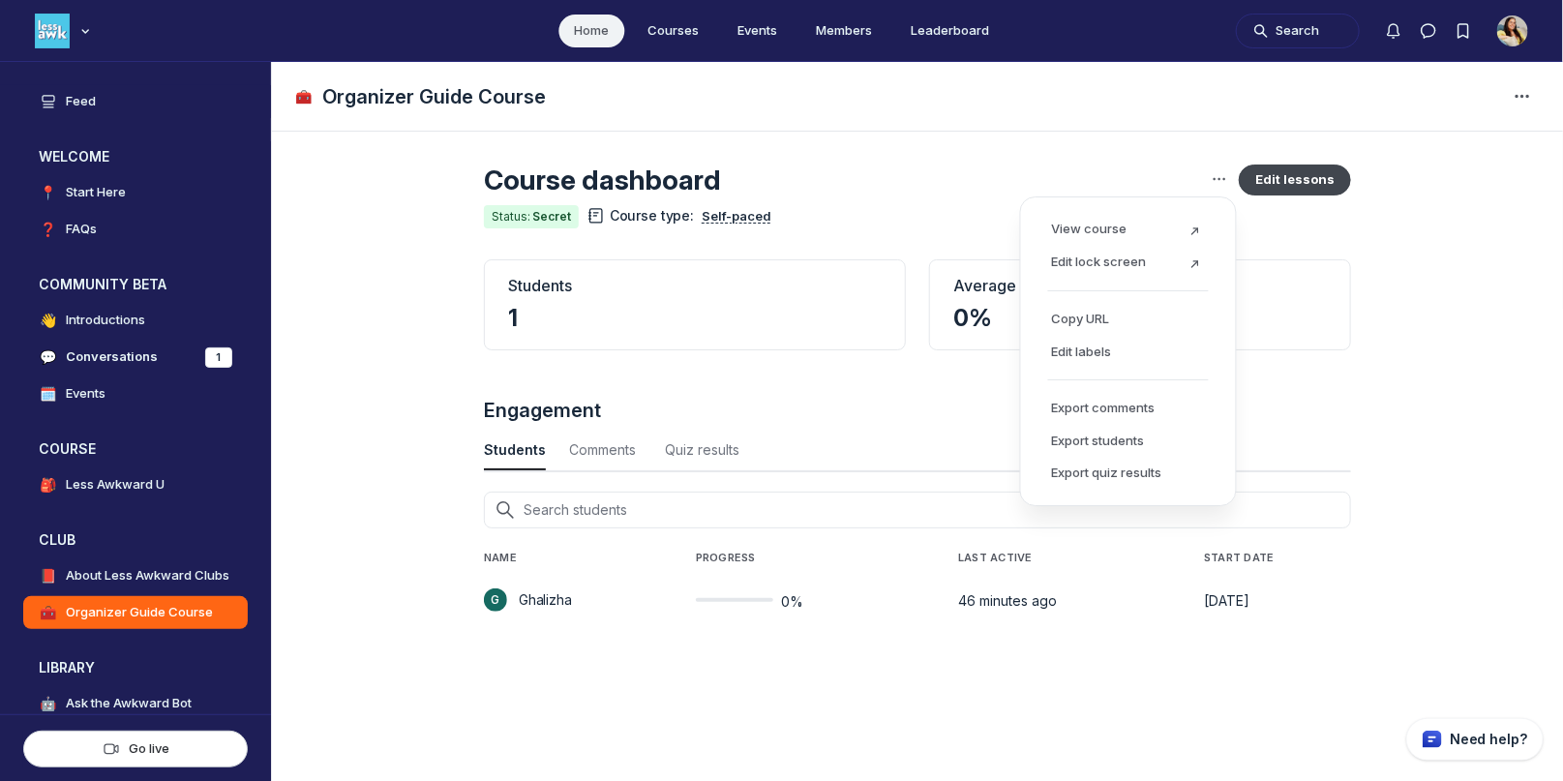
click at [1298, 173] on button "Edit lessons" at bounding box center [1295, 180] width 112 height 31
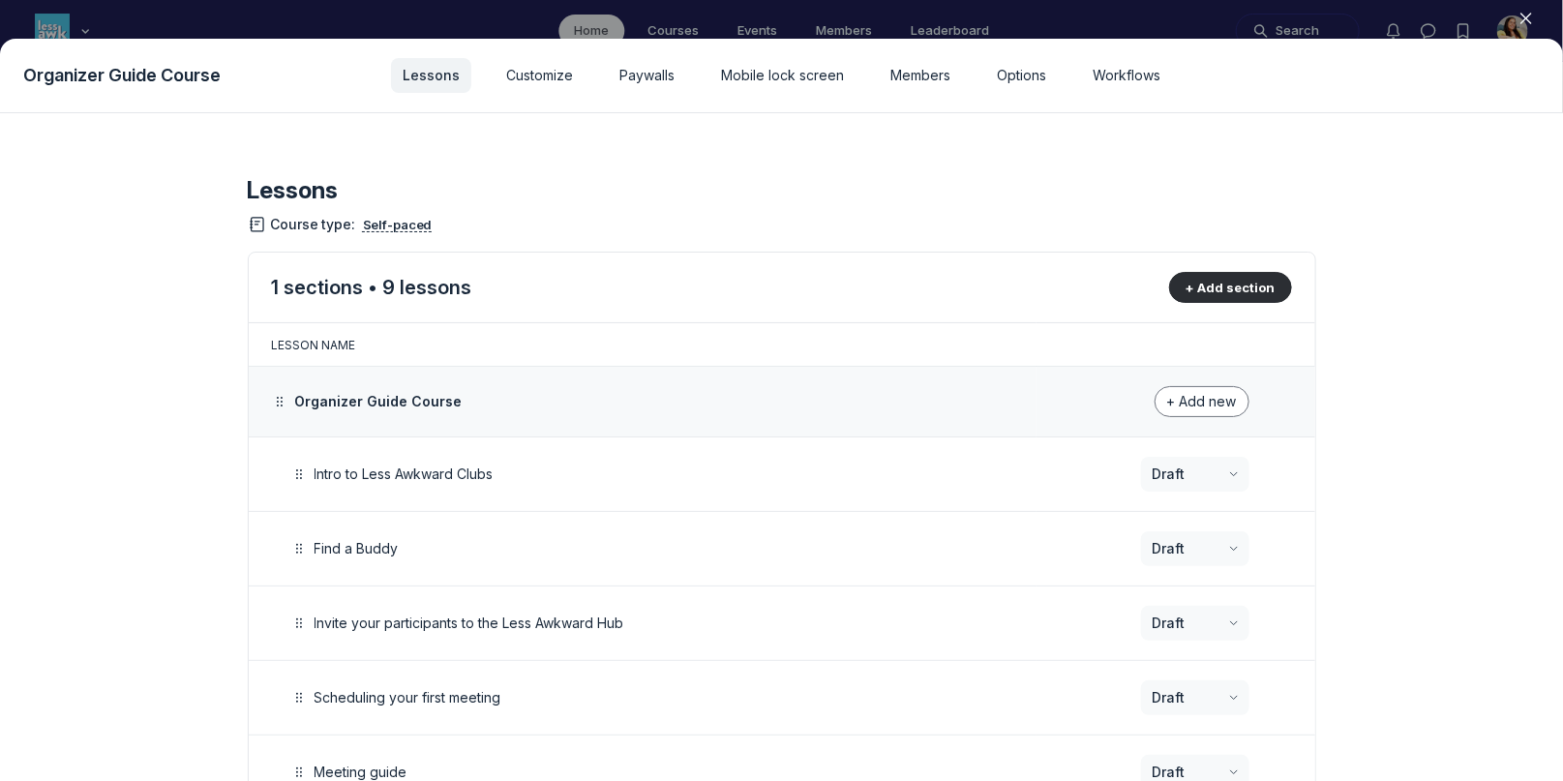
click at [815, 22] on div at bounding box center [781, 390] width 1563 height 781
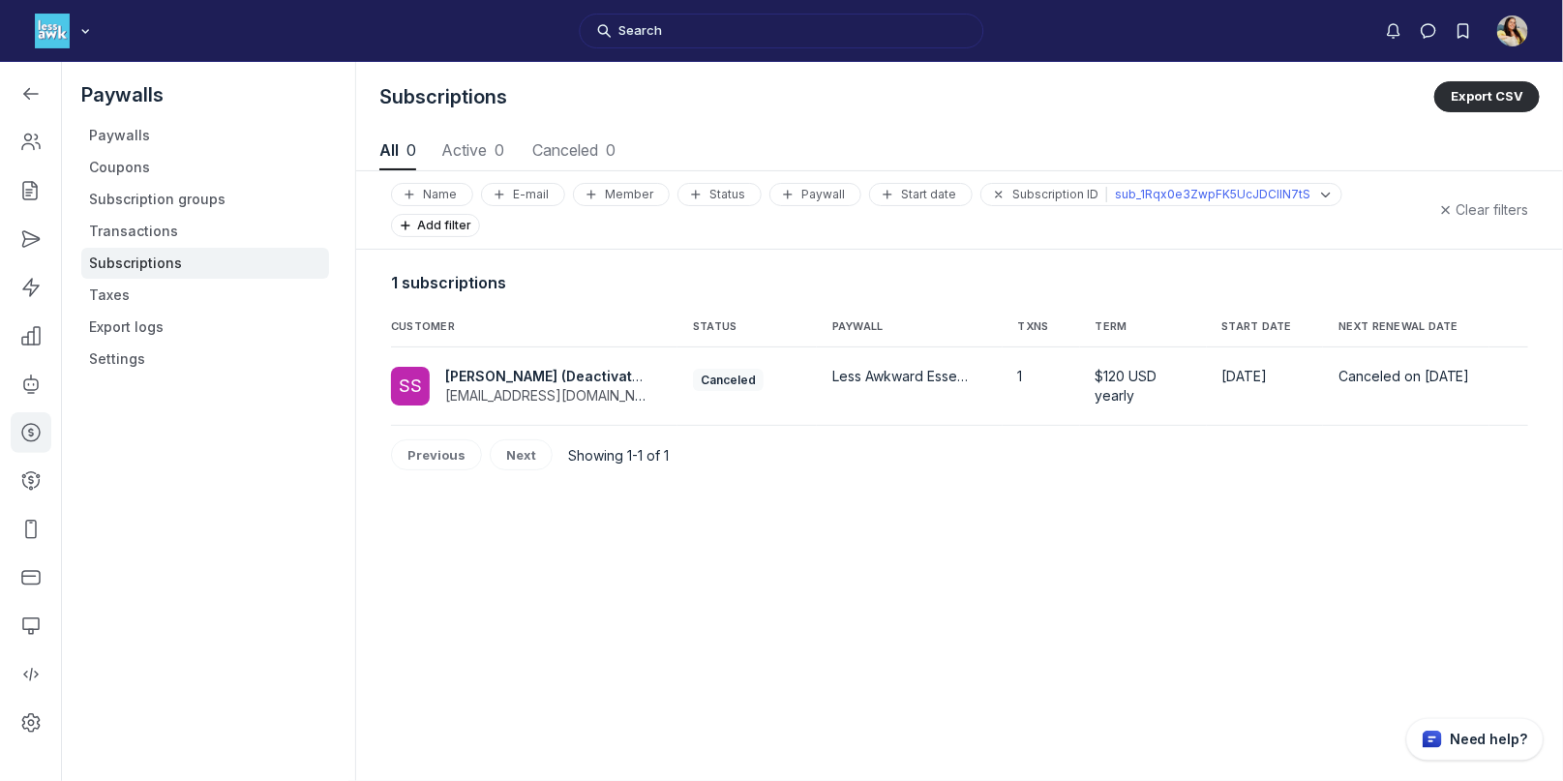
scroll to position [2619, 7711]
click at [508, 368] on span "[PERSON_NAME] (Deactivated member)" at bounding box center [579, 376] width 268 height 16
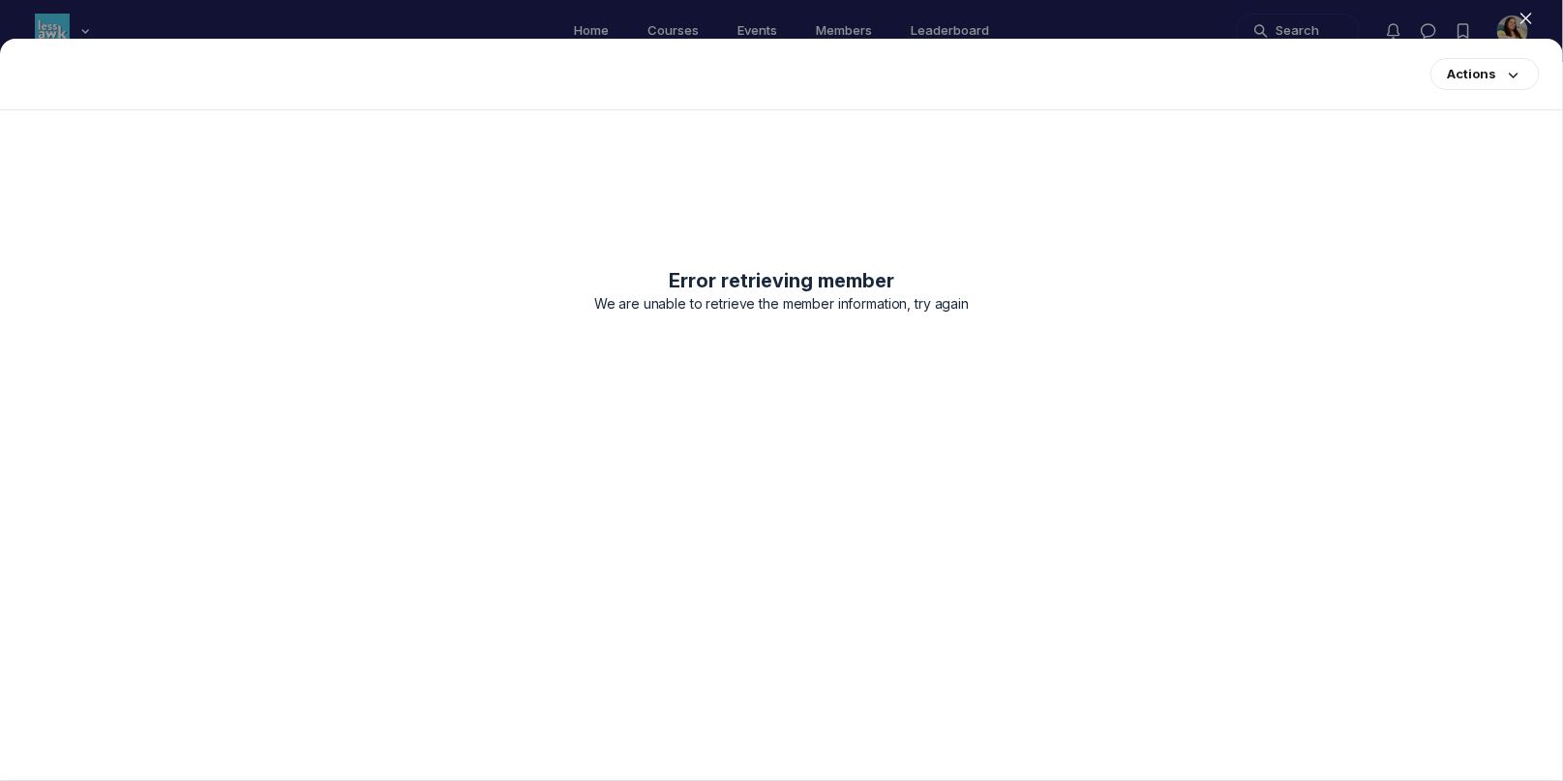
click at [1523, 24] on icon "button" at bounding box center [1526, 18] width 19 height 19
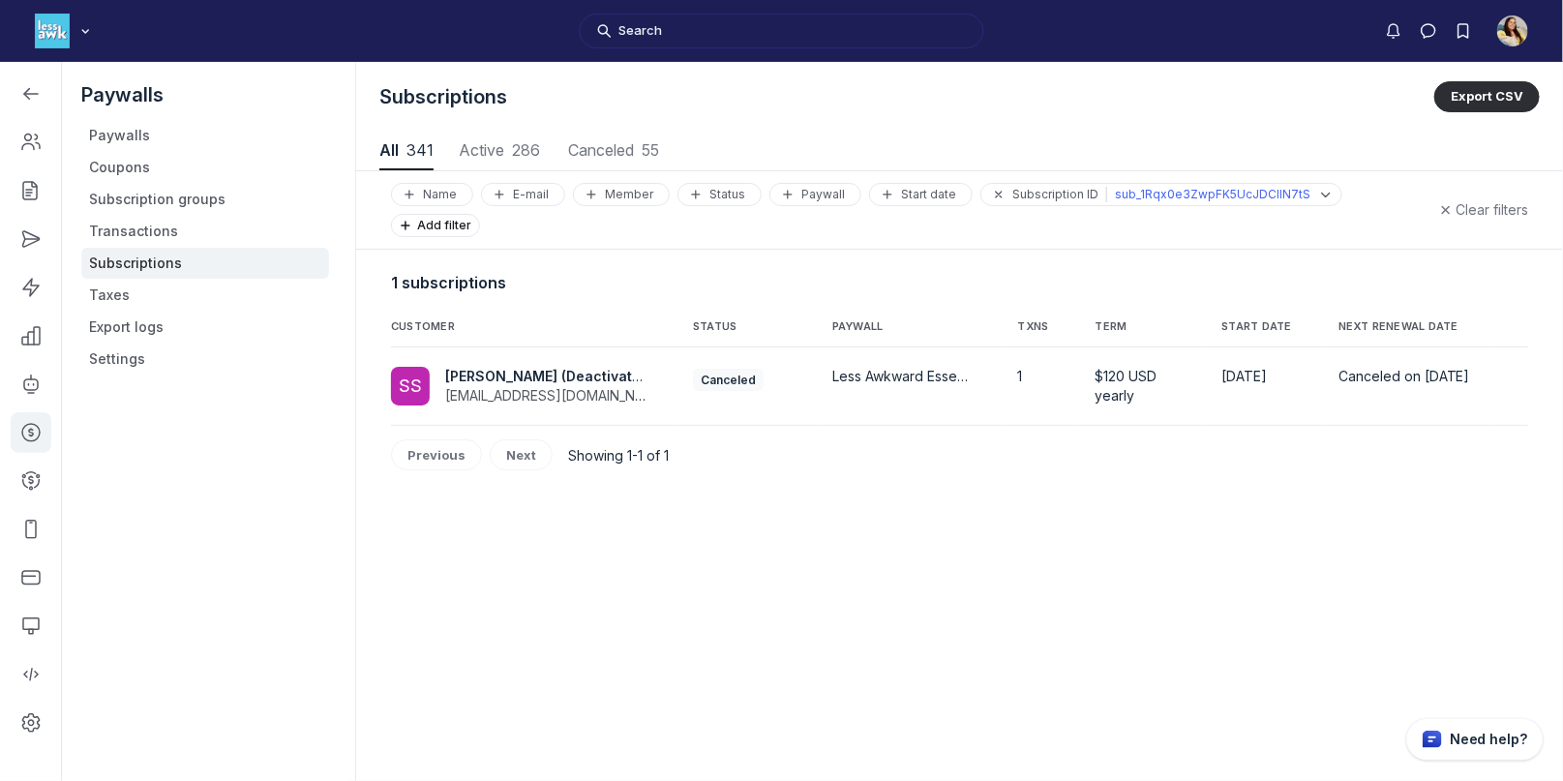
scroll to position [2619, 7711]
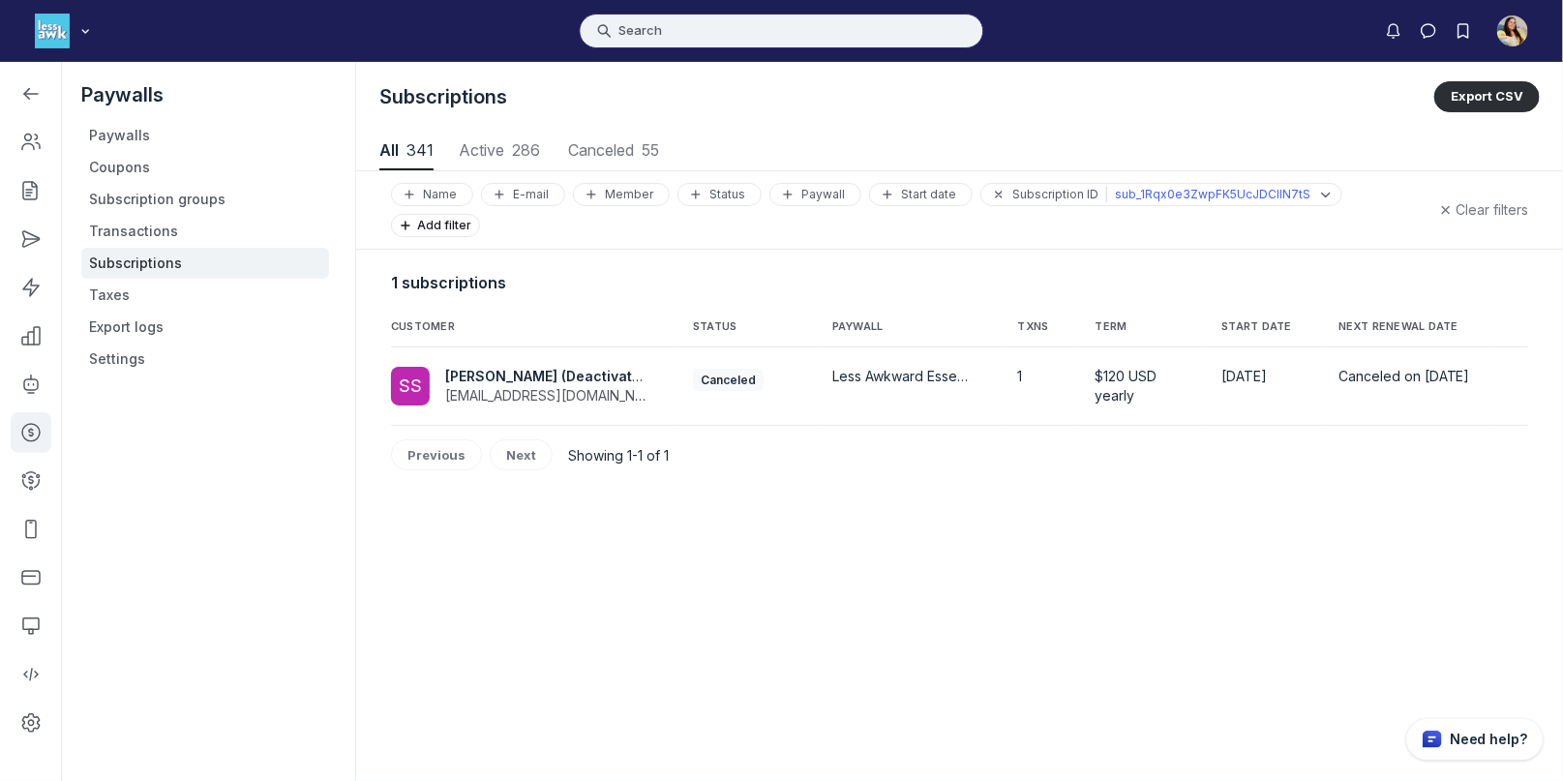
click at [744, 41] on button "Search" at bounding box center [782, 31] width 405 height 35
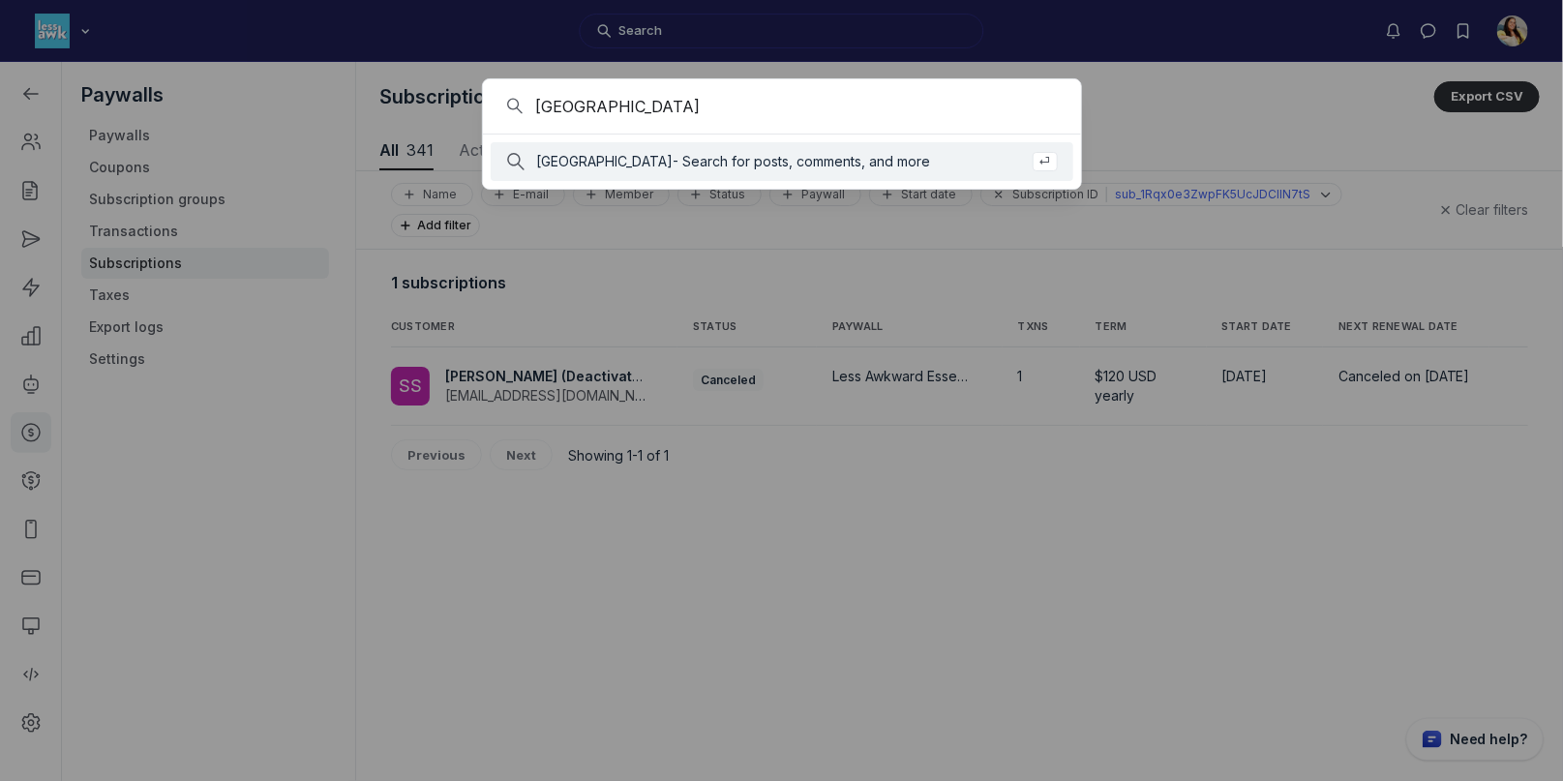
type input "sydney"
click at [764, 169] on div "sydney - Search for posts, comments, and more" at bounding box center [734, 161] width 394 height 19
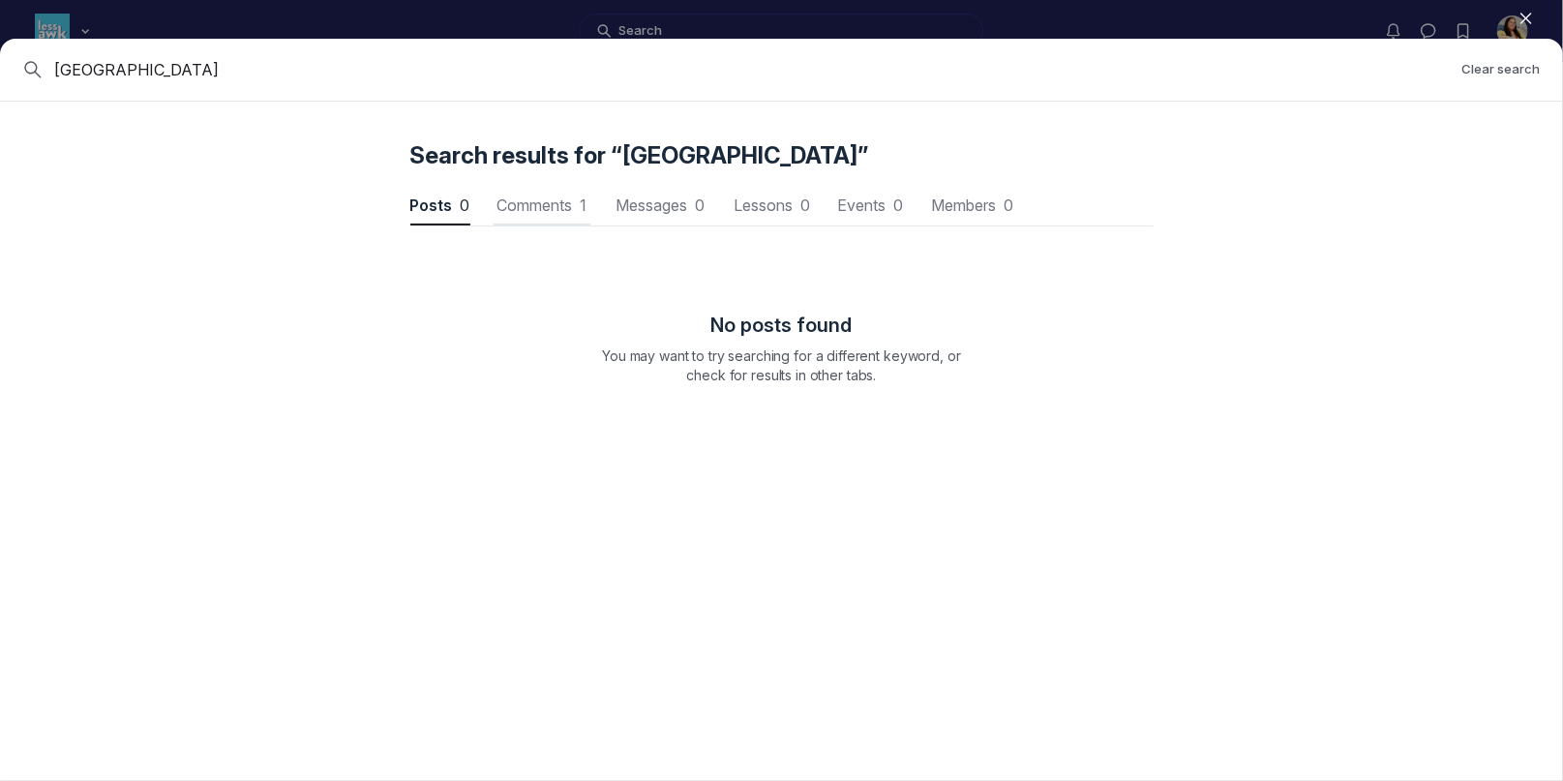
click at [561, 198] on span "Comments 1" at bounding box center [542, 204] width 97 height 15
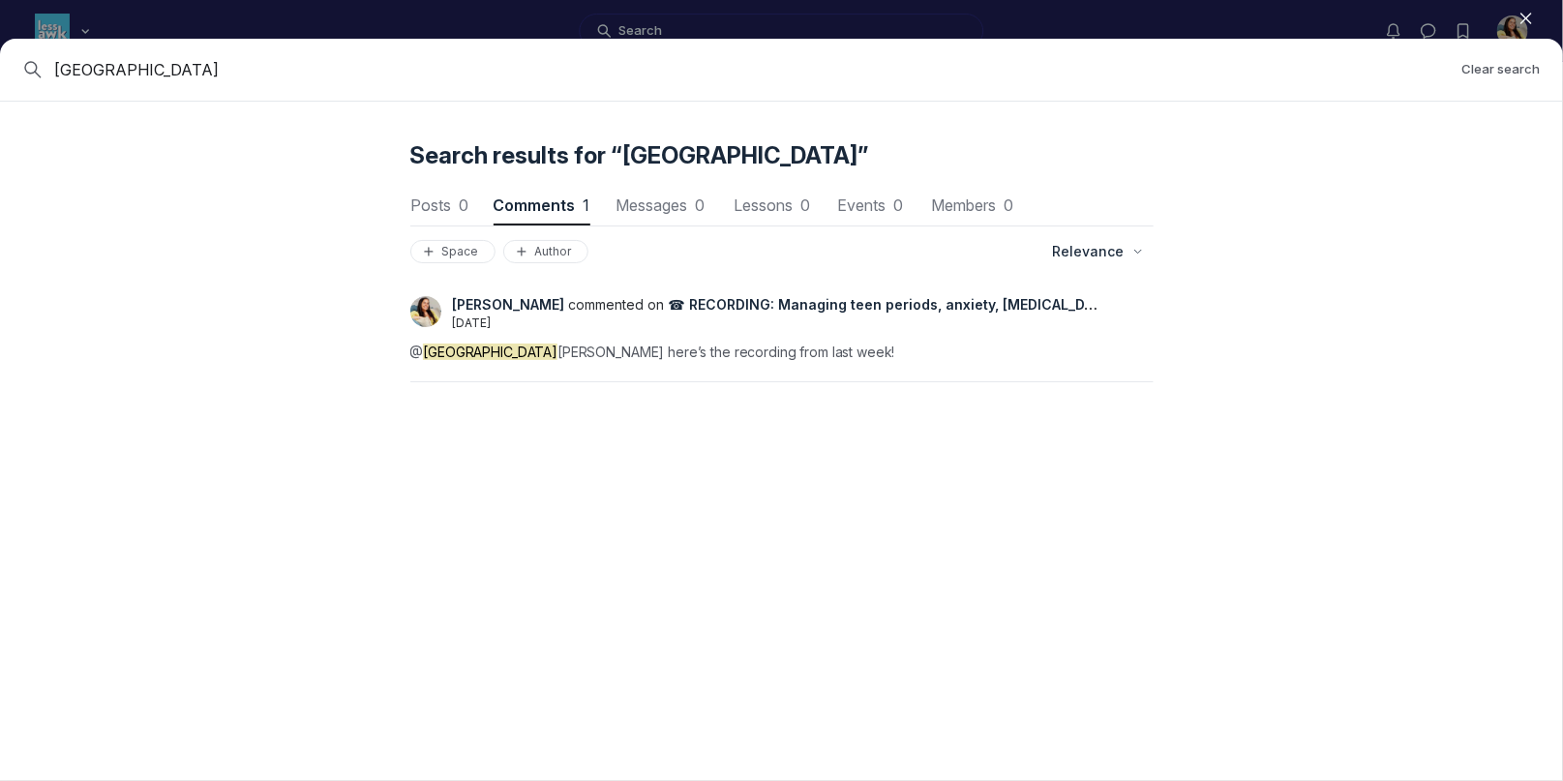
click at [769, 305] on span "☎ RECORDING: Managing teen periods, anxiety, bedwetting, and screen time + more…" at bounding box center [1040, 303] width 742 height 19
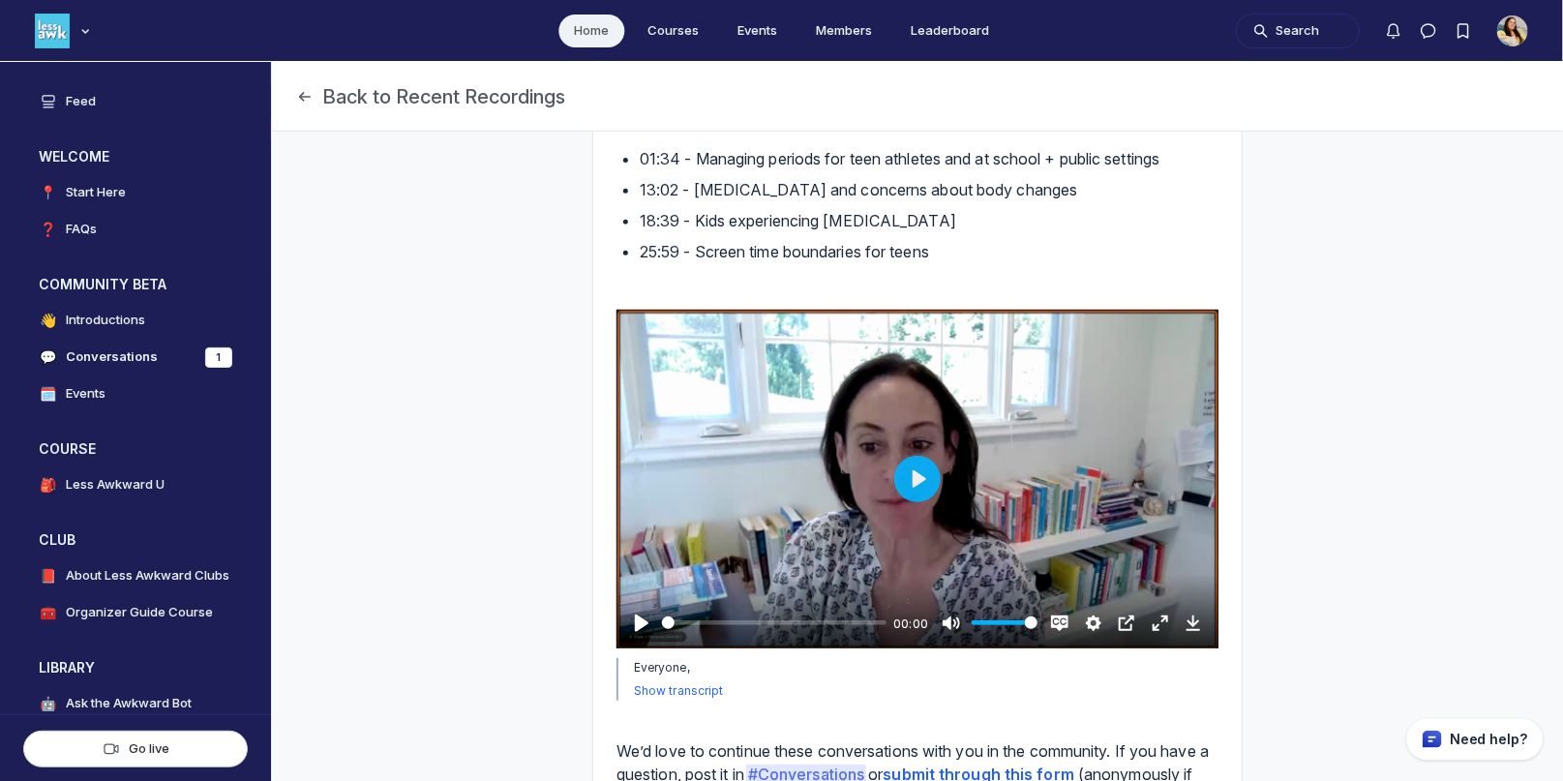
scroll to position [335, 0]
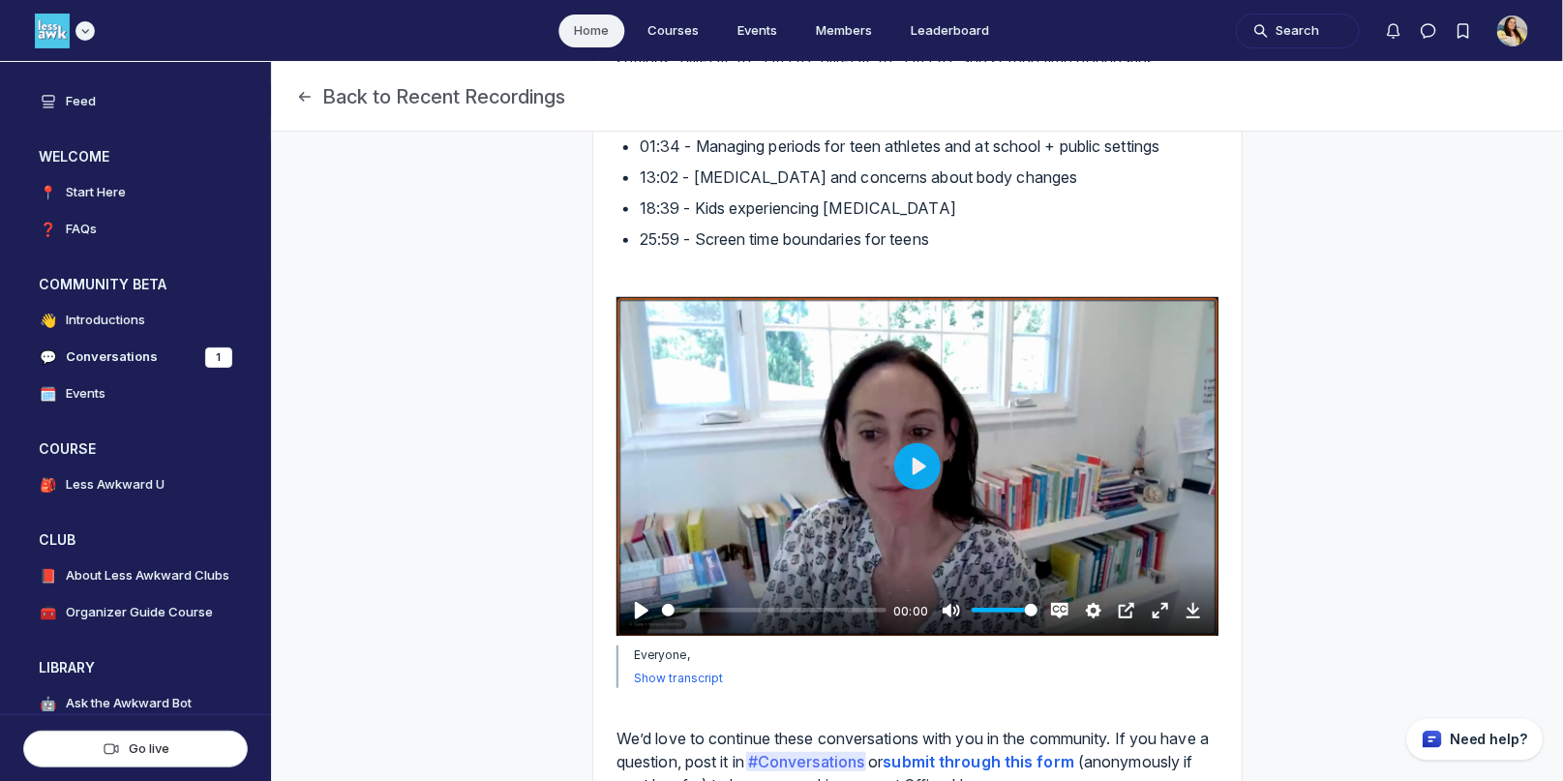
click at [89, 30] on icon "Main navigation bar" at bounding box center [84, 31] width 19 height 12
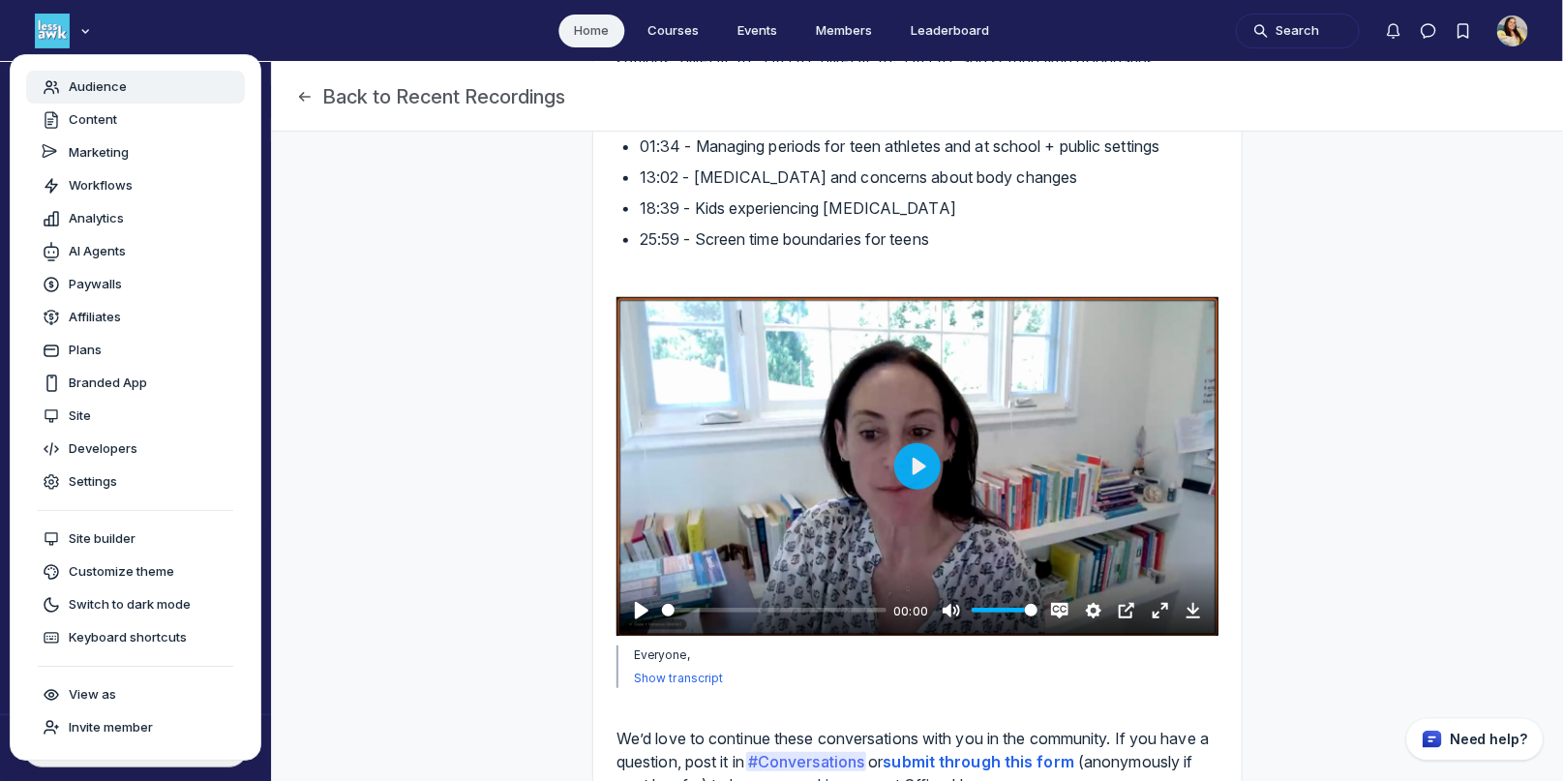
click at [132, 88] on div "Audience" at bounding box center [136, 86] width 188 height 19
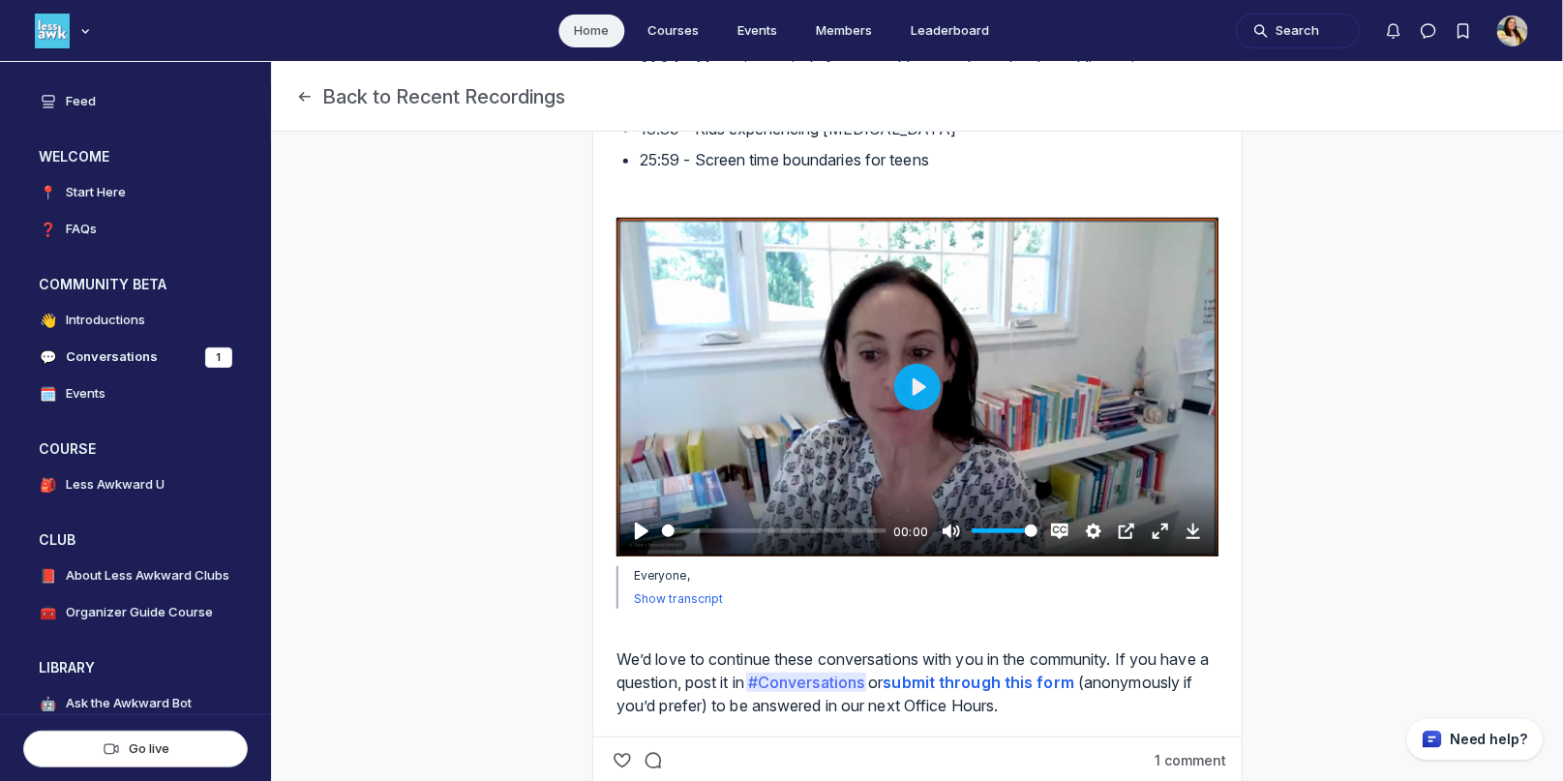
scroll to position [407, 0]
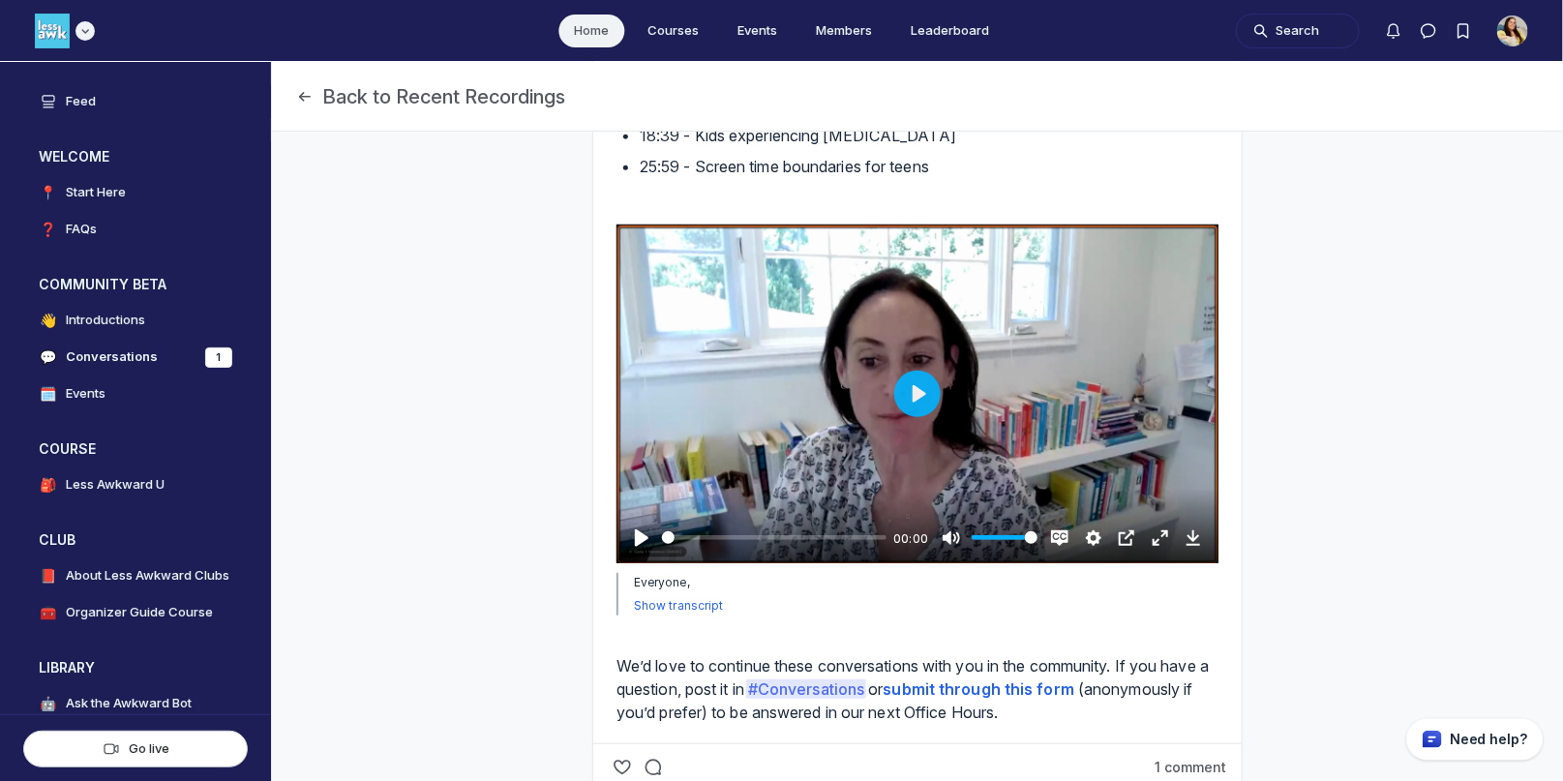
click at [90, 26] on icon "Main navigation bar" at bounding box center [84, 31] width 19 height 12
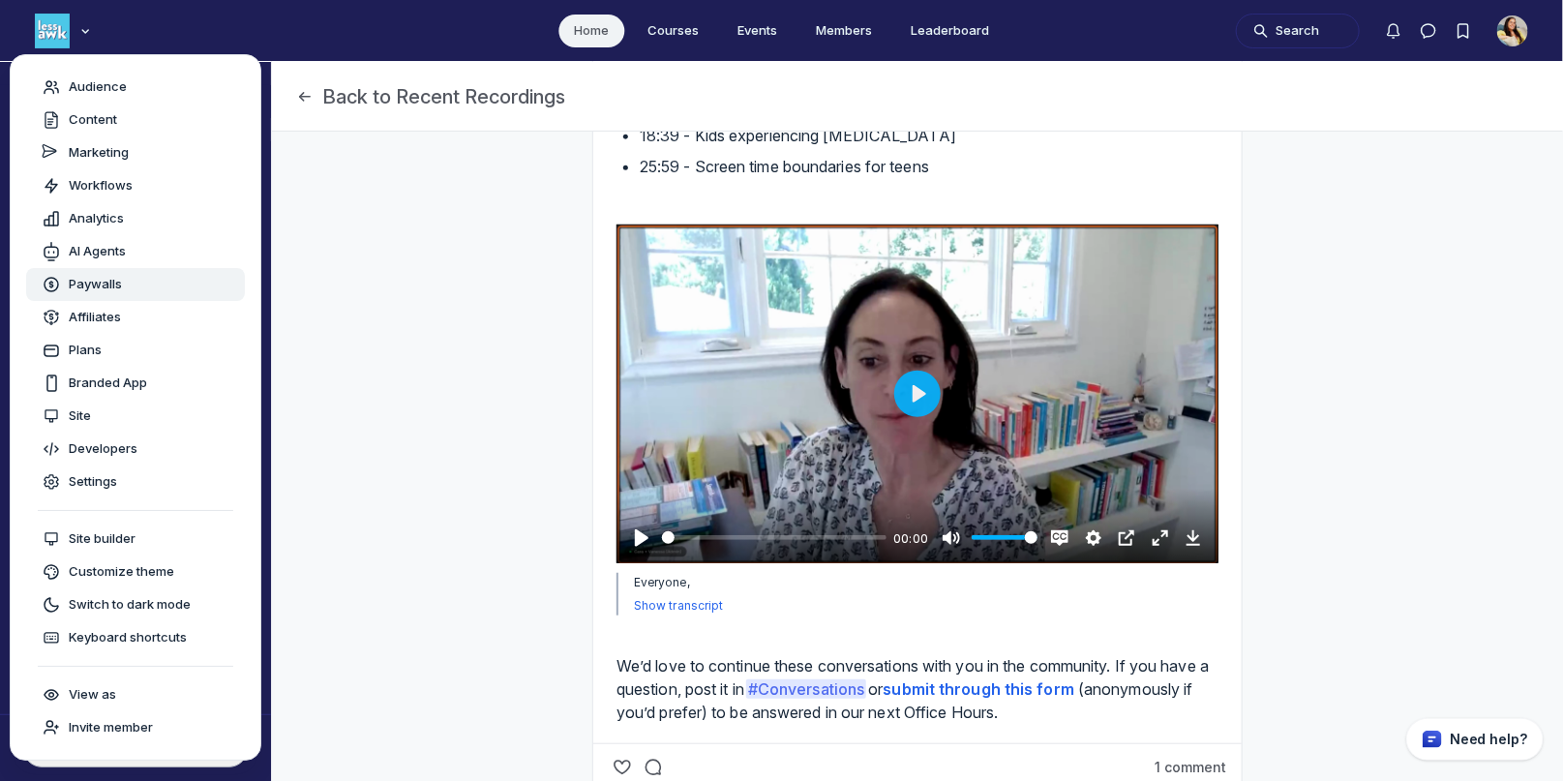
click at [105, 289] on span "Paywalls" at bounding box center [95, 284] width 53 height 19
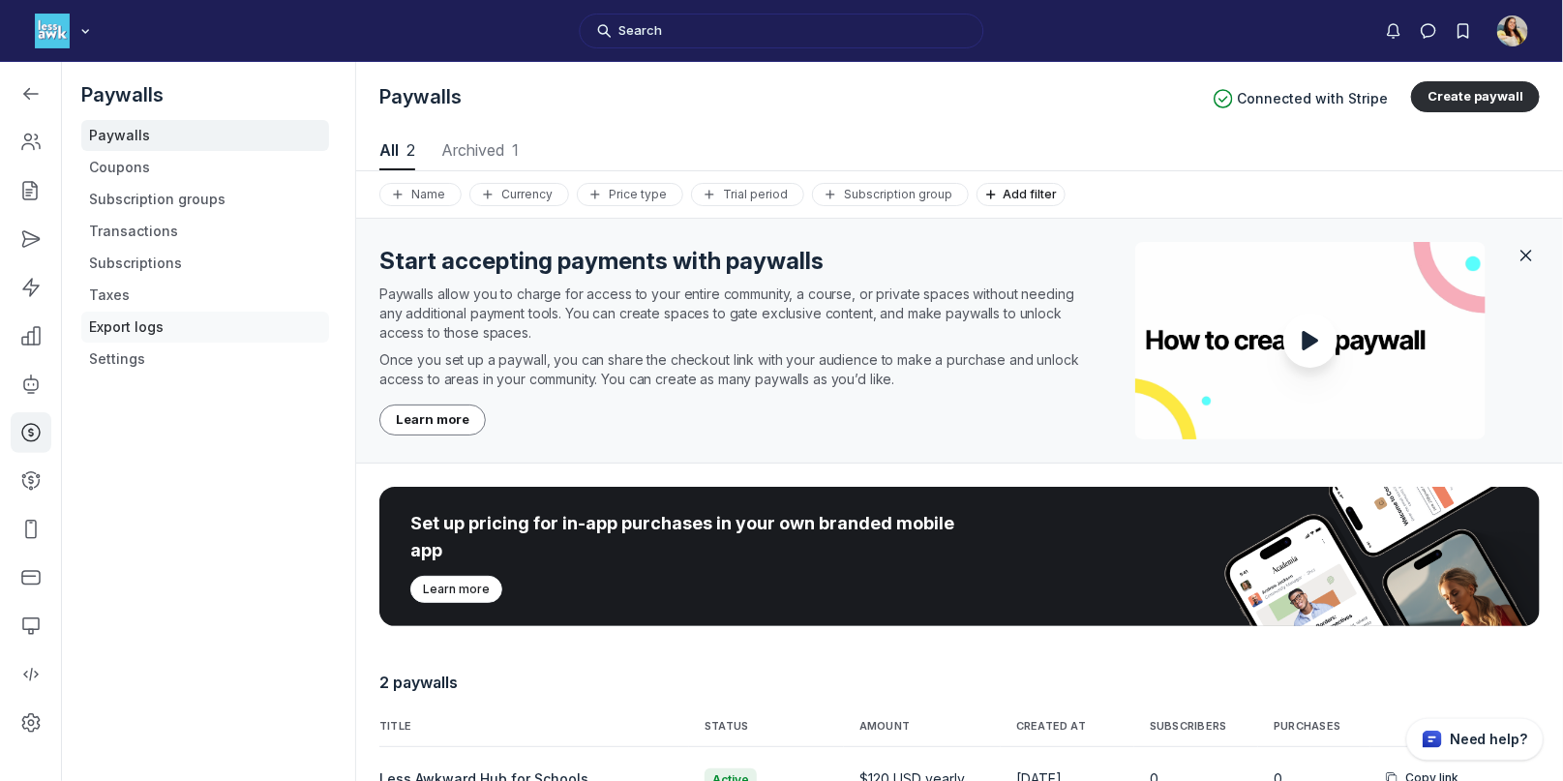
scroll to position [2619, 7711]
click at [121, 347] on link "Settings" at bounding box center [205, 359] width 248 height 31
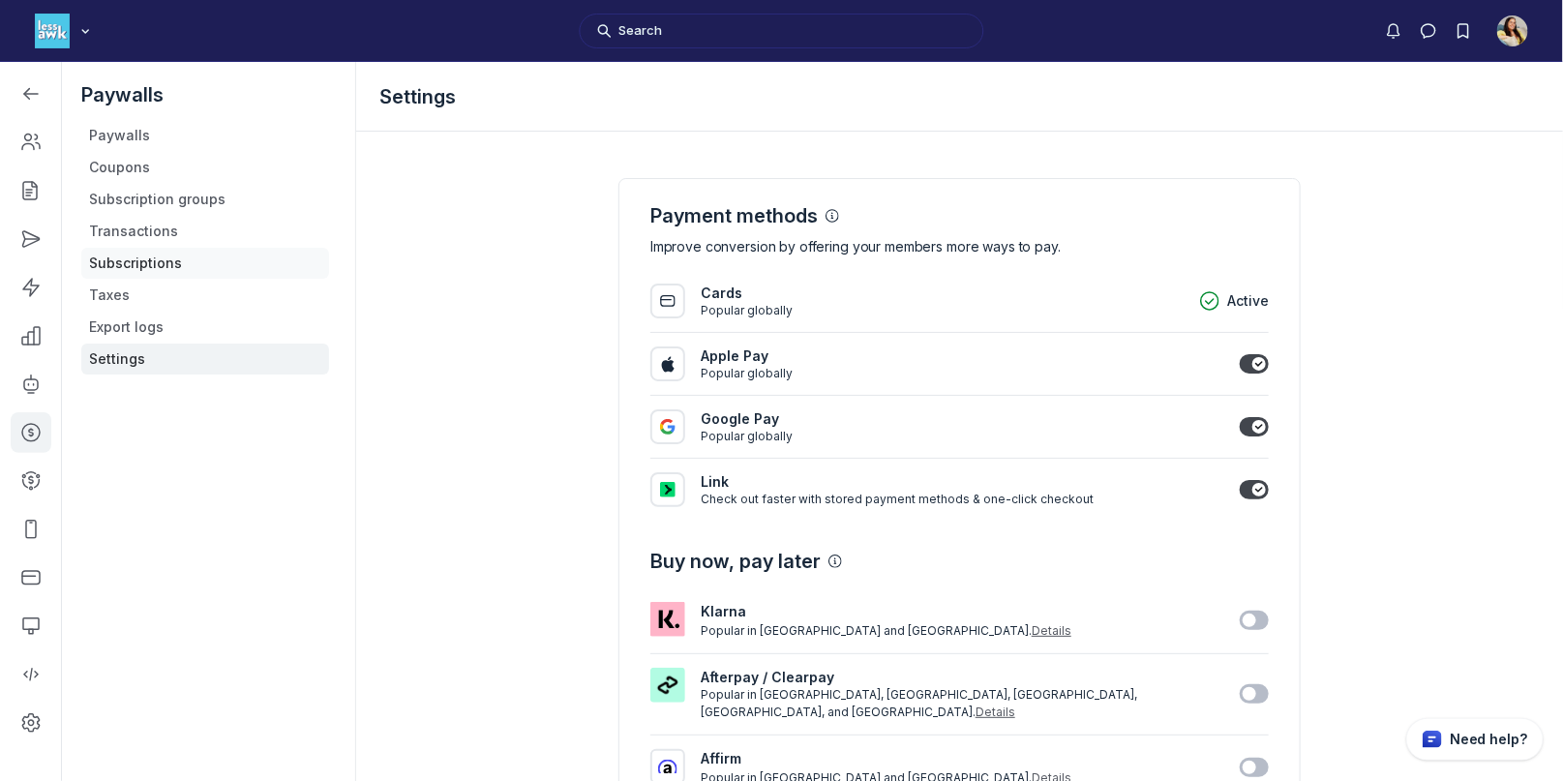
click at [135, 264] on link "Subscriptions" at bounding box center [205, 263] width 248 height 31
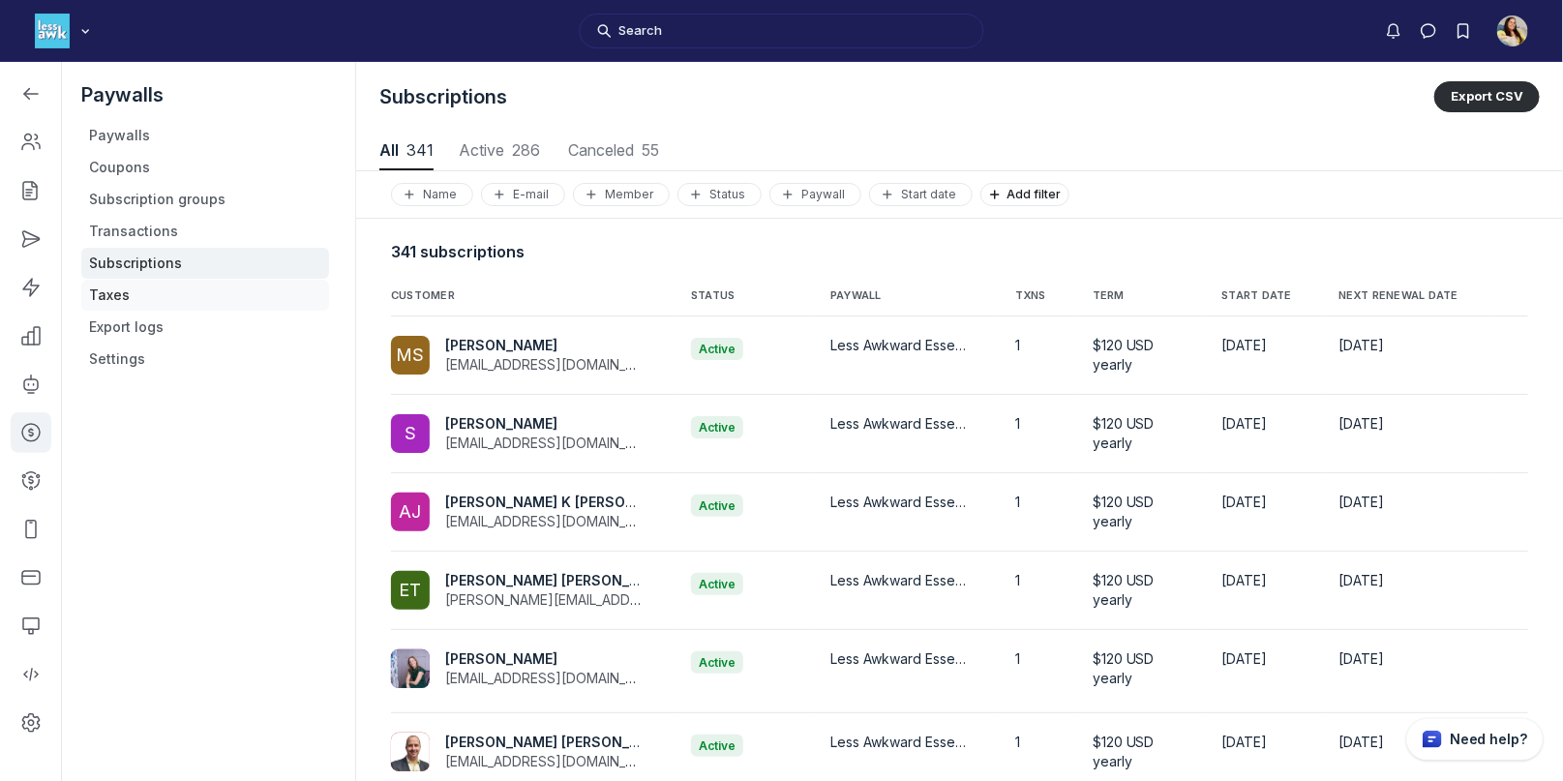
scroll to position [2619, 7711]
click at [123, 134] on link "Paywalls" at bounding box center [205, 135] width 248 height 31
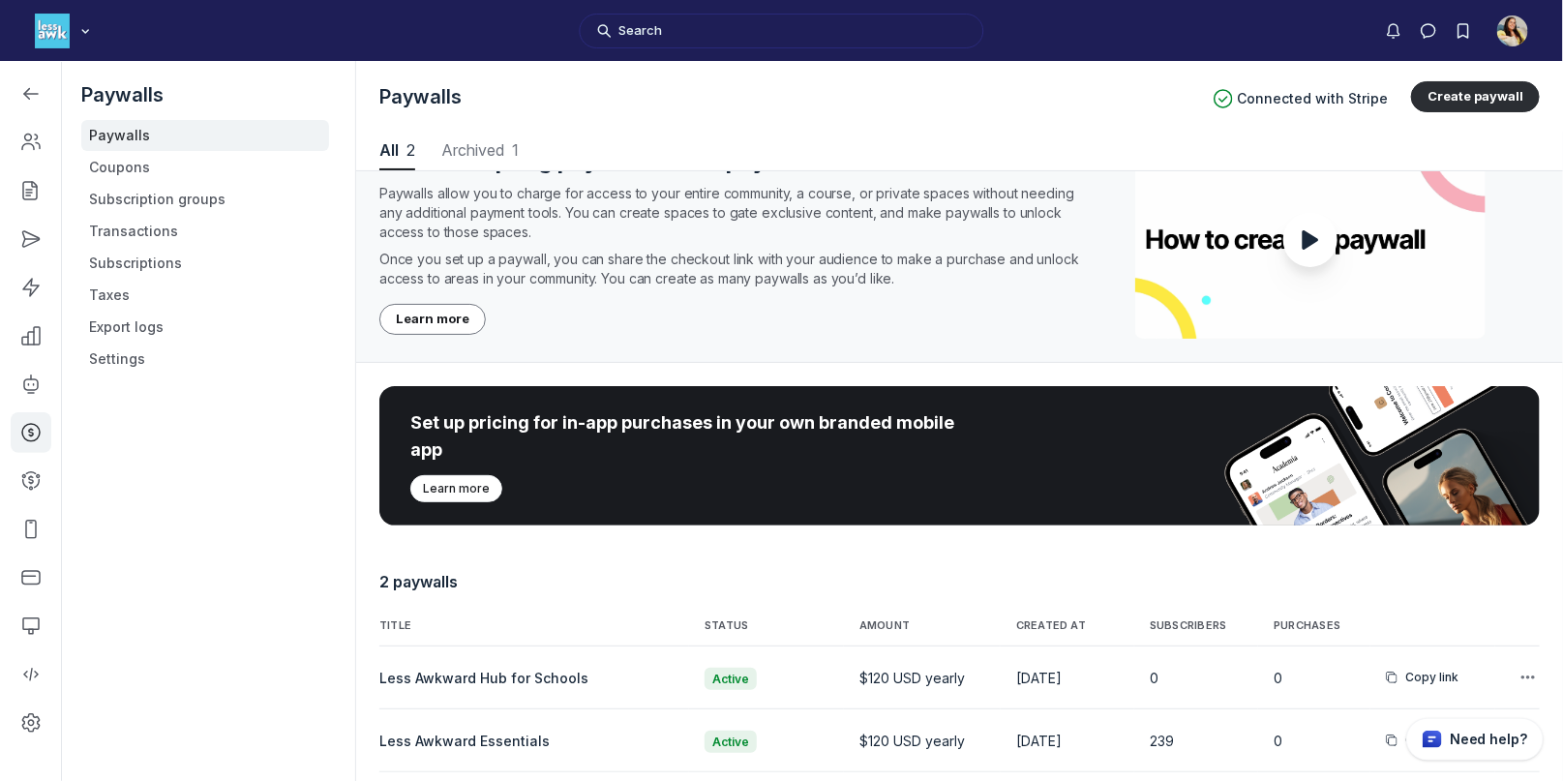
scroll to position [149, 0]
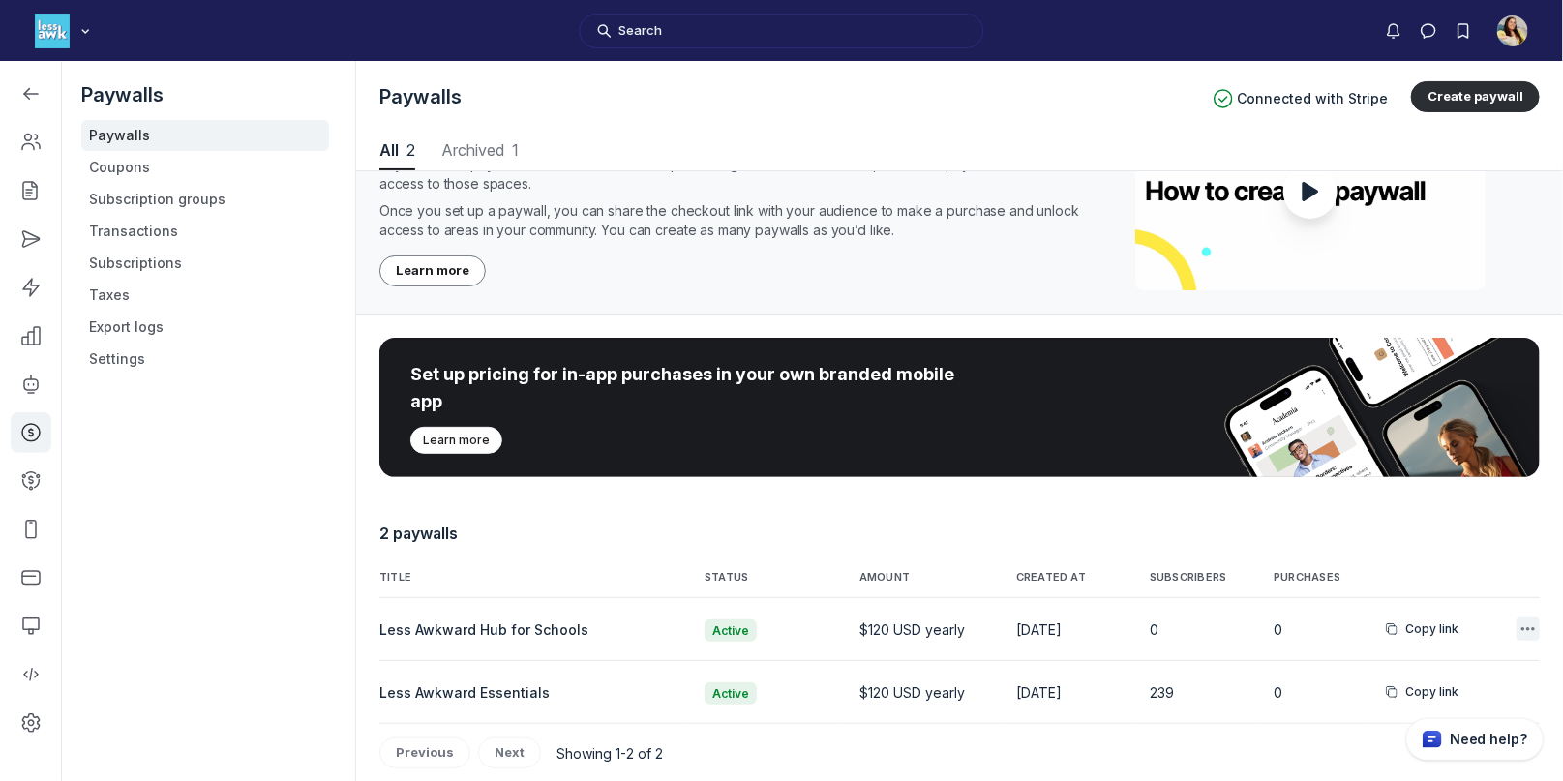
click at [1519, 629] on icon "button" at bounding box center [1528, 628] width 19 height 19
click at [1387, 477] on button "Edit" at bounding box center [1432, 482] width 184 height 33
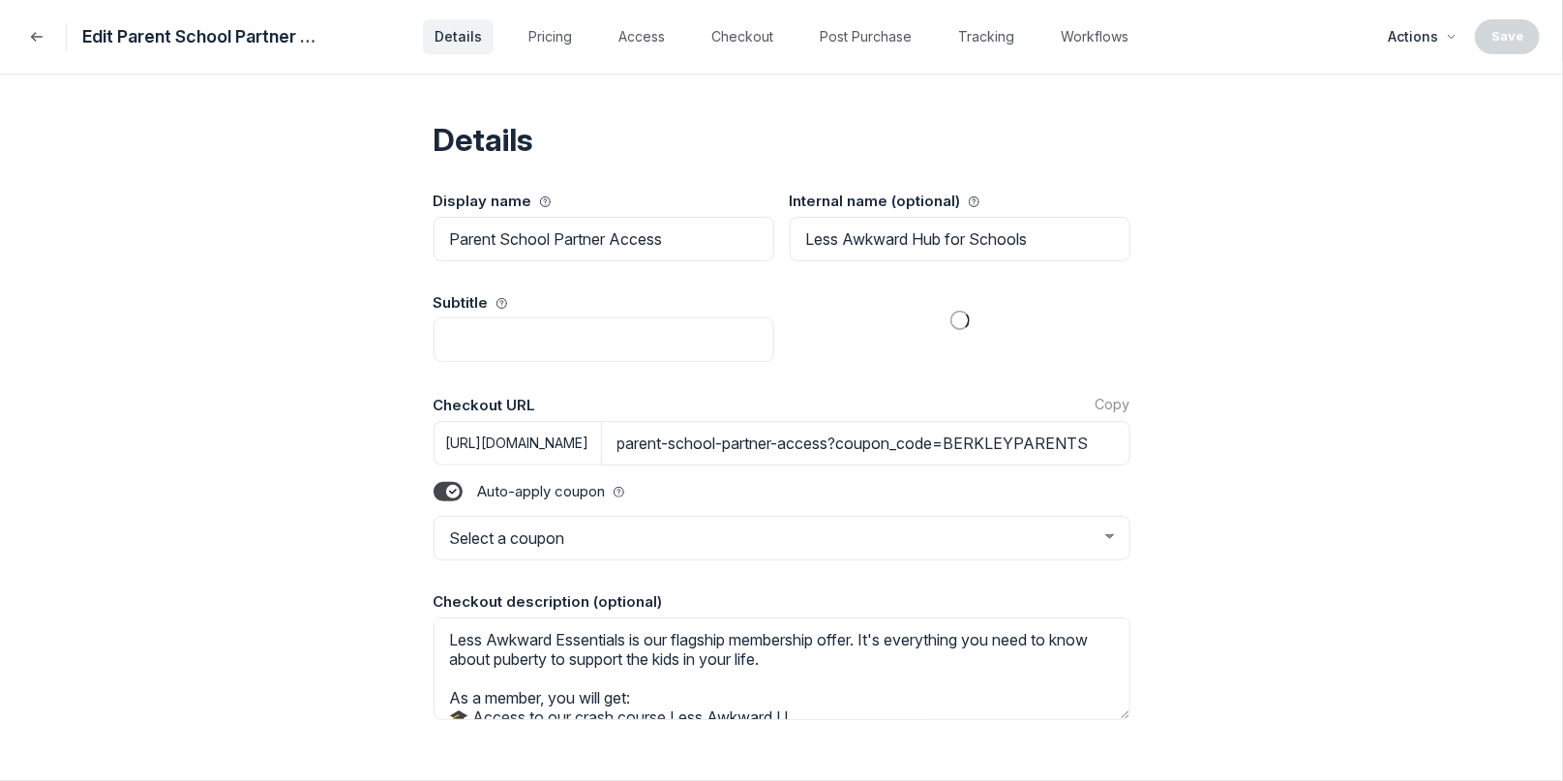
select select "1"
select select "BERKLEYPARENTS"
click at [29, 43] on icon "Back" at bounding box center [36, 36] width 19 height 19
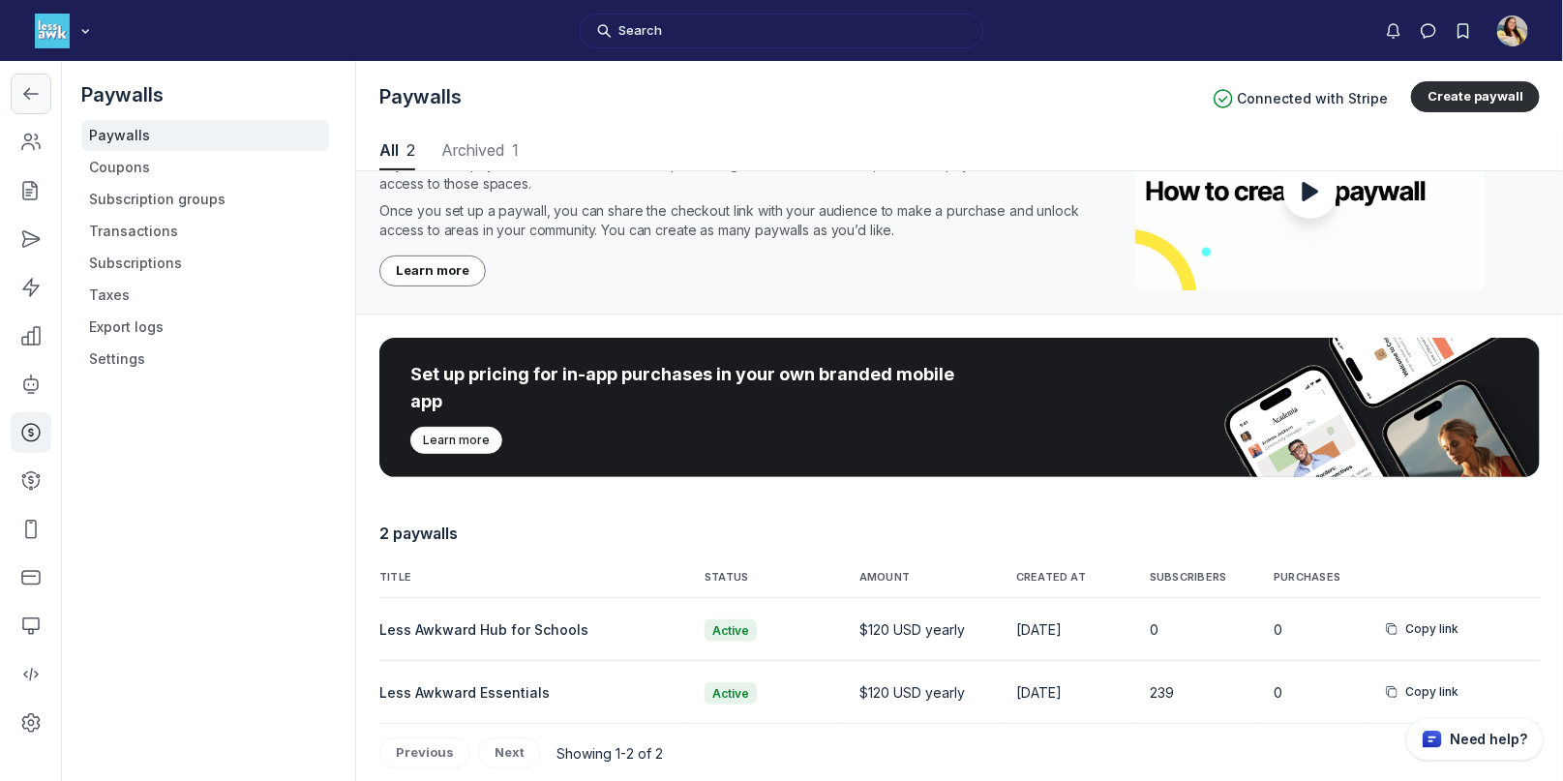
click at [44, 94] on link "Left Sidebar" at bounding box center [31, 94] width 41 height 41
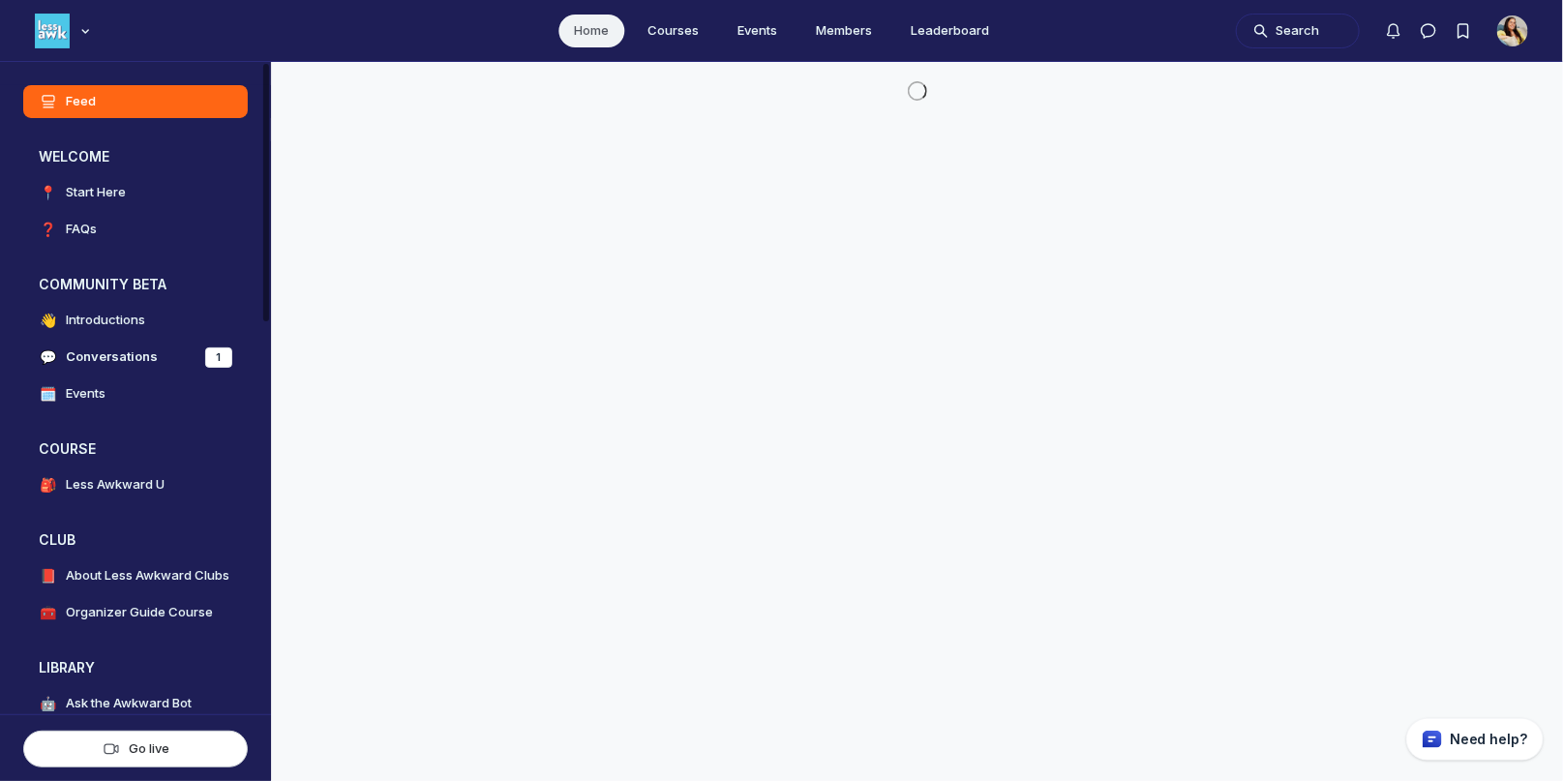
scroll to position [5381, 3707]
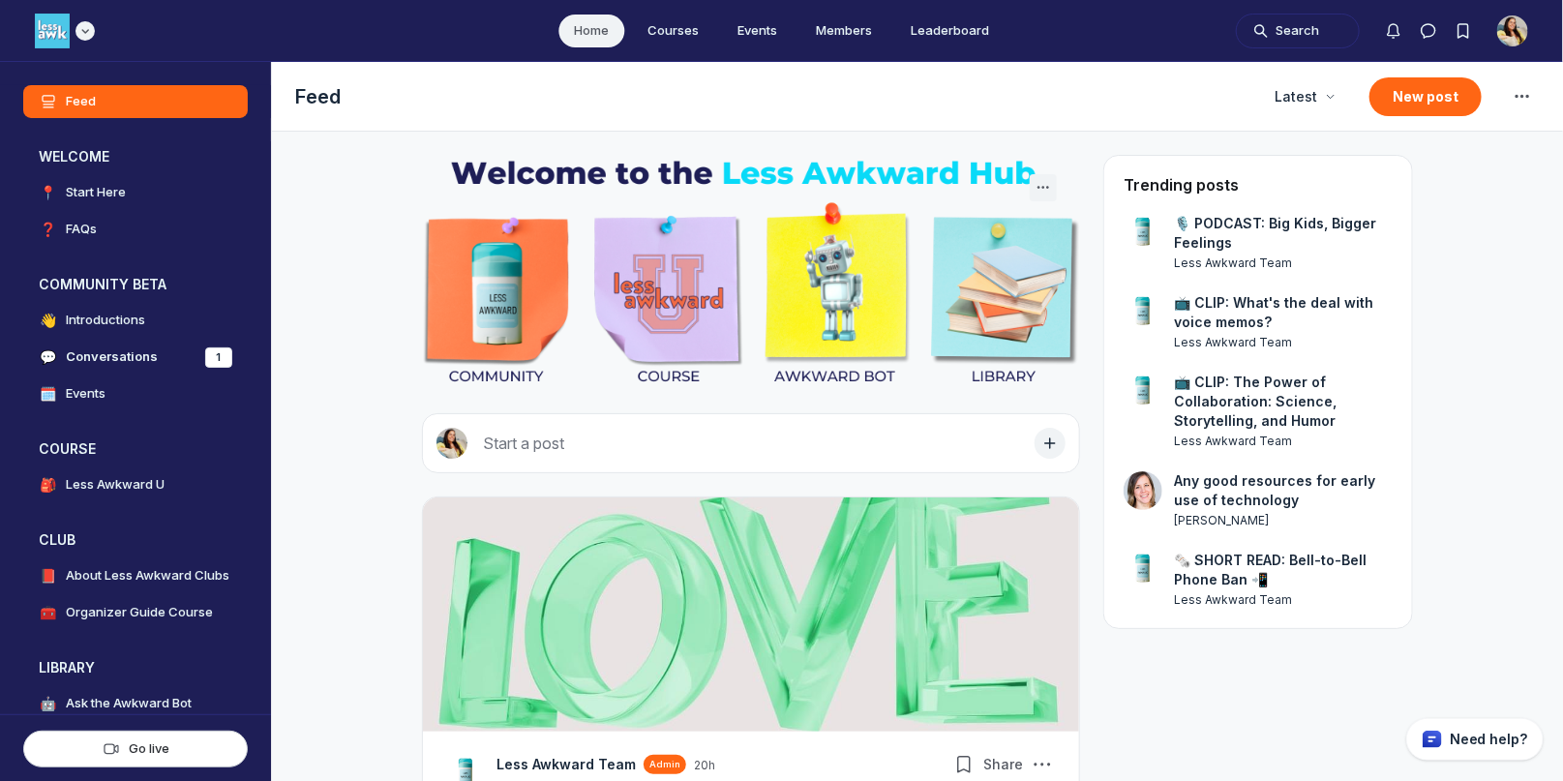
click at [84, 36] on icon "Main navigation bar" at bounding box center [84, 31] width 19 height 12
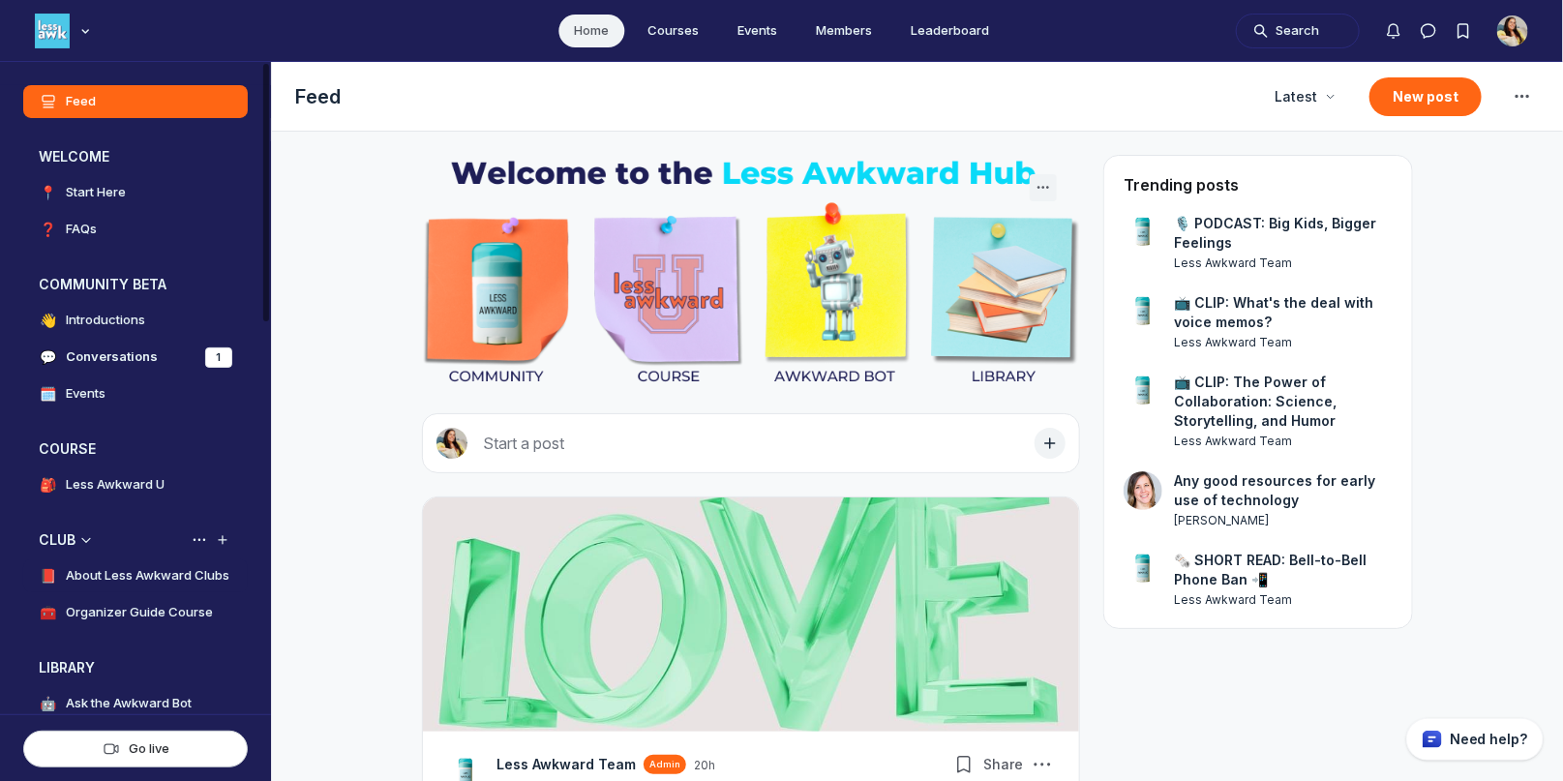
click at [133, 572] on h4 "About Less Awkward Clubs" at bounding box center [148, 575] width 164 height 19
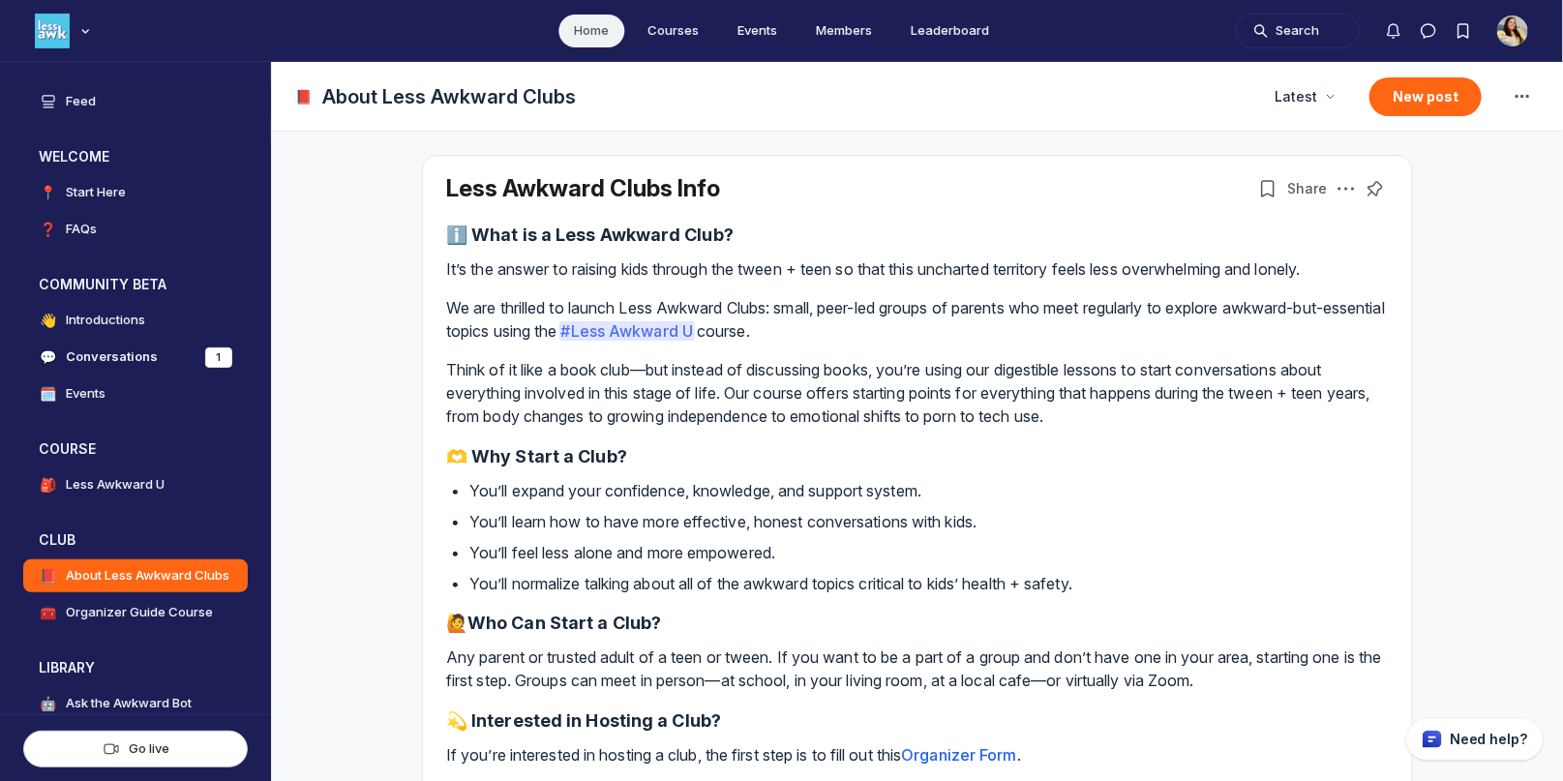
drag, startPoint x: 790, startPoint y: 309, endPoint x: 835, endPoint y: 335, distance: 52.5
click at [835, 335] on p "We are thrilled to launch Less Awkward Clubs: small, peer-led groups of parents…" at bounding box center [917, 319] width 943 height 46
copy p "small, peer-led groups of parents who meet regularly to explore awkward-but-ess…"
drag, startPoint x: 631, startPoint y: 306, endPoint x: 901, endPoint y: 337, distance: 271.8
click at [901, 337] on p "We are thrilled to launch Less Awkward Clubs: small, peer-led groups of parents…" at bounding box center [917, 319] width 943 height 46
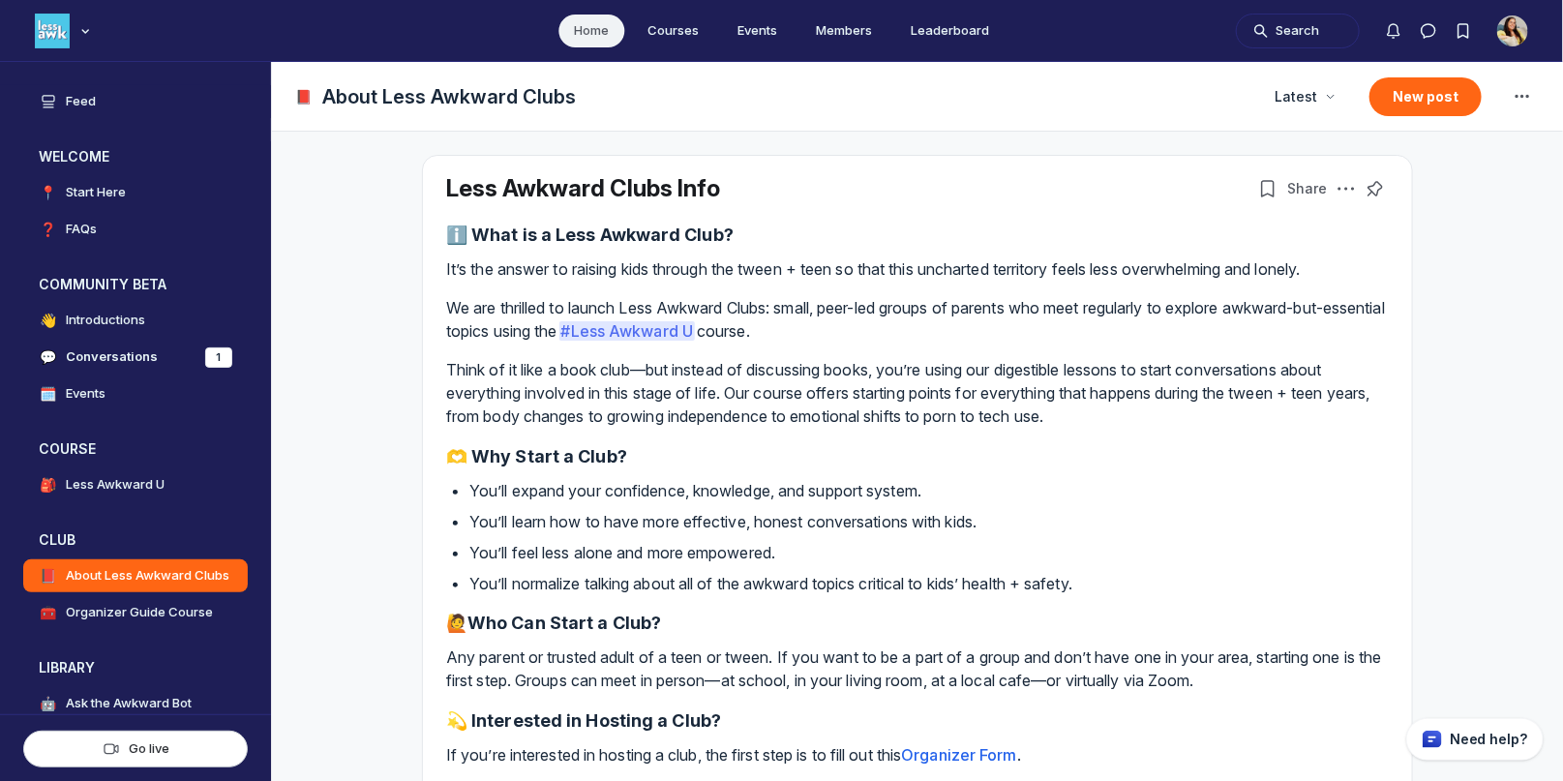
copy p "Less Awkward Clubs: small, peer-led groups of parents who meet regularly to exp…"
click at [72, 30] on div "Main navigation bar" at bounding box center [65, 31] width 60 height 35
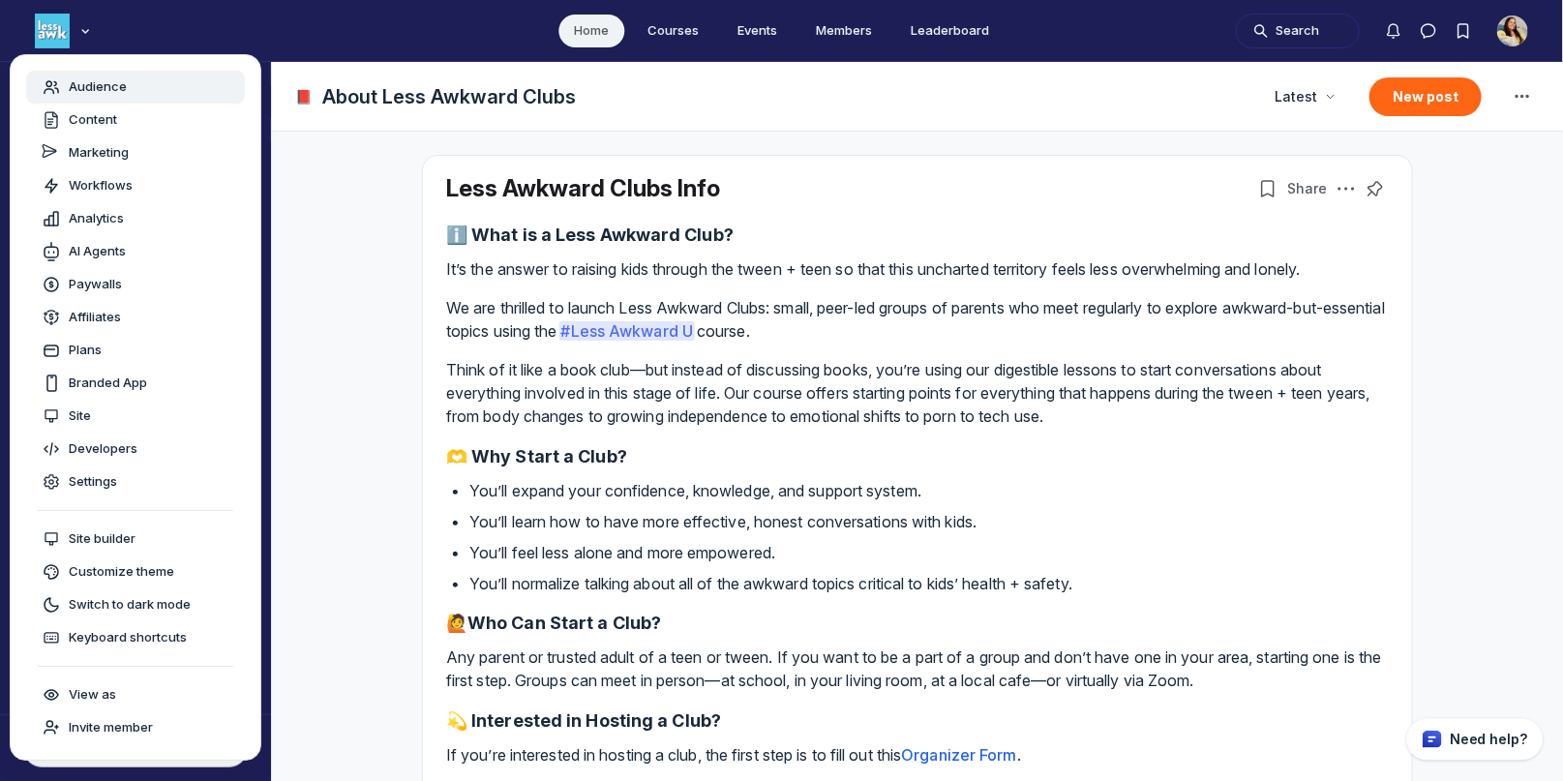
click at [156, 79] on div "Audience" at bounding box center [136, 86] width 188 height 19
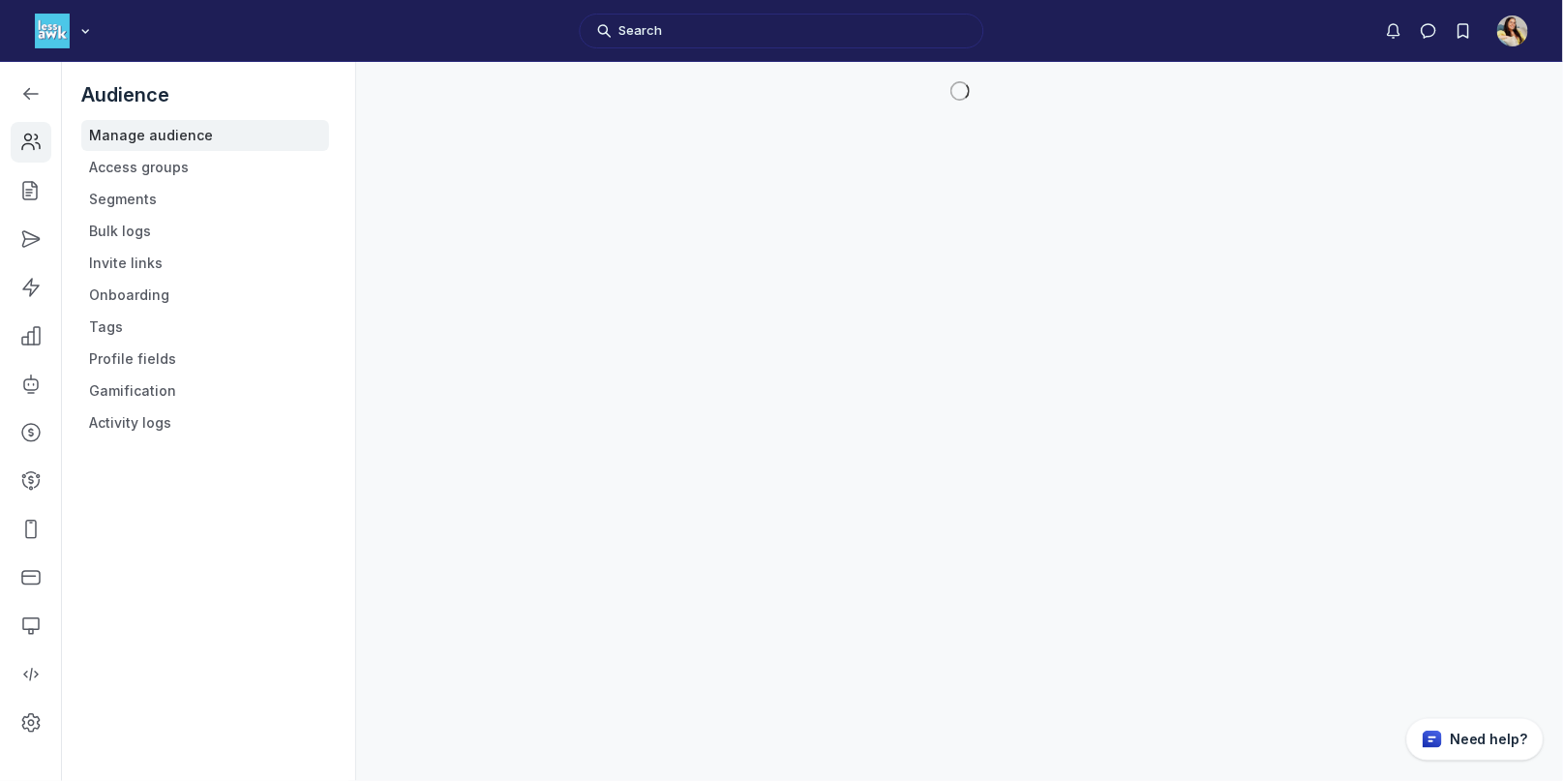
scroll to position [5682, 2758]
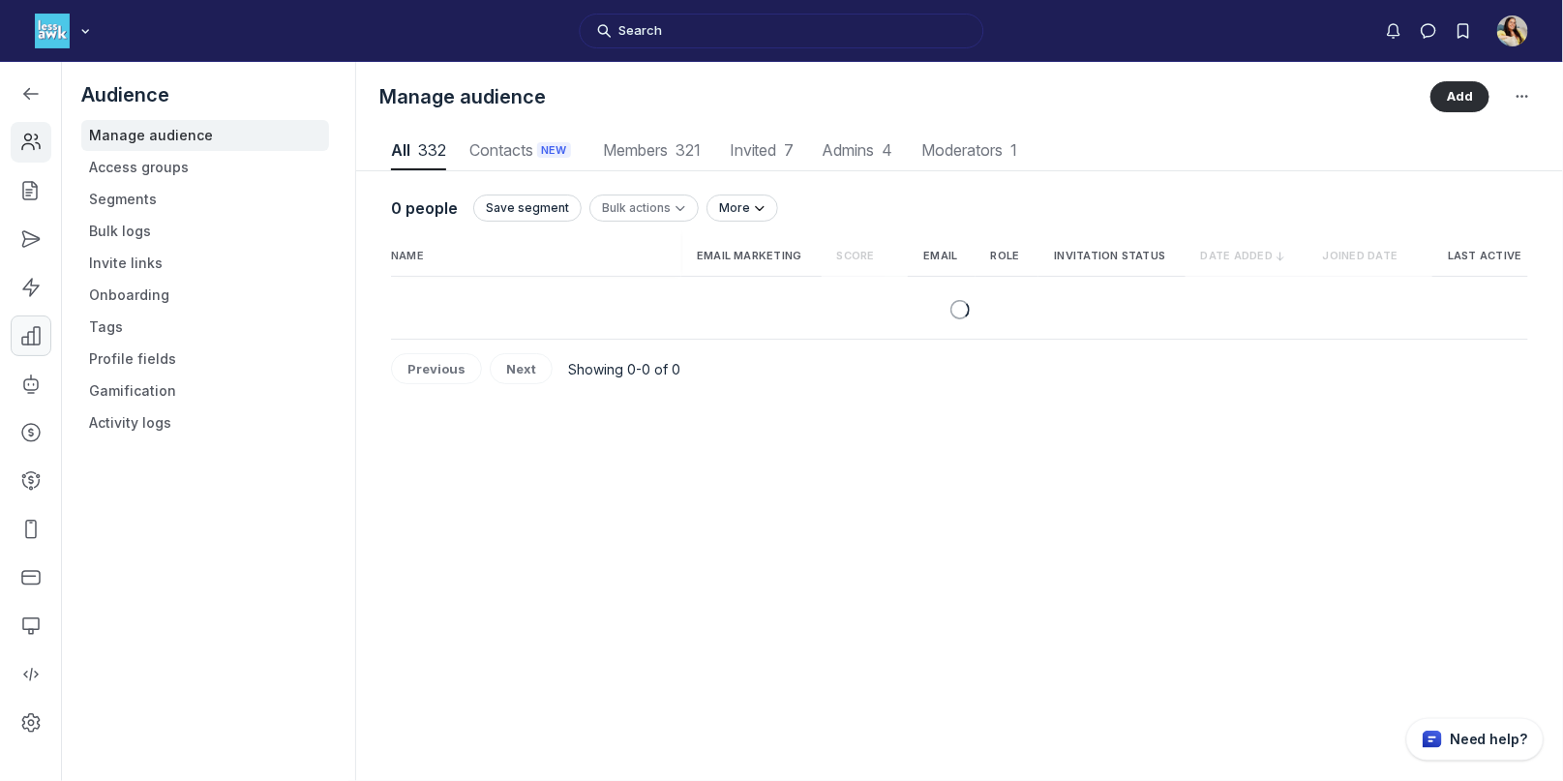
scroll to position [2615, 7572]
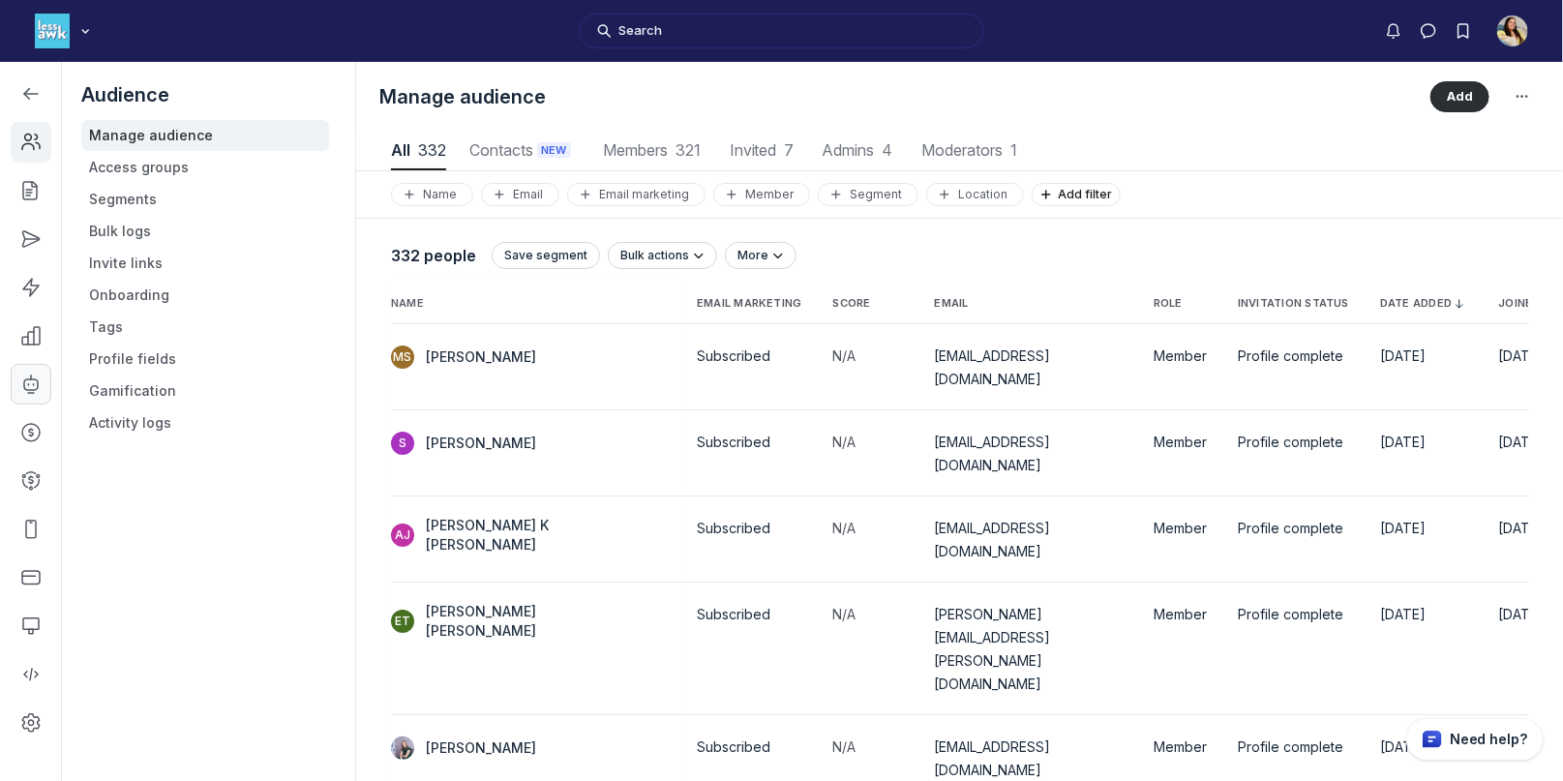
click at [36, 381] on icon "Left Sidebar" at bounding box center [30, 384] width 19 height 19
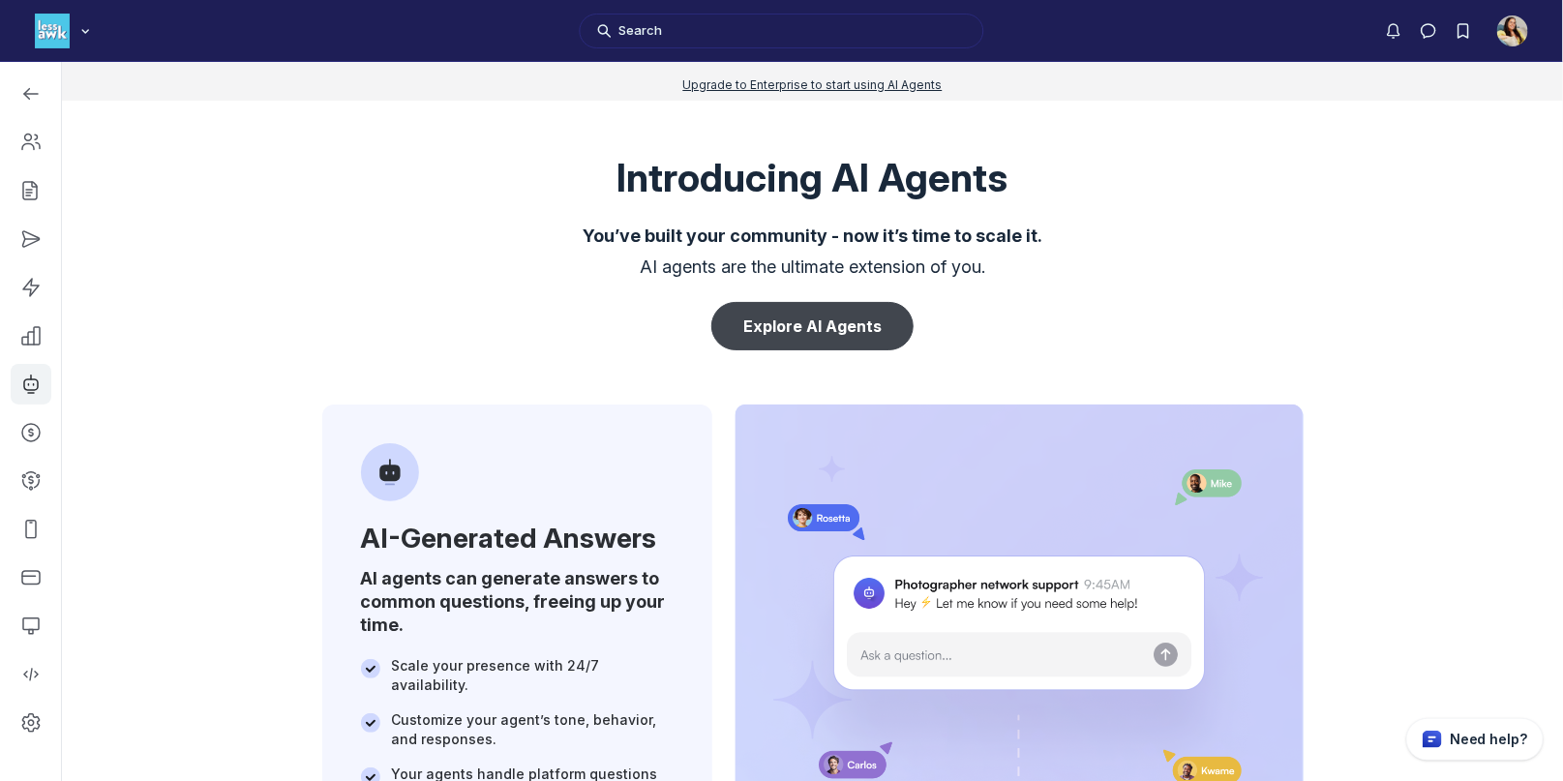
click at [772, 321] on button "Explore AI Agents" at bounding box center [812, 326] width 202 height 48
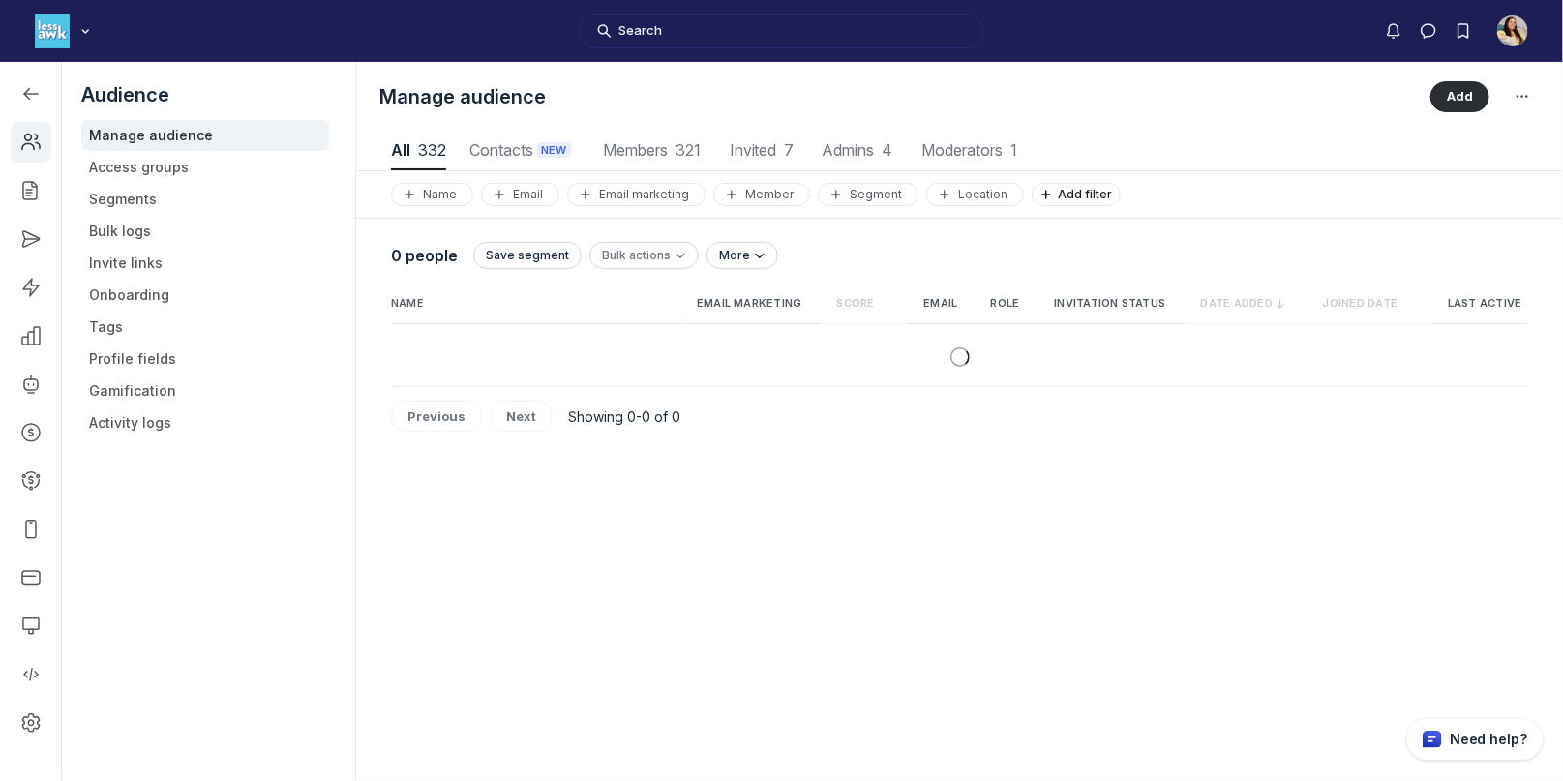
scroll to position [2615, 7572]
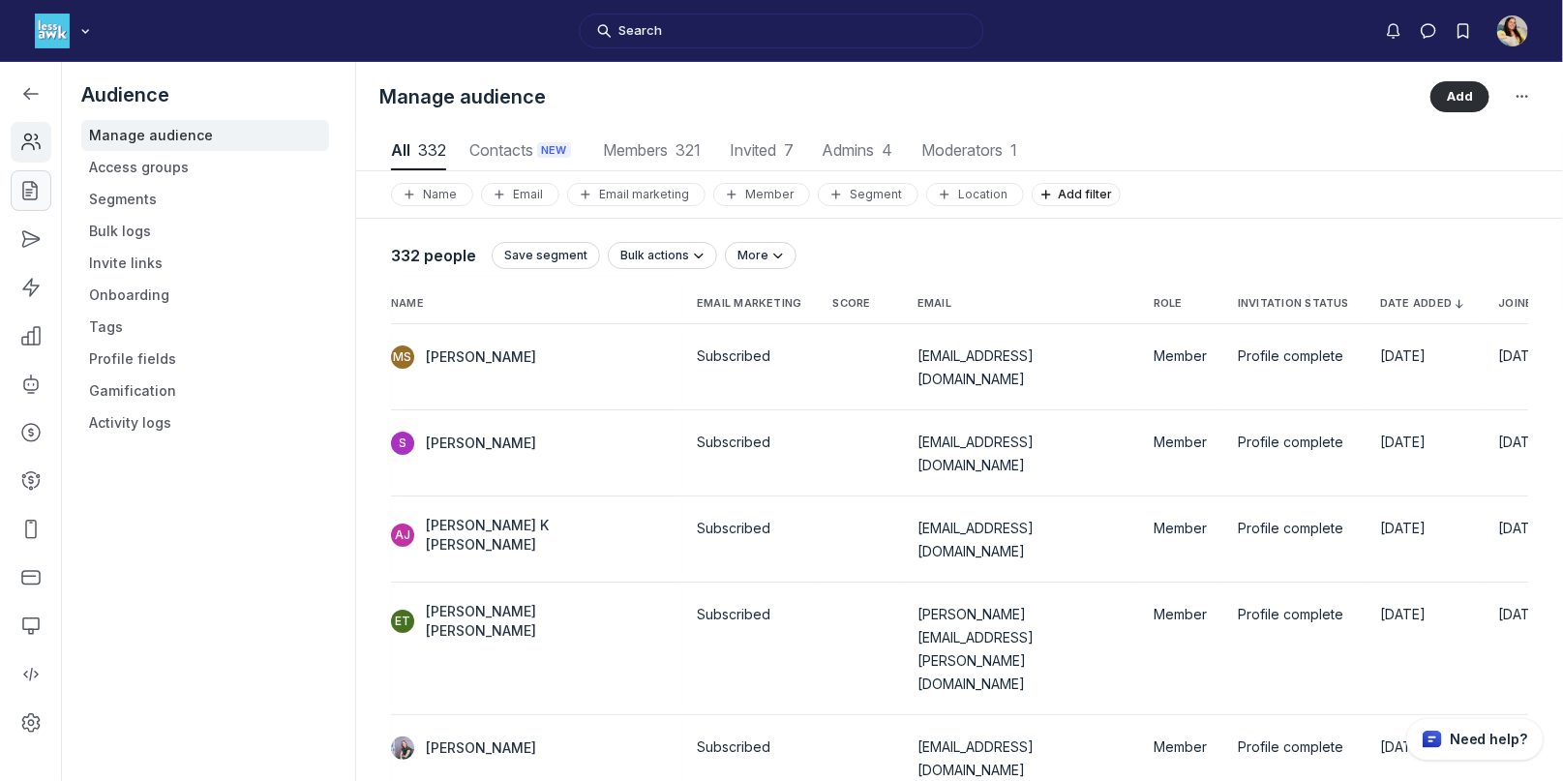
click at [25, 192] on use "Left Sidebar" at bounding box center [30, 190] width 14 height 17
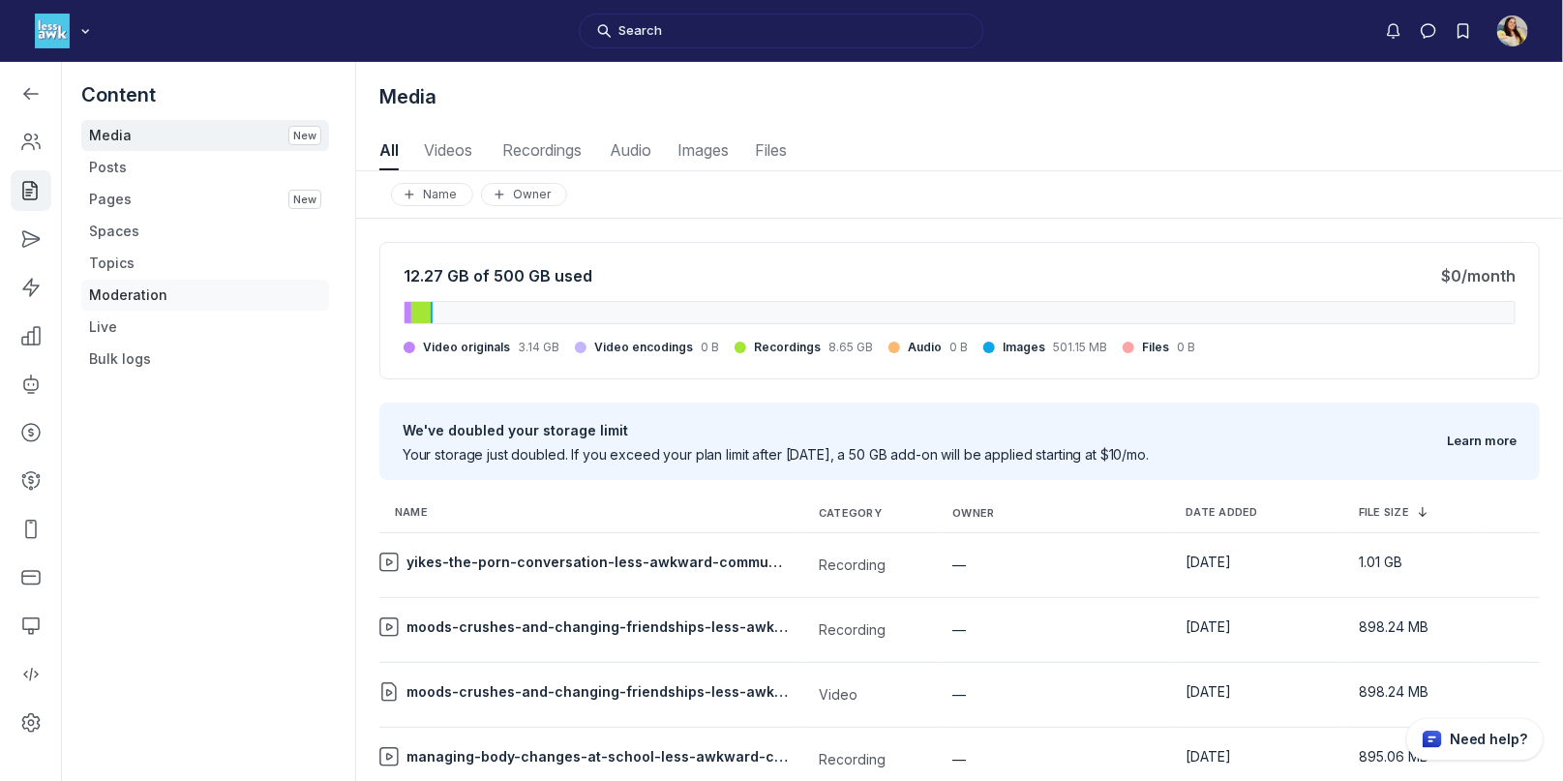
scroll to position [2619, 7711]
click at [115, 326] on link "Live" at bounding box center [205, 327] width 248 height 31
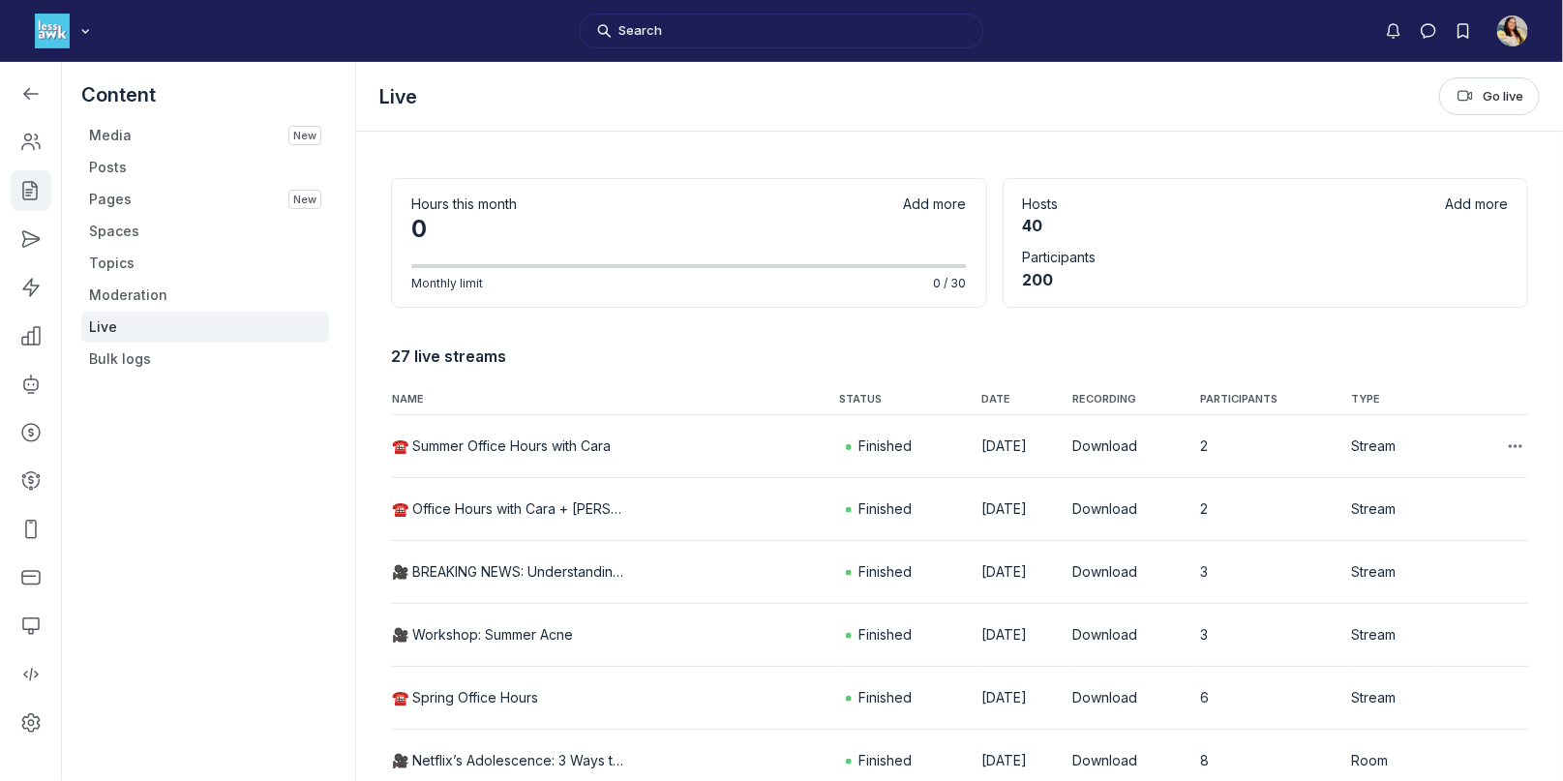
click at [571, 442] on button "☎️ Summer Office Hours with Cara" at bounding box center [501, 446] width 219 height 19
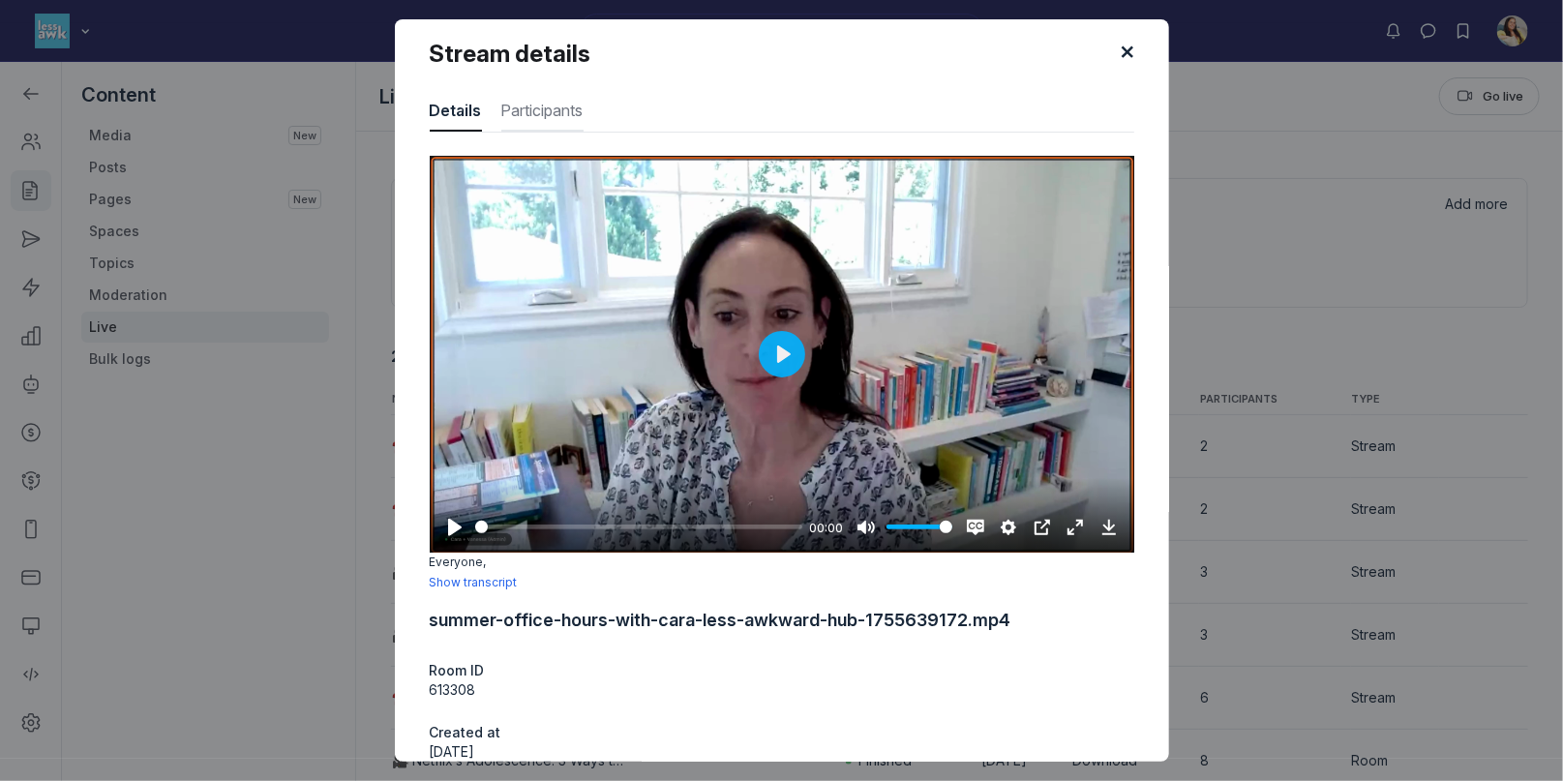
click at [516, 106] on span "Participants" at bounding box center [542, 114] width 82 height 31
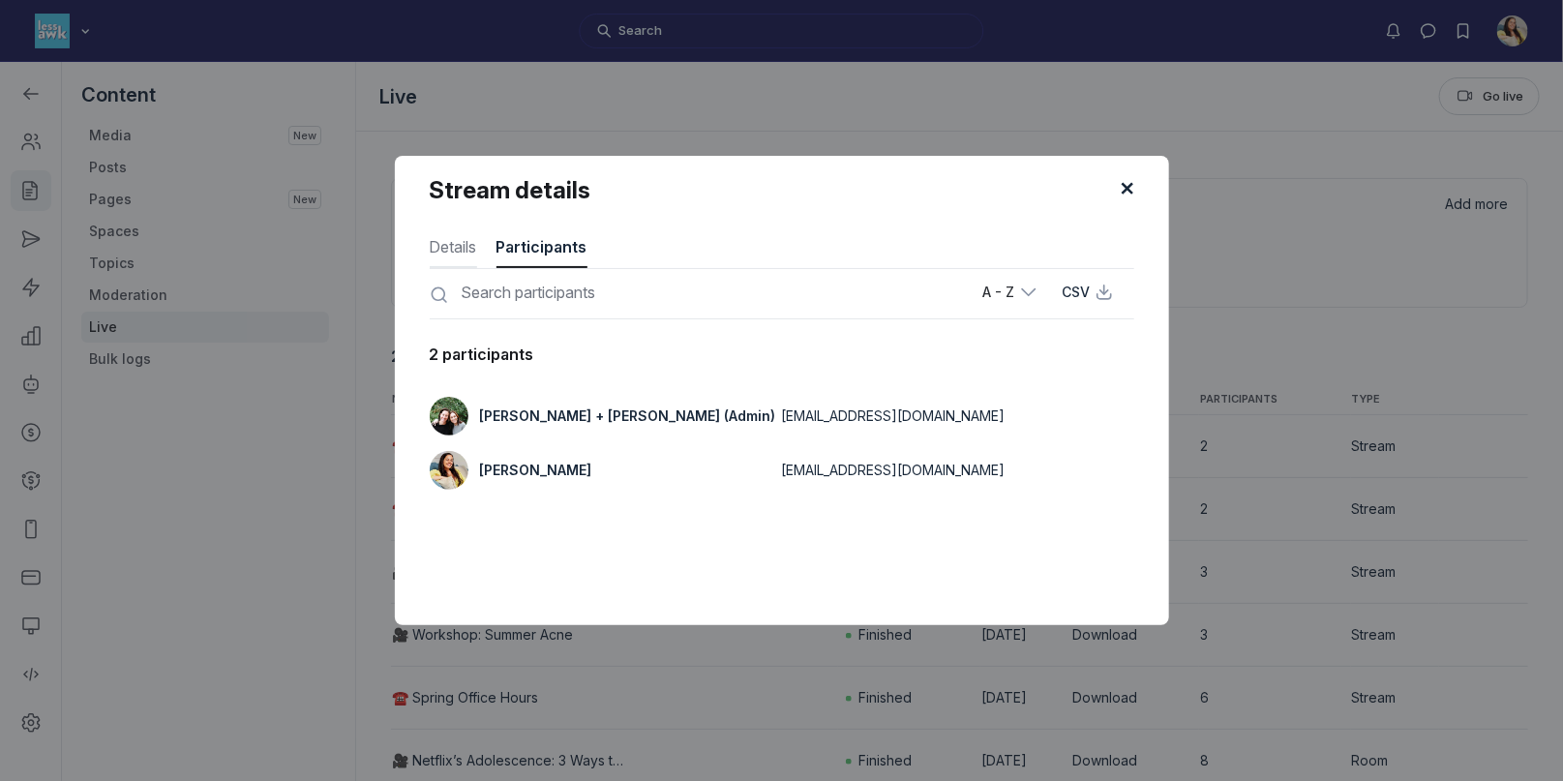
click at [442, 246] on span "Details" at bounding box center [453, 250] width 47 height 31
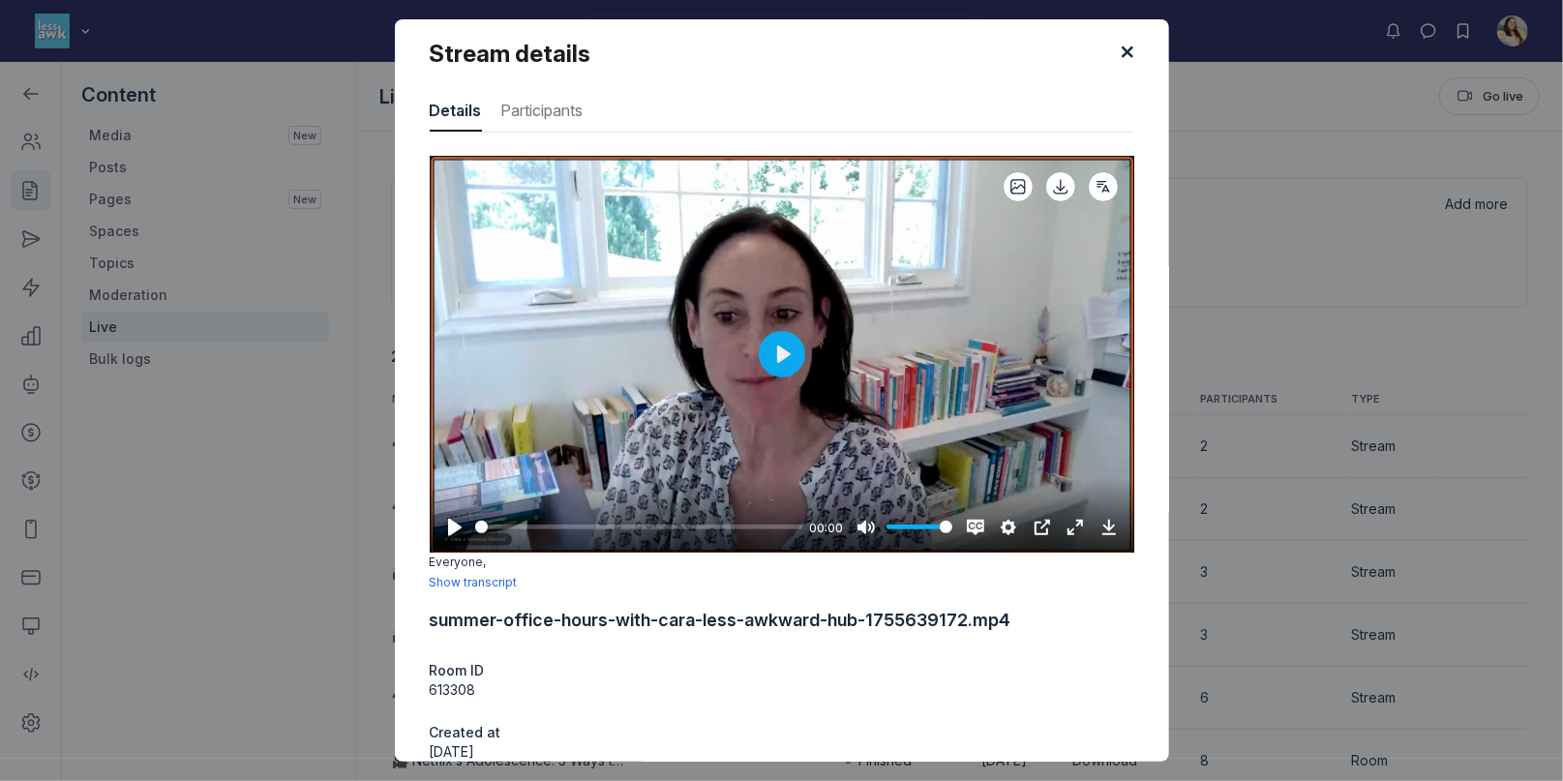
scroll to position [173, 0]
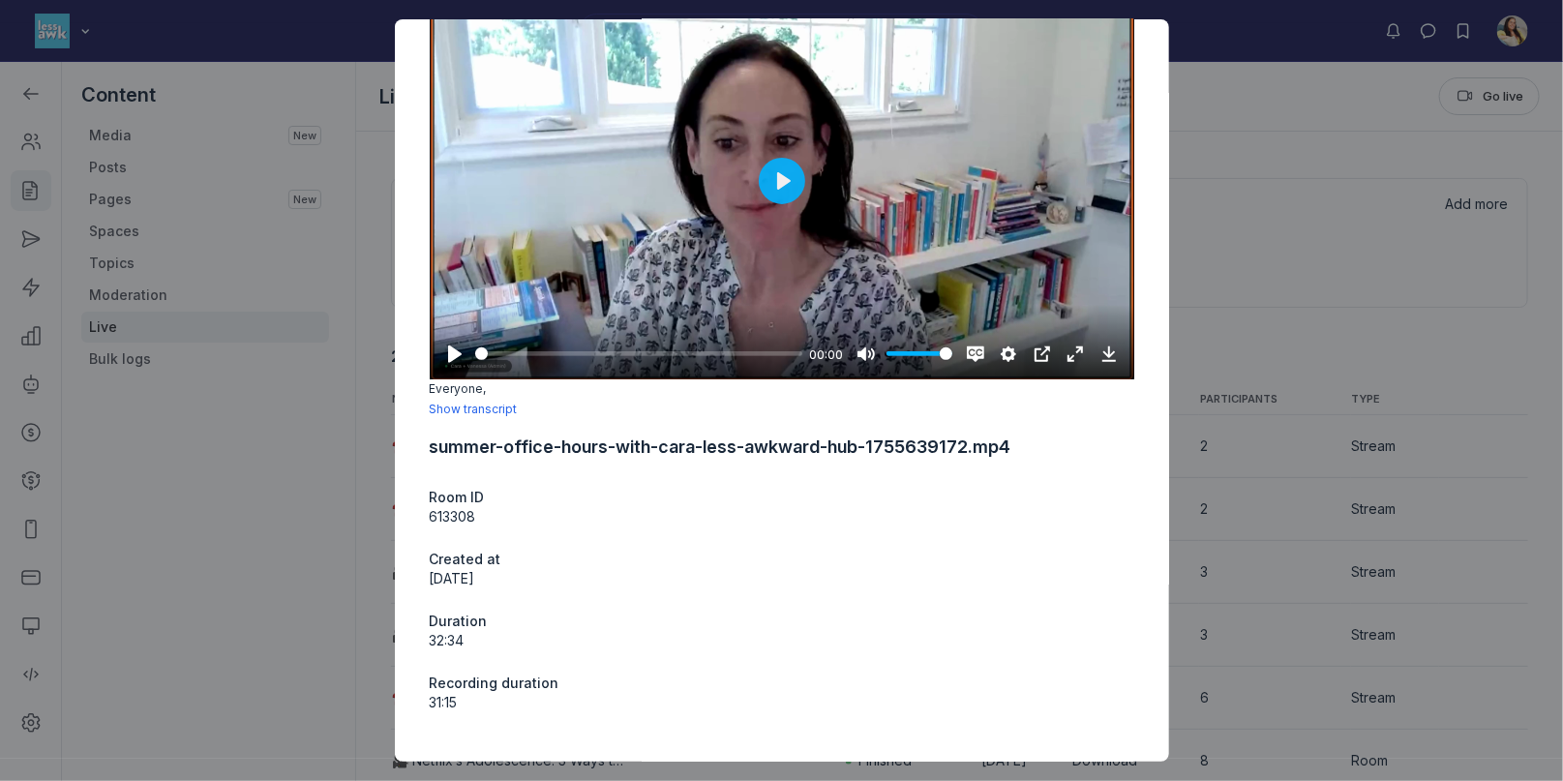
click at [278, 338] on div "Stream details Details Participants Pause Play % buffered 00:00 00:00 Unmute Mu…" at bounding box center [781, 390] width 1563 height 742
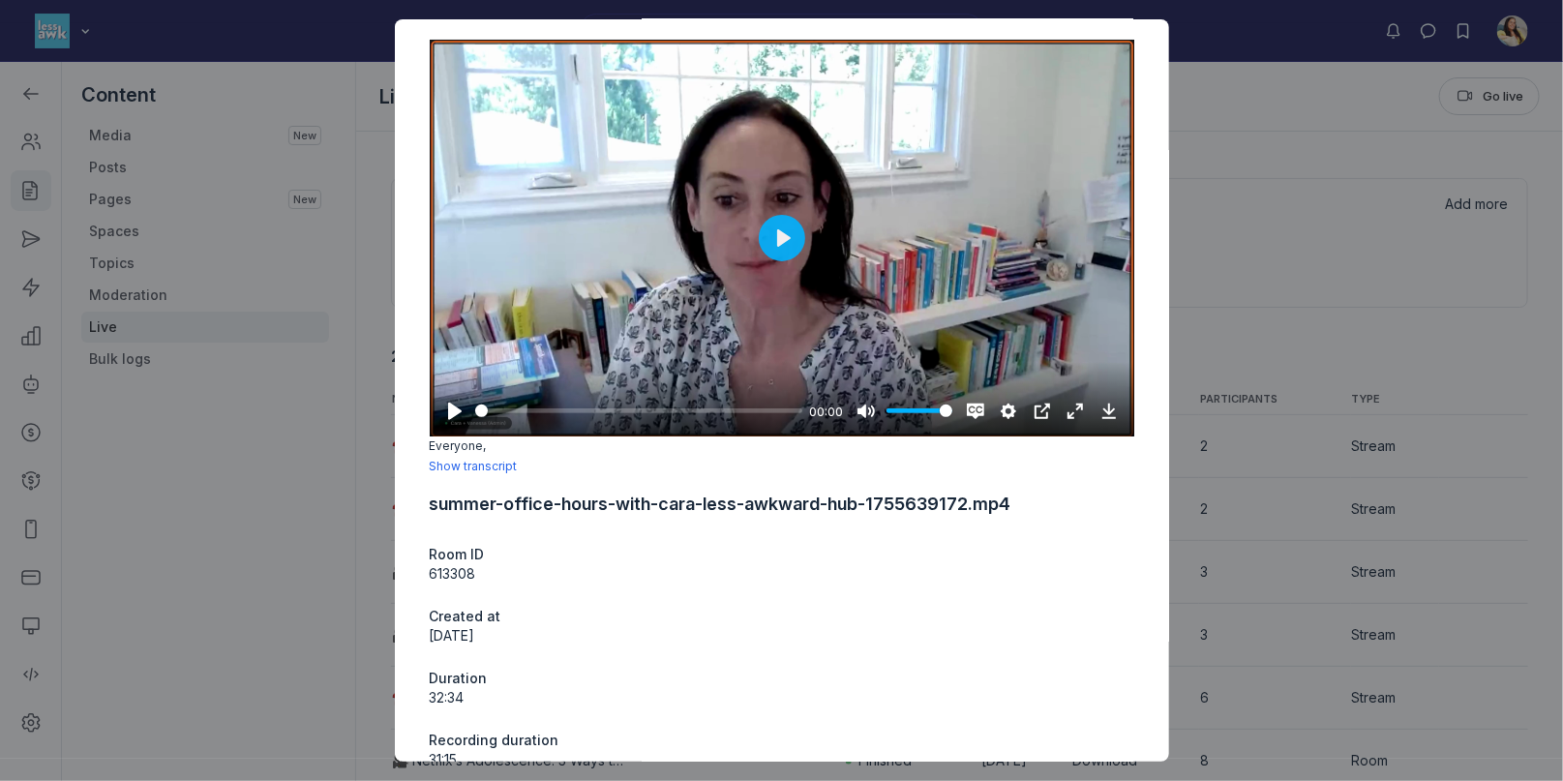
scroll to position [0, 0]
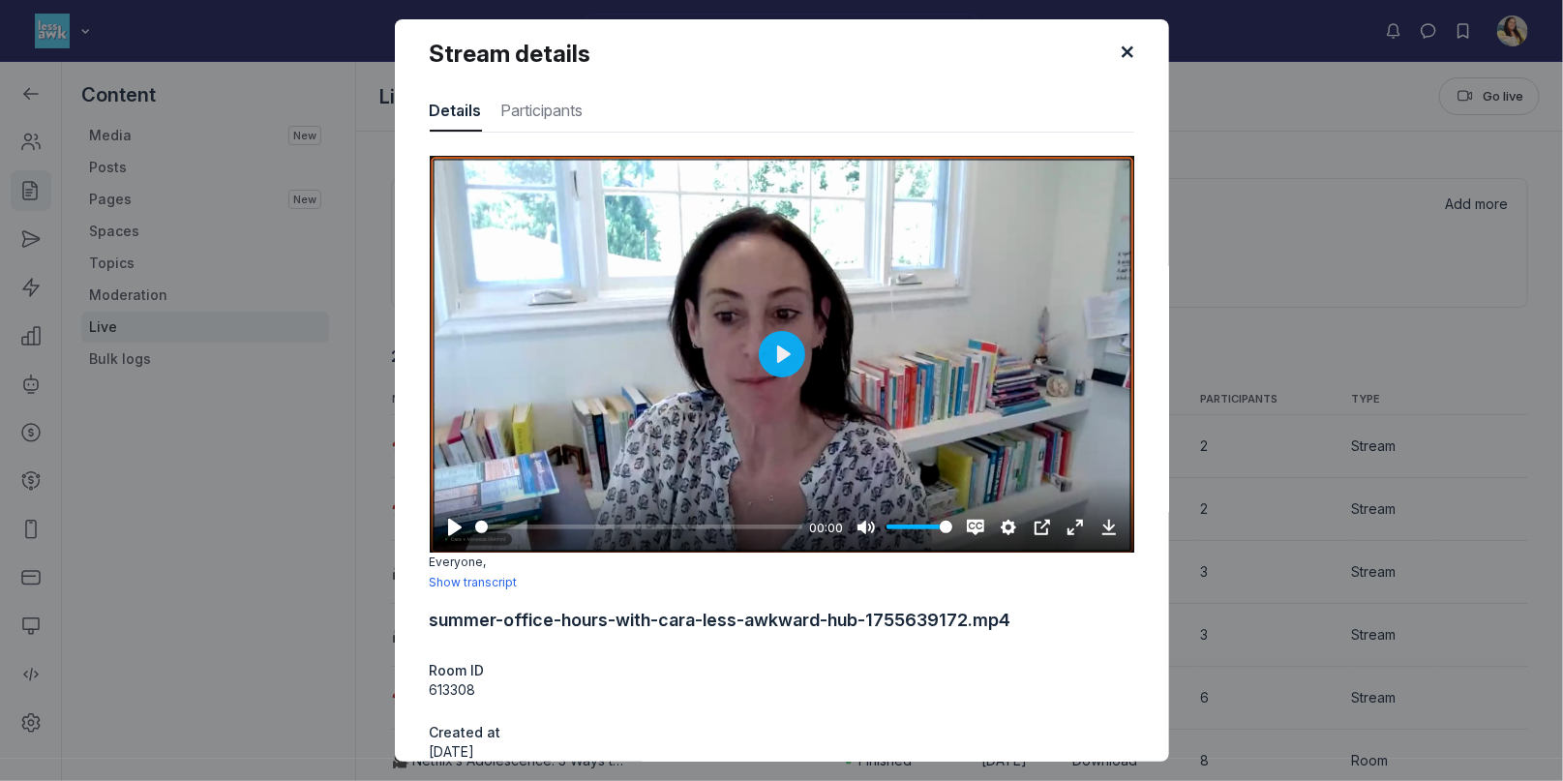
click at [1130, 58] on icon "submit" at bounding box center [1127, 53] width 29 height 29
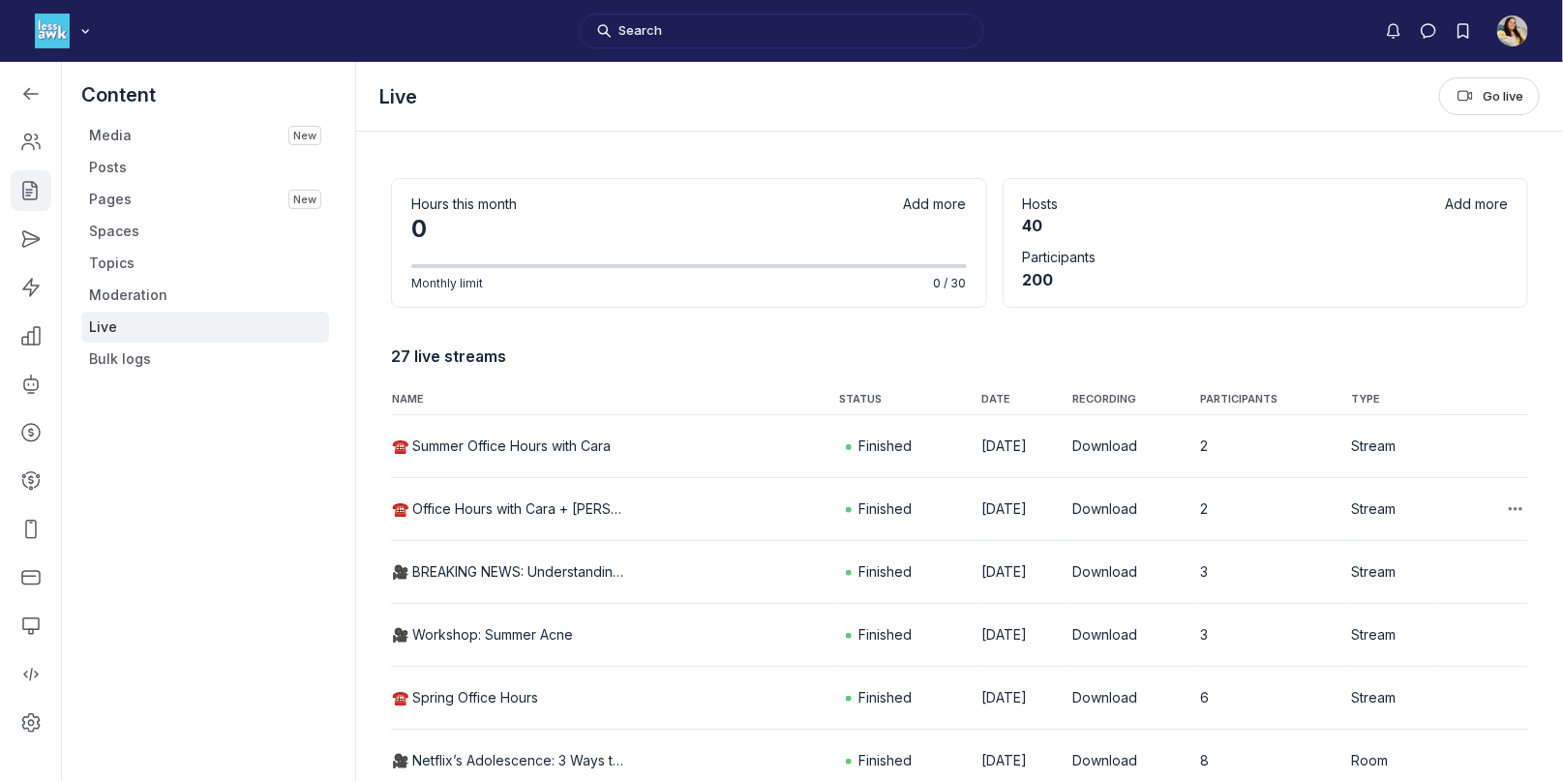
click at [578, 507] on button "☎️ Office Hours with Cara + Vanessa" at bounding box center [508, 508] width 232 height 19
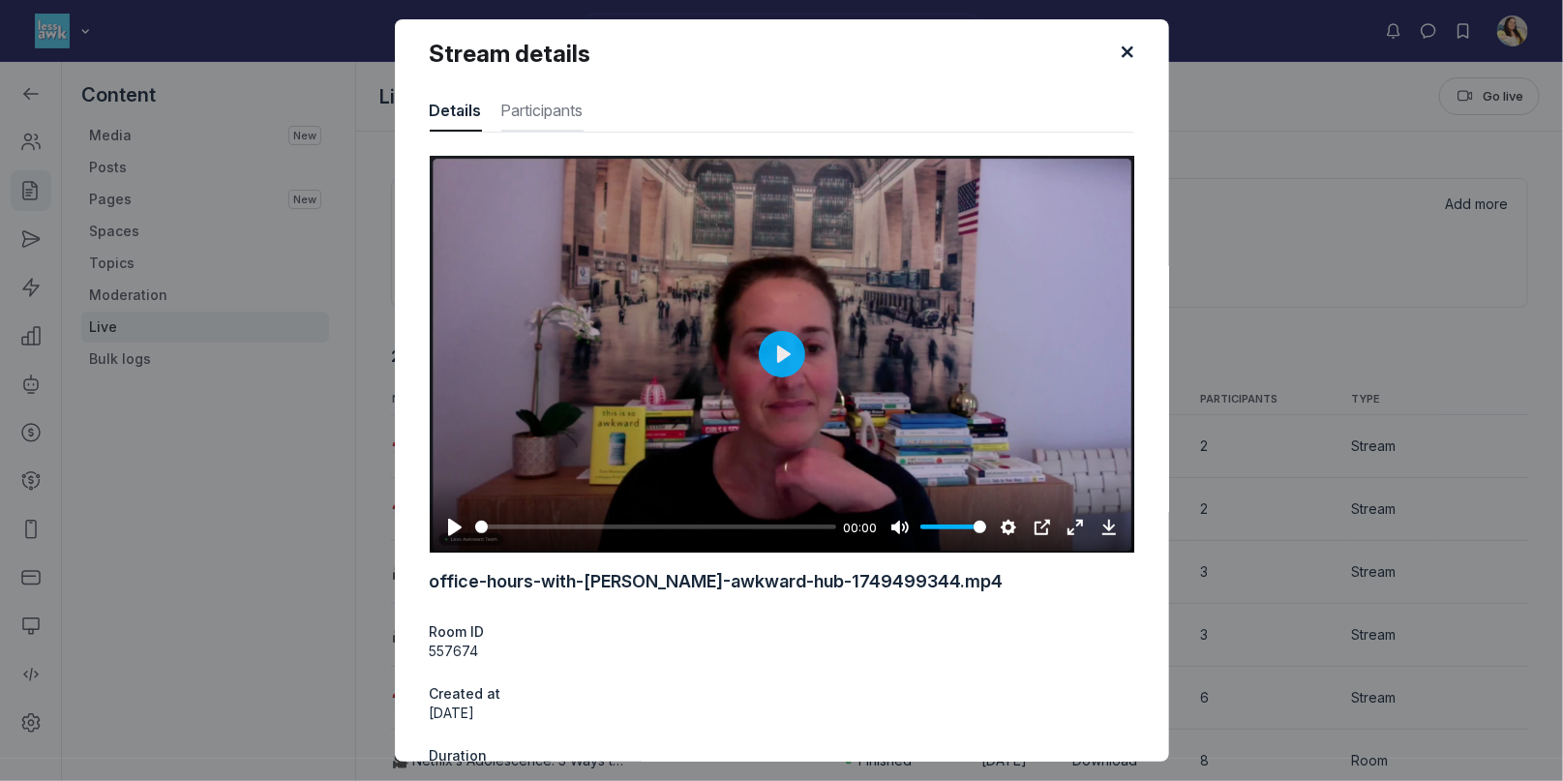
click at [539, 104] on span "Participants" at bounding box center [542, 114] width 82 height 31
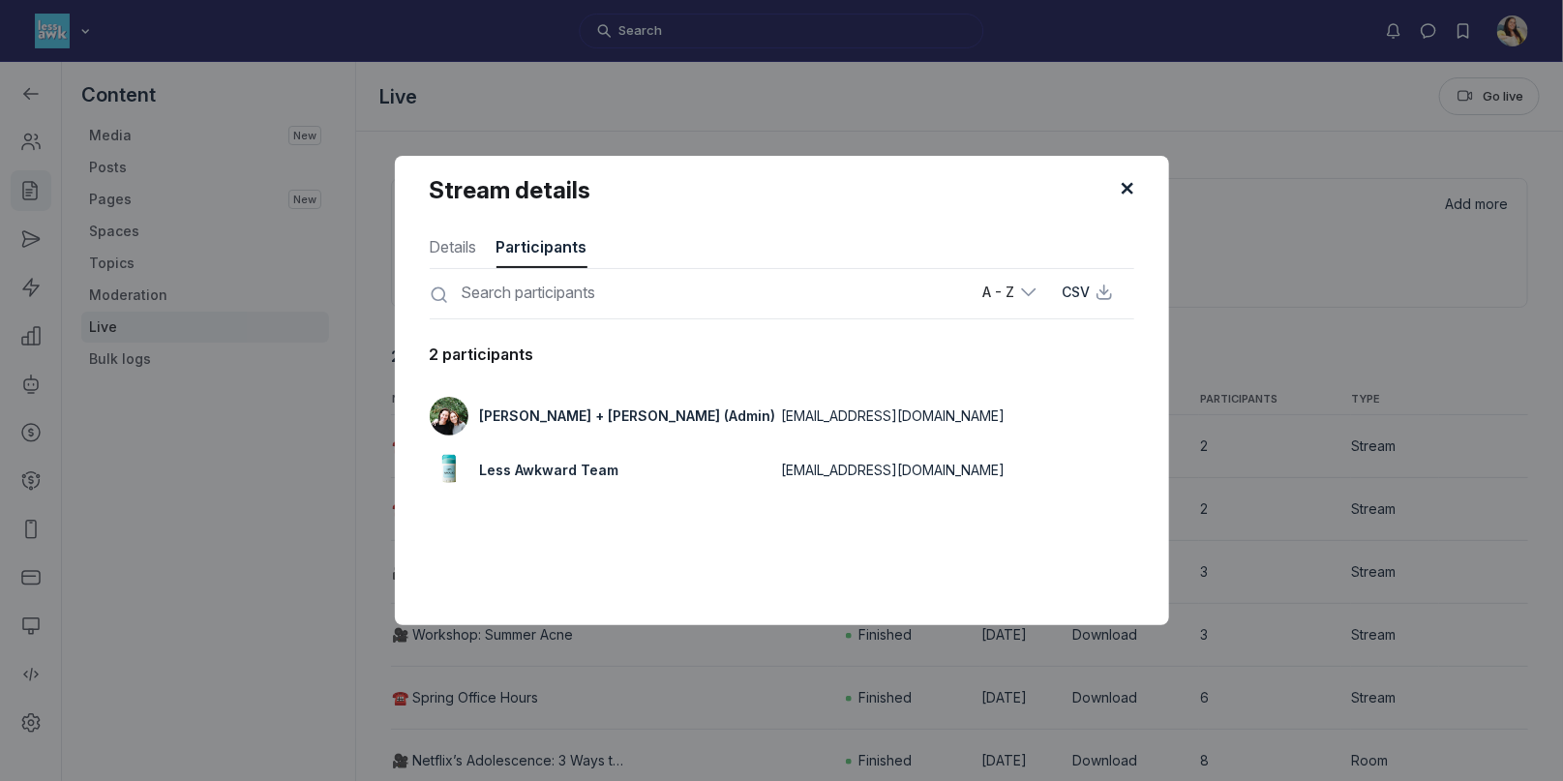
click at [539, 104] on div at bounding box center [781, 390] width 1563 height 781
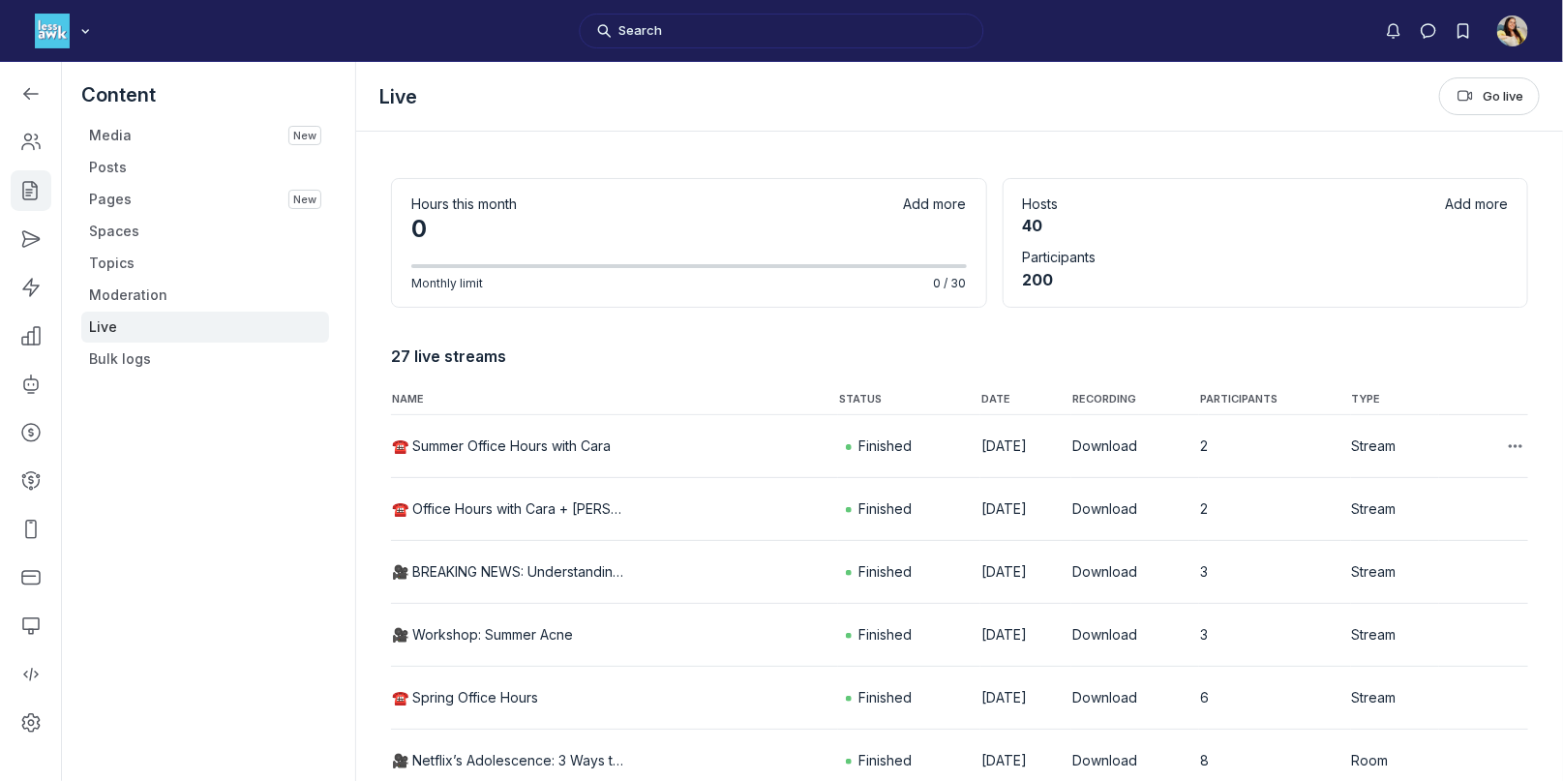
click at [550, 448] on button "☎️ Summer Office Hours with Cara" at bounding box center [501, 446] width 219 height 19
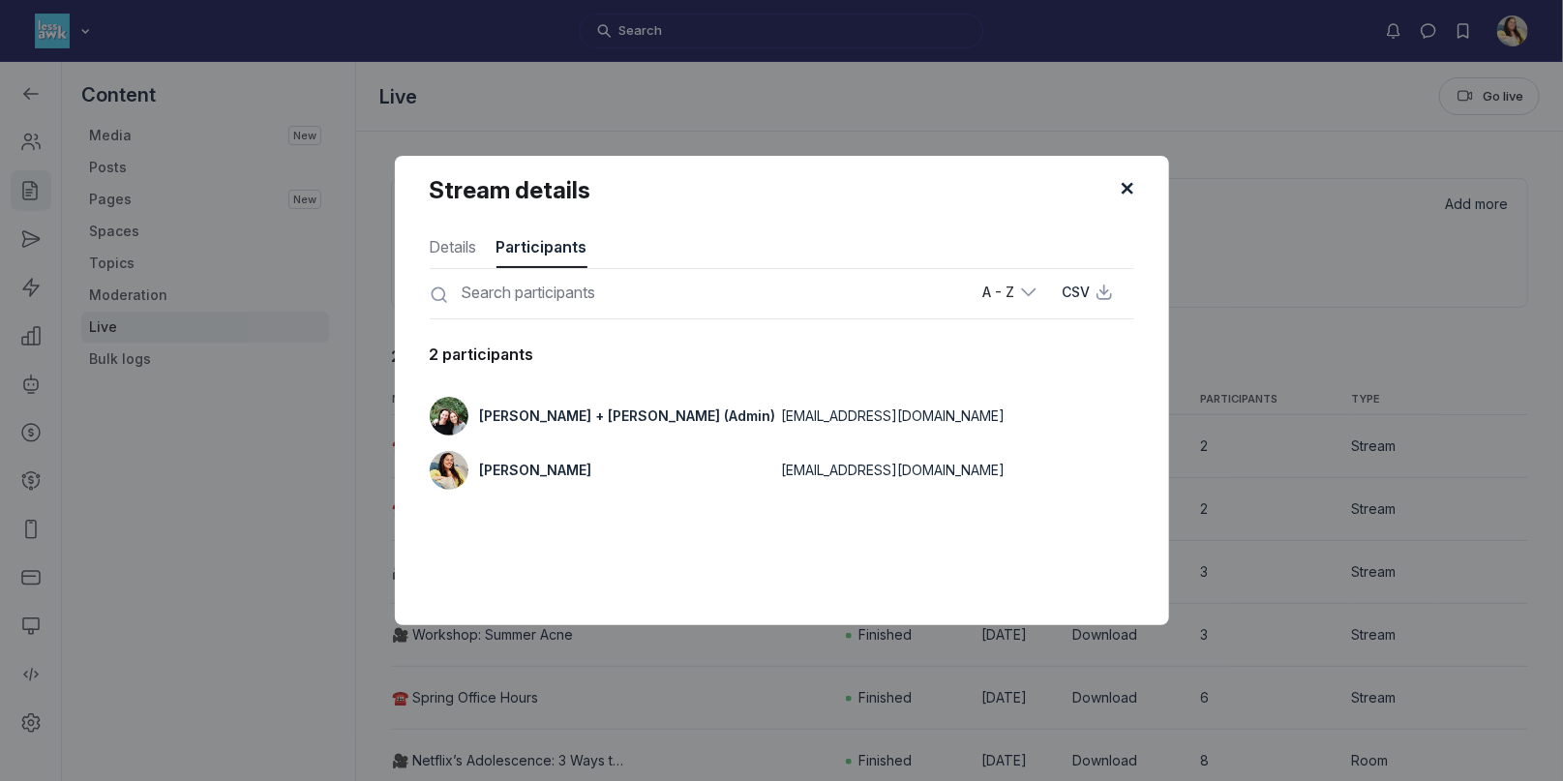
click at [923, 106] on div at bounding box center [781, 390] width 1563 height 781
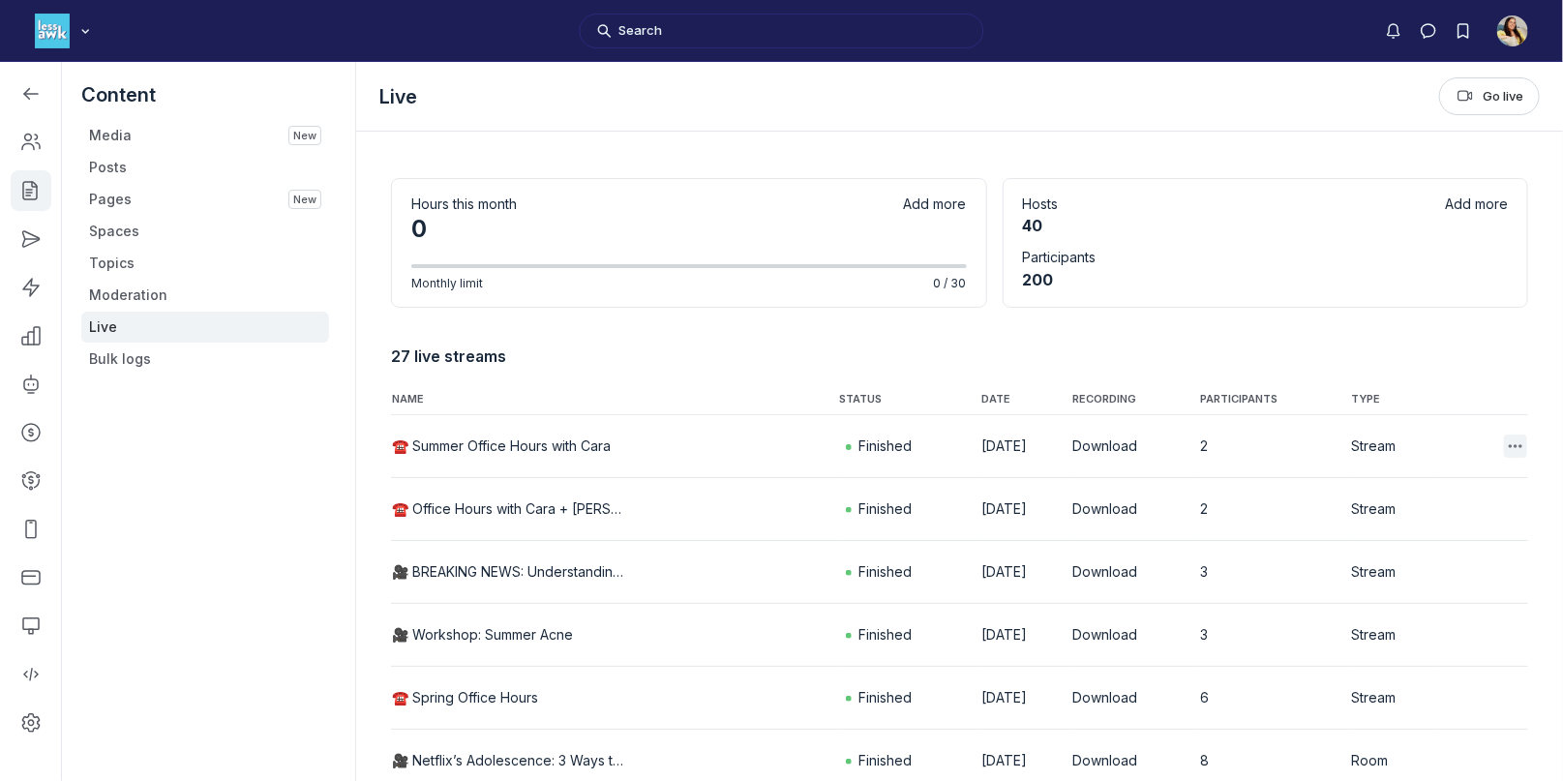
click at [1518, 446] on icon "Main Content" at bounding box center [1515, 446] width 19 height 19
click at [1412, 589] on button "Download transcript" at bounding box center [1420, 596] width 184 height 33
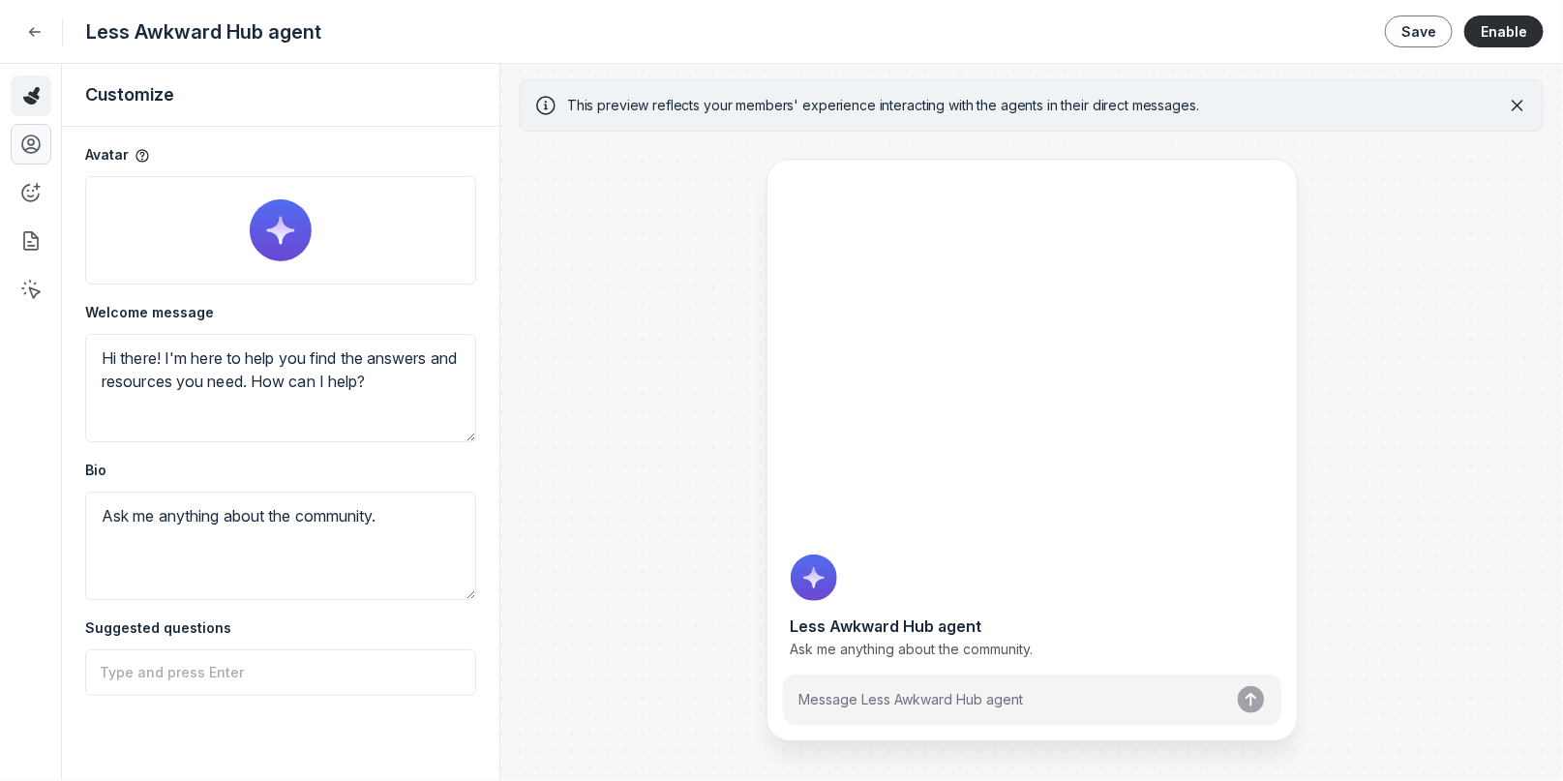
click at [31, 156] on link at bounding box center [31, 144] width 41 height 41
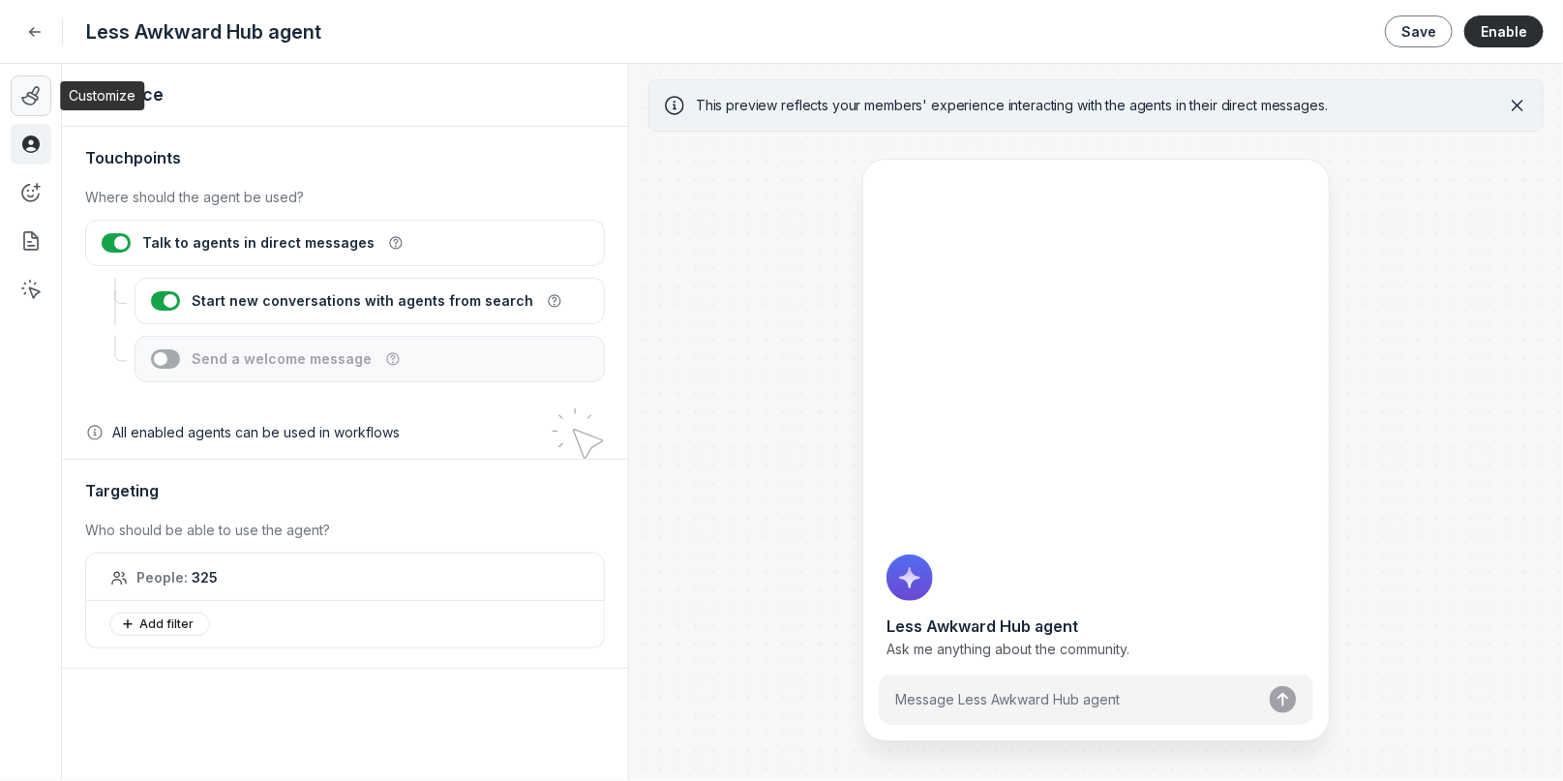
click at [37, 101] on icon at bounding box center [30, 95] width 19 height 19
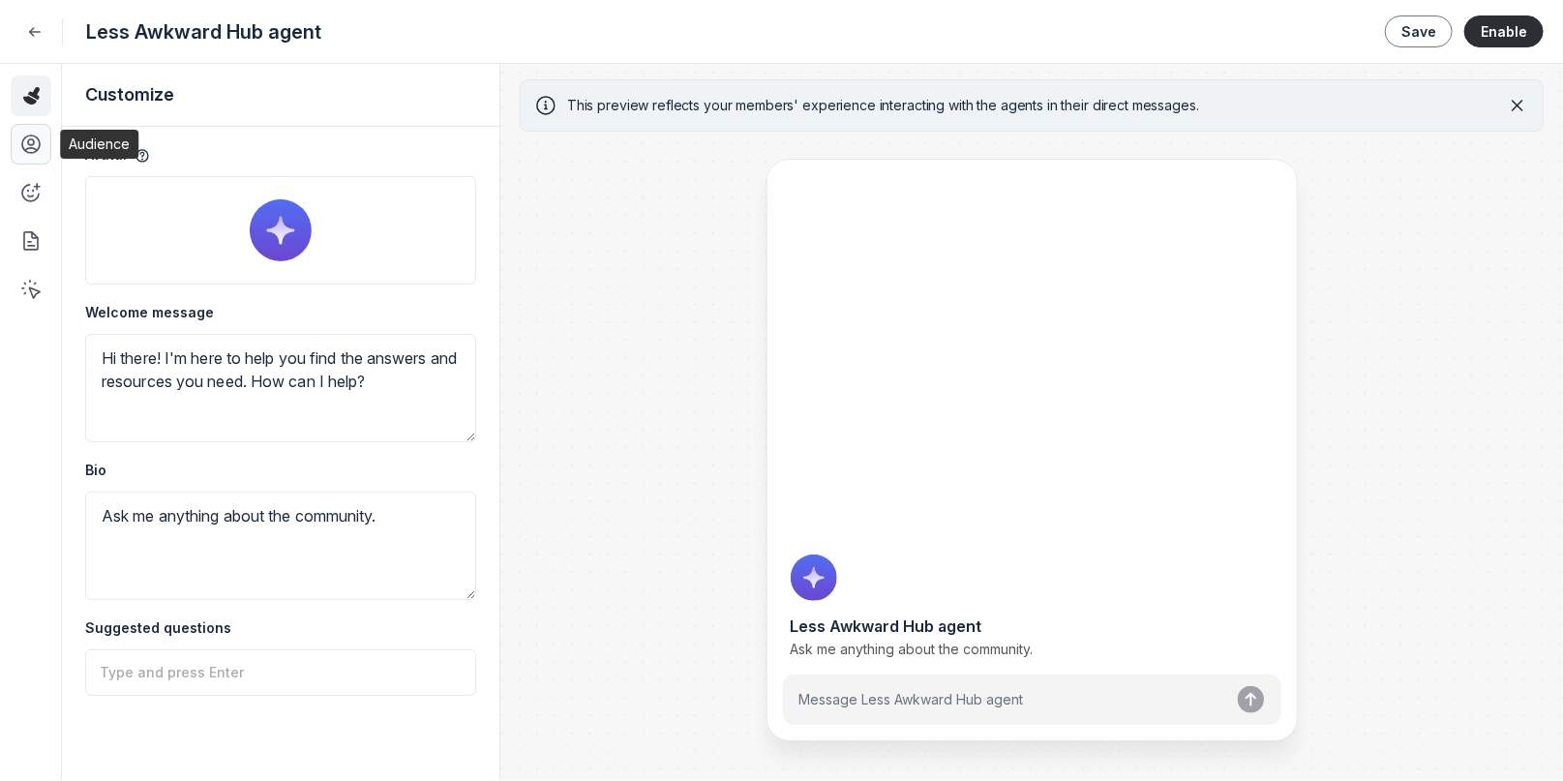
click at [22, 149] on use at bounding box center [30, 144] width 17 height 17
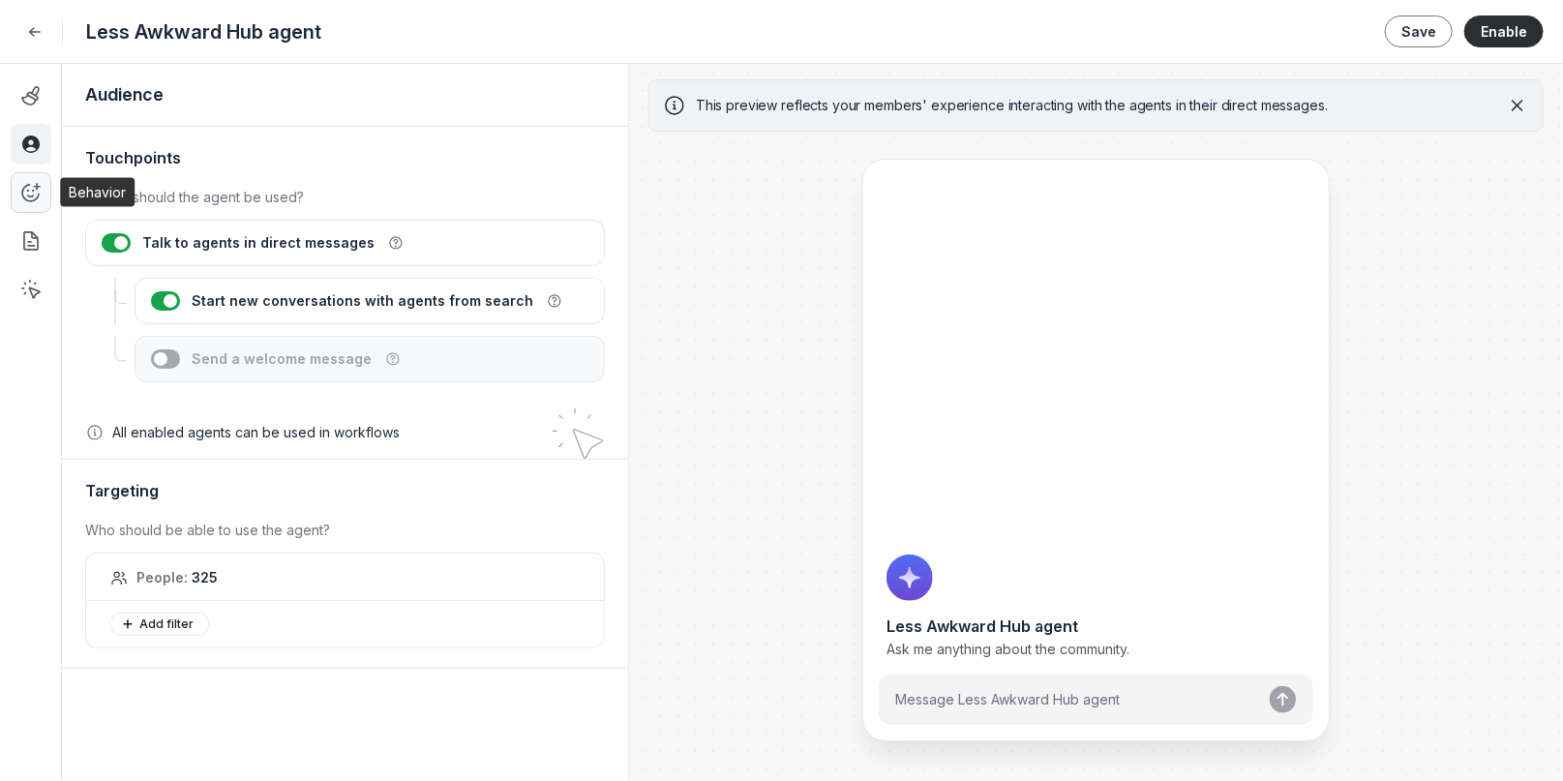
click at [35, 198] on use at bounding box center [30, 192] width 17 height 17
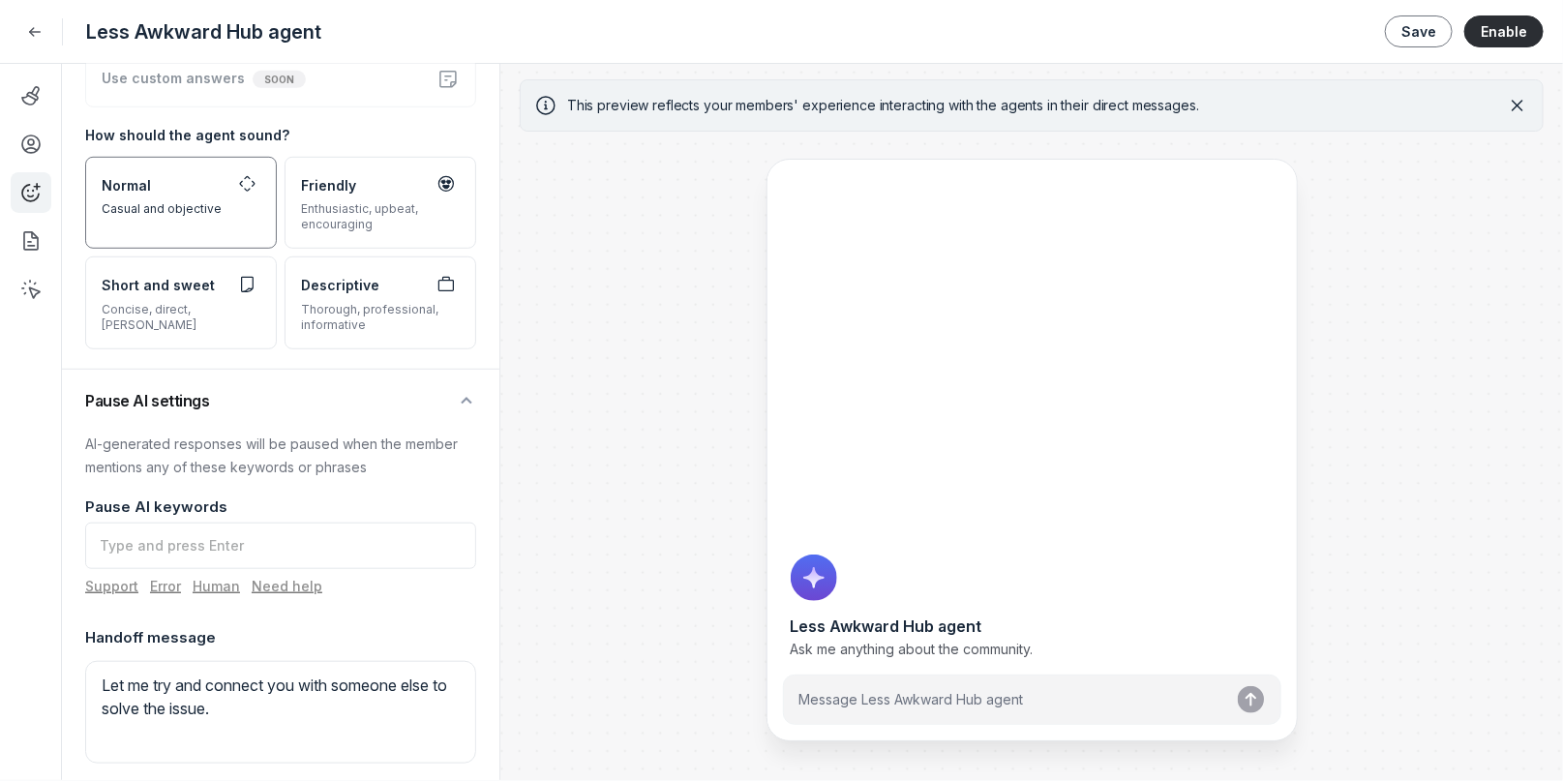
scroll to position [638, 0]
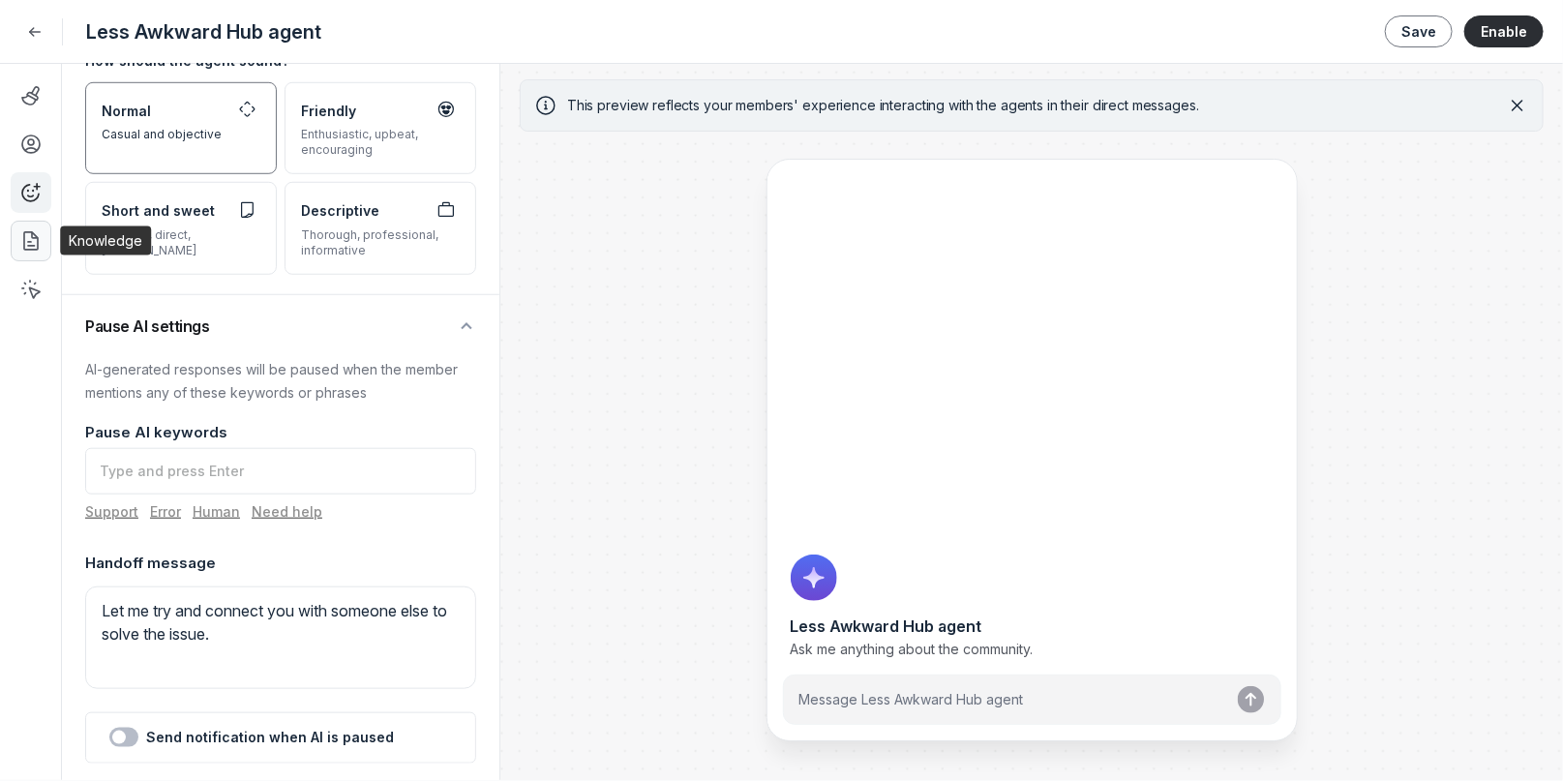
click at [32, 252] on link at bounding box center [31, 241] width 41 height 41
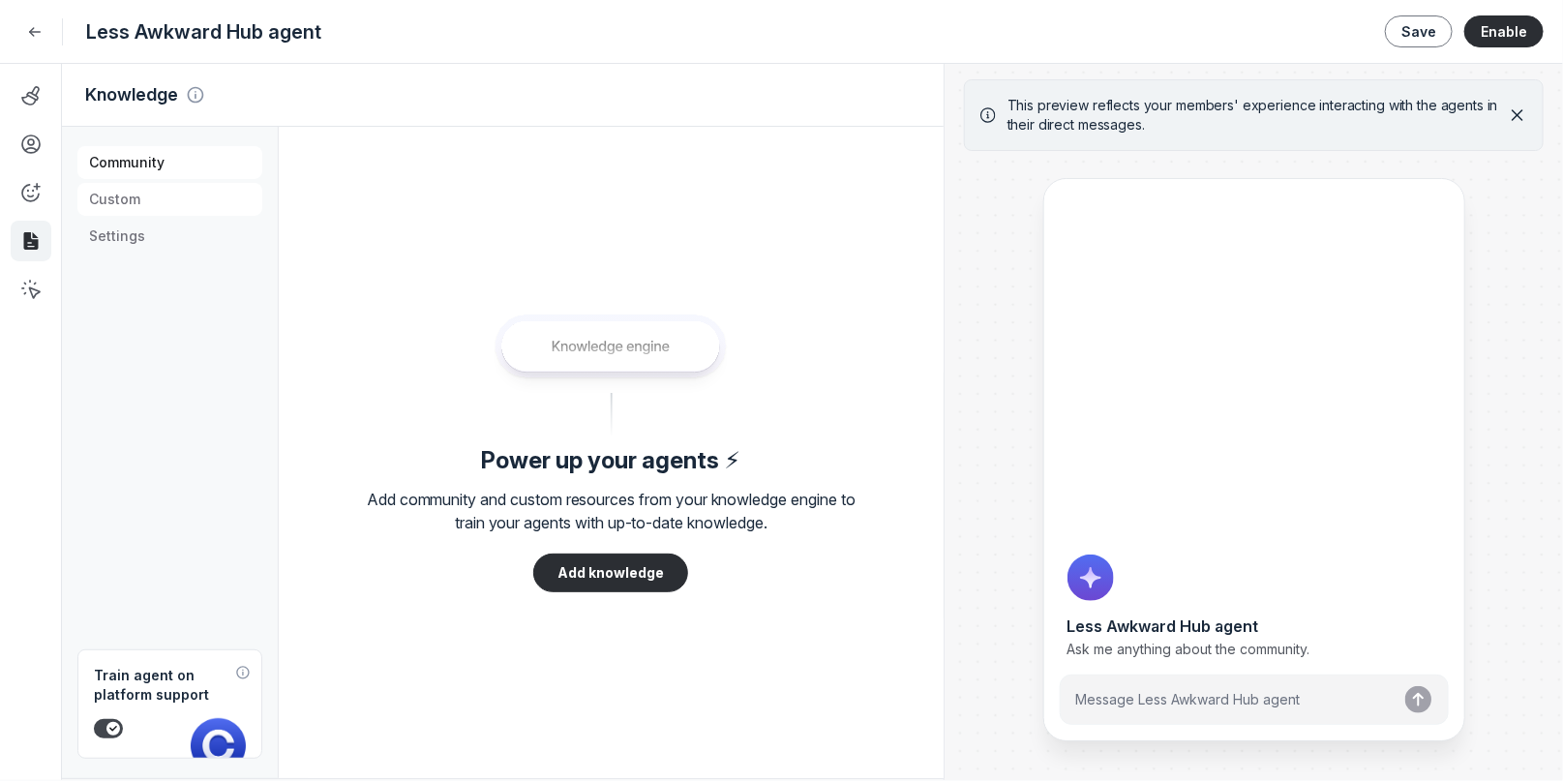
click at [145, 203] on span "Custom" at bounding box center [170, 200] width 162 height 14
click at [136, 235] on span "Settings" at bounding box center [170, 236] width 162 height 14
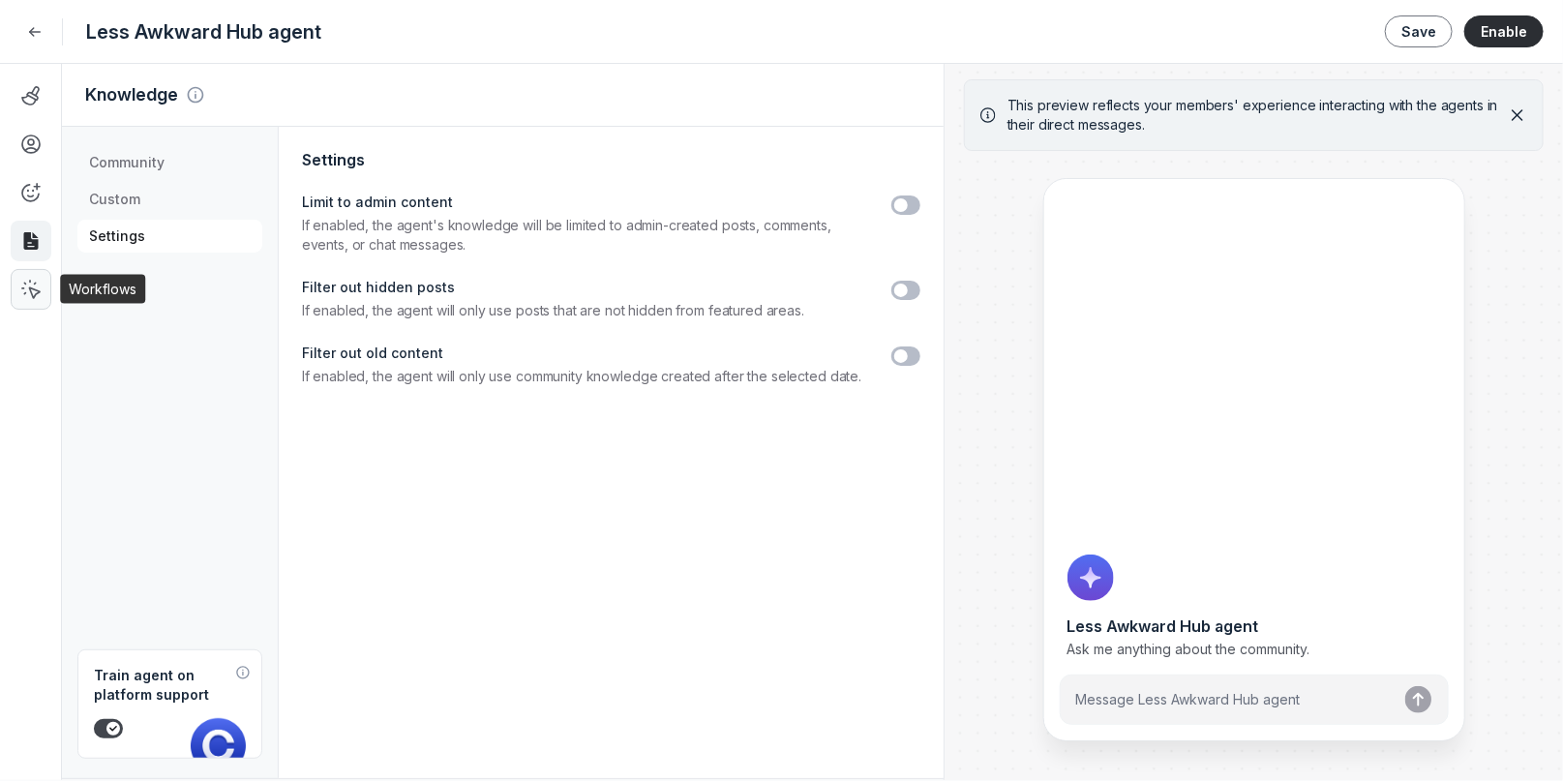
click at [29, 284] on icon at bounding box center [30, 289] width 19 height 19
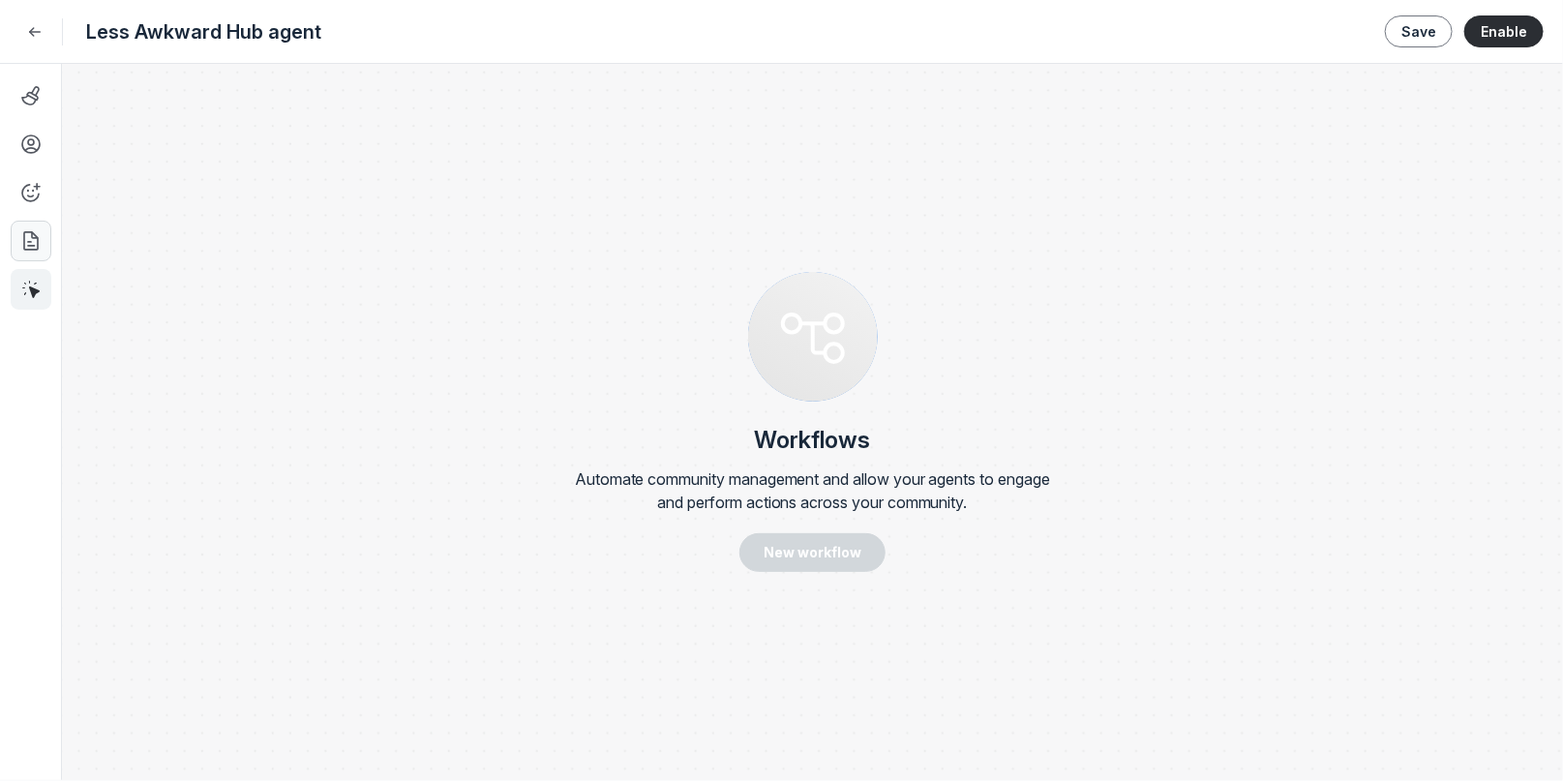
click at [31, 256] on link at bounding box center [31, 241] width 41 height 41
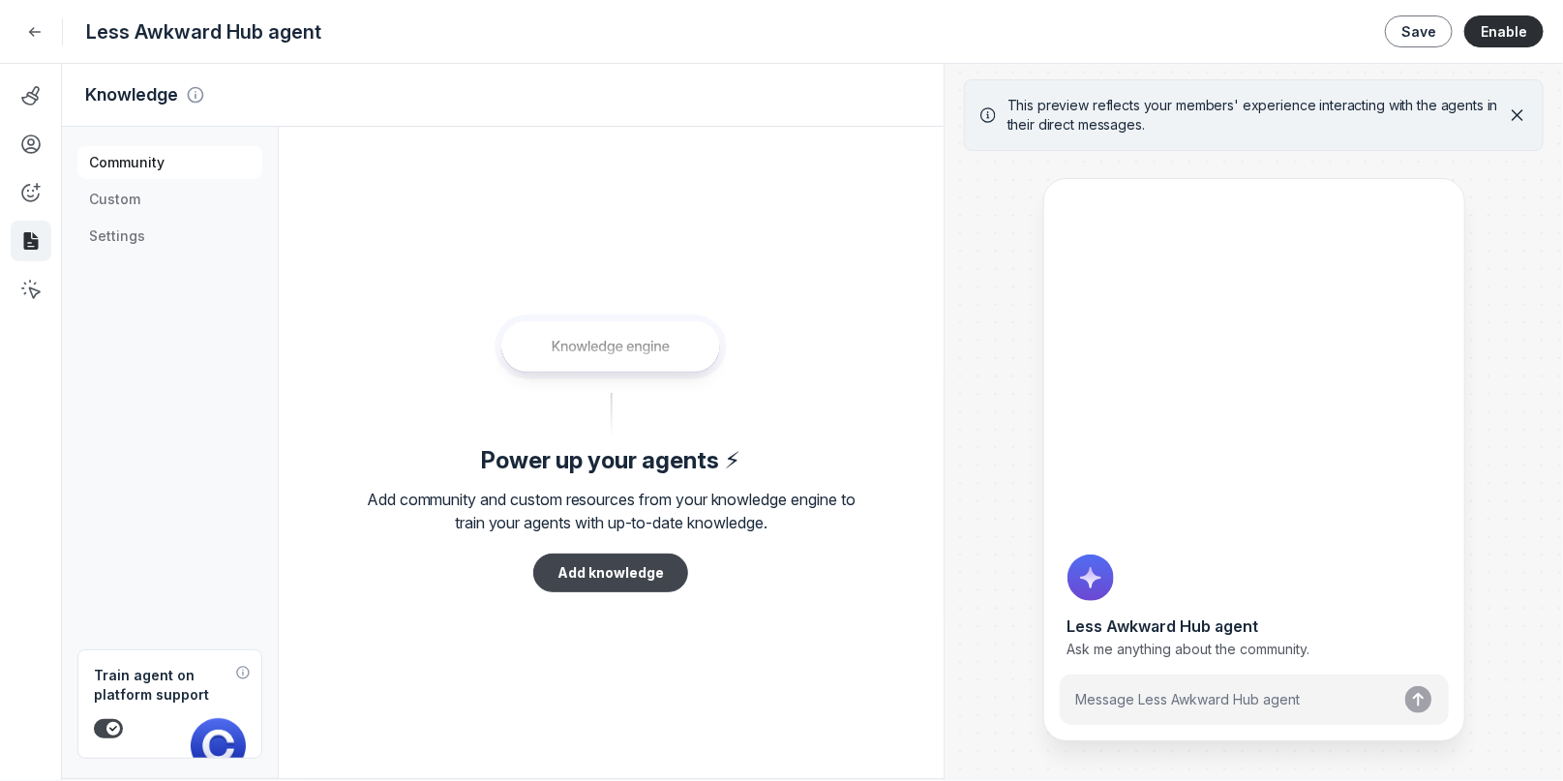
click at [604, 563] on button "Add knowledge" at bounding box center [610, 573] width 155 height 39
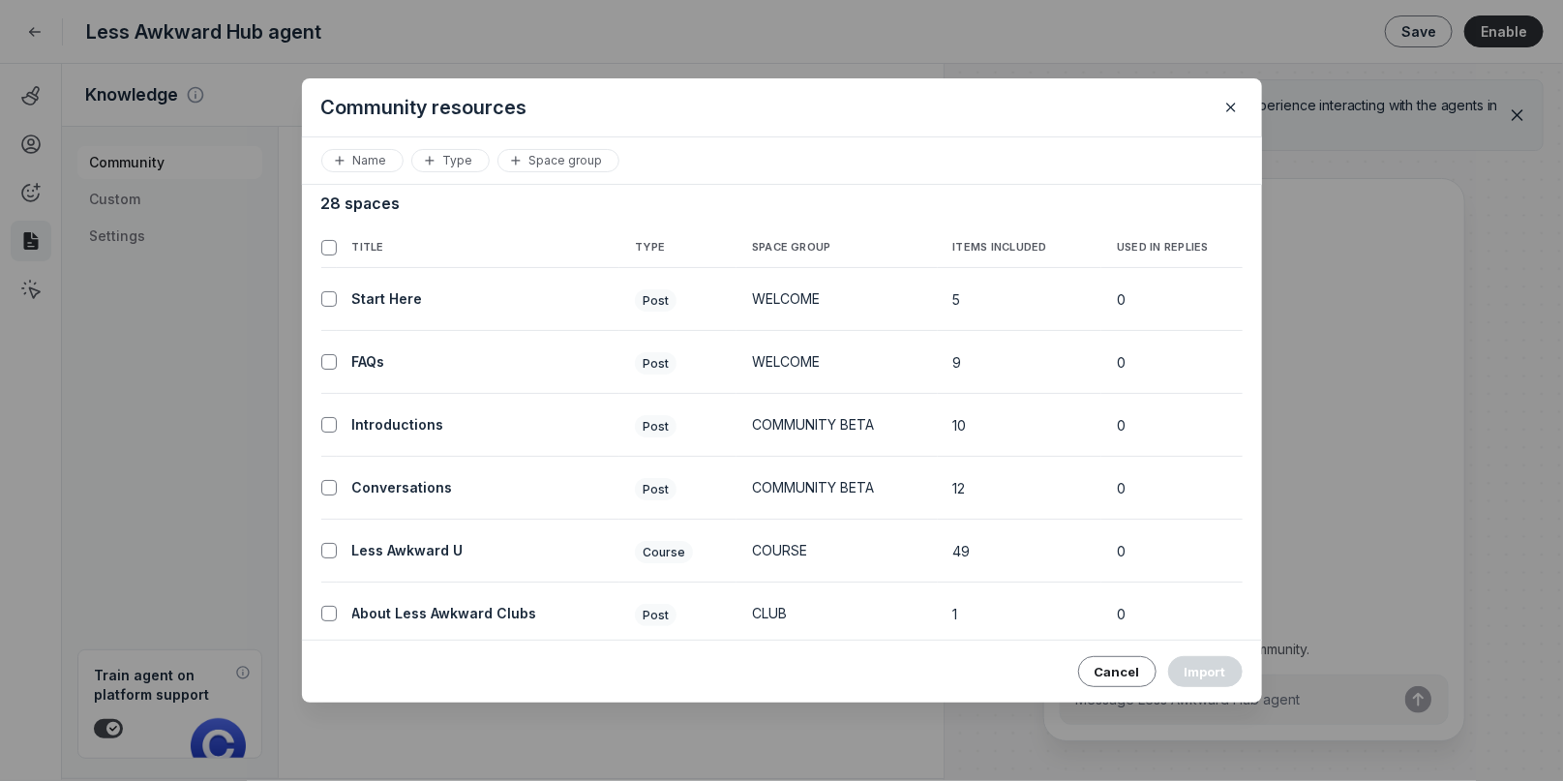
scroll to position [24, 0]
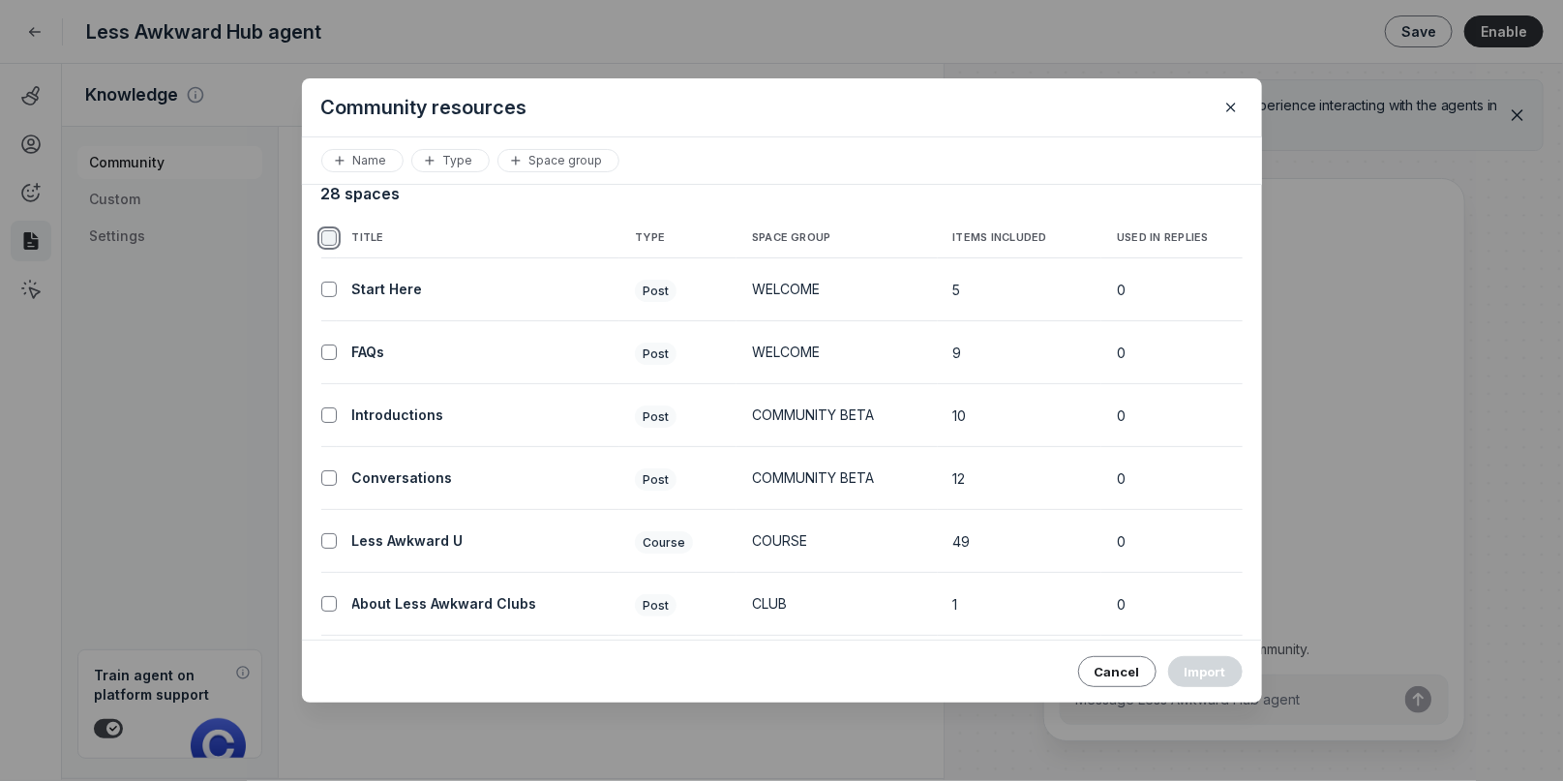
click at [327, 241] on input "checkbox" at bounding box center [328, 237] width 15 height 15
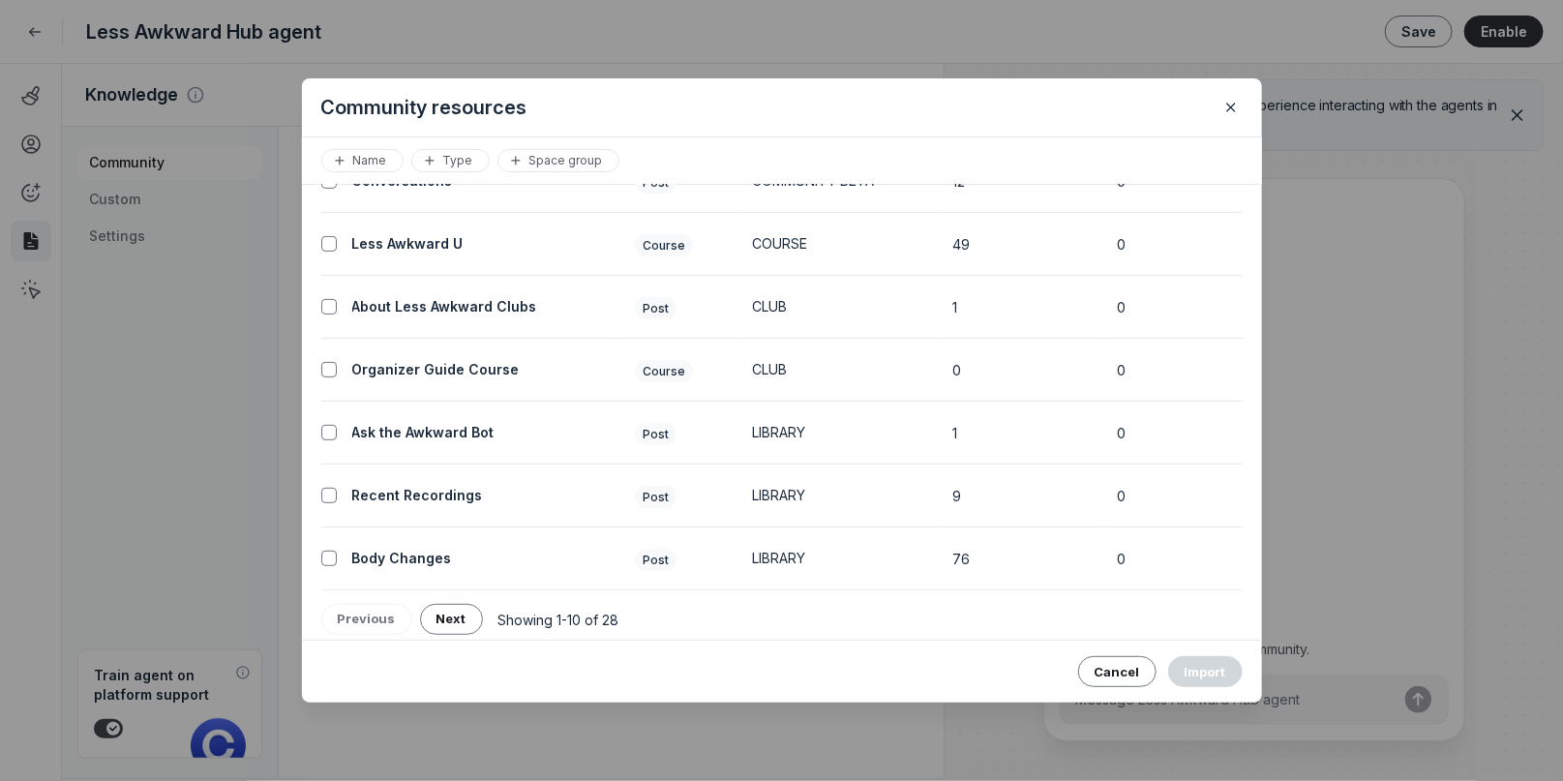
scroll to position [328, 0]
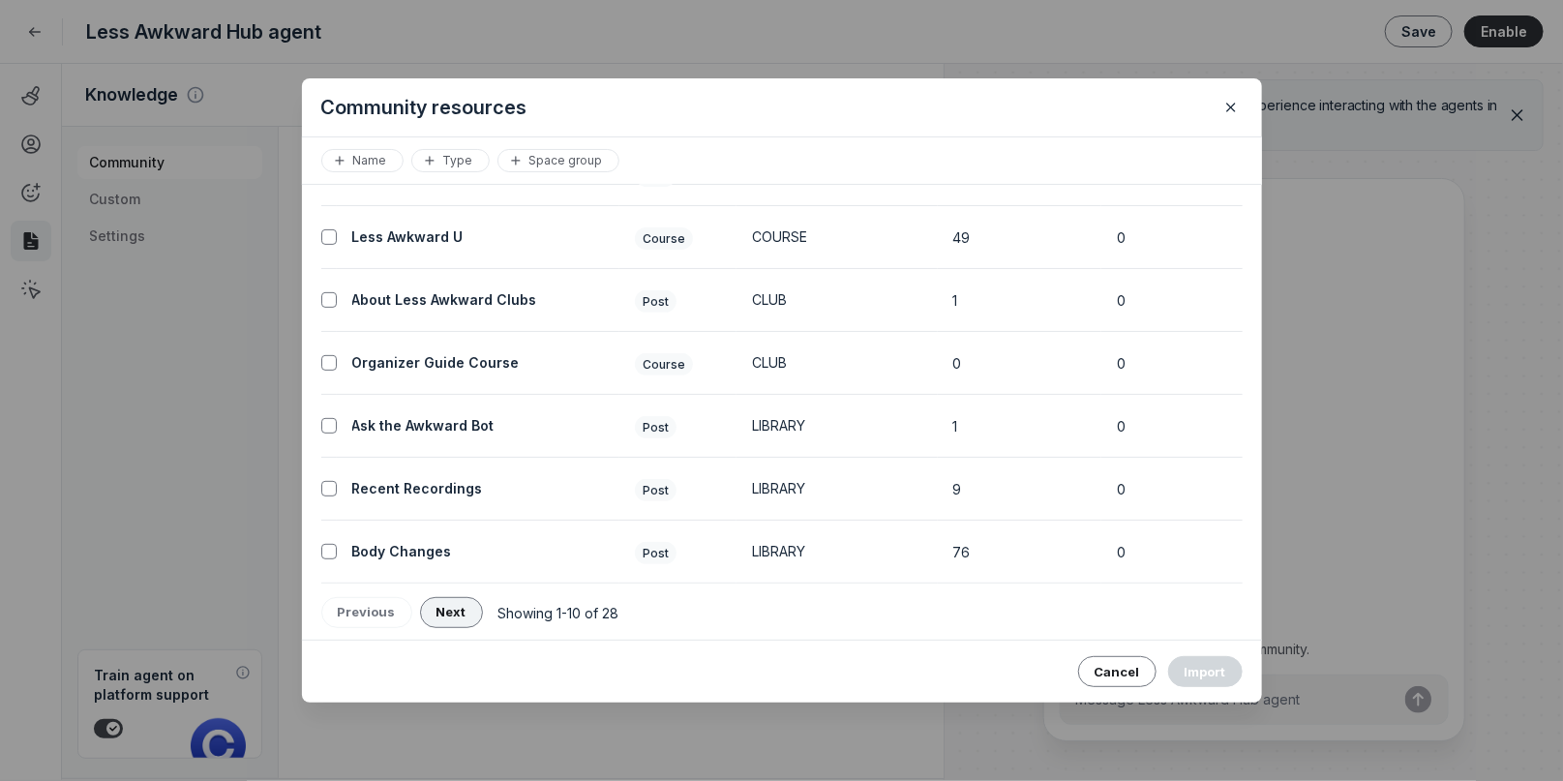
click at [449, 619] on button "Next" at bounding box center [451, 612] width 63 height 31
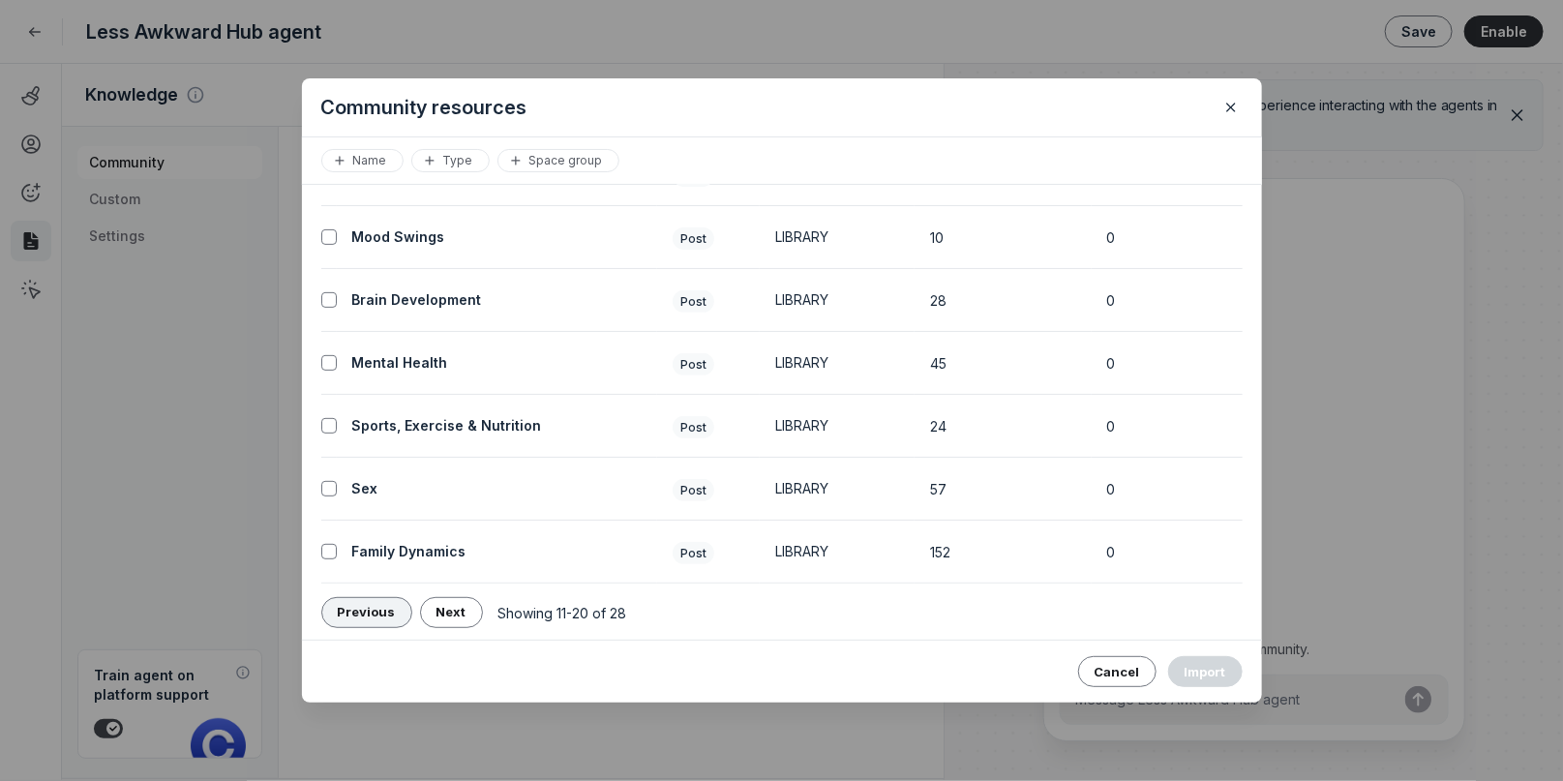
click at [370, 609] on span "Previous" at bounding box center [367, 611] width 58 height 15
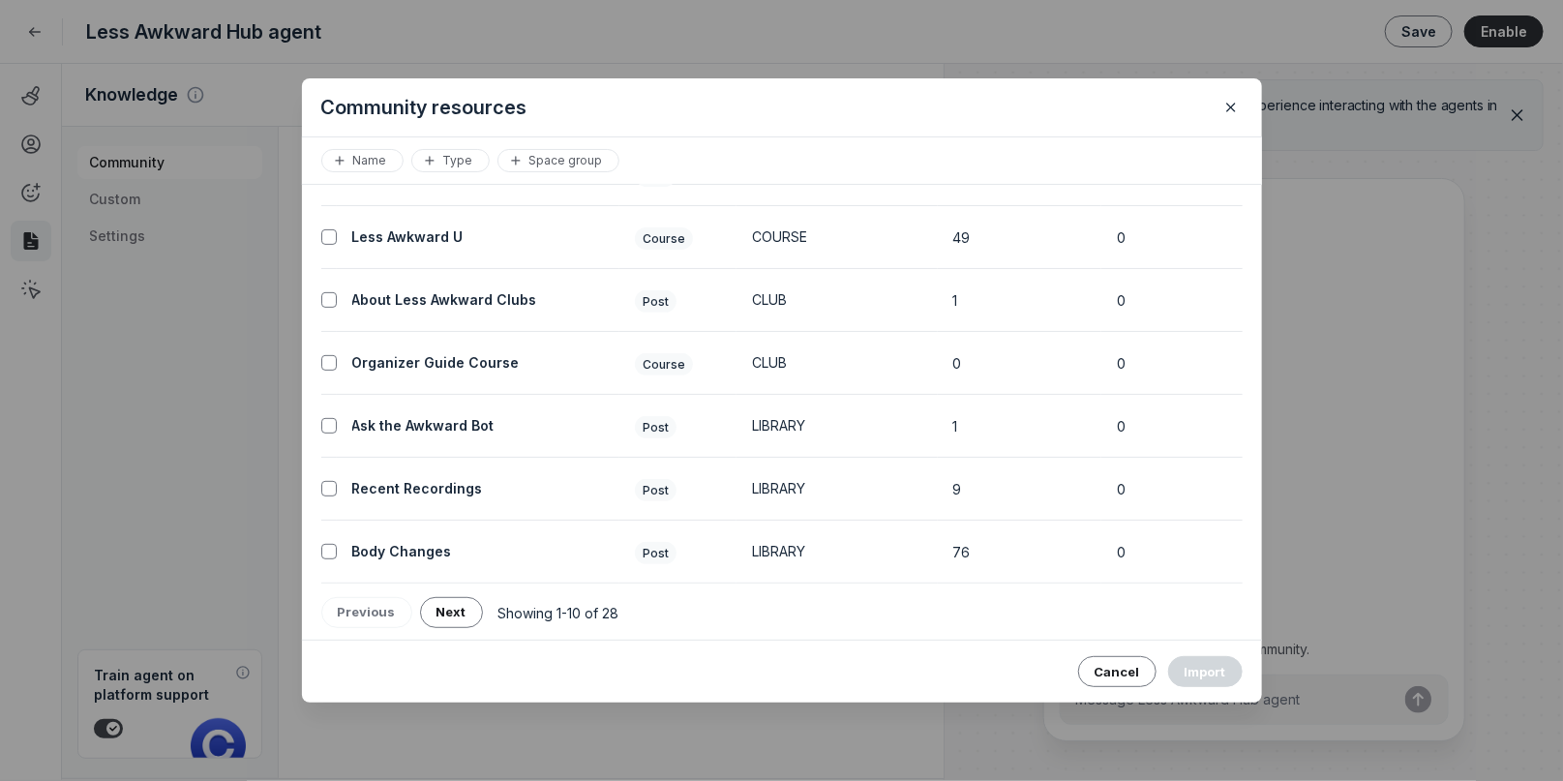
scroll to position [0, 0]
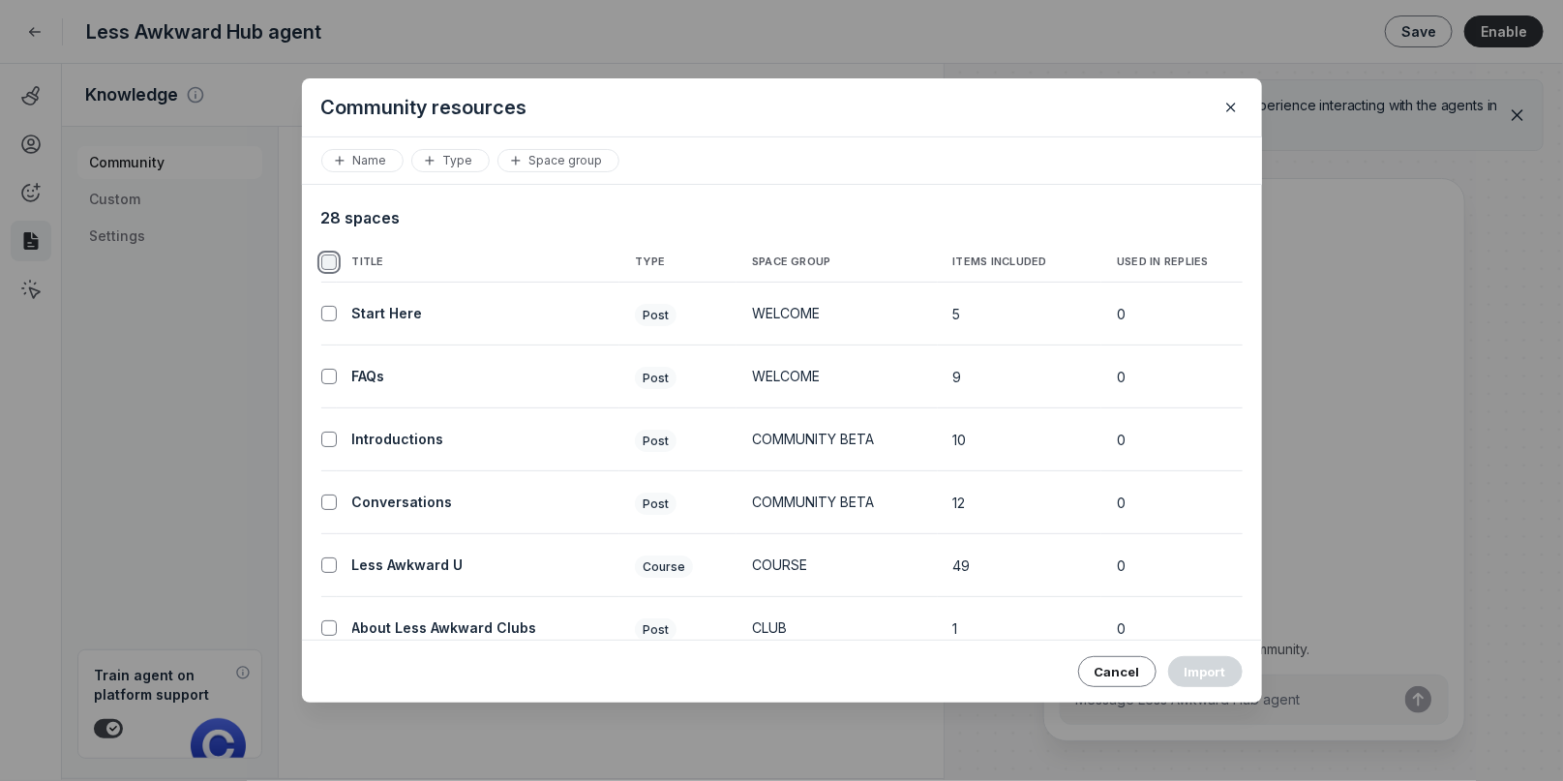
click at [326, 262] on input "checkbox" at bounding box center [328, 262] width 15 height 15
checkbox input "true"
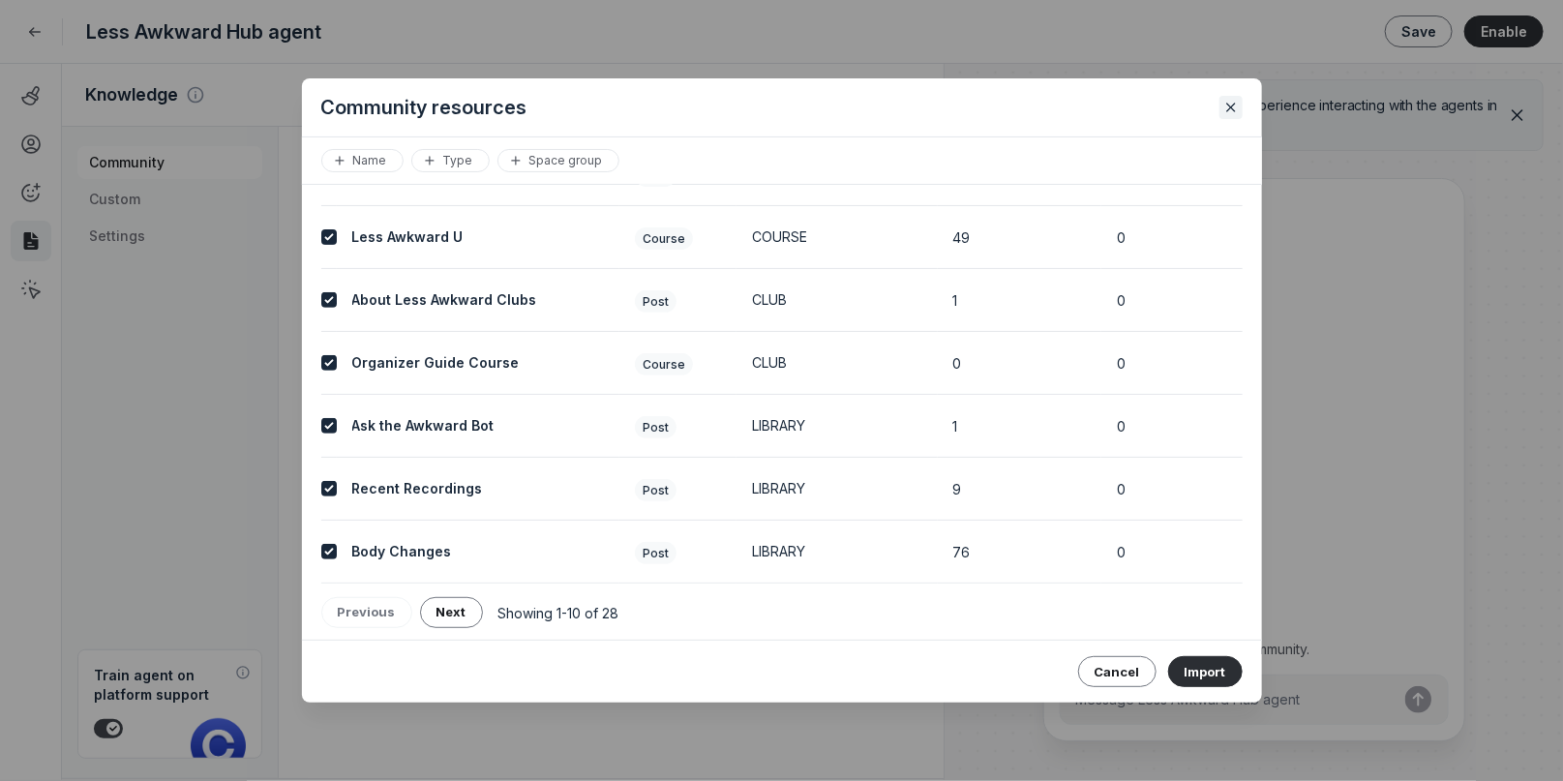
click at [1234, 104] on use "Close" at bounding box center [1231, 108] width 8 height 8
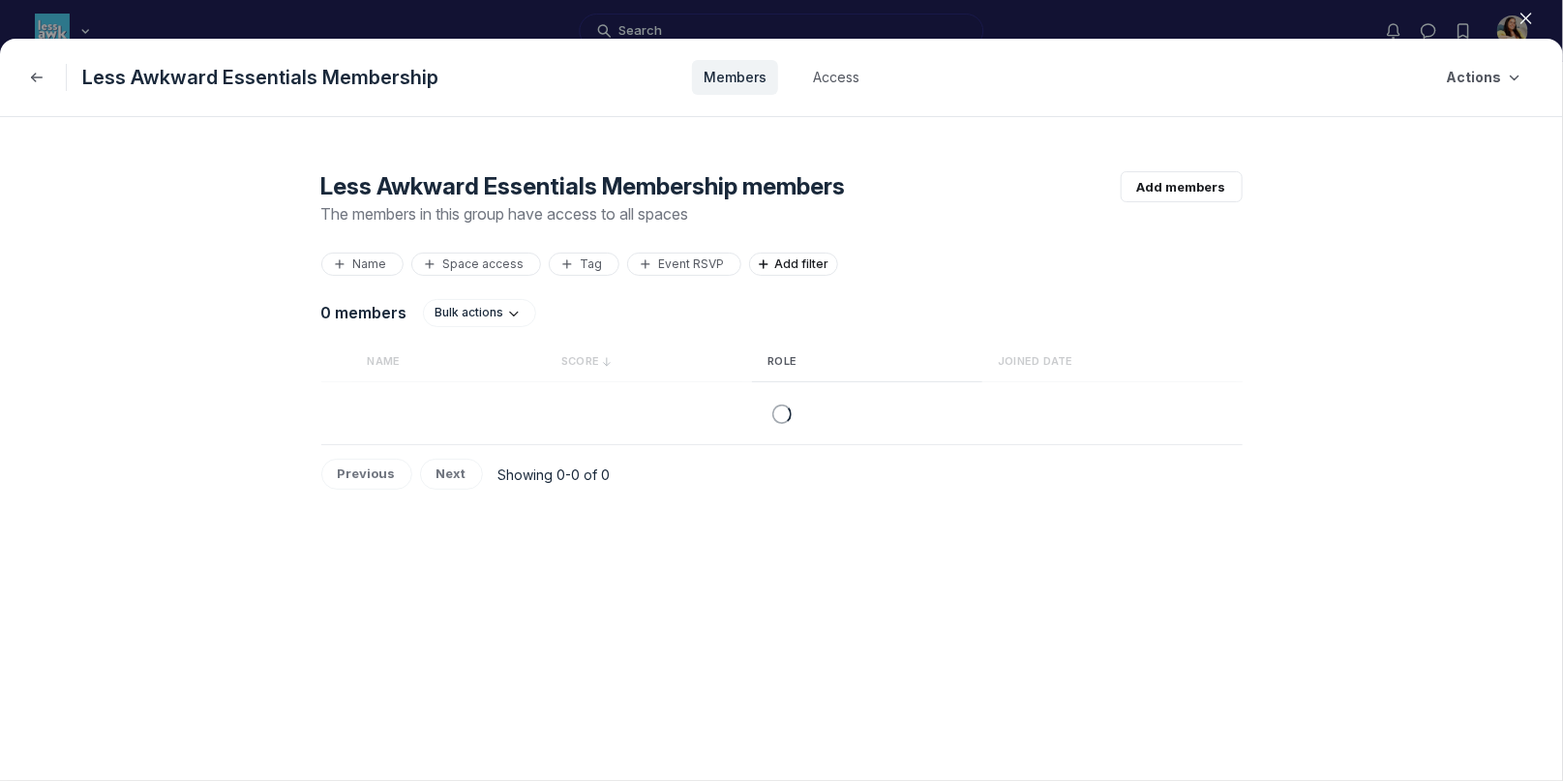
scroll to position [5682, 2758]
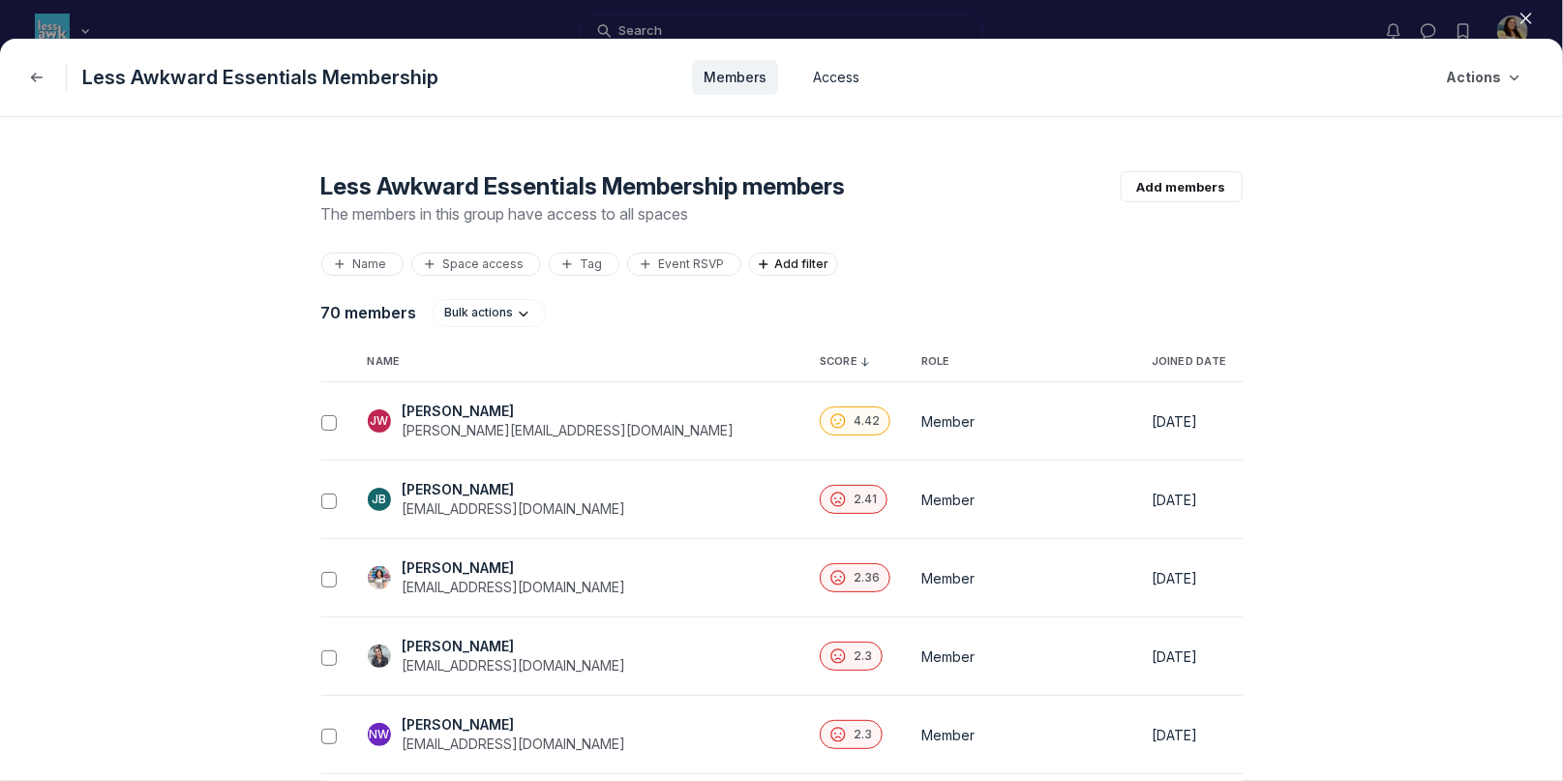
click at [829, 80] on link "Access" at bounding box center [836, 77] width 70 height 35
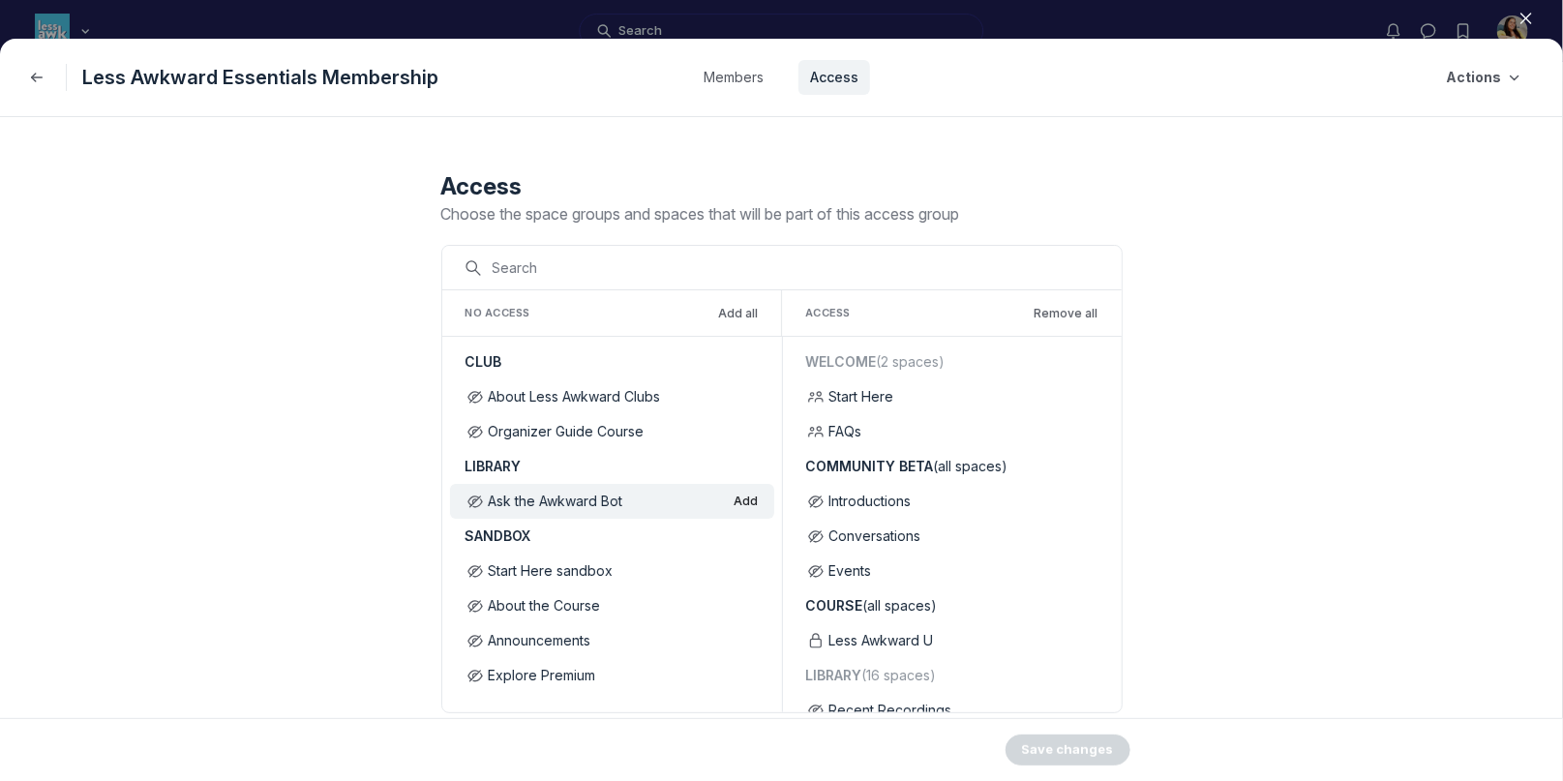
click at [740, 502] on button "Add" at bounding box center [747, 501] width 24 height 15
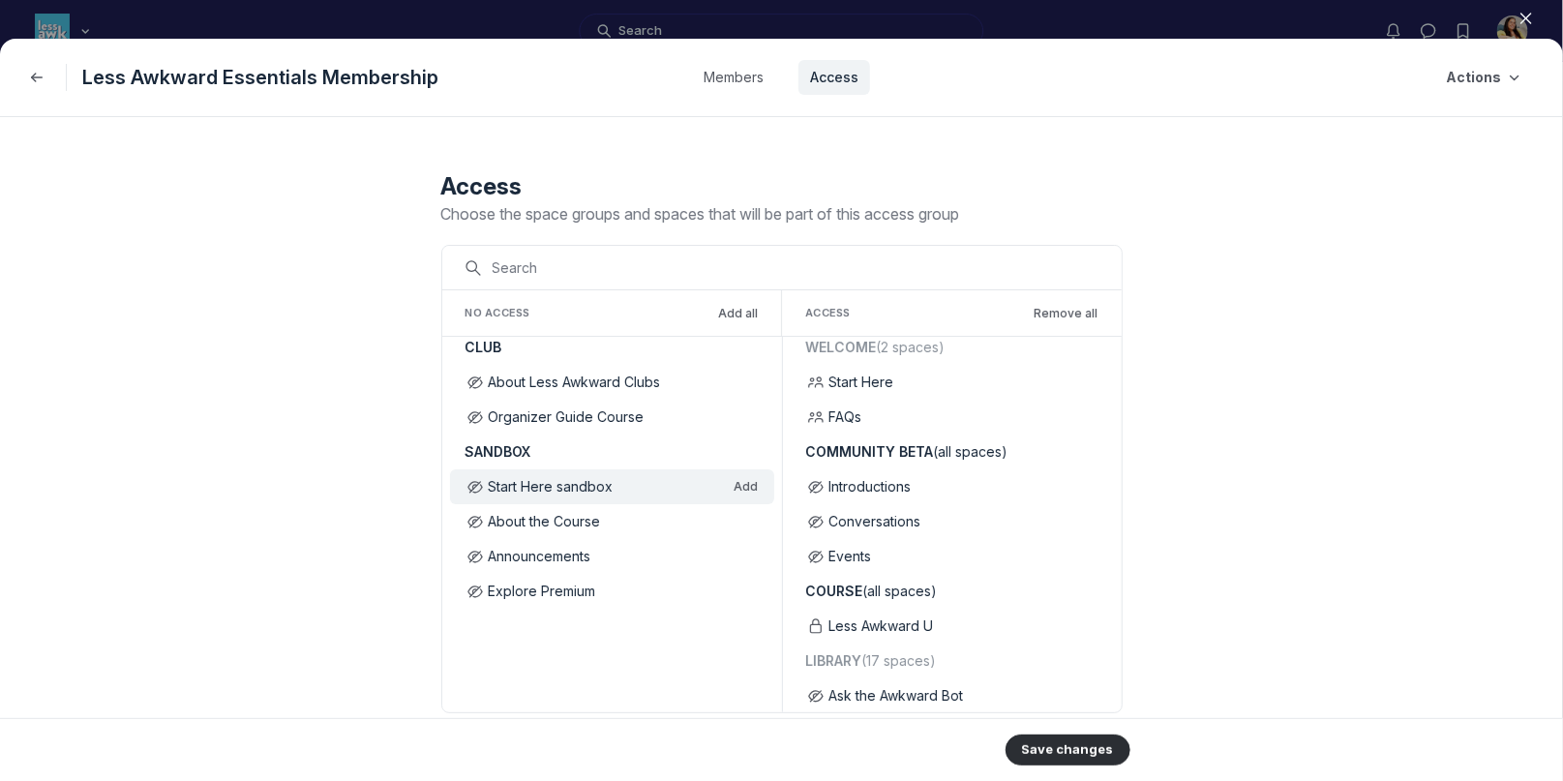
scroll to position [0, 0]
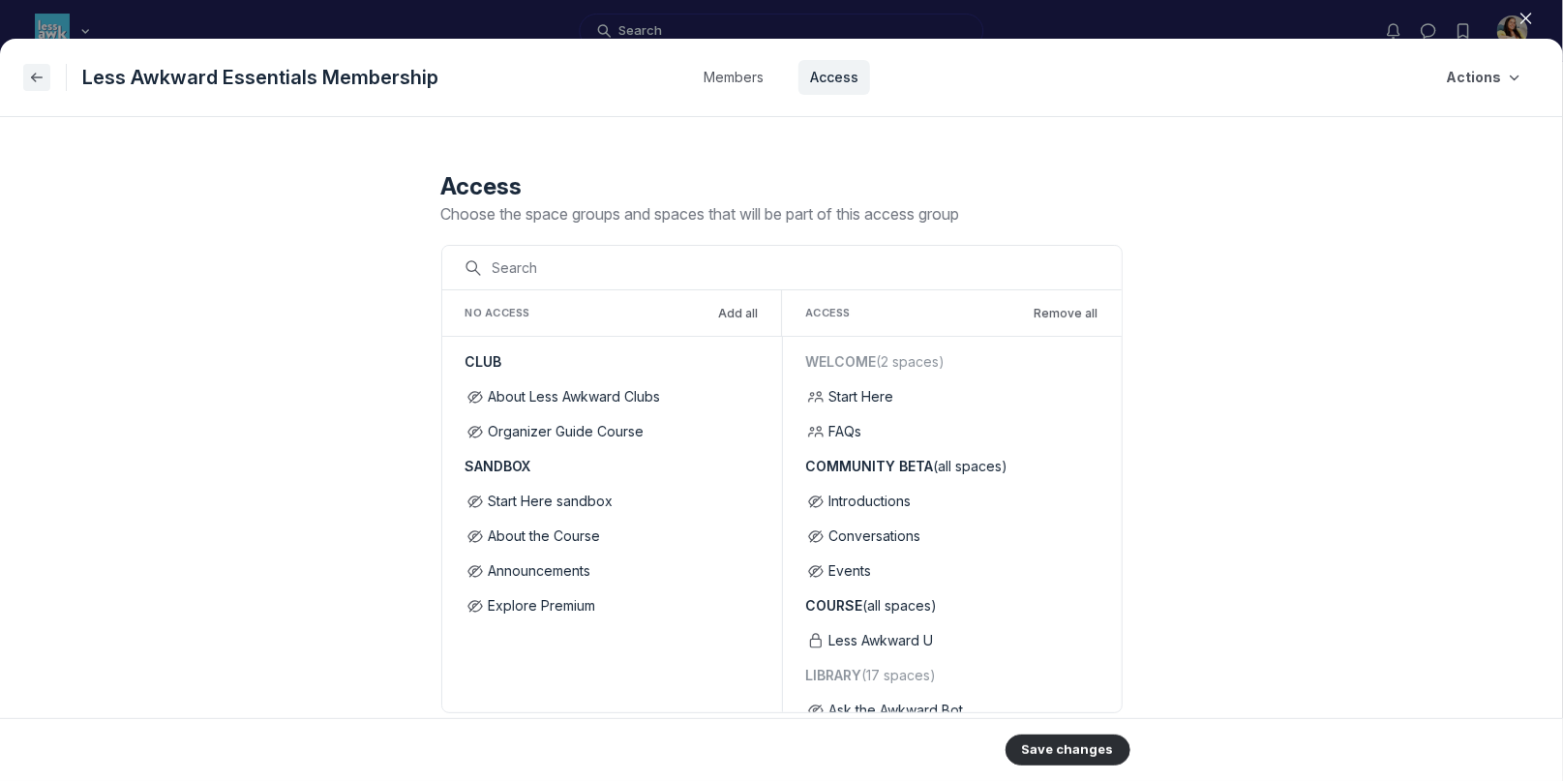
click at [36, 80] on icon "Back" at bounding box center [36, 77] width 19 height 19
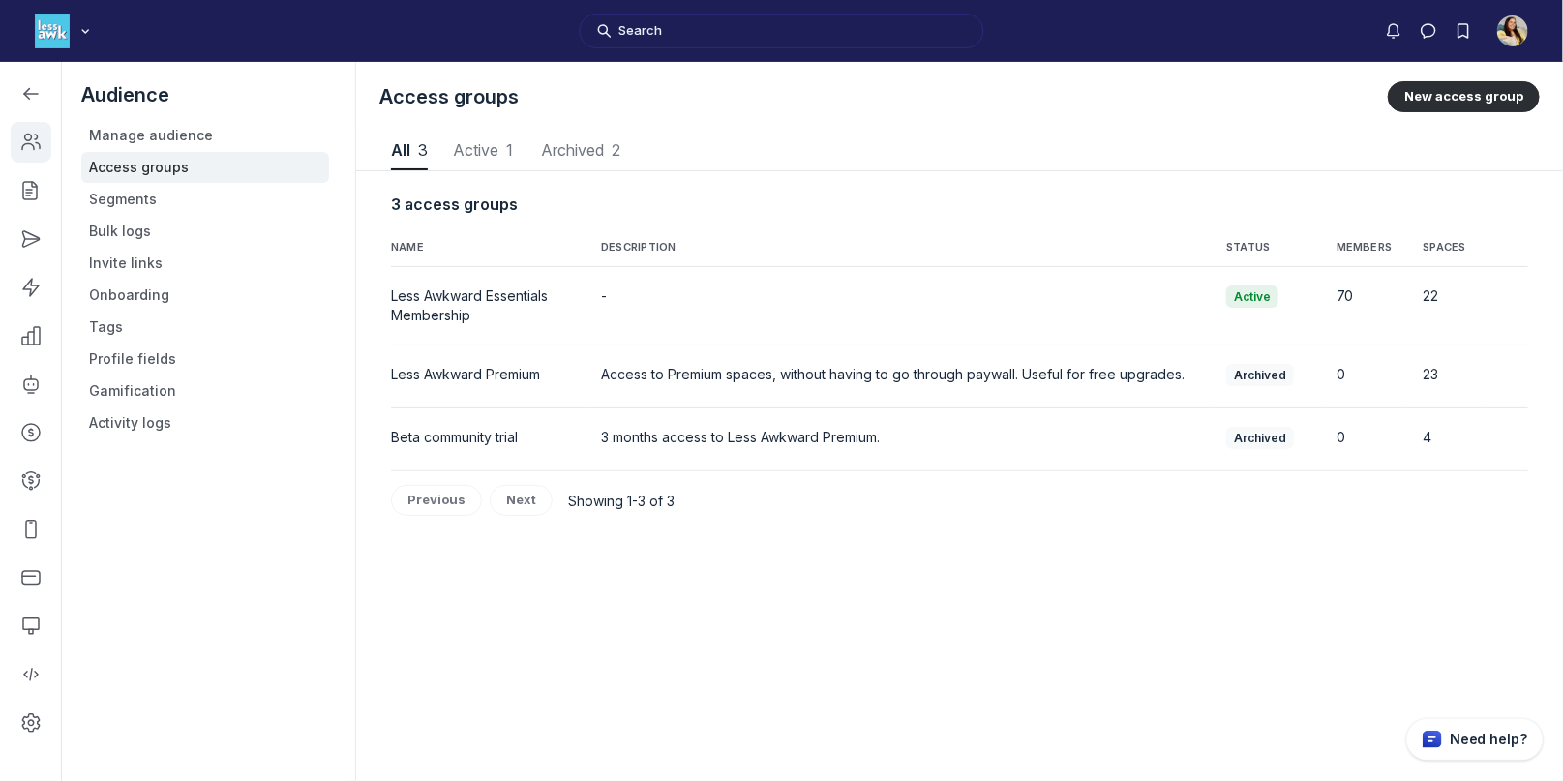
scroll to position [2615, 7572]
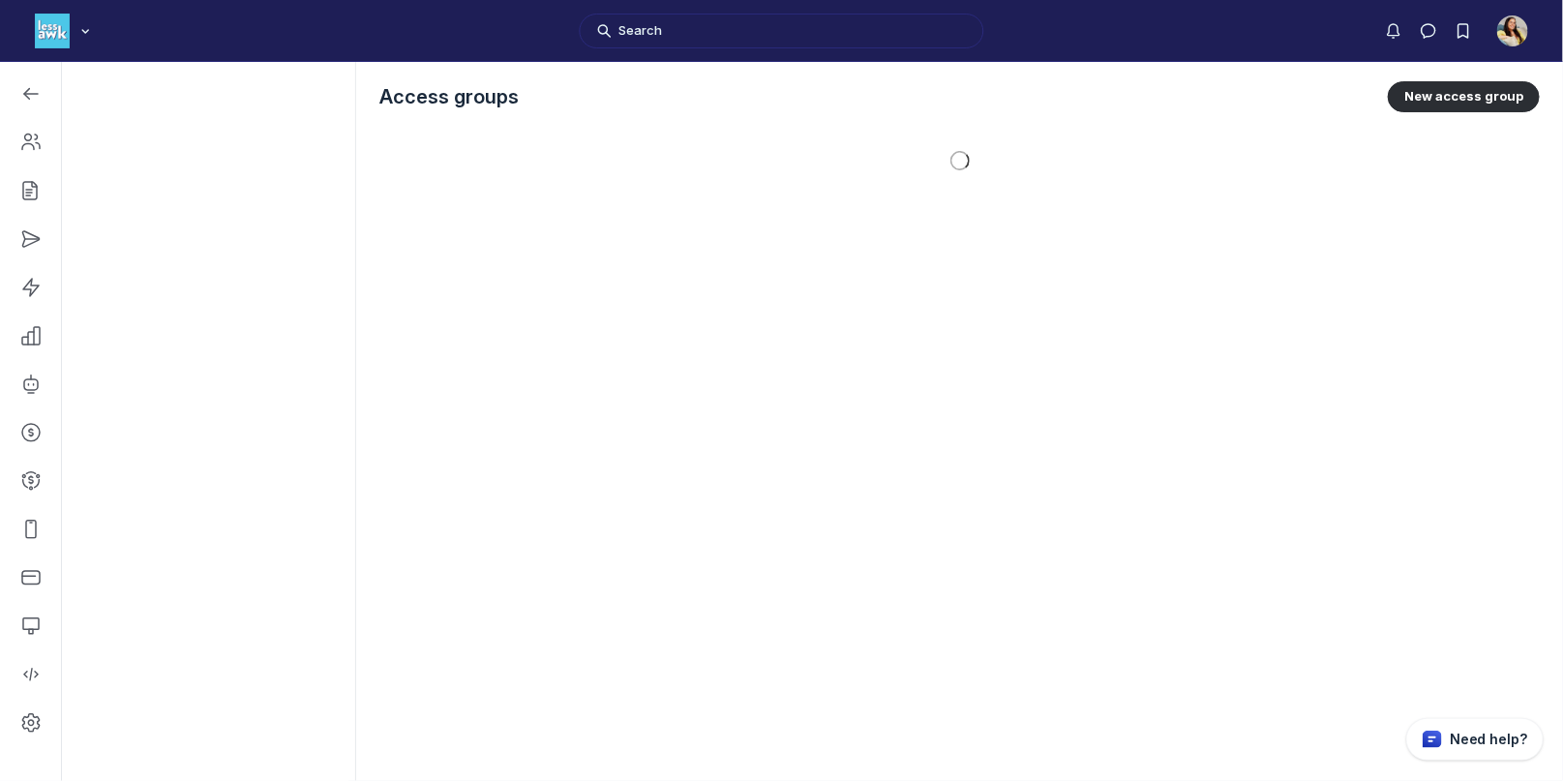
scroll to position [5682, 2758]
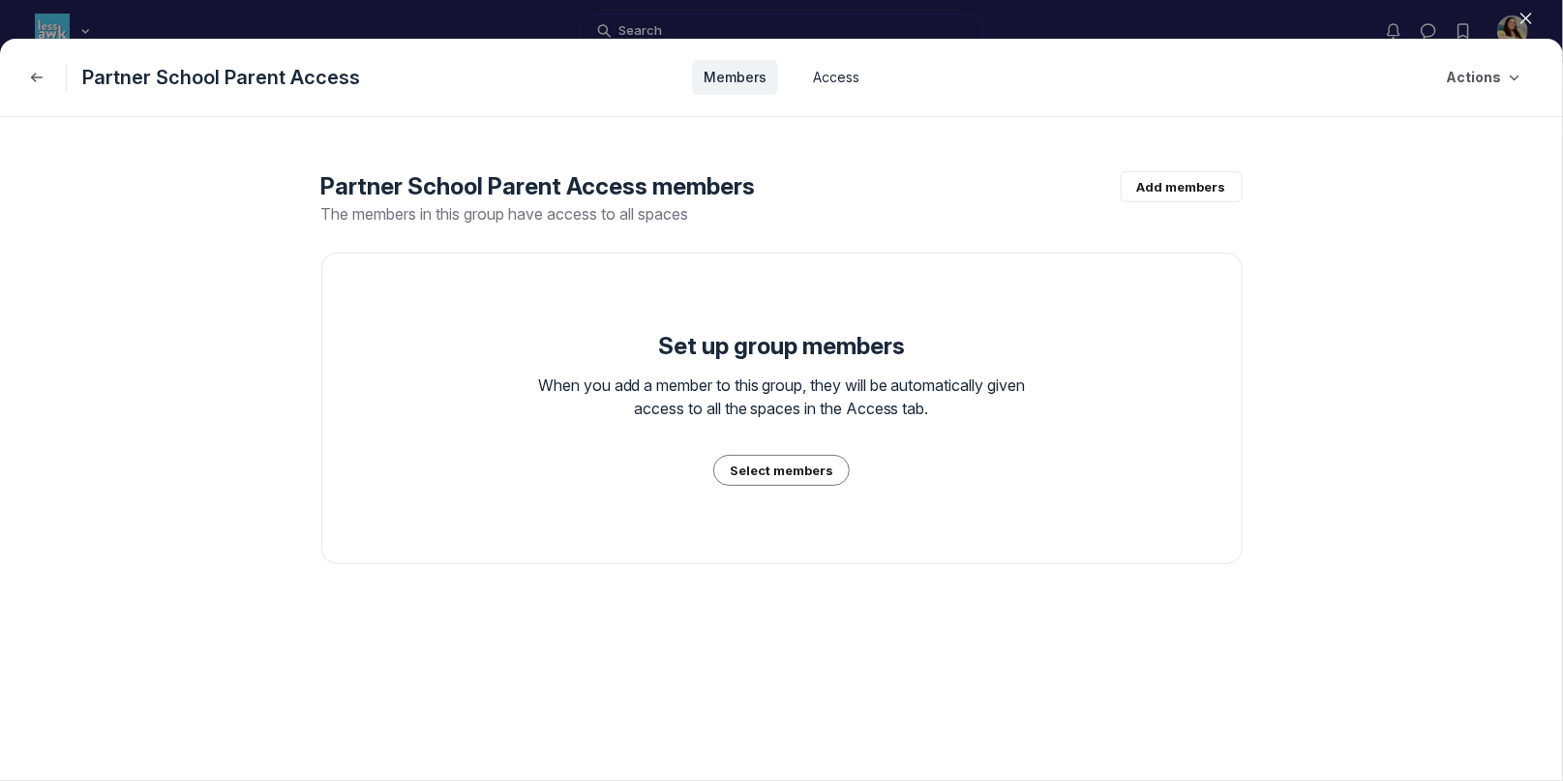
click at [821, 84] on link "Access" at bounding box center [836, 77] width 70 height 35
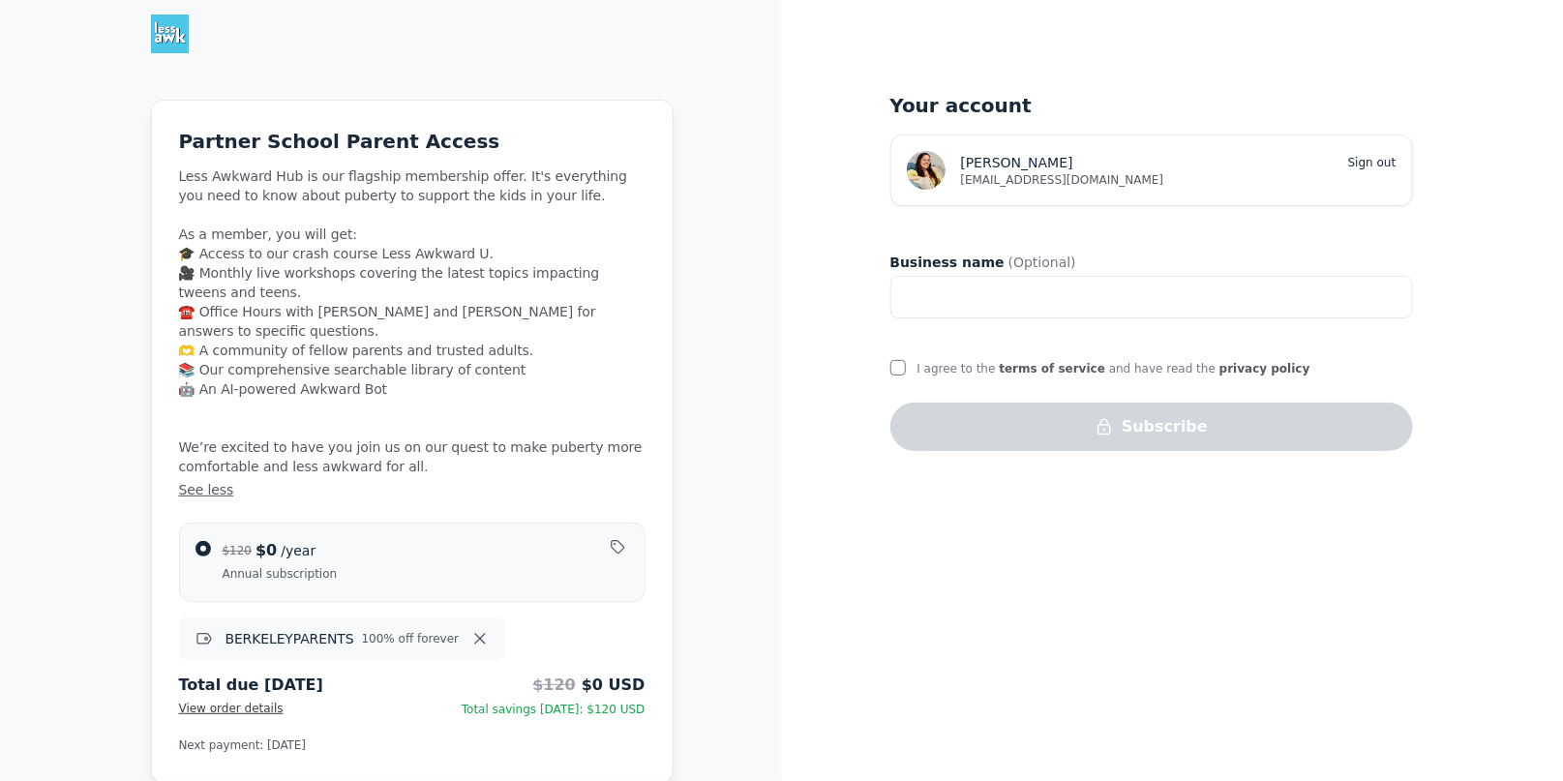
scroll to position [45, 0]
